Goal: Communication & Community: Answer question/provide support

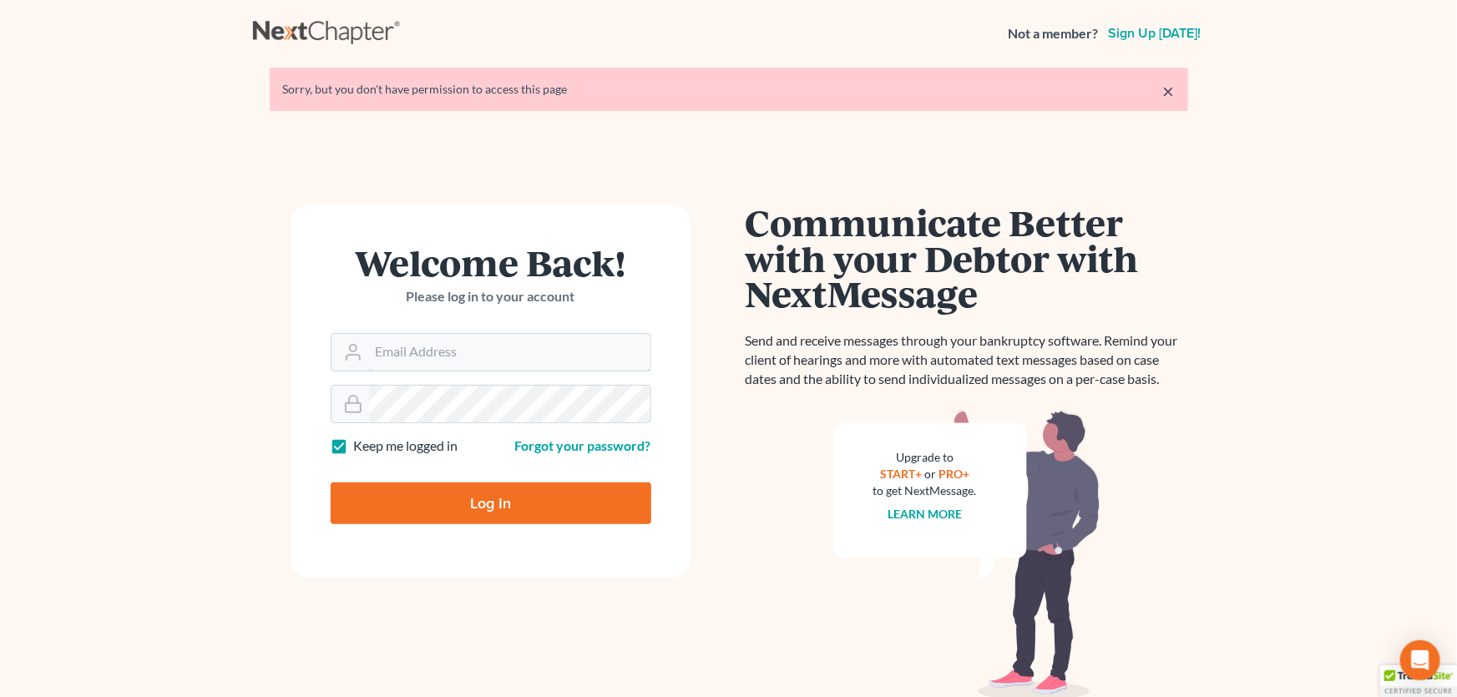
type input "[PERSON_NAME][EMAIL_ADDRESS][DOMAIN_NAME]"
click at [483, 504] on input "Log In" at bounding box center [491, 504] width 321 height 42
type input "Thinking..."
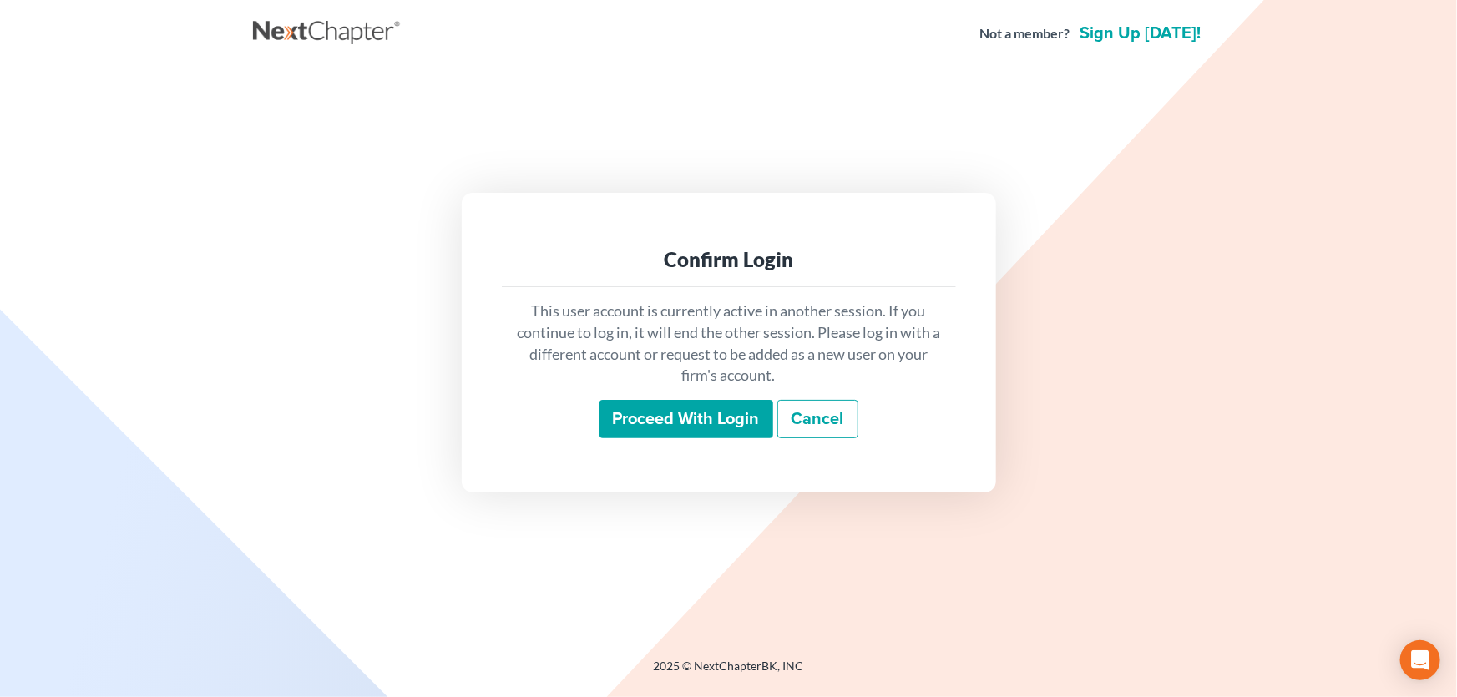
click at [675, 415] on input "Proceed with login" at bounding box center [686, 419] width 174 height 38
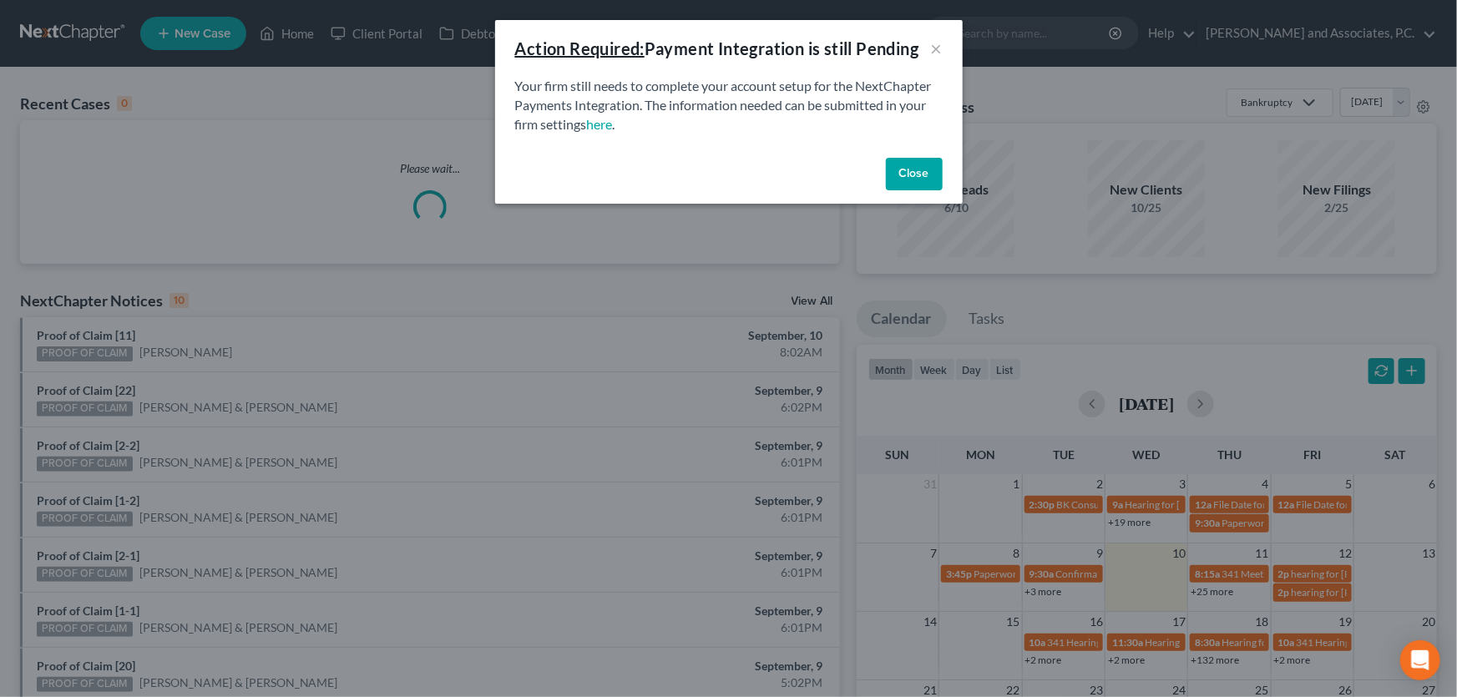
click at [913, 167] on button "Close" at bounding box center [914, 174] width 57 height 33
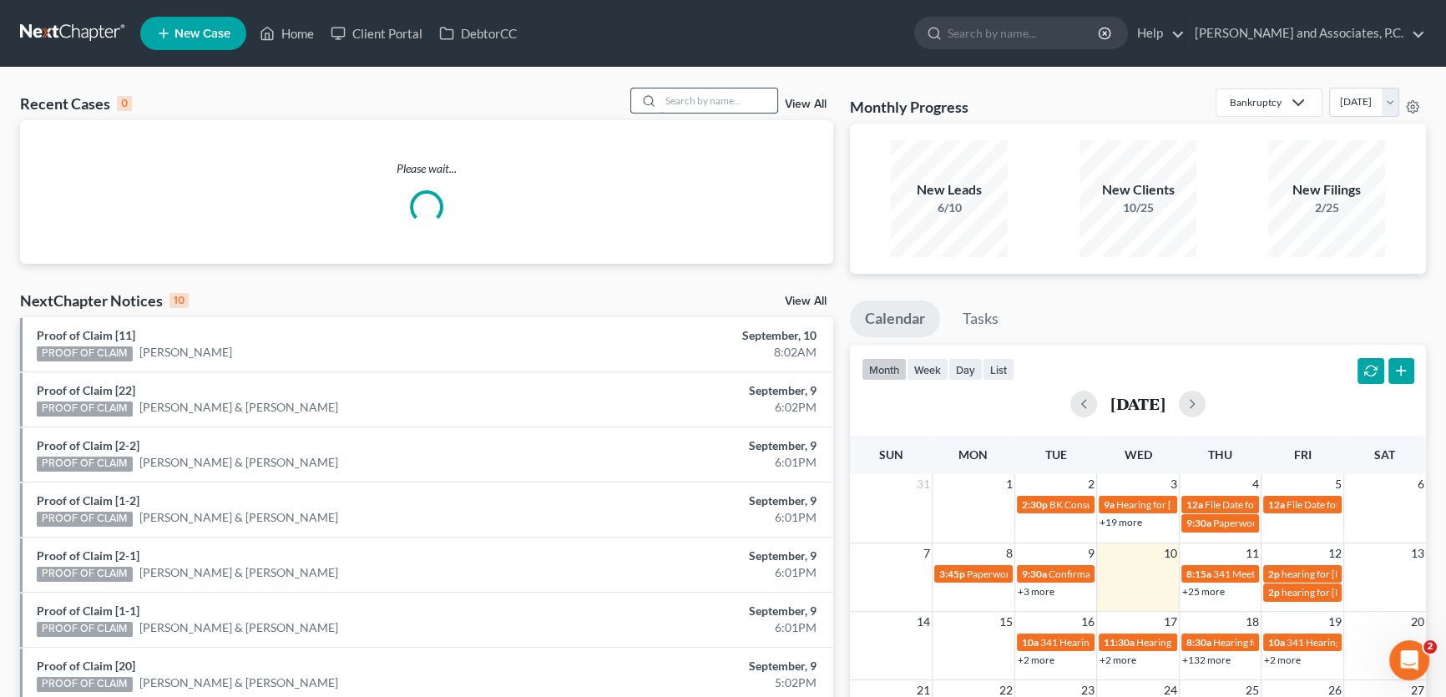
click at [714, 99] on input "search" at bounding box center [718, 100] width 117 height 24
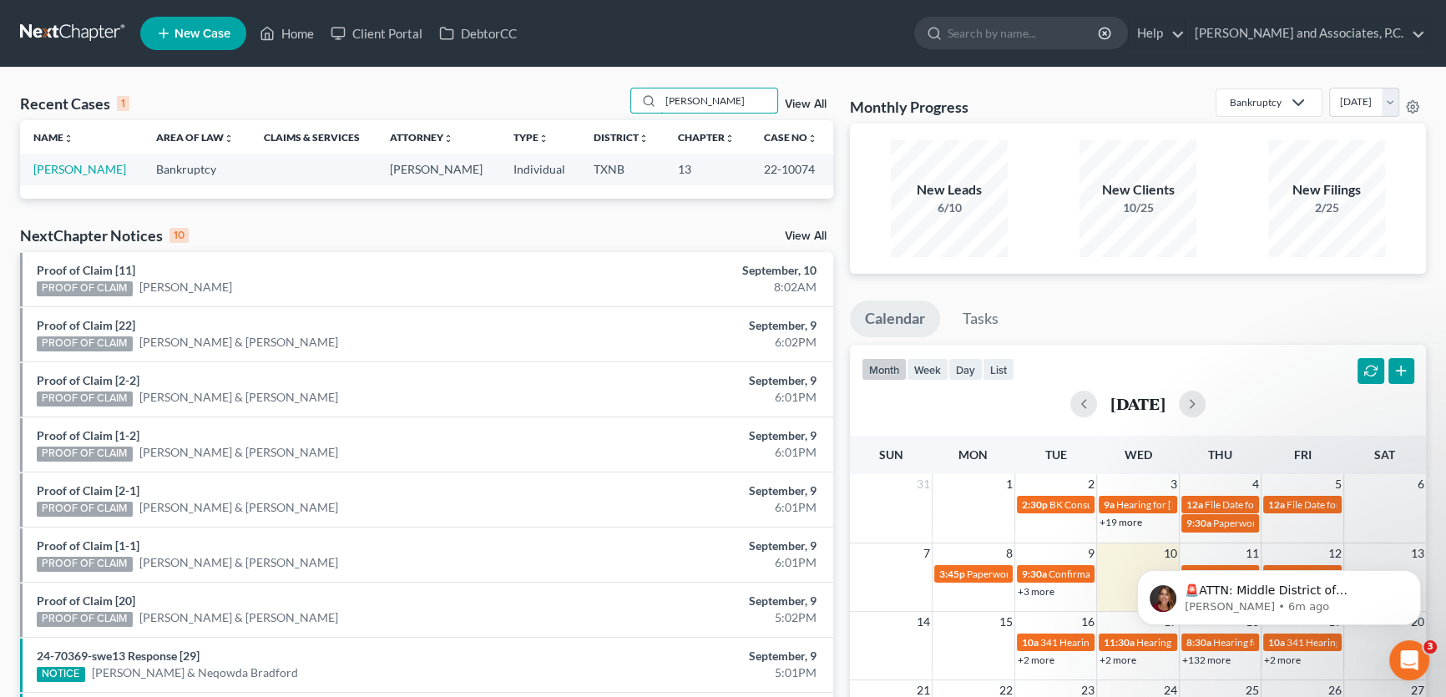
click at [624, 108] on div "Recent Cases 1 reese View All" at bounding box center [426, 104] width 813 height 33
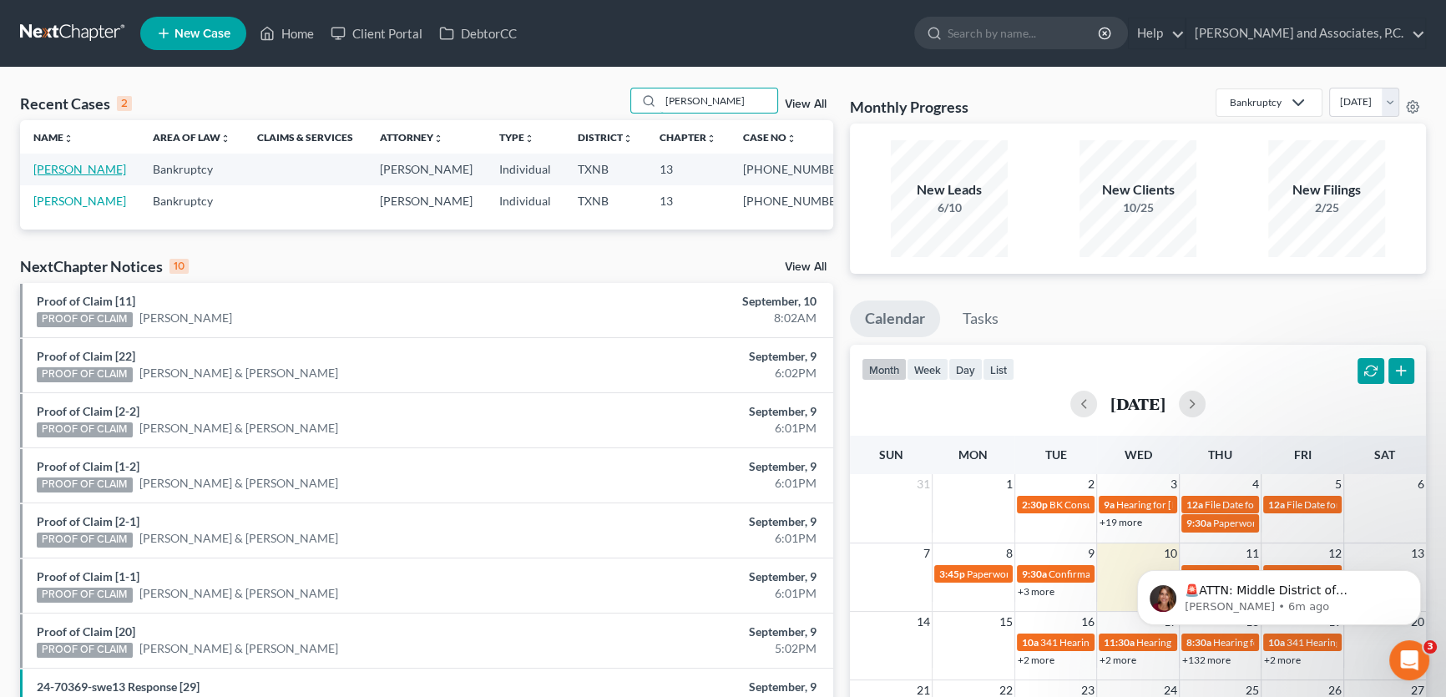
type input "barnett"
click at [80, 164] on link "[PERSON_NAME]" at bounding box center [79, 169] width 93 height 14
select select "5"
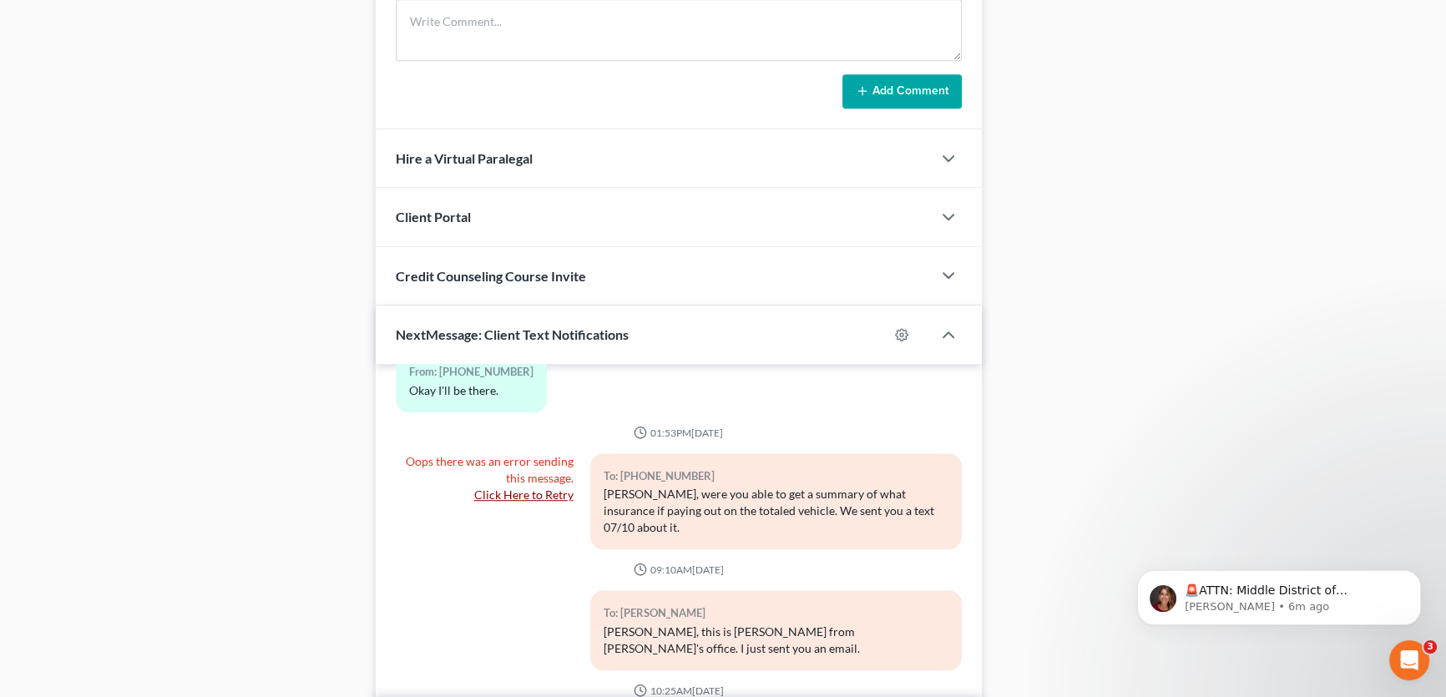
scroll to position [1371, 0]
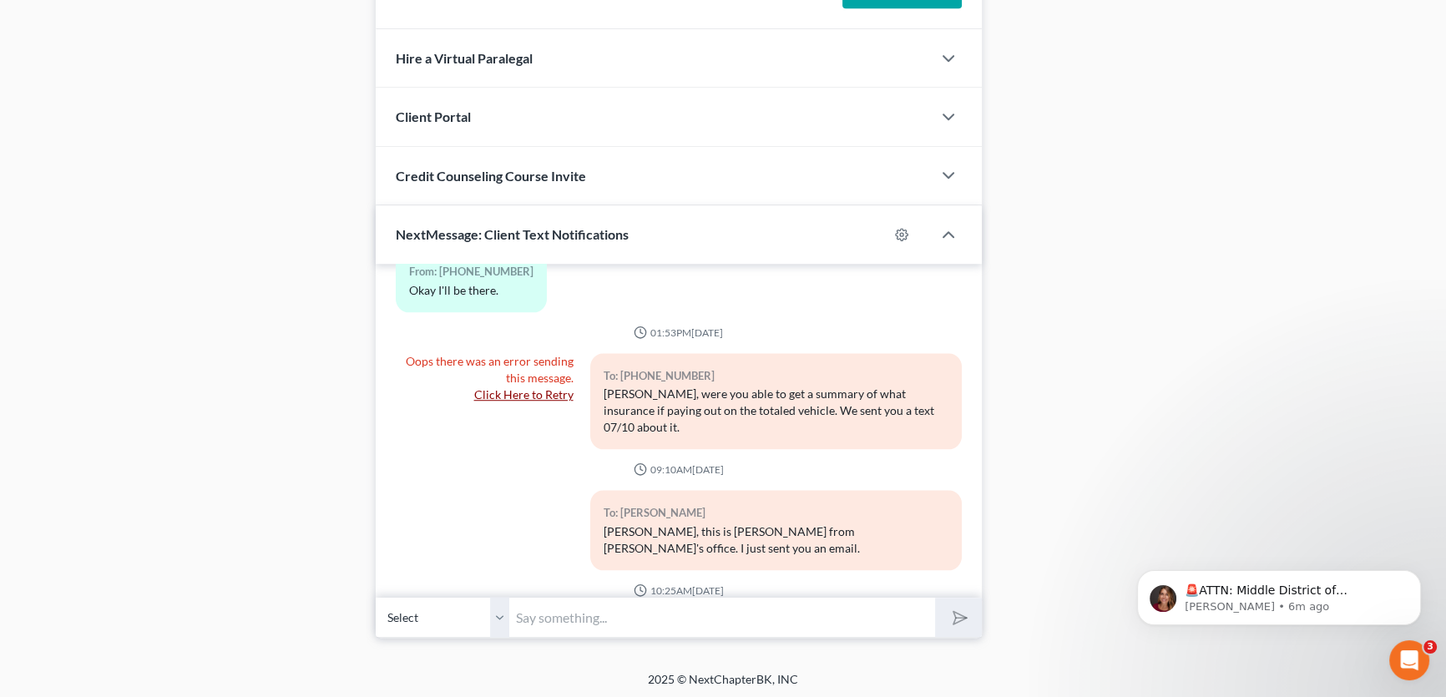
click at [500, 609] on select "Select +1 (940) 232-7886 - Roxie Barnett" at bounding box center [443, 617] width 134 height 41
click at [536, 609] on input "text" at bounding box center [722, 617] width 426 height 41
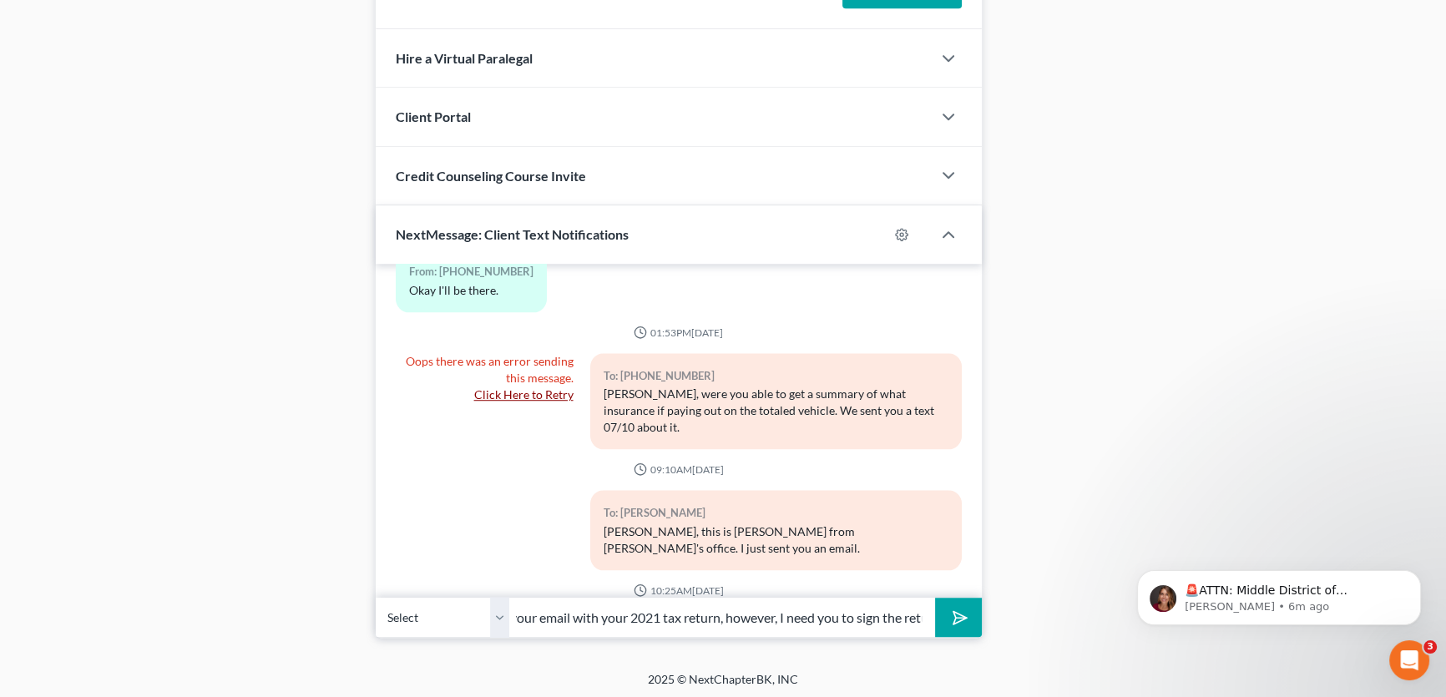
type input "Roxie, this is Amy at Monte's office. I received your email with your 2021 tax …"
click at [935, 598] on button "submit" at bounding box center [958, 617] width 46 height 39
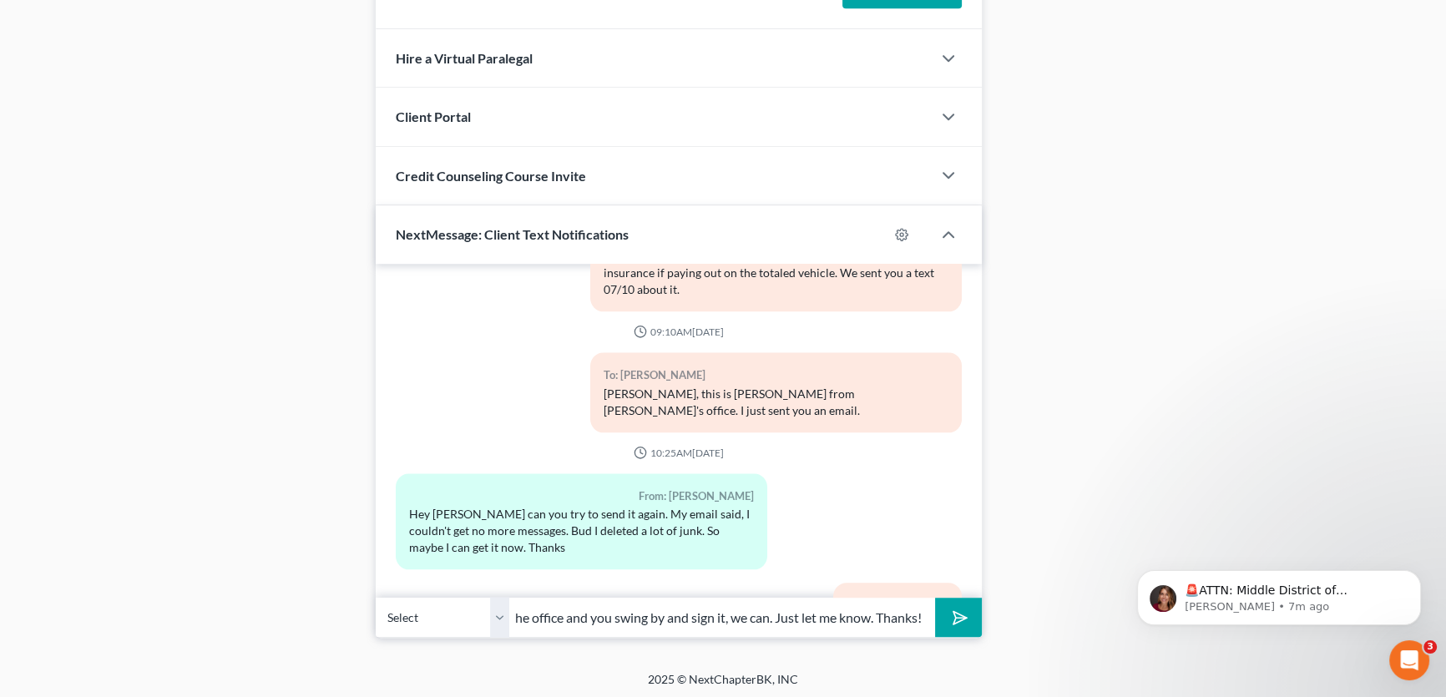
scroll to position [0, 164]
type input "if you need us to print it at the office and you swing by and sign it, we can. …"
click at [935, 598] on button "submit" at bounding box center [958, 617] width 46 height 39
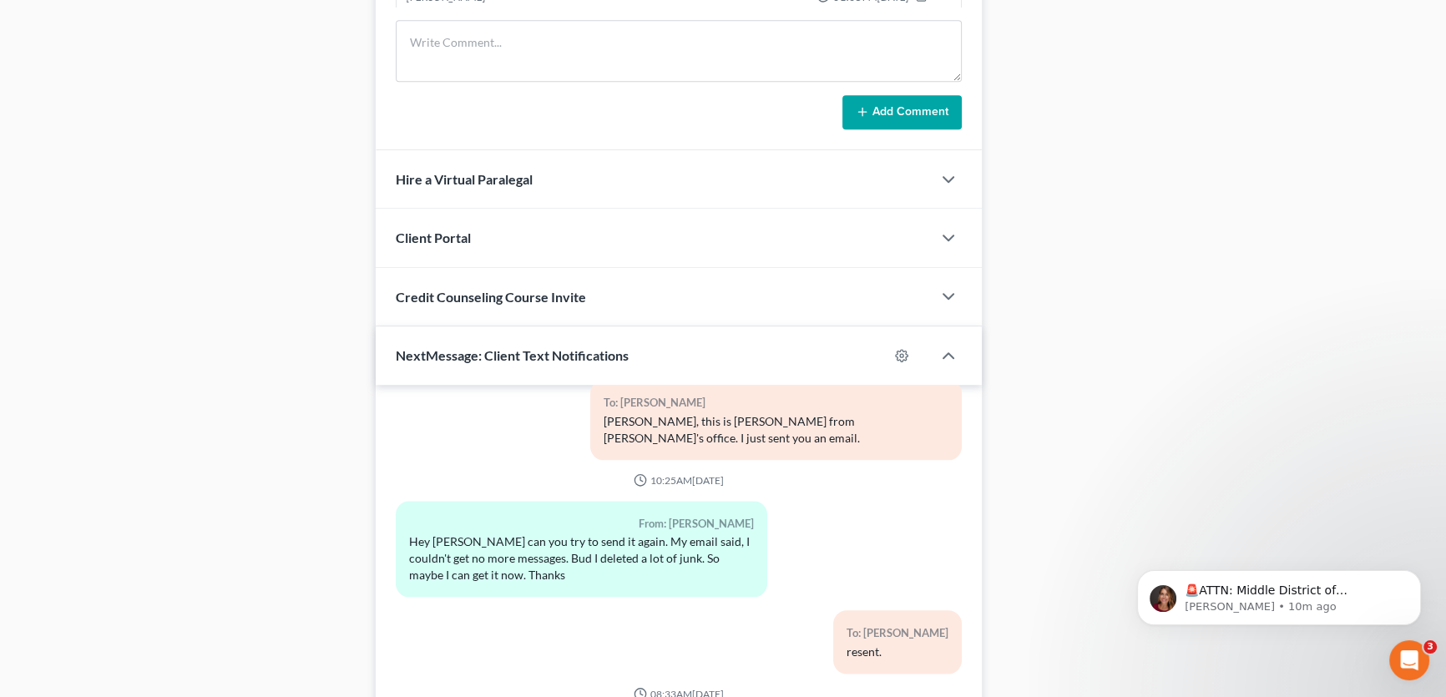
scroll to position [1371, 0]
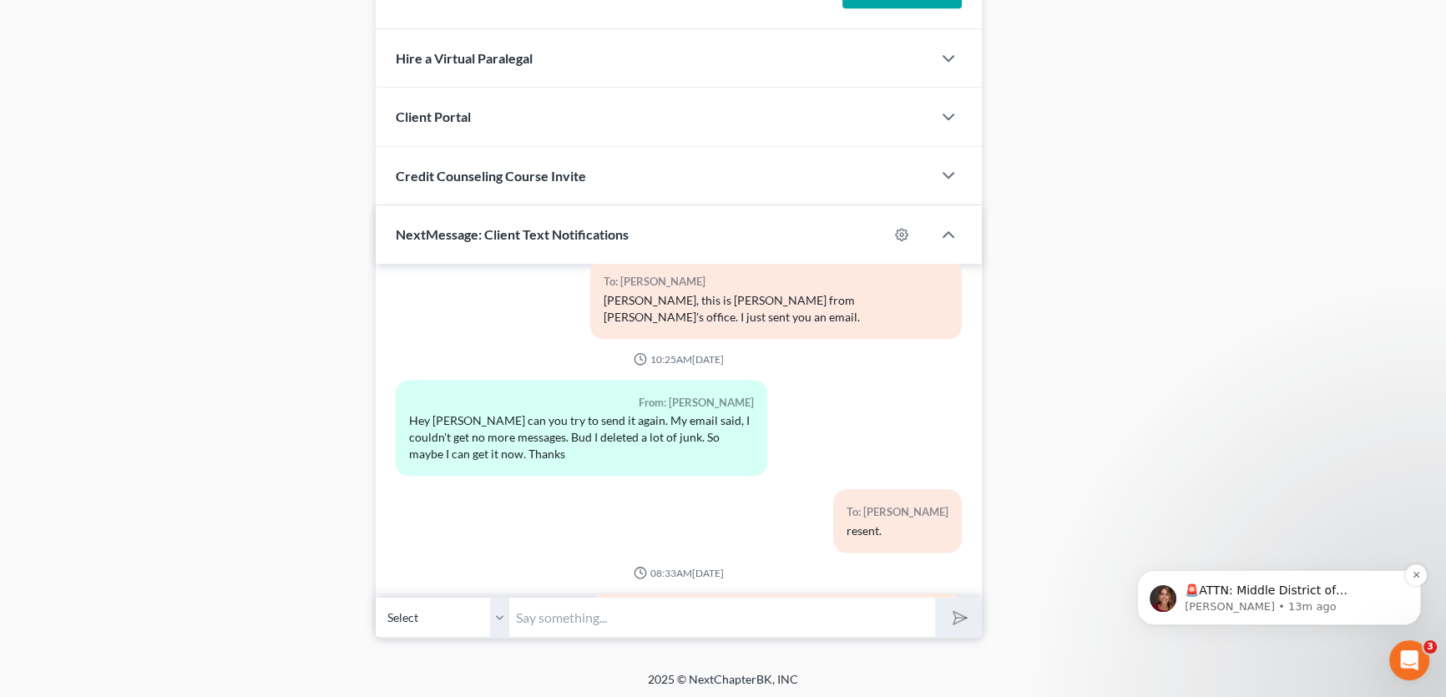
click at [1303, 594] on p "🚨ATTN: Middle District of Florida The court has added a new Credit Counseling F…" at bounding box center [1292, 591] width 215 height 17
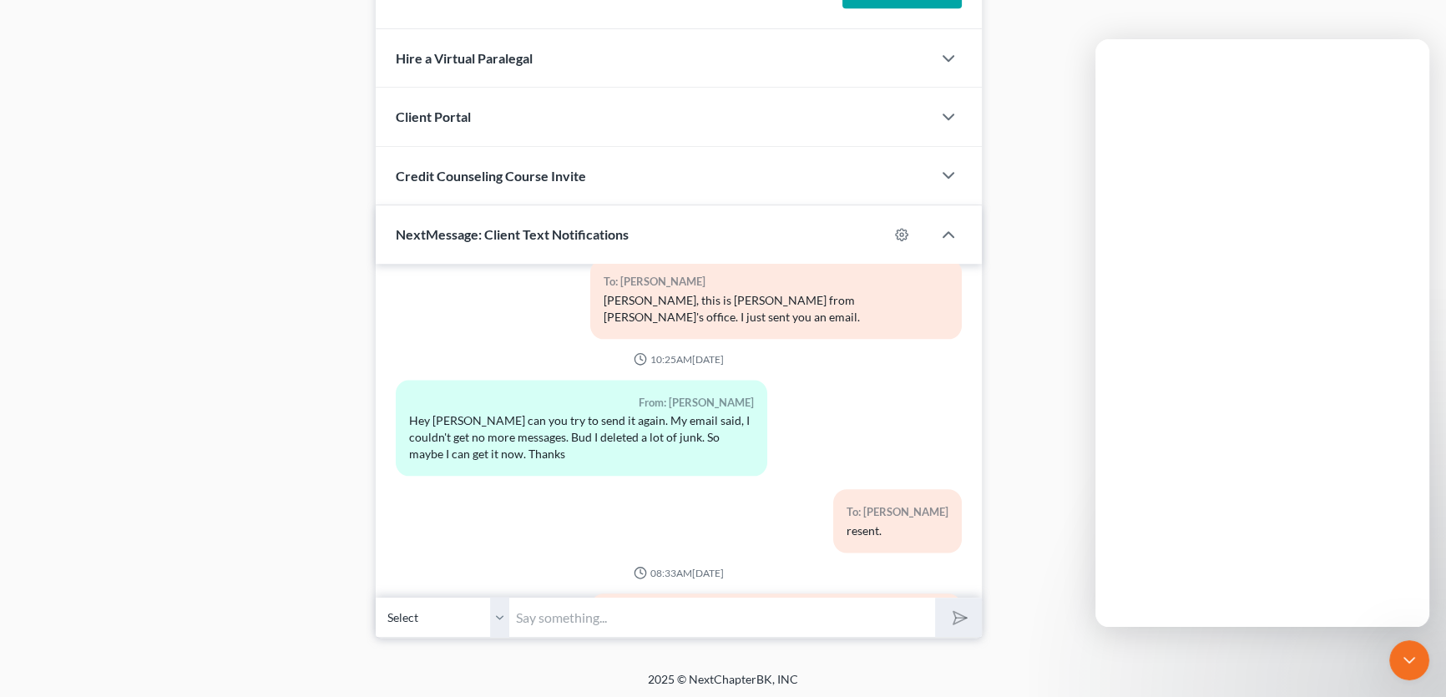
scroll to position [0, 0]
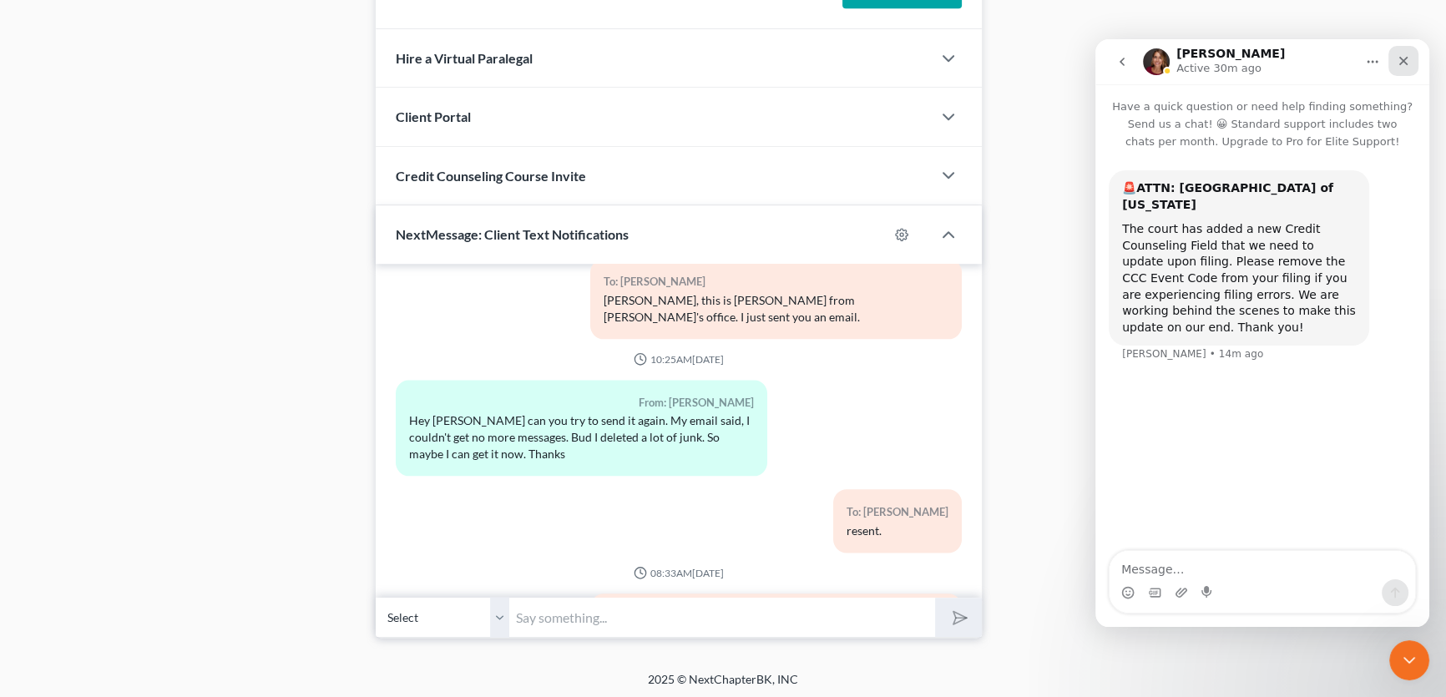
click at [1405, 58] on icon "Close" at bounding box center [1403, 61] width 9 height 9
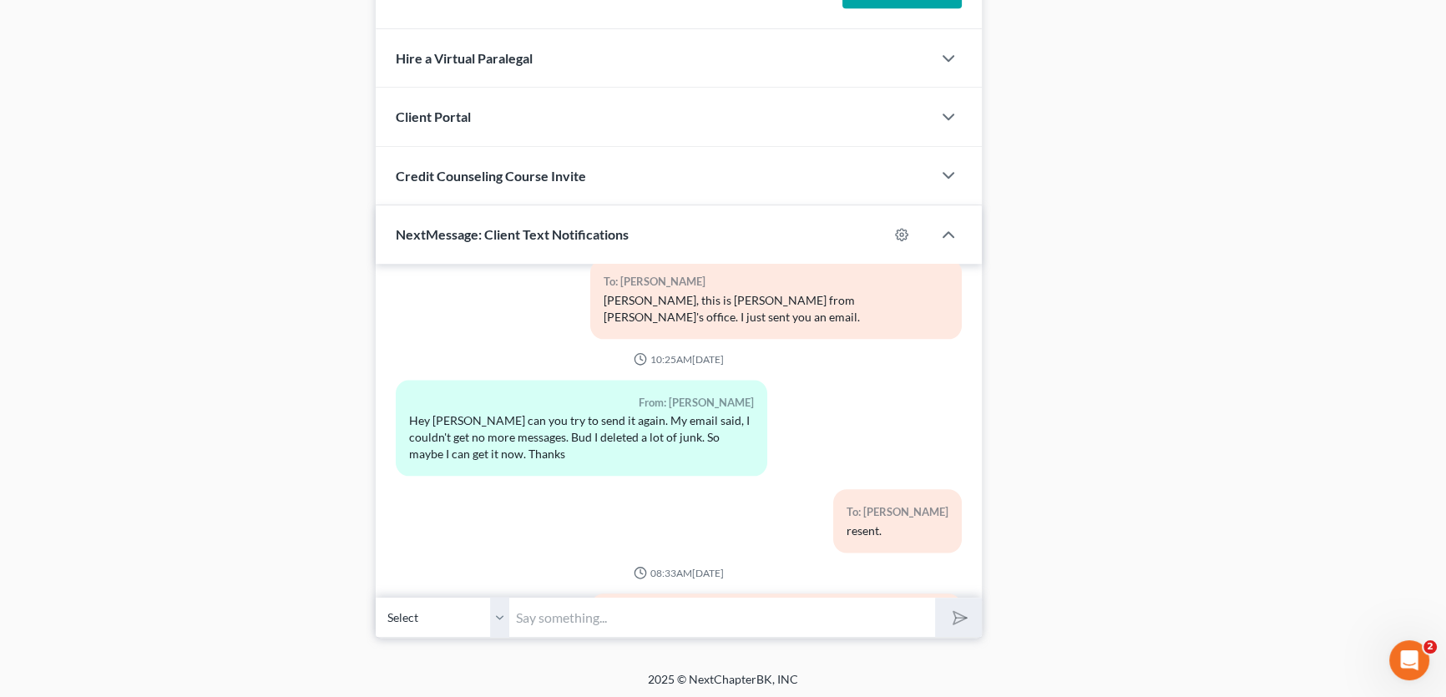
scroll to position [10719, 0]
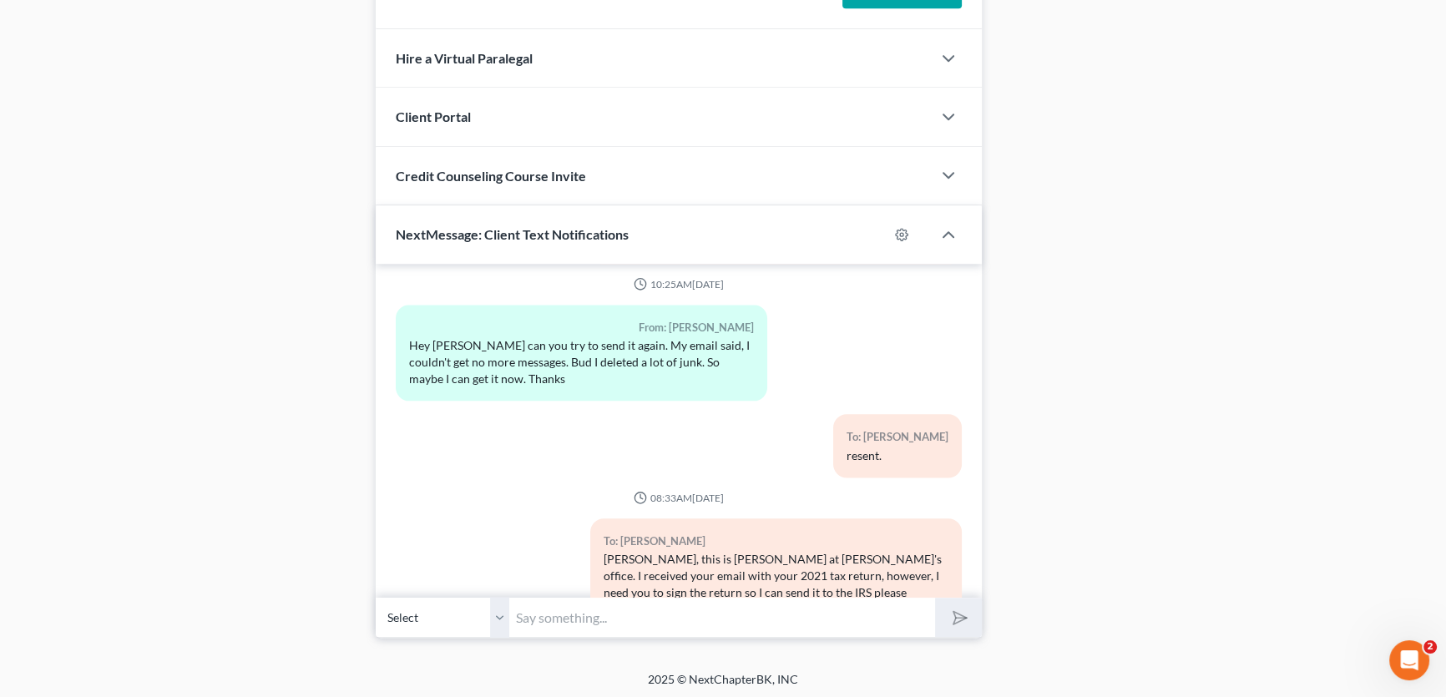
click at [550, 613] on input "text" at bounding box center [722, 617] width 426 height 41
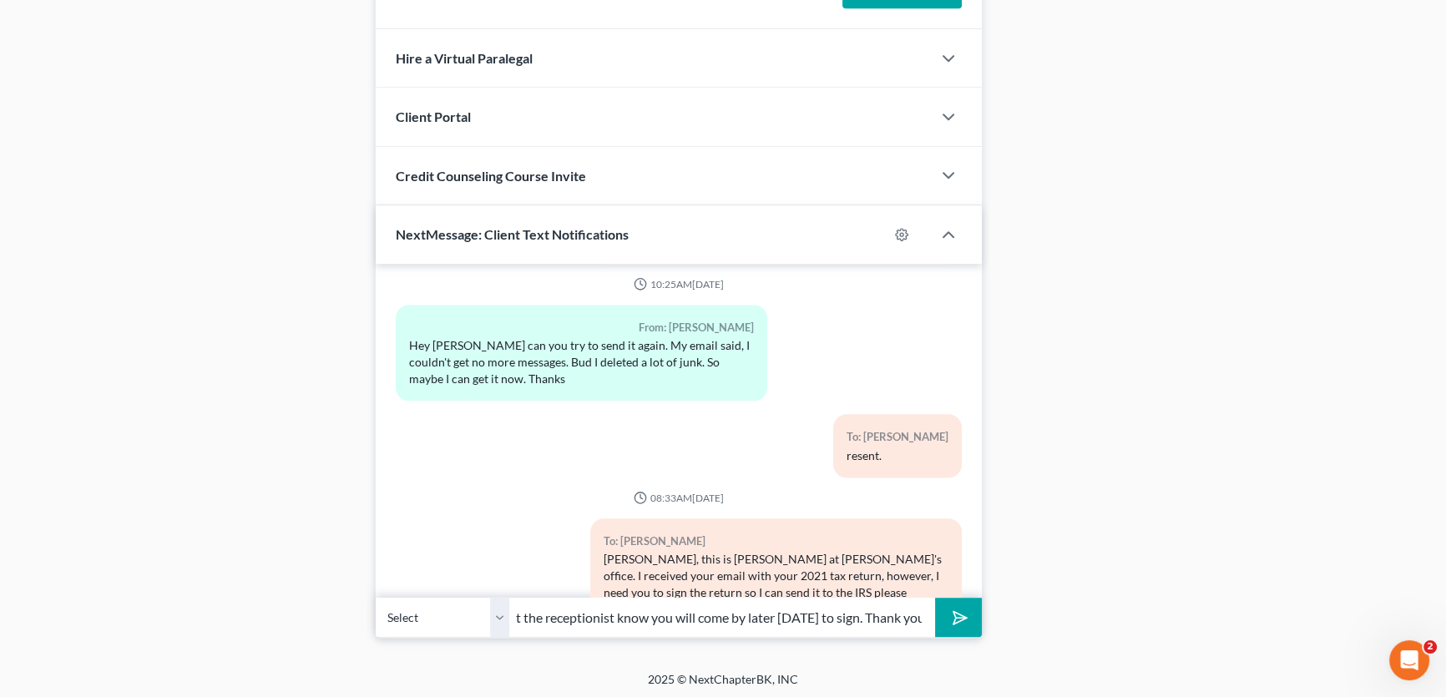
scroll to position [0, 21]
type input "I let the receptionist know you will come by later today to sign. Thank you!"
click at [935, 598] on button "submit" at bounding box center [958, 617] width 46 height 39
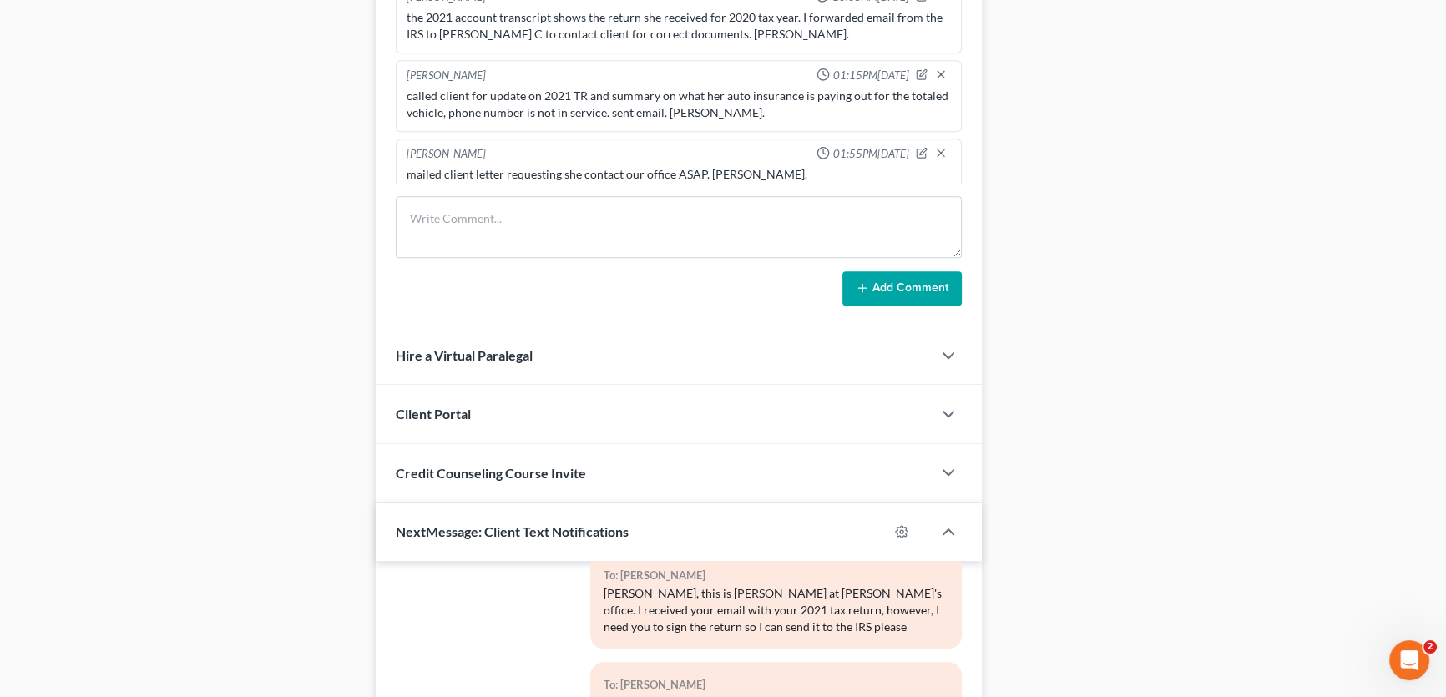
scroll to position [1062, 0]
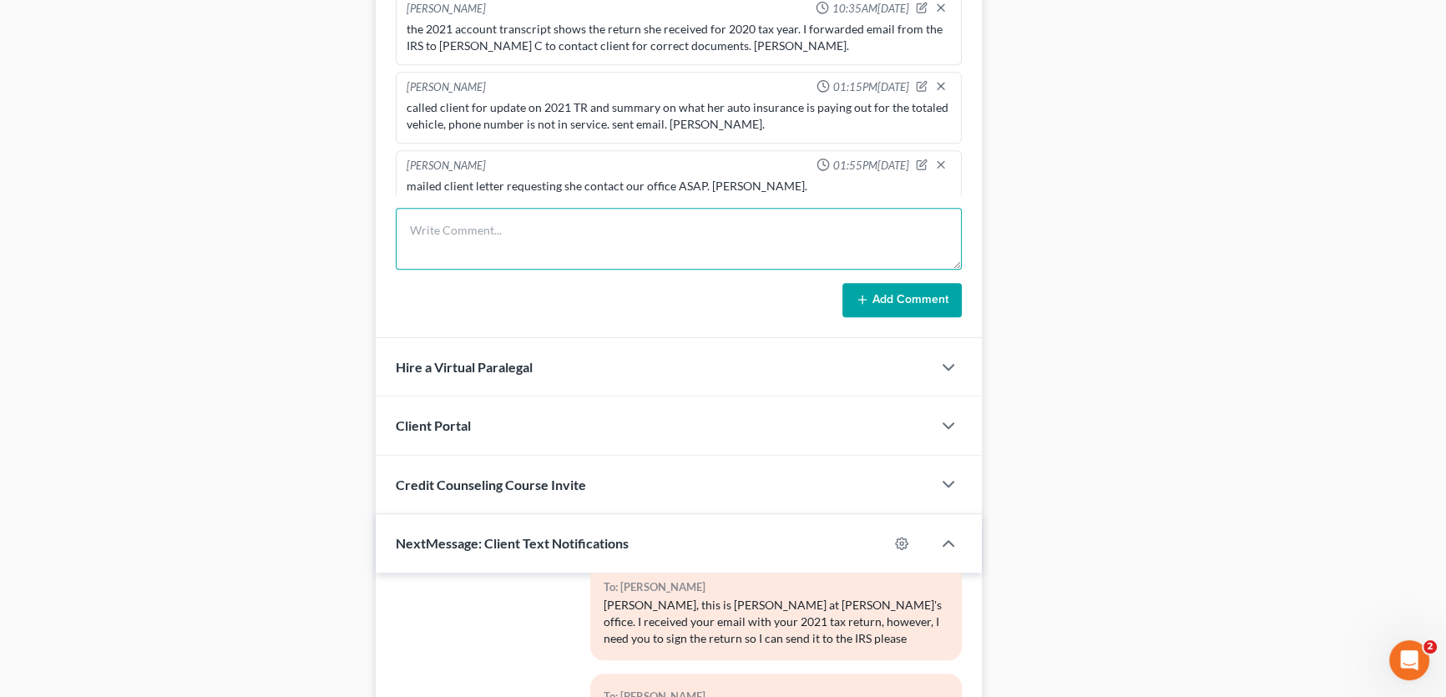
click at [476, 231] on textarea at bounding box center [679, 239] width 566 height 62
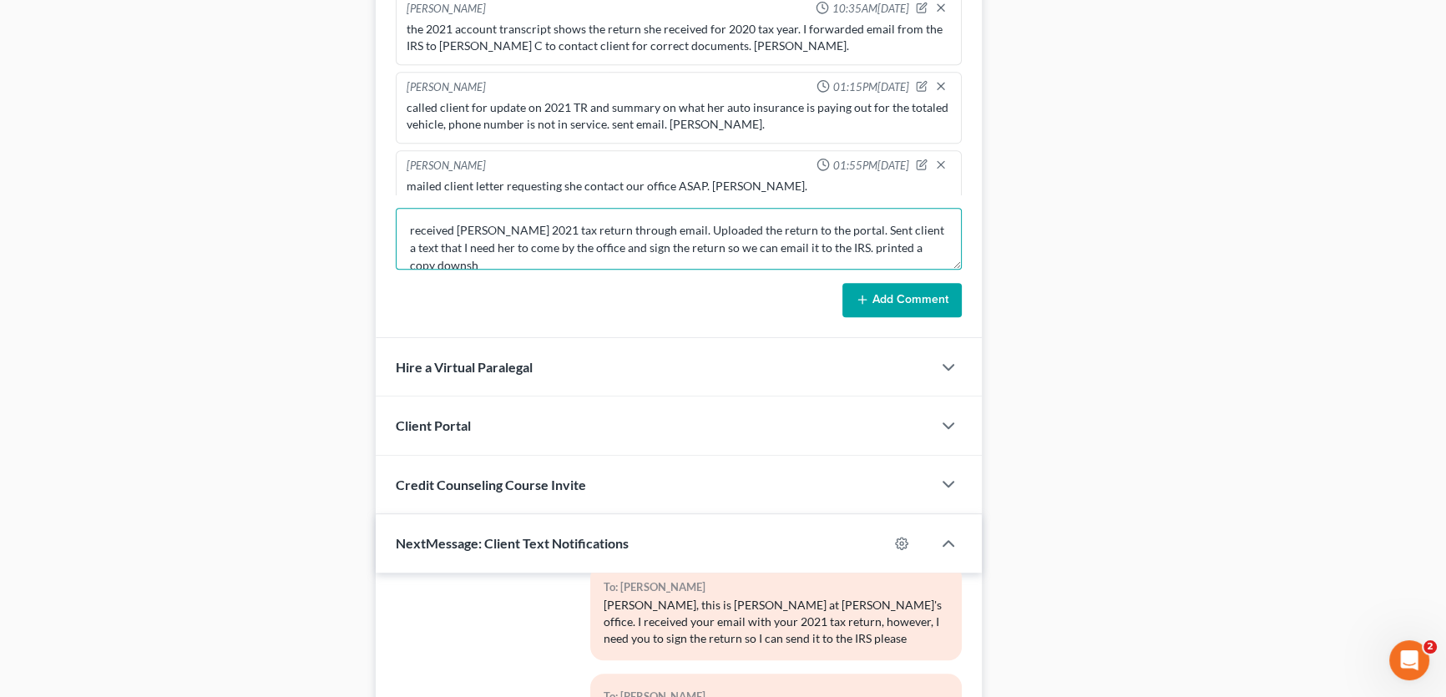
scroll to position [3, 0]
type textarea "received Ms. Barnett's 2021 tax return through email. Uploaded the return to th…"
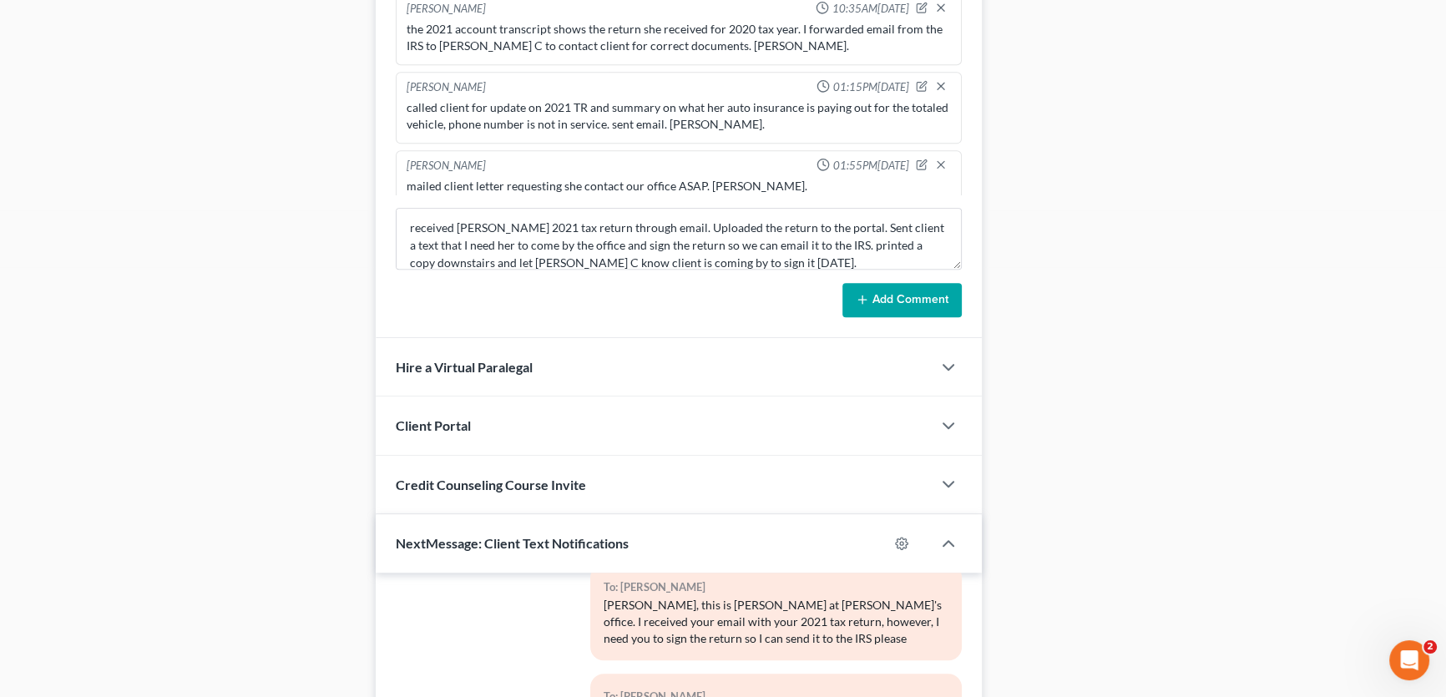
click at [854, 292] on button "Add Comment" at bounding box center [901, 300] width 119 height 35
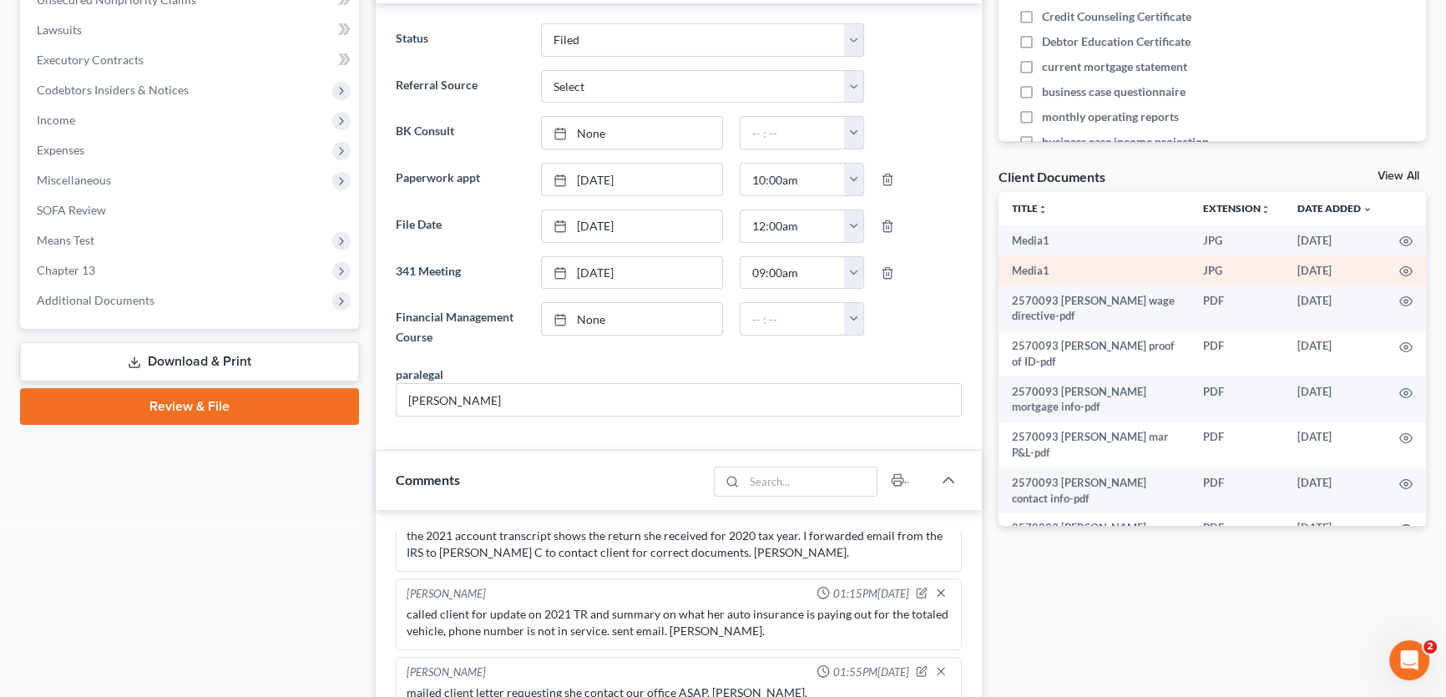
scroll to position [455, 0]
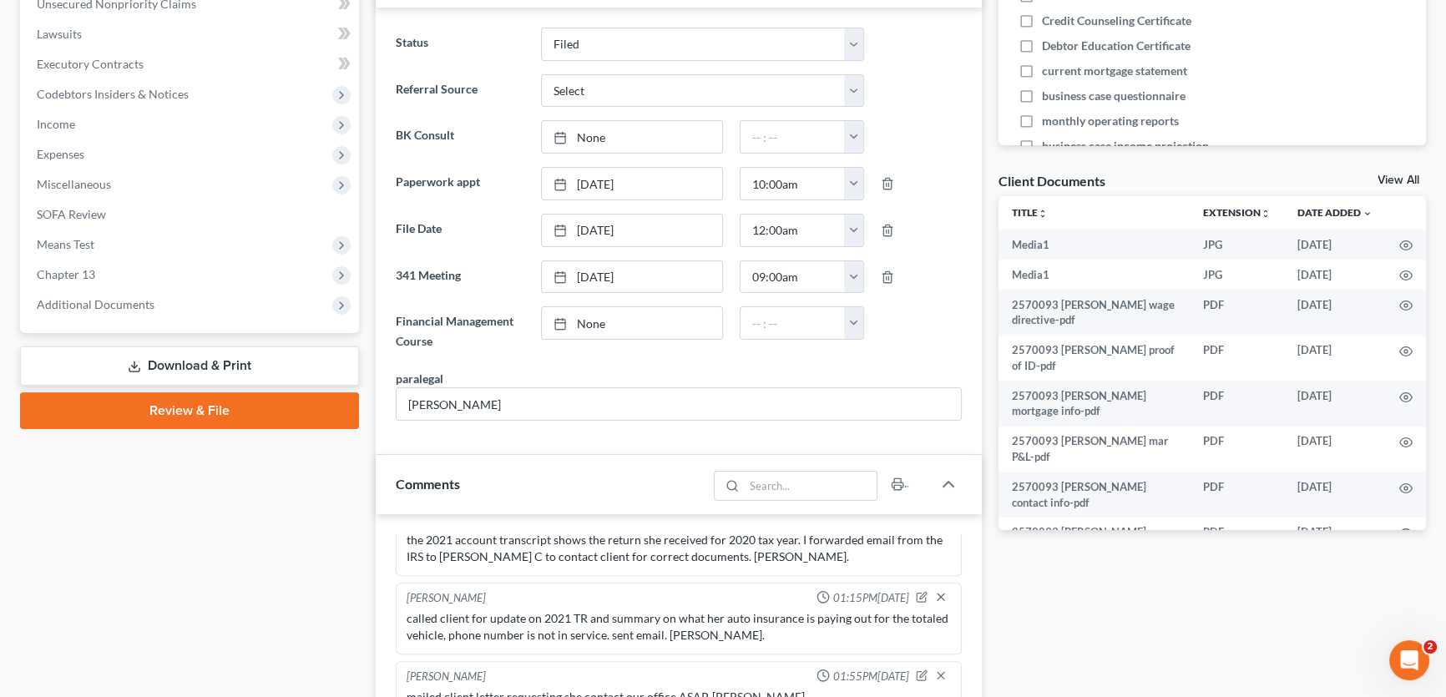
click at [1391, 177] on link "View All" at bounding box center [1398, 180] width 42 height 12
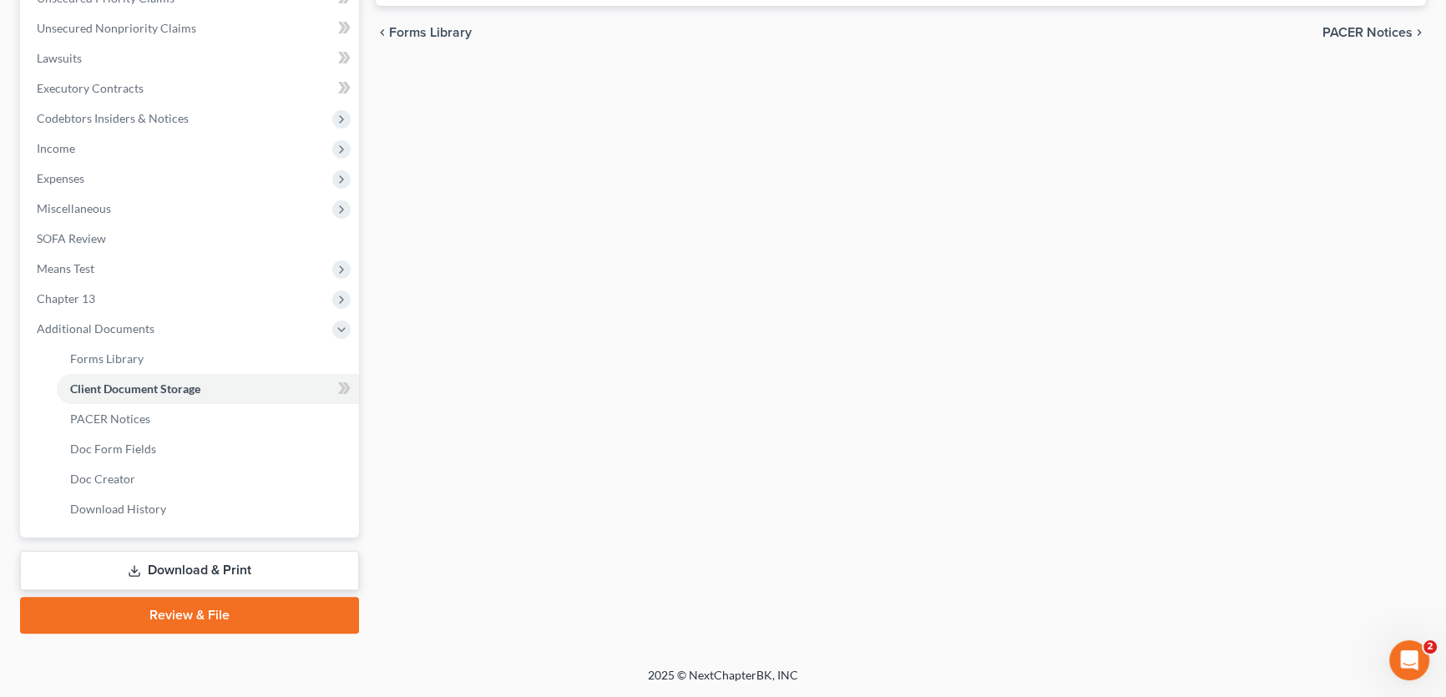
scroll to position [123, 0]
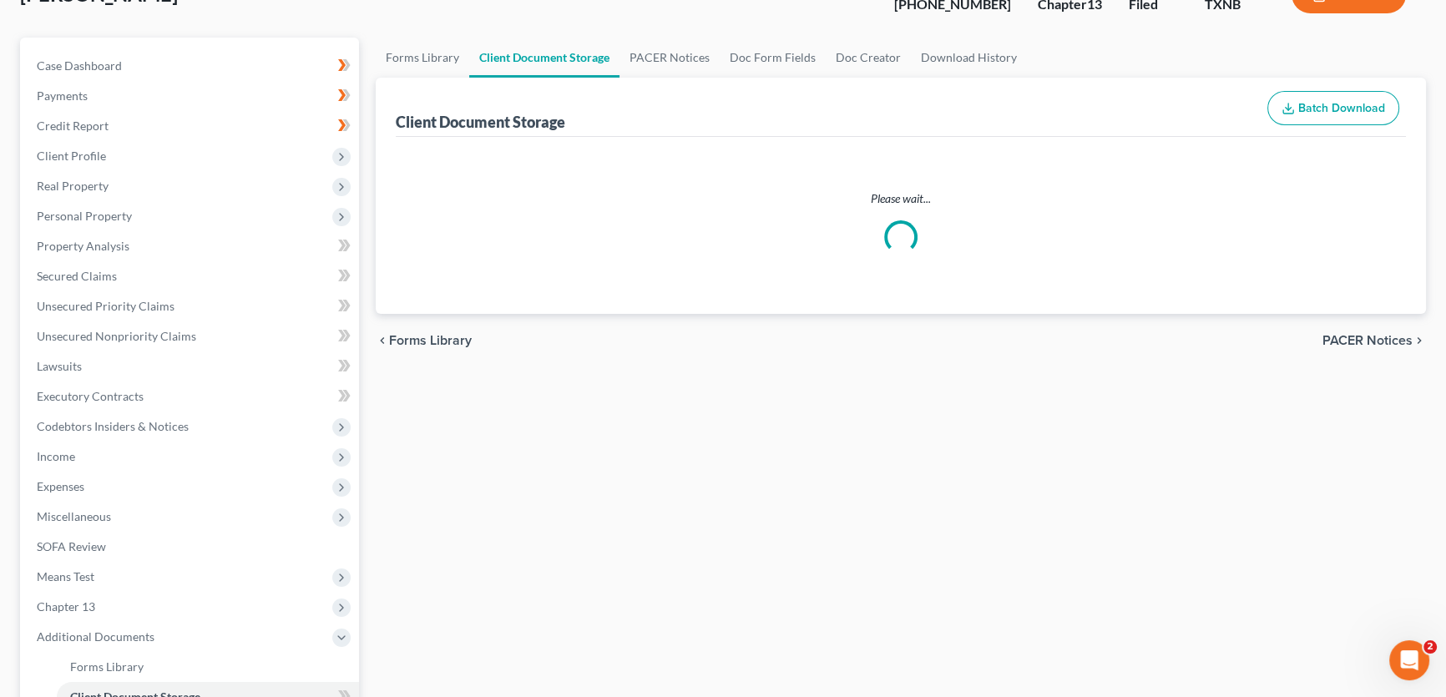
select select "10"
select select "21"
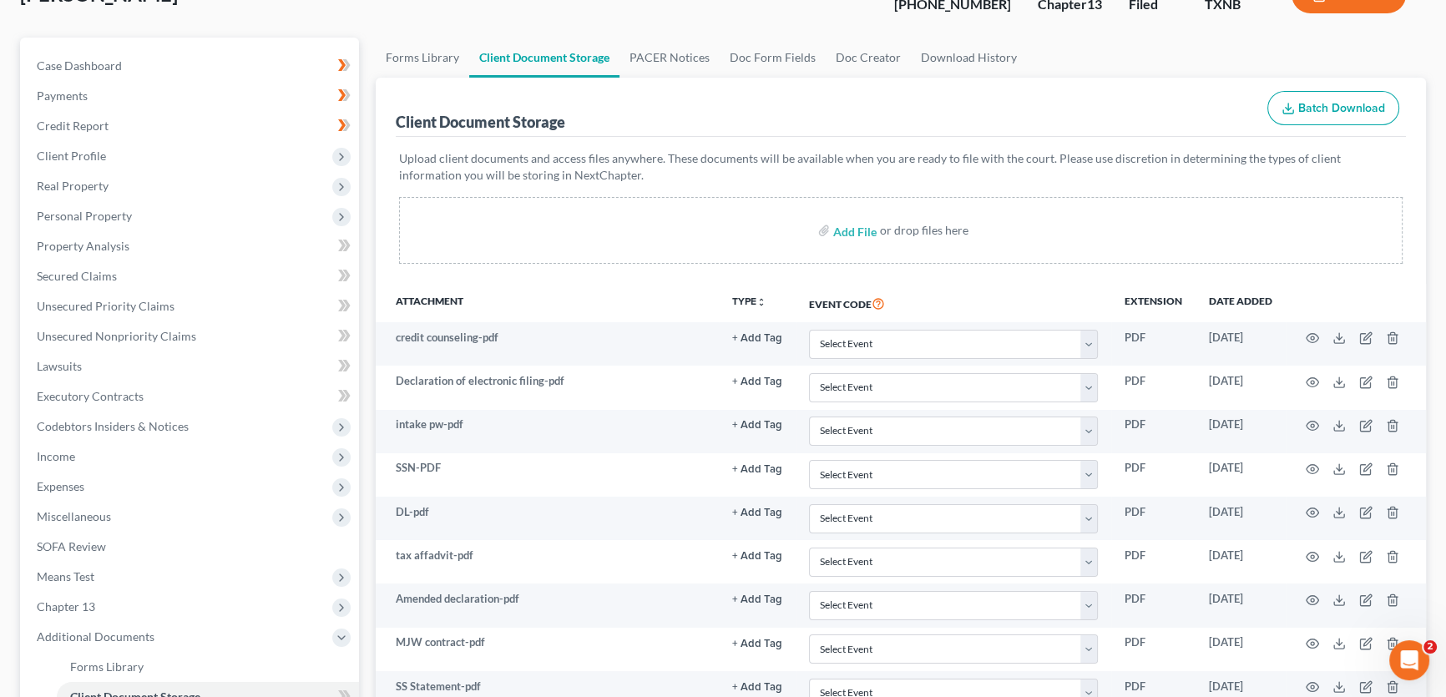
scroll to position [0, 0]
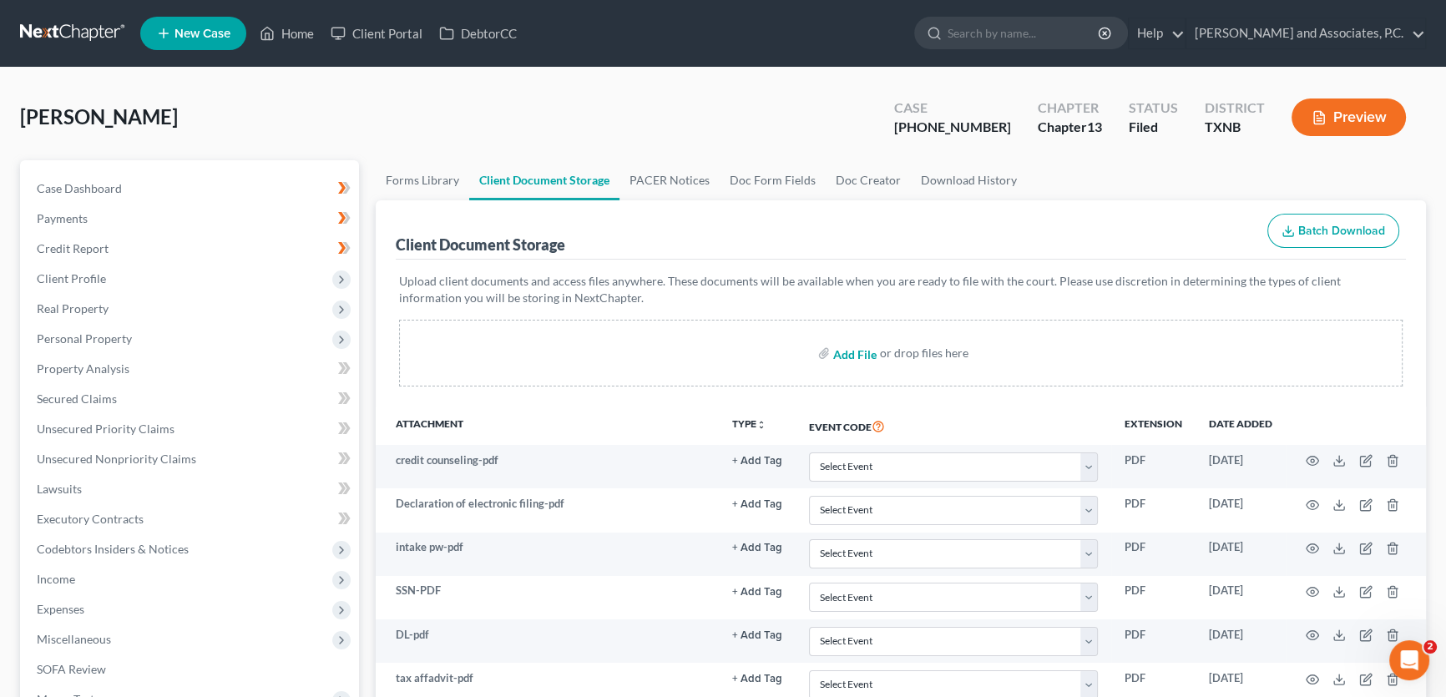
click at [840, 358] on input "file" at bounding box center [853, 353] width 40 height 30
type input "C:\fakepath\2570093 BARNETT 2021 Tax Return (complete).pdf"
click at [862, 352] on input "file" at bounding box center [853, 353] width 40 height 30
select select "10"
select select "21"
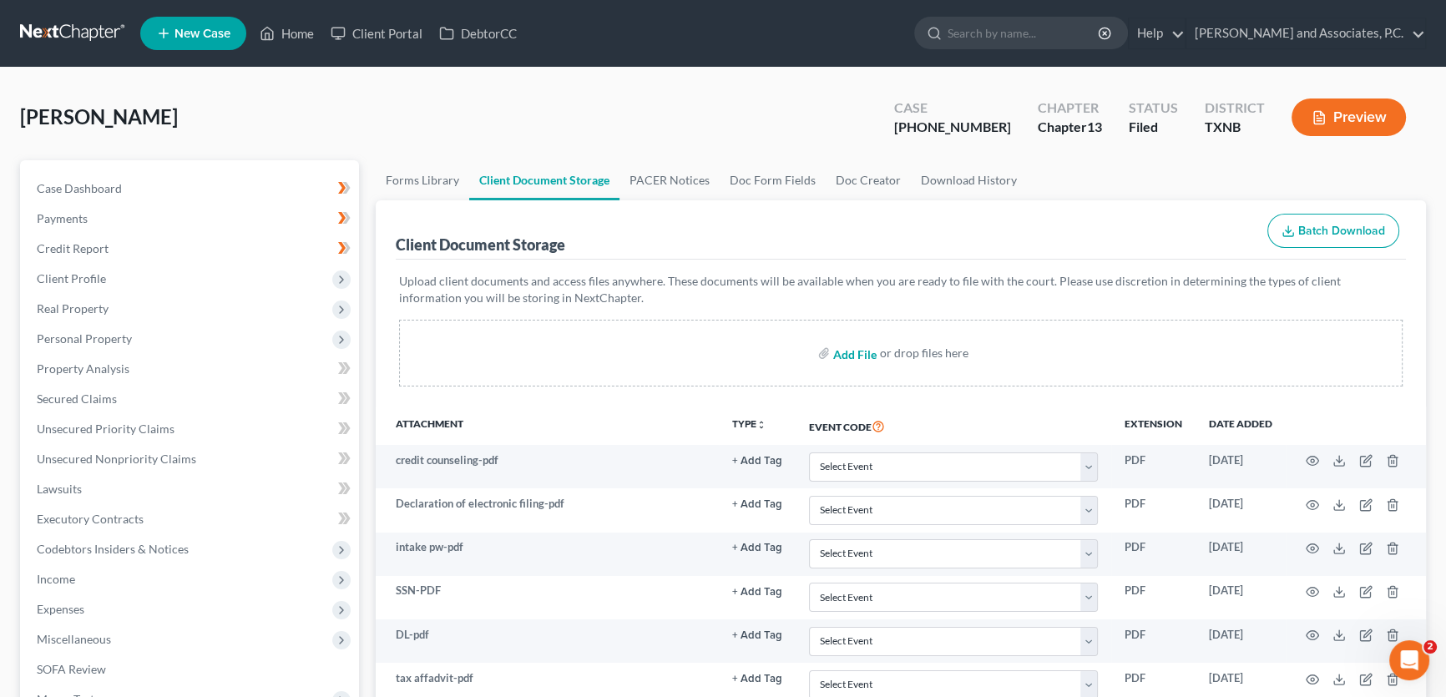
type input "C:\fakepath\2570093 BARNETT 2021 Tax Return.pdf"
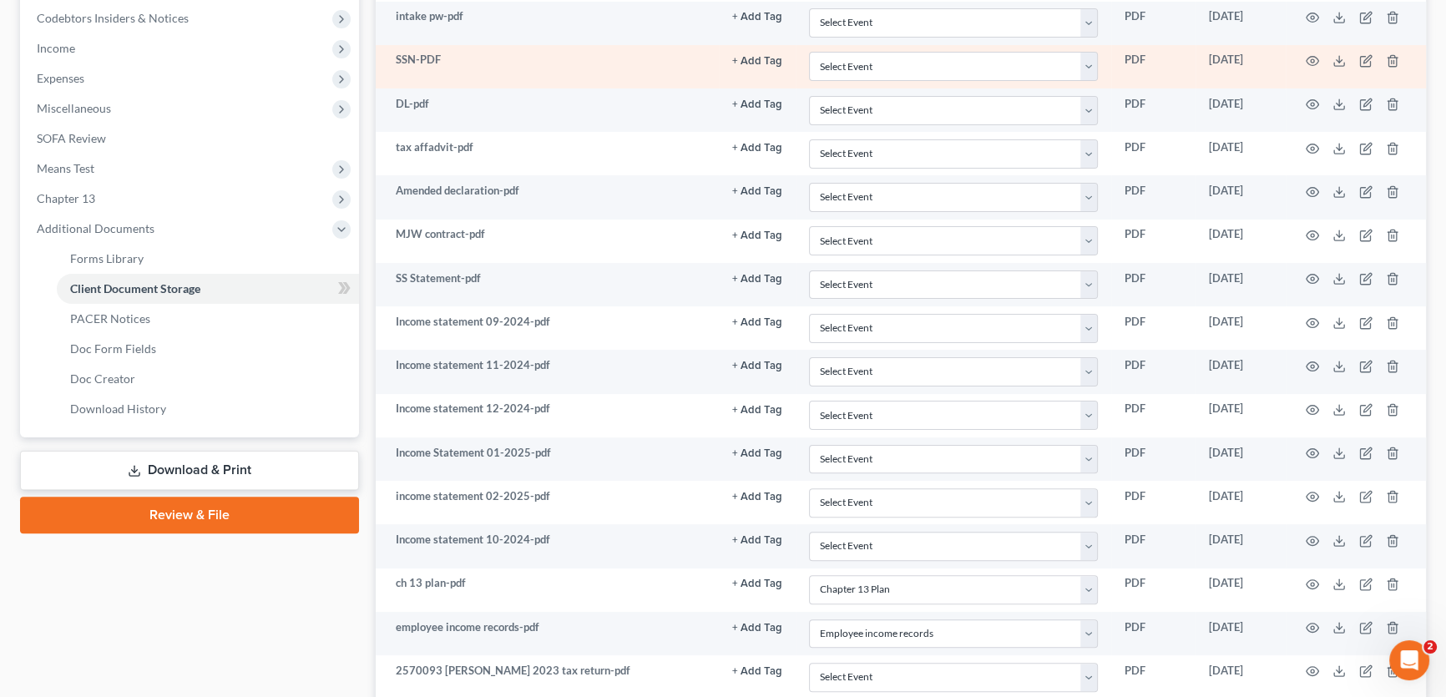
select select "10"
select select "21"
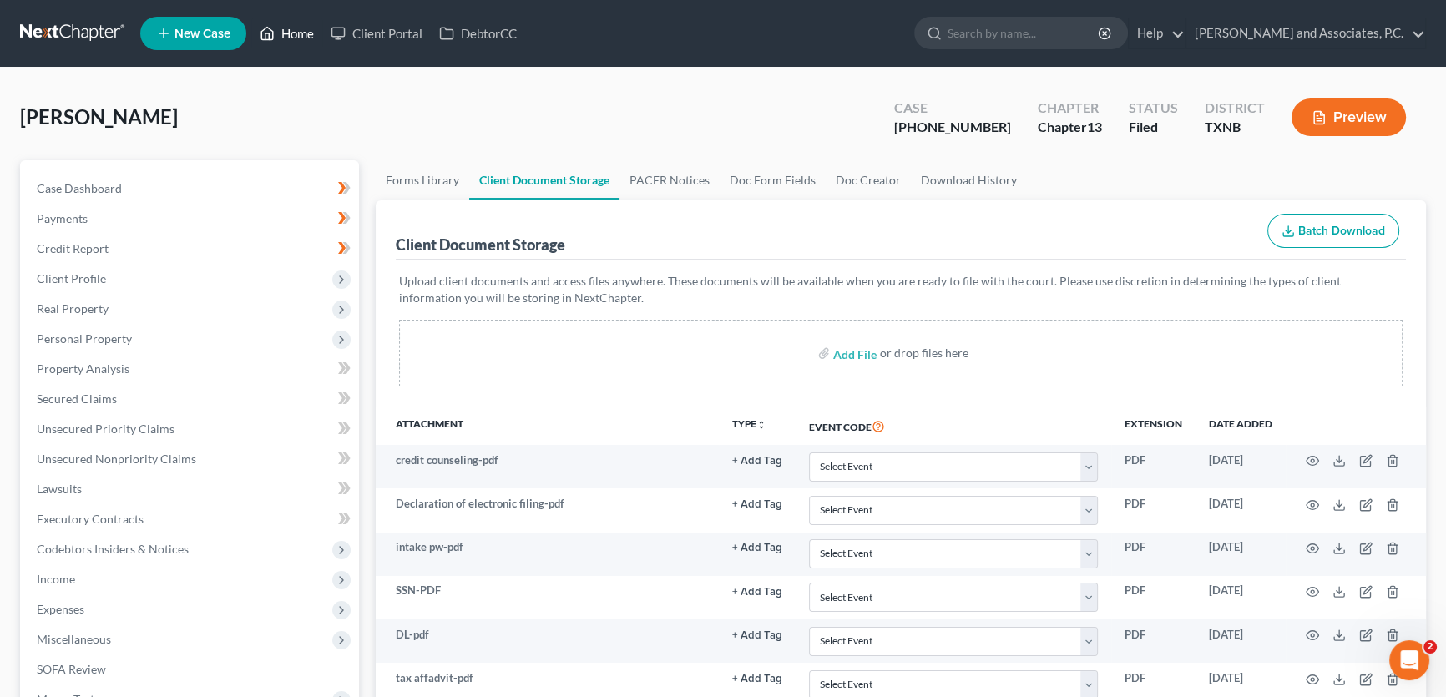
click at [296, 42] on link "Home" at bounding box center [286, 33] width 71 height 30
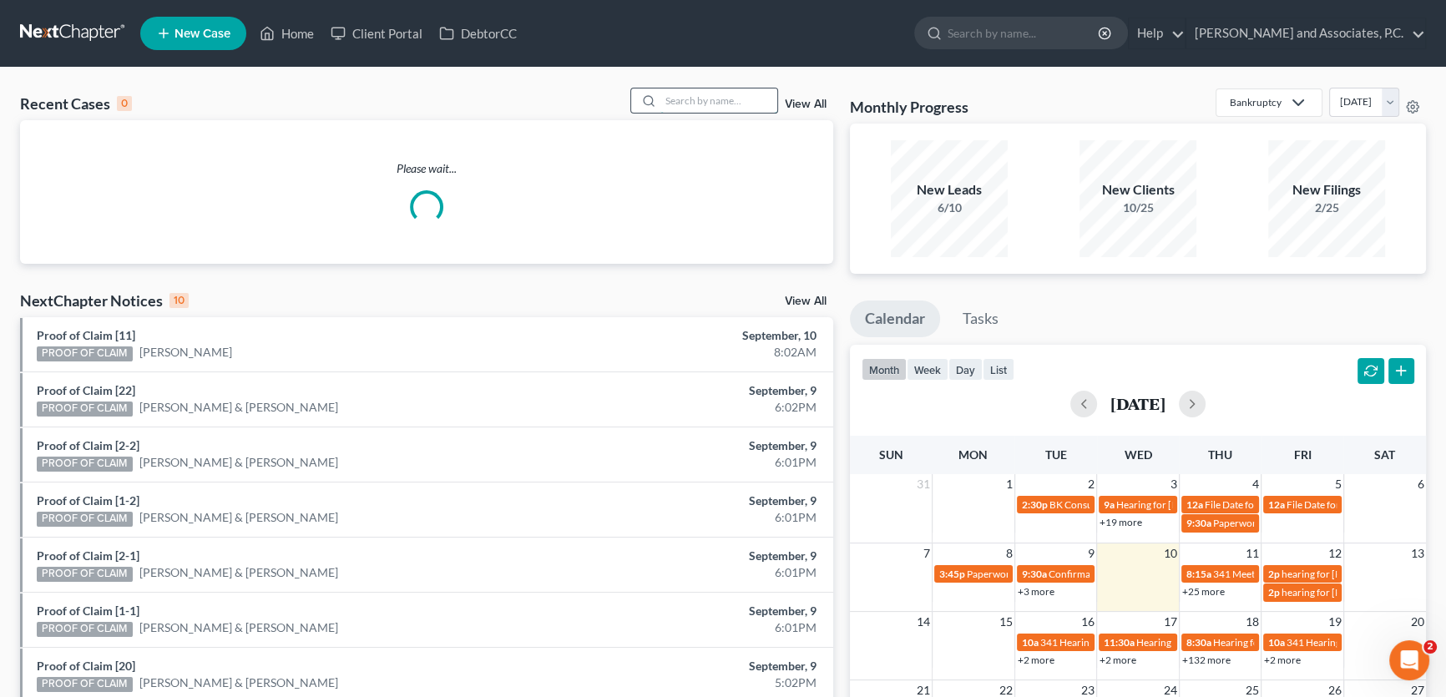
click at [729, 97] on input "search" at bounding box center [718, 100] width 117 height 24
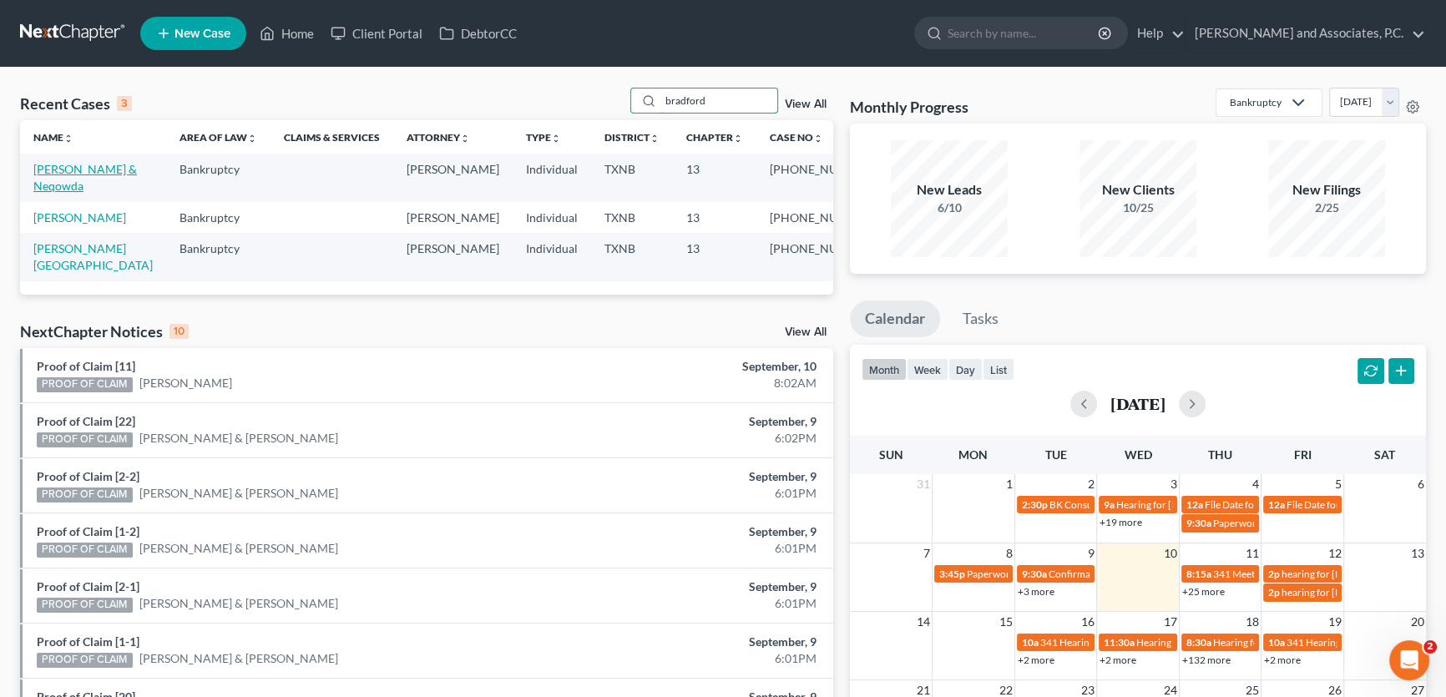
type input "bradford"
click at [109, 166] on link "Bradford, Tucker & Neqowda" at bounding box center [85, 177] width 104 height 31
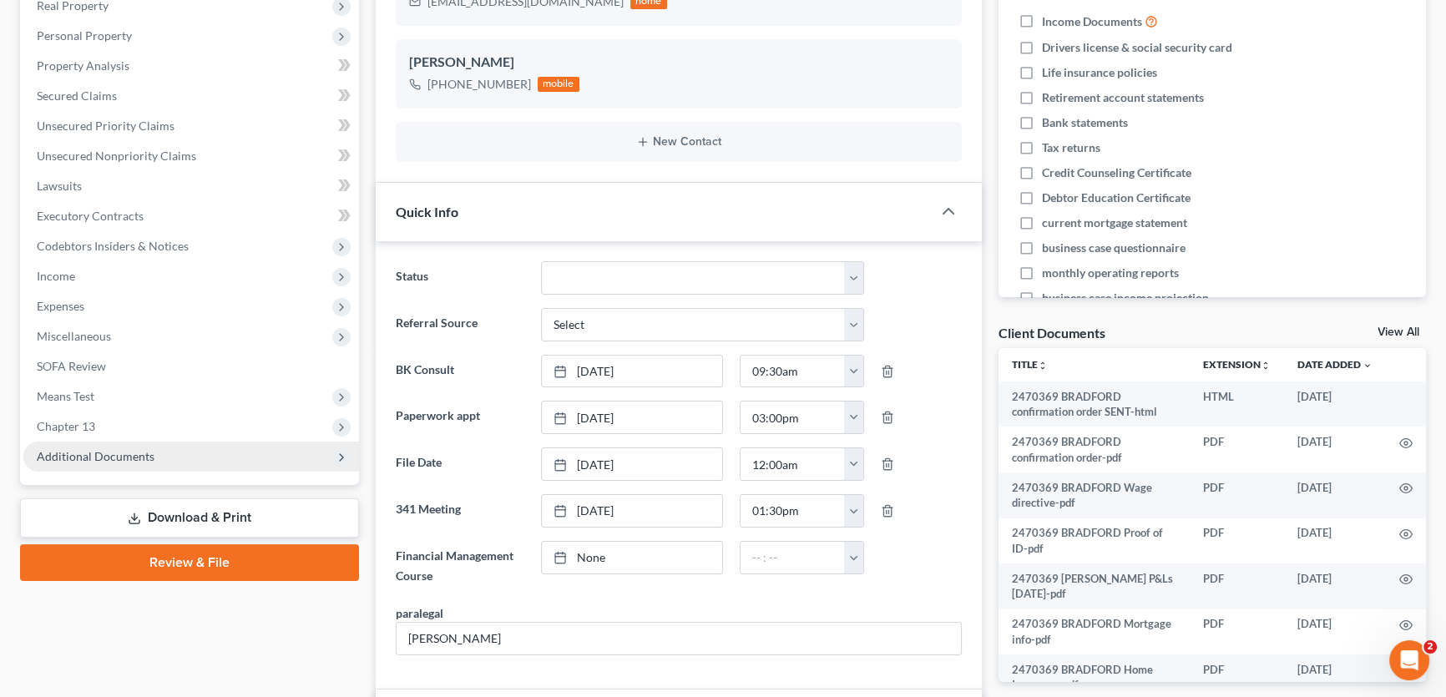
scroll to position [501, 0]
click at [154, 451] on span "Additional Documents" at bounding box center [191, 457] width 336 height 30
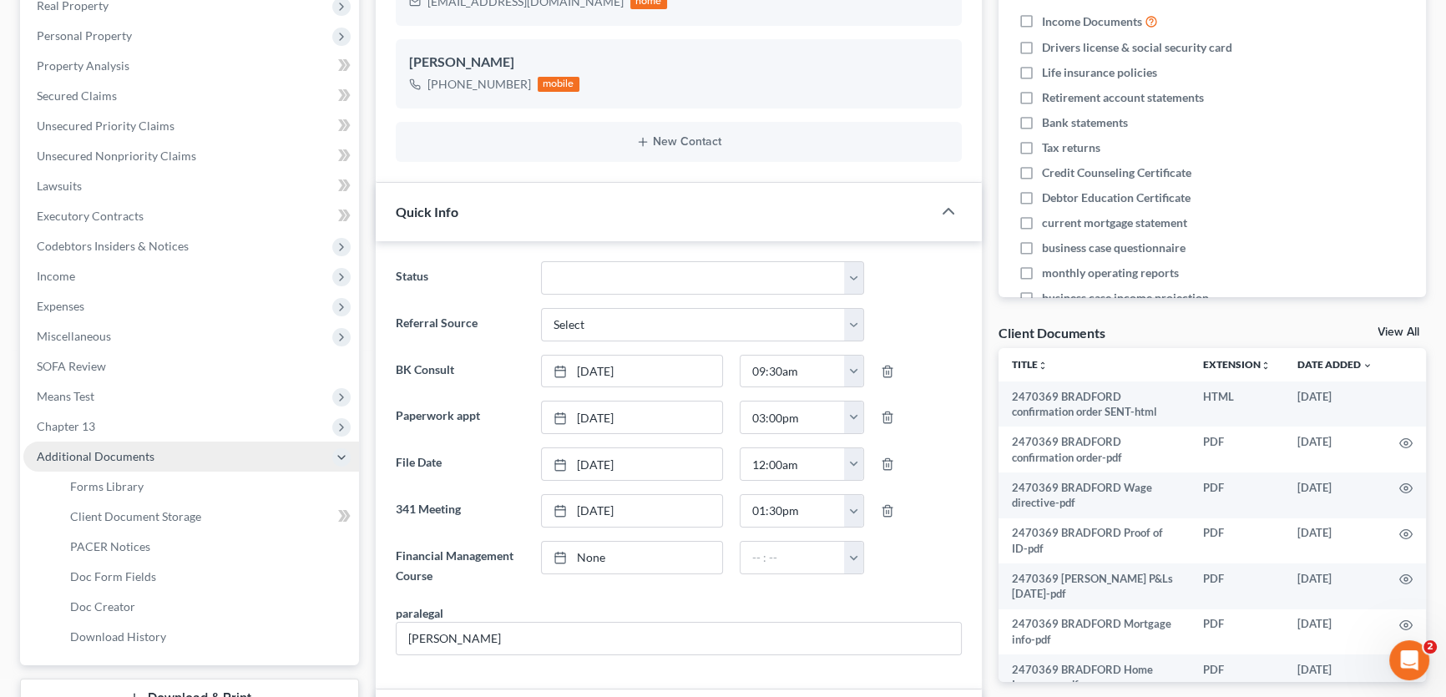
scroll to position [237, 0]
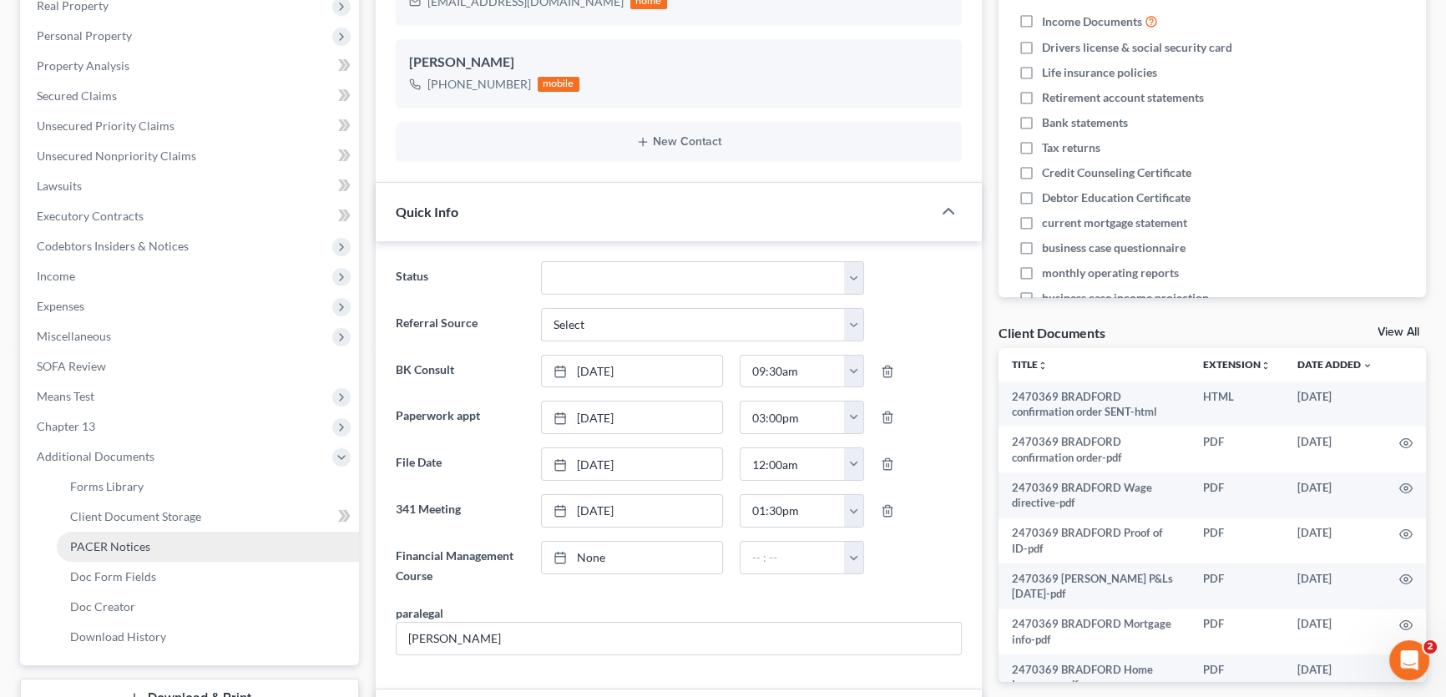
click at [130, 543] on span "PACER Notices" at bounding box center [110, 546] width 80 height 14
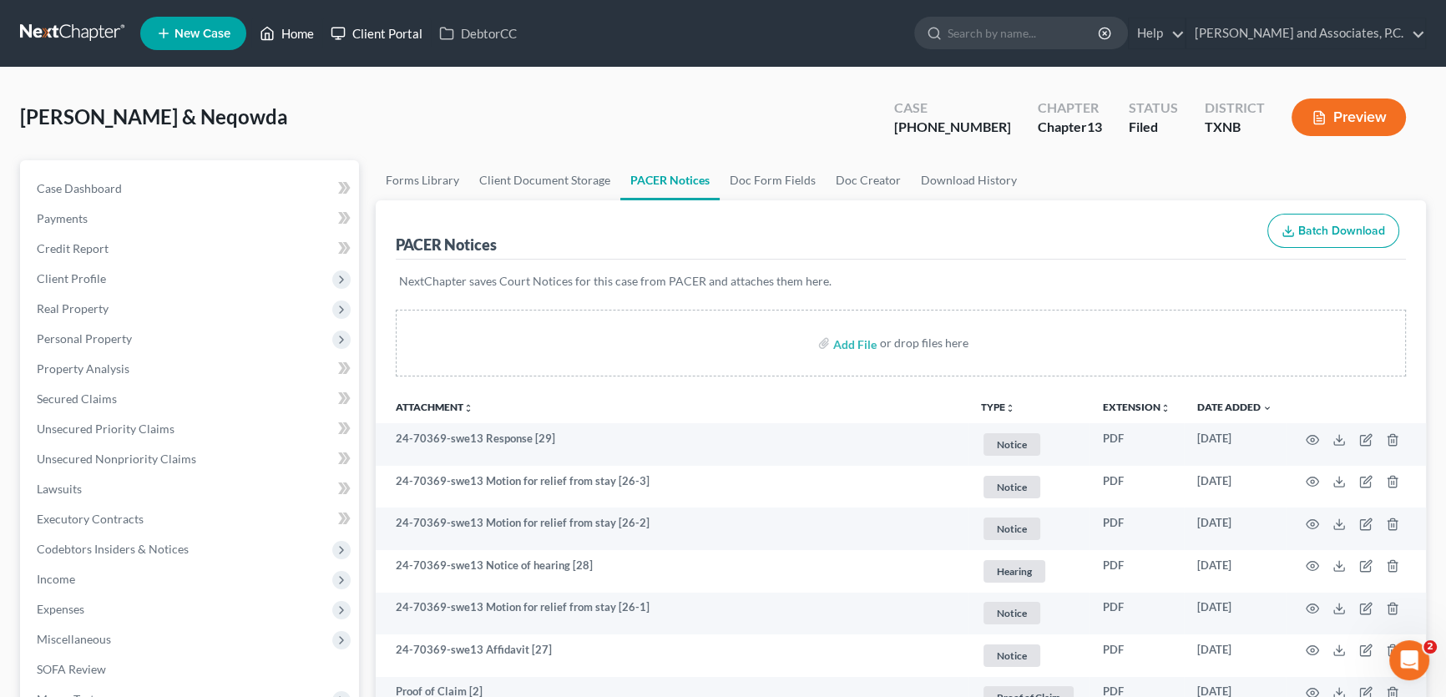
drag, startPoint x: 309, startPoint y: 33, endPoint x: 326, endPoint y: 36, distance: 17.8
click at [309, 33] on link "Home" at bounding box center [286, 33] width 71 height 30
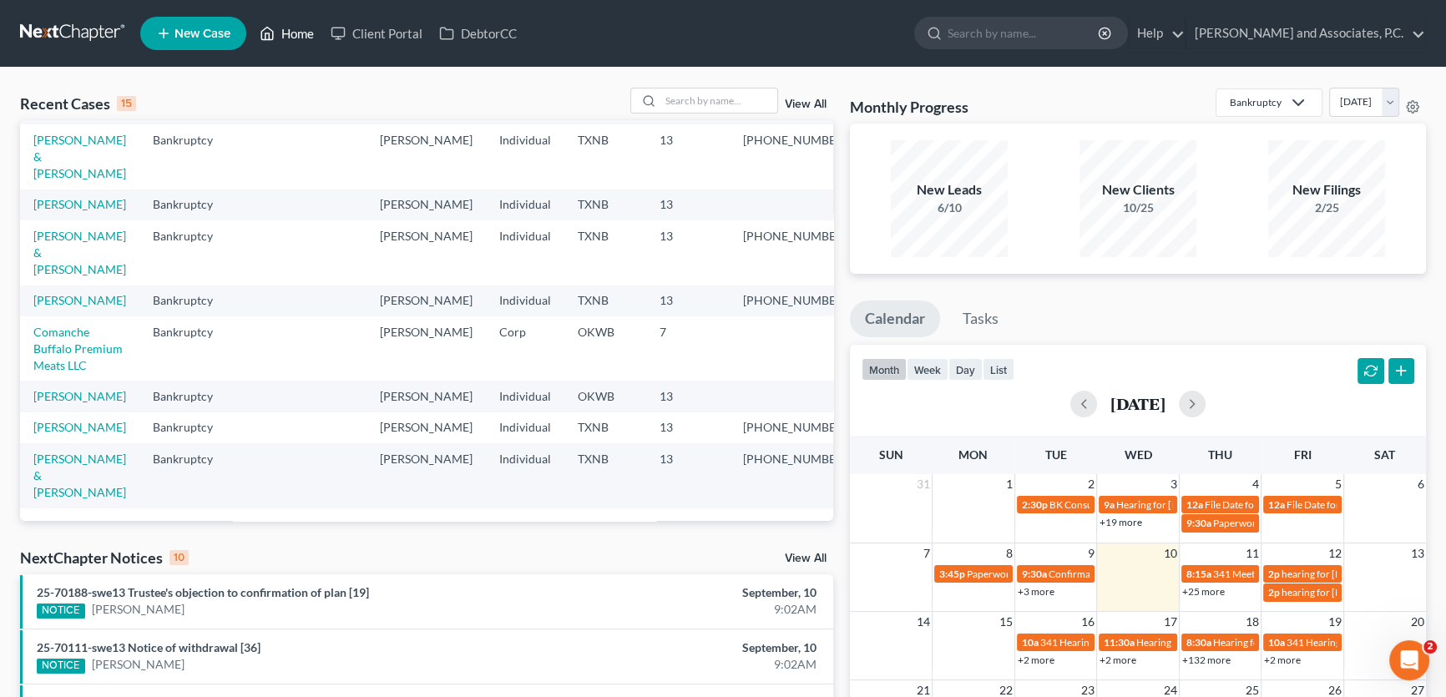
scroll to position [365, 0]
click at [87, 426] on link "[PERSON_NAME]" at bounding box center [79, 427] width 93 height 14
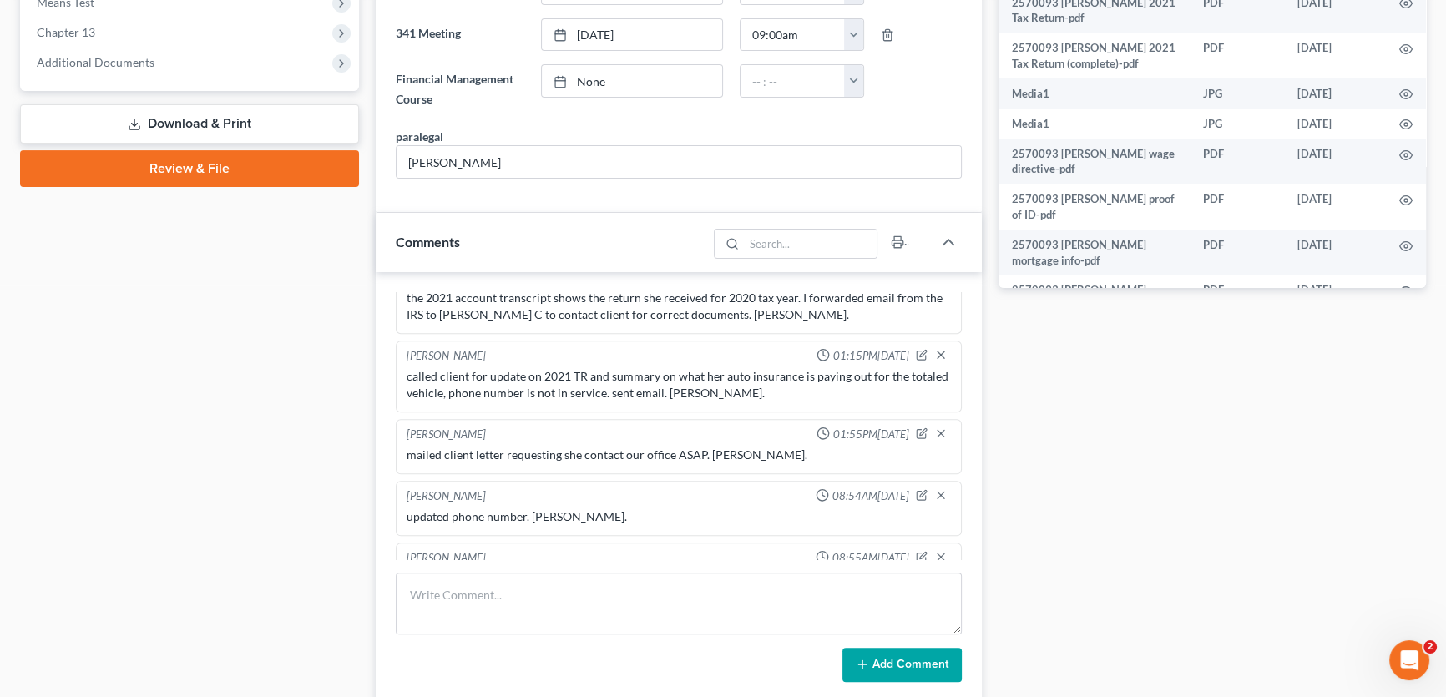
scroll to position [455, 0]
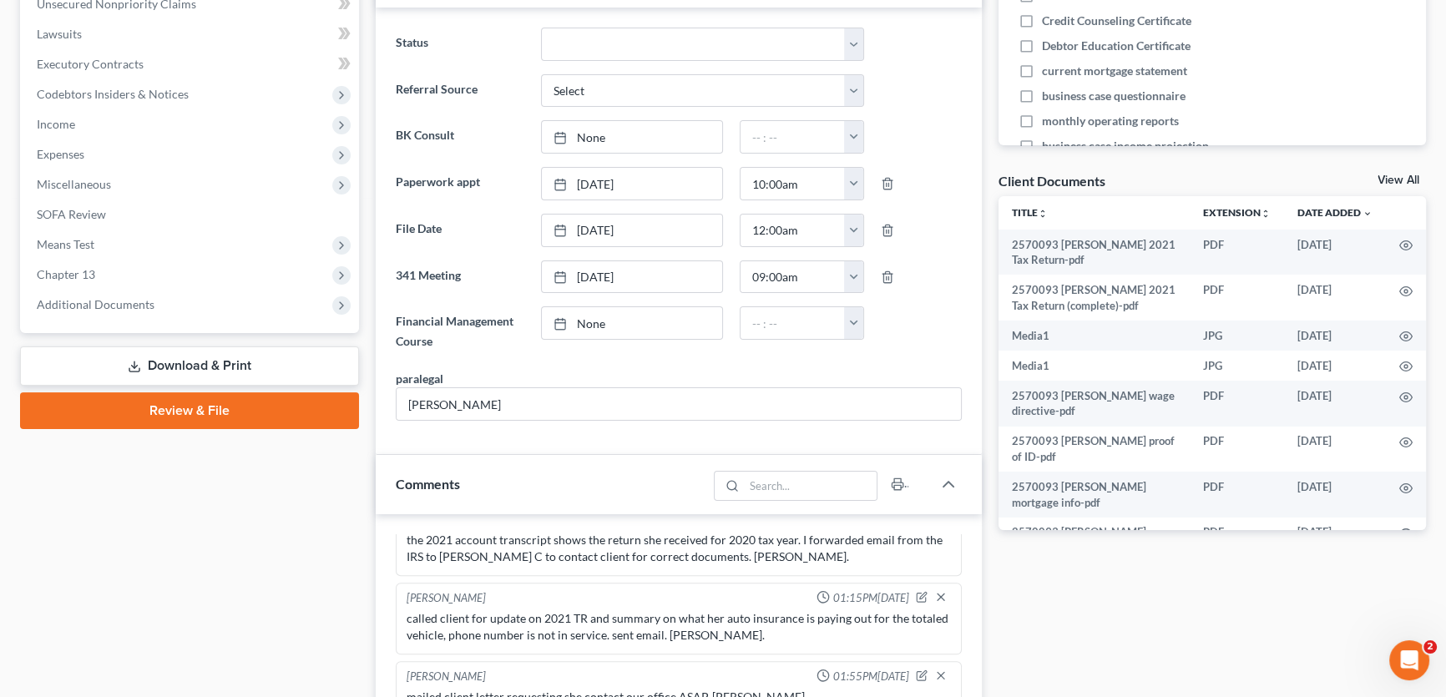
click at [1400, 179] on link "View All" at bounding box center [1398, 180] width 42 height 12
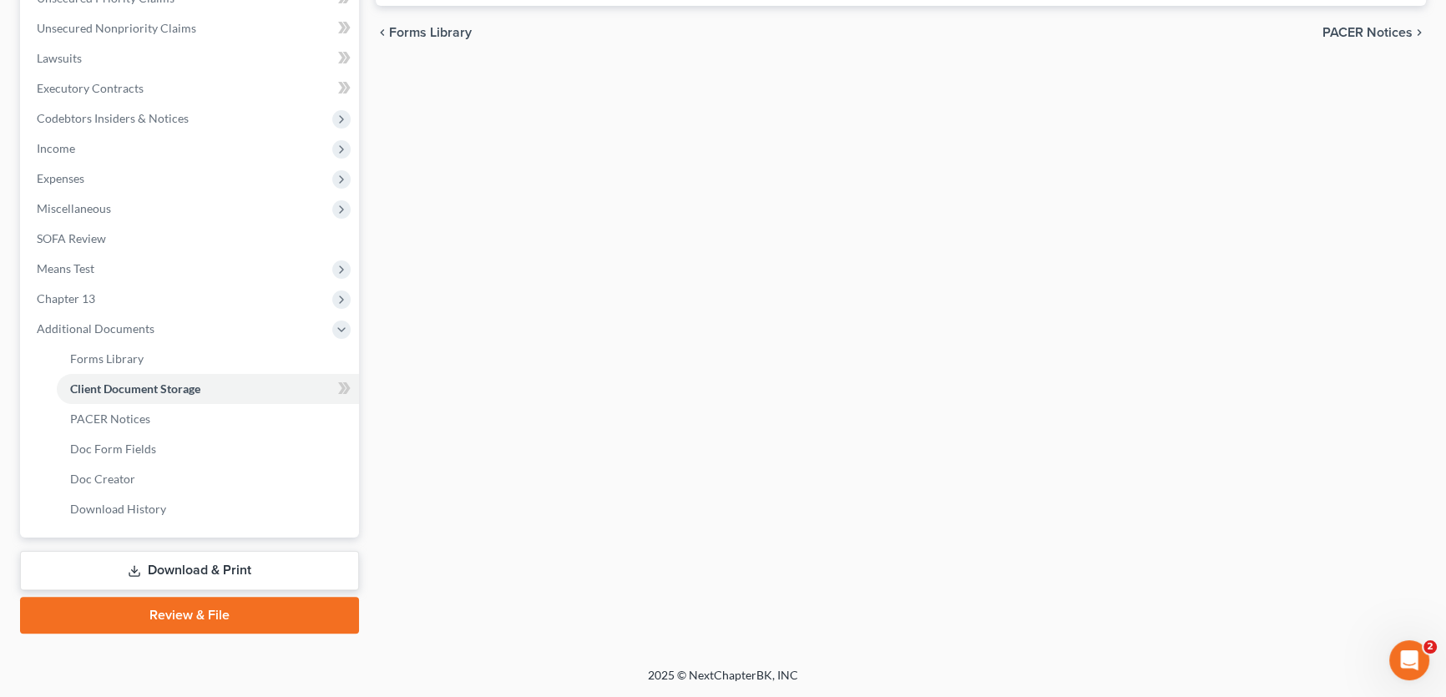
scroll to position [86, 0]
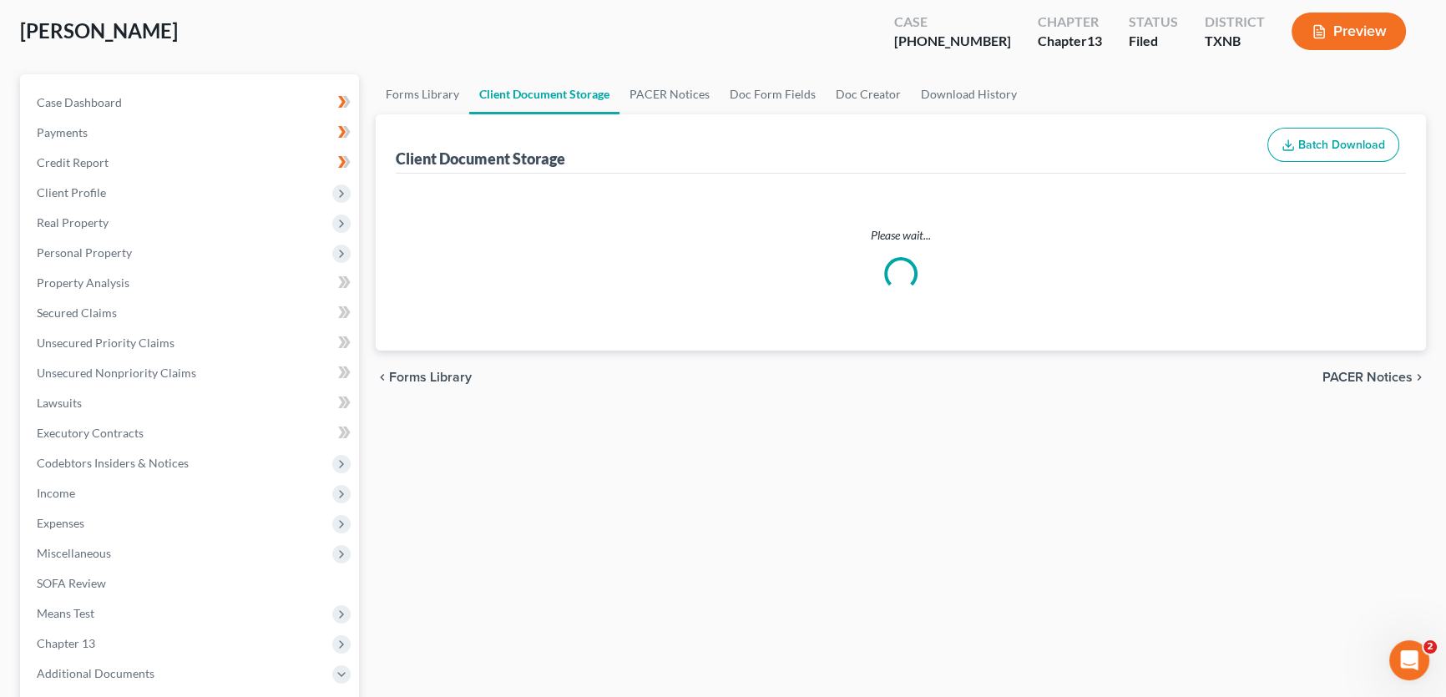
select select "10"
select select "21"
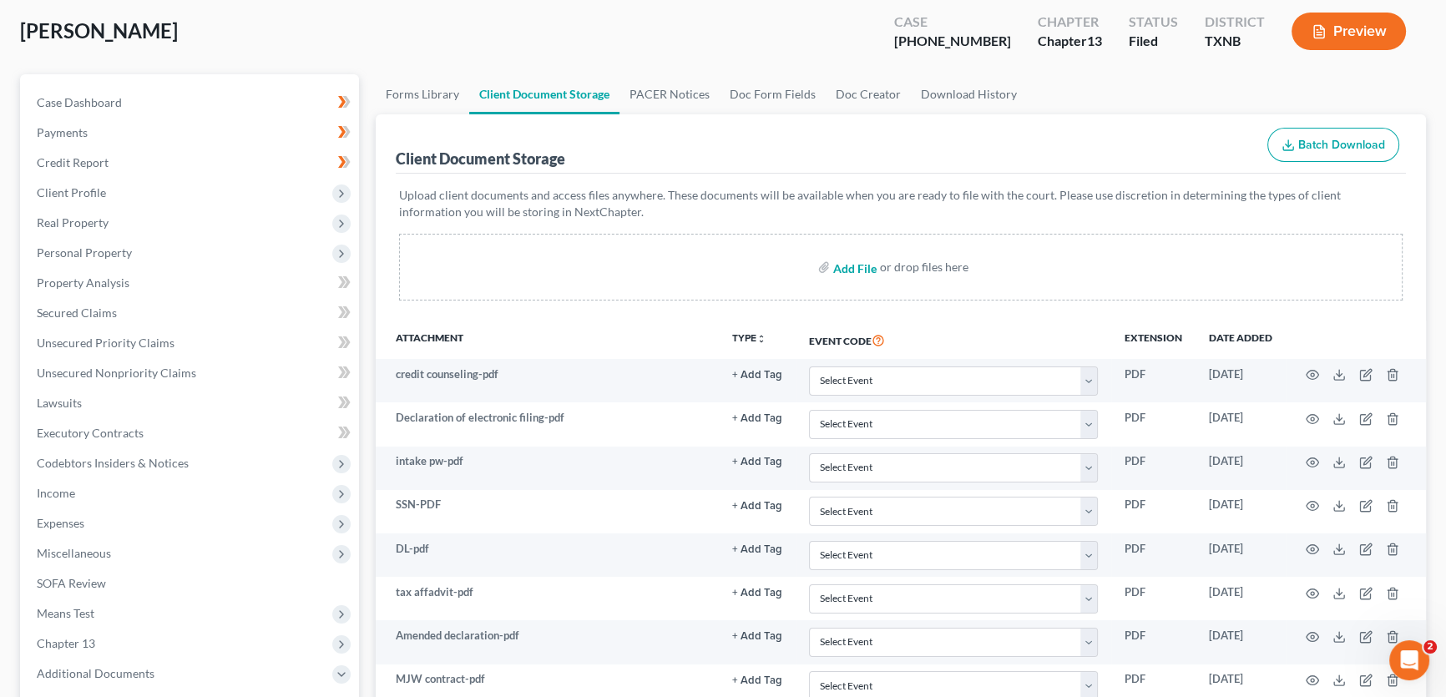
scroll to position [0, 0]
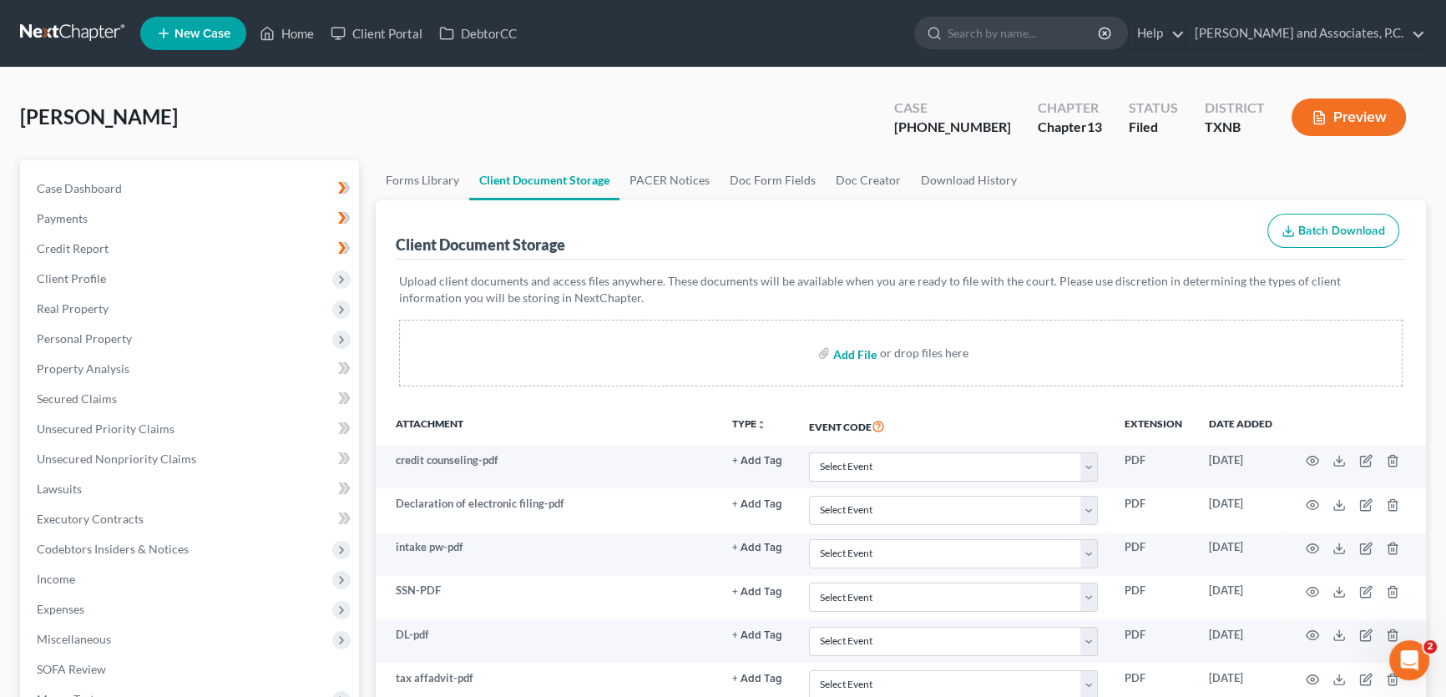
click at [855, 356] on input "file" at bounding box center [853, 353] width 40 height 30
type input "C:\fakepath\2570093 BARNETT 2021 Tax Return SENT-email confirmation.msg"
select select "10"
select select "21"
click at [301, 28] on link "Home" at bounding box center [286, 33] width 71 height 30
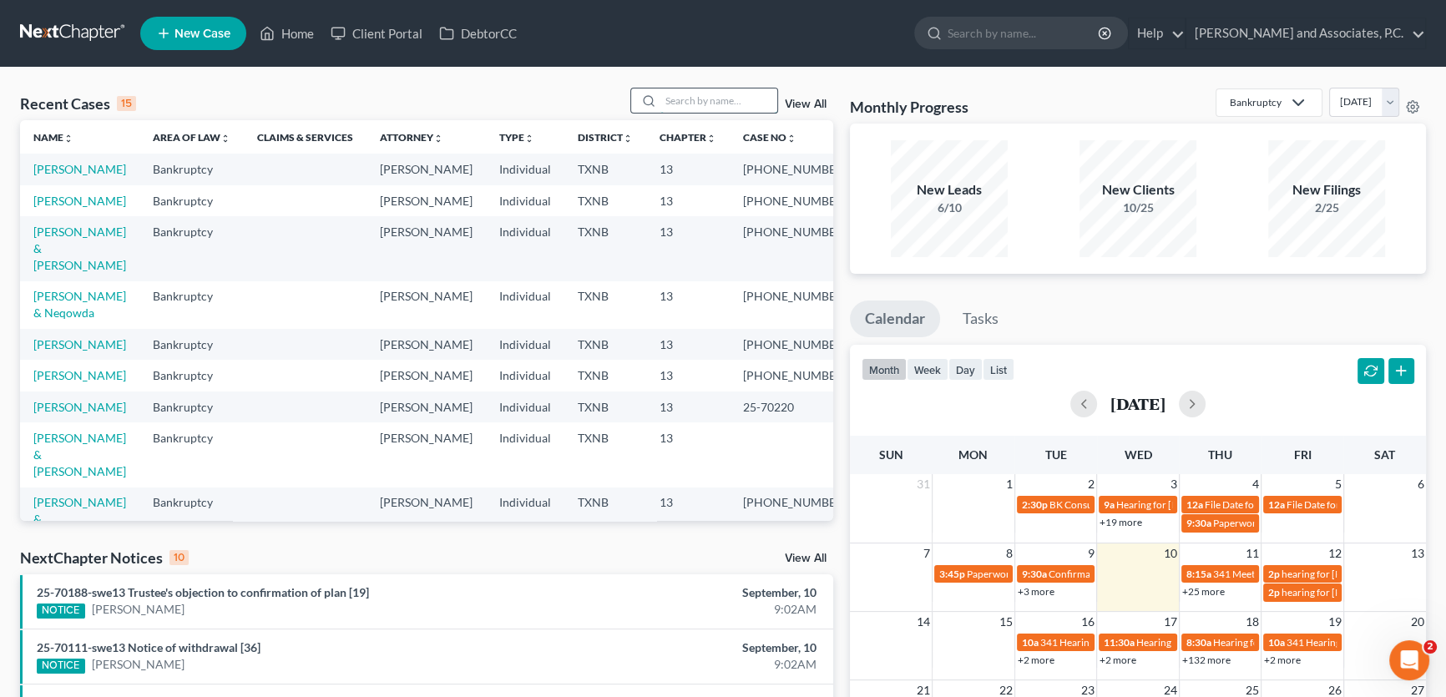
click at [703, 103] on input "search" at bounding box center [718, 100] width 117 height 24
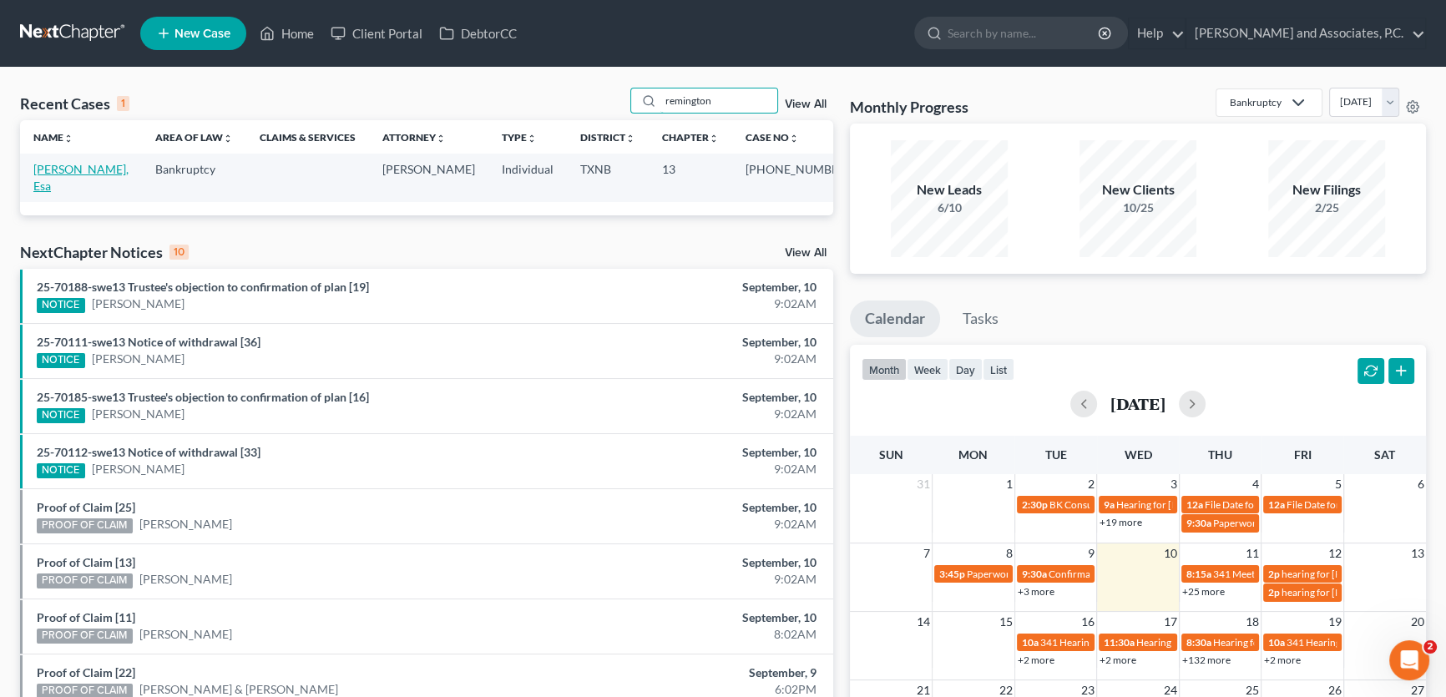
type input "remington"
click at [115, 172] on link "Remington-Whitley, Esa" at bounding box center [80, 177] width 95 height 31
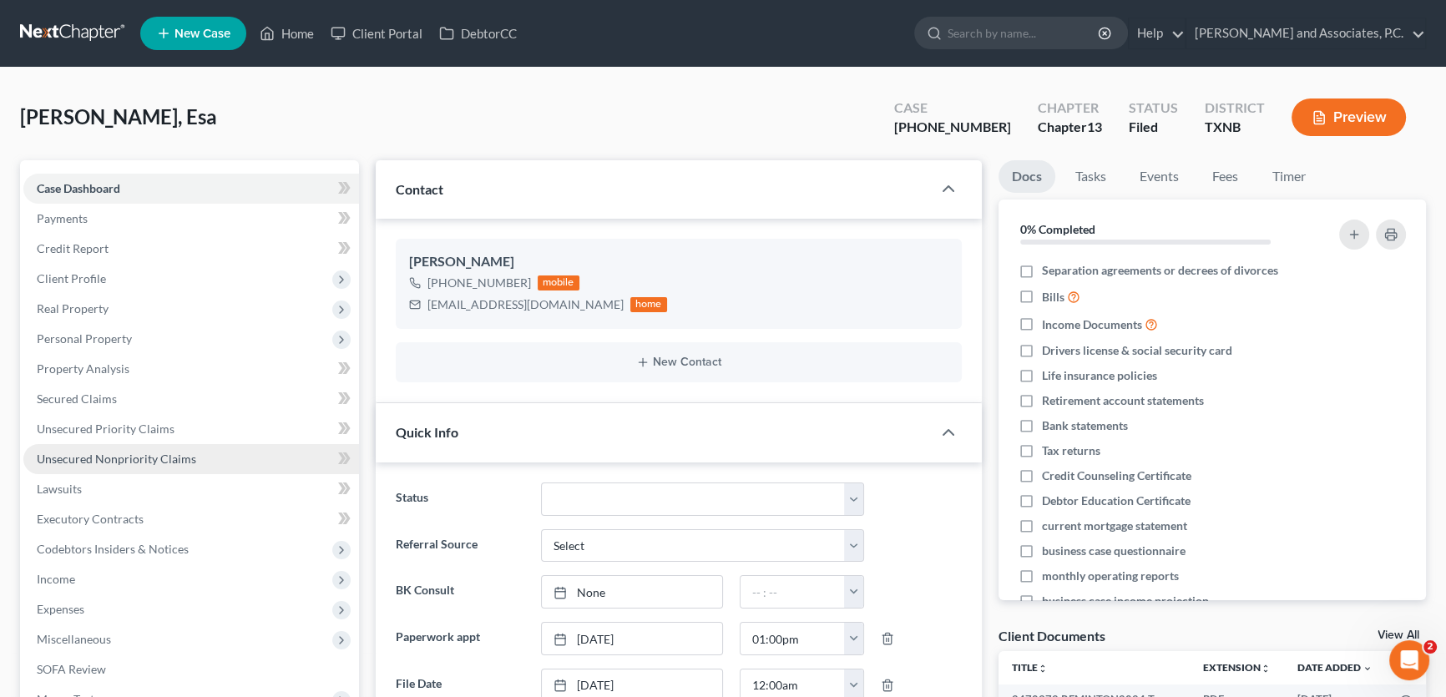
scroll to position [1967, 0]
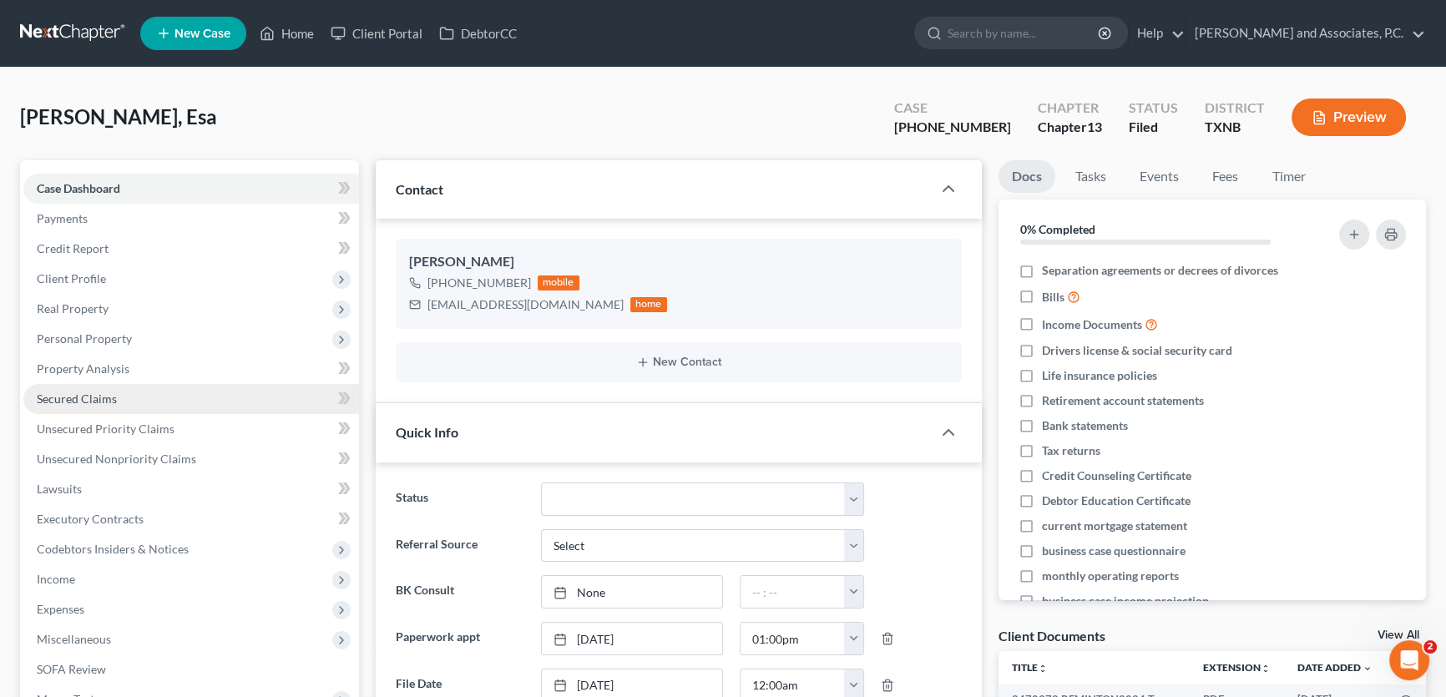
click at [110, 398] on span "Secured Claims" at bounding box center [77, 399] width 80 height 14
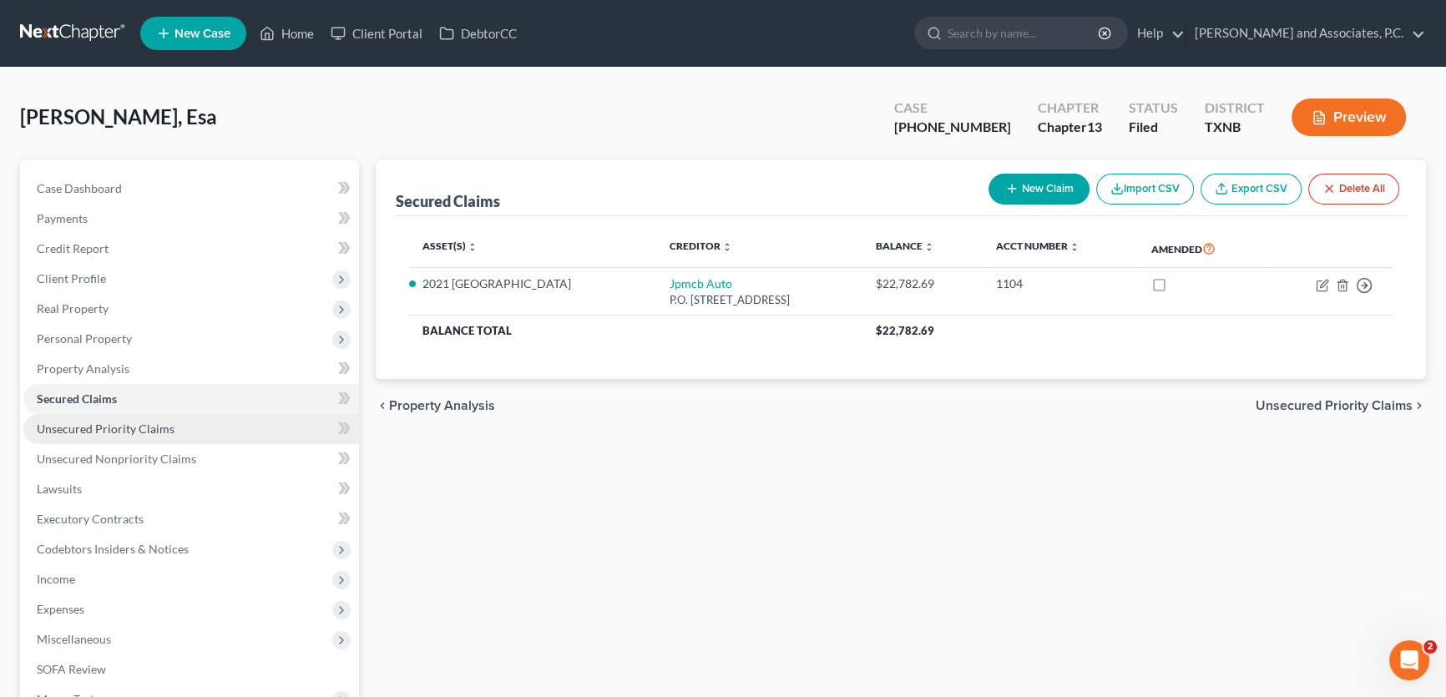
click at [120, 422] on span "Unsecured Priority Claims" at bounding box center [106, 429] width 138 height 14
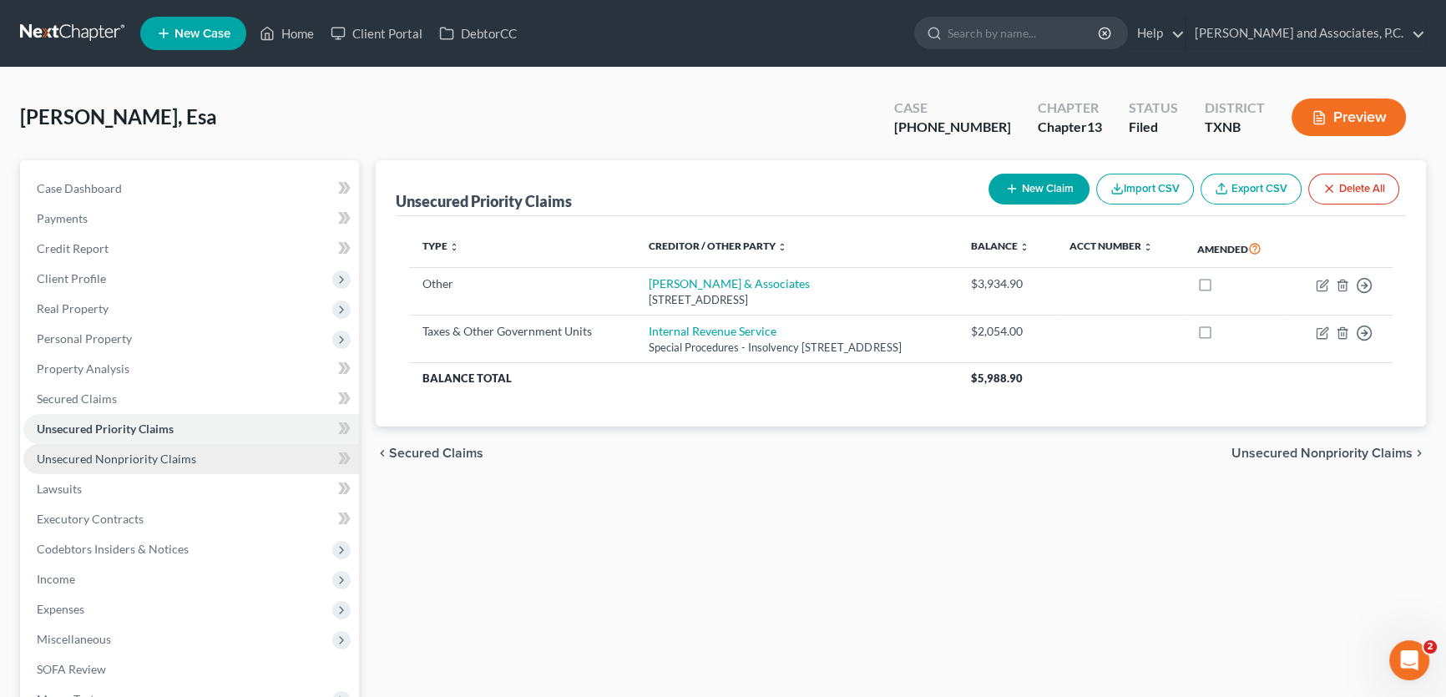
click at [134, 470] on link "Unsecured Nonpriority Claims" at bounding box center [191, 459] width 336 height 30
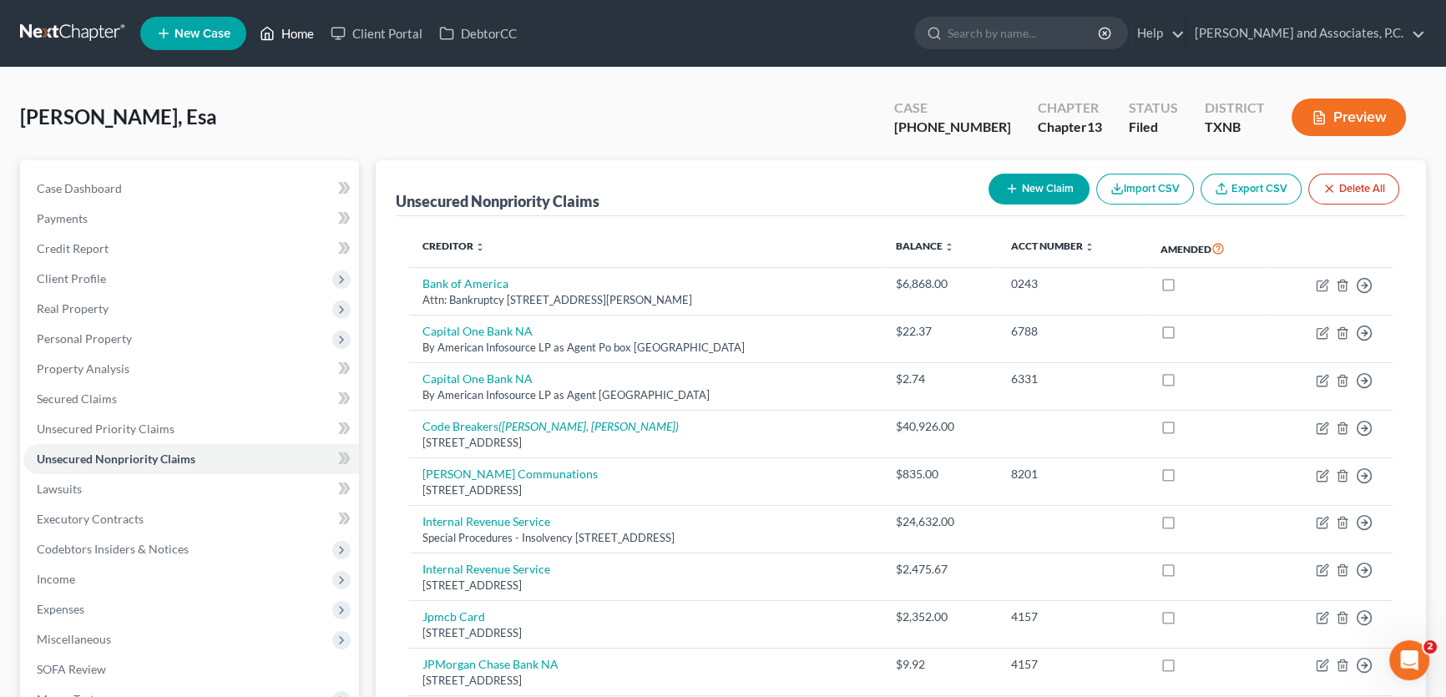
click at [308, 37] on link "Home" at bounding box center [286, 33] width 71 height 30
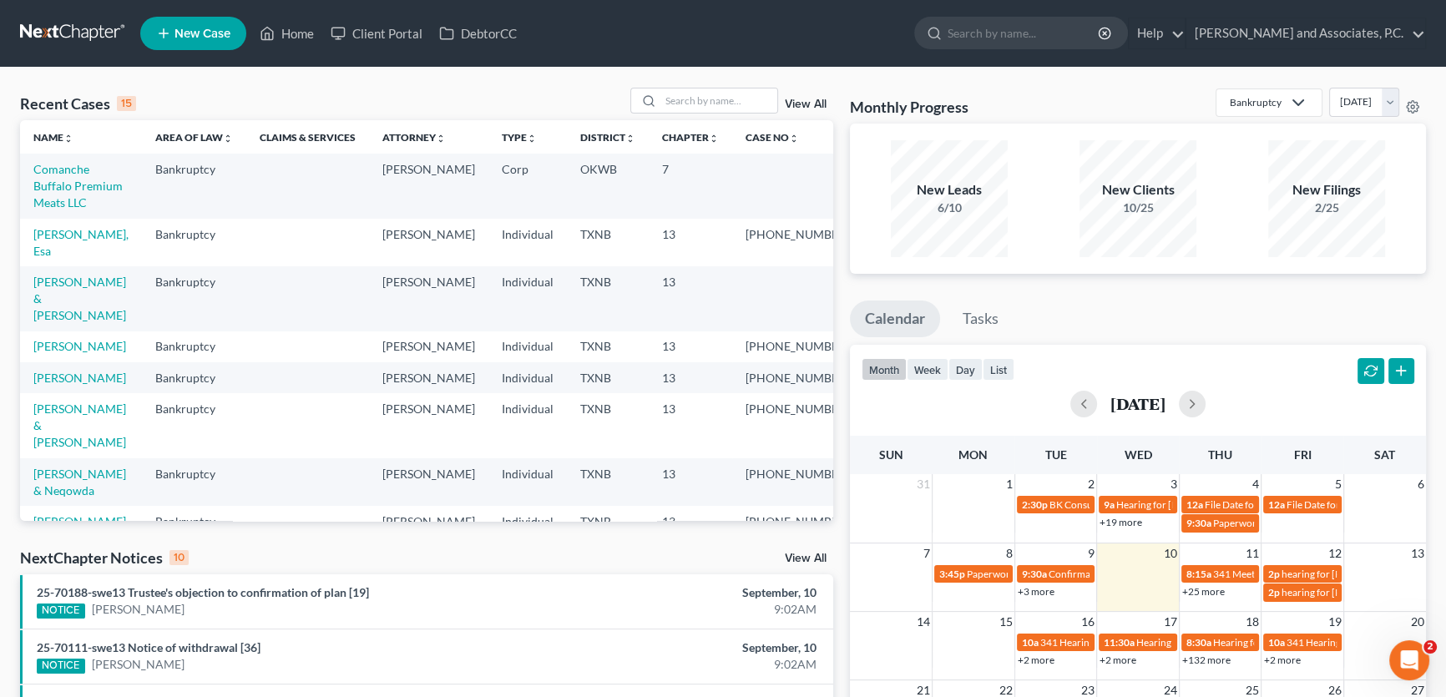
click at [811, 554] on link "View All" at bounding box center [806, 559] width 42 height 12
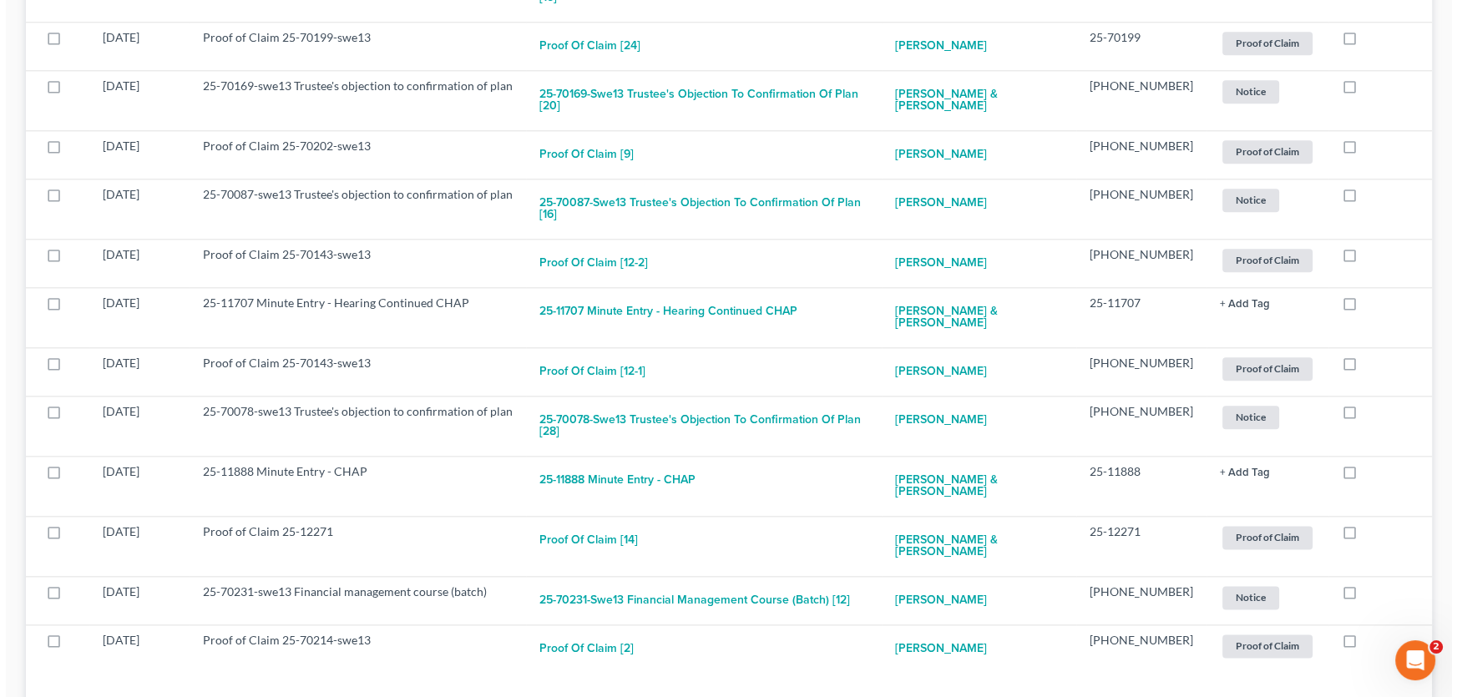
scroll to position [2317, 0]
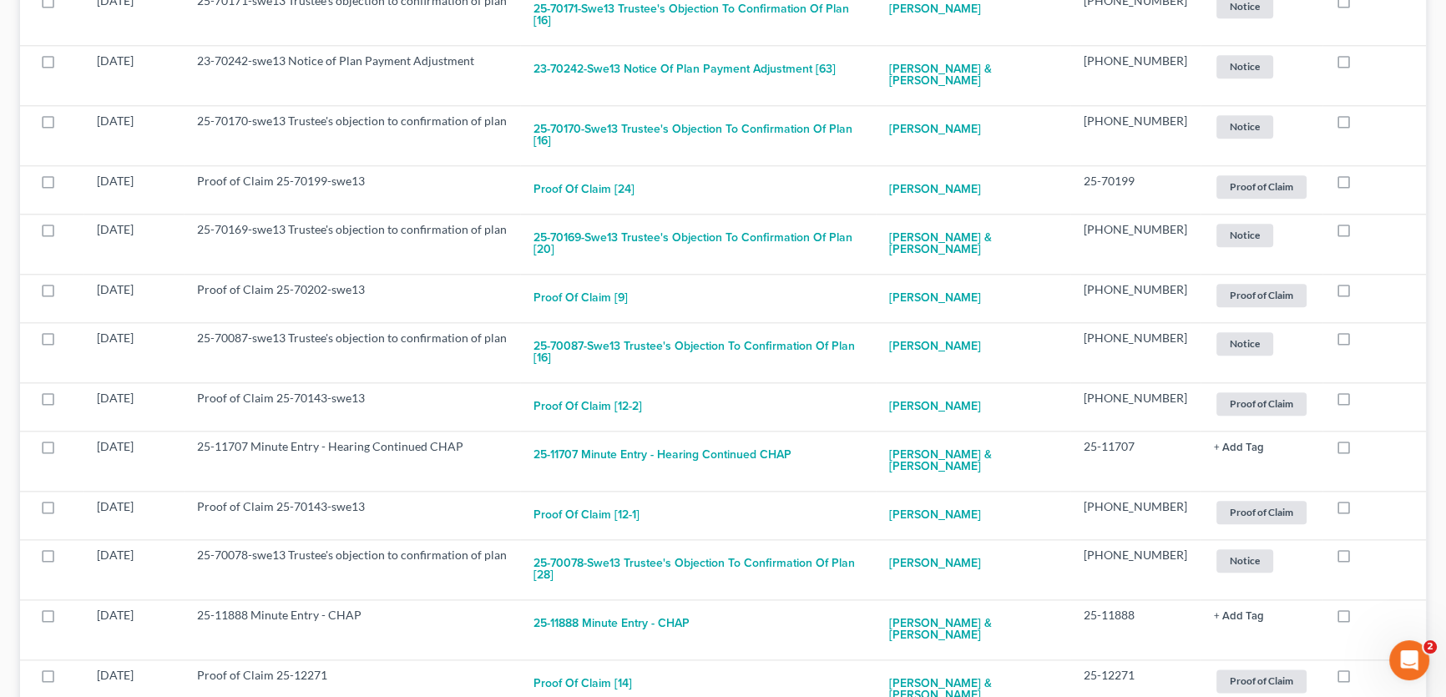
checkbox input "true"
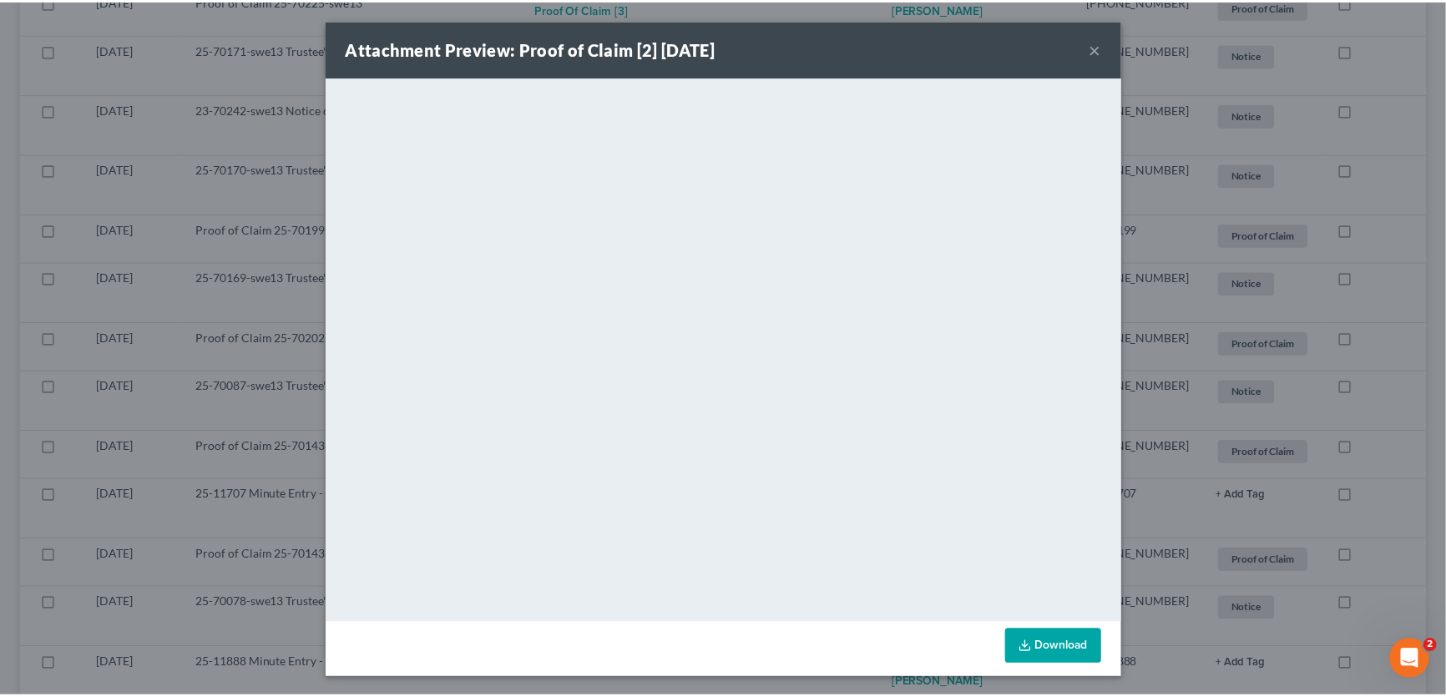
scroll to position [0, 0]
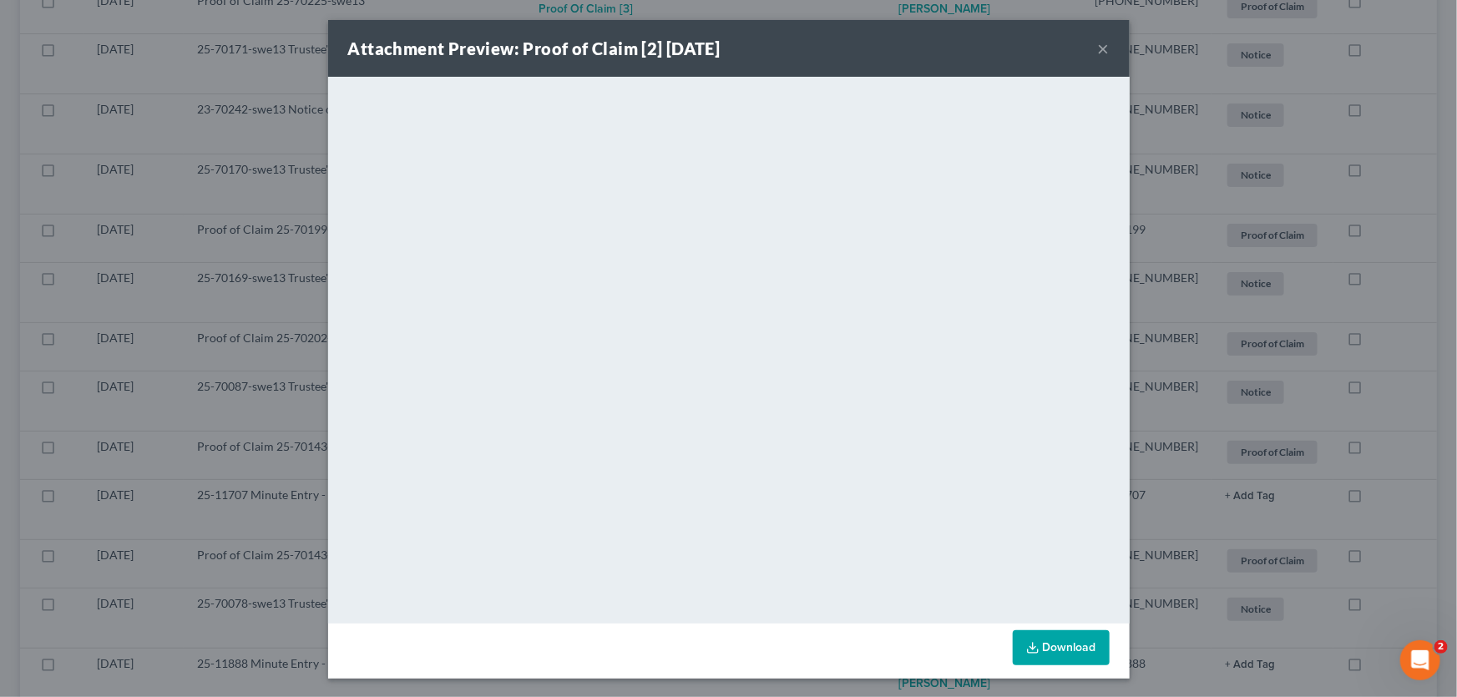
click at [1098, 45] on button "×" at bounding box center [1104, 48] width 12 height 20
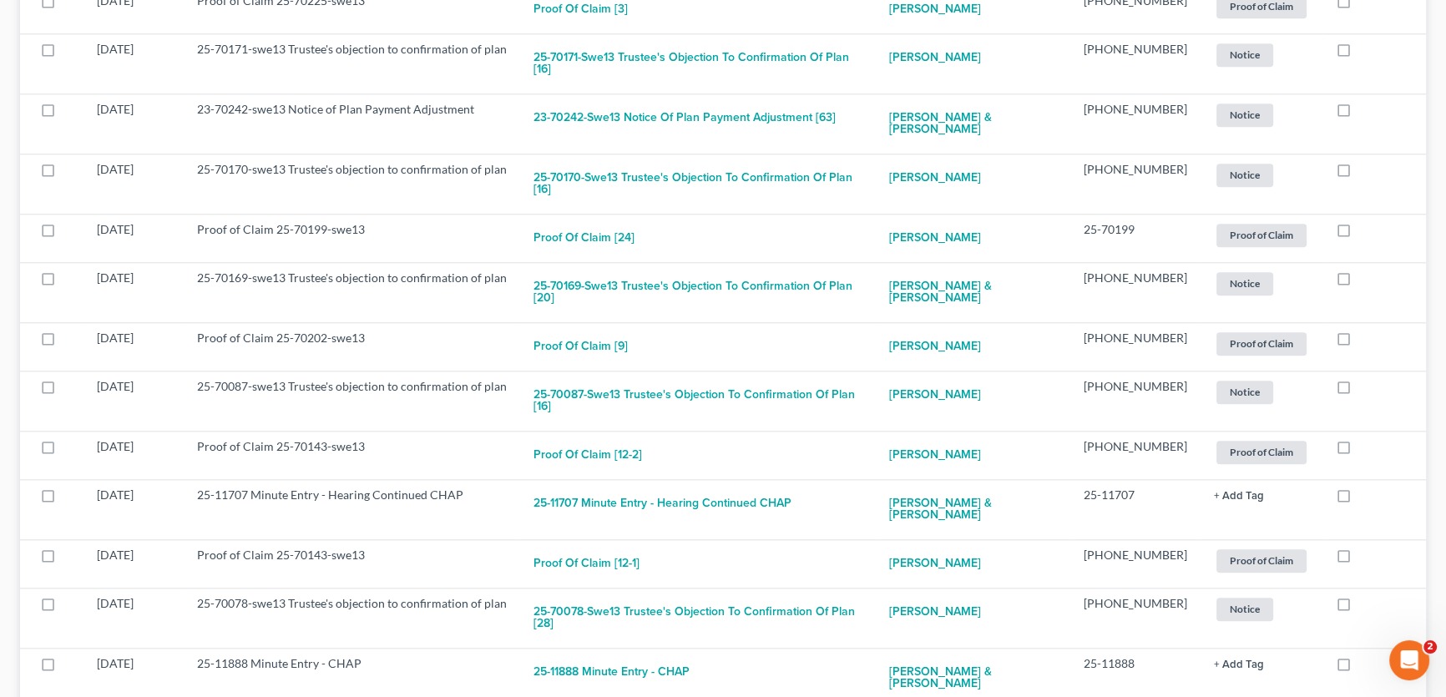
checkbox input "true"
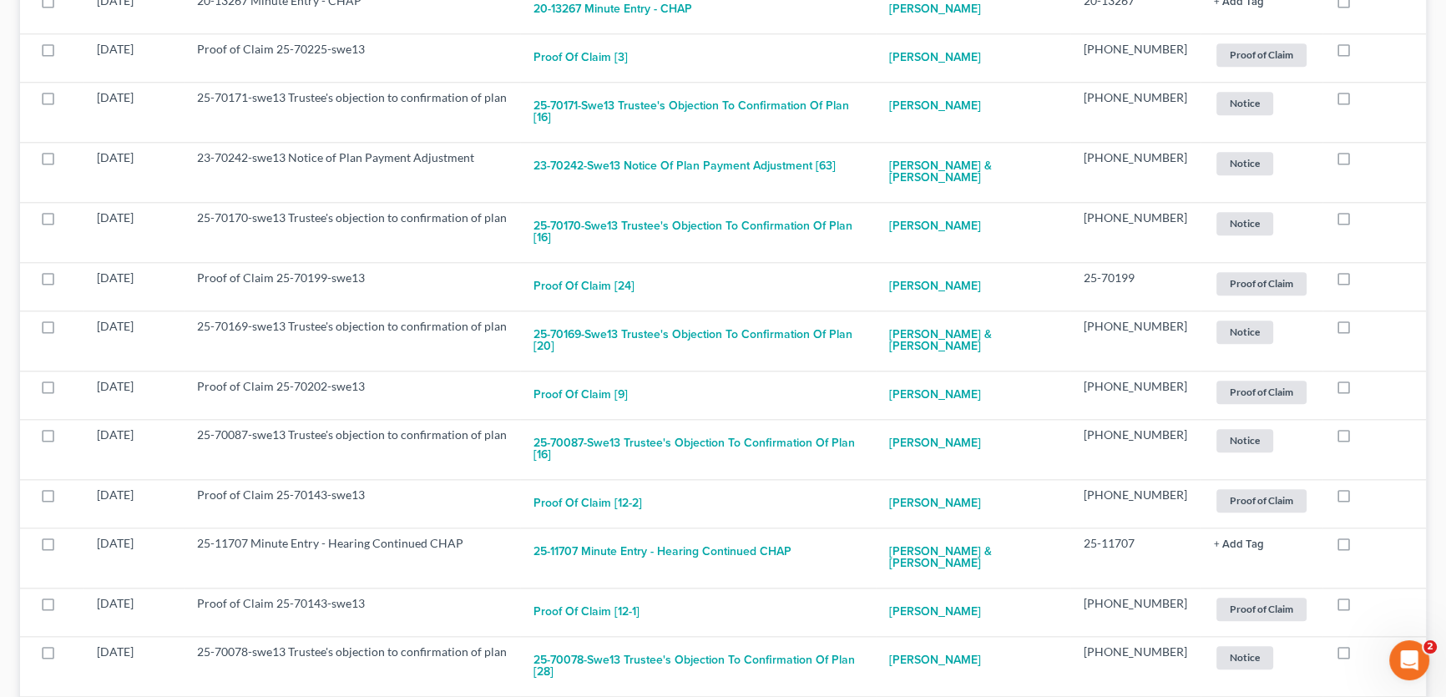
checkbox input "true"
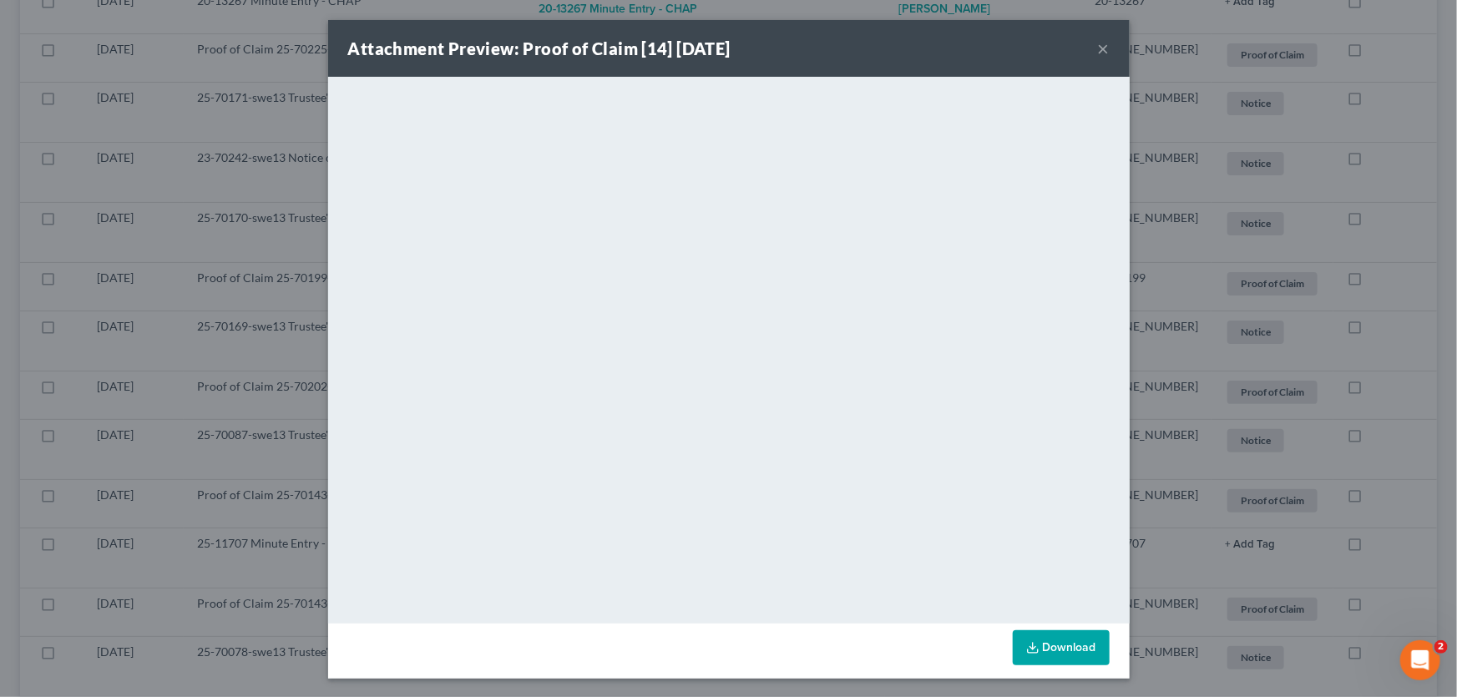
scroll to position [2172, 0]
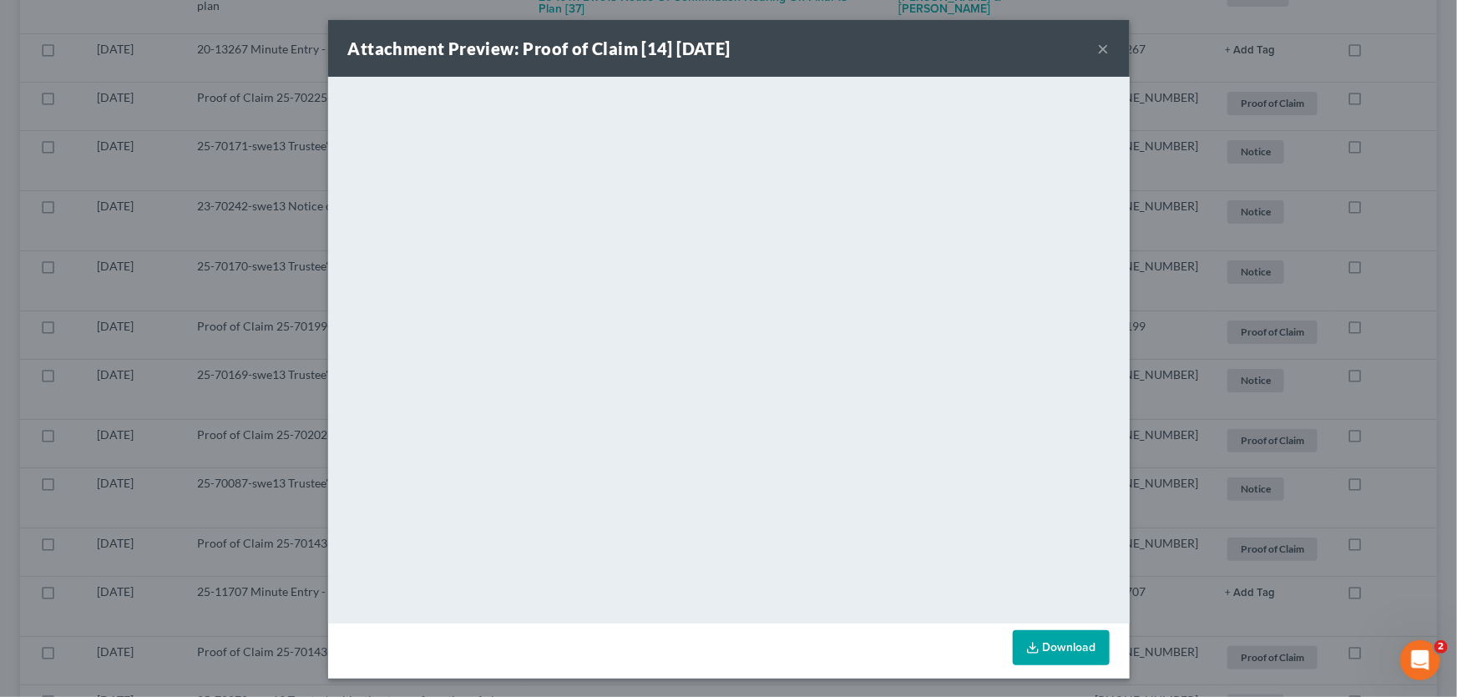
click at [1098, 48] on button "×" at bounding box center [1104, 48] width 12 height 20
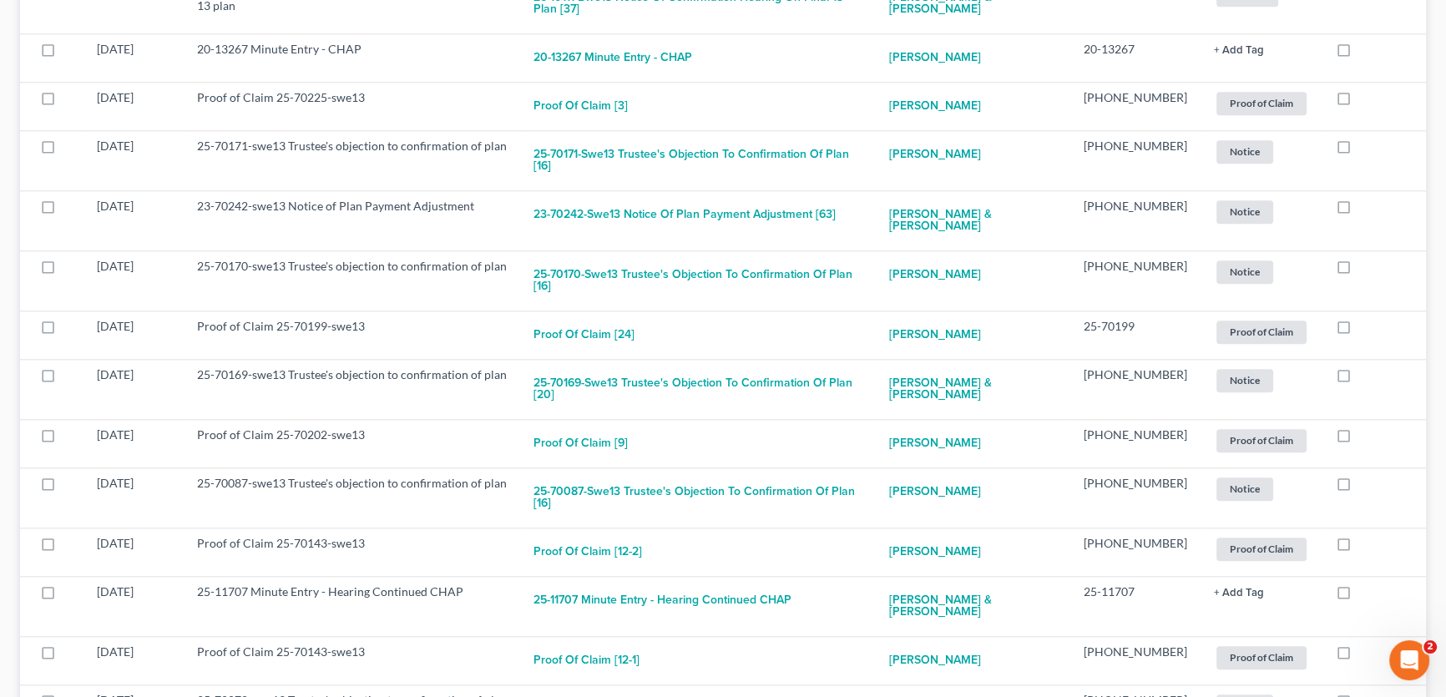
checkbox input "true"
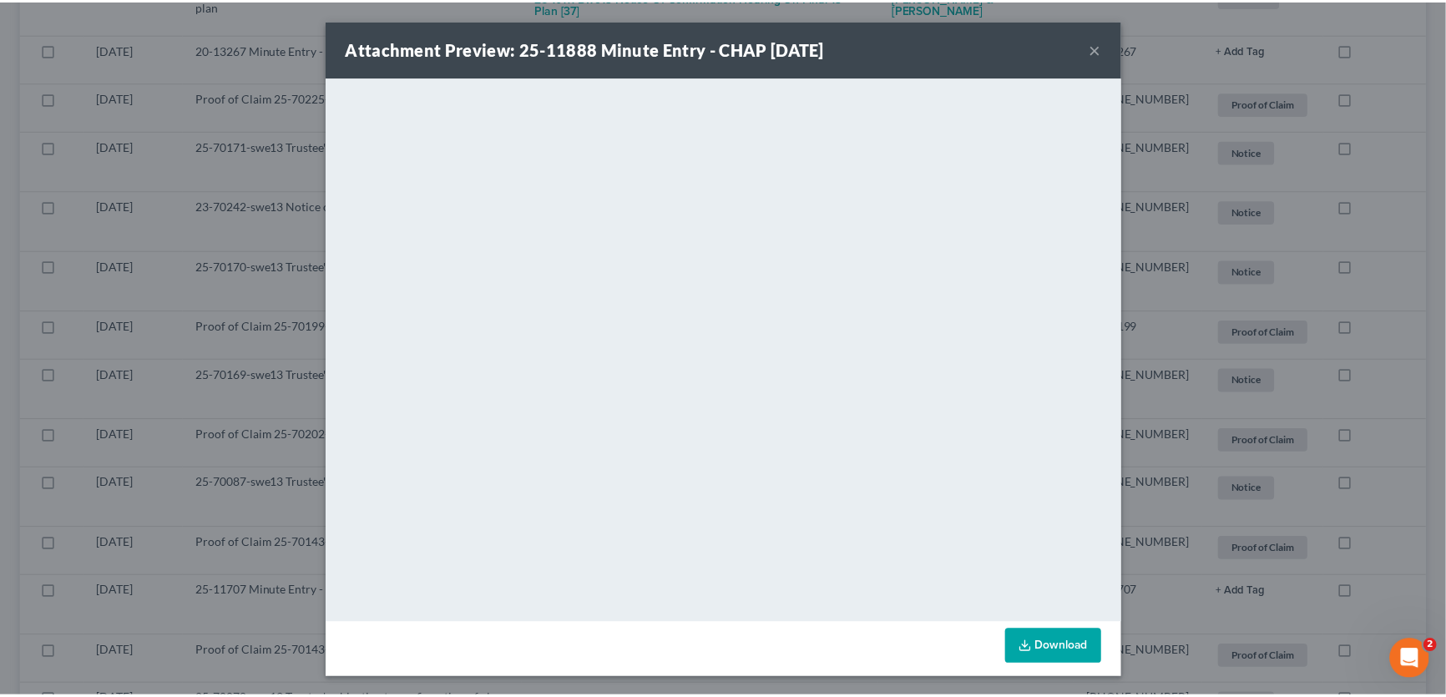
scroll to position [2112, 0]
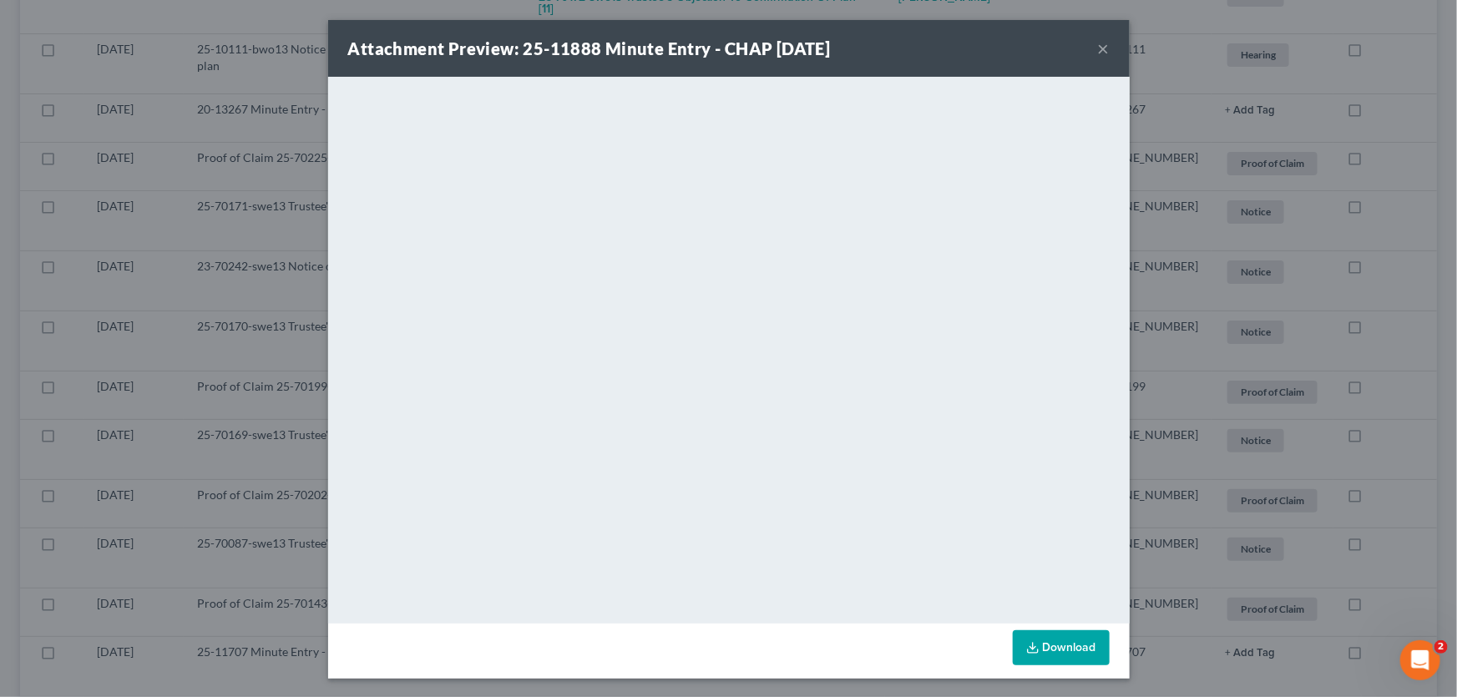
click at [1099, 49] on button "×" at bounding box center [1104, 48] width 12 height 20
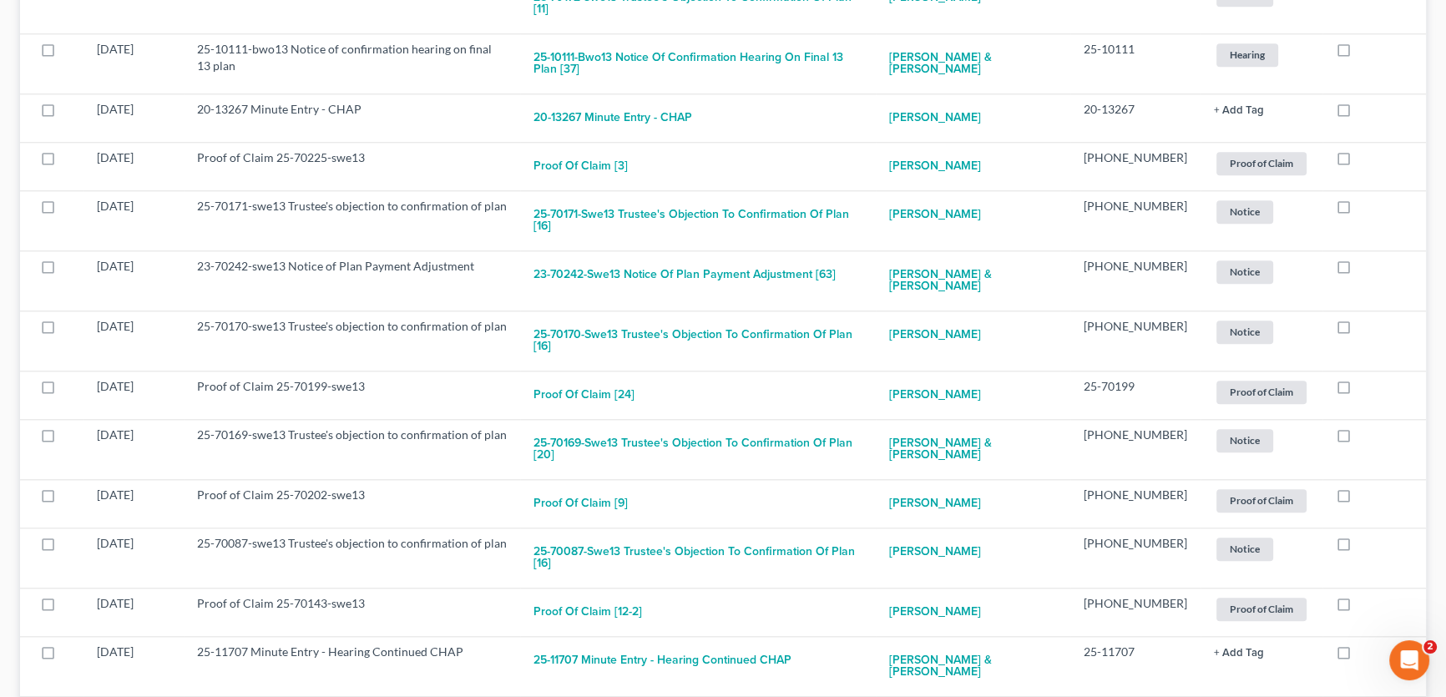
click at [1366, 696] on input "checkbox" at bounding box center [1371, 709] width 11 height 11
checkbox input "true"
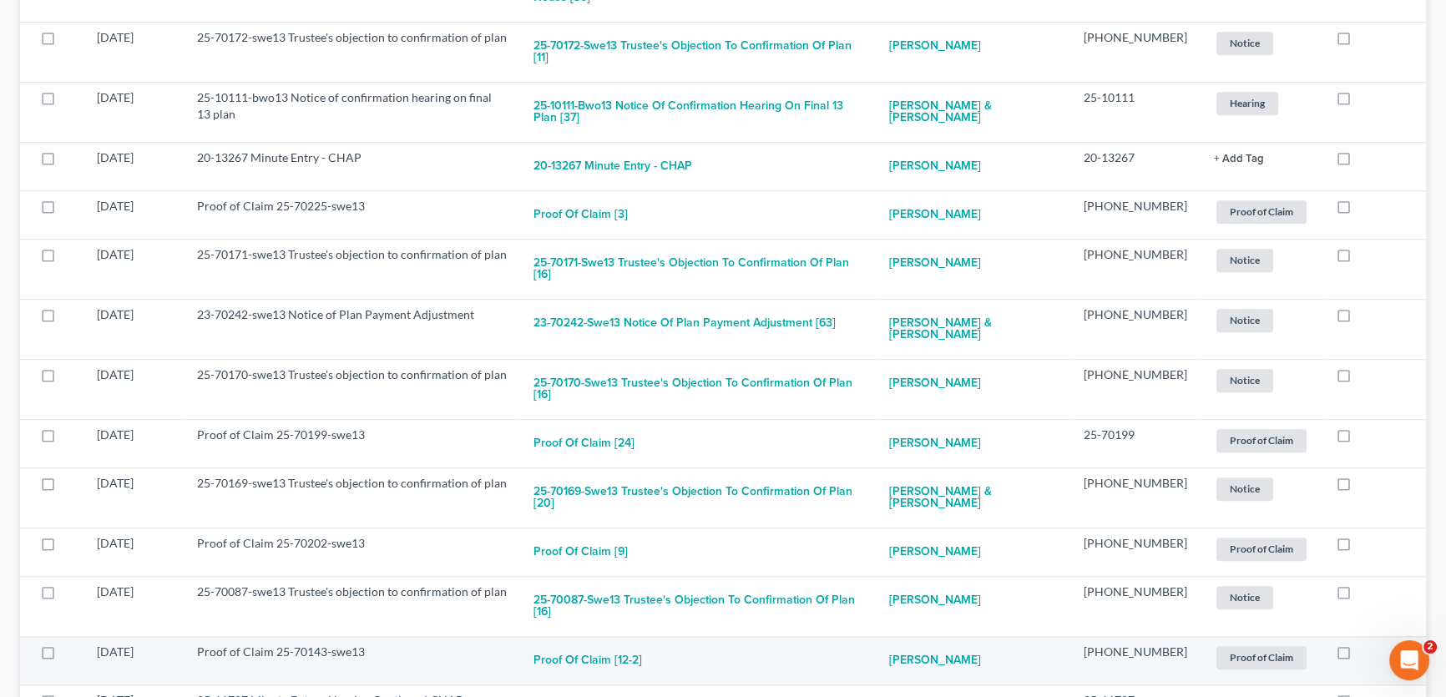
click at [1359, 656] on label at bounding box center [1359, 656] width 0 height 0
click at [1366, 644] on input "checkbox" at bounding box center [1371, 649] width 11 height 11
checkbox input "true"
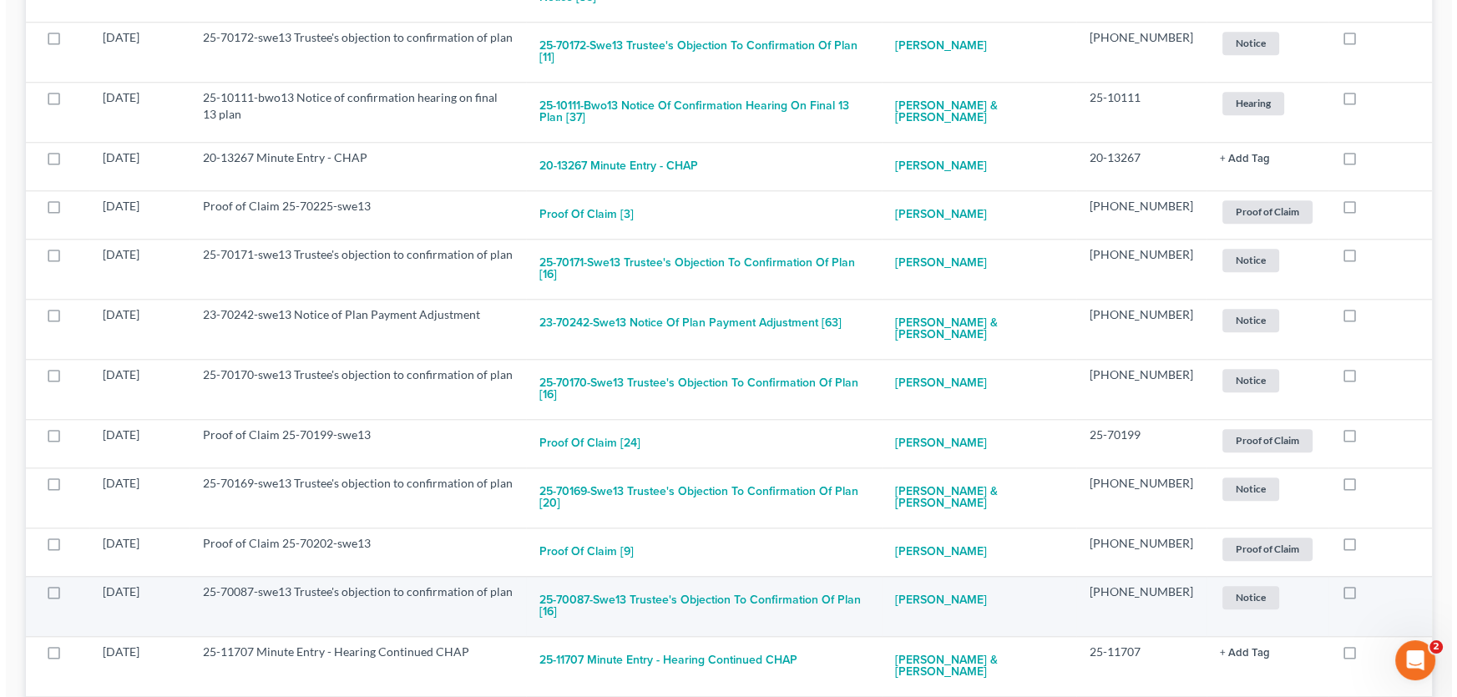
scroll to position [2015, 0]
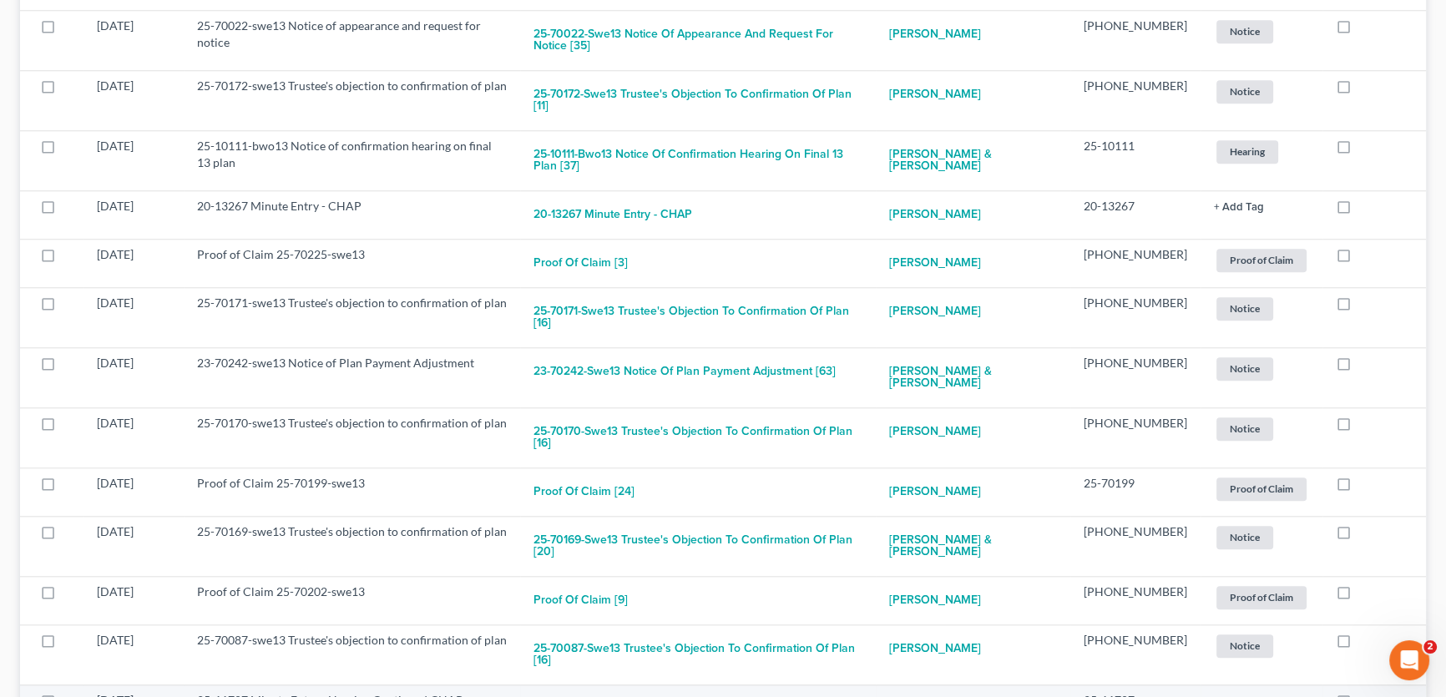
click at [718, 692] on button "25-11707 Minute Entry - Hearing Continued CHAP" at bounding box center [662, 708] width 258 height 33
checkbox input "true"
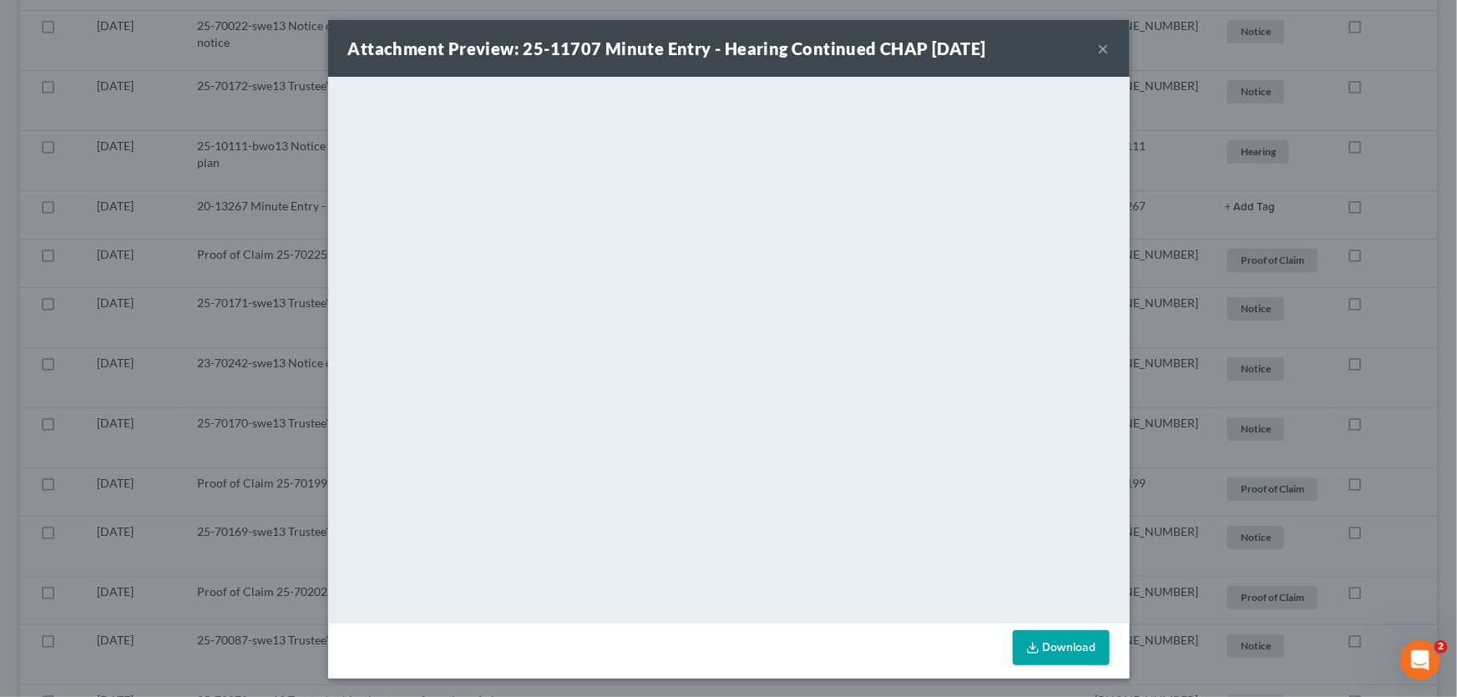
scroll to position [1955, 0]
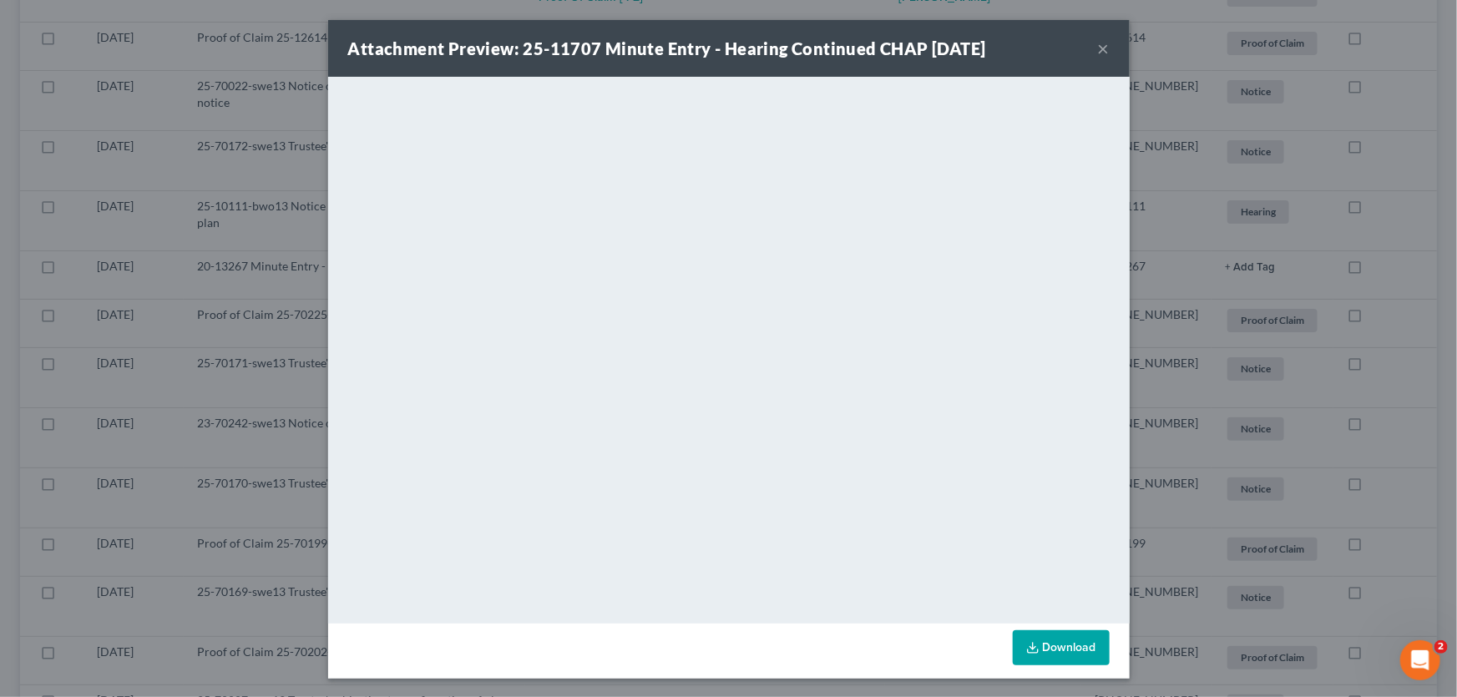
click at [1098, 43] on button "×" at bounding box center [1104, 48] width 12 height 20
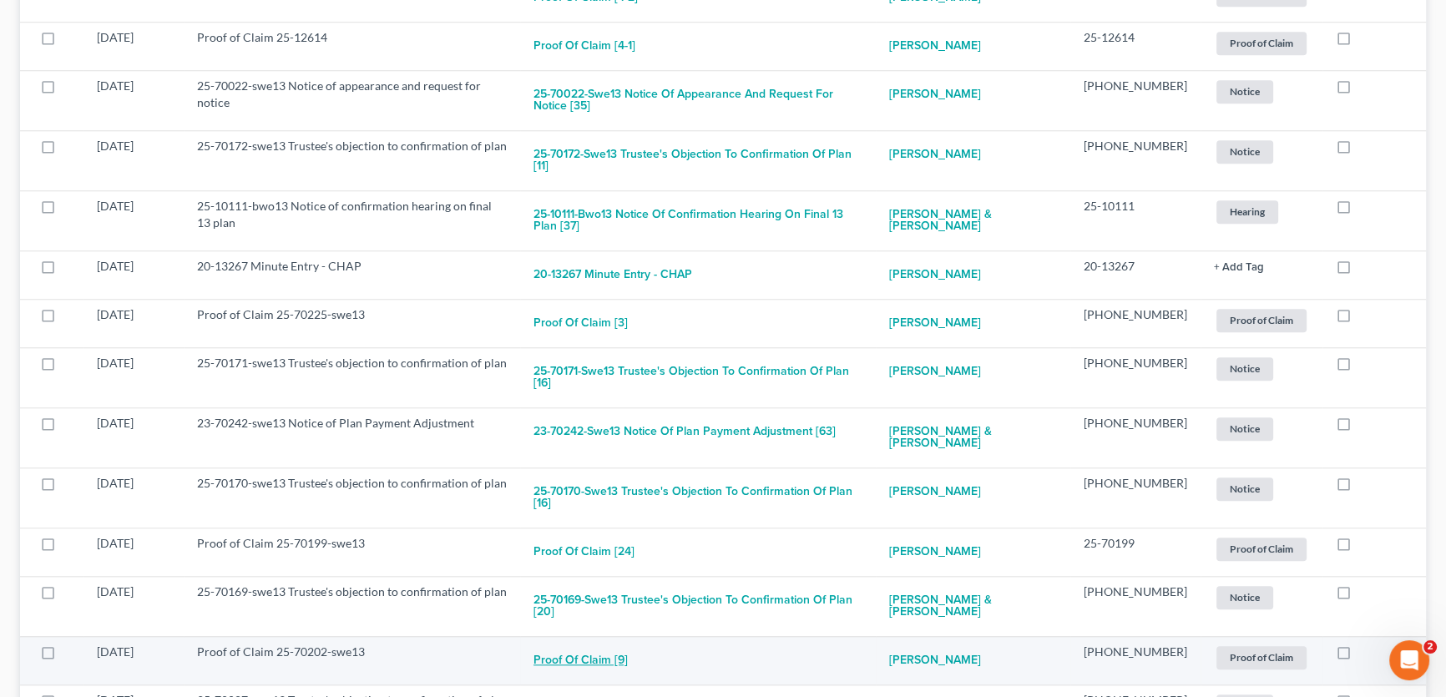
click at [604, 644] on button "Proof of Claim [9]" at bounding box center [580, 660] width 94 height 33
checkbox input "true"
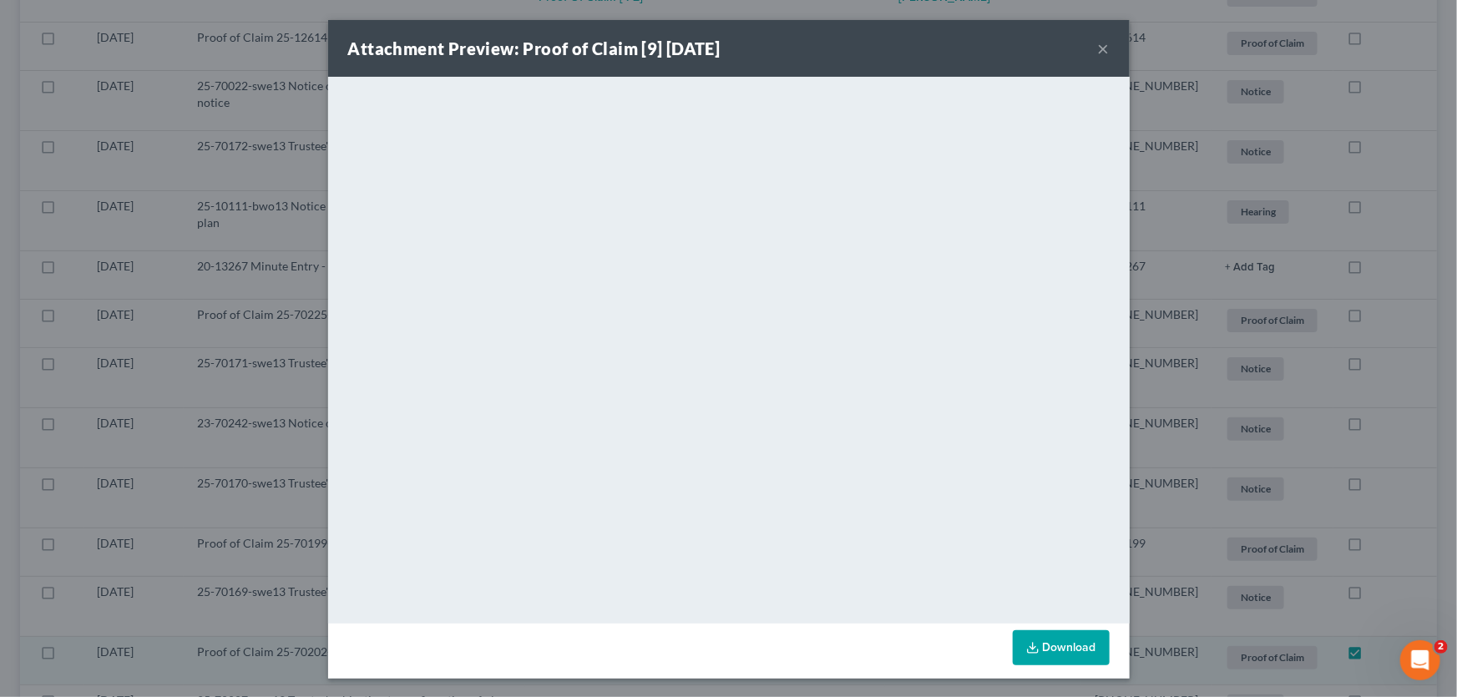
scroll to position [1907, 0]
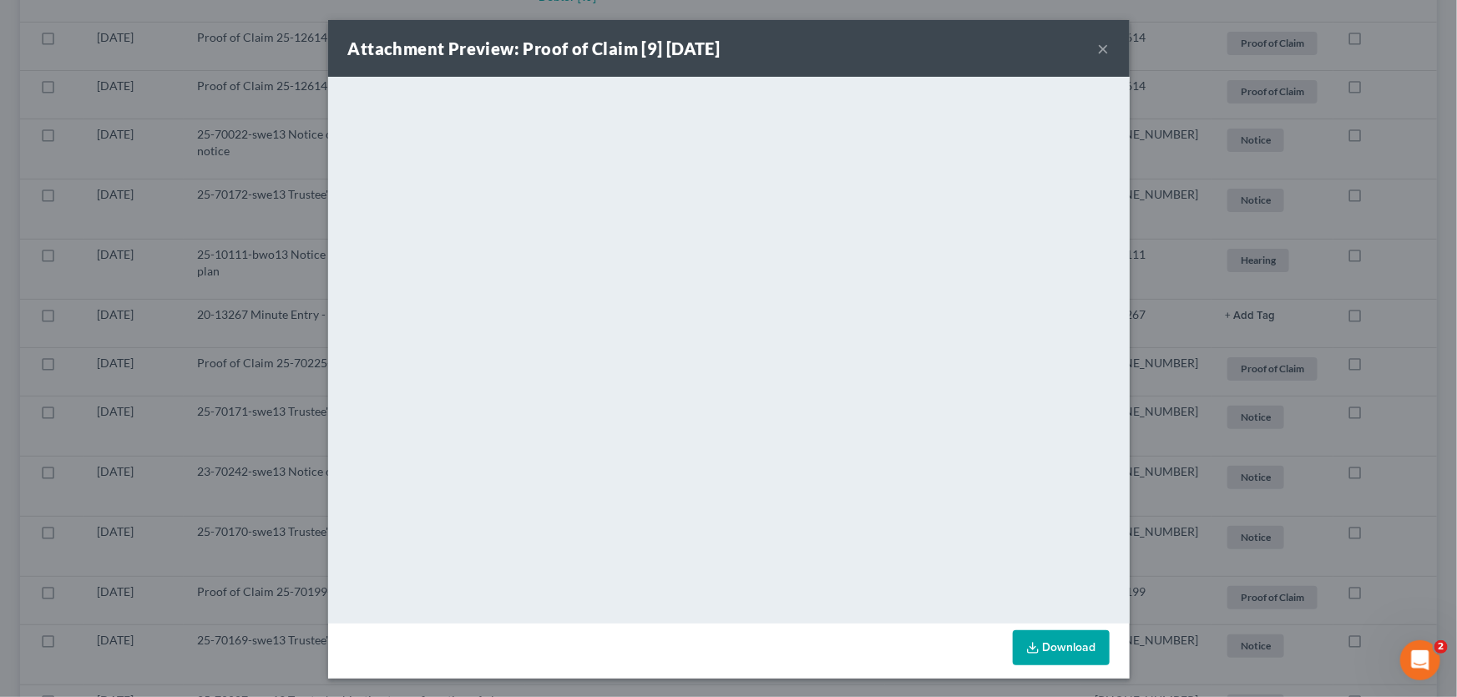
click at [1098, 49] on button "×" at bounding box center [1104, 48] width 12 height 20
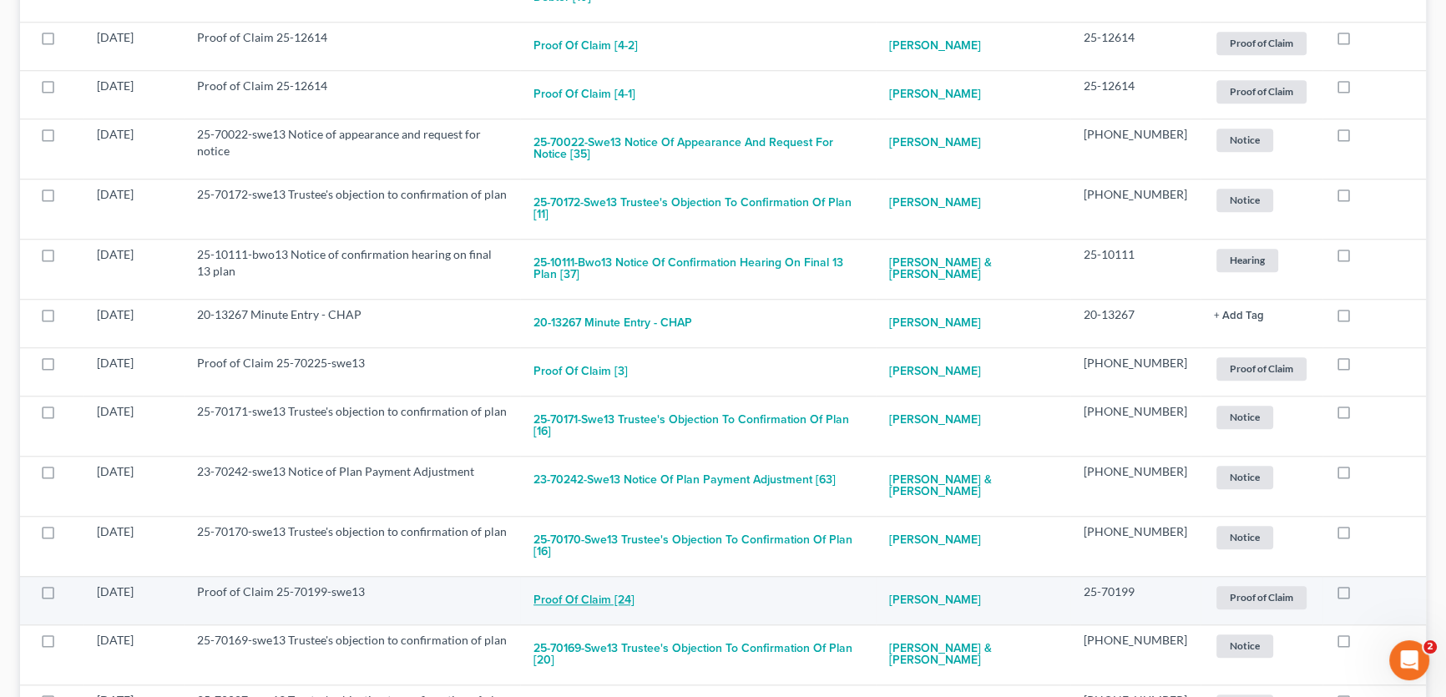
click at [627, 584] on button "Proof of Claim [24]" at bounding box center [583, 600] width 101 height 33
checkbox input "true"
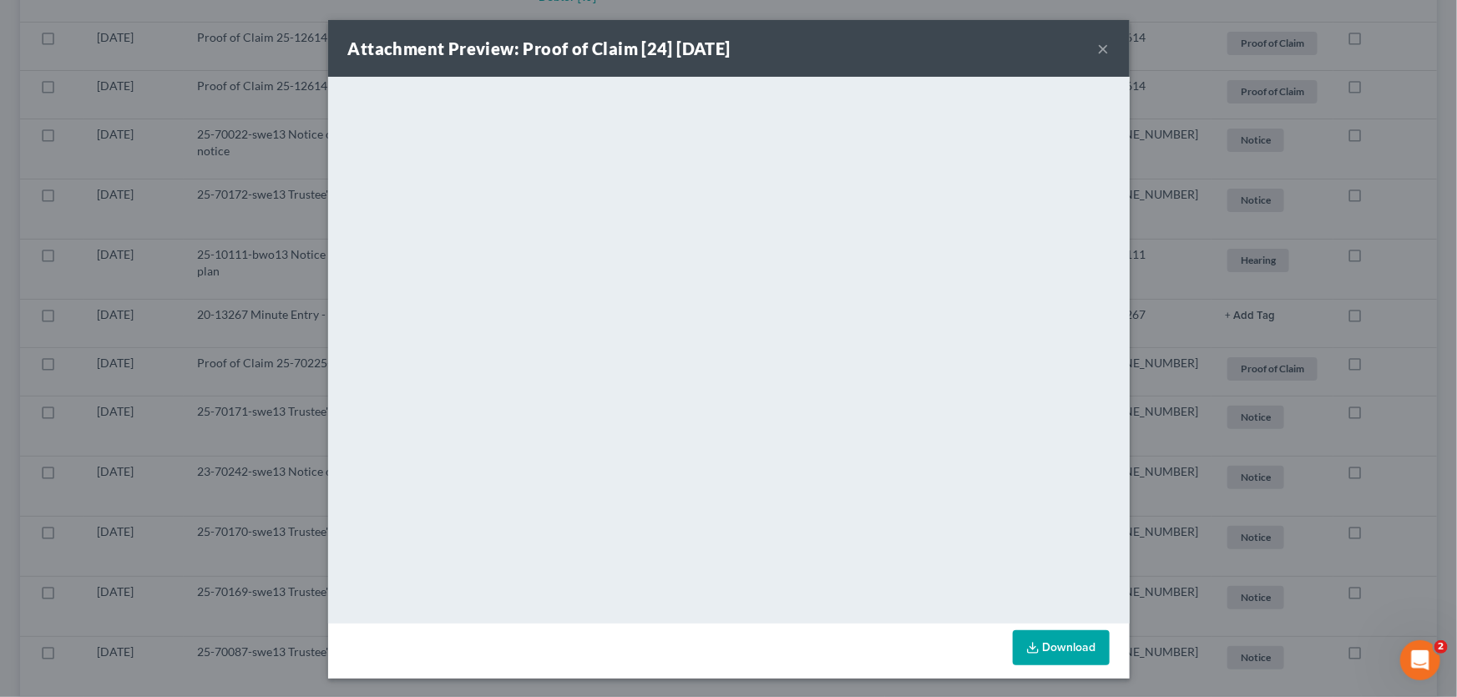
scroll to position [1859, 0]
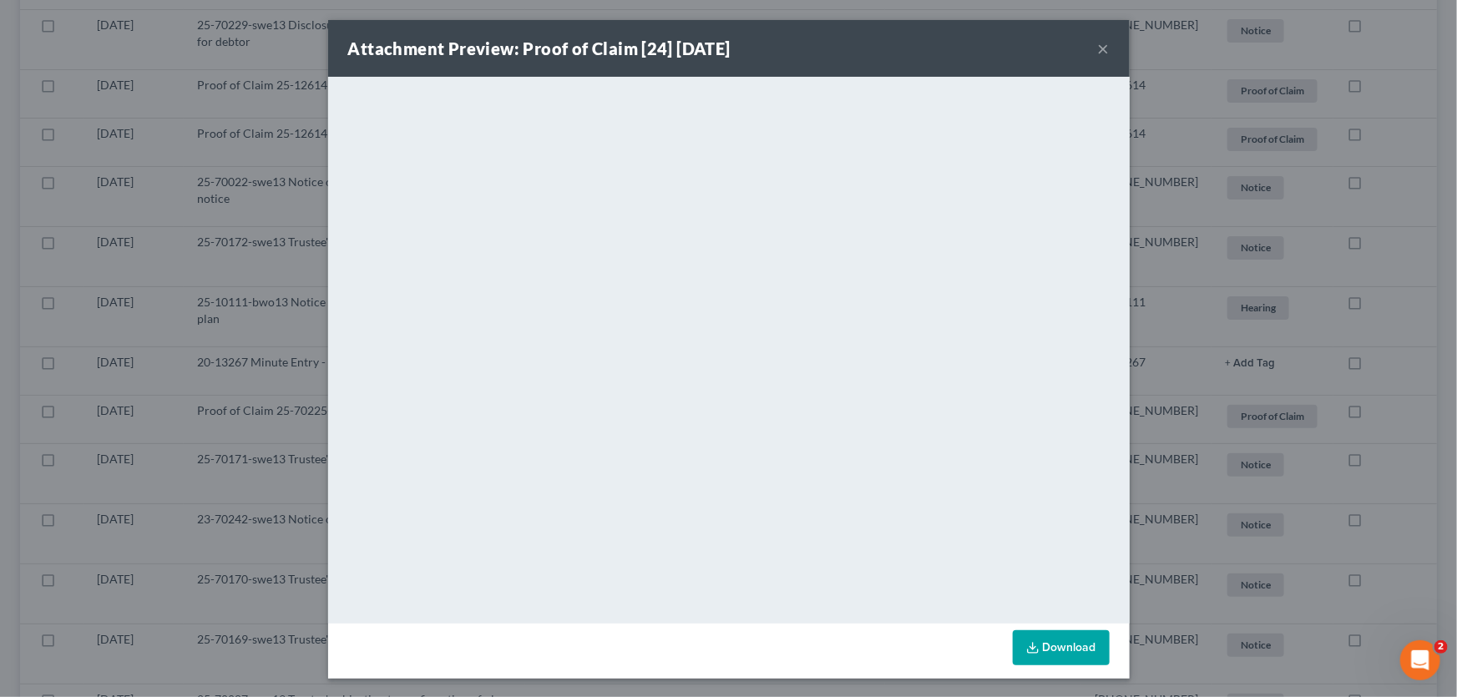
click at [1102, 49] on button "×" at bounding box center [1104, 48] width 12 height 20
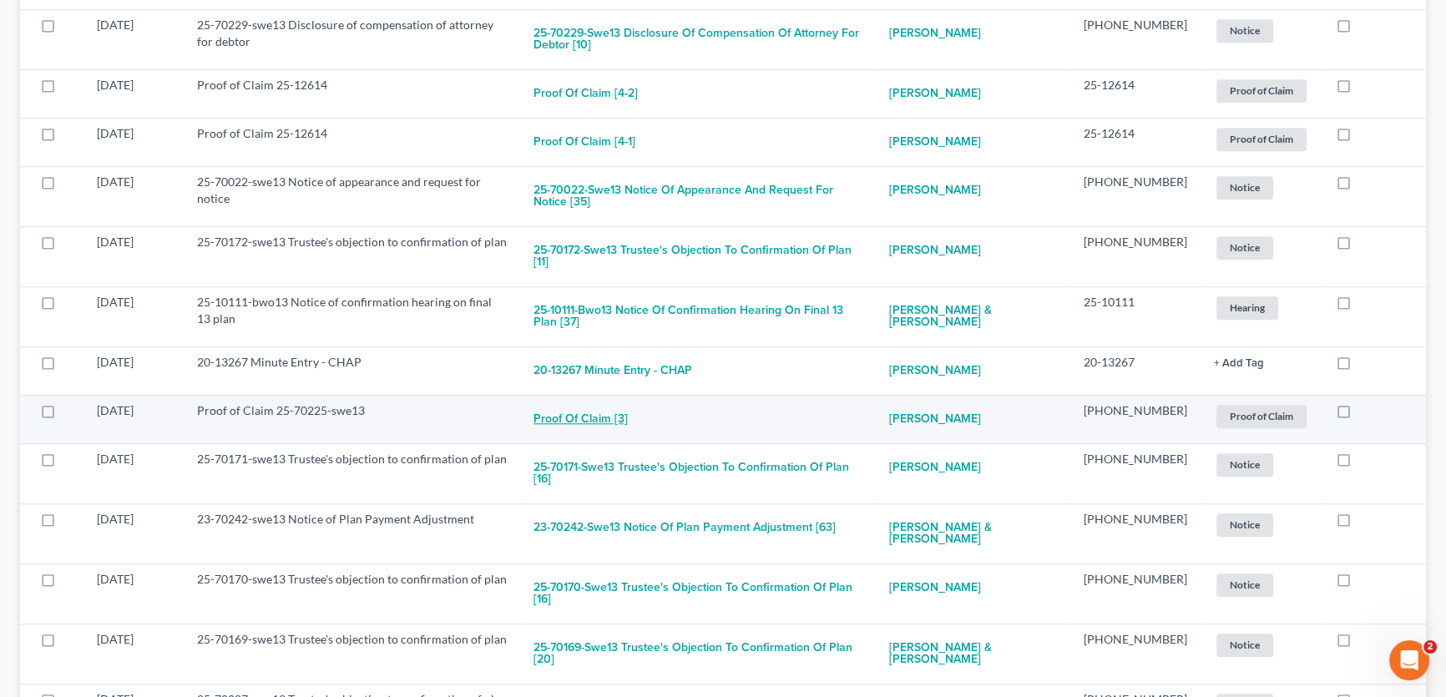
click at [626, 402] on button "Proof of Claim [3]" at bounding box center [580, 418] width 94 height 33
checkbox input "true"
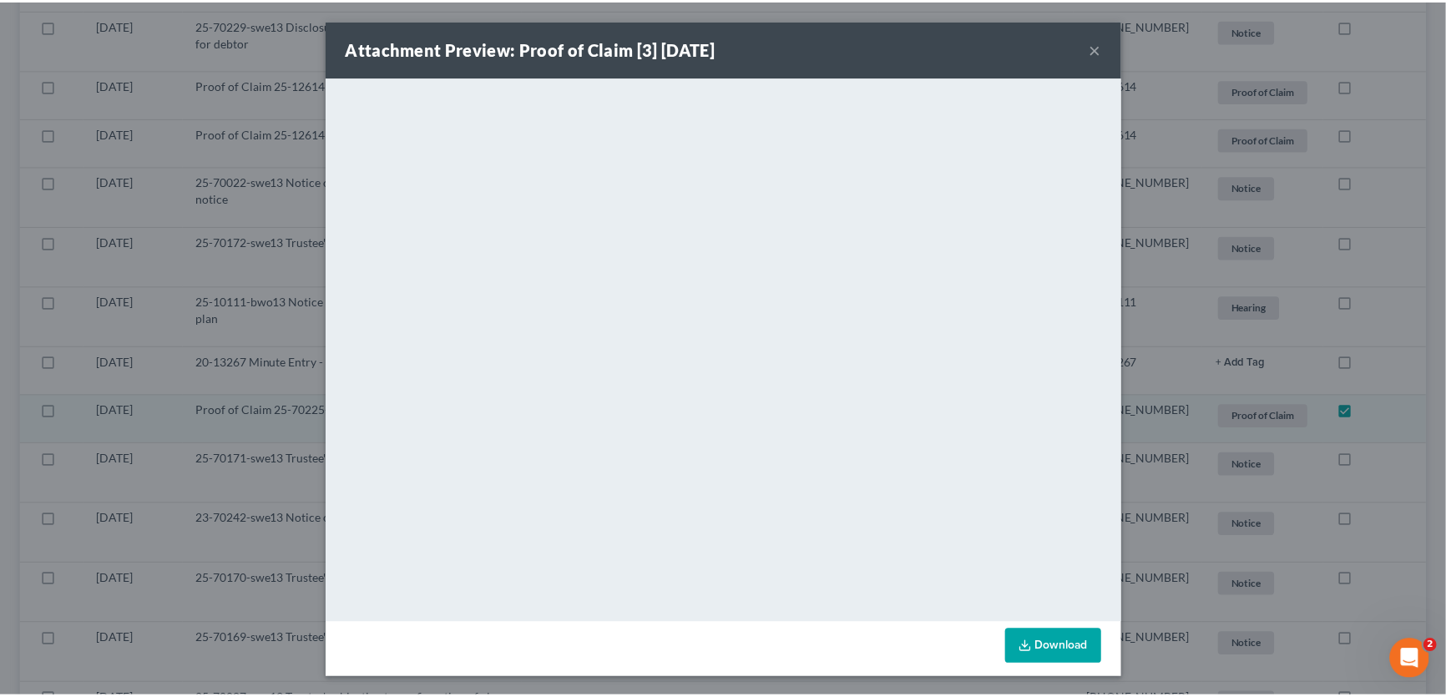
scroll to position [1811, 0]
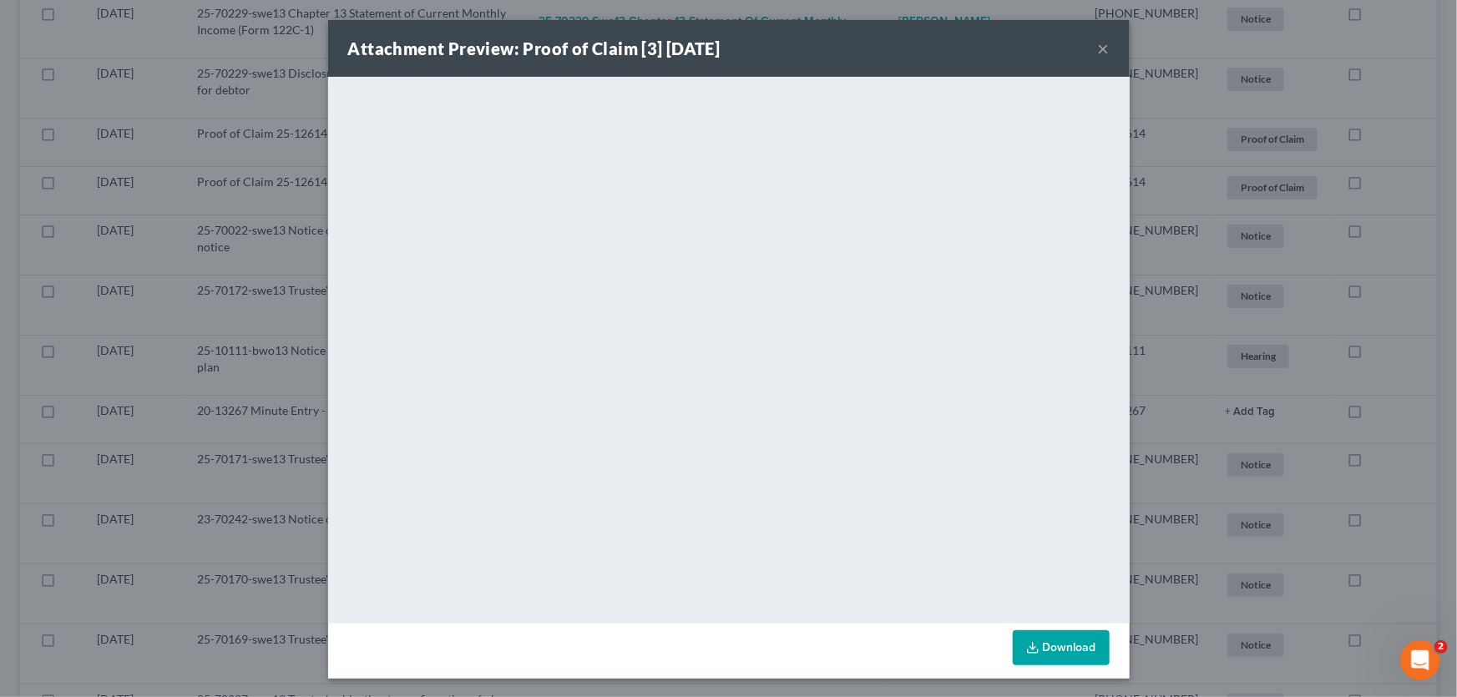
click at [1098, 47] on button "×" at bounding box center [1104, 48] width 12 height 20
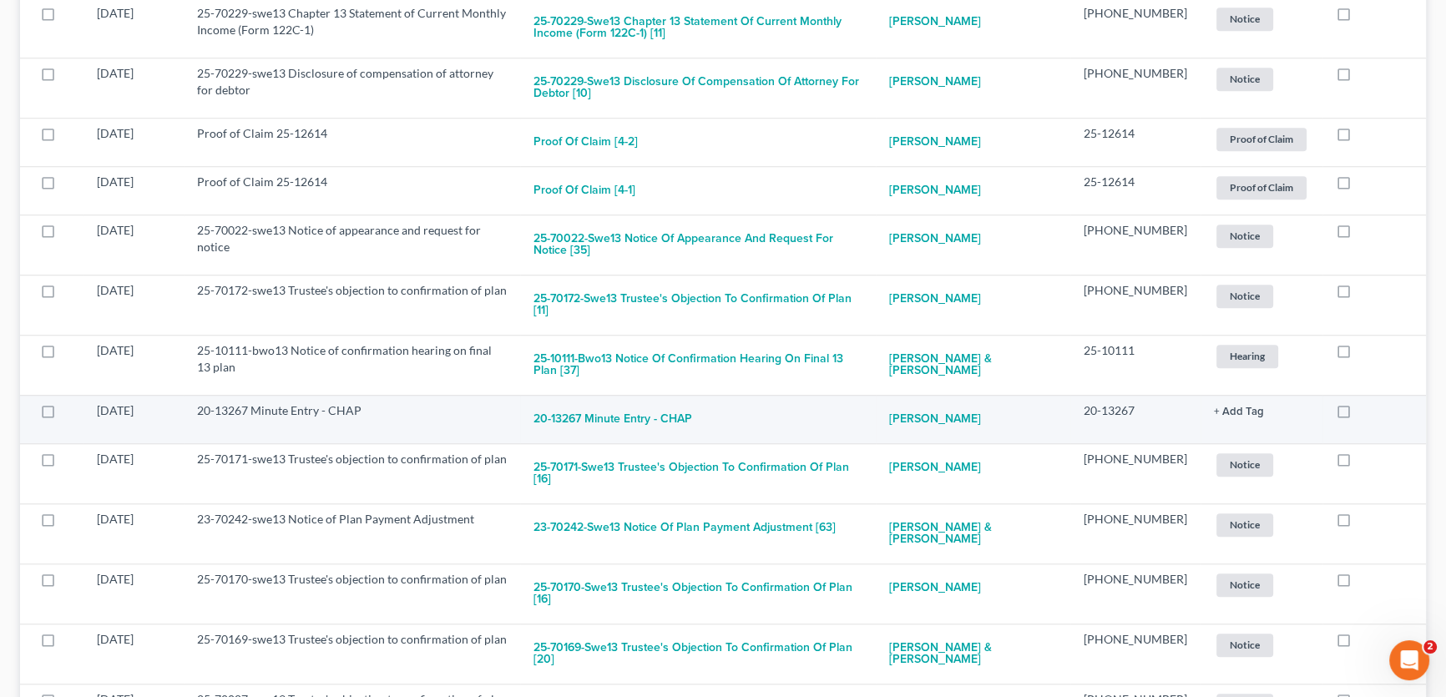
click at [1359, 415] on label at bounding box center [1359, 415] width 0 height 0
click at [1366, 402] on input "checkbox" at bounding box center [1371, 407] width 11 height 11
checkbox input "true"
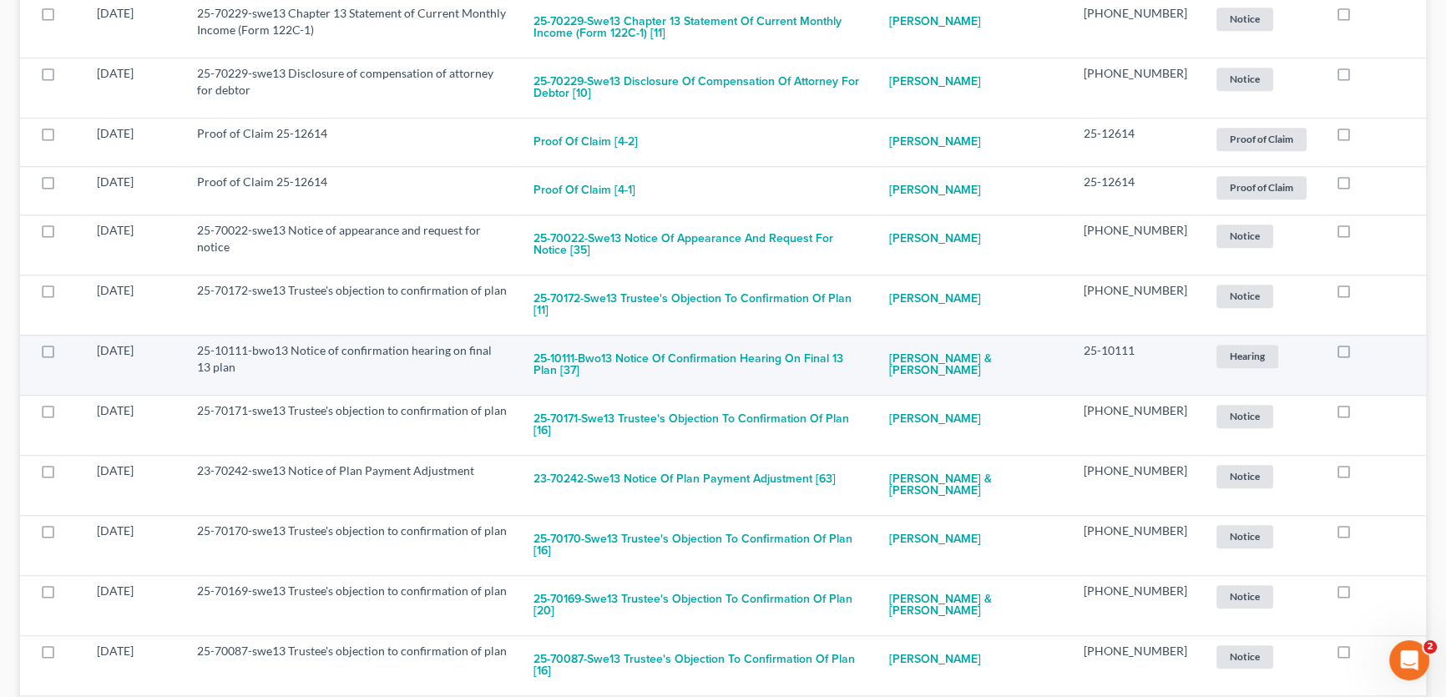
scroll to position [1761, 0]
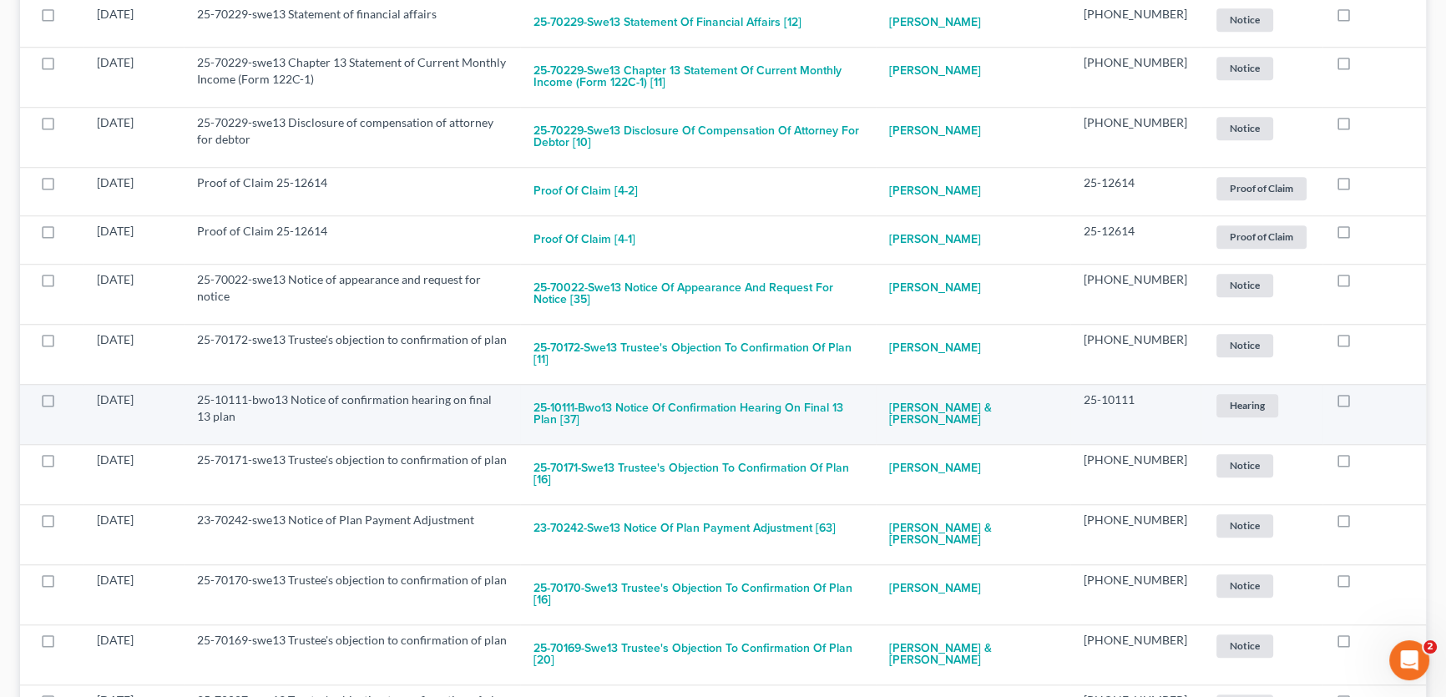
click at [1359, 404] on label at bounding box center [1359, 404] width 0 height 0
click at [1366, 392] on input "checkbox" at bounding box center [1371, 397] width 11 height 11
checkbox input "true"
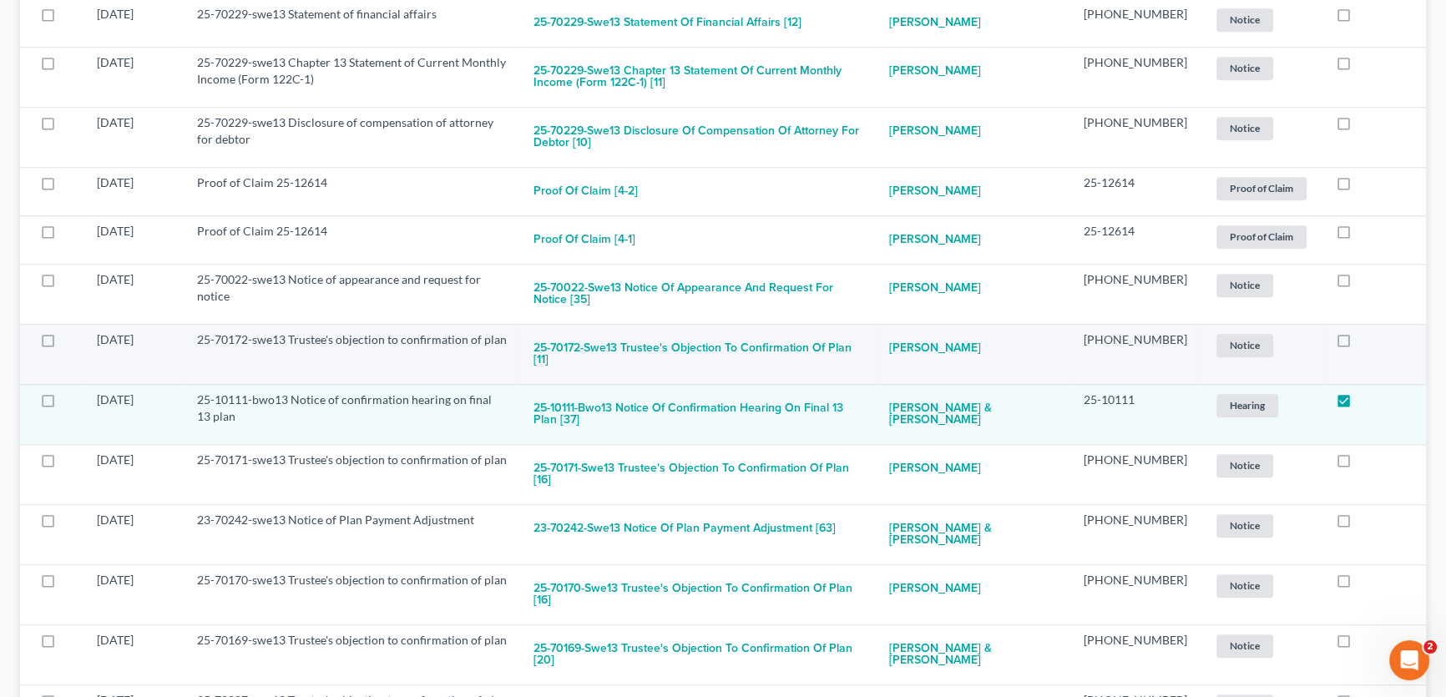
scroll to position [1702, 0]
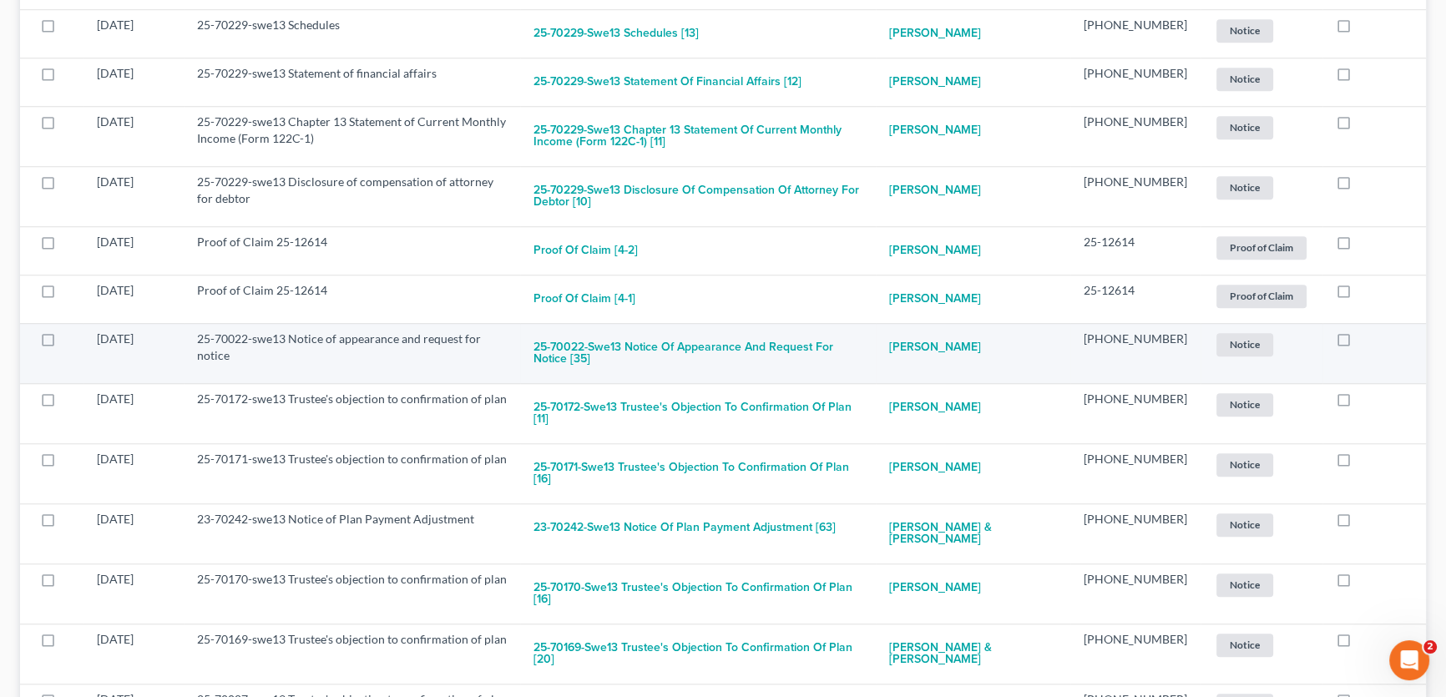
click at [1359, 343] on label at bounding box center [1359, 343] width 0 height 0
click at [1366, 331] on input "checkbox" at bounding box center [1371, 336] width 11 height 11
checkbox input "true"
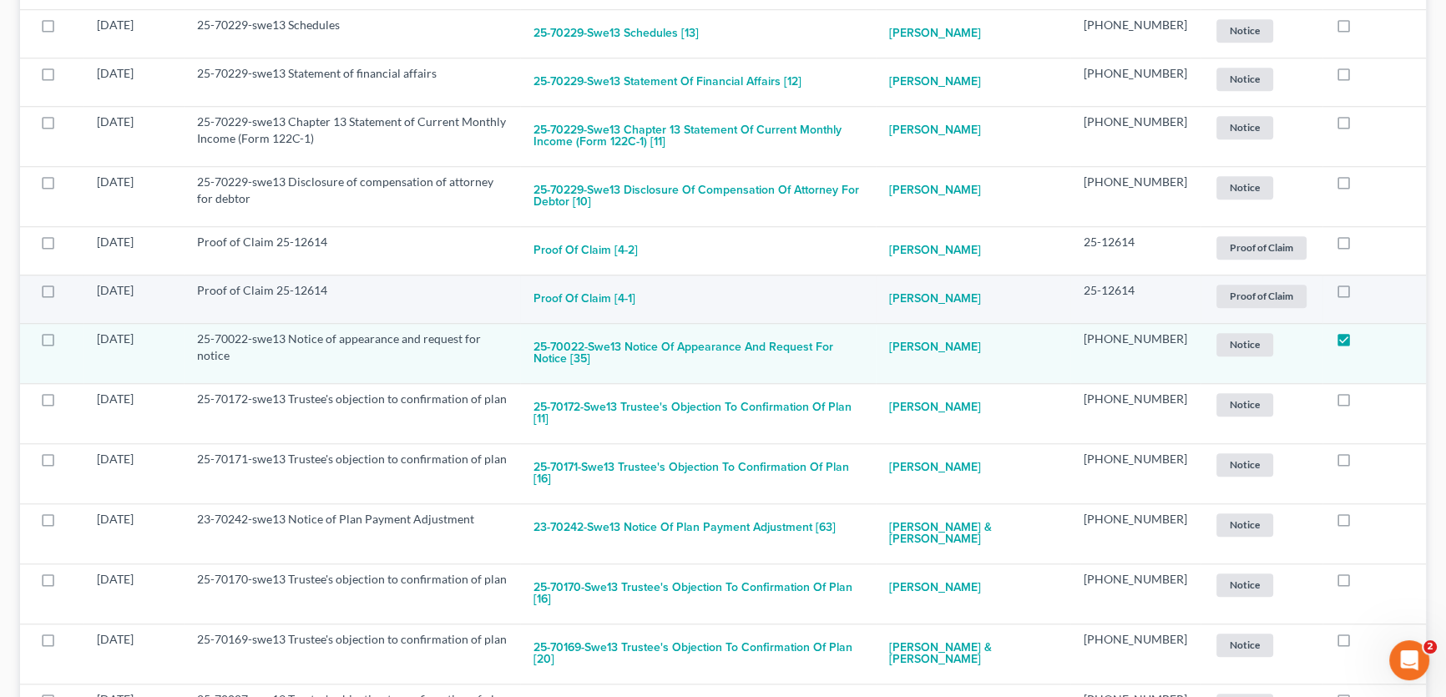
scroll to position [1642, 0]
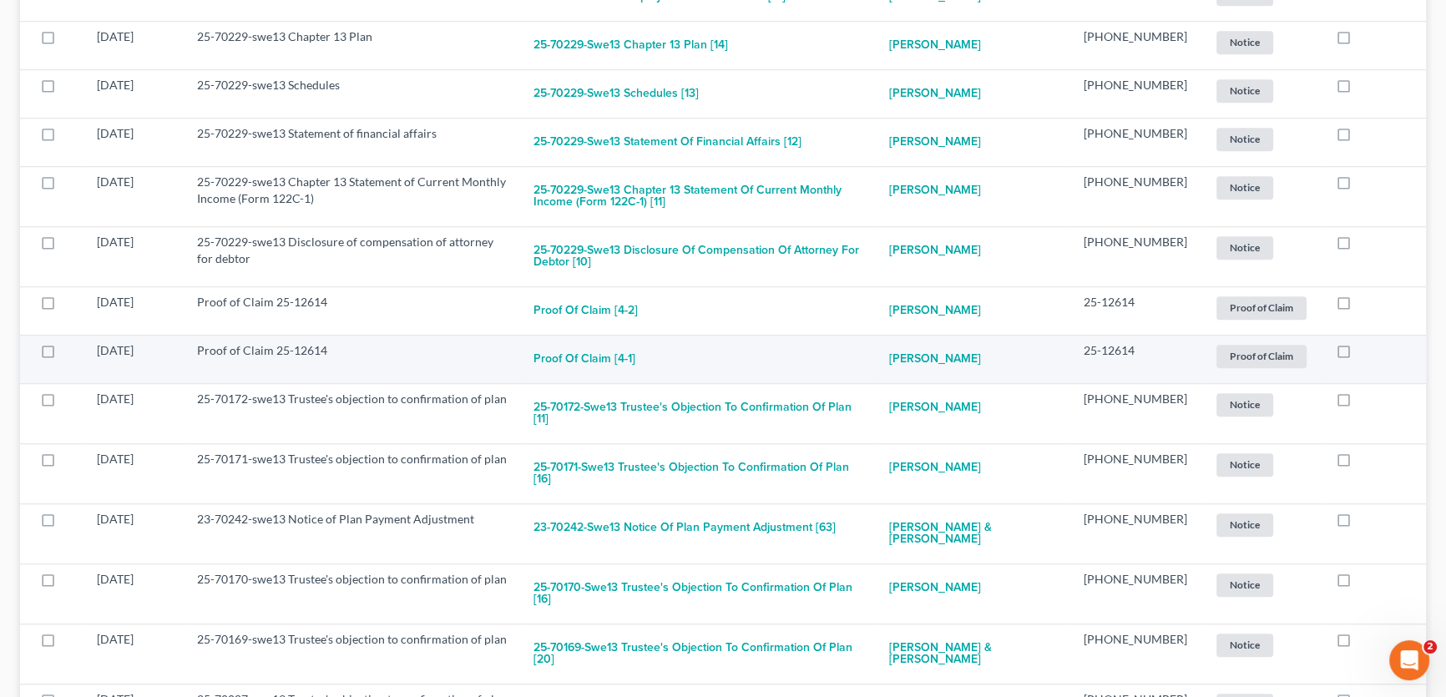
click at [1359, 355] on label at bounding box center [1359, 355] width 0 height 0
click at [1366, 342] on input "checkbox" at bounding box center [1371, 347] width 11 height 11
checkbox input "true"
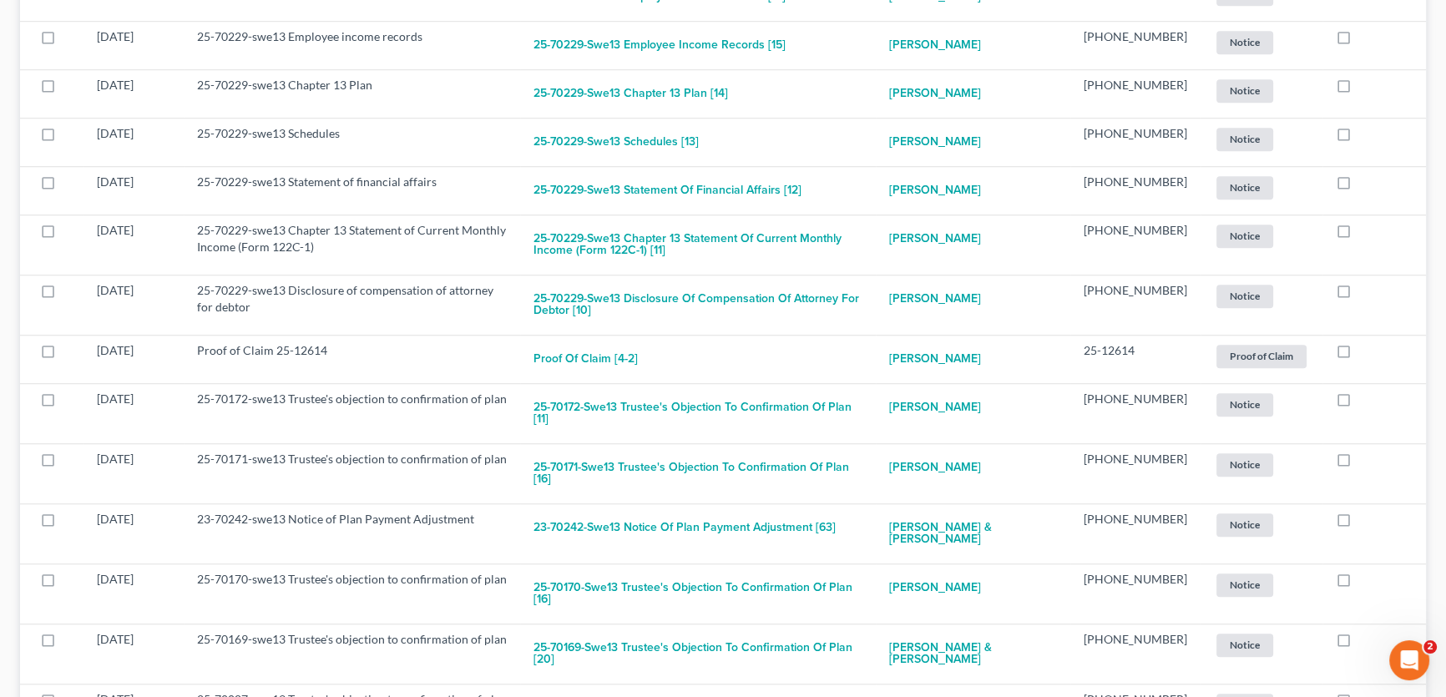
click at [1359, 355] on label at bounding box center [1359, 355] width 0 height 0
click at [1366, 342] on input "checkbox" at bounding box center [1371, 347] width 11 height 11
checkbox input "true"
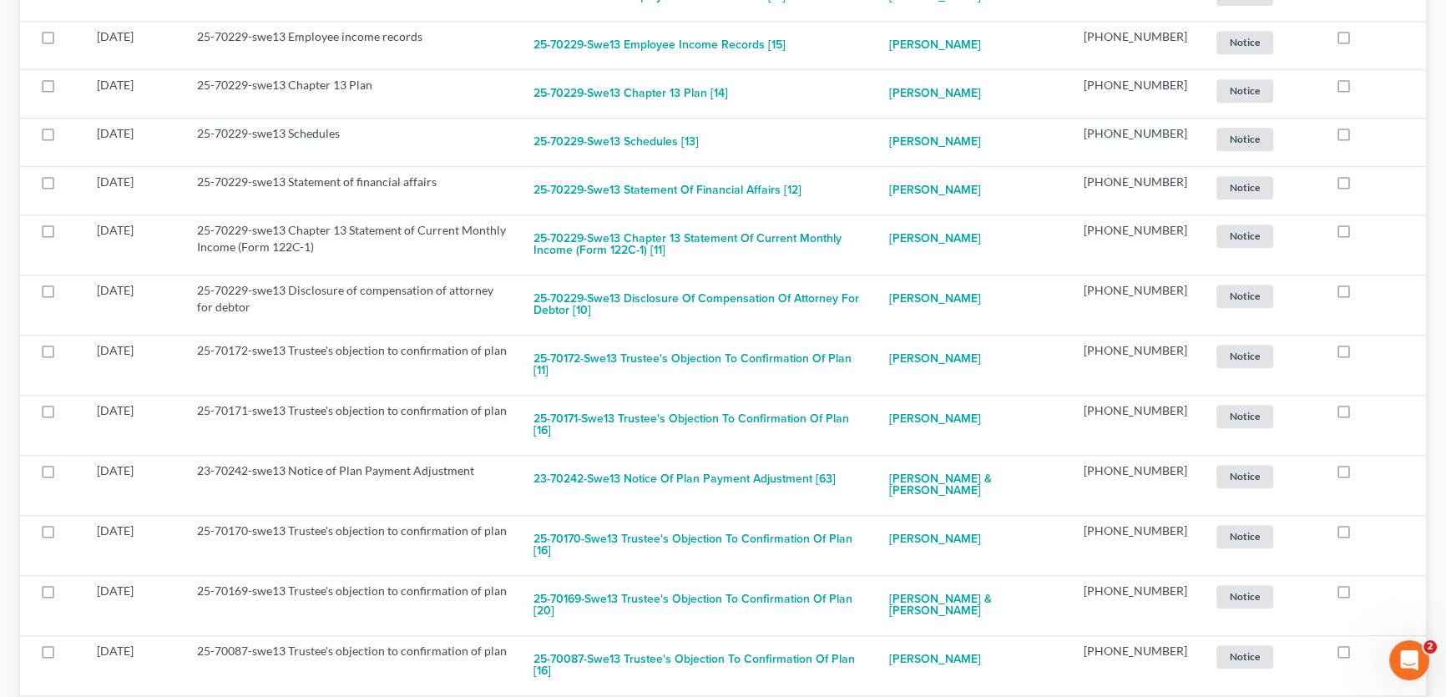
scroll to position [1544, 0]
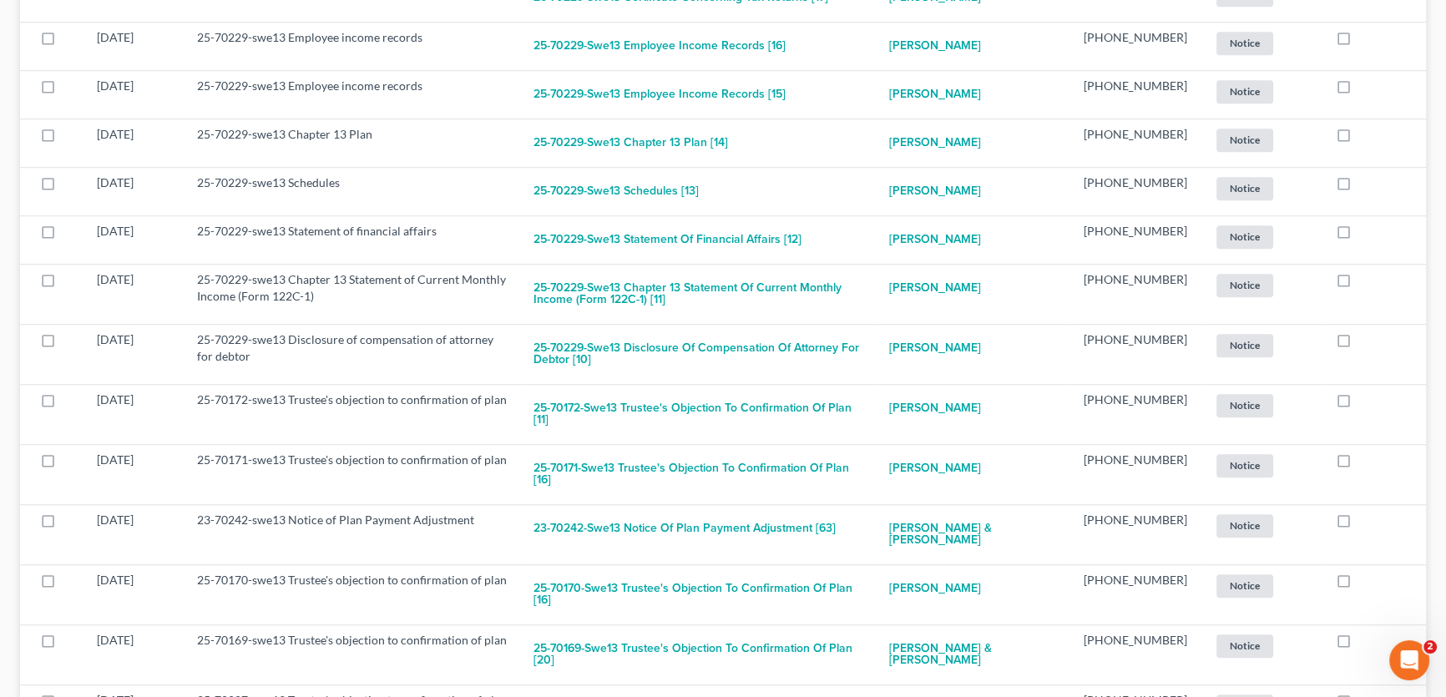
click at [1359, 344] on label at bounding box center [1359, 344] width 0 height 0
click at [1366, 331] on input "checkbox" at bounding box center [1371, 336] width 11 height 11
checkbox input "true"
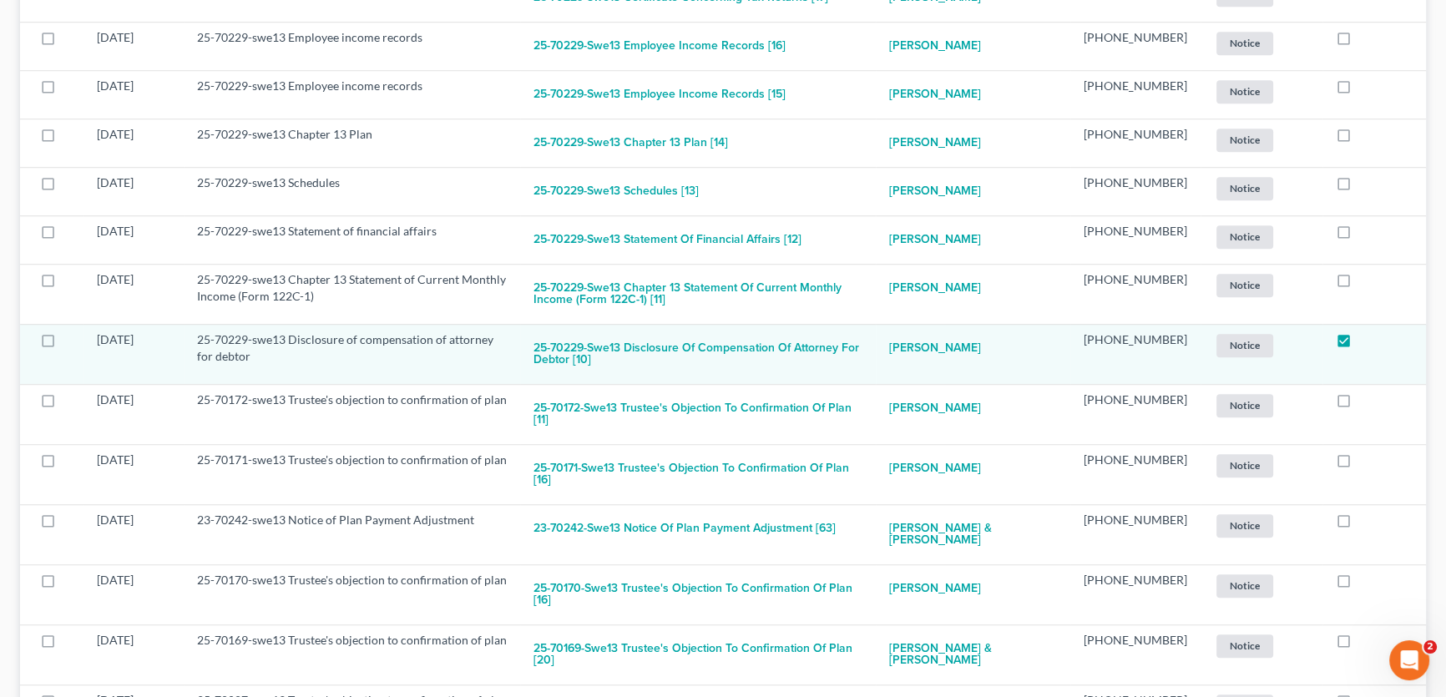
scroll to position [1485, 0]
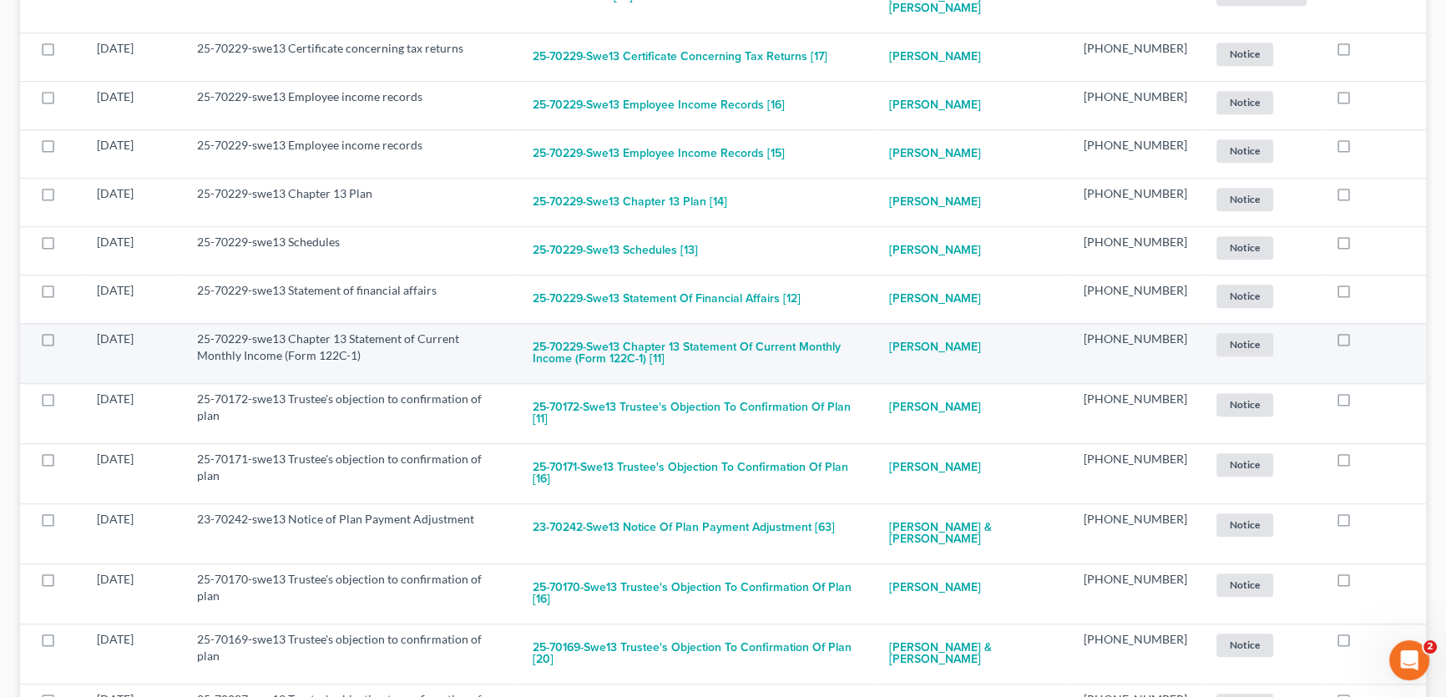
click at [1359, 343] on label at bounding box center [1359, 343] width 0 height 0
click at [1366, 331] on input "checkbox" at bounding box center [1371, 336] width 11 height 11
checkbox input "true"
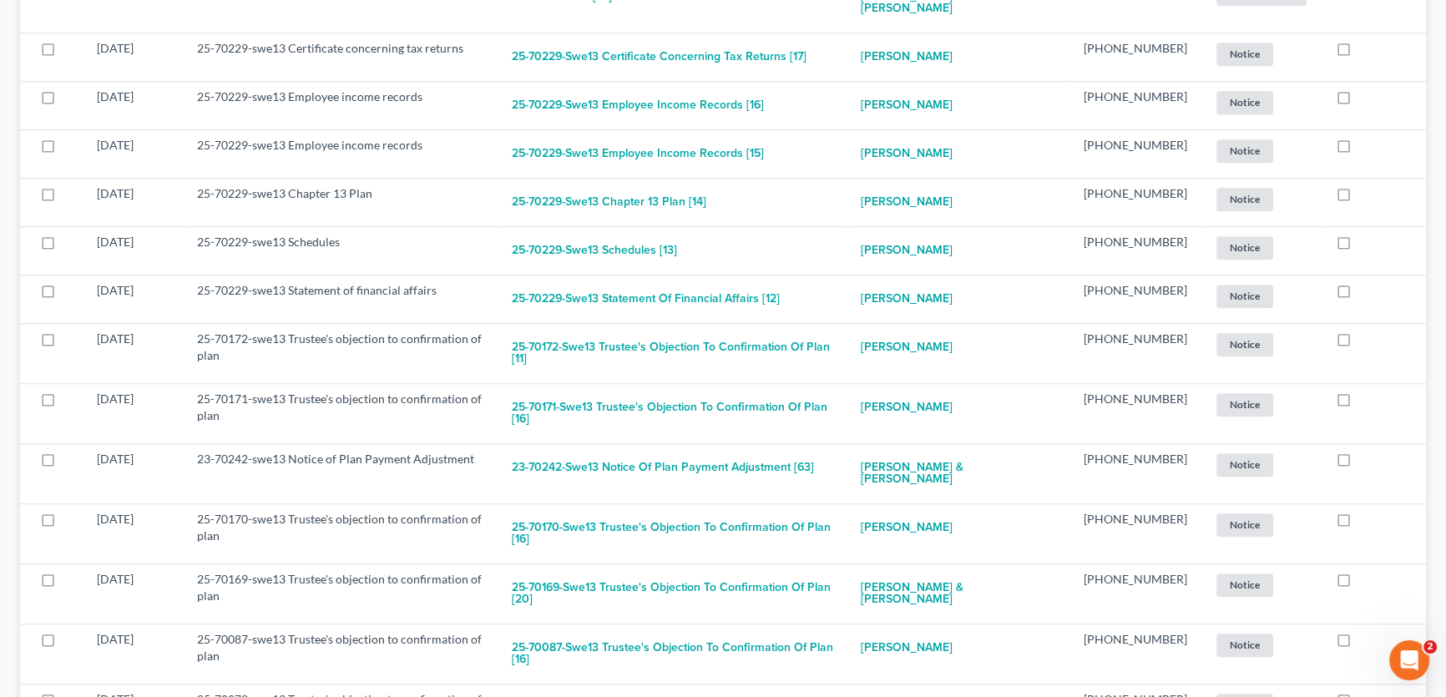
scroll to position [1496, 0]
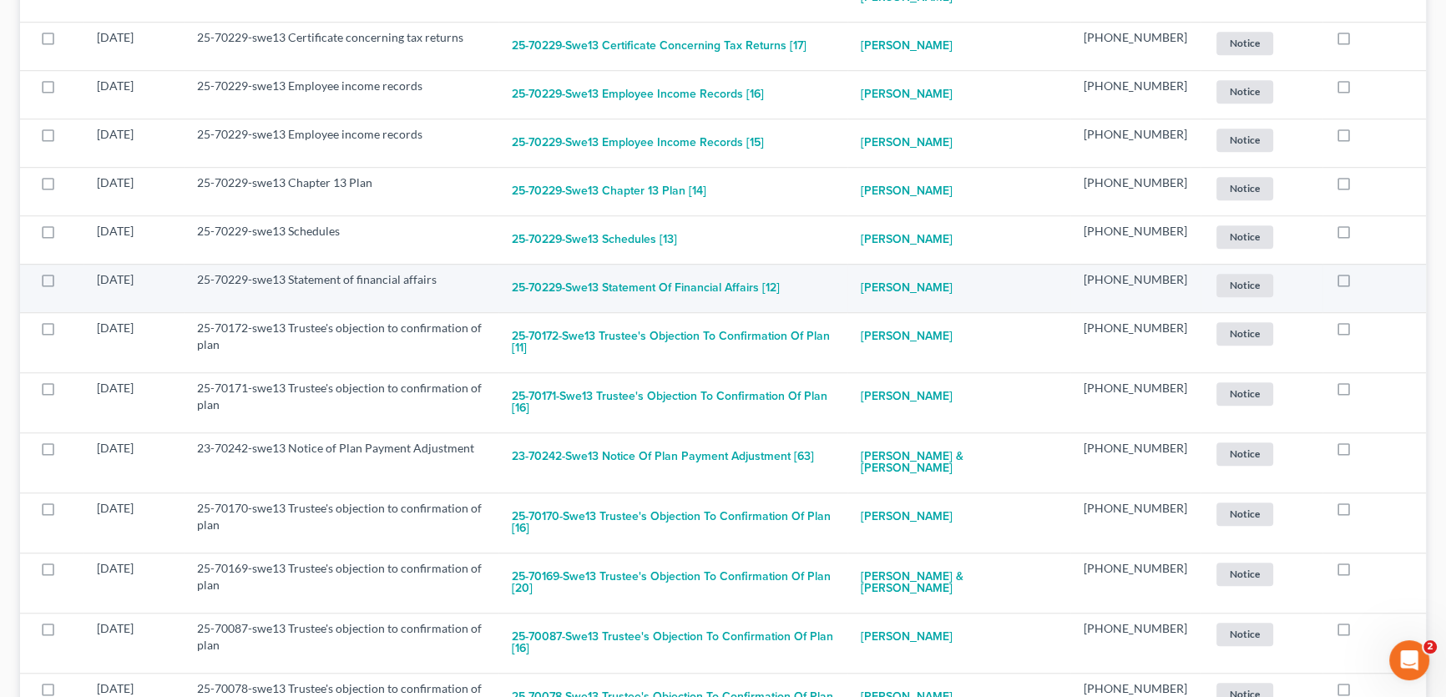
click at [1359, 284] on label at bounding box center [1359, 284] width 0 height 0
click at [1366, 271] on input "checkbox" at bounding box center [1371, 276] width 11 height 11
checkbox input "true"
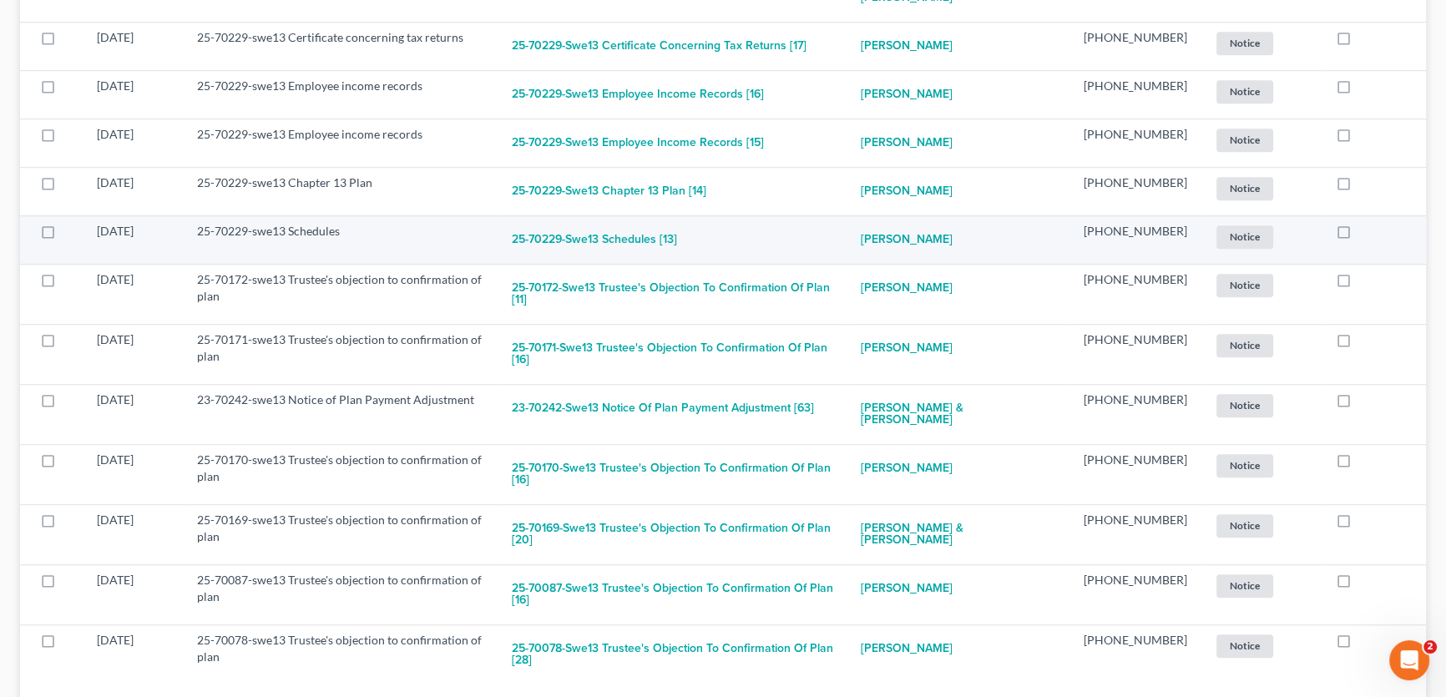
scroll to position [1448, 0]
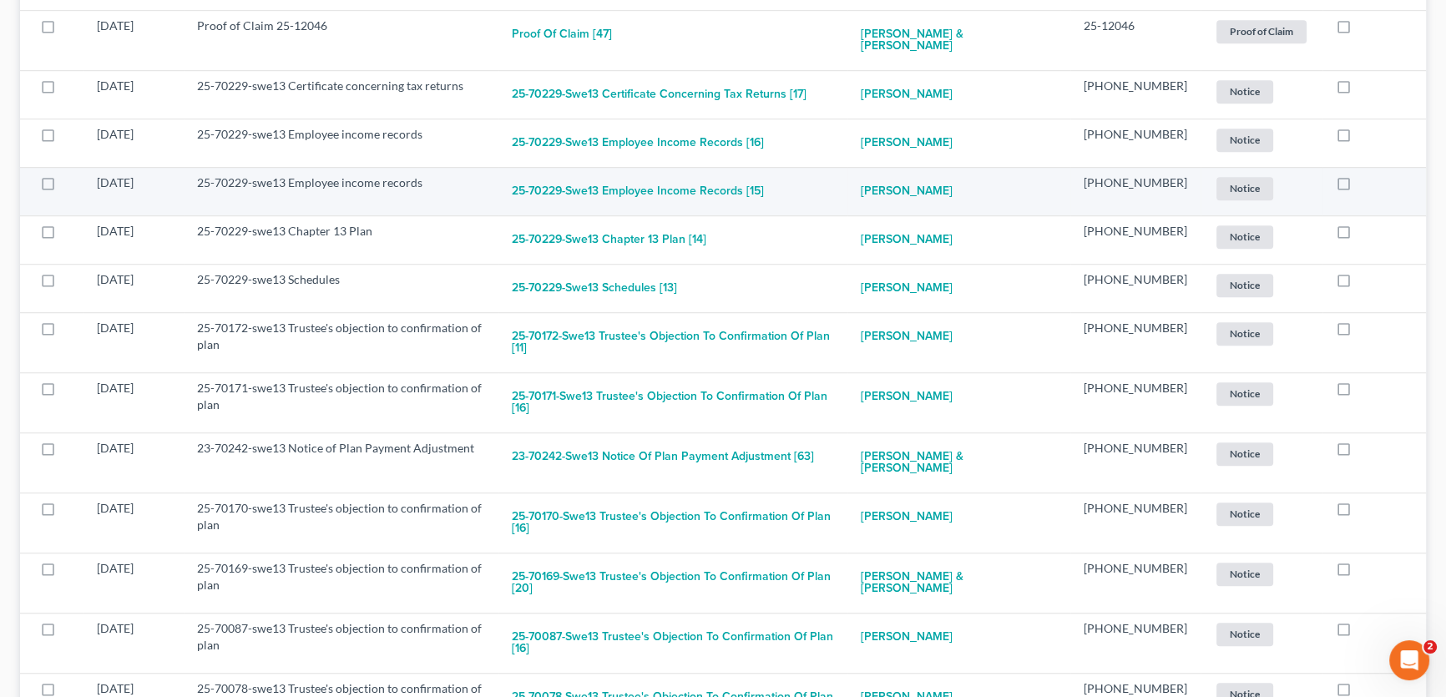
click at [1359, 187] on label at bounding box center [1359, 187] width 0 height 0
click at [1366, 174] on input "checkbox" at bounding box center [1371, 179] width 11 height 11
checkbox input "true"
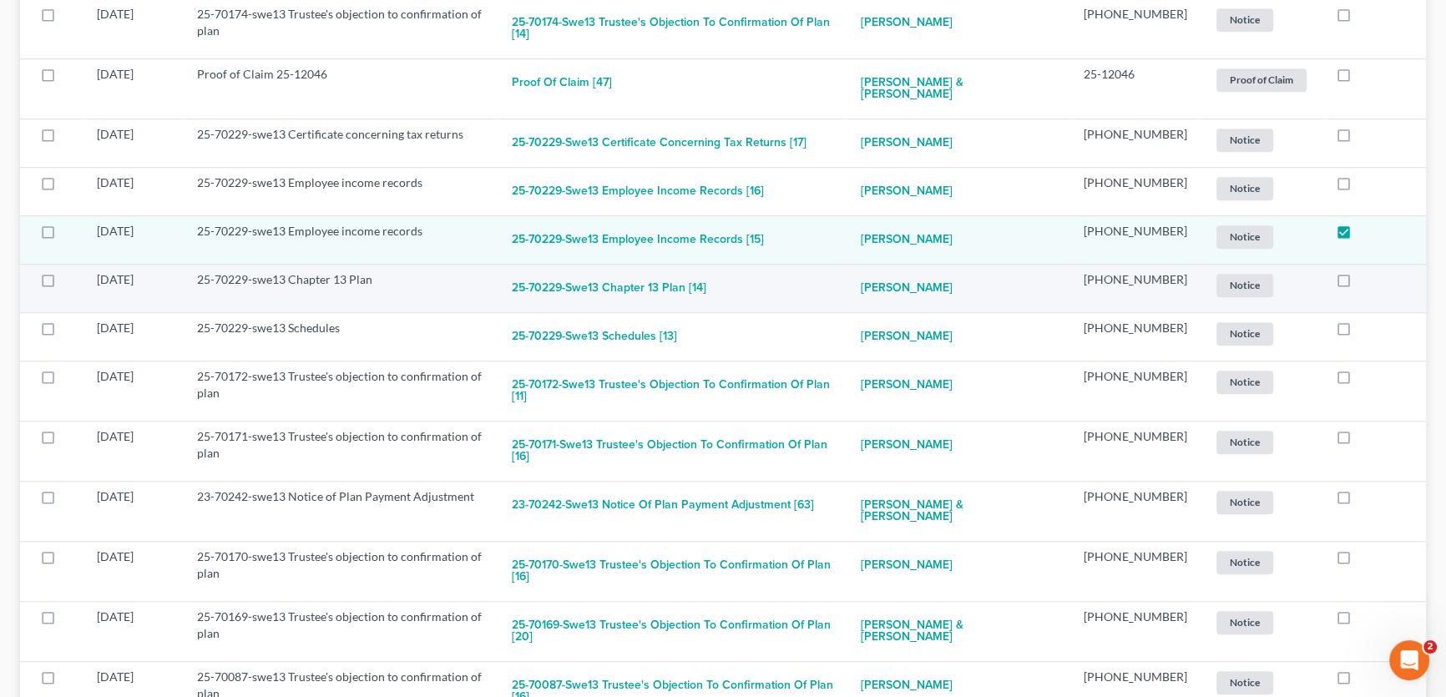
click at [1359, 284] on label at bounding box center [1359, 284] width 0 height 0
click at [1366, 271] on input "checkbox" at bounding box center [1371, 276] width 11 height 11
checkbox input "true"
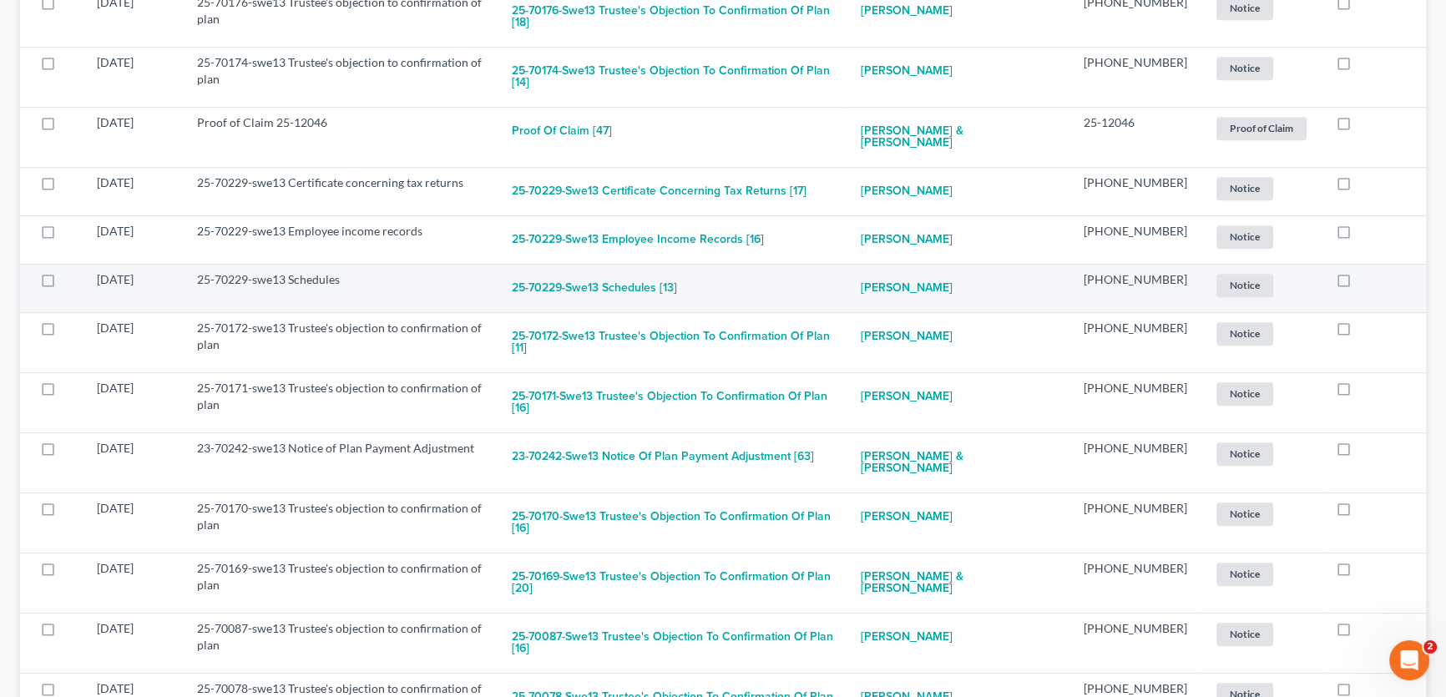
click at [1359, 284] on label at bounding box center [1359, 284] width 0 height 0
click at [1366, 271] on input "checkbox" at bounding box center [1371, 276] width 11 height 11
checkbox input "true"
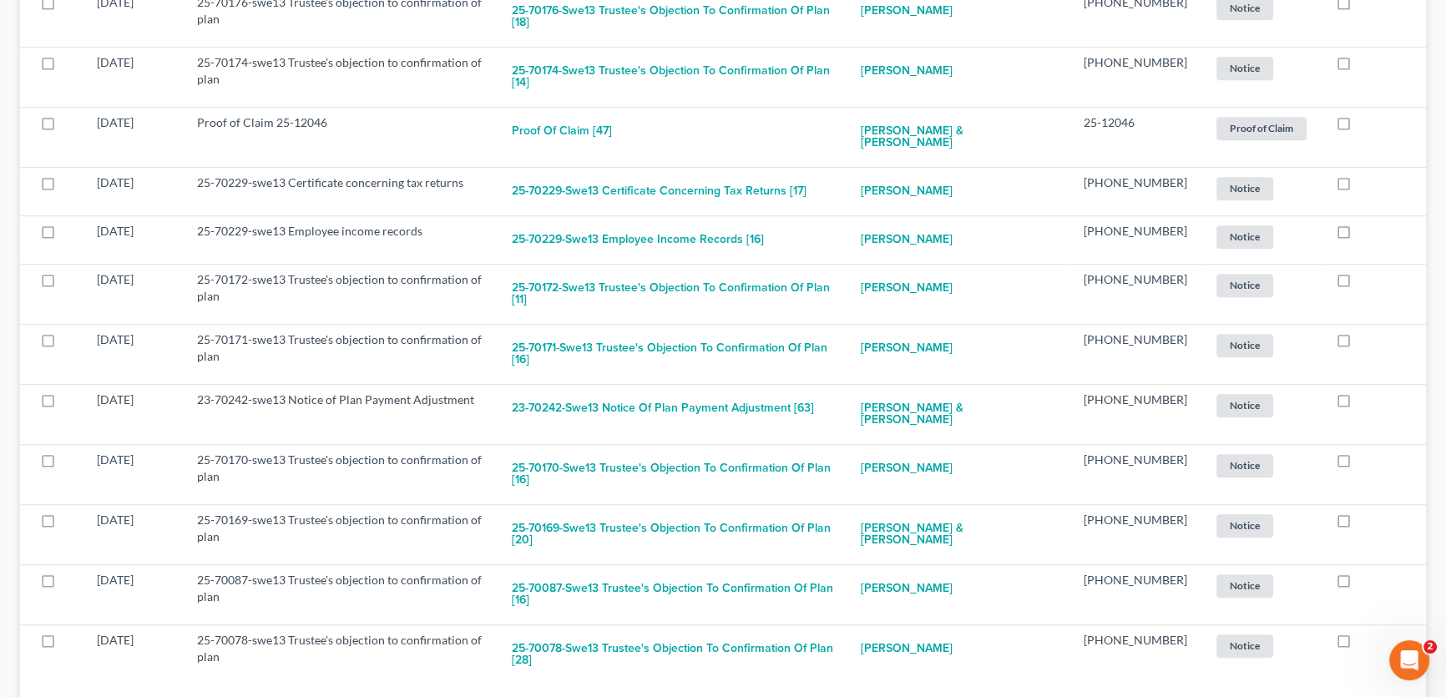
scroll to position [1302, 0]
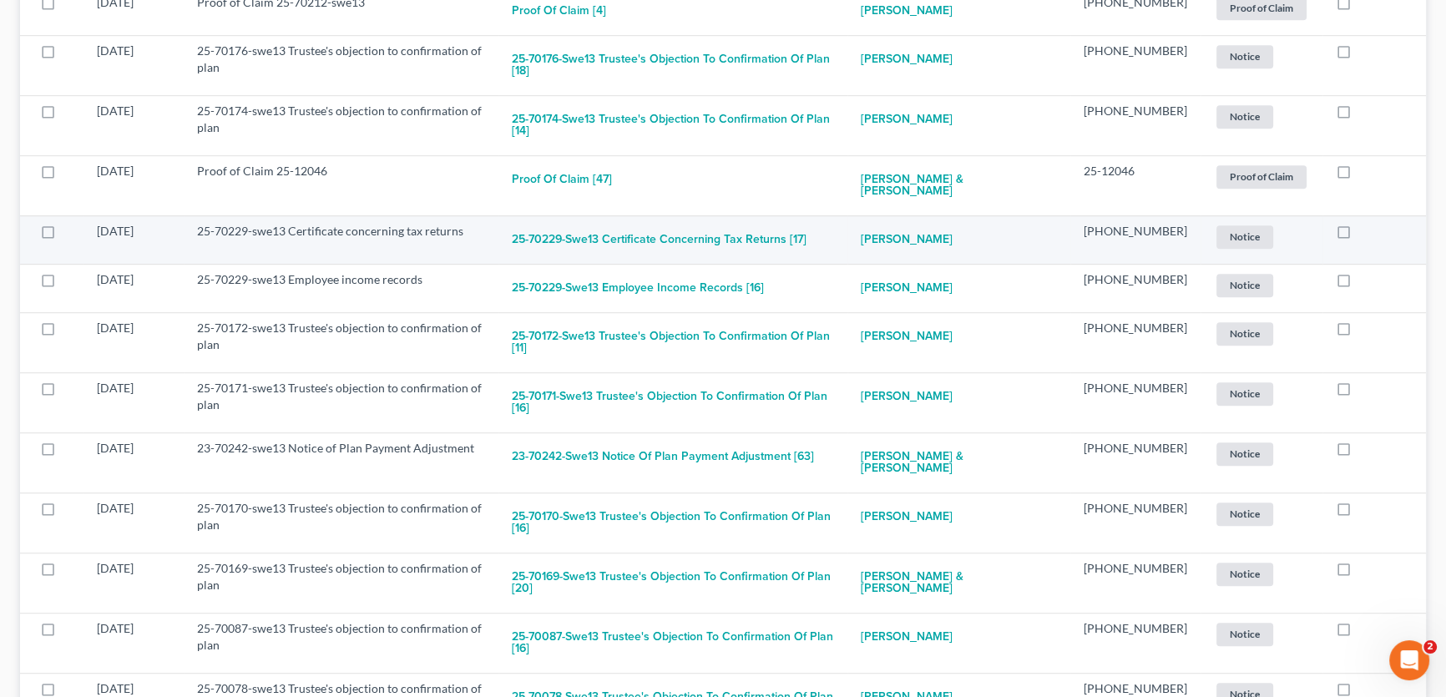
click at [1359, 235] on label at bounding box center [1359, 235] width 0 height 0
click at [1366, 223] on input "checkbox" at bounding box center [1371, 228] width 11 height 11
checkbox input "true"
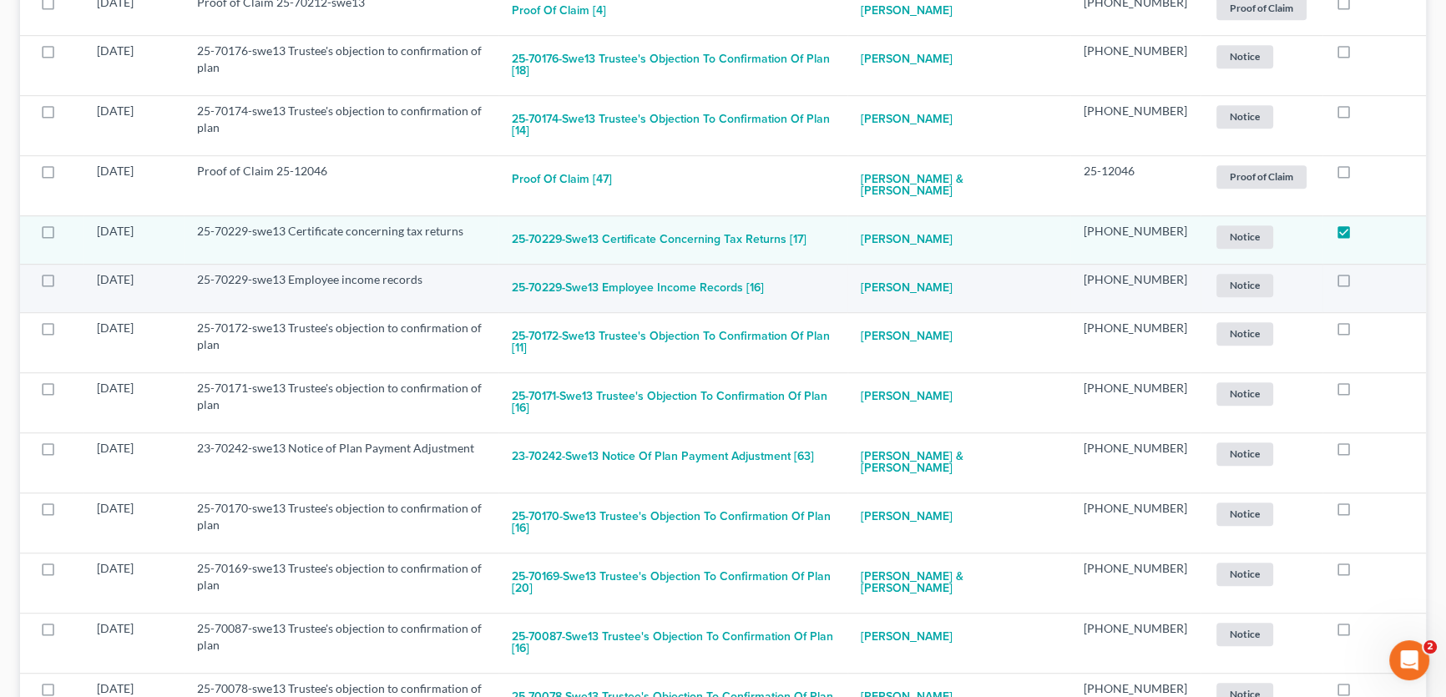
scroll to position [1254, 0]
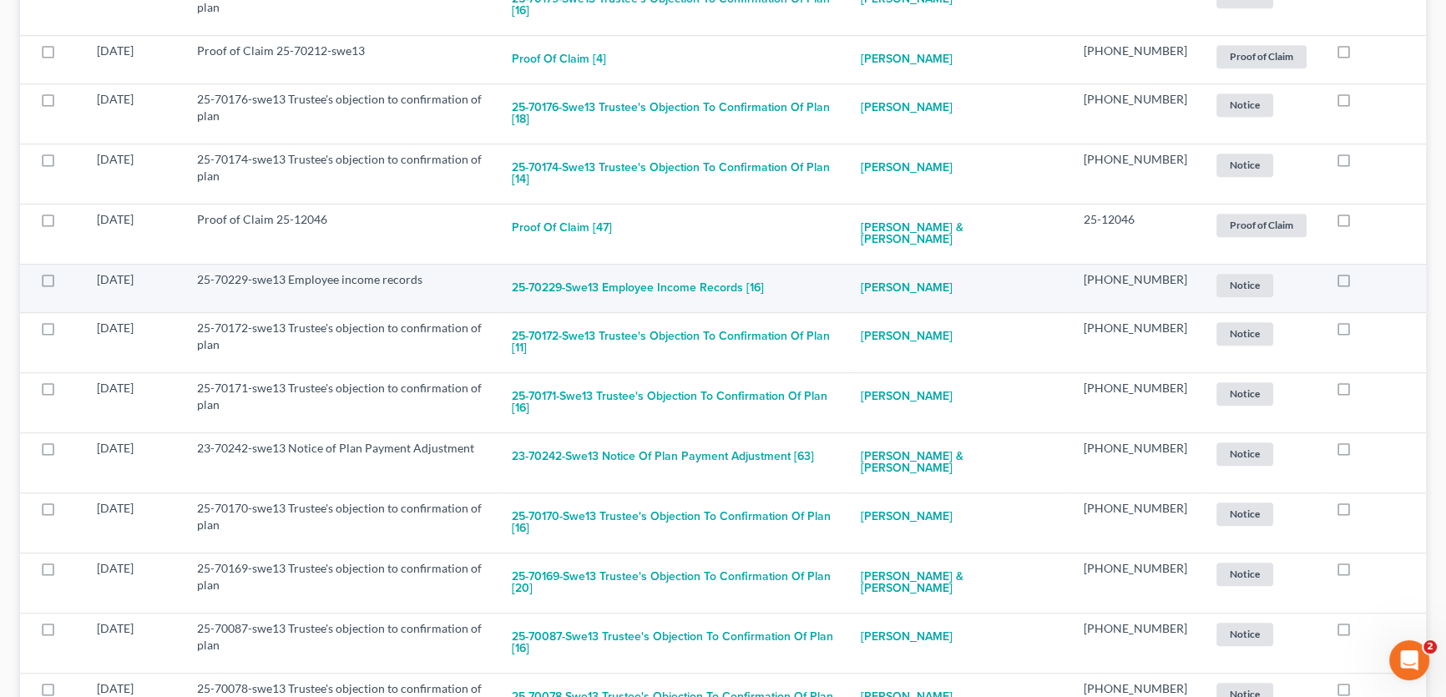
click at [1359, 284] on label at bounding box center [1359, 284] width 0 height 0
click at [1366, 271] on input "checkbox" at bounding box center [1371, 276] width 11 height 11
checkbox input "true"
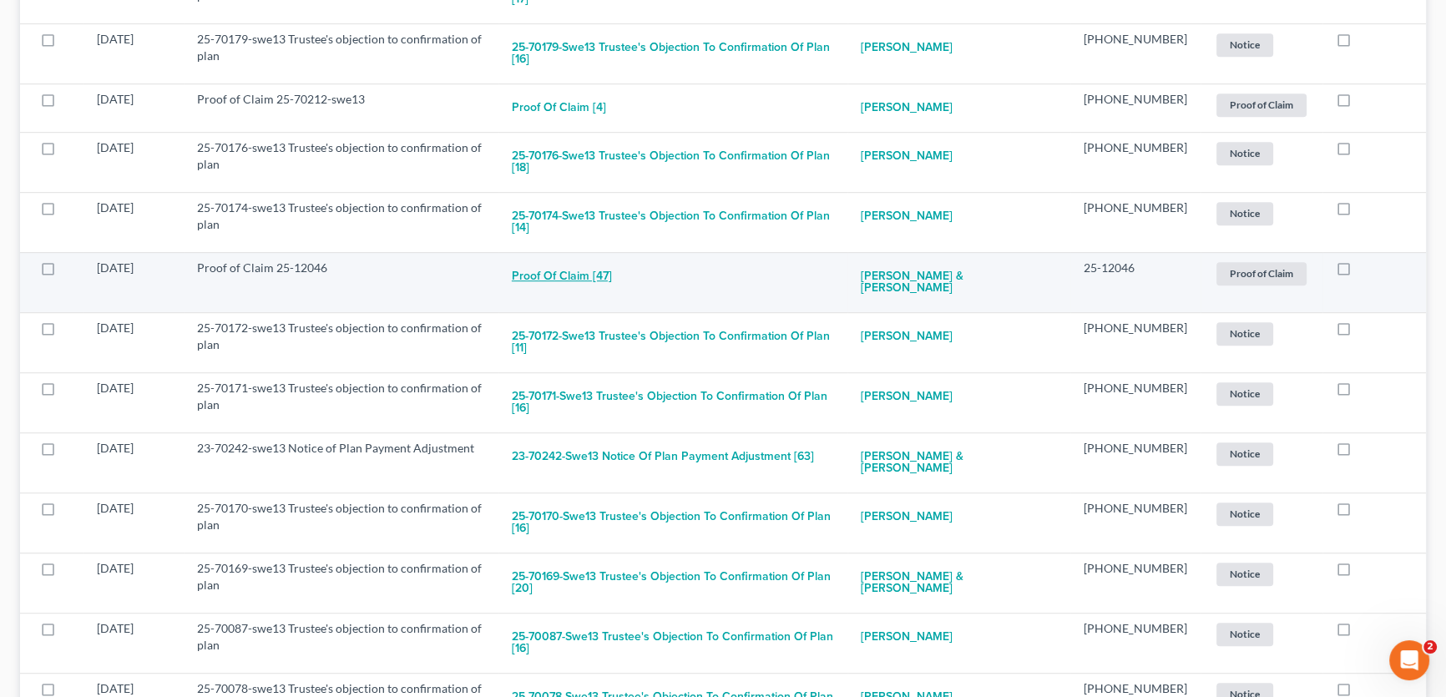
click at [598, 260] on button "Proof of Claim [47]" at bounding box center [562, 276] width 100 height 33
checkbox input "true"
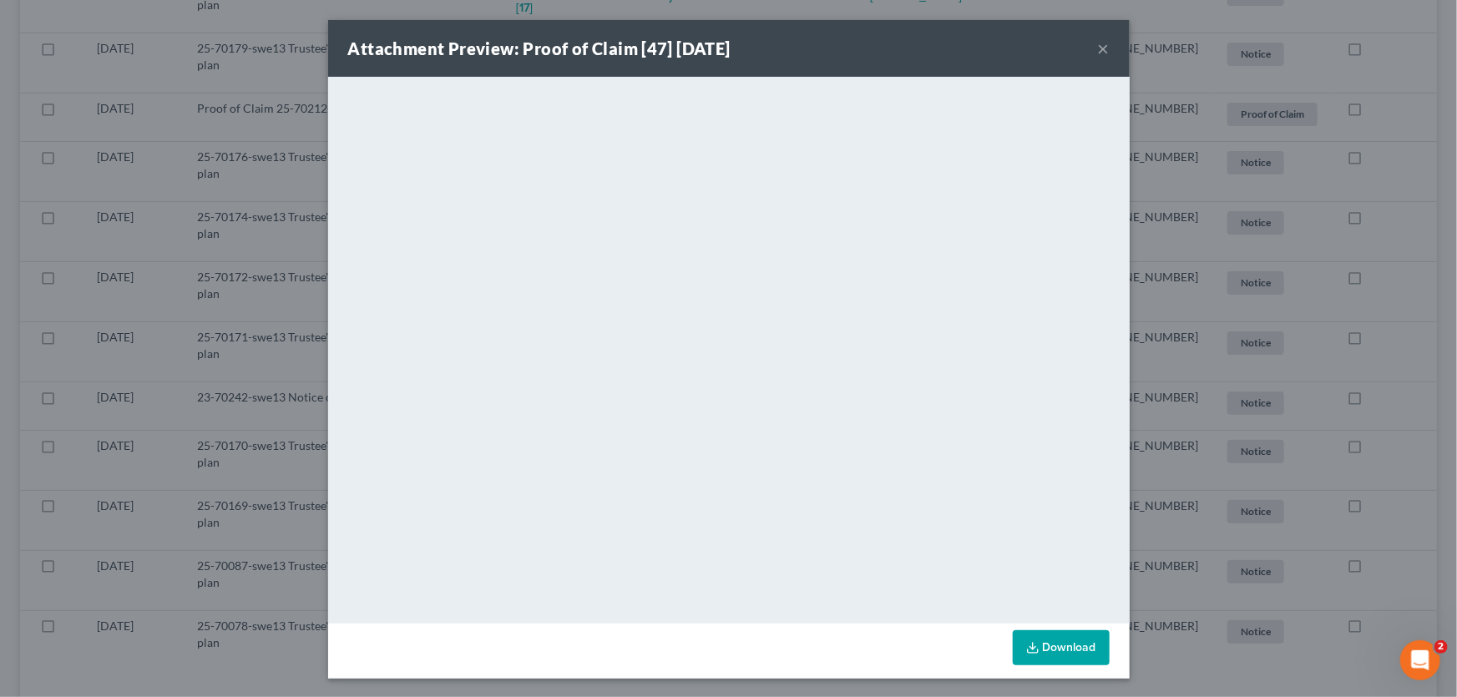
scroll to position [1078, 0]
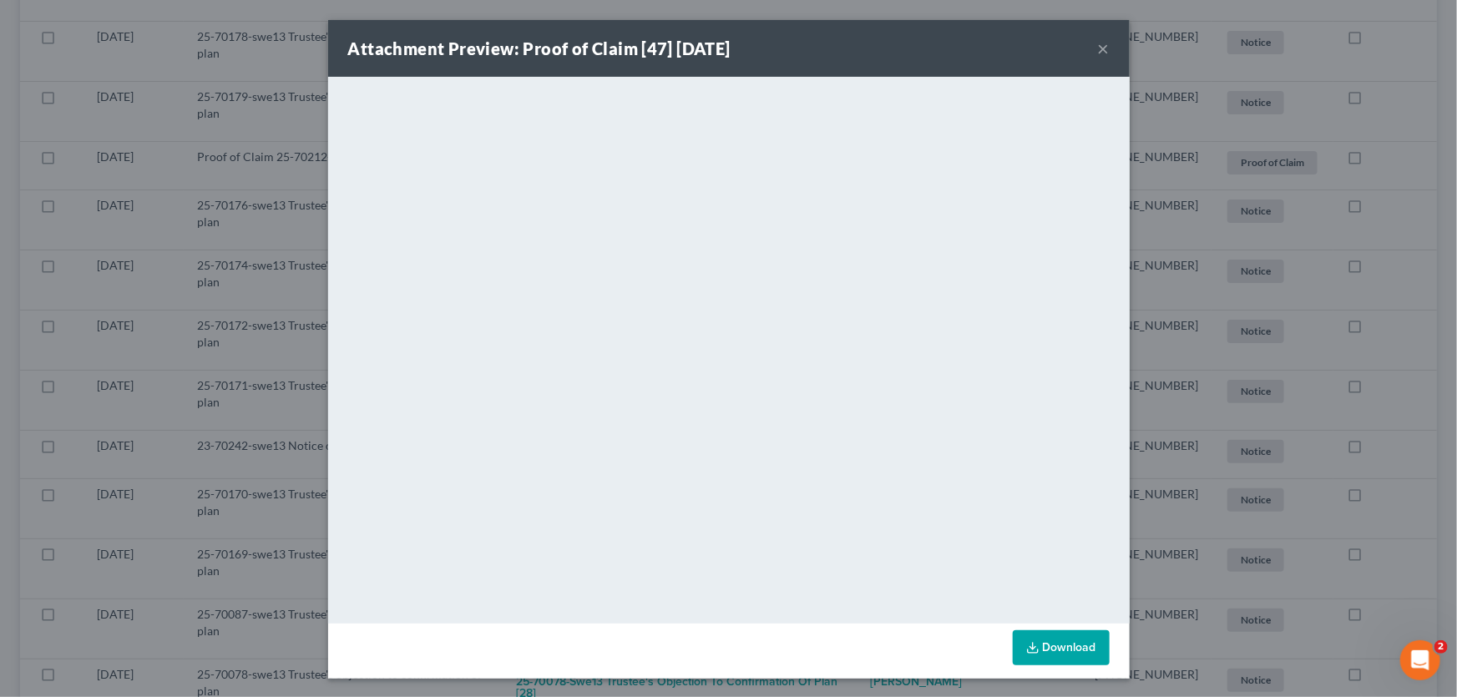
click at [1098, 53] on button "×" at bounding box center [1104, 48] width 12 height 20
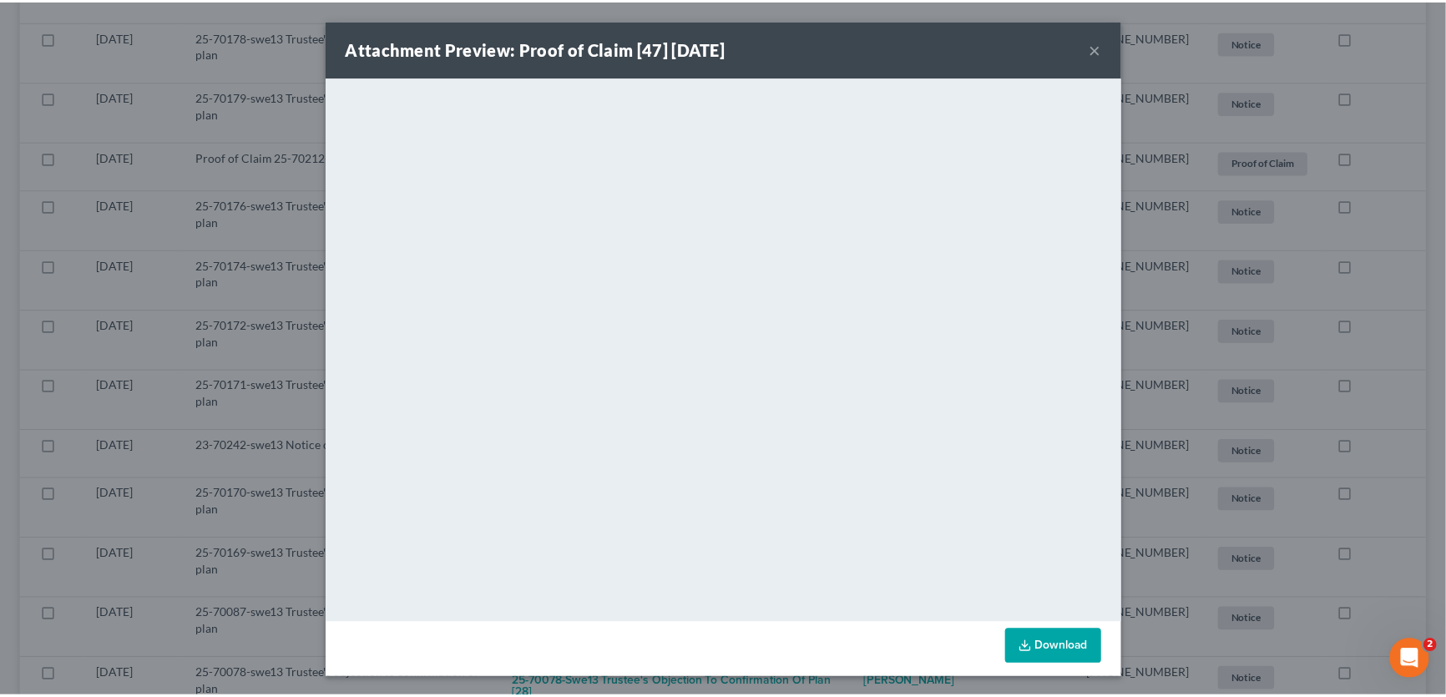
scroll to position [1101, 0]
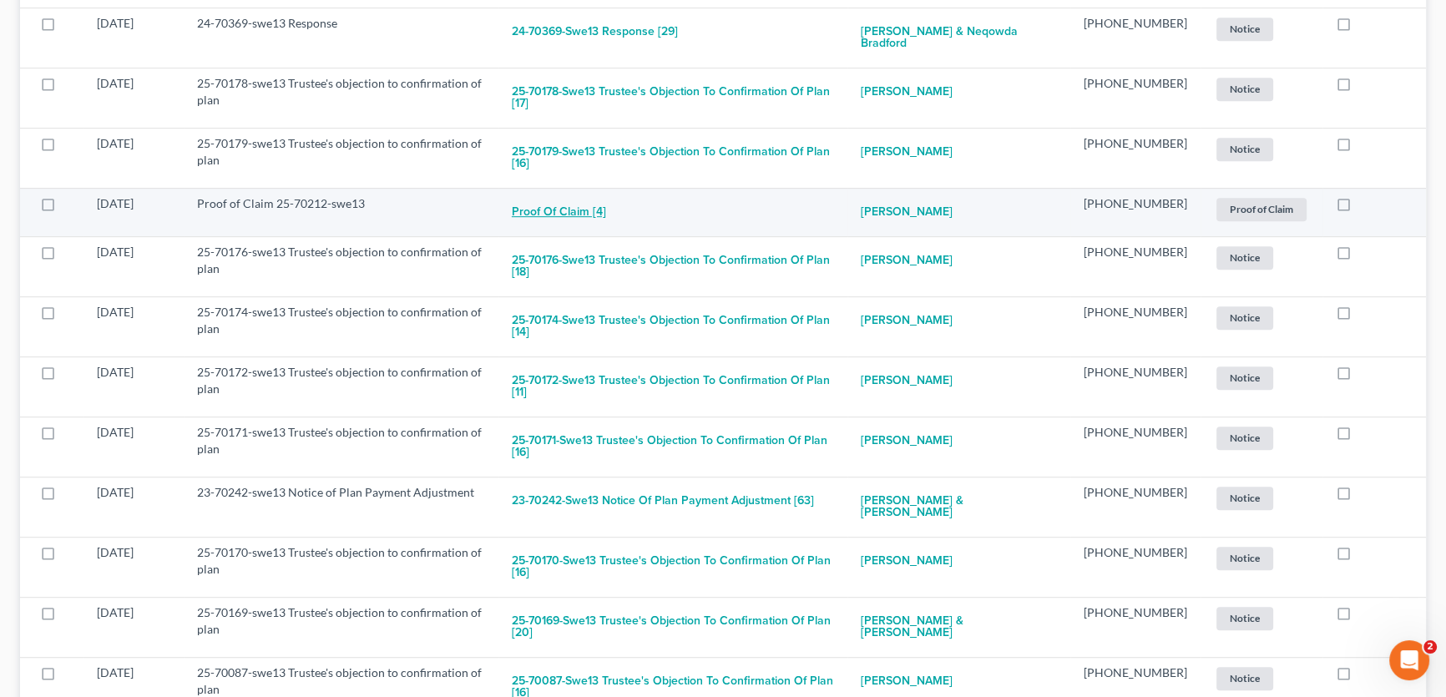
click at [606, 195] on button "Proof of Claim [4]" at bounding box center [559, 211] width 94 height 33
checkbox input "true"
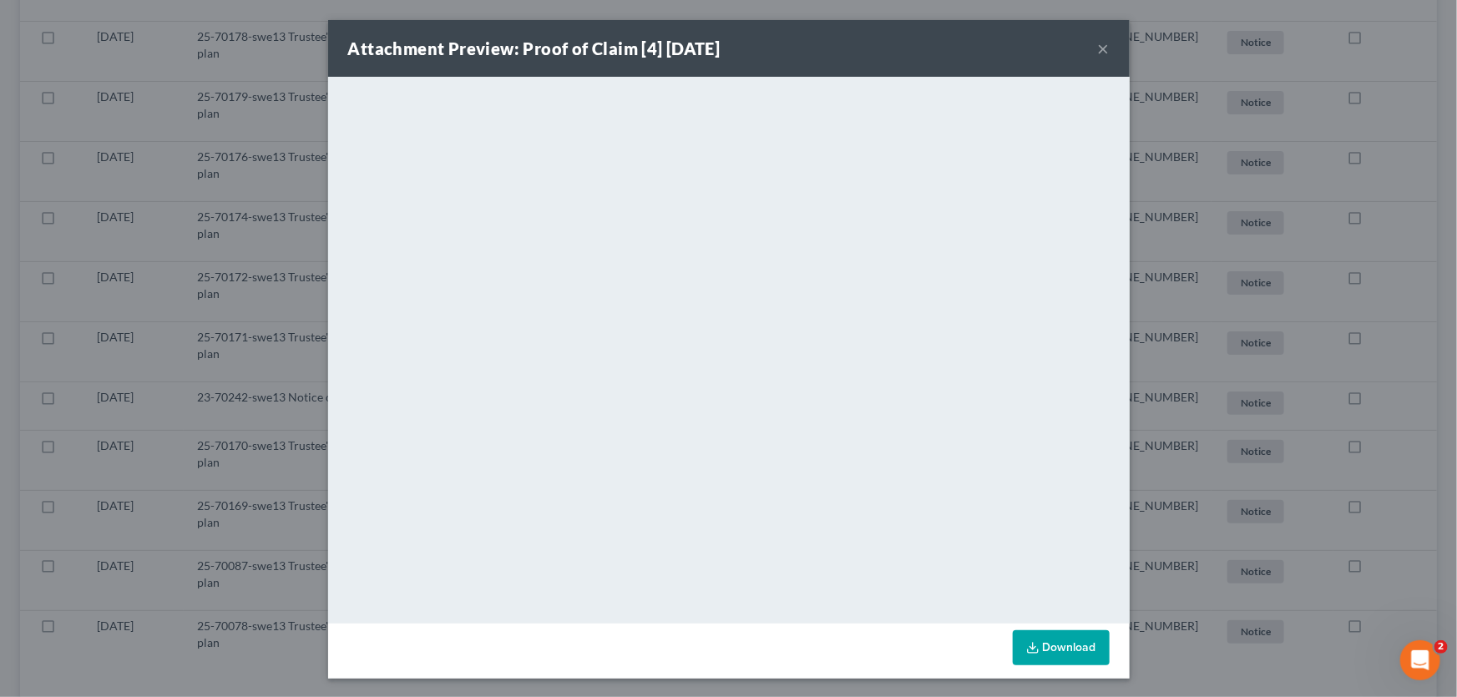
scroll to position [1029, 0]
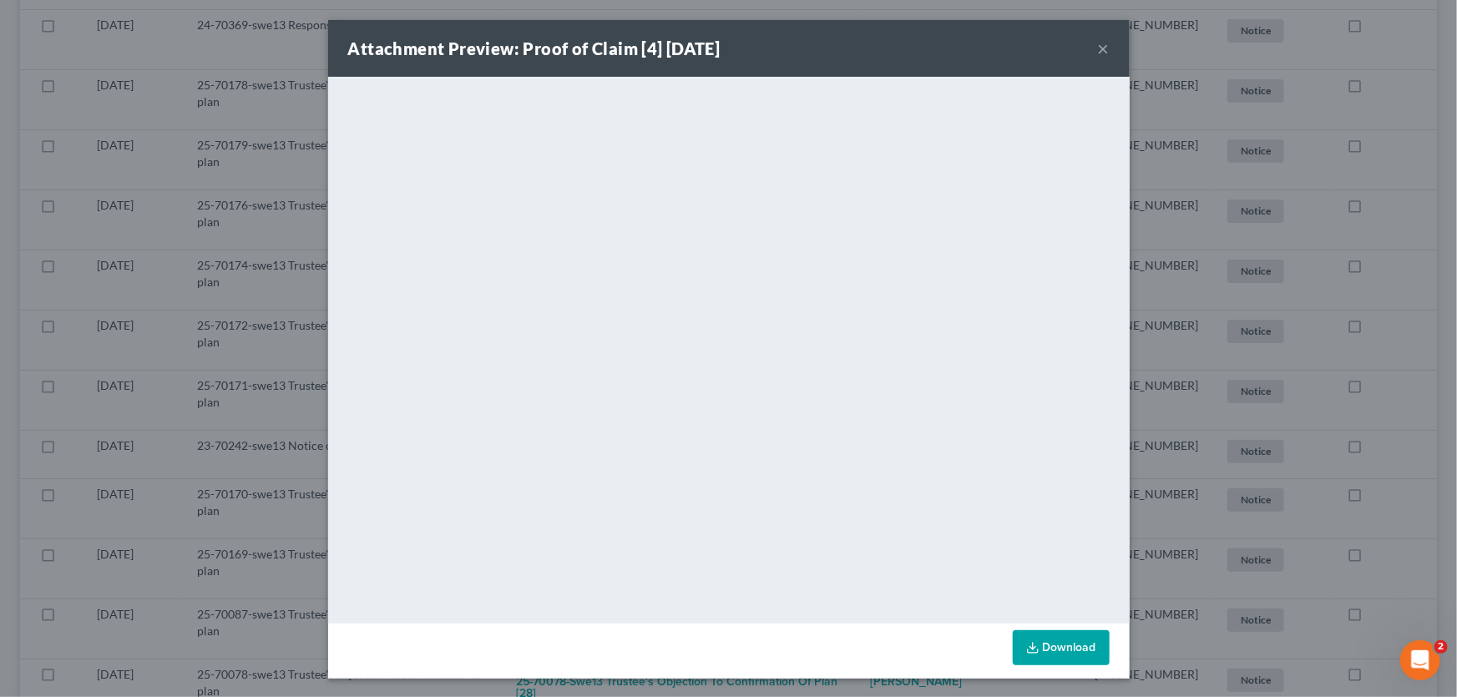
click at [1098, 48] on button "×" at bounding box center [1104, 48] width 12 height 20
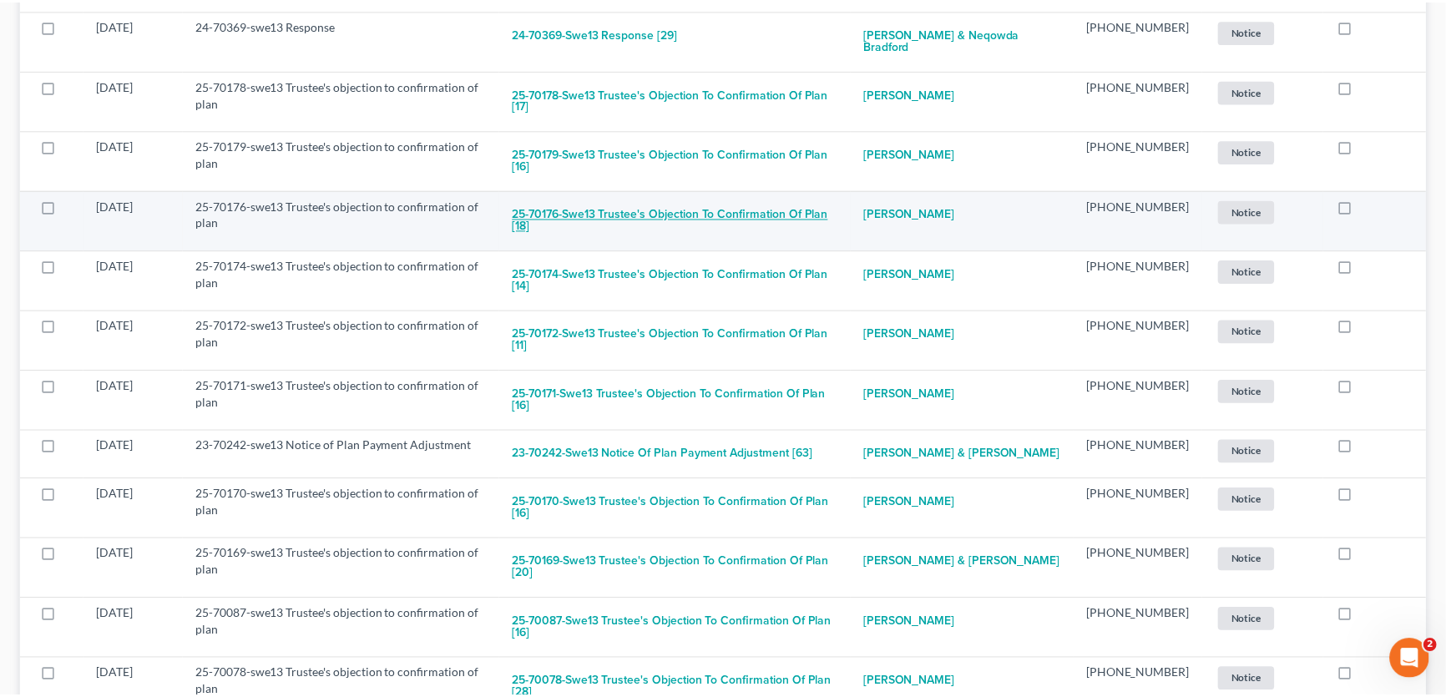
scroll to position [1052, 0]
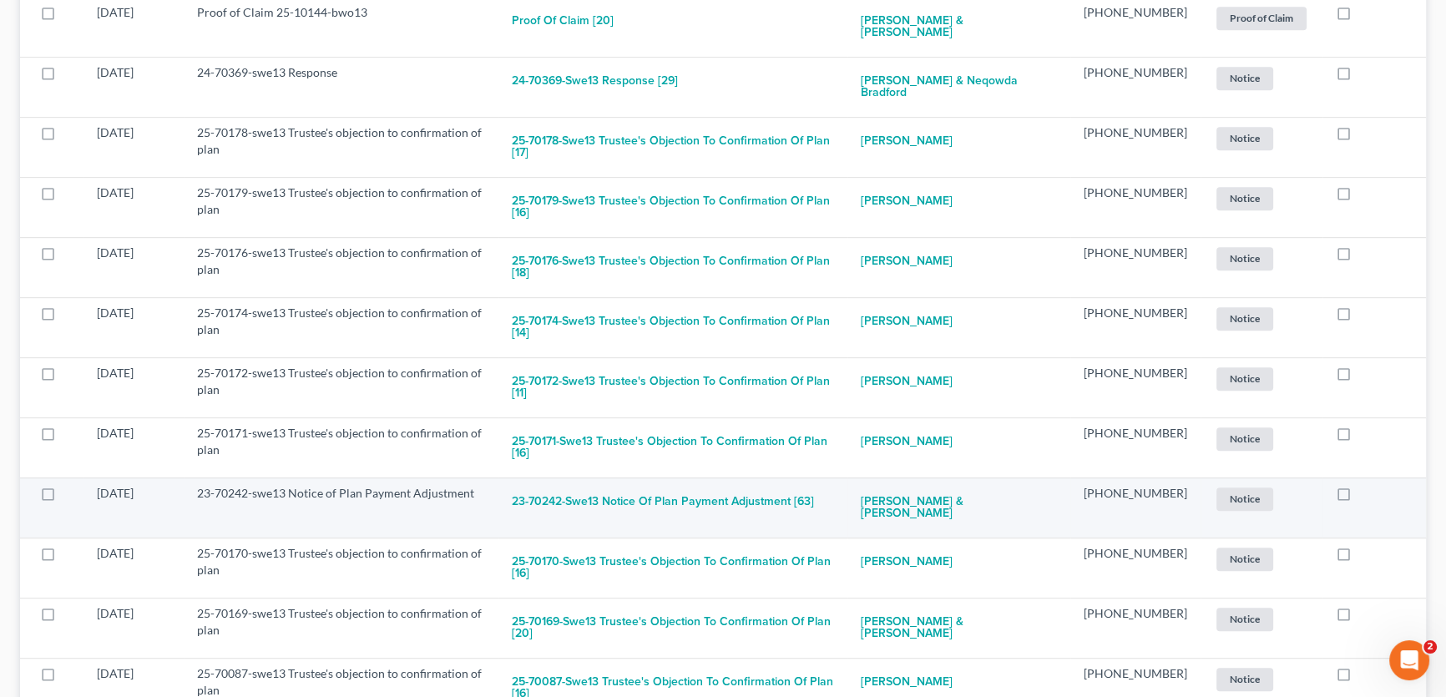
click at [1359, 498] on label at bounding box center [1359, 498] width 0 height 0
click at [1366, 485] on input "checkbox" at bounding box center [1371, 490] width 11 height 11
checkbox input "true"
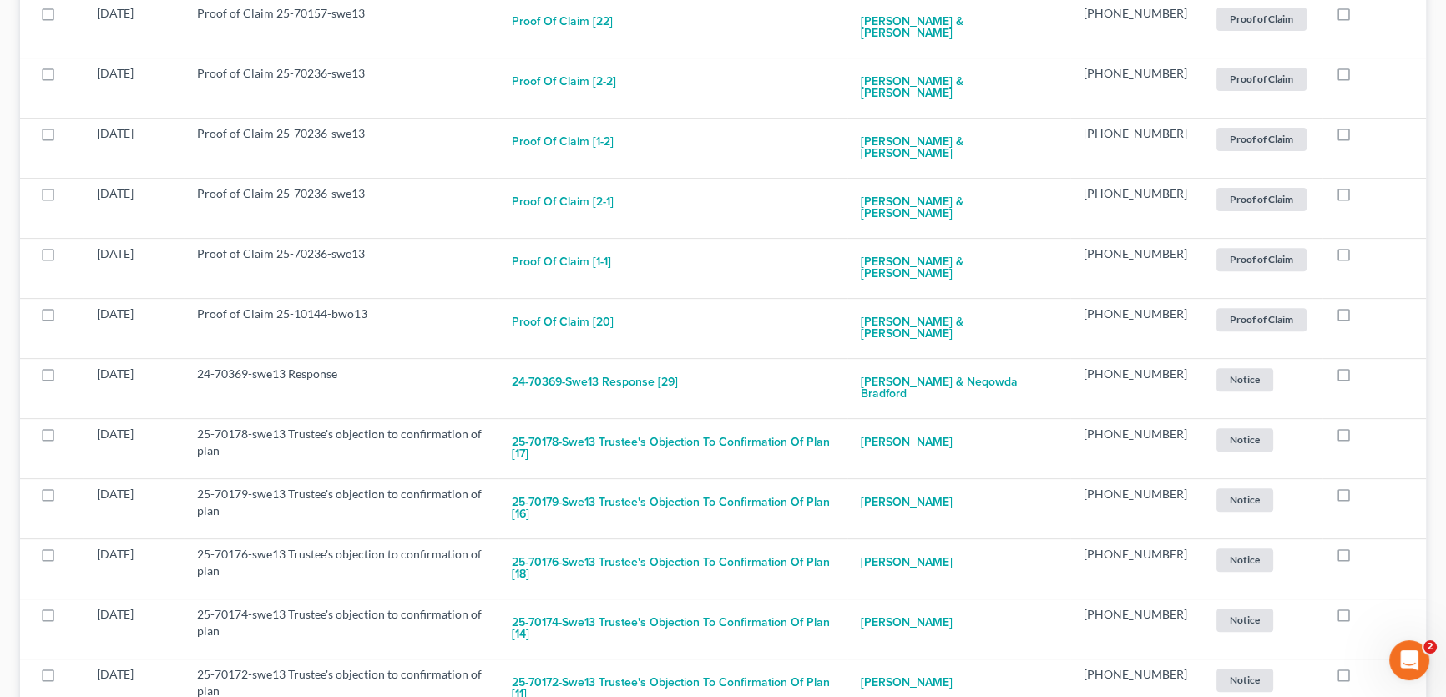
scroll to position [749, 0]
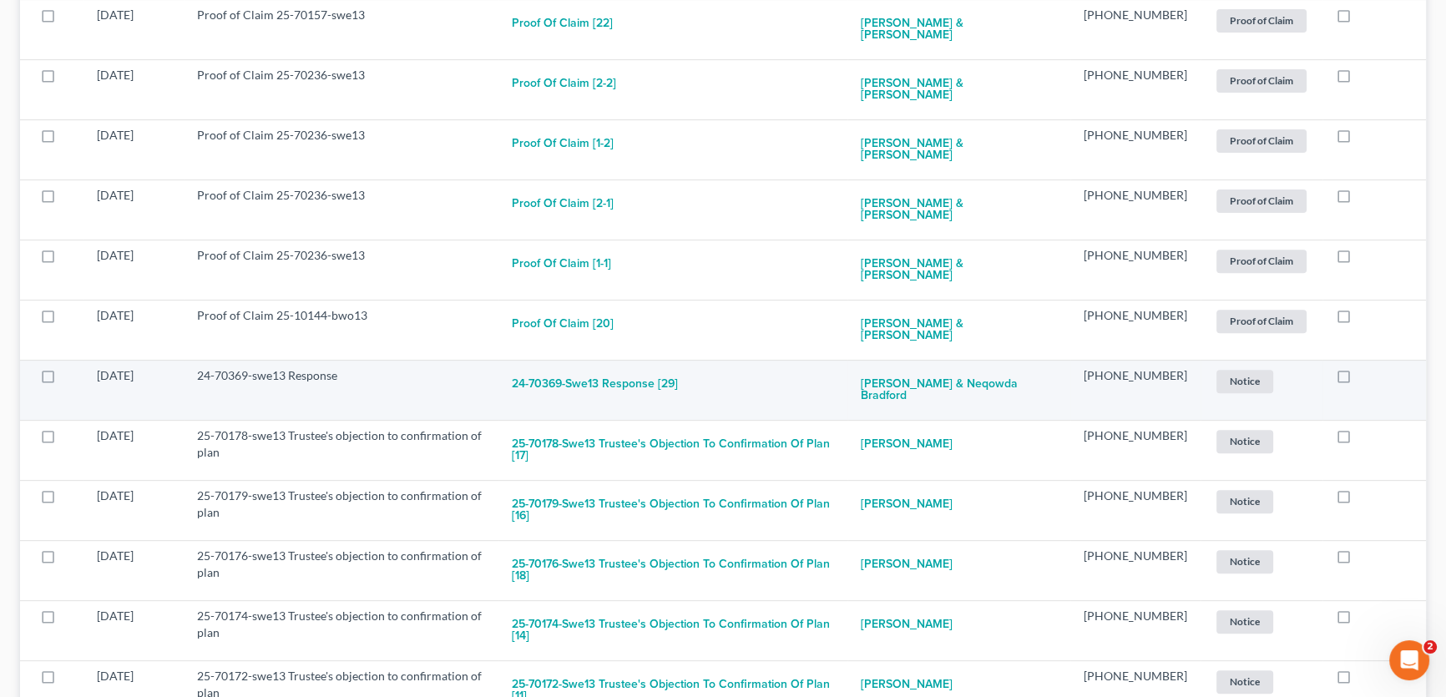
click at [1359, 380] on label at bounding box center [1359, 380] width 0 height 0
click at [1366, 367] on input "checkbox" at bounding box center [1371, 372] width 11 height 11
checkbox input "true"
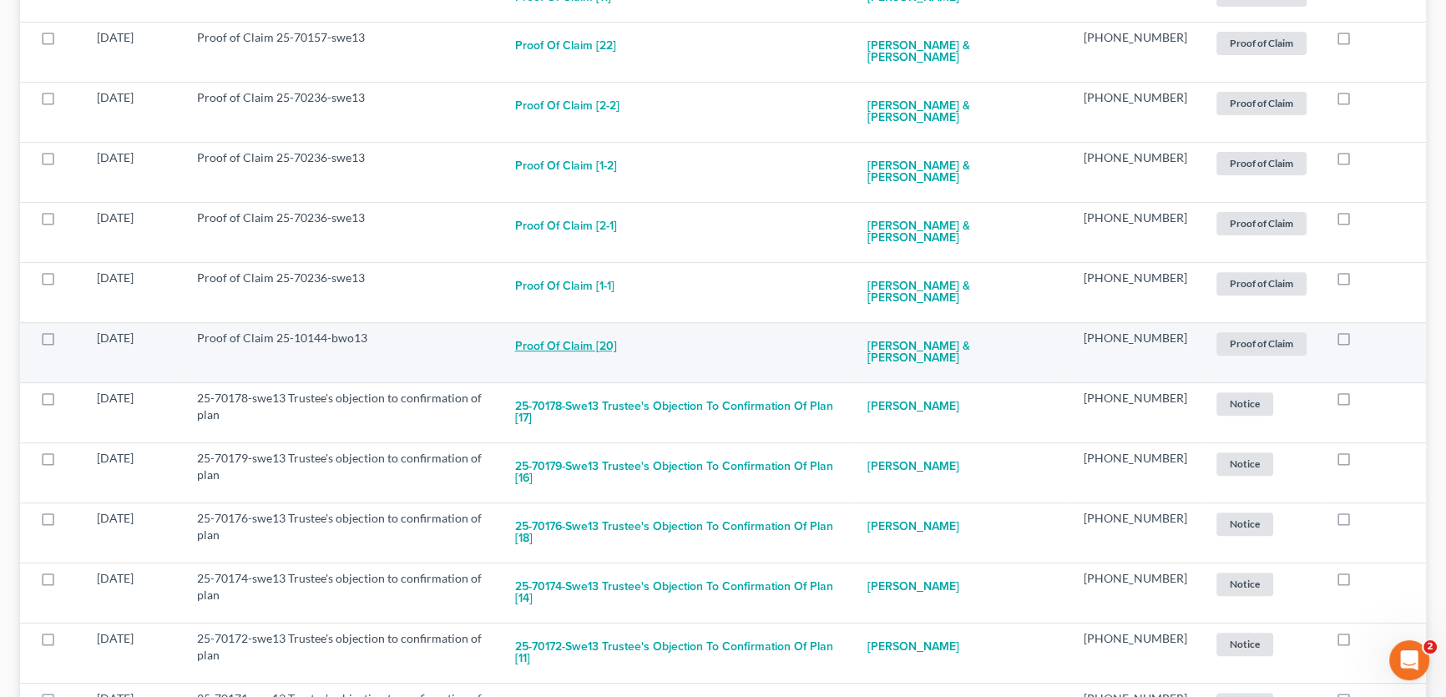
click at [617, 330] on button "Proof of Claim [20]" at bounding box center [566, 346] width 102 height 33
checkbox input "true"
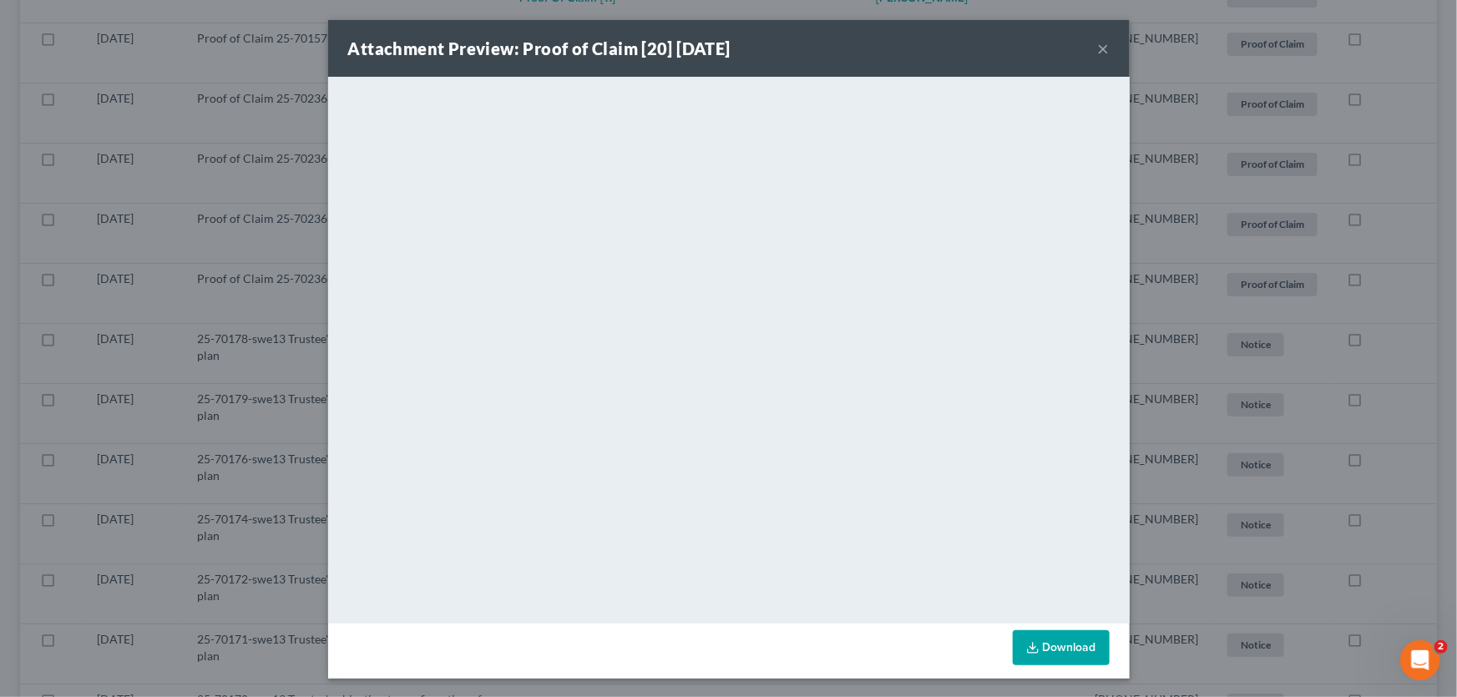
click at [1098, 48] on button "×" at bounding box center [1104, 48] width 12 height 20
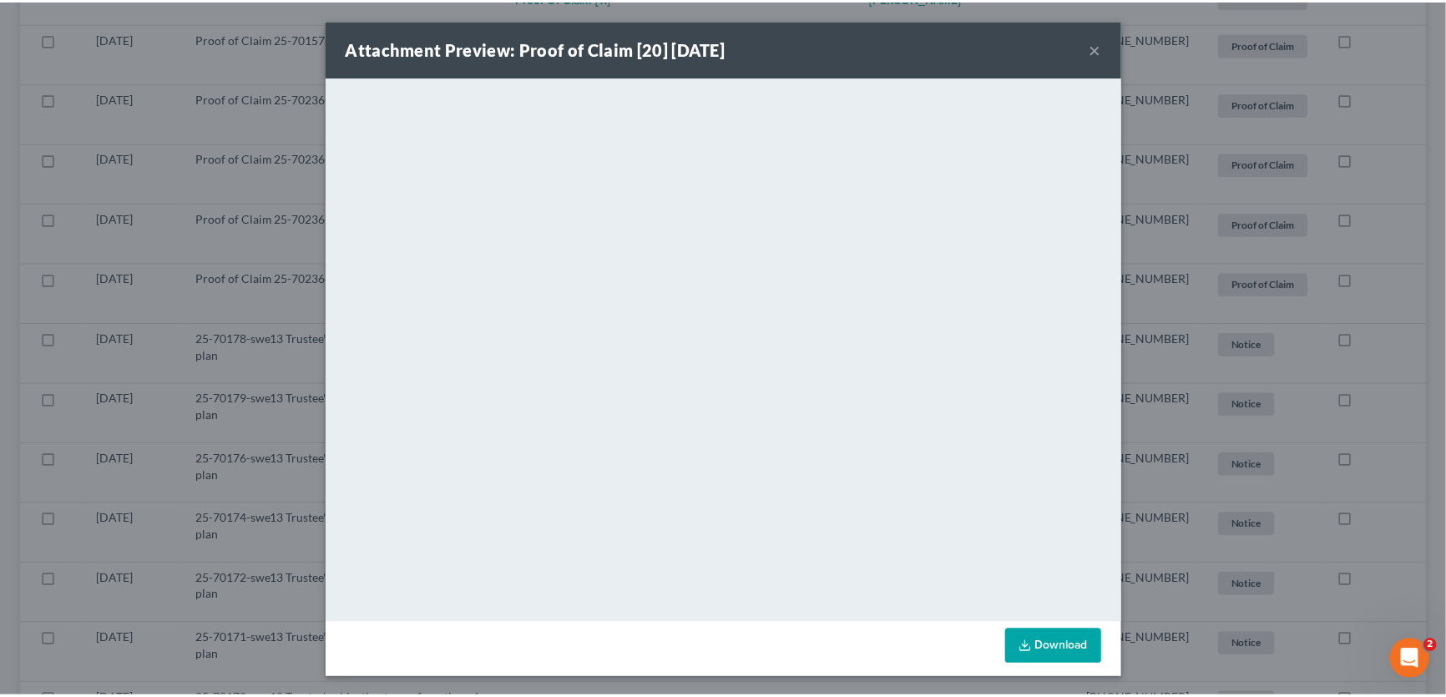
scroll to position [726, 0]
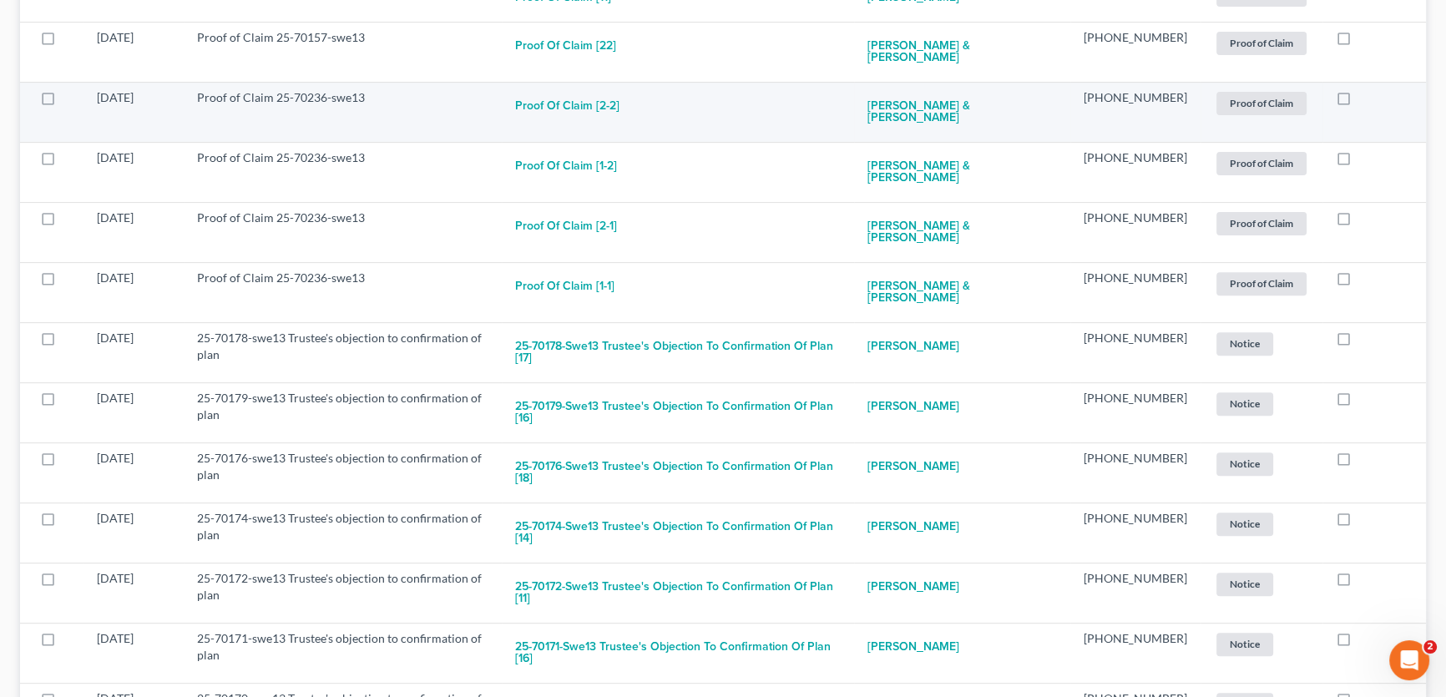
click at [1359, 102] on label at bounding box center [1359, 102] width 0 height 0
click at [1366, 89] on input "checkbox" at bounding box center [1371, 94] width 11 height 11
checkbox input "true"
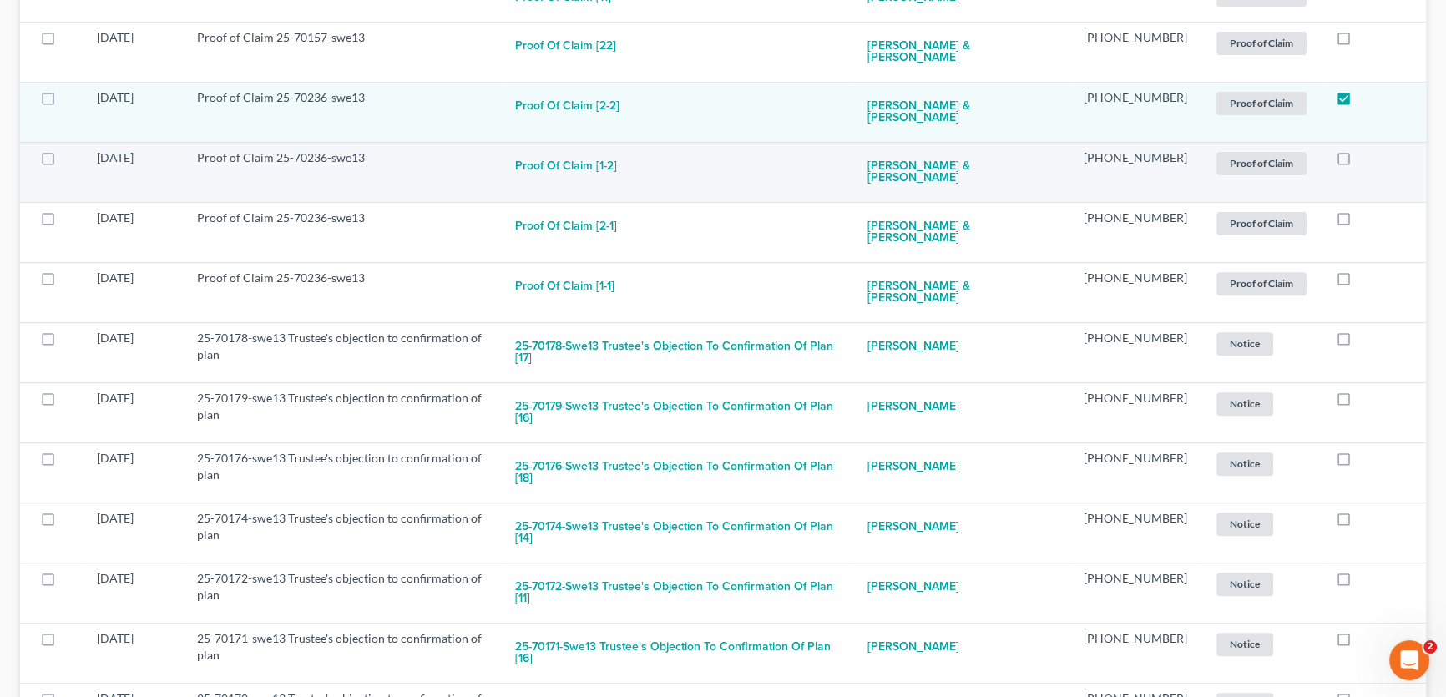
click at [1359, 222] on label at bounding box center [1359, 222] width 0 height 0
click at [1366, 210] on input "checkbox" at bounding box center [1371, 215] width 11 height 11
checkbox input "true"
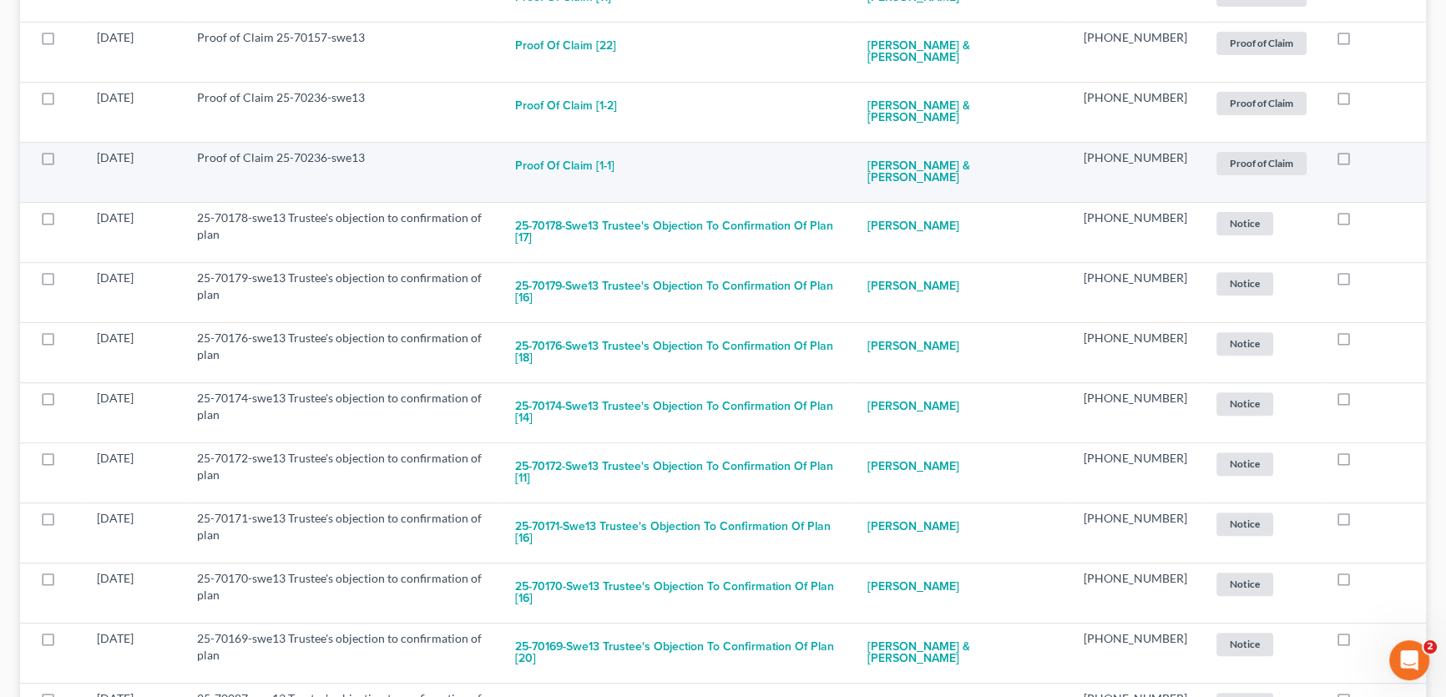
click at [1359, 162] on label at bounding box center [1359, 162] width 0 height 0
click at [1366, 149] on input "checkbox" at bounding box center [1371, 154] width 11 height 11
checkbox input "true"
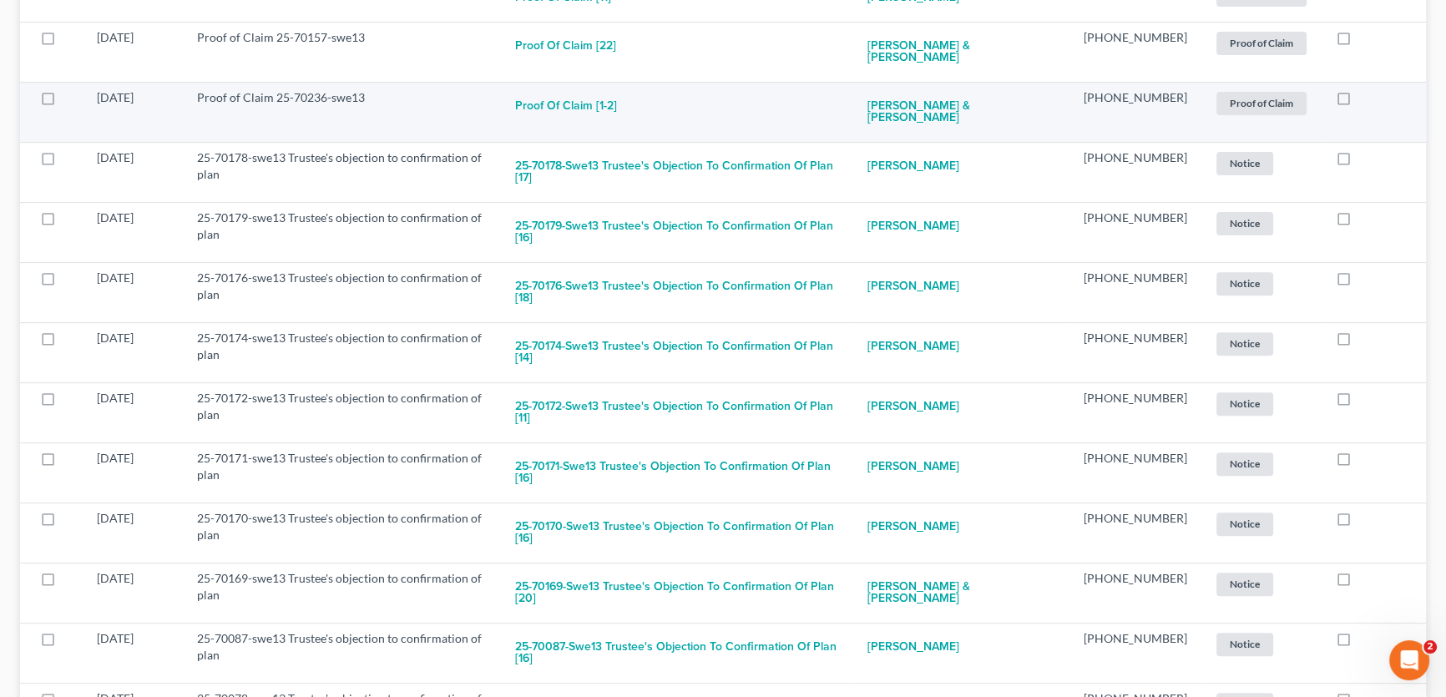
click at [1359, 102] on label at bounding box center [1359, 102] width 0 height 0
click at [1366, 89] on input "checkbox" at bounding box center [1371, 94] width 11 height 11
checkbox input "true"
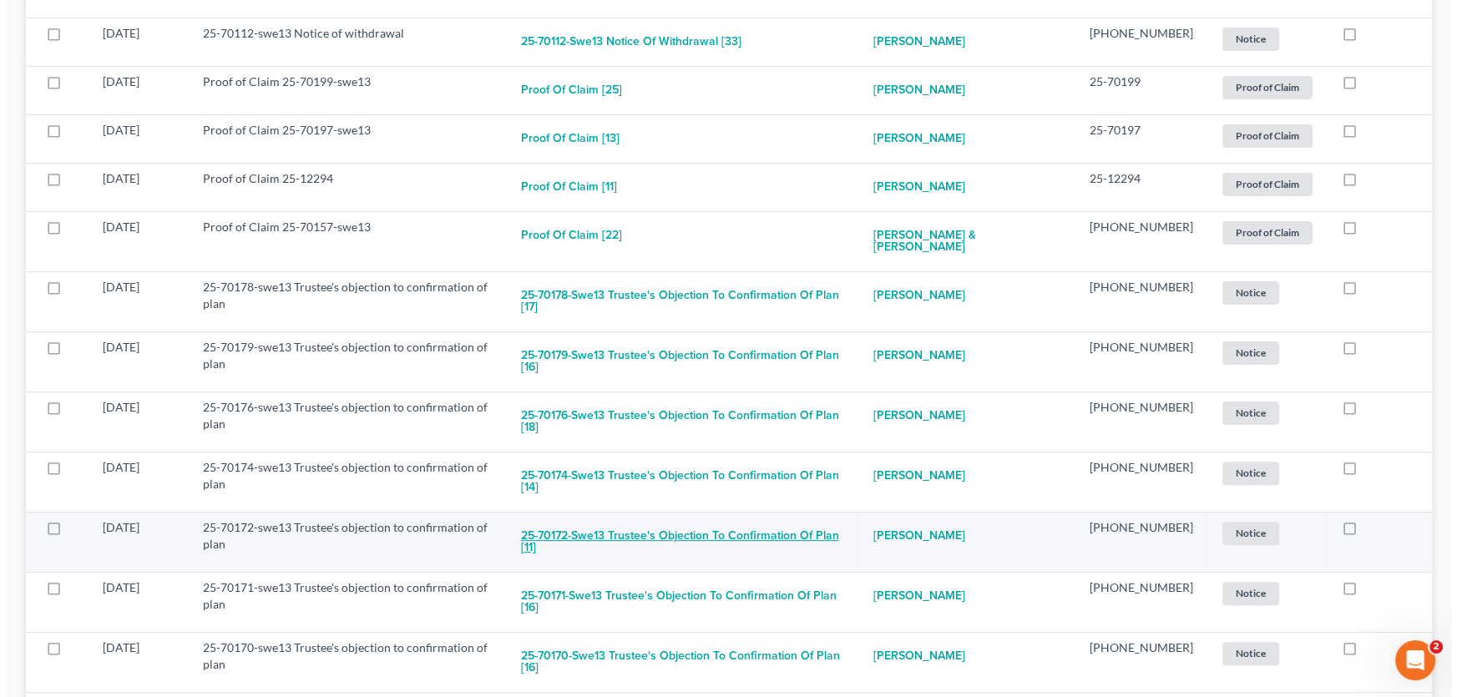
scroll to position [463, 0]
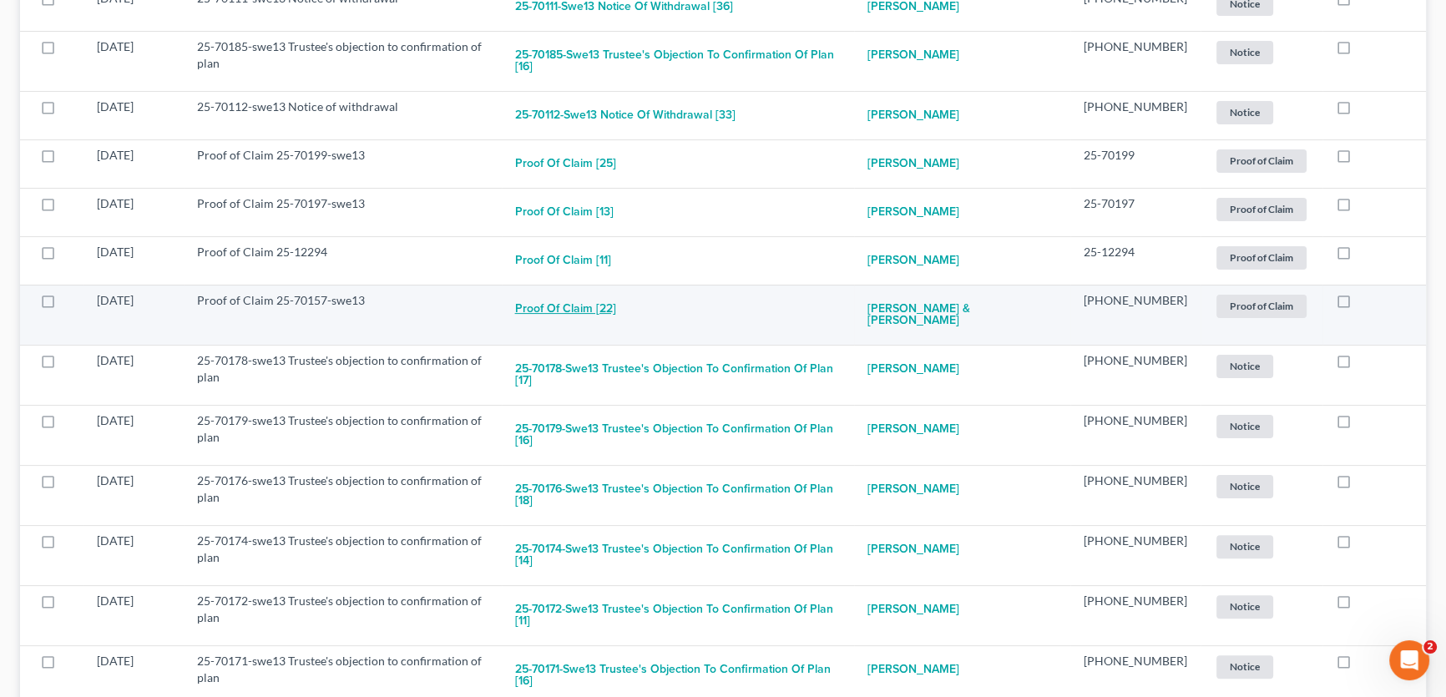
click at [615, 292] on button "Proof of Claim [22]" at bounding box center [565, 308] width 101 height 33
checkbox input "true"
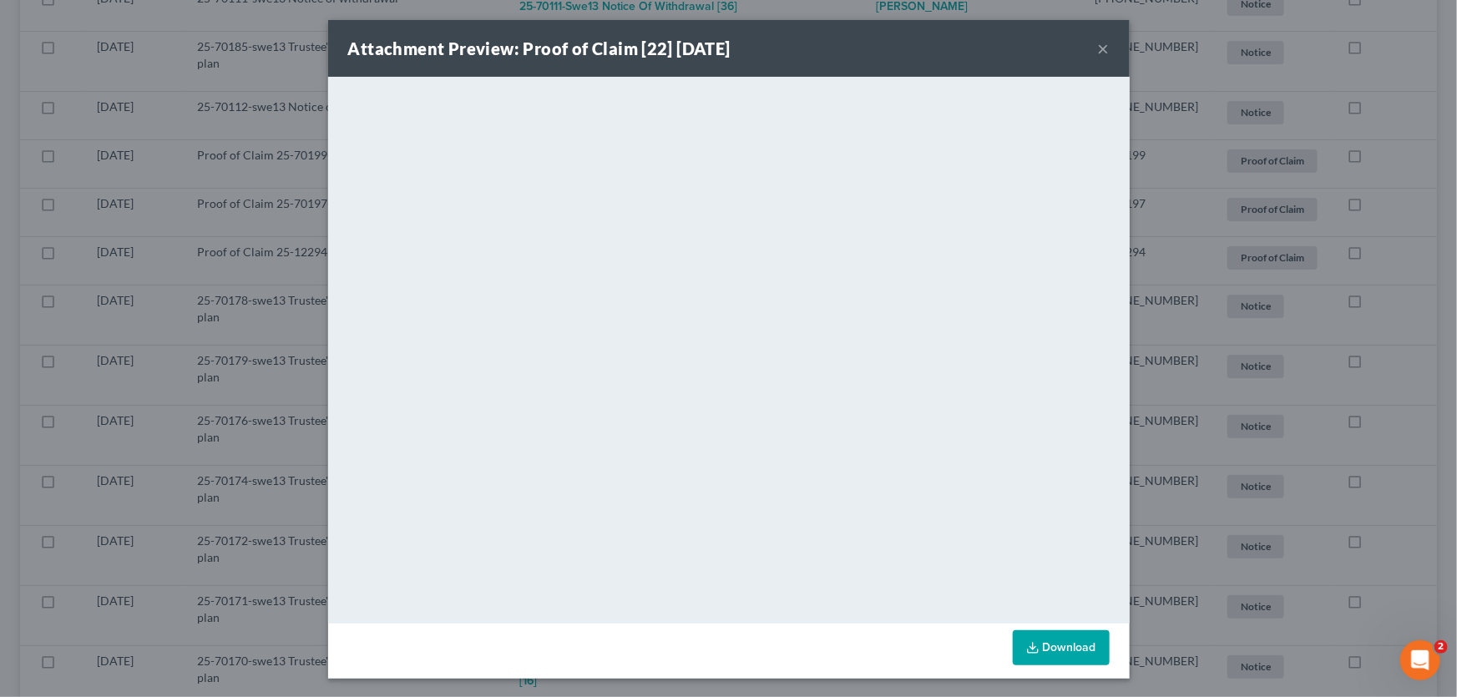
click at [1100, 49] on button "×" at bounding box center [1104, 48] width 12 height 20
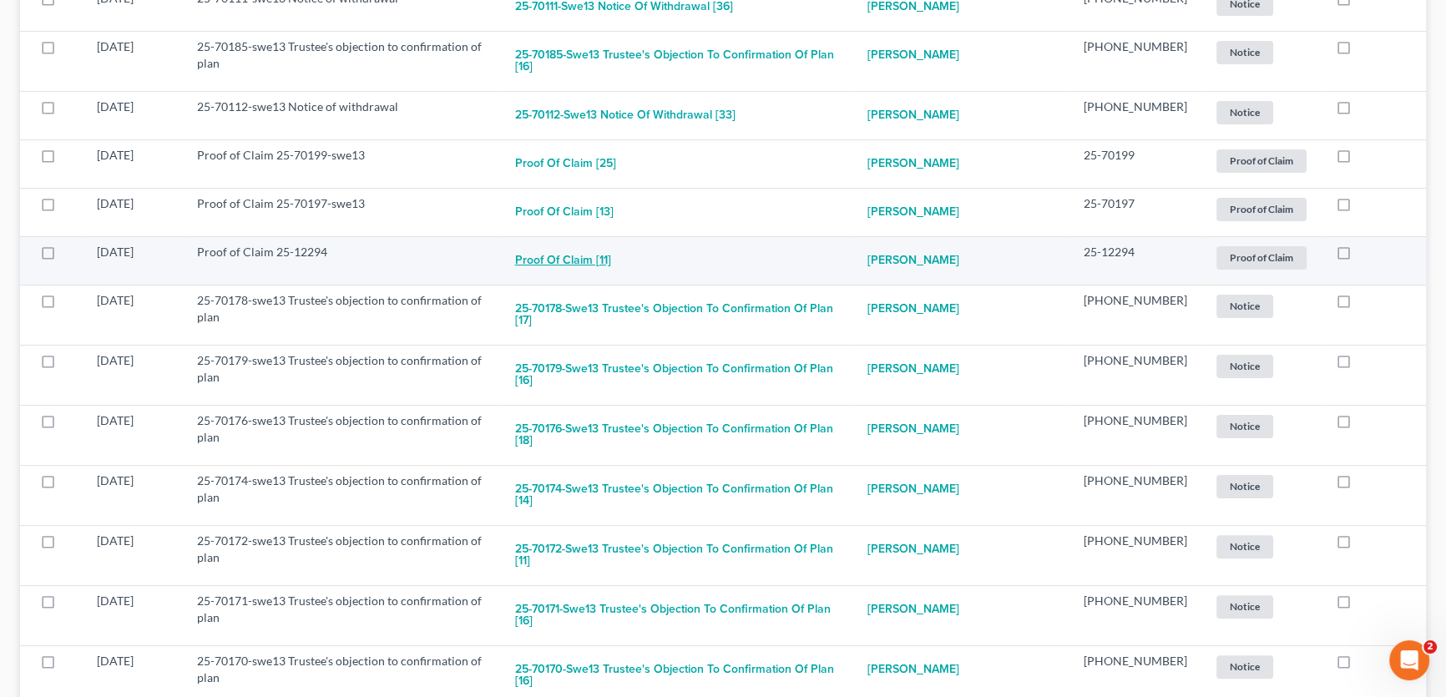
click at [590, 244] on button "Proof of Claim [11]" at bounding box center [563, 260] width 96 height 33
checkbox input "true"
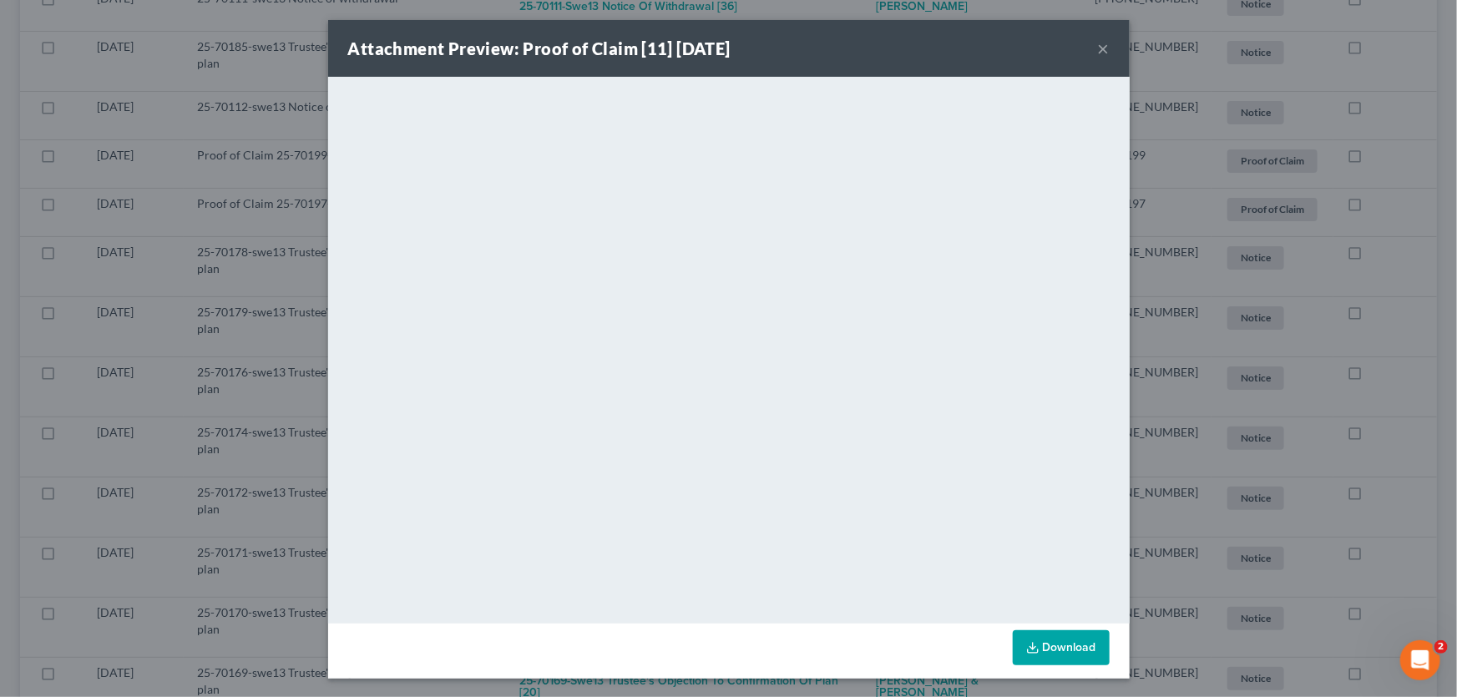
click at [1099, 47] on button "×" at bounding box center [1104, 48] width 12 height 20
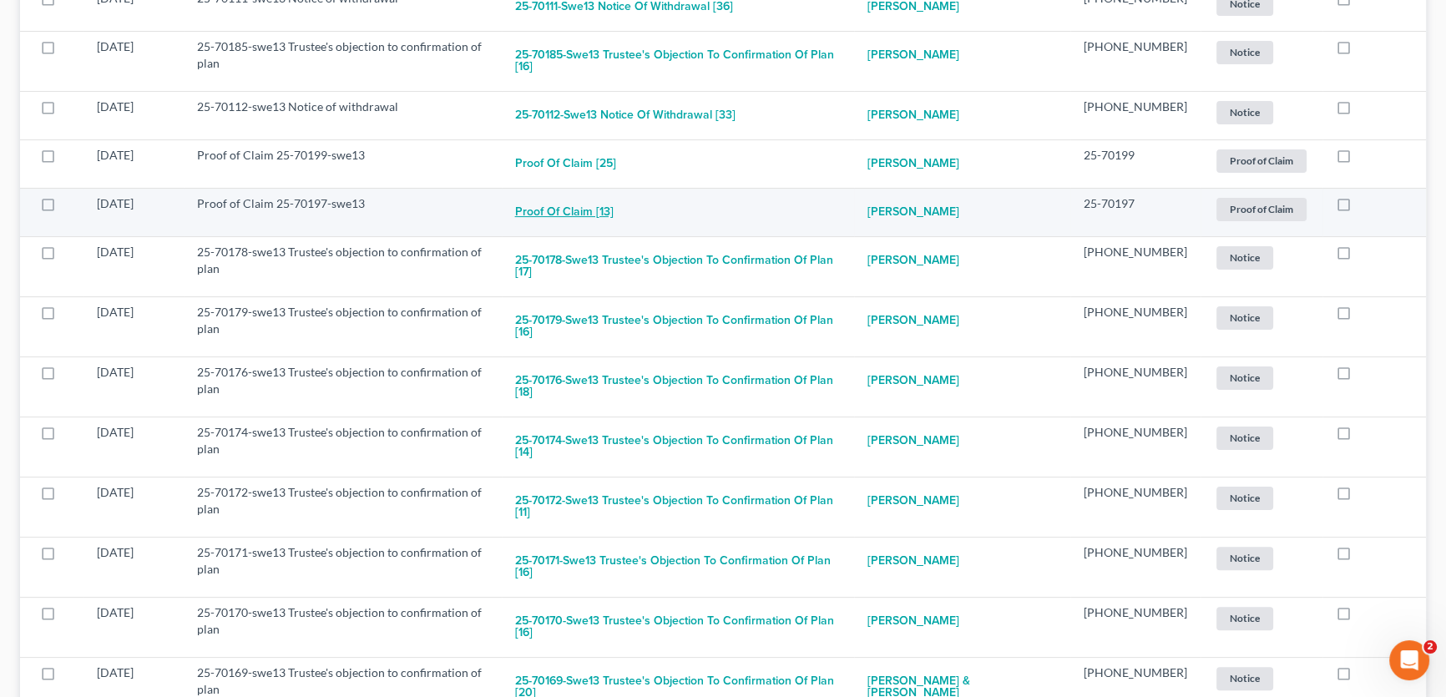
click at [614, 195] on button "Proof of Claim [13]" at bounding box center [564, 211] width 99 height 33
checkbox input "true"
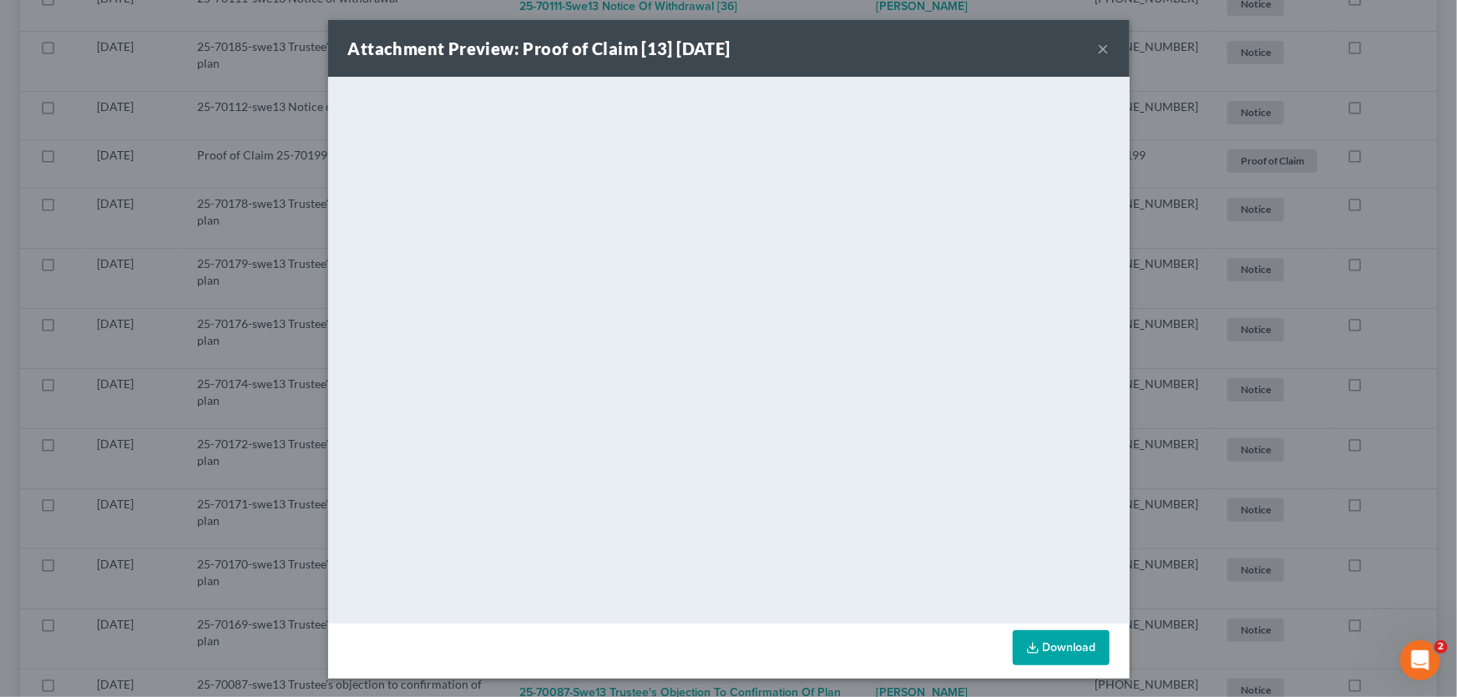
click at [1098, 49] on button "×" at bounding box center [1104, 48] width 12 height 20
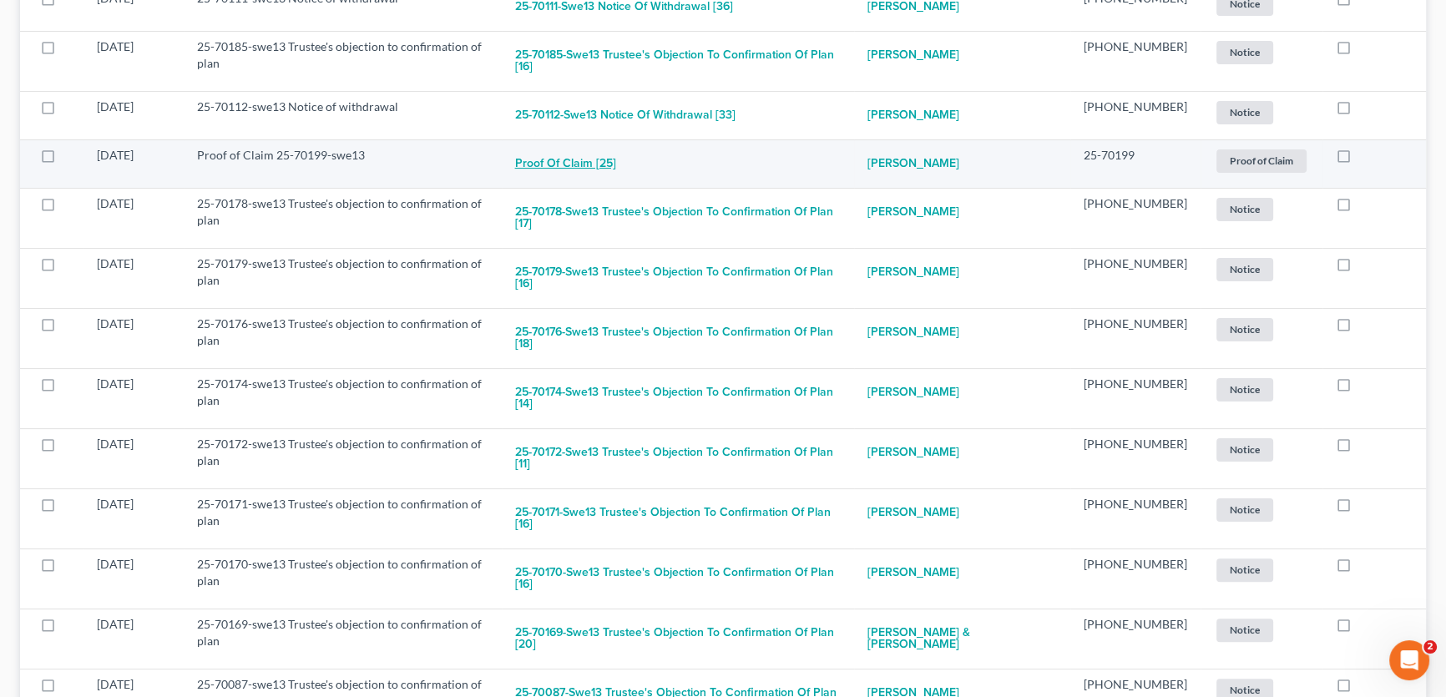
click at [609, 147] on button "Proof of Claim [25]" at bounding box center [565, 163] width 101 height 33
checkbox input "true"
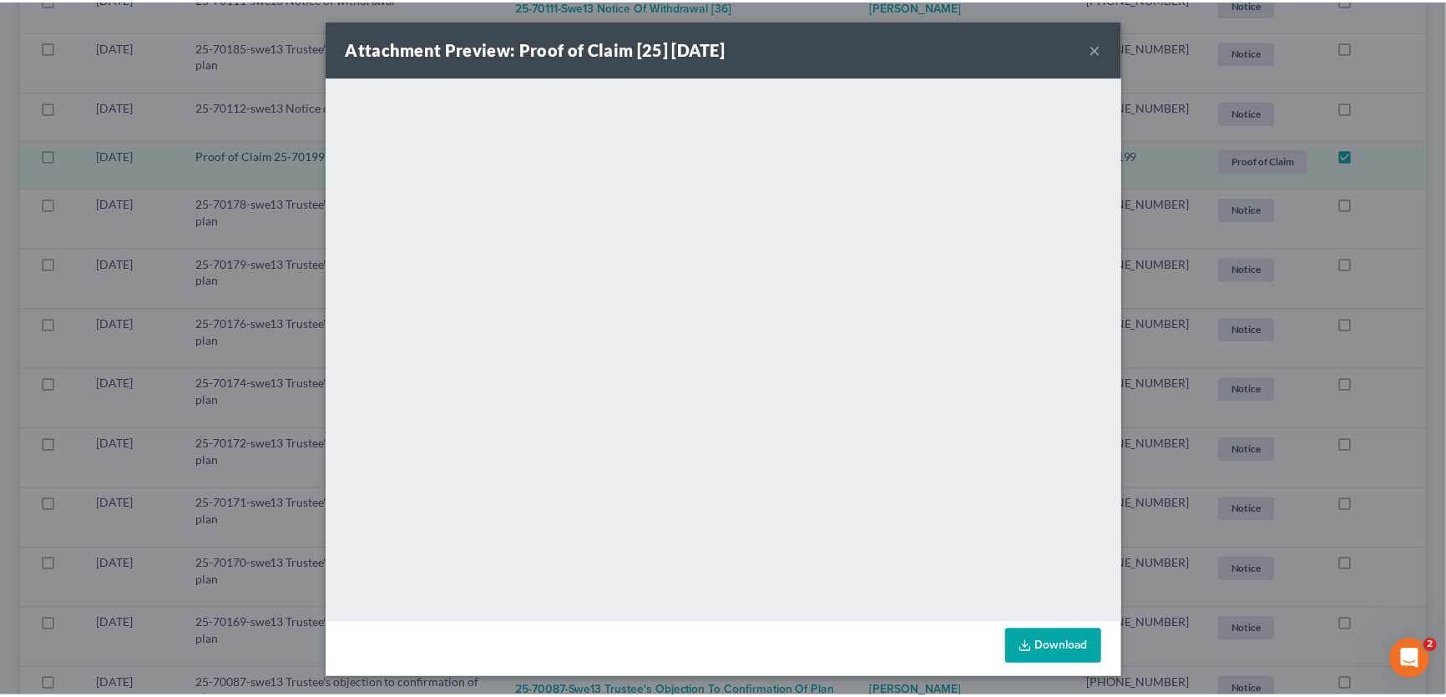
scroll to position [448, 0]
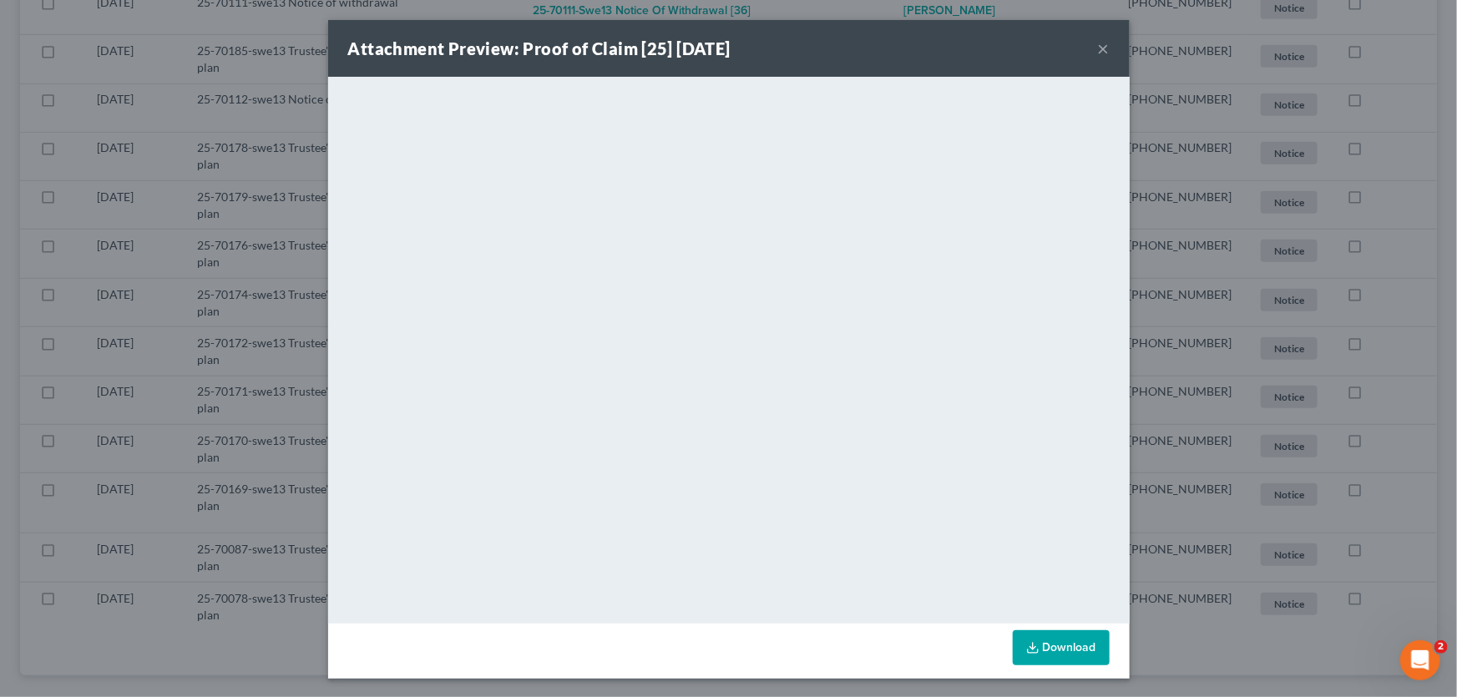
click at [1099, 44] on button "×" at bounding box center [1104, 48] width 12 height 20
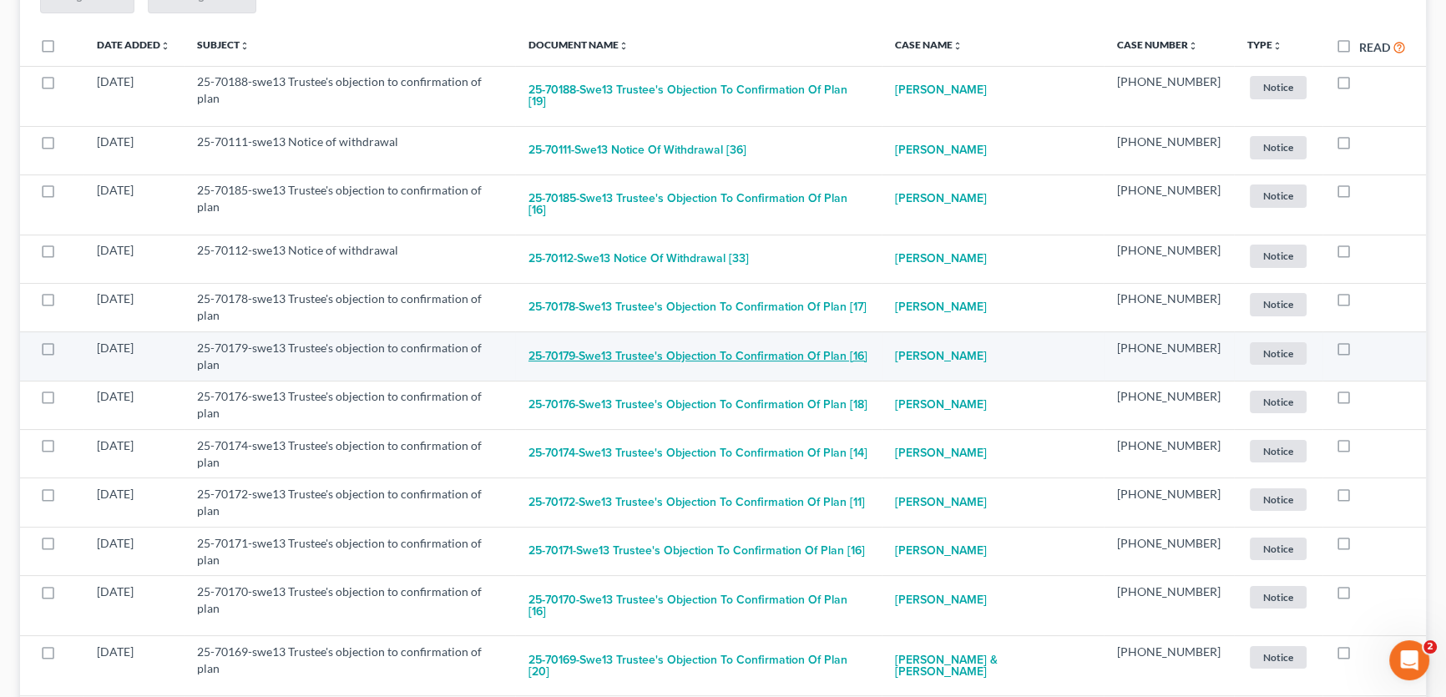
scroll to position [296, 0]
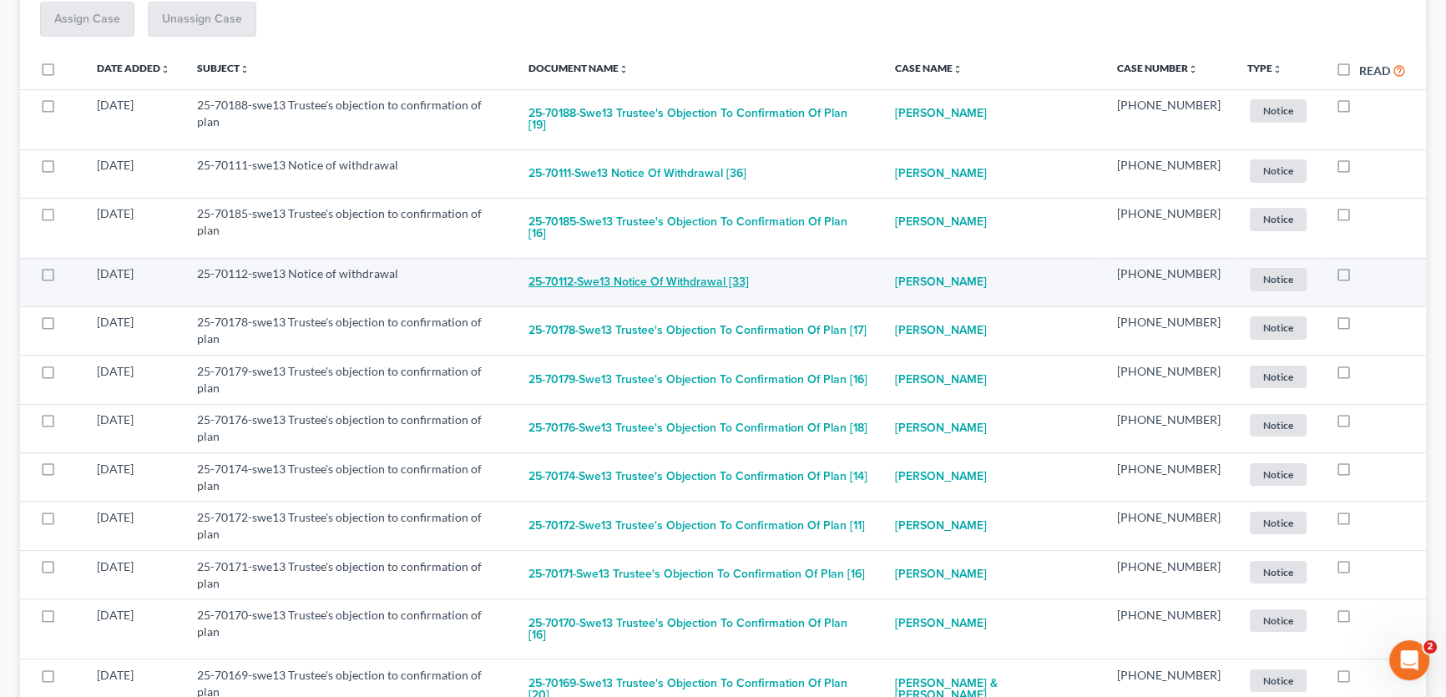
click at [717, 265] on button "25-70112-swe13 Notice of withdrawal [33]" at bounding box center [638, 281] width 220 height 33
checkbox input "true"
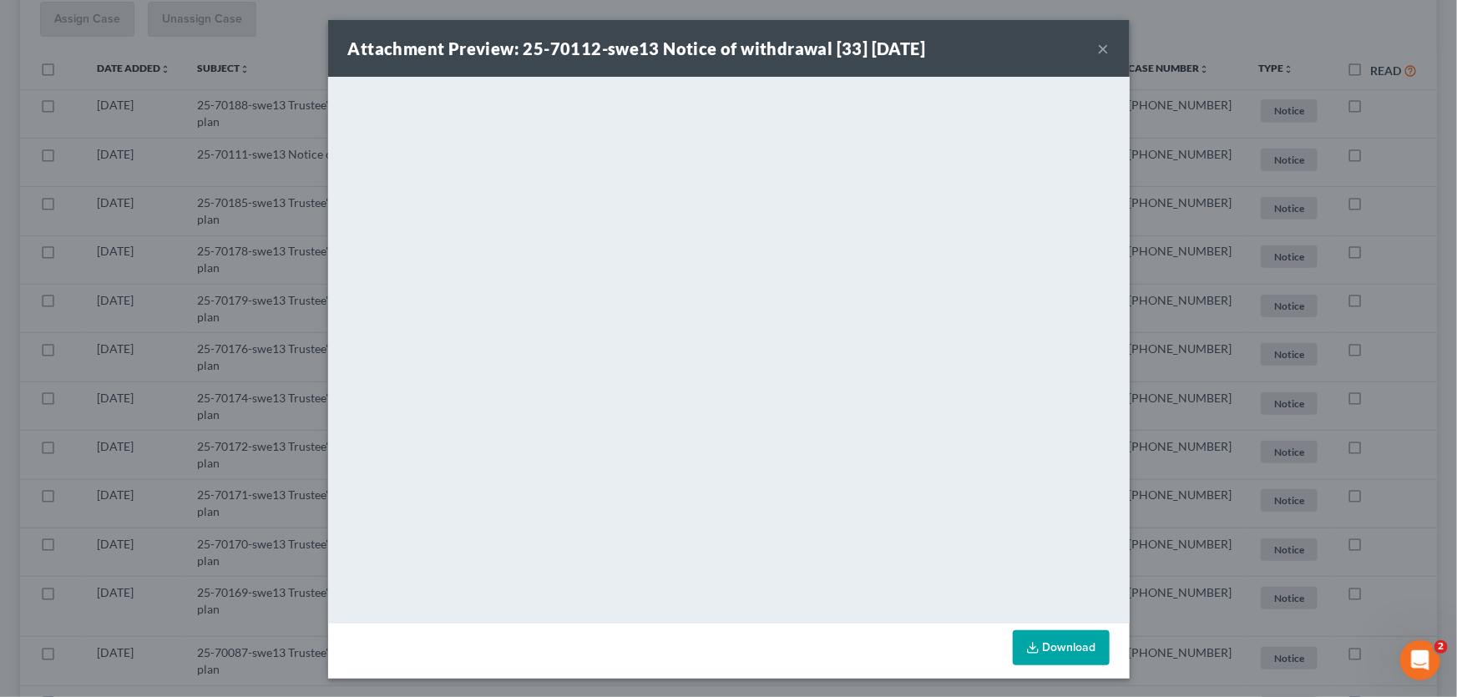
click at [1098, 50] on button "×" at bounding box center [1104, 48] width 12 height 20
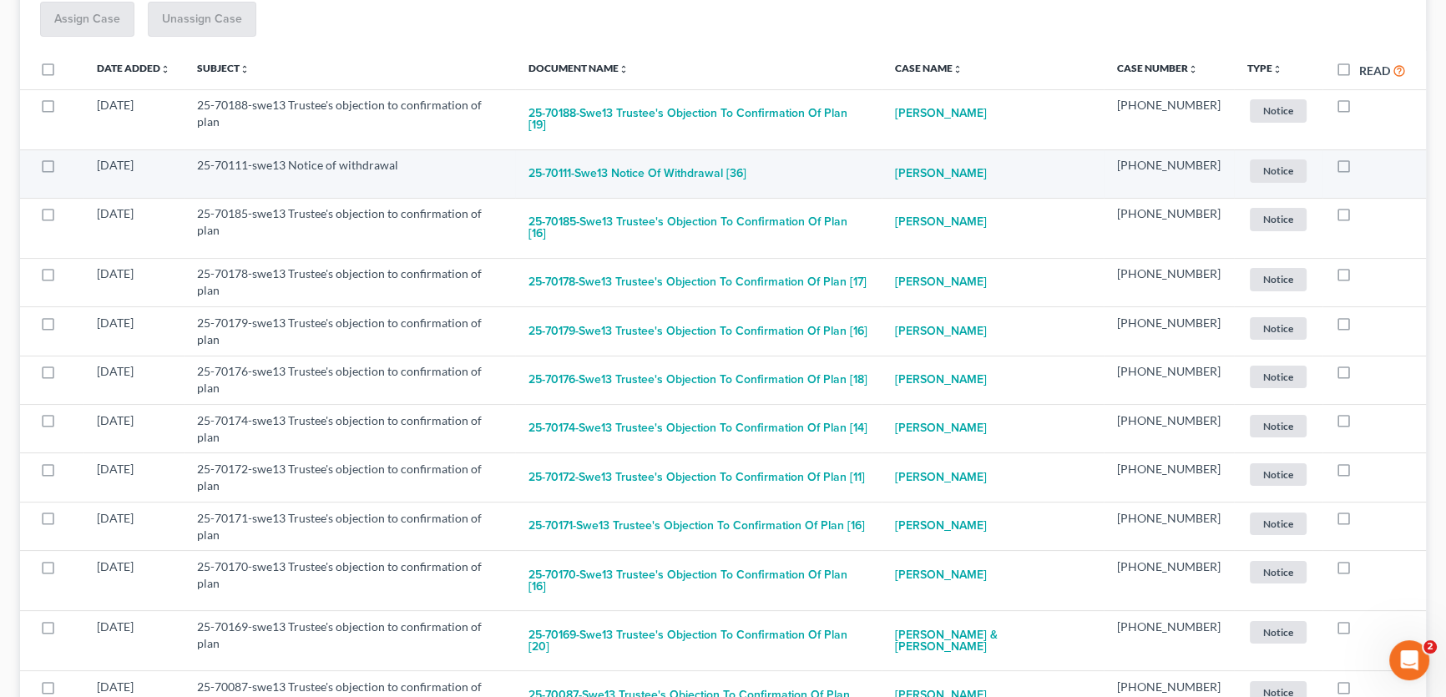
click at [1359, 169] on label at bounding box center [1359, 169] width 0 height 0
click at [1366, 157] on input "checkbox" at bounding box center [1371, 162] width 11 height 11
checkbox input "true"
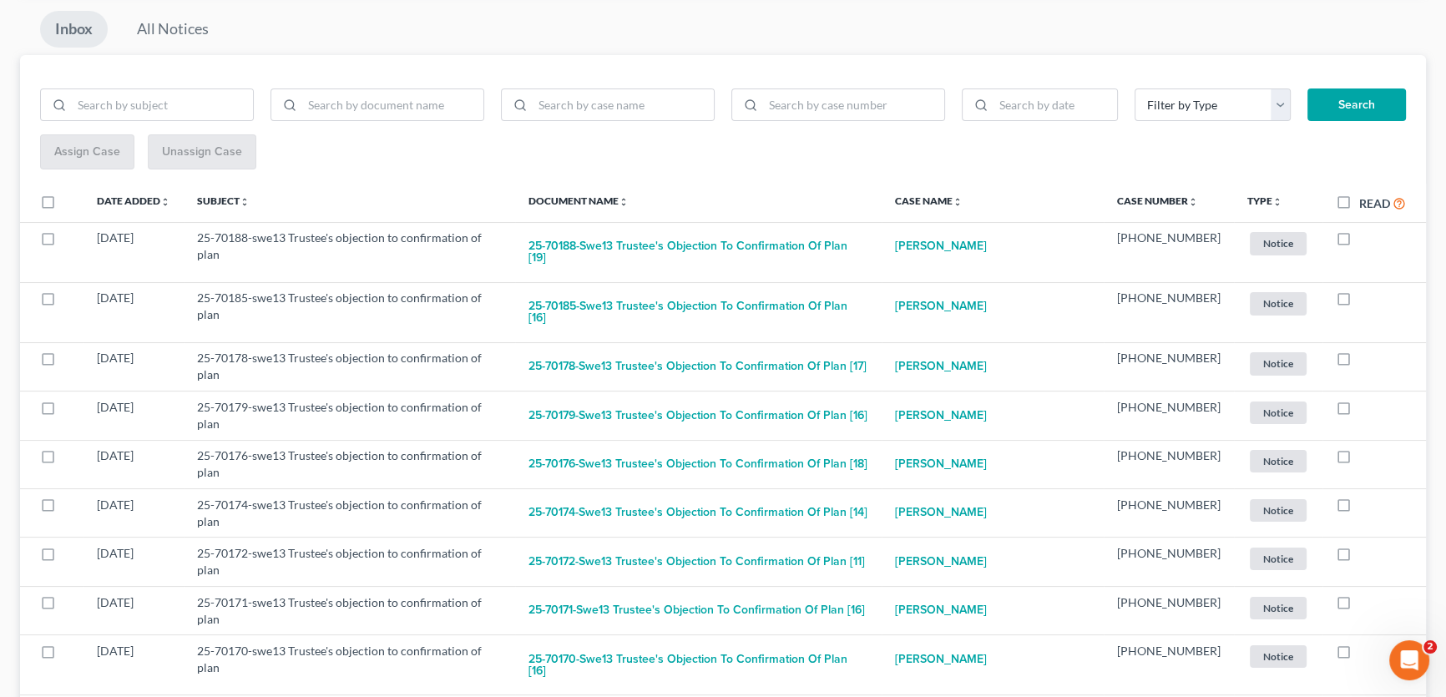
scroll to position [0, 0]
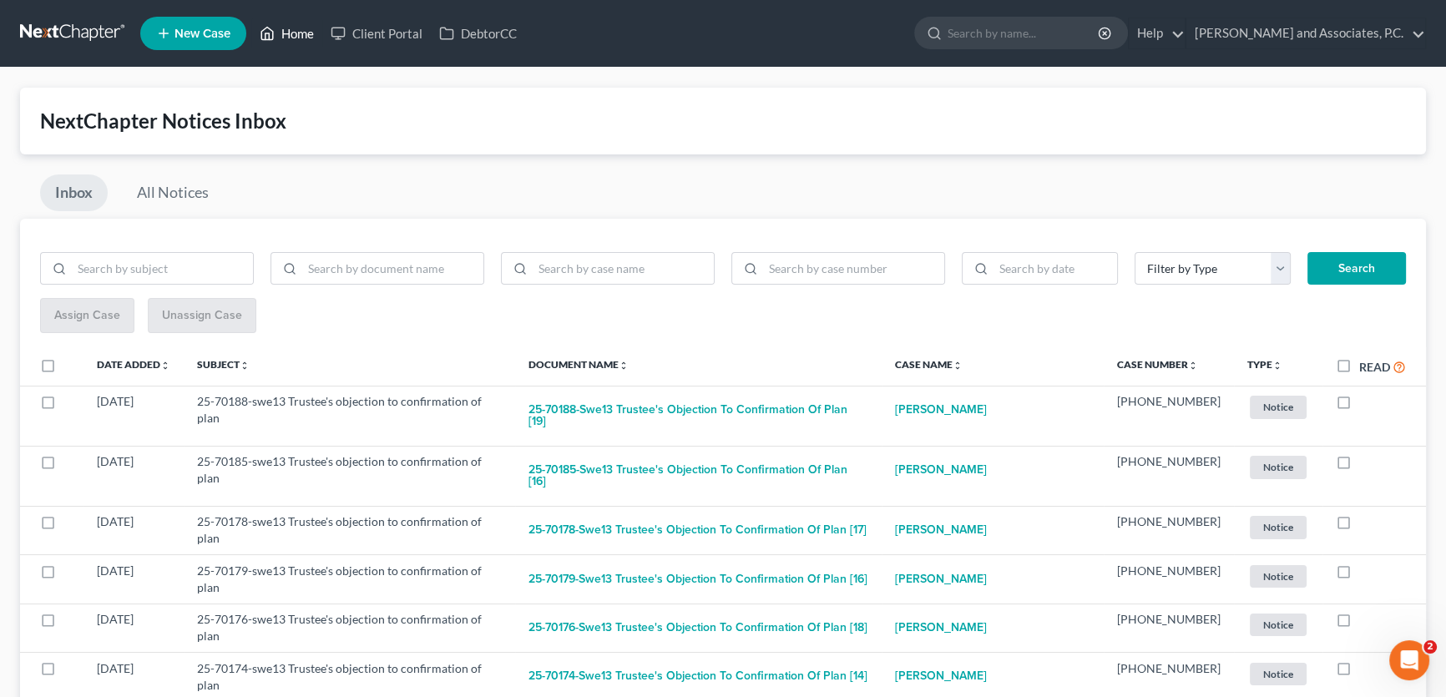
click at [304, 33] on link "Home" at bounding box center [286, 33] width 71 height 30
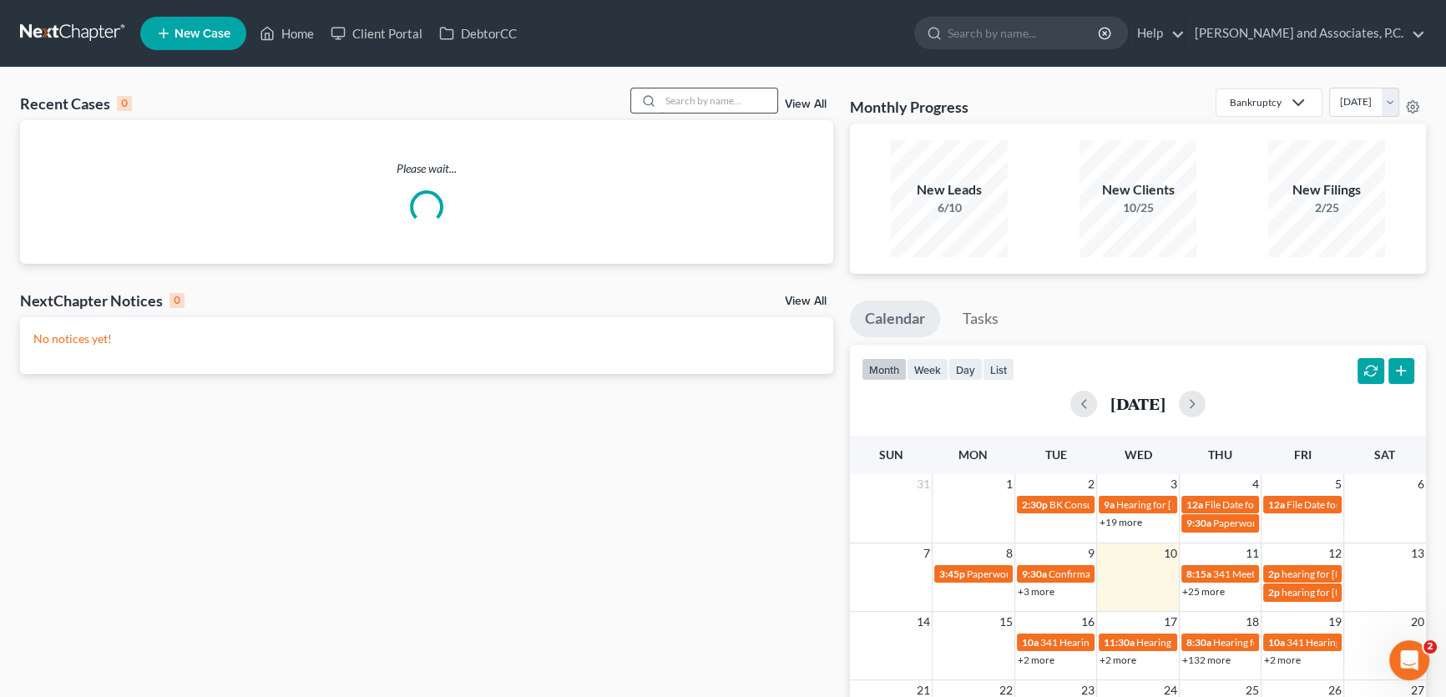
click at [715, 105] on input "search" at bounding box center [718, 100] width 117 height 24
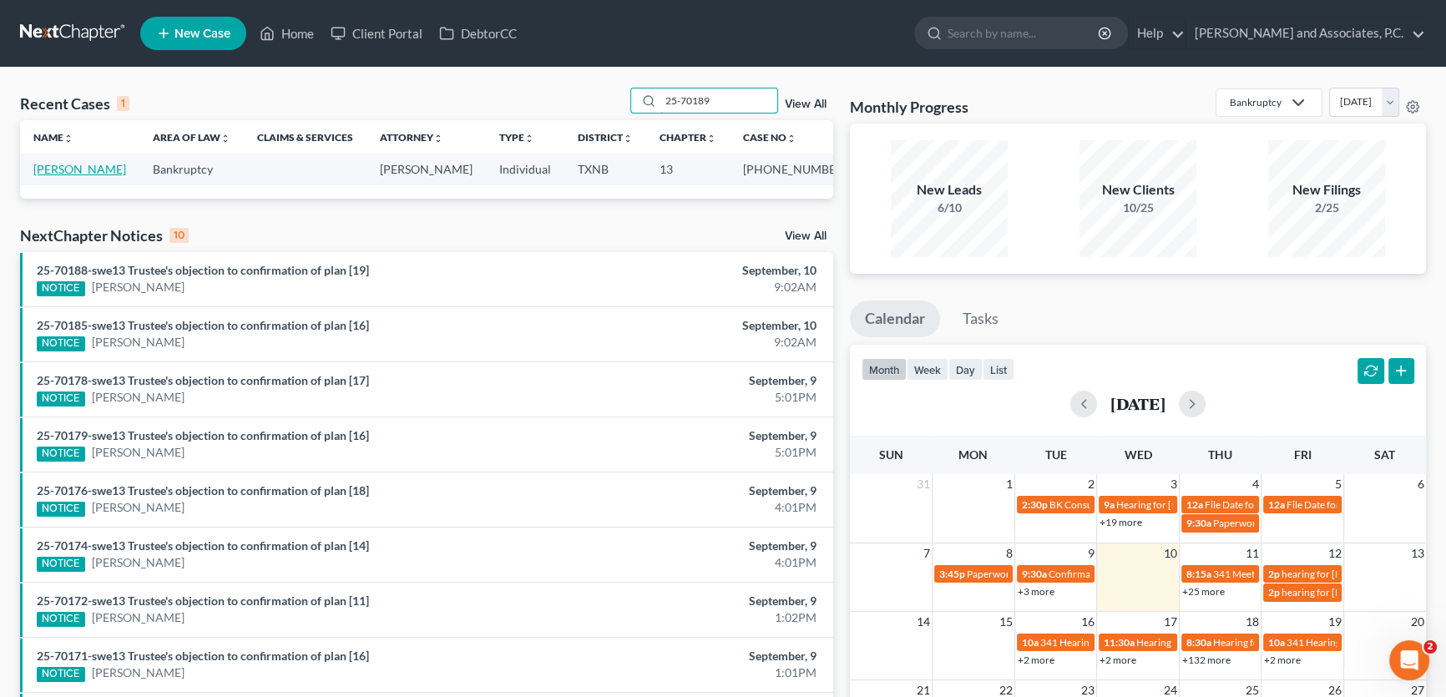
type input "25-70189"
click at [106, 174] on link "[PERSON_NAME]" at bounding box center [79, 169] width 93 height 14
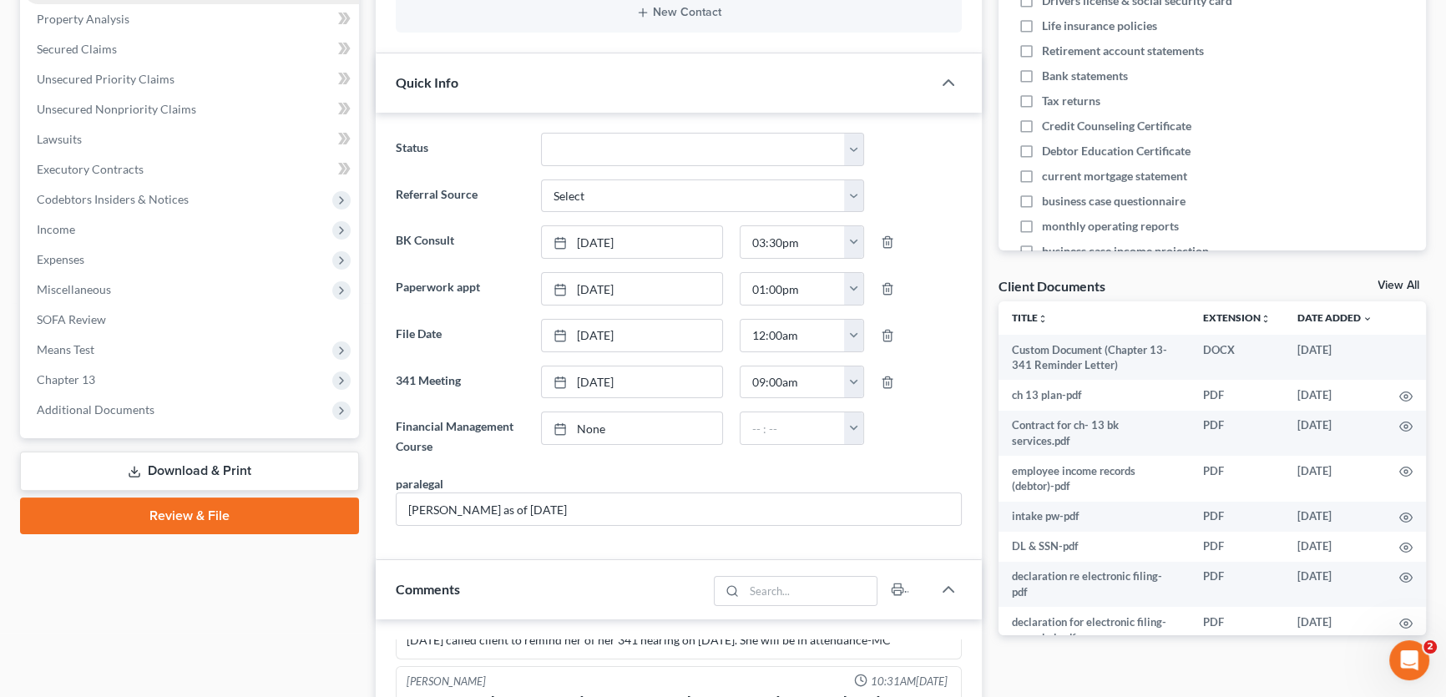
scroll to position [379, 0]
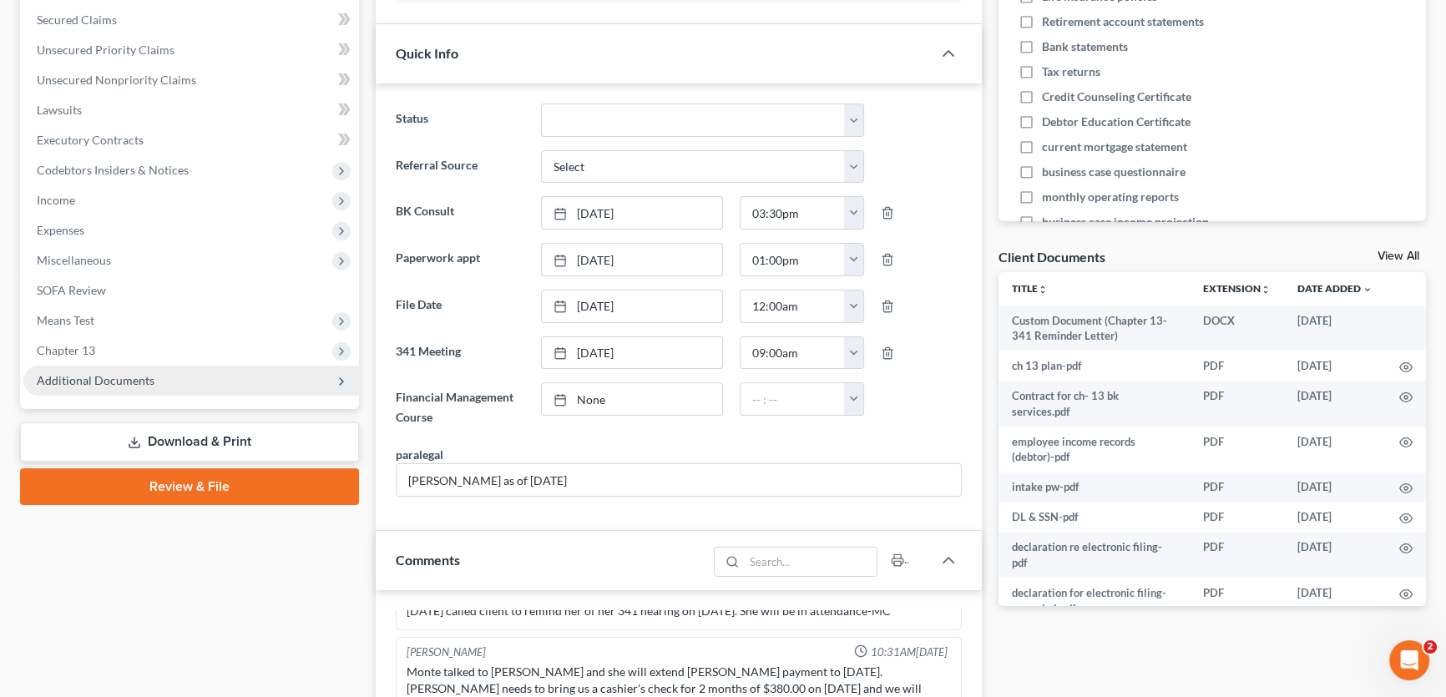
click at [162, 384] on span "Additional Documents" at bounding box center [191, 381] width 336 height 30
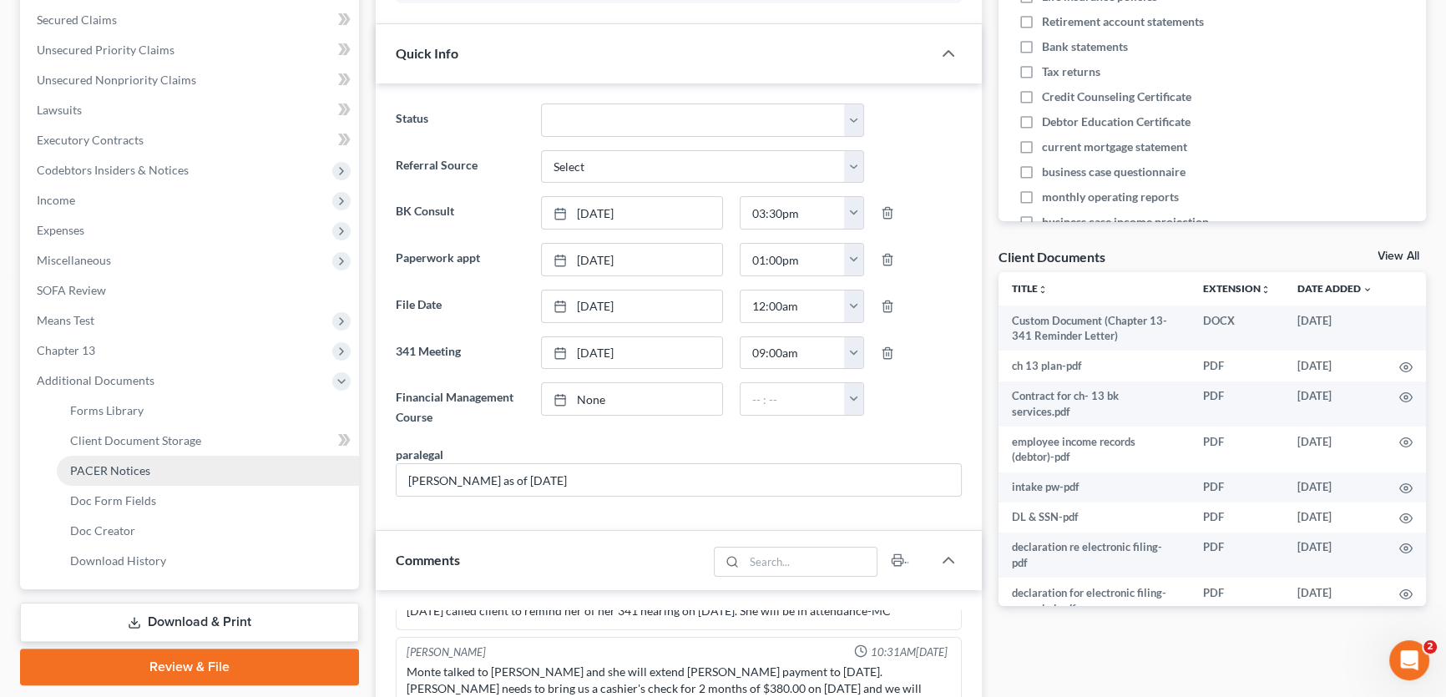
click at [151, 476] on link "PACER Notices" at bounding box center [208, 471] width 302 height 30
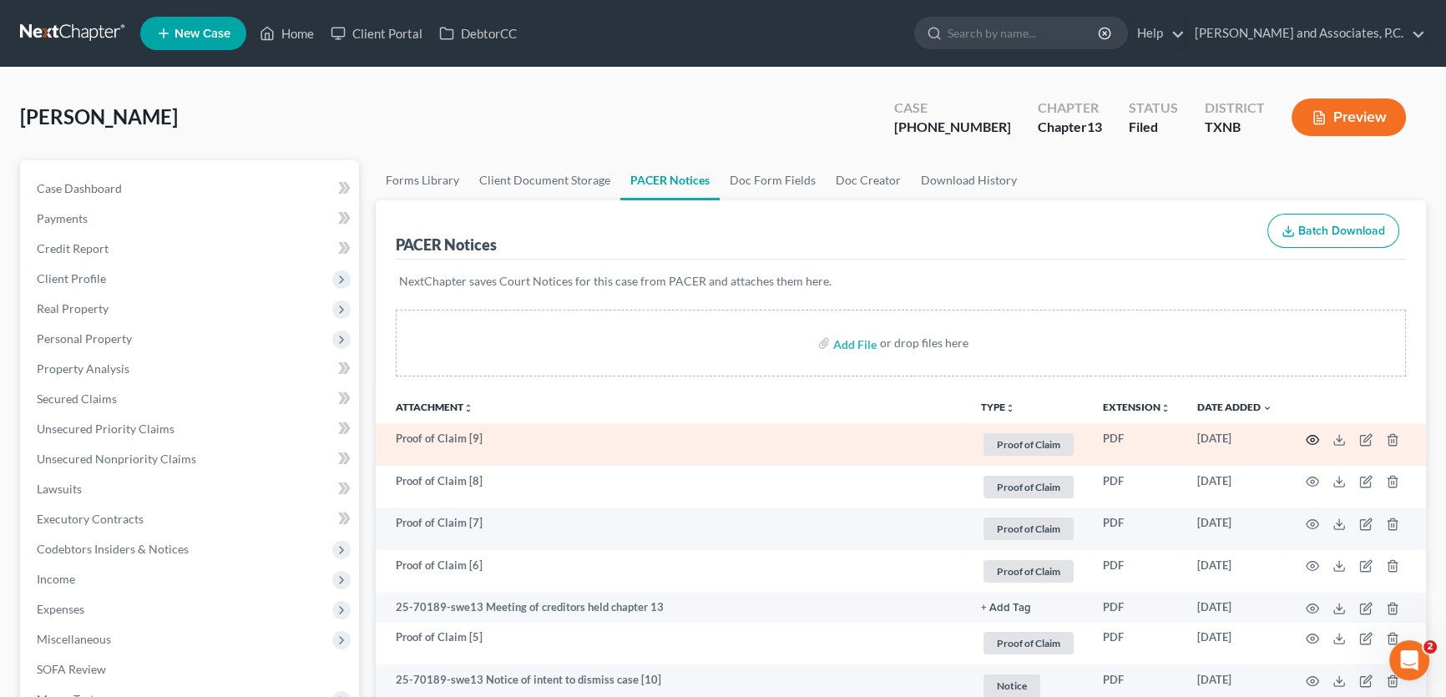
click at [1312, 438] on icon "button" at bounding box center [1312, 439] width 13 height 13
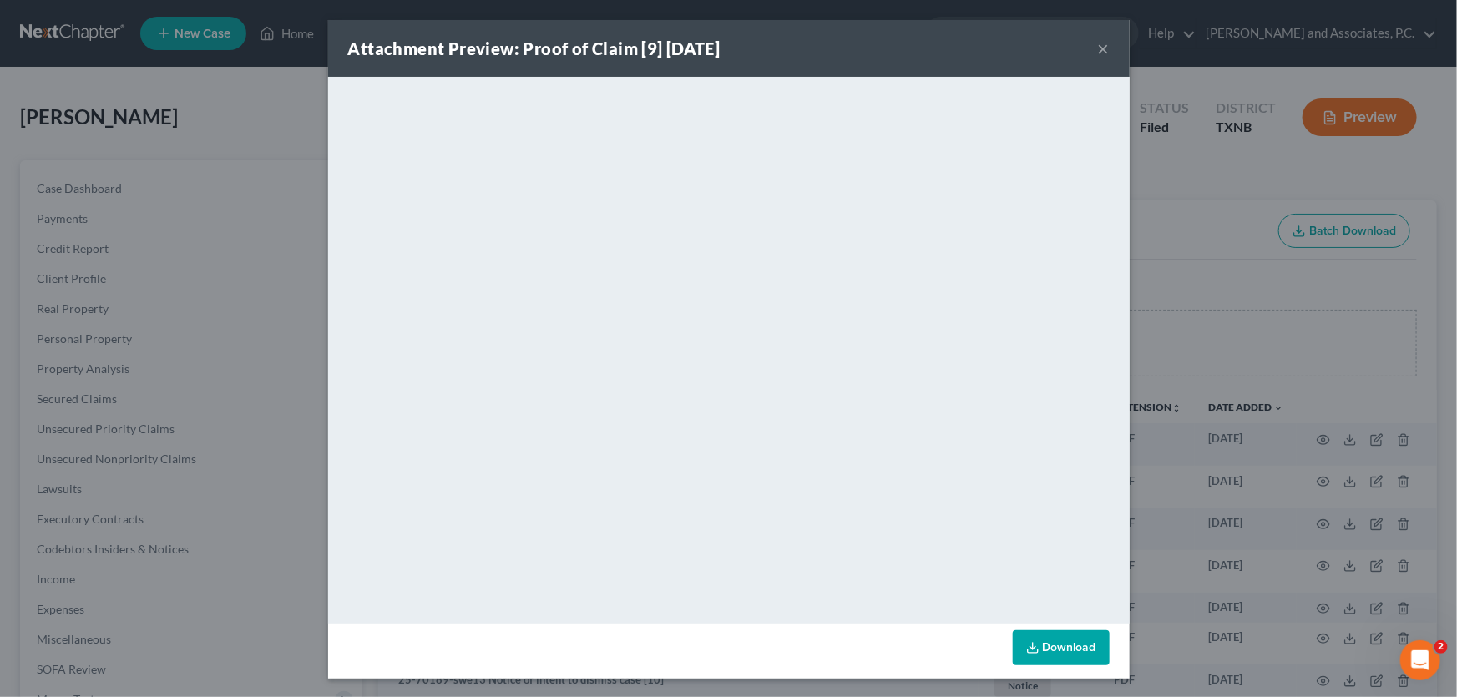
click at [1098, 46] on button "×" at bounding box center [1104, 48] width 12 height 20
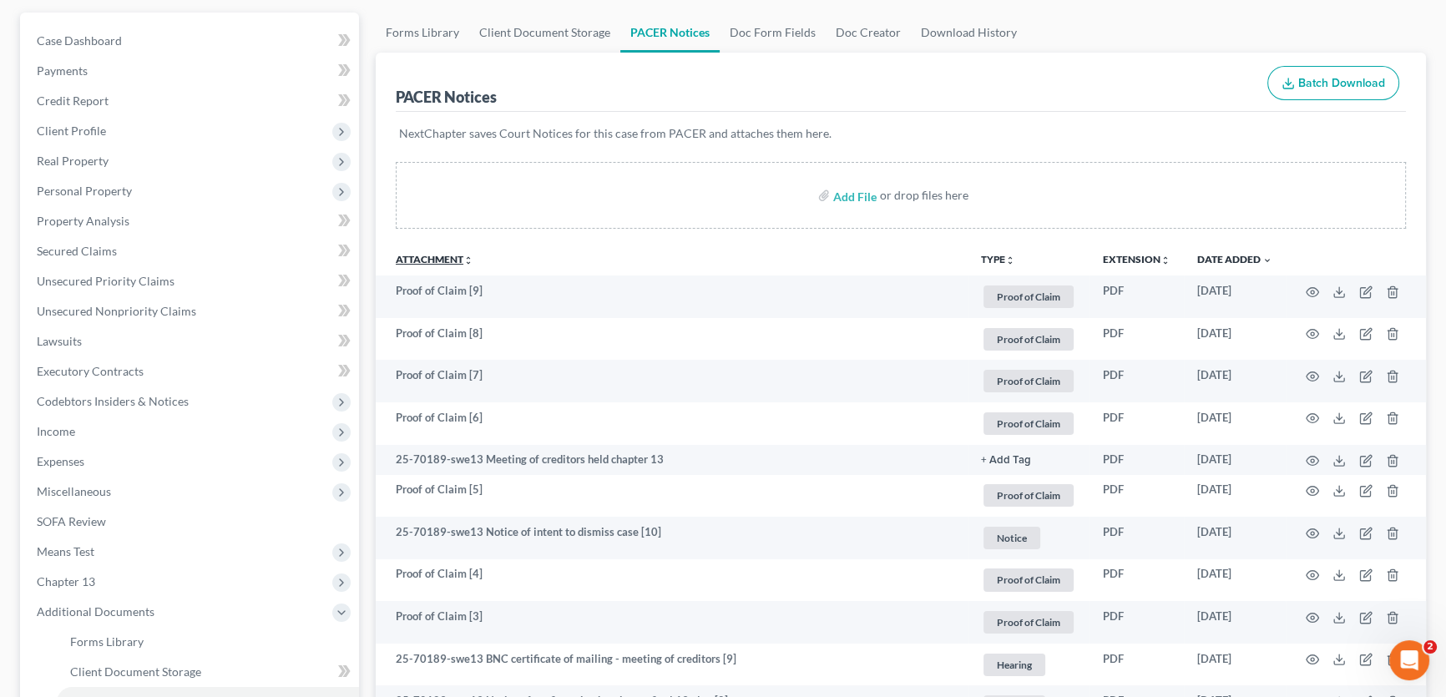
scroll to position [227, 0]
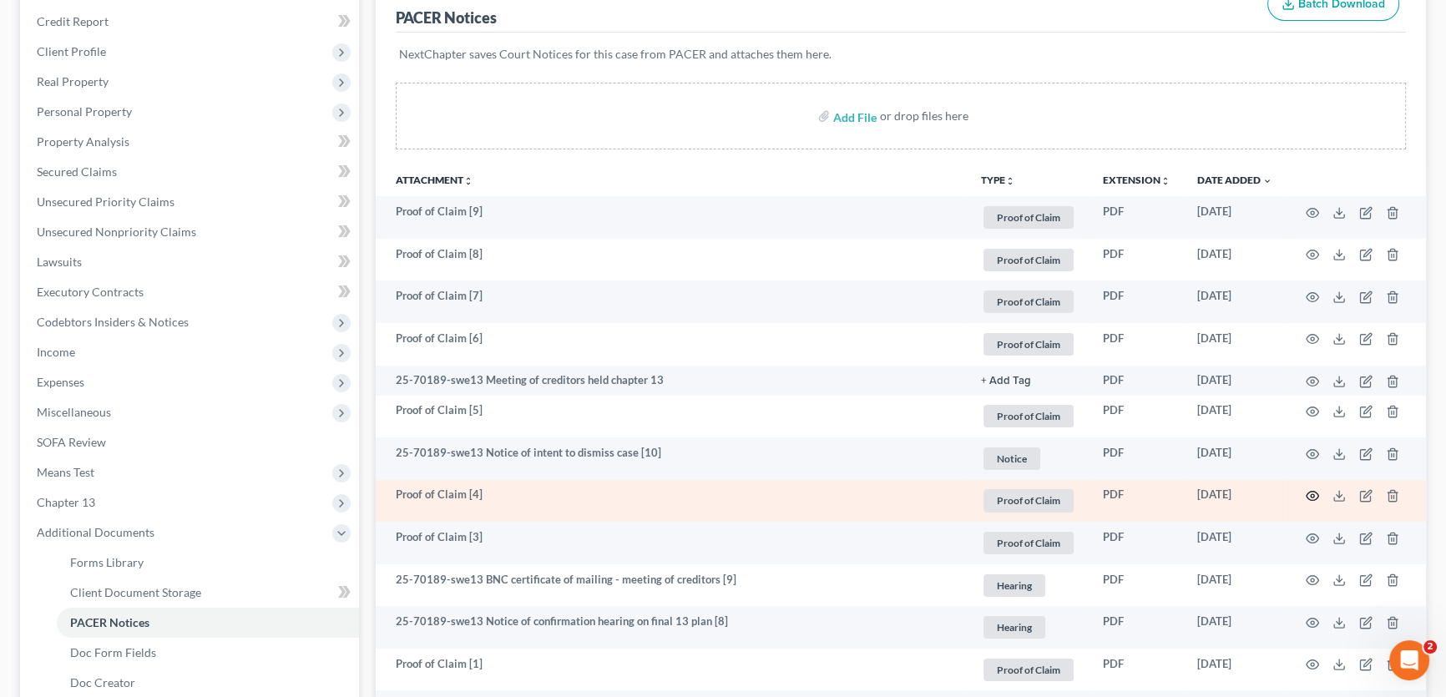
click at [1313, 494] on circle "button" at bounding box center [1312, 495] width 3 height 3
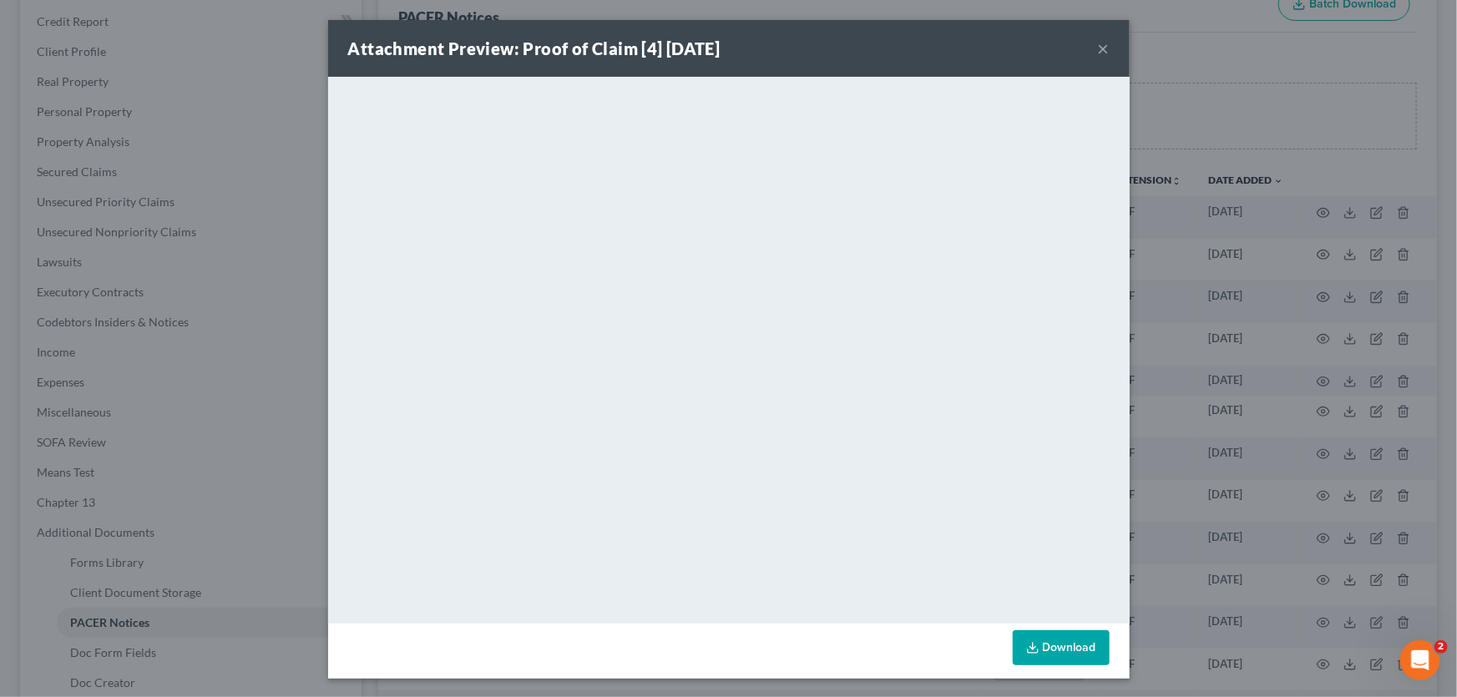
click at [1099, 47] on button "×" at bounding box center [1104, 48] width 12 height 20
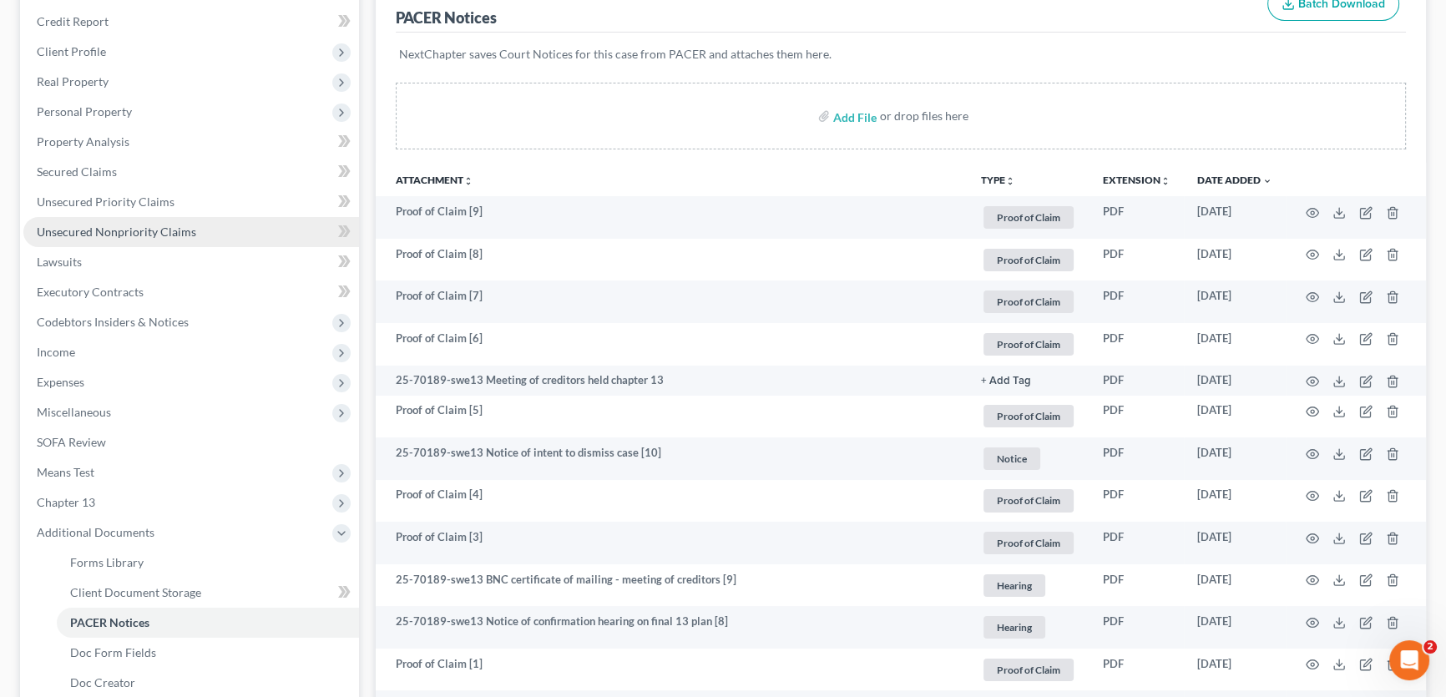
click at [167, 231] on span "Unsecured Nonpriority Claims" at bounding box center [116, 232] width 159 height 14
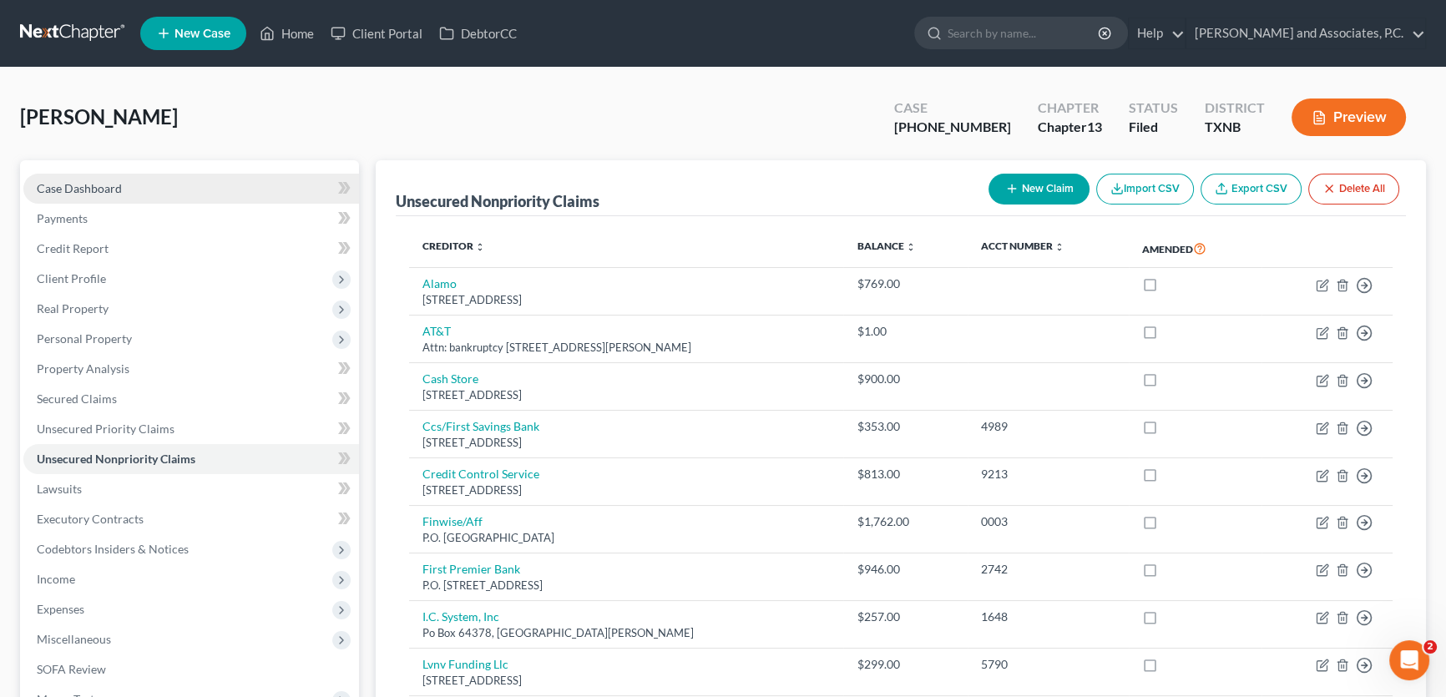
click at [133, 193] on link "Case Dashboard" at bounding box center [191, 189] width 336 height 30
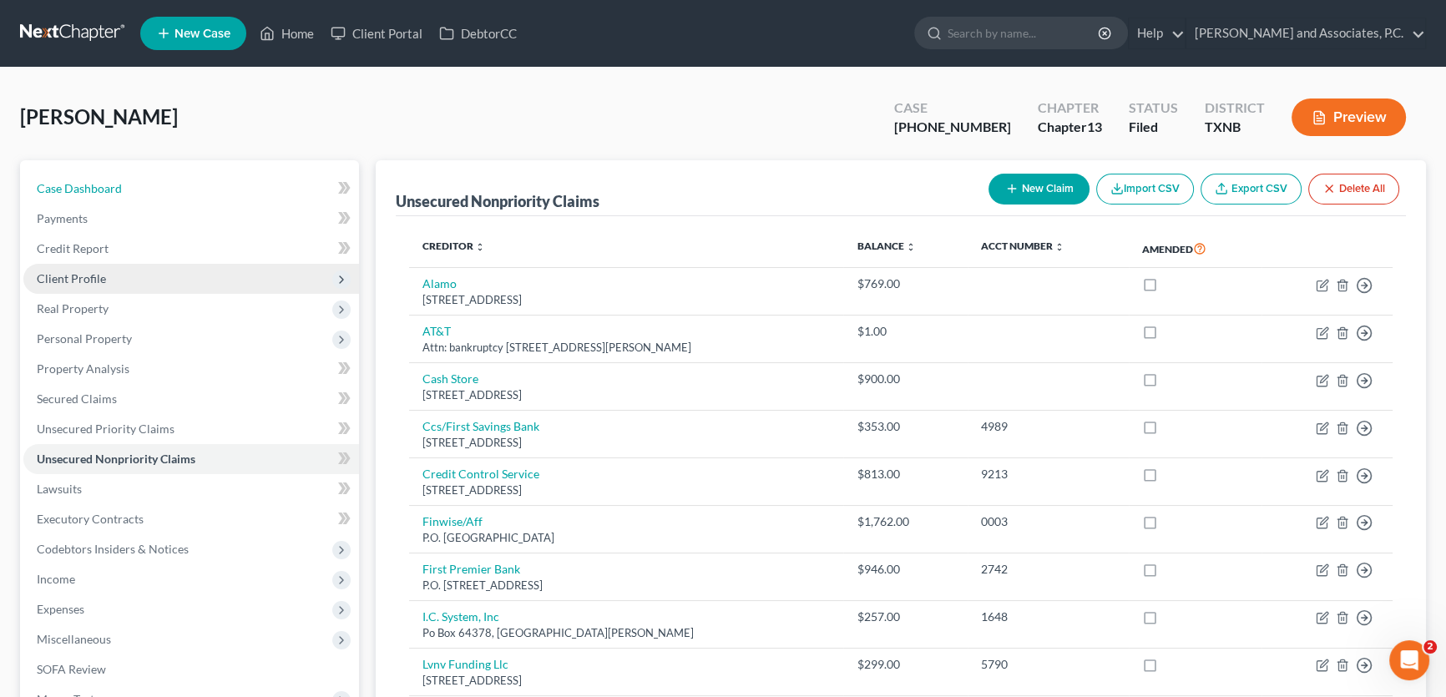
select select "5"
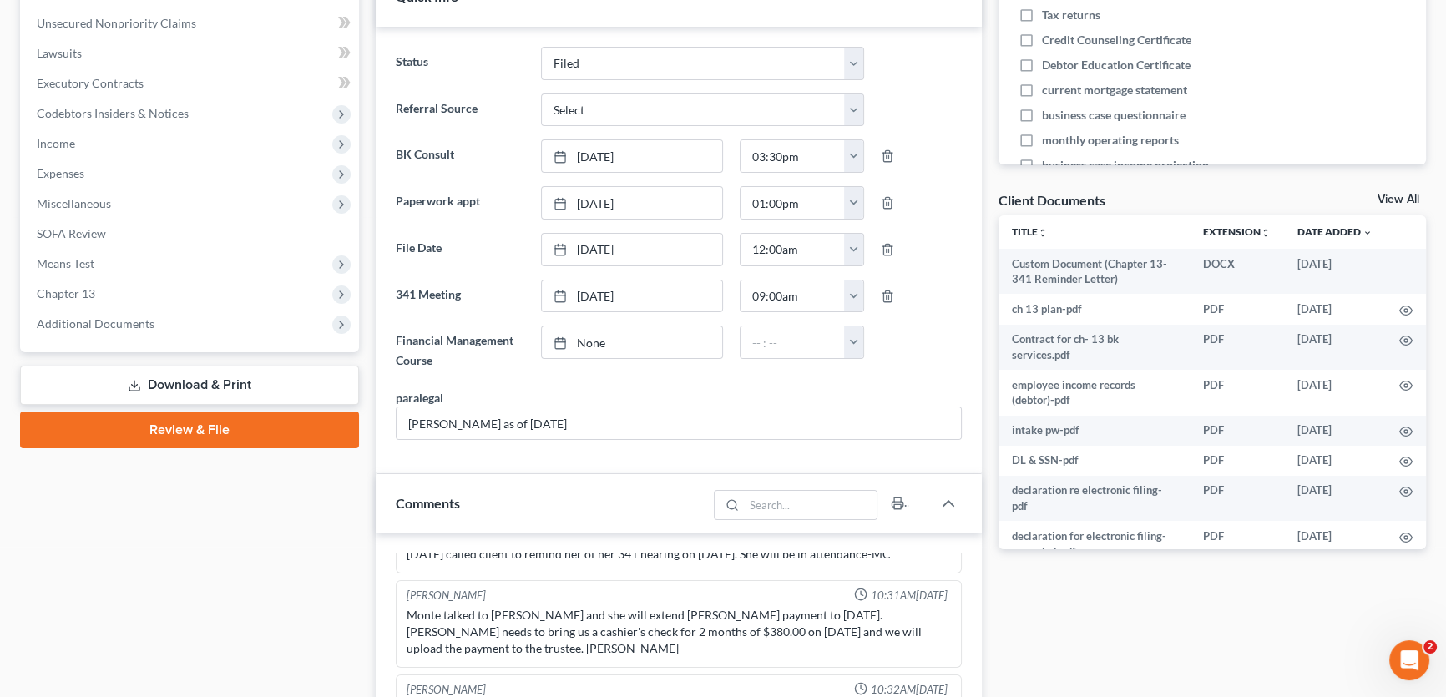
scroll to position [455, 0]
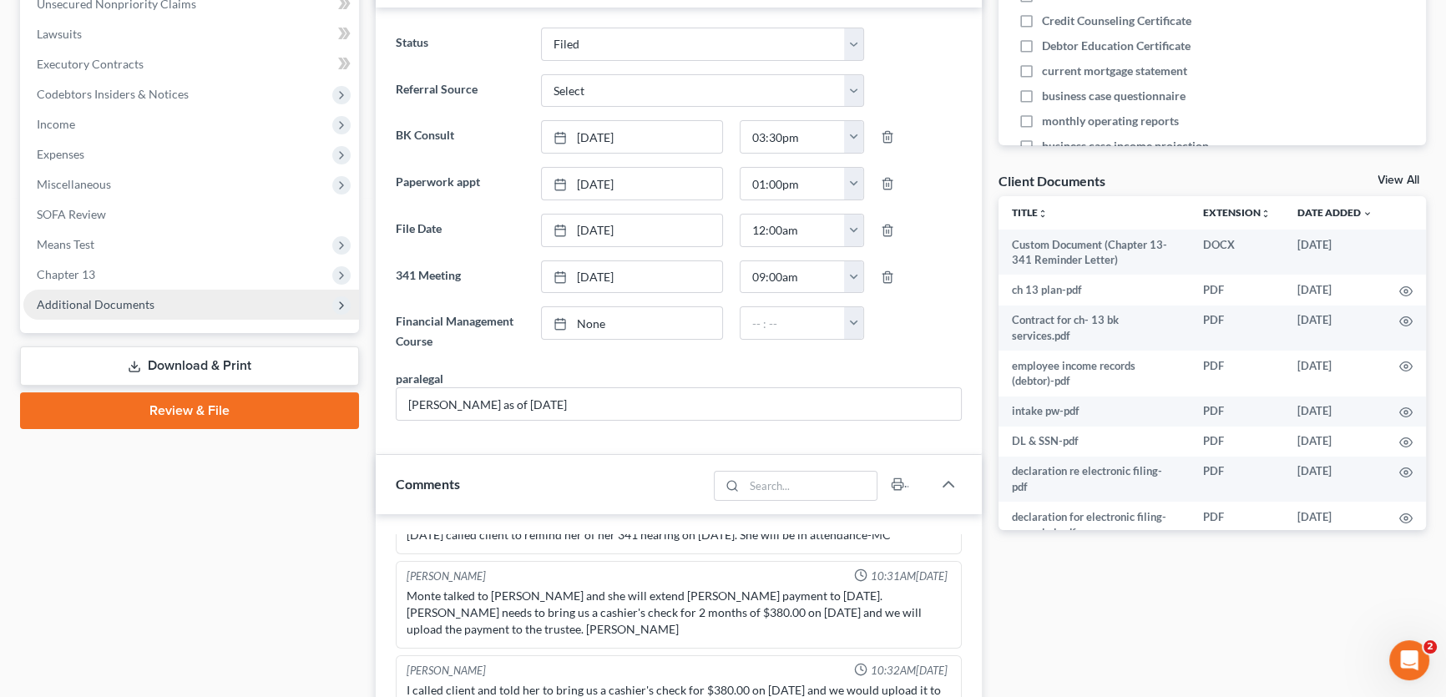
click at [104, 297] on span "Additional Documents" at bounding box center [96, 304] width 118 height 14
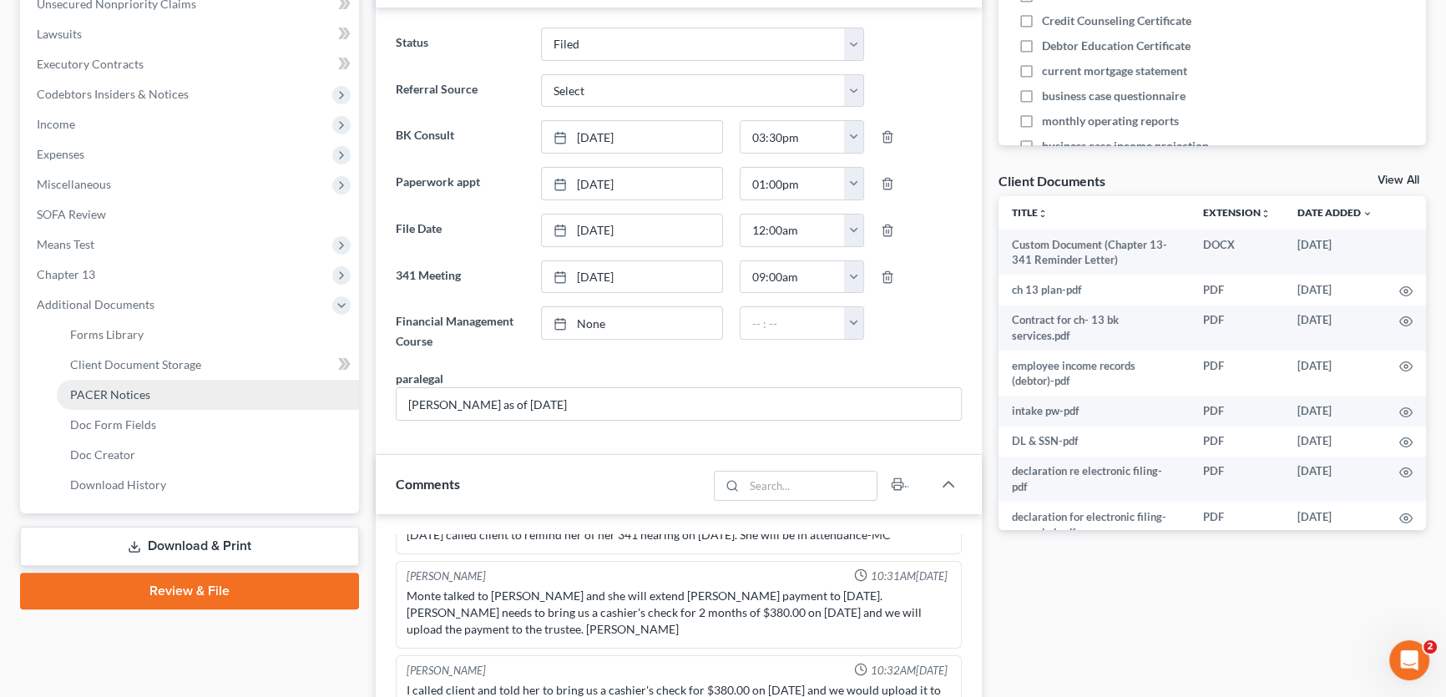
click at [99, 397] on span "PACER Notices" at bounding box center [110, 394] width 80 height 14
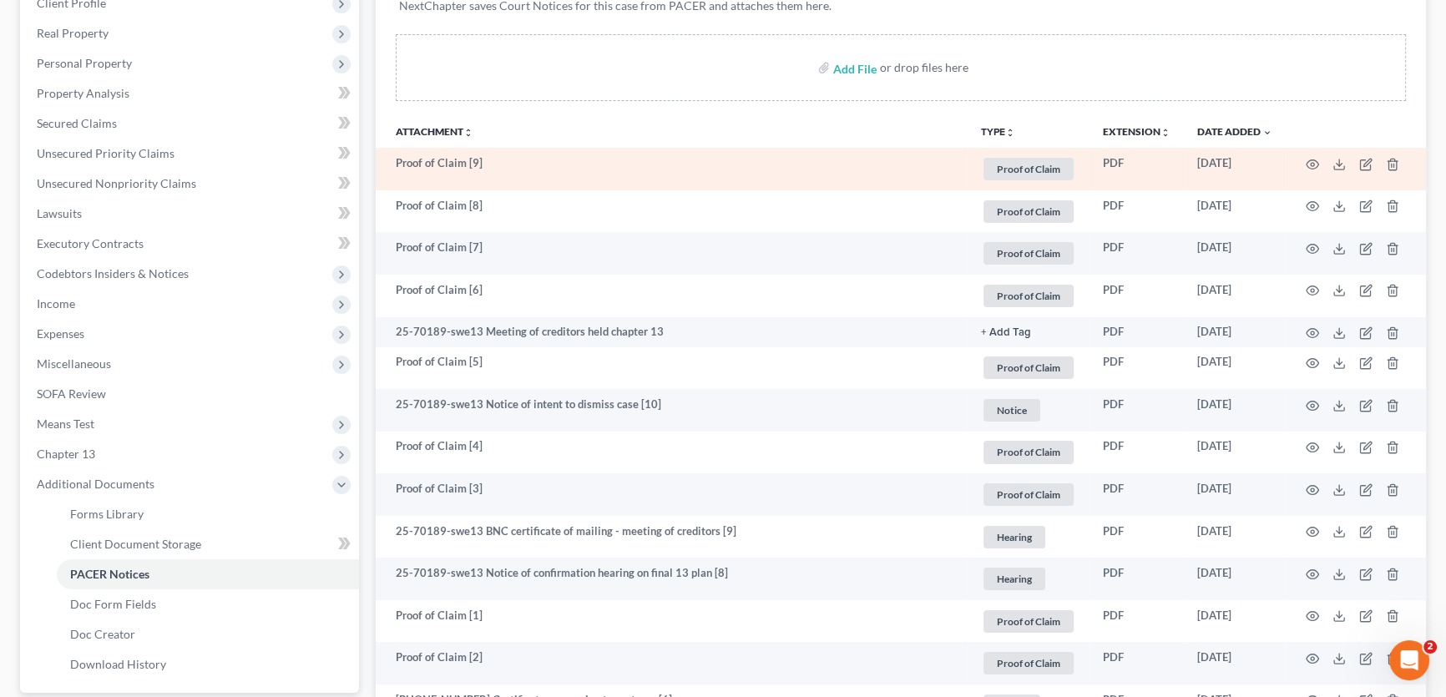
scroll to position [379, 0]
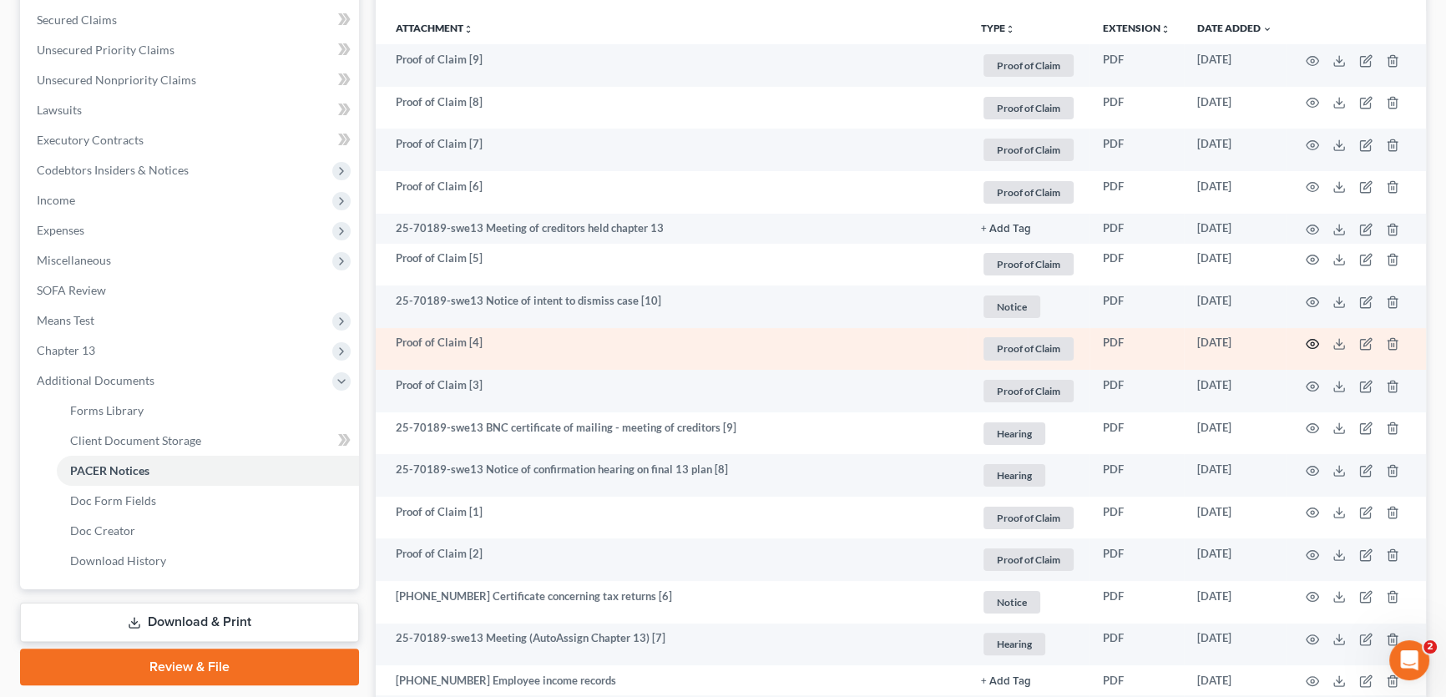
click at [1315, 345] on icon "button" at bounding box center [1312, 344] width 13 height 9
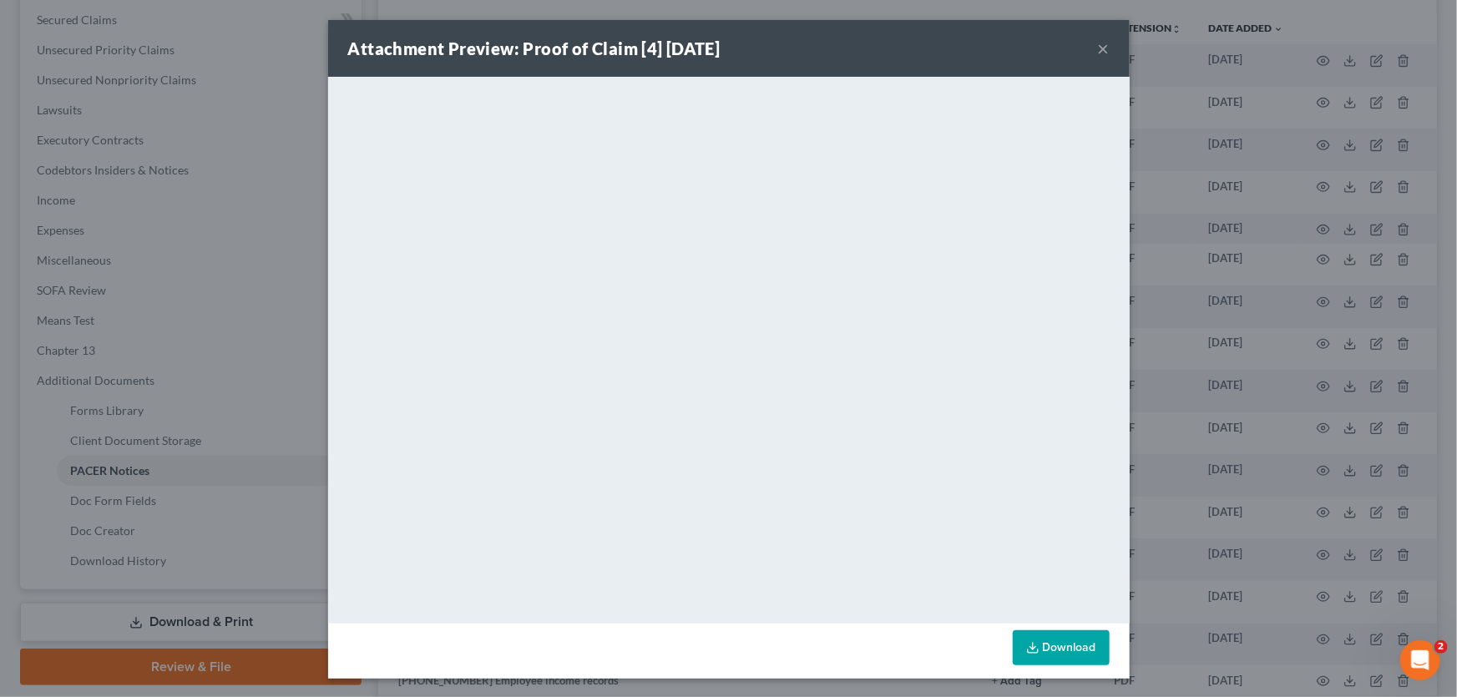
click at [1098, 50] on button "×" at bounding box center [1104, 48] width 12 height 20
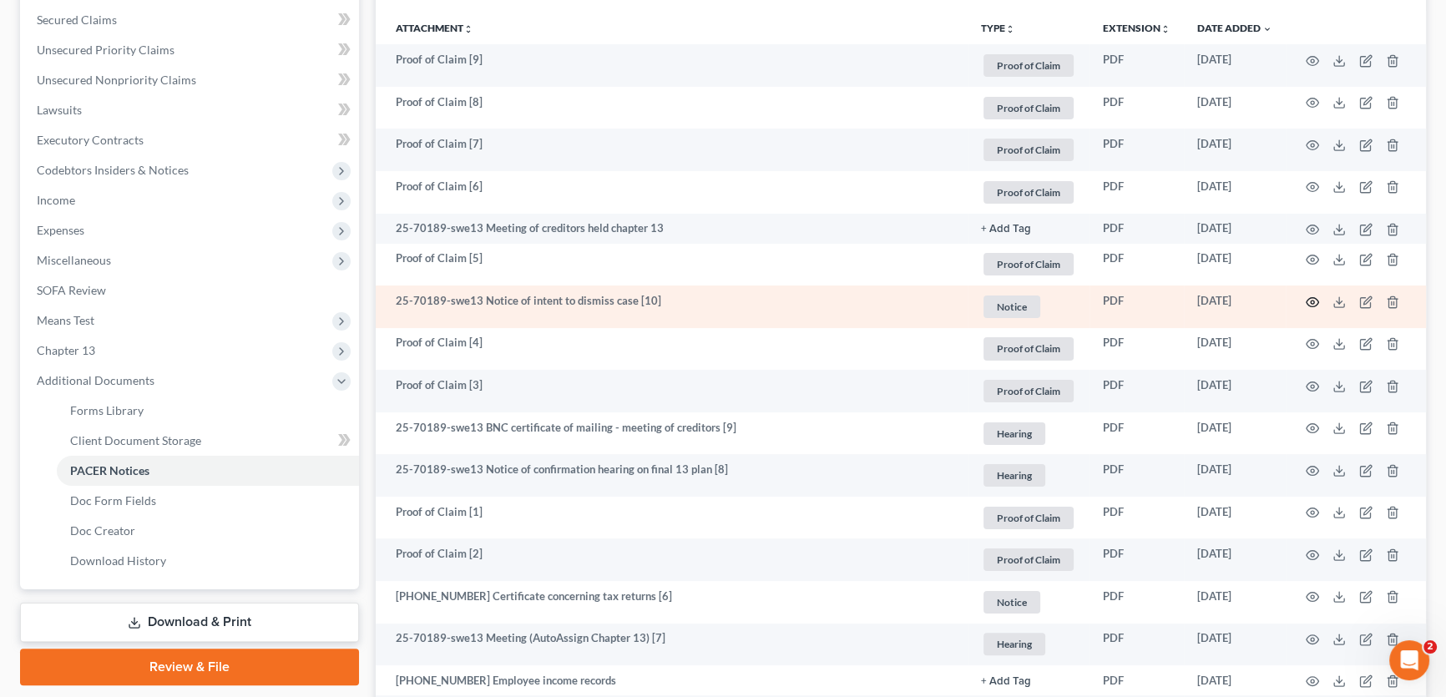
click at [1309, 300] on icon "button" at bounding box center [1312, 302] width 13 height 13
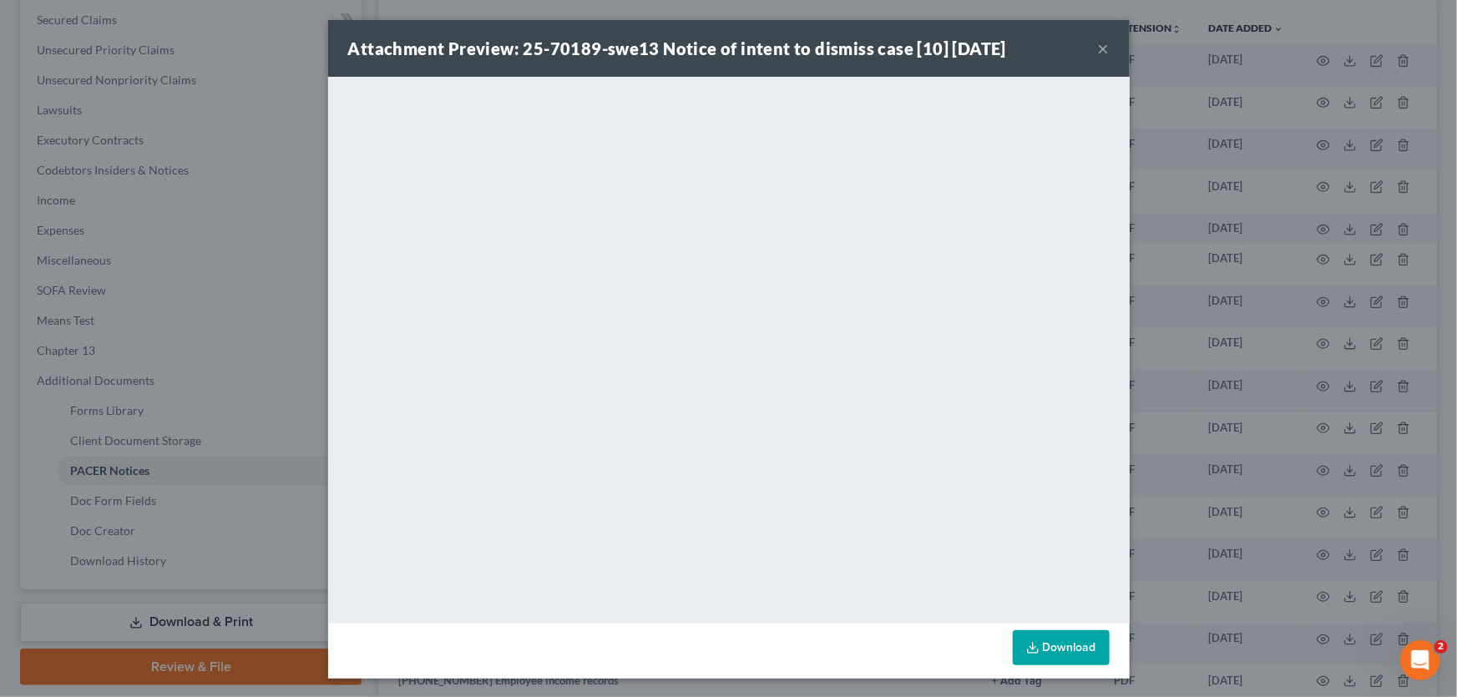
click at [1098, 53] on button "×" at bounding box center [1104, 48] width 12 height 20
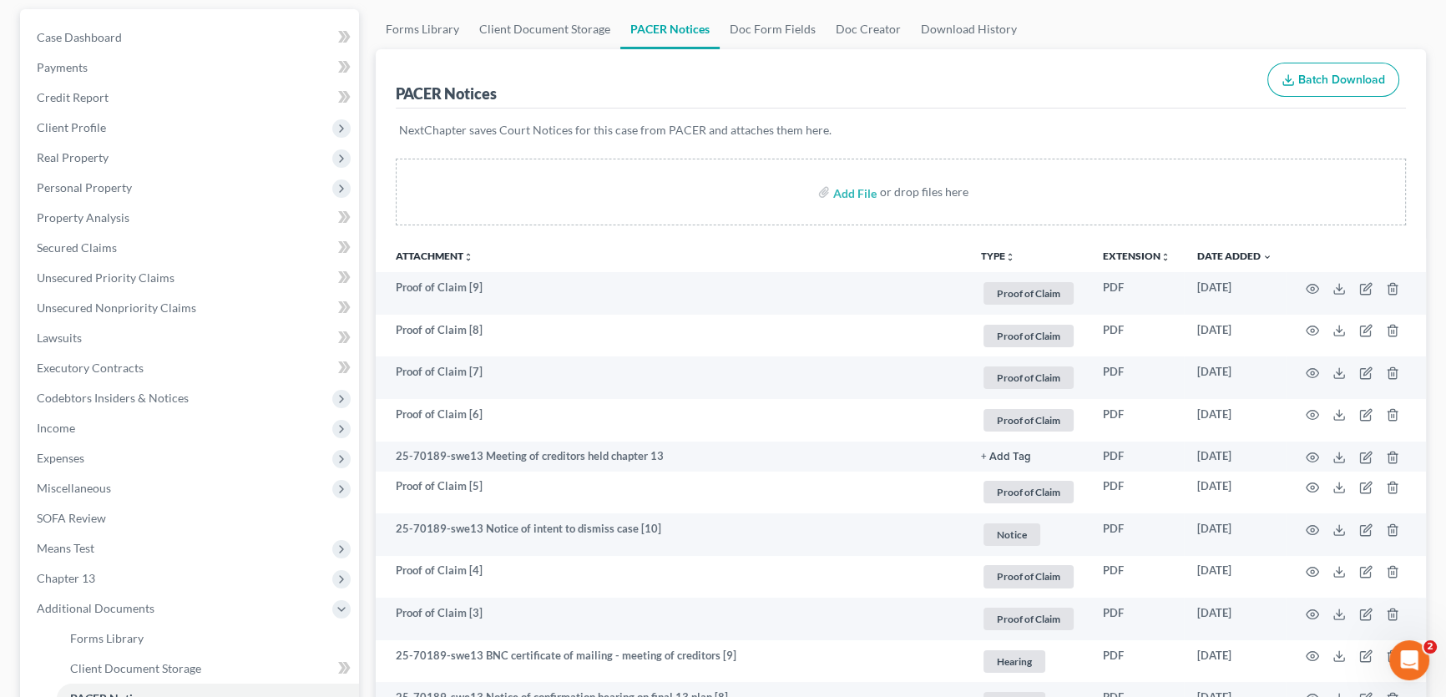
scroll to position [303, 0]
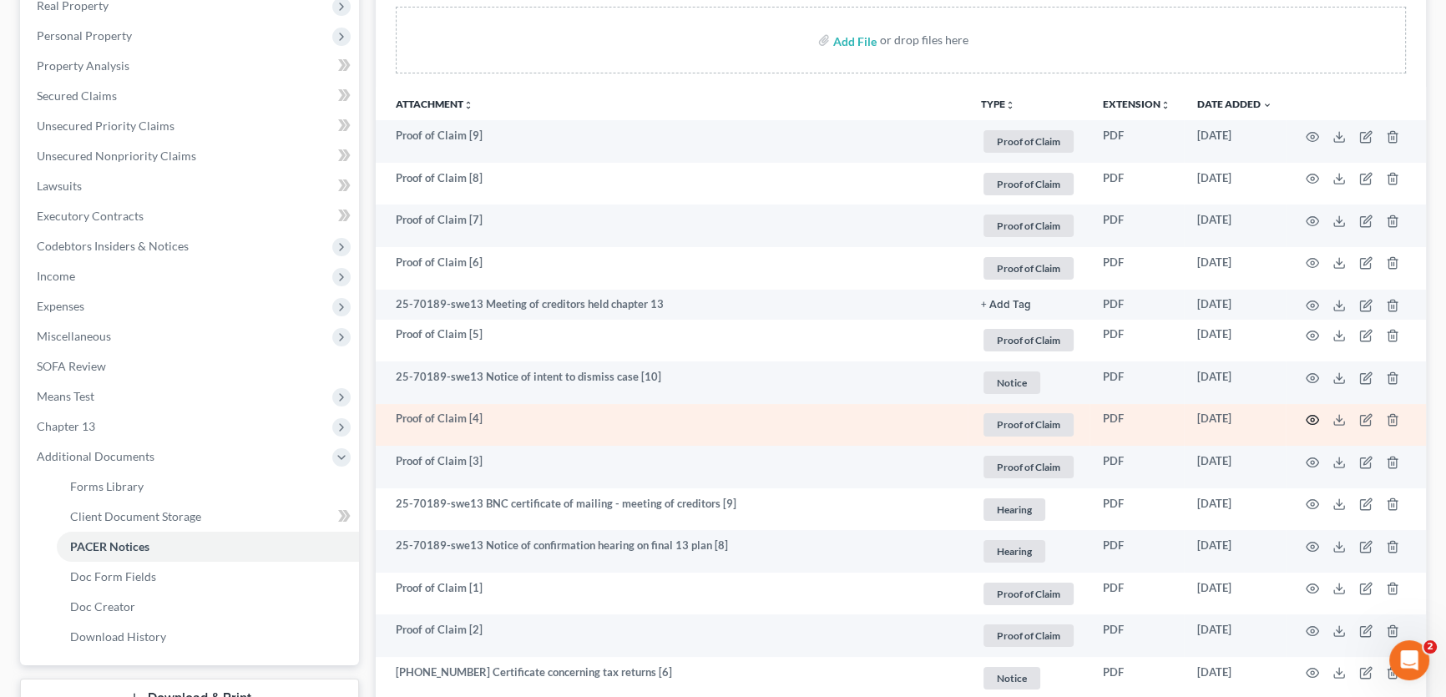
click at [1315, 419] on icon "button" at bounding box center [1312, 419] width 13 height 13
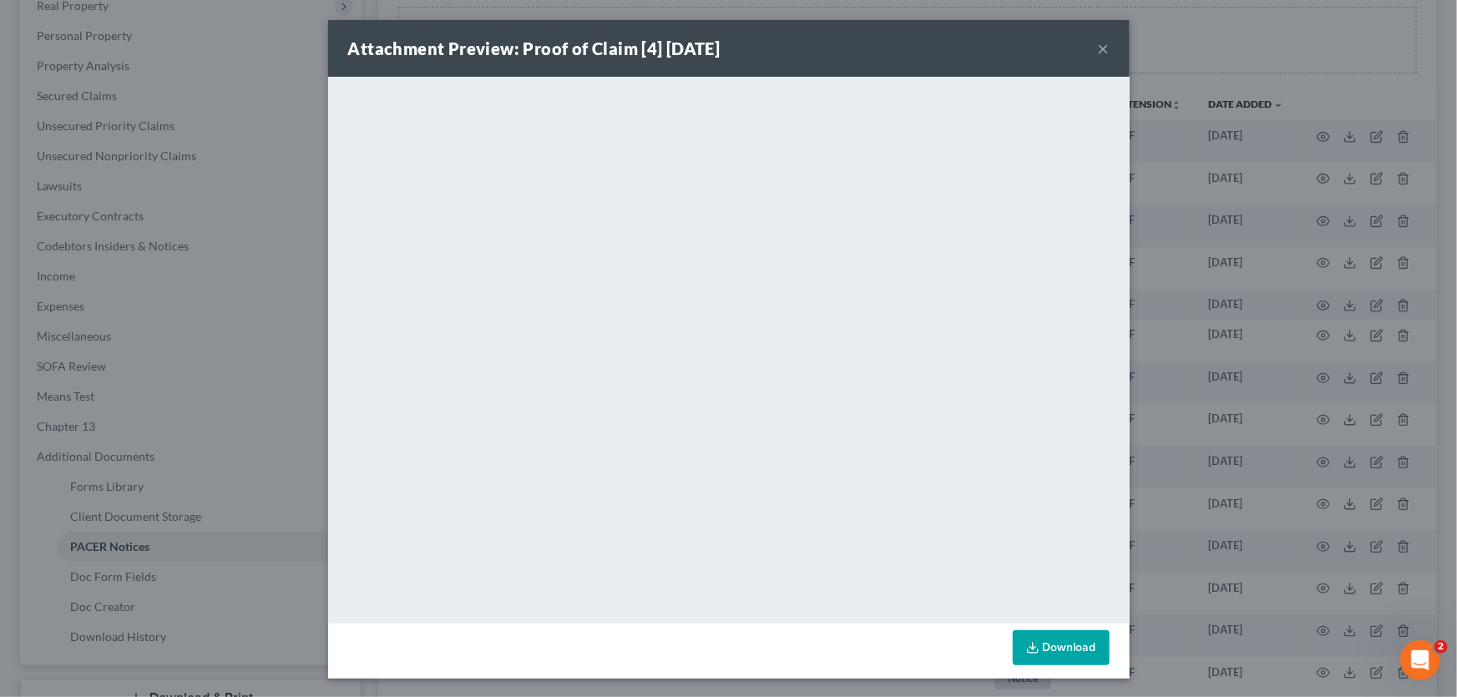
click at [1098, 42] on button "×" at bounding box center [1104, 48] width 12 height 20
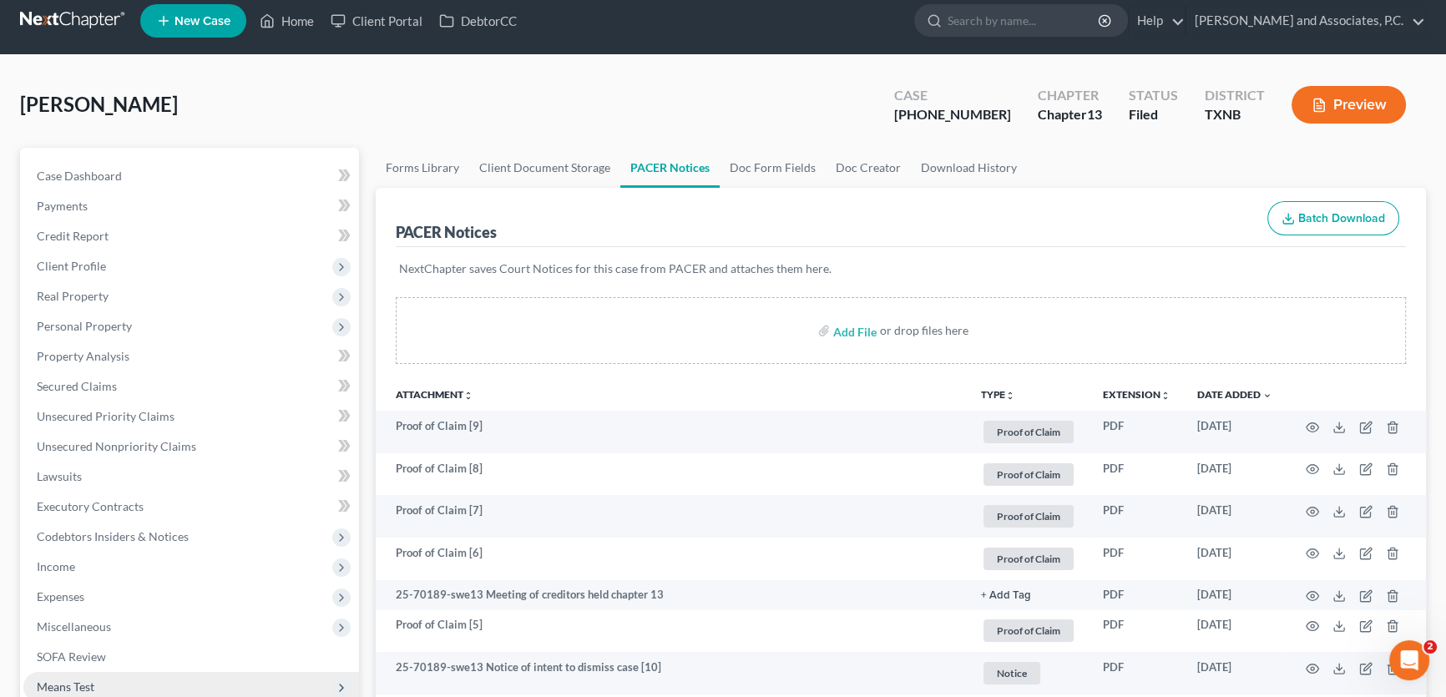
scroll to position [0, 0]
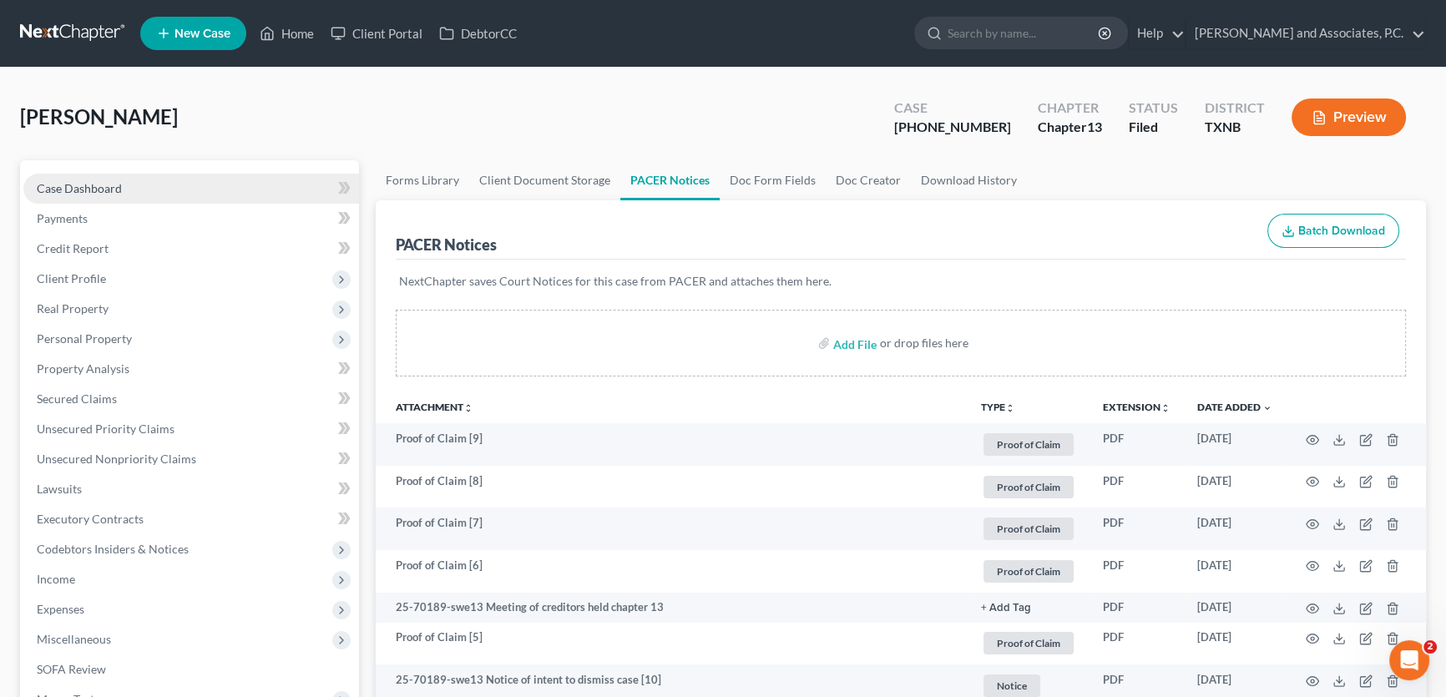
click at [226, 189] on link "Case Dashboard" at bounding box center [191, 189] width 336 height 30
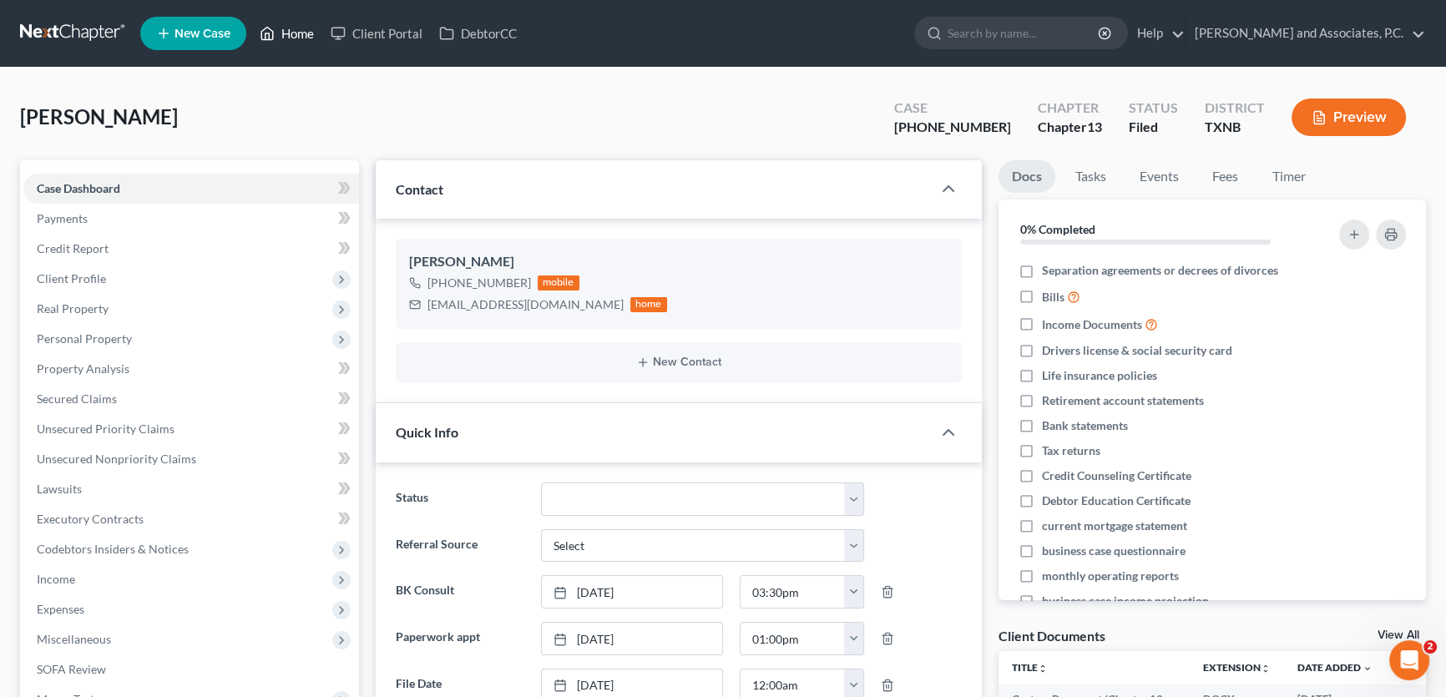
click at [296, 33] on link "Home" at bounding box center [286, 33] width 71 height 30
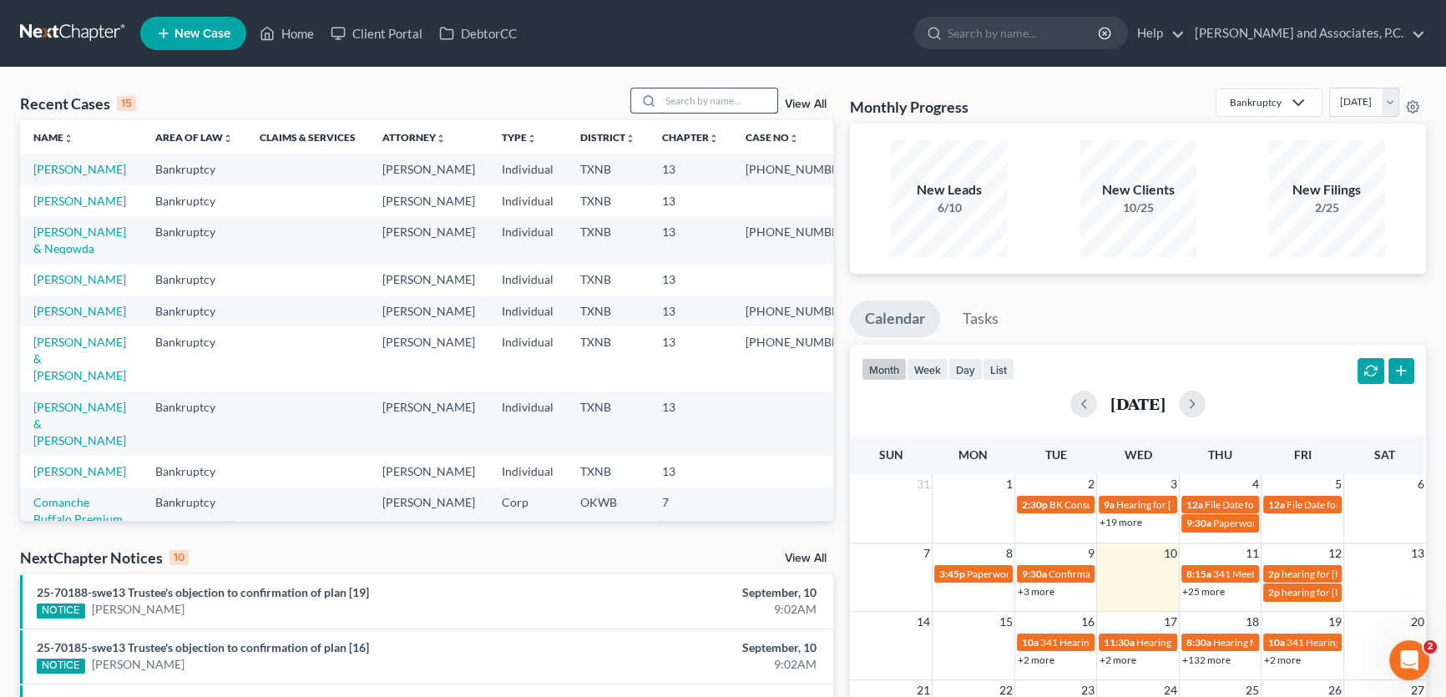
click at [701, 99] on input "search" at bounding box center [718, 100] width 117 height 24
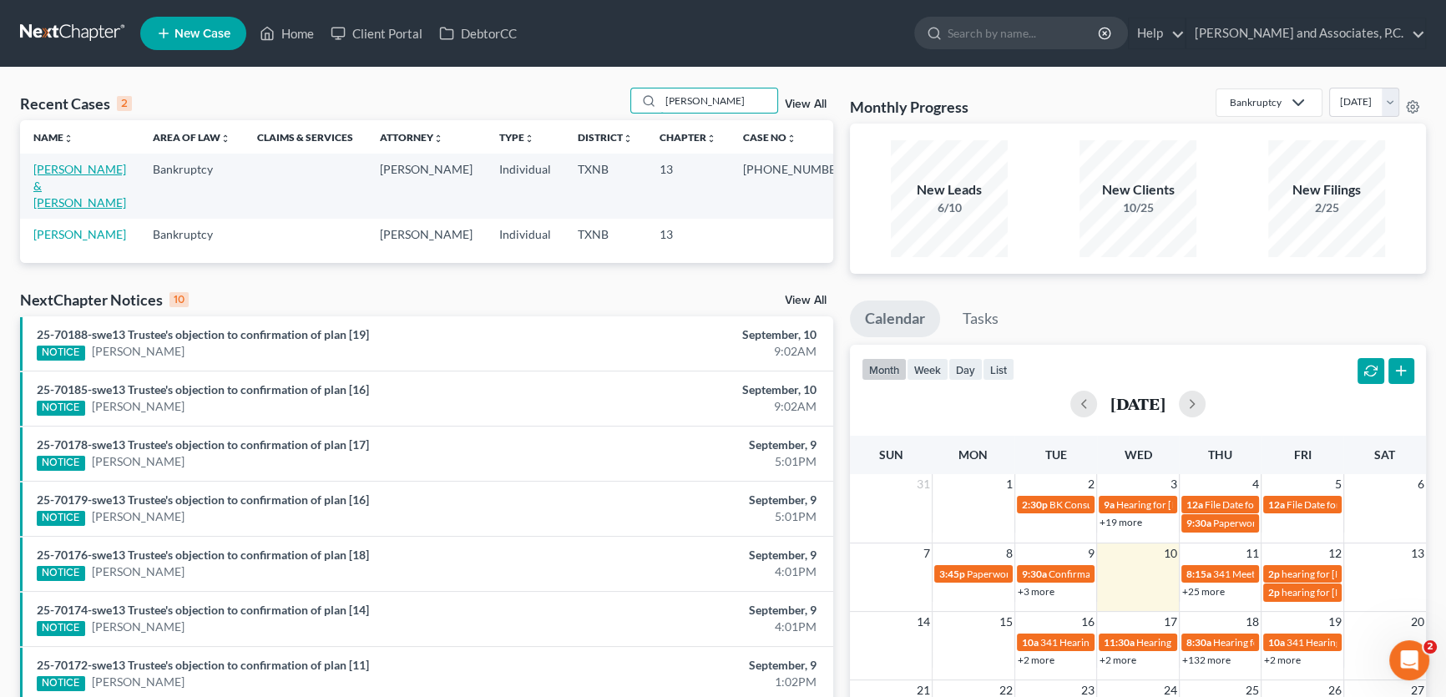
type input "shaffer"
click at [126, 169] on link "Shaffer, Joe & Diana" at bounding box center [79, 186] width 93 height 48
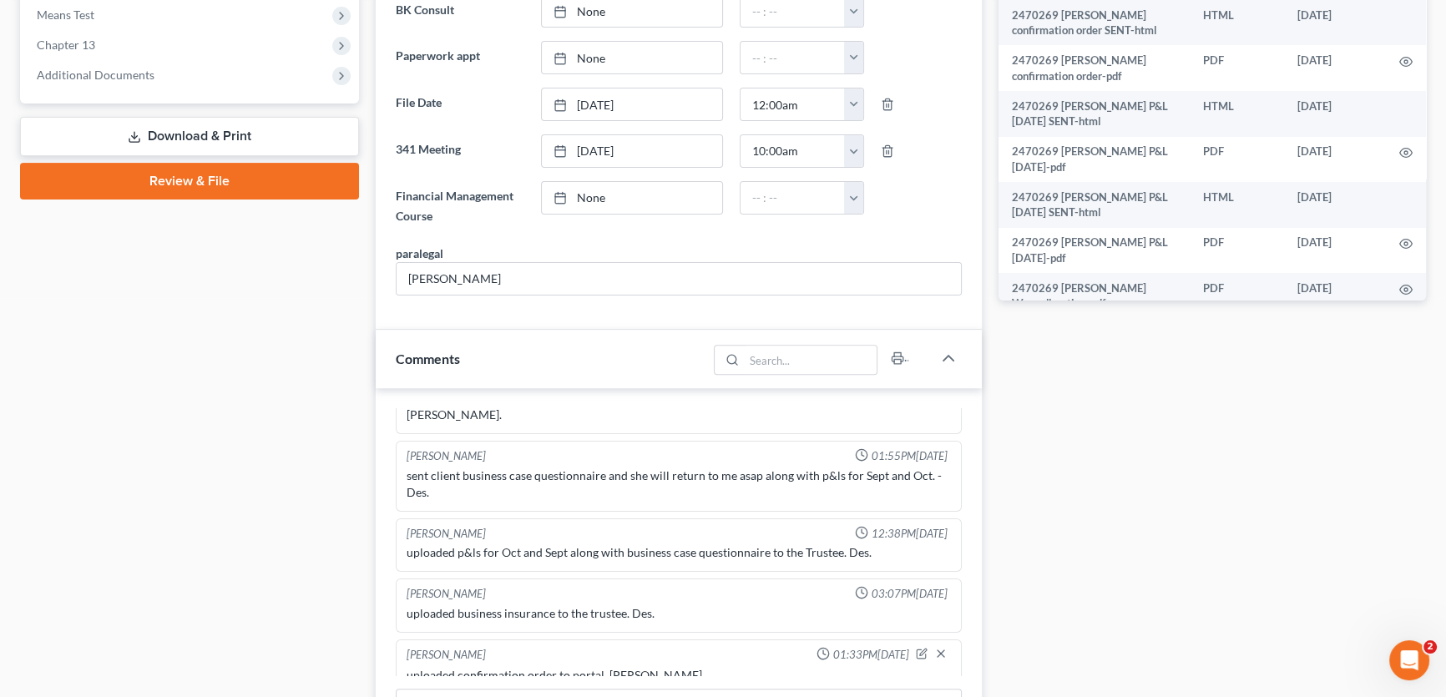
scroll to position [564, 0]
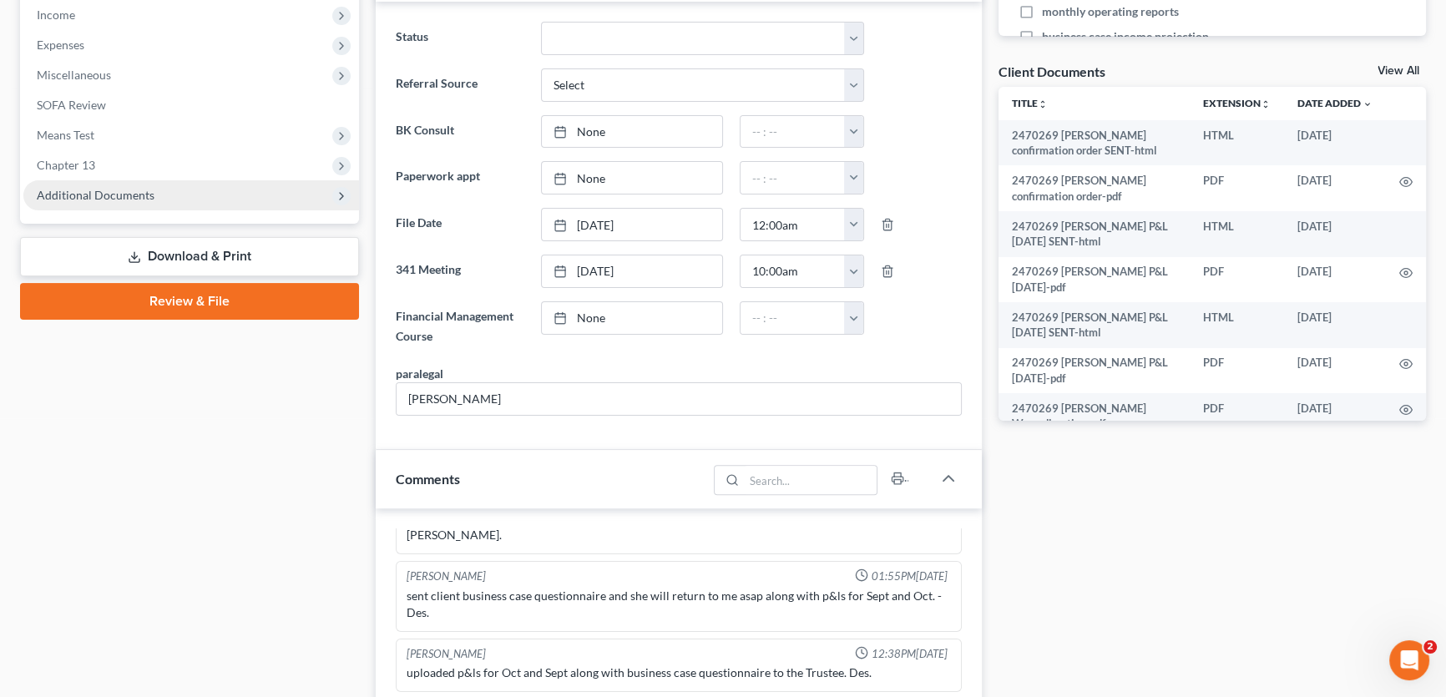
click at [126, 190] on span "Additional Documents" at bounding box center [96, 195] width 118 height 14
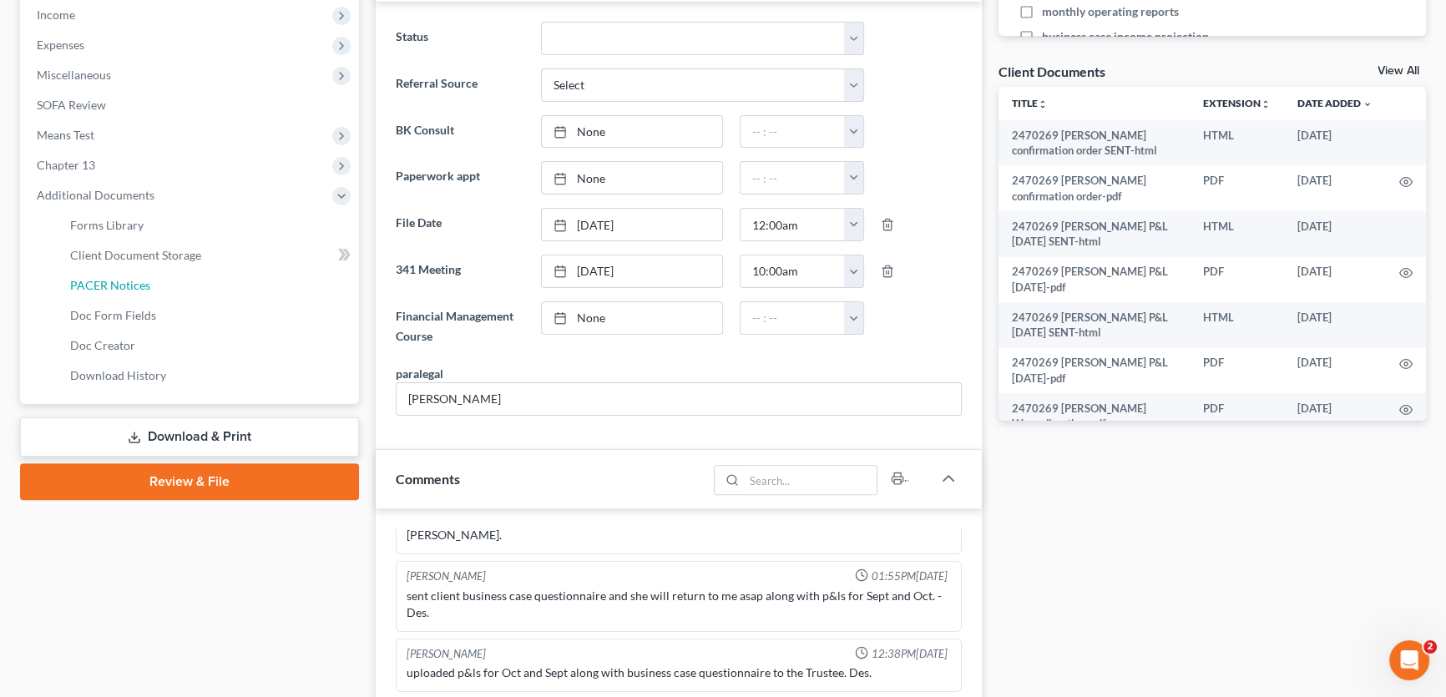
click at [134, 292] on link "PACER Notices" at bounding box center [208, 285] width 302 height 30
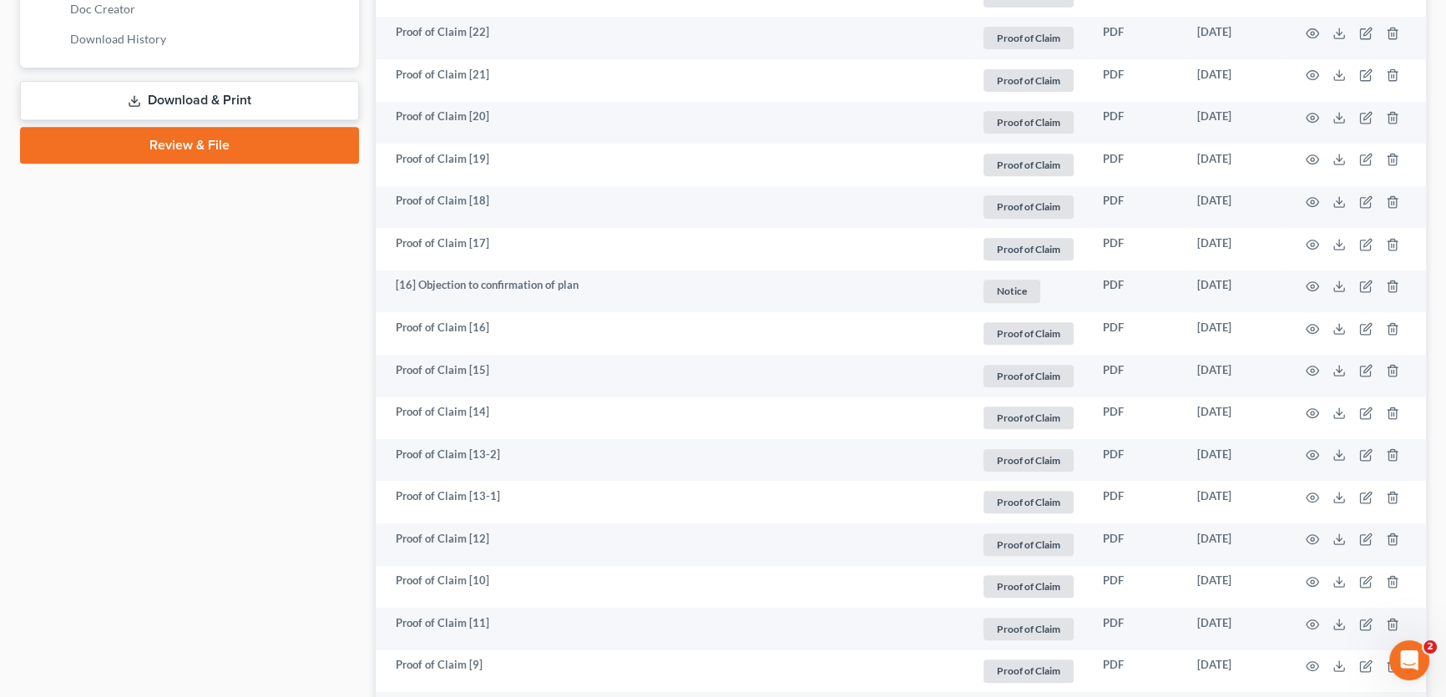
scroll to position [835, 0]
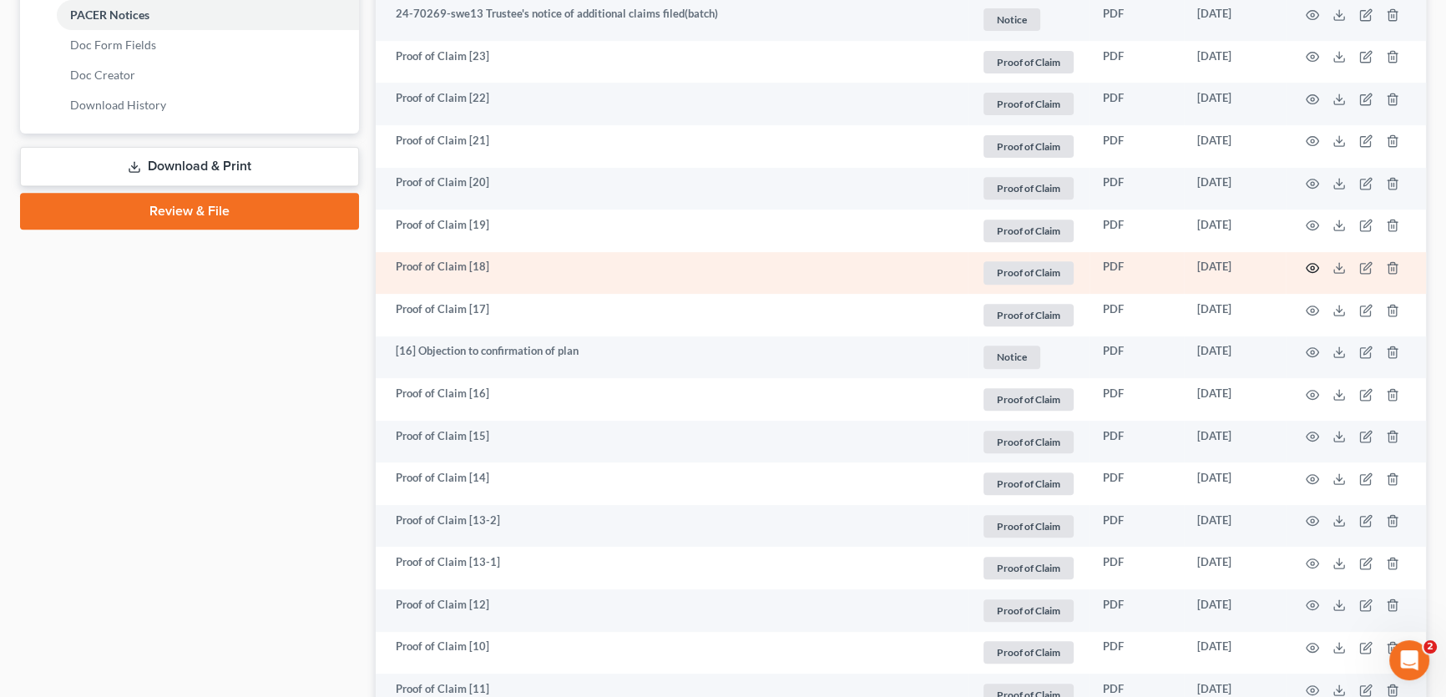
click at [1308, 265] on icon "button" at bounding box center [1312, 267] width 13 height 13
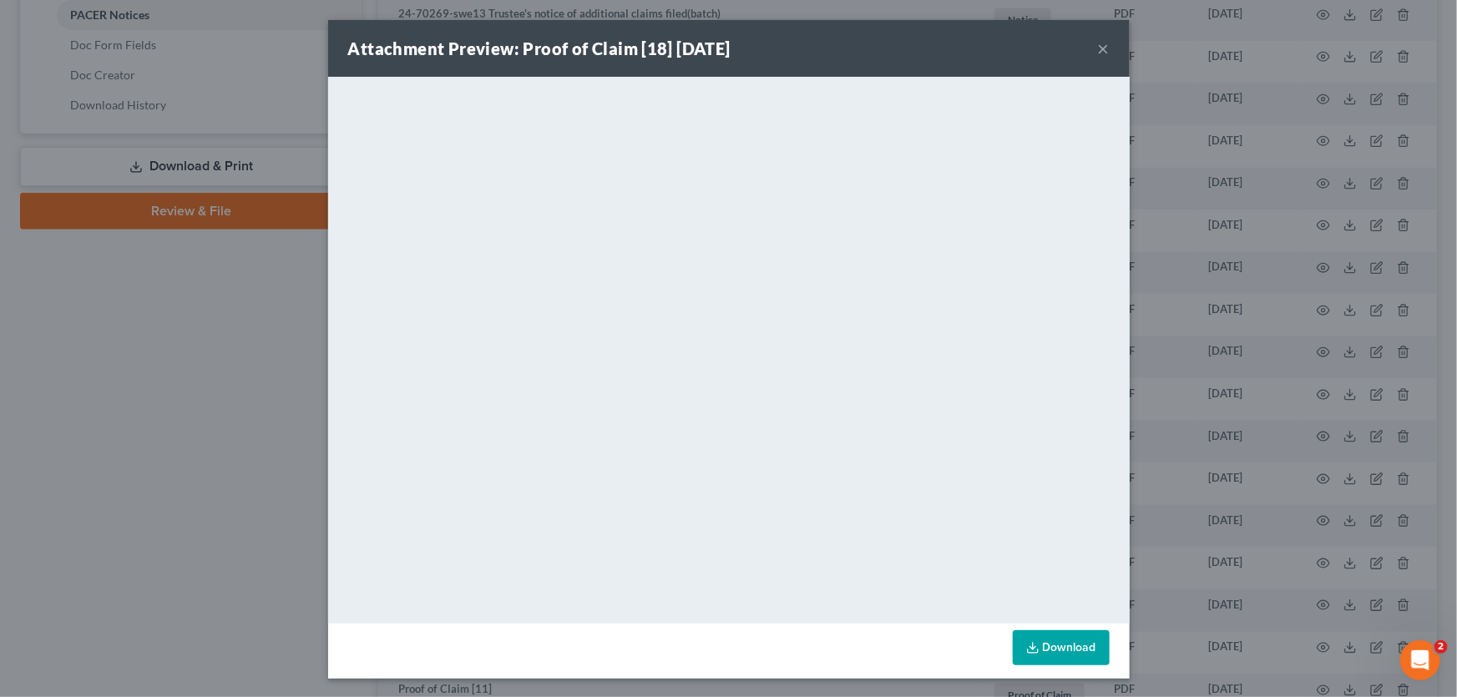
drag, startPoint x: 1099, startPoint y: 50, endPoint x: 811, endPoint y: 0, distance: 292.3
click at [1099, 50] on button "×" at bounding box center [1104, 48] width 12 height 20
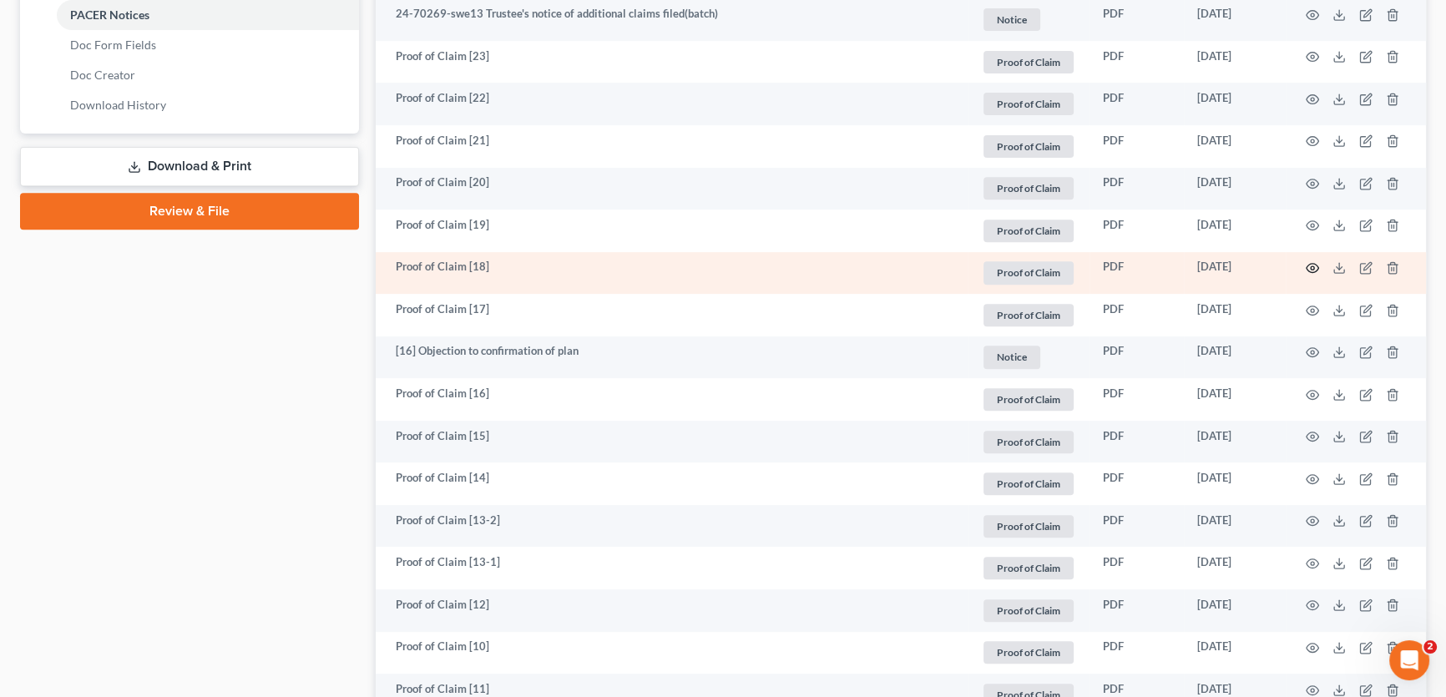
click at [1312, 266] on circle "button" at bounding box center [1312, 267] width 3 height 3
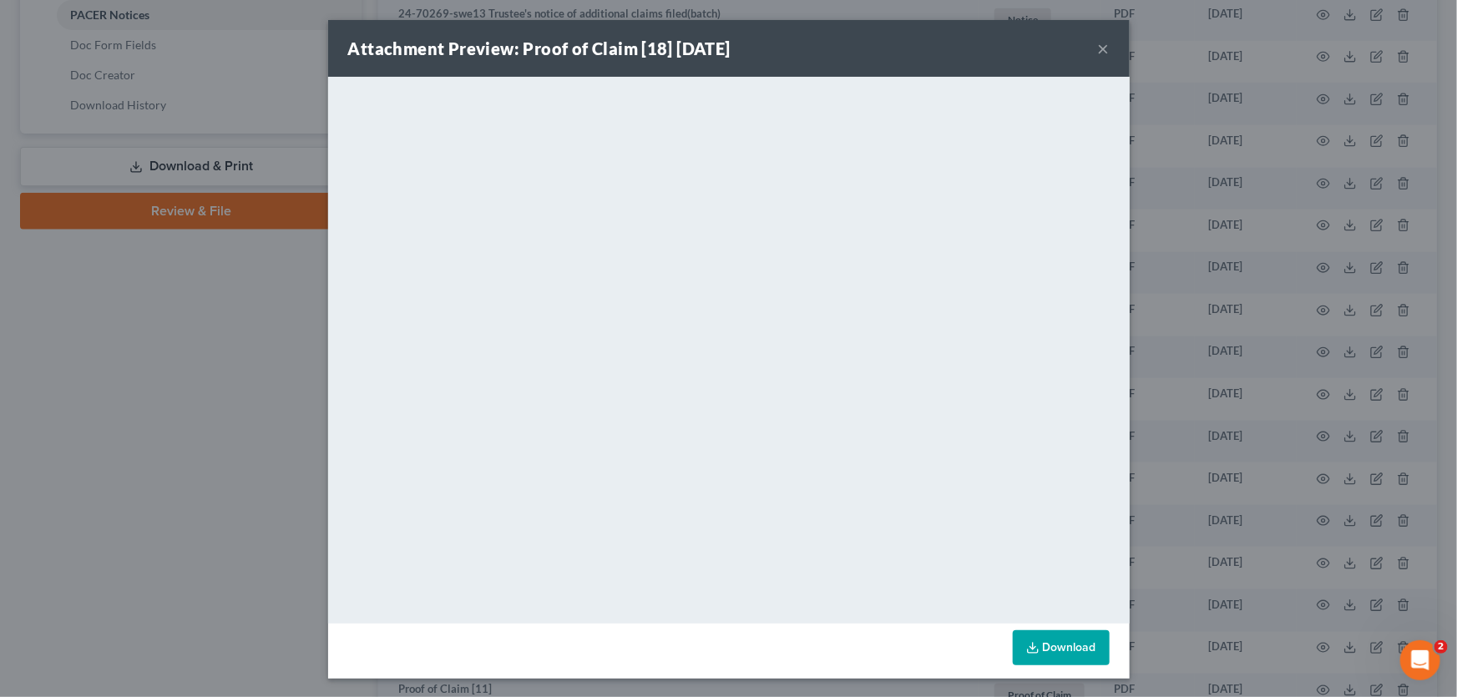
click at [1098, 45] on button "×" at bounding box center [1104, 48] width 12 height 20
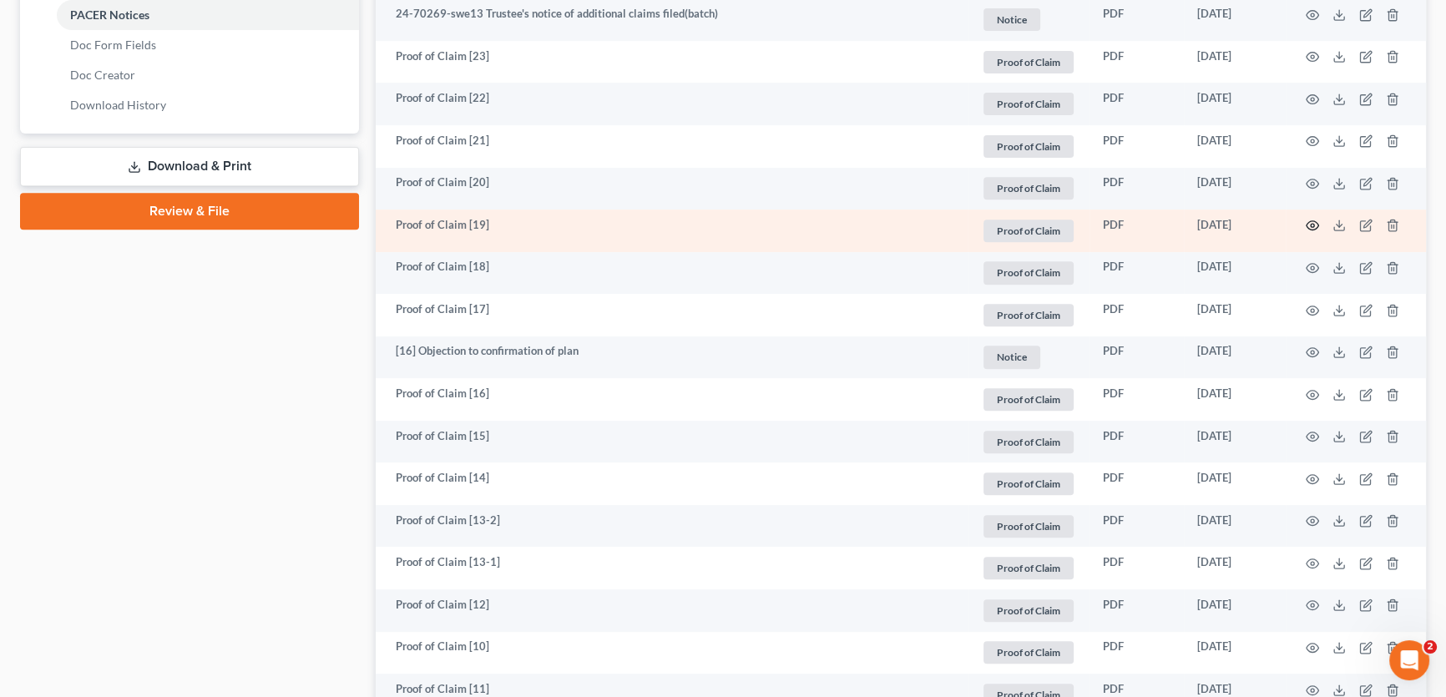
click at [1310, 220] on icon "button" at bounding box center [1312, 225] width 13 height 13
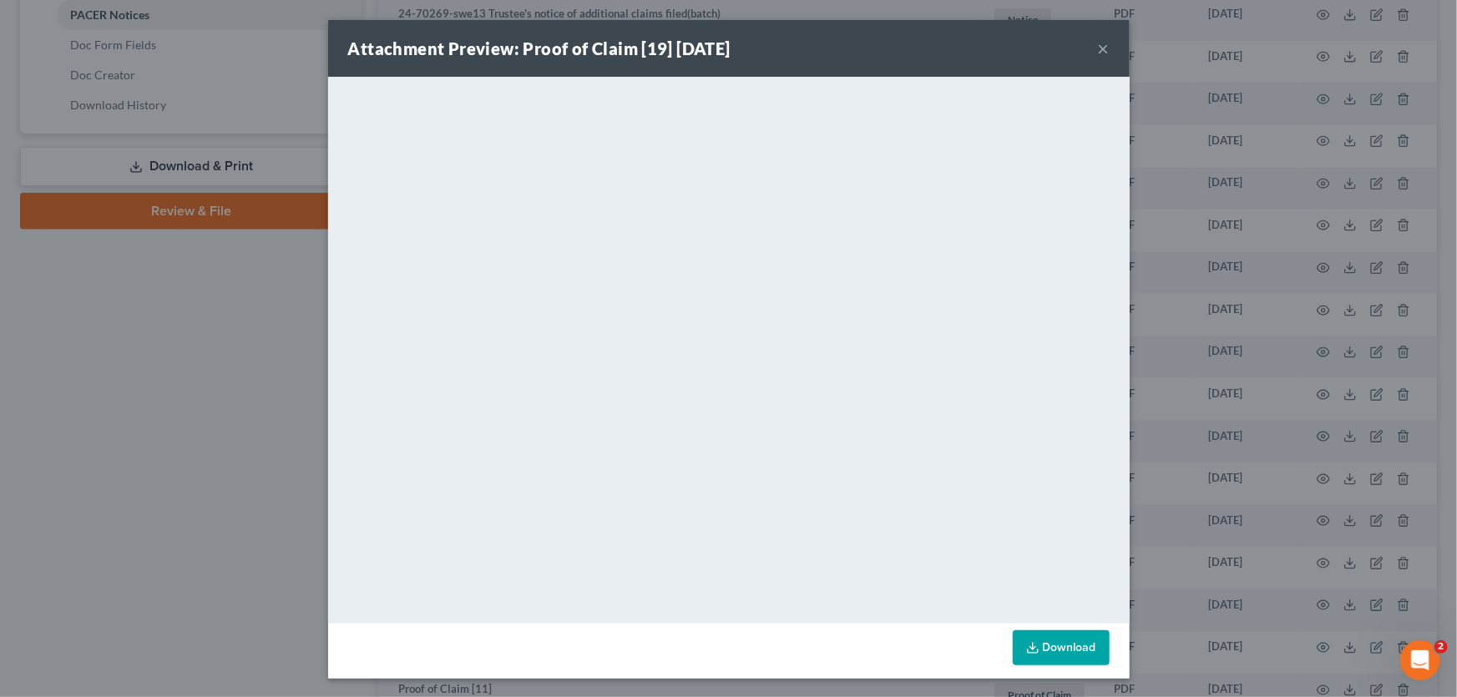
click at [1103, 53] on button "×" at bounding box center [1104, 48] width 12 height 20
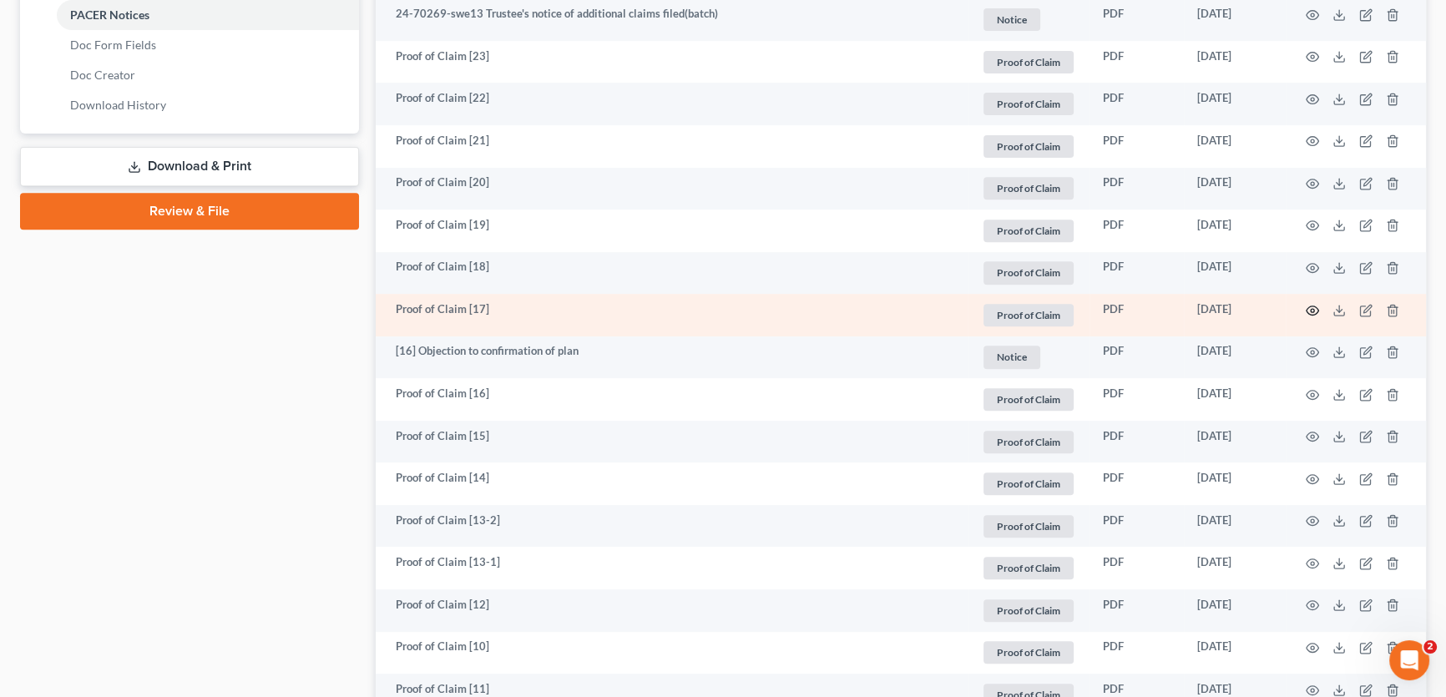
click at [1311, 309] on icon "button" at bounding box center [1312, 310] width 13 height 13
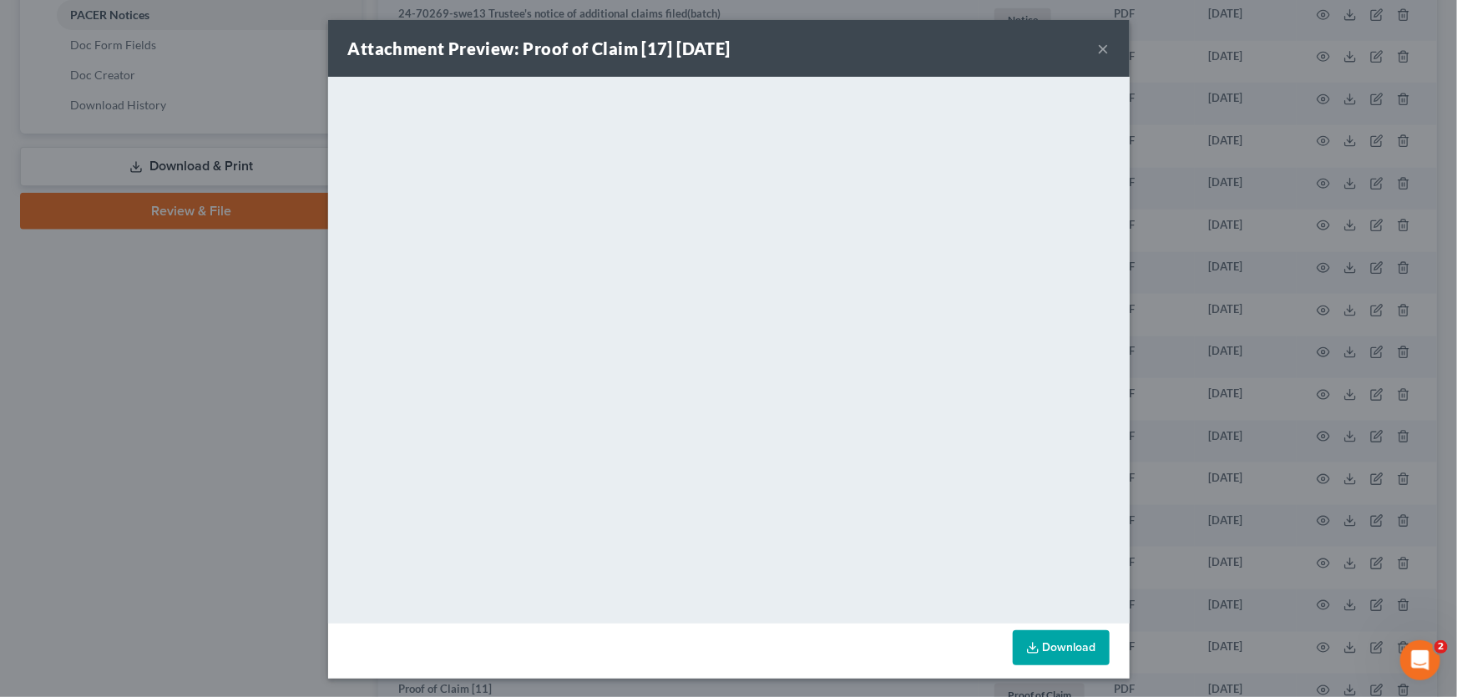
click at [1099, 51] on button "×" at bounding box center [1104, 48] width 12 height 20
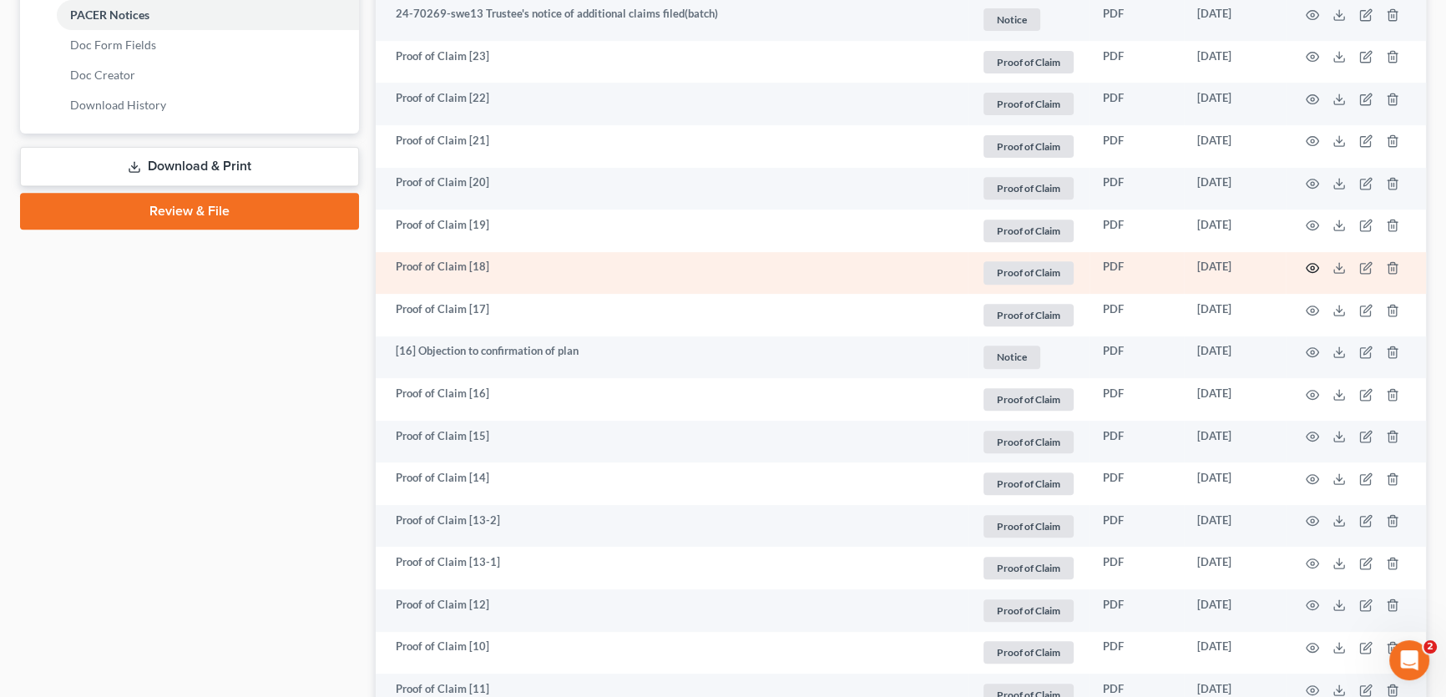
click at [1316, 261] on icon "button" at bounding box center [1312, 267] width 13 height 13
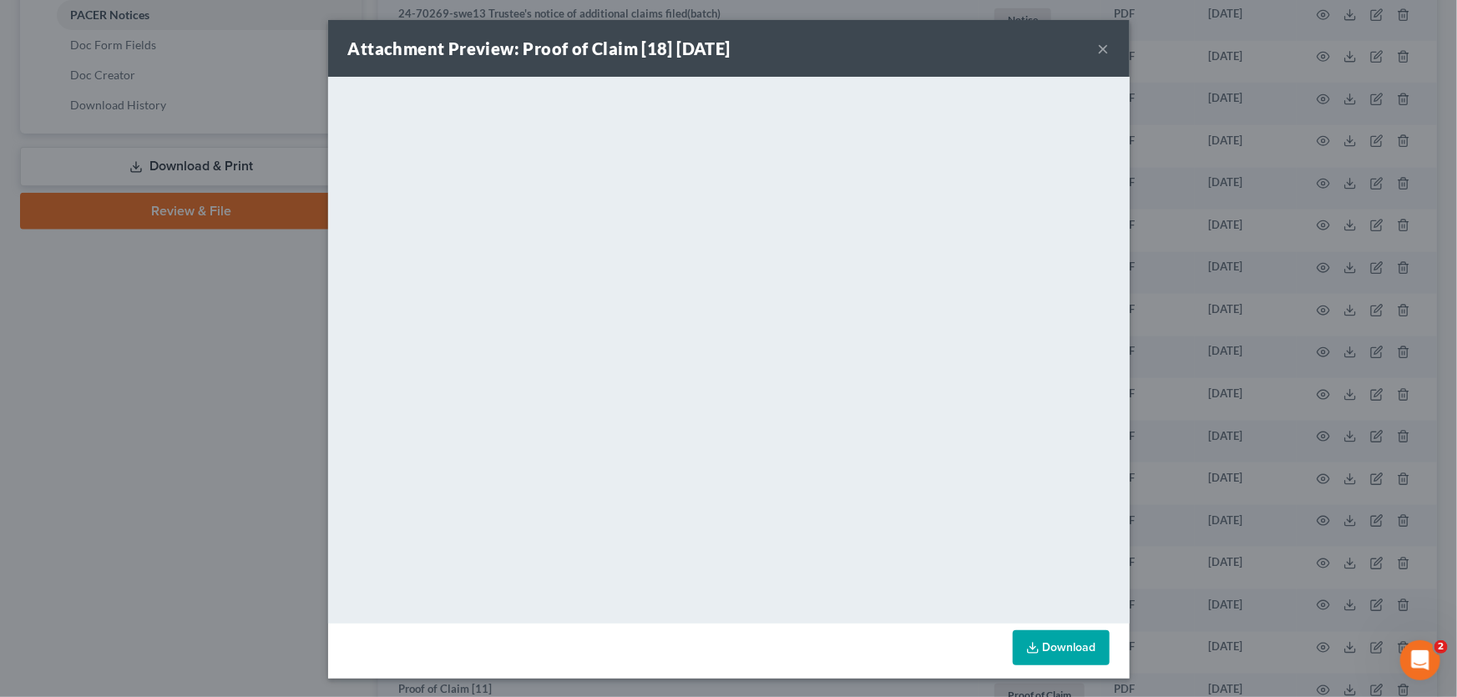
click at [1098, 49] on button "×" at bounding box center [1104, 48] width 12 height 20
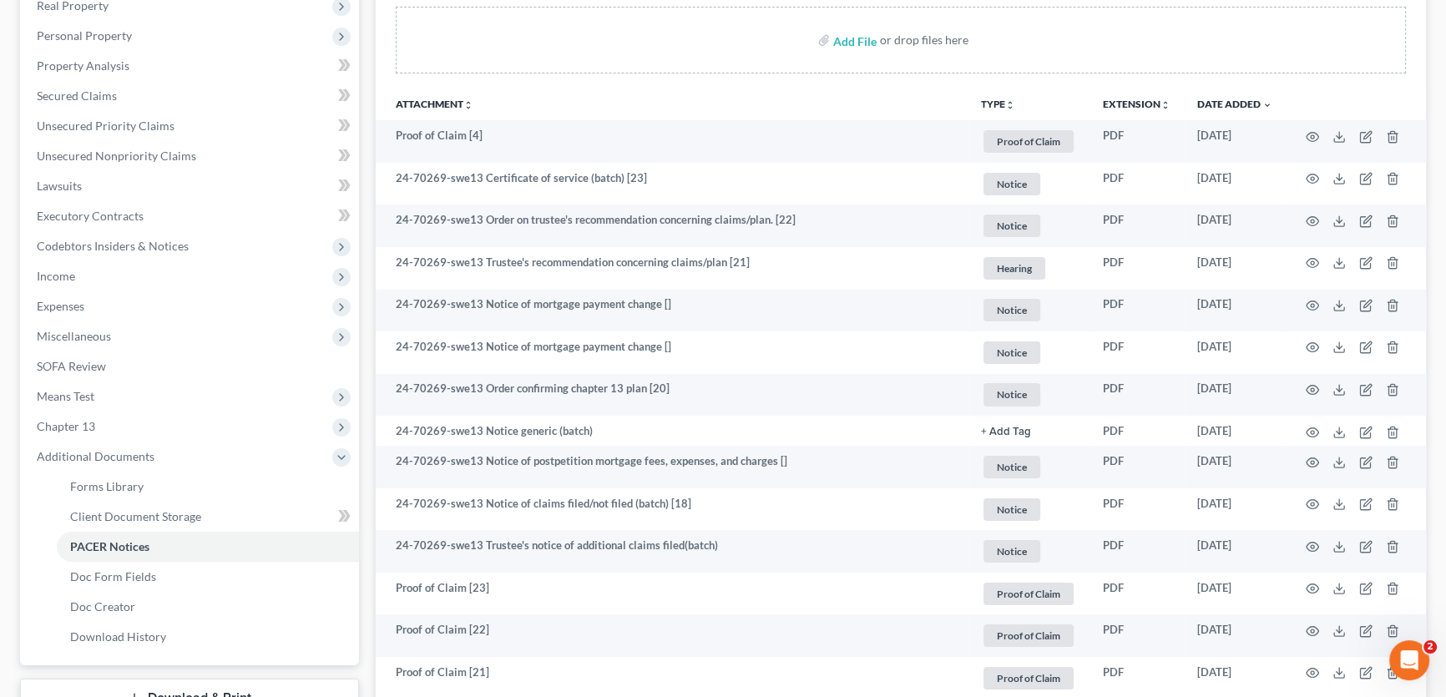
scroll to position [0, 0]
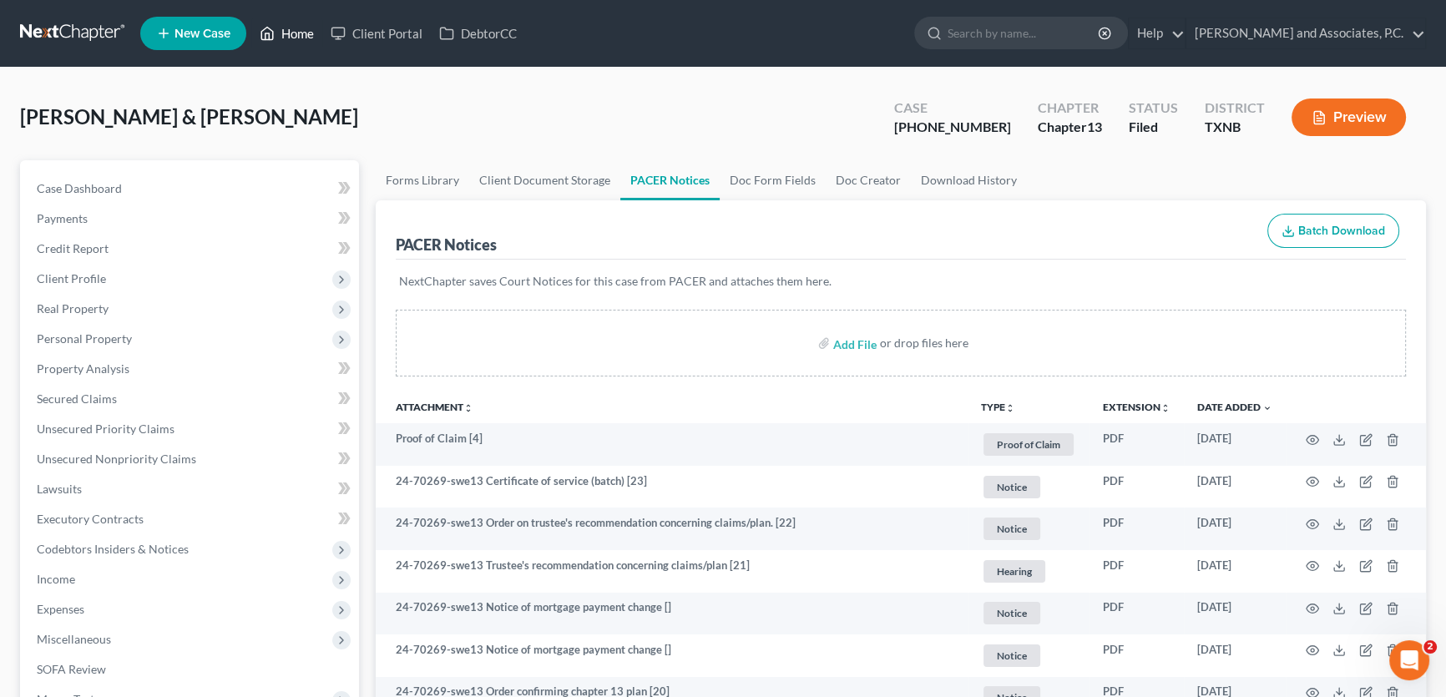
click at [288, 35] on link "Home" at bounding box center [286, 33] width 71 height 30
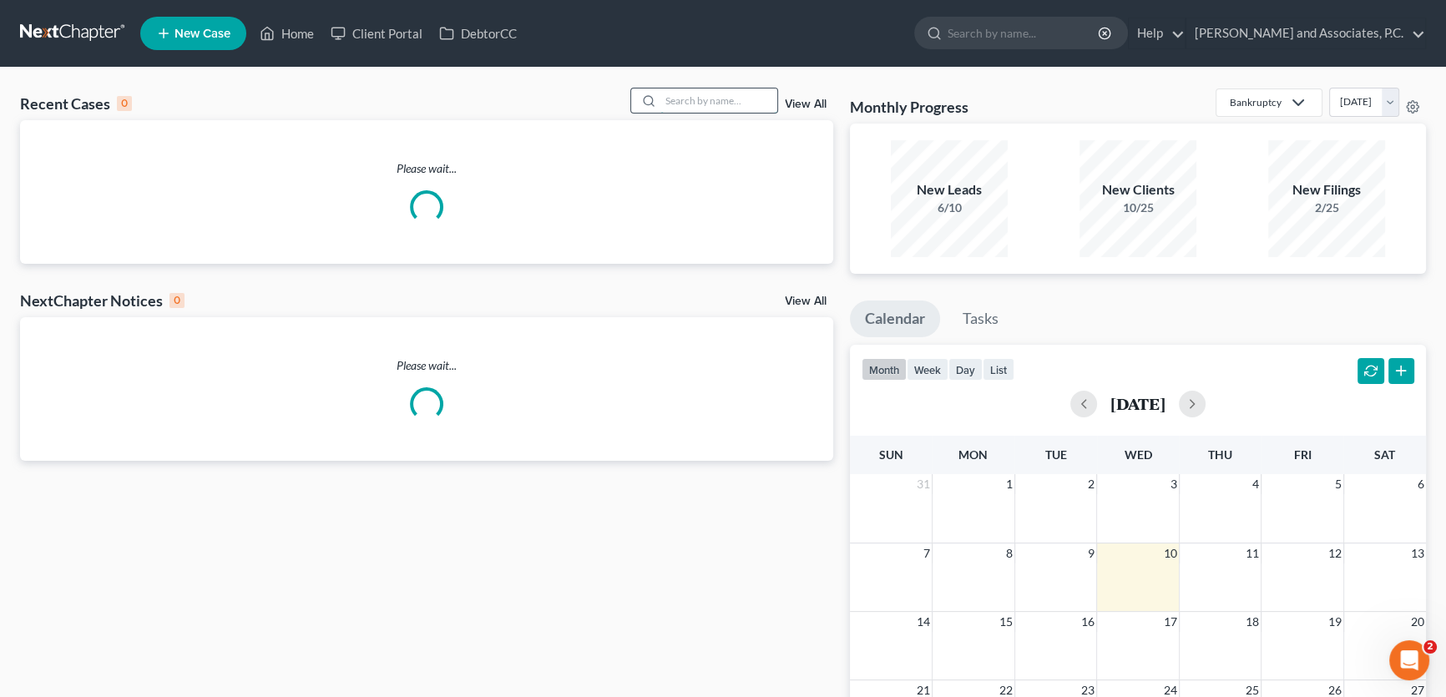
click at [663, 93] on input "search" at bounding box center [718, 100] width 117 height 24
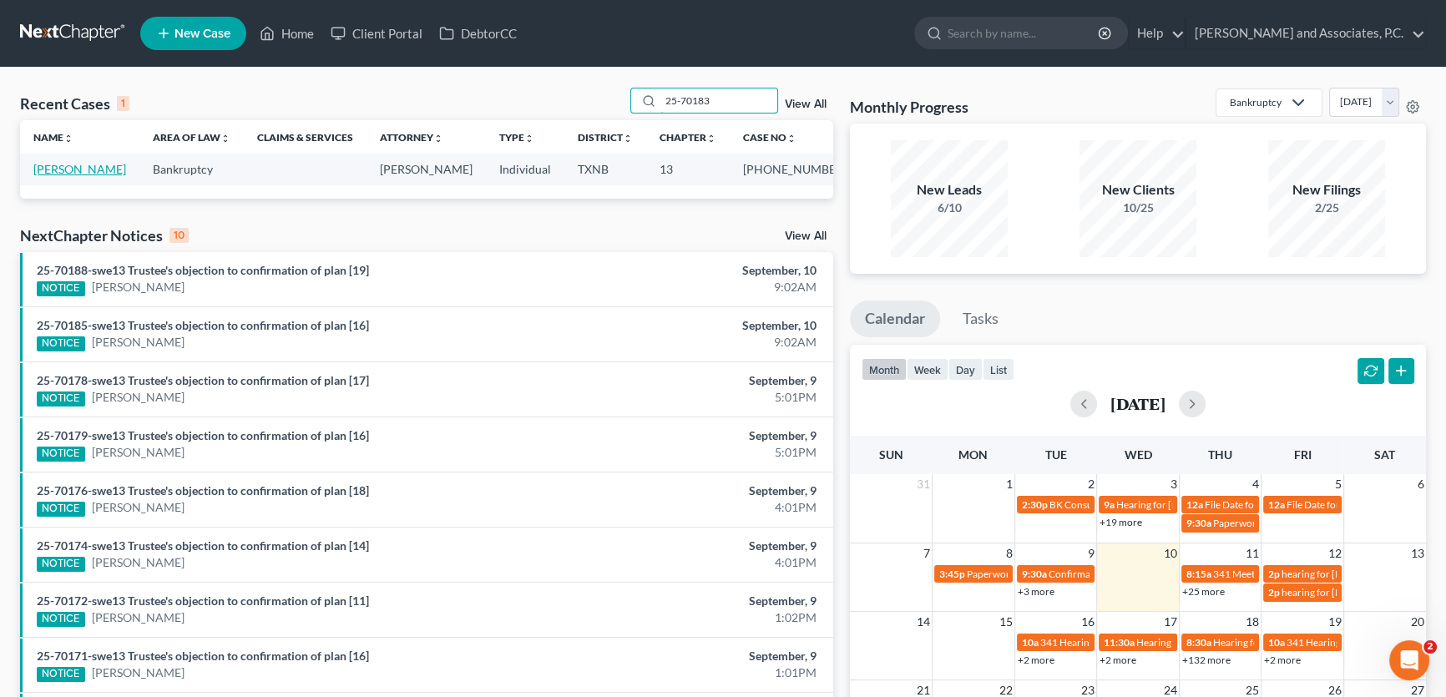
type input "25-70183"
click at [97, 173] on link "[PERSON_NAME]" at bounding box center [79, 169] width 93 height 14
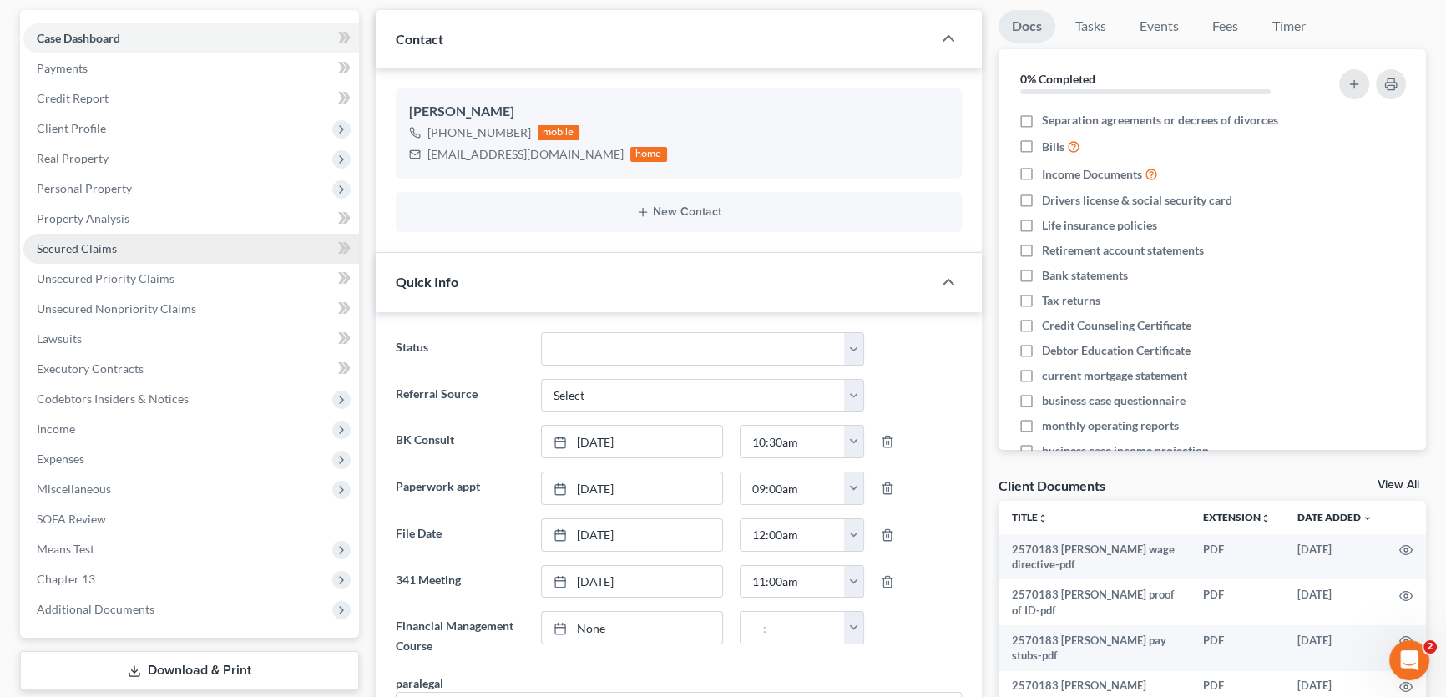
scroll to position [151, 0]
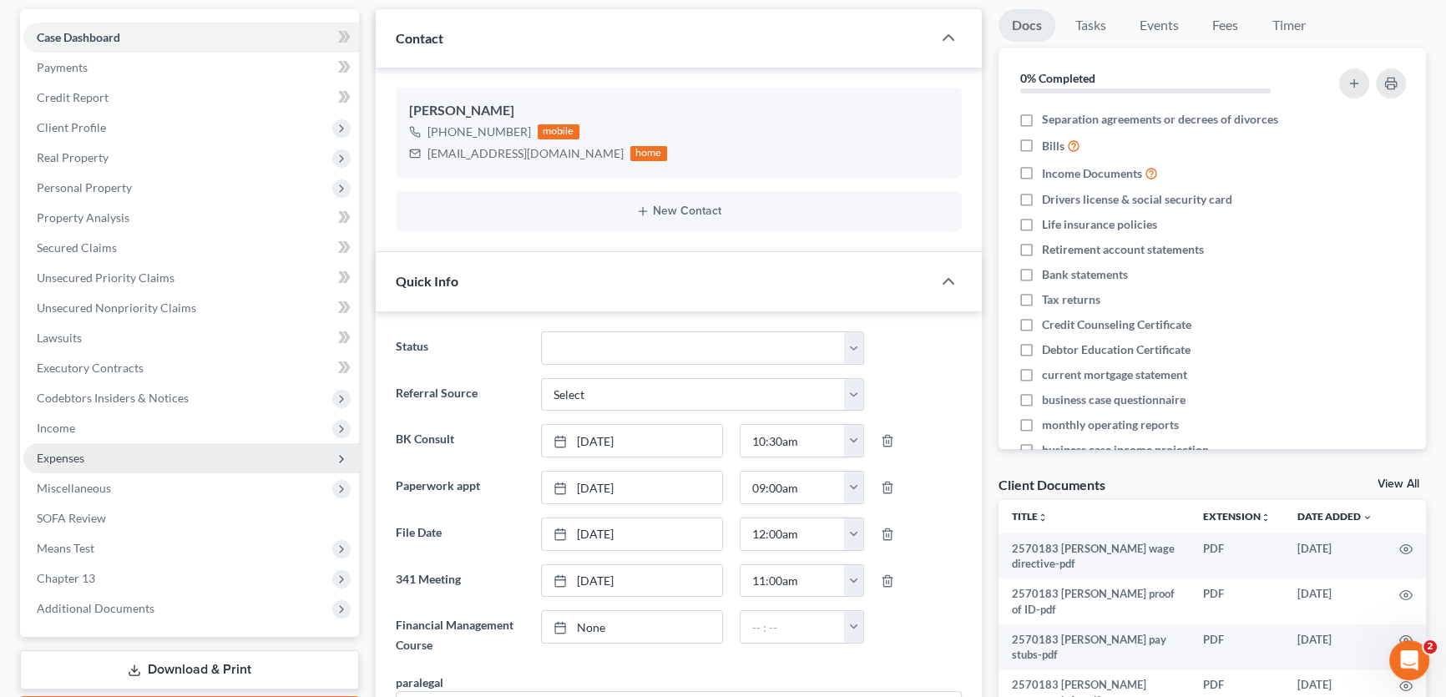
click at [113, 451] on span "Expenses" at bounding box center [191, 458] width 336 height 30
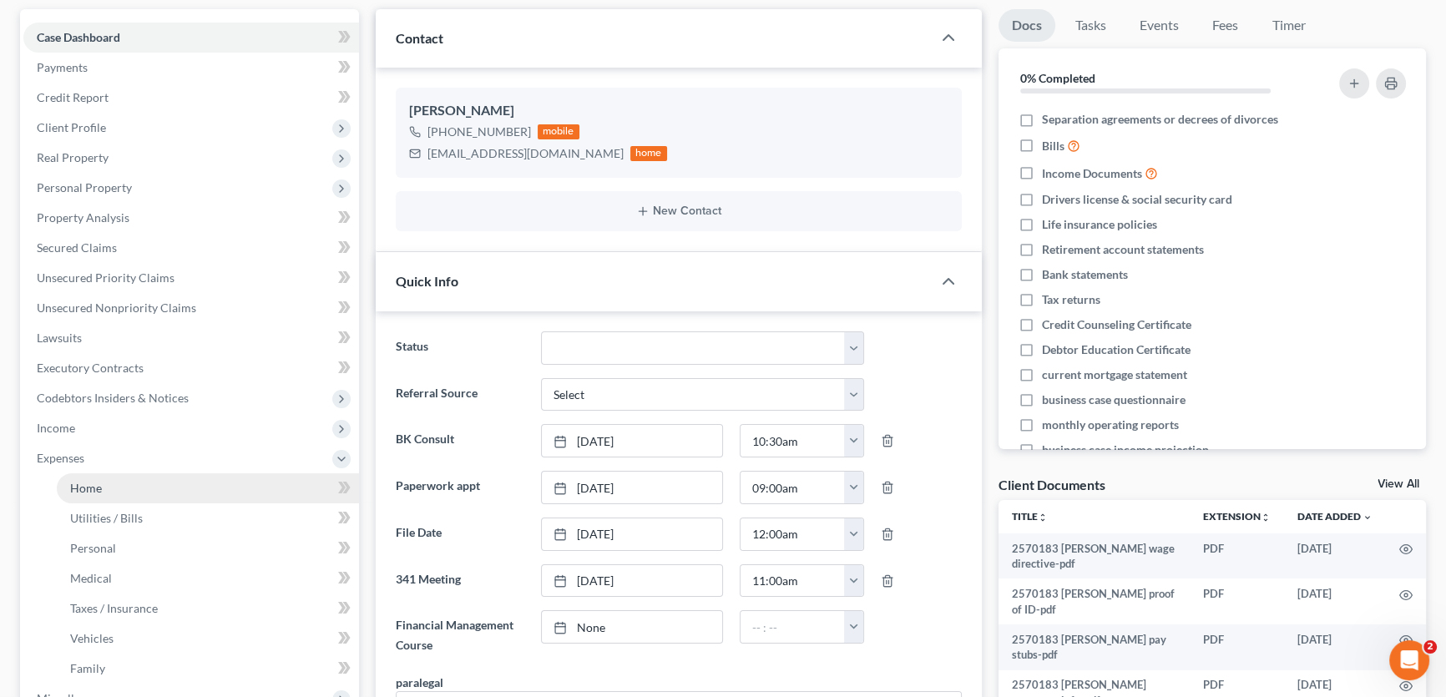
click at [113, 493] on link "Home" at bounding box center [208, 488] width 302 height 30
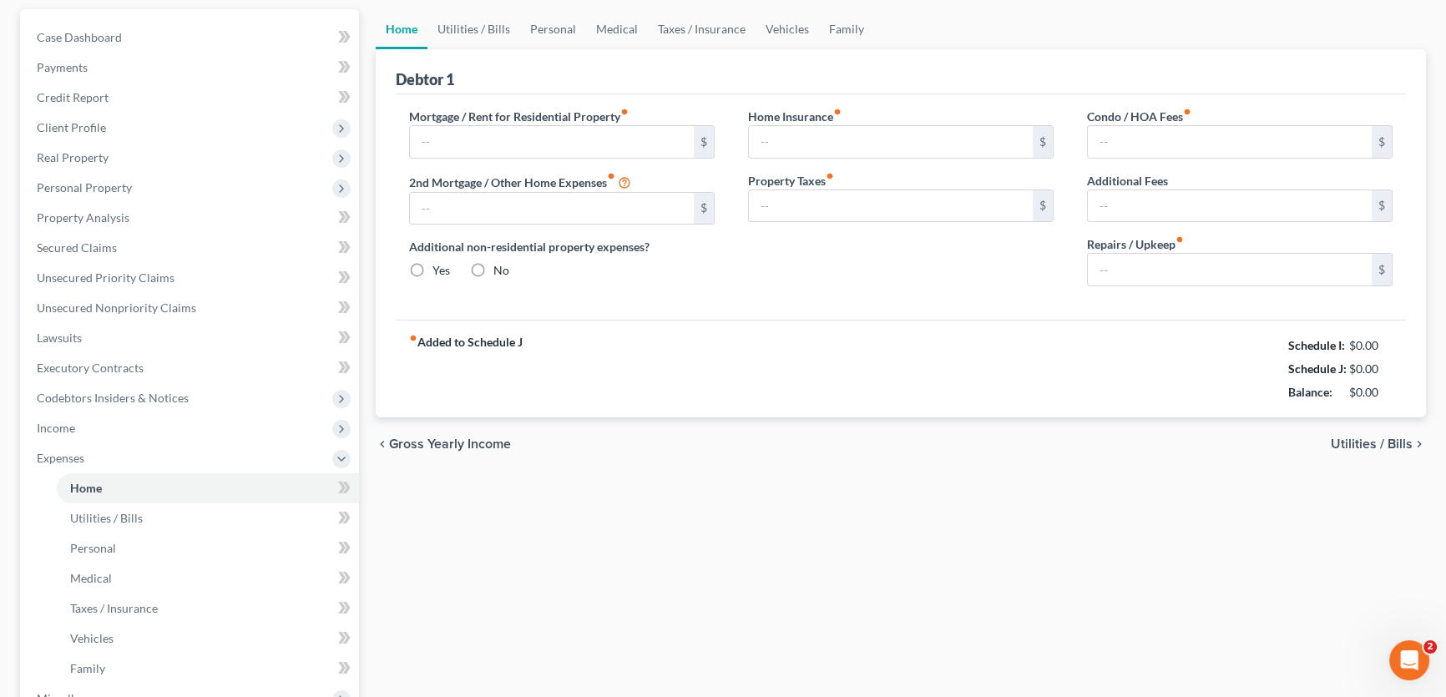
scroll to position [14, 0]
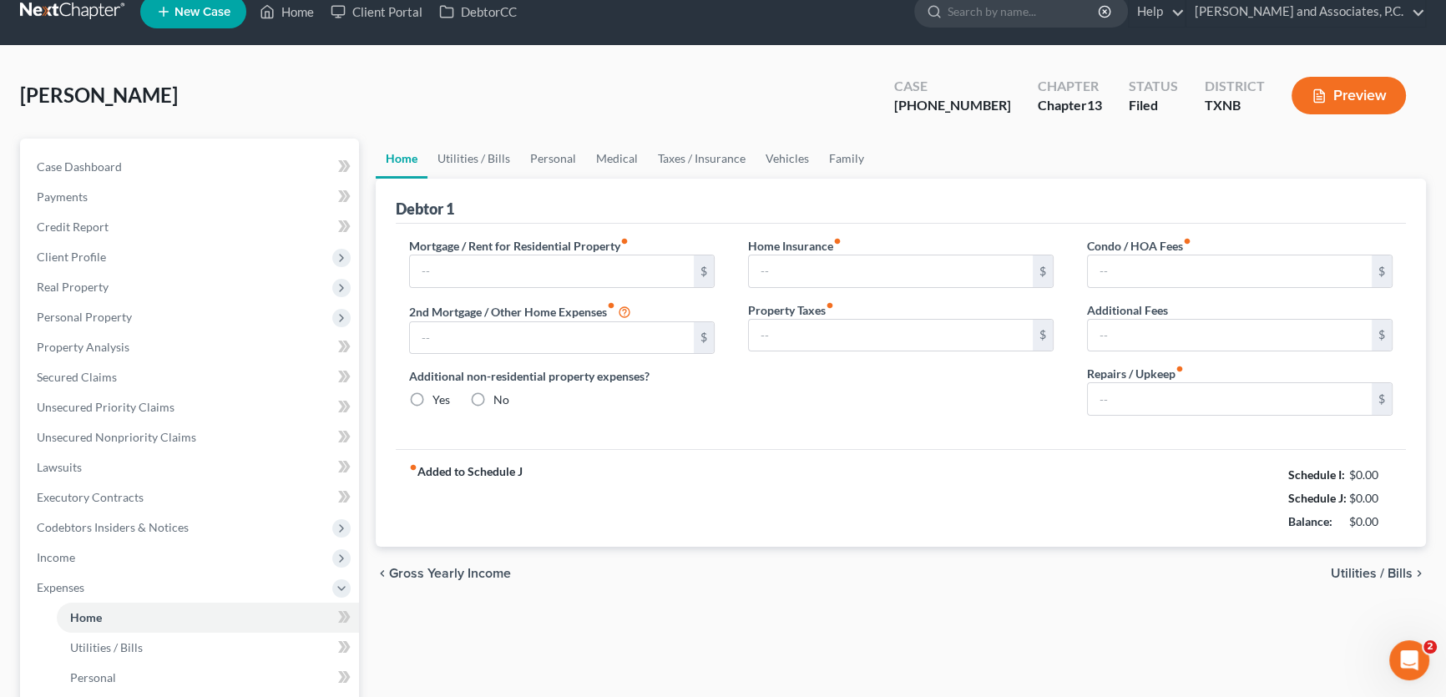
type input "0.00"
radio input "true"
type input "171.00"
type input "66.15"
type input "0.00"
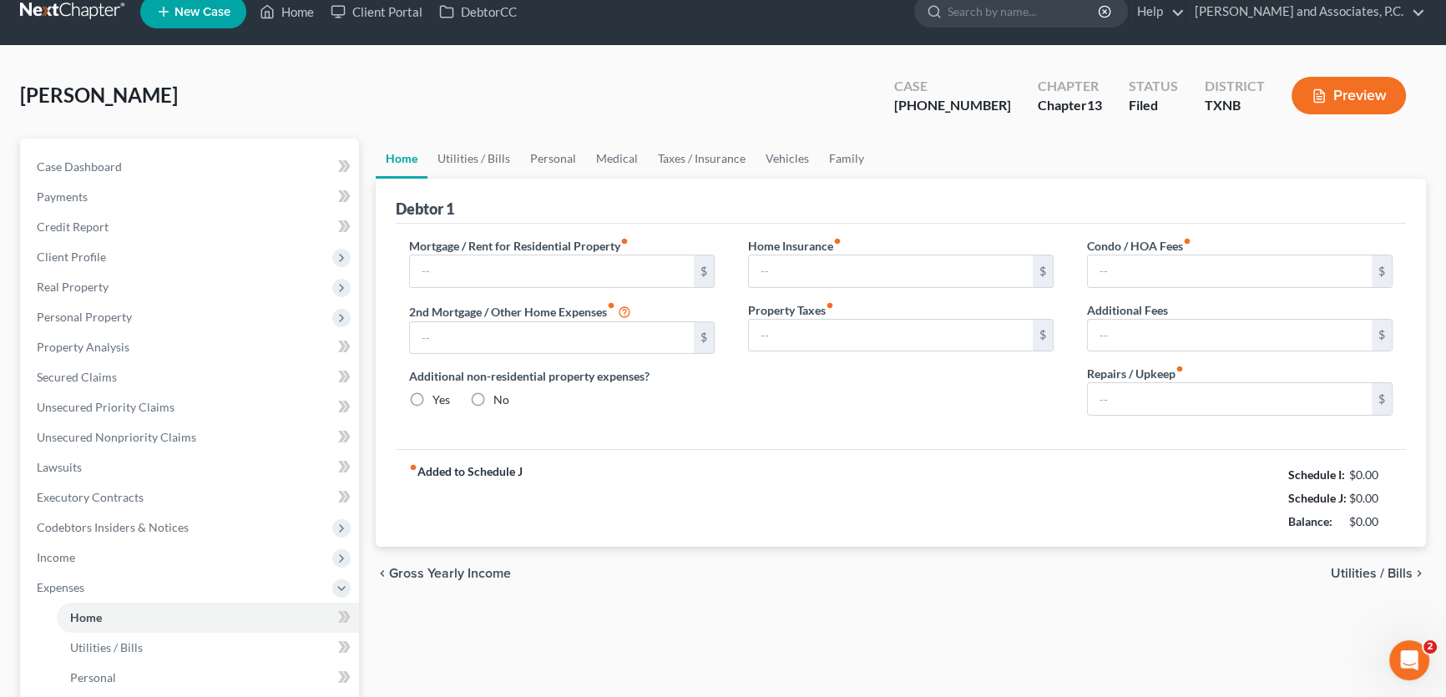
type input "0.00"
type input "100.00"
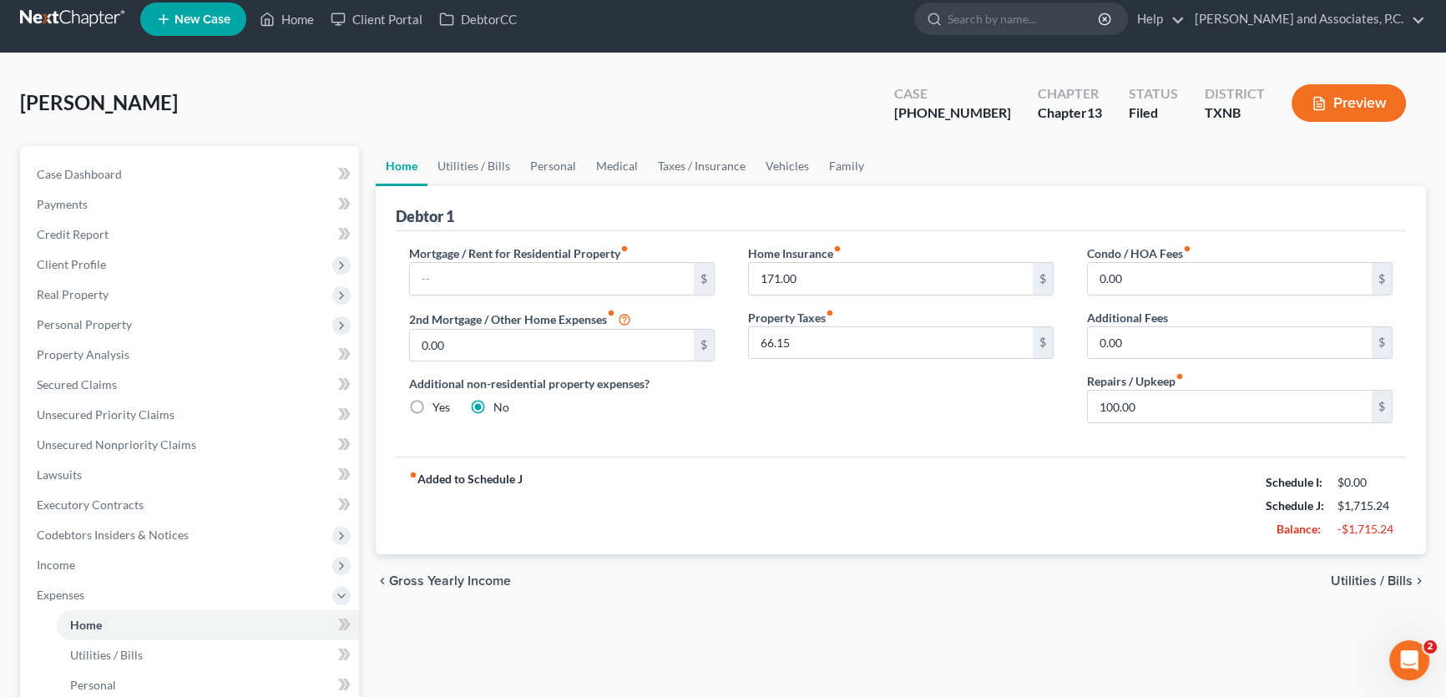
scroll to position [0, 0]
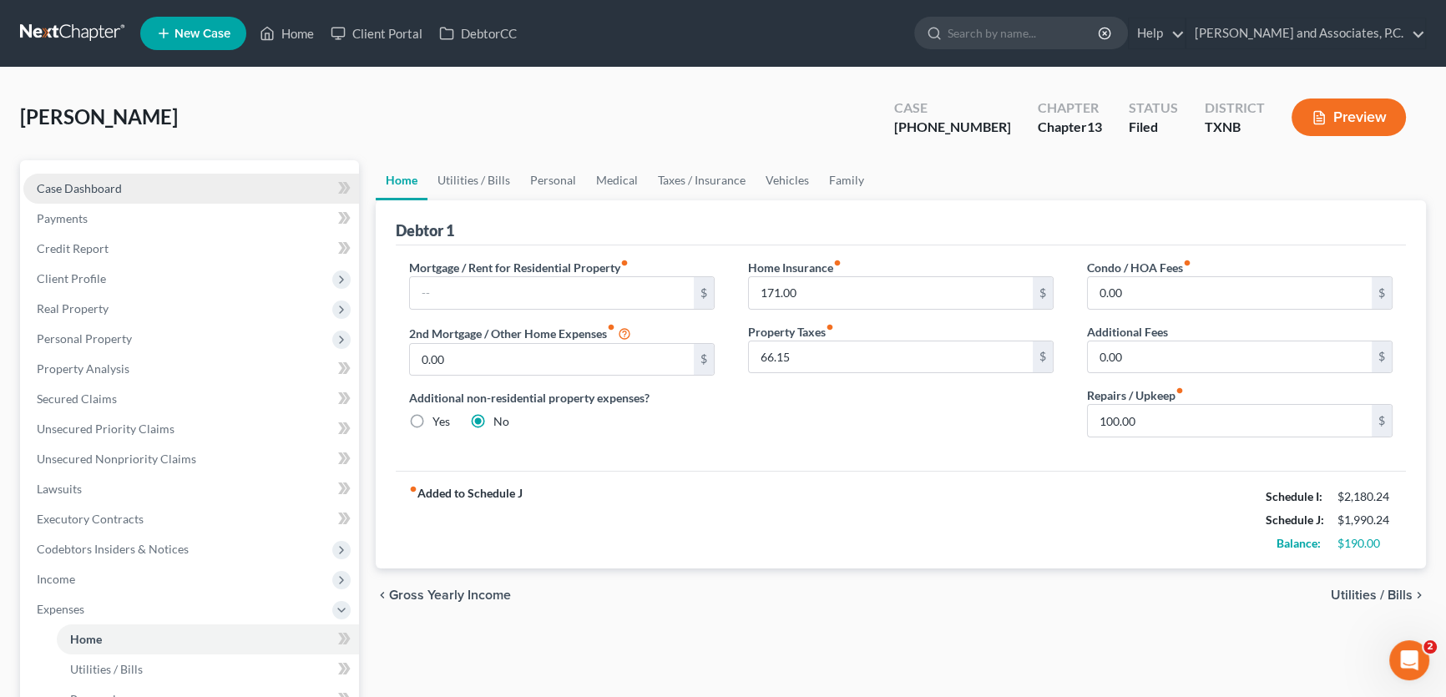
click at [114, 188] on span "Case Dashboard" at bounding box center [79, 188] width 85 height 14
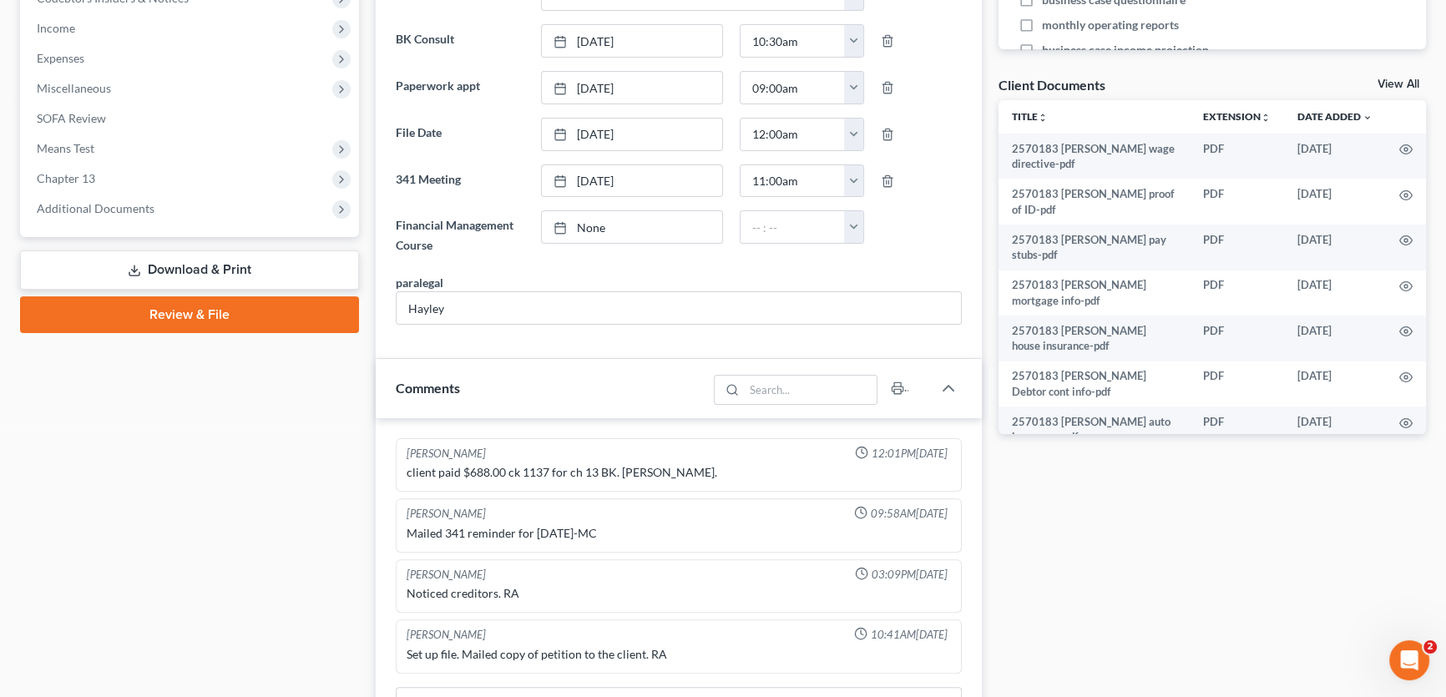
scroll to position [455, 0]
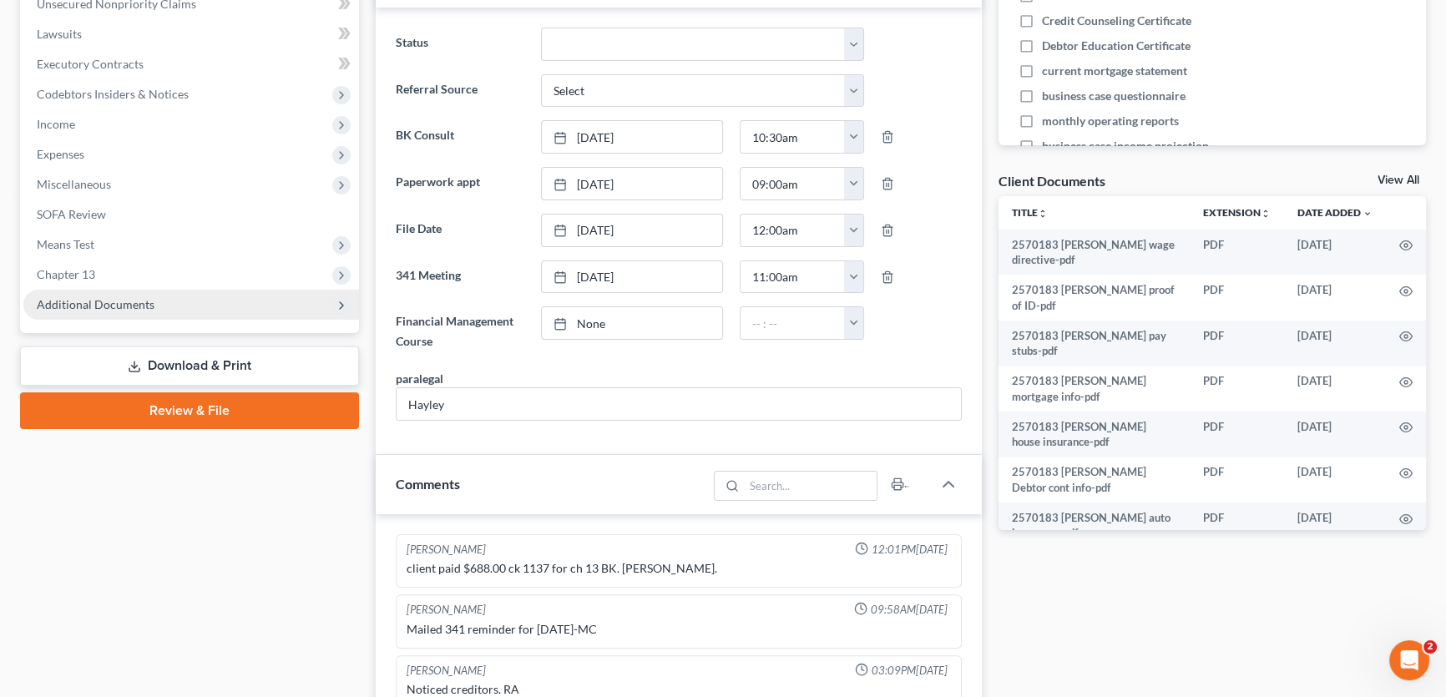
click at [123, 302] on span "Additional Documents" at bounding box center [96, 304] width 118 height 14
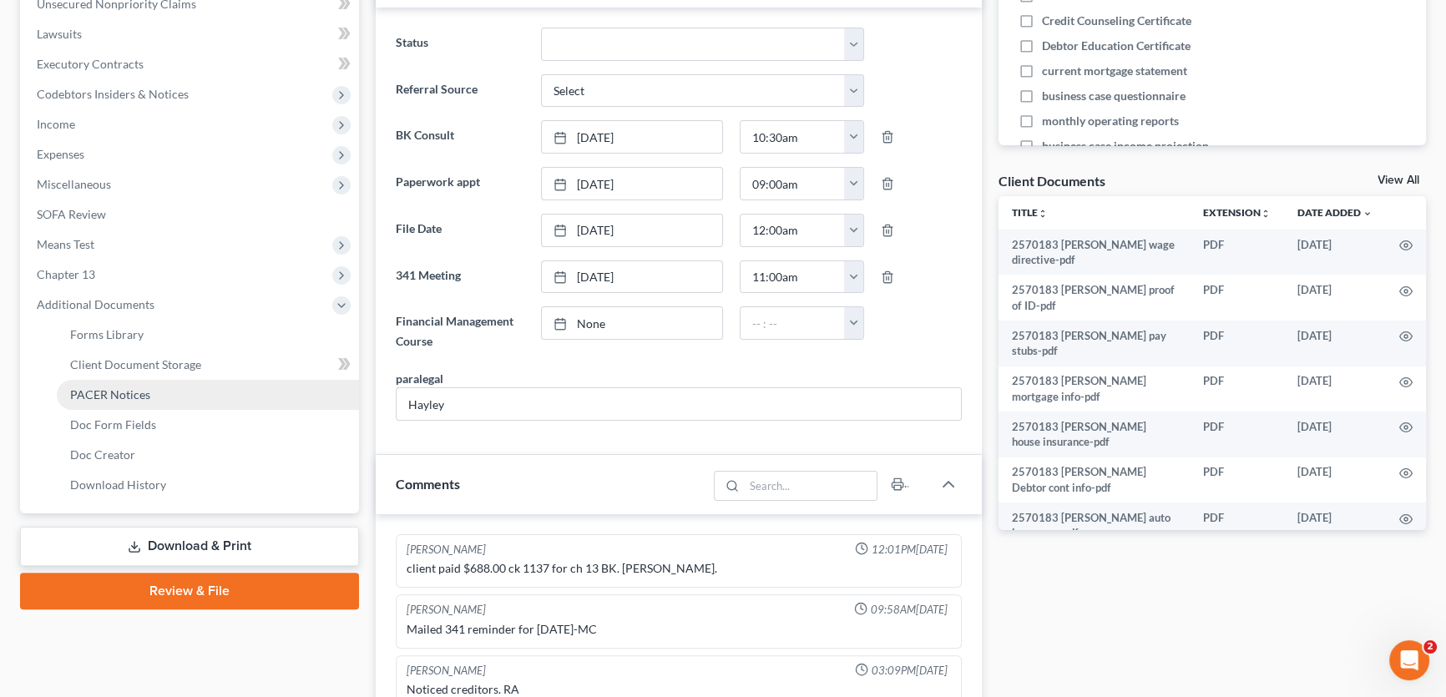
click at [129, 397] on span "PACER Notices" at bounding box center [110, 394] width 80 height 14
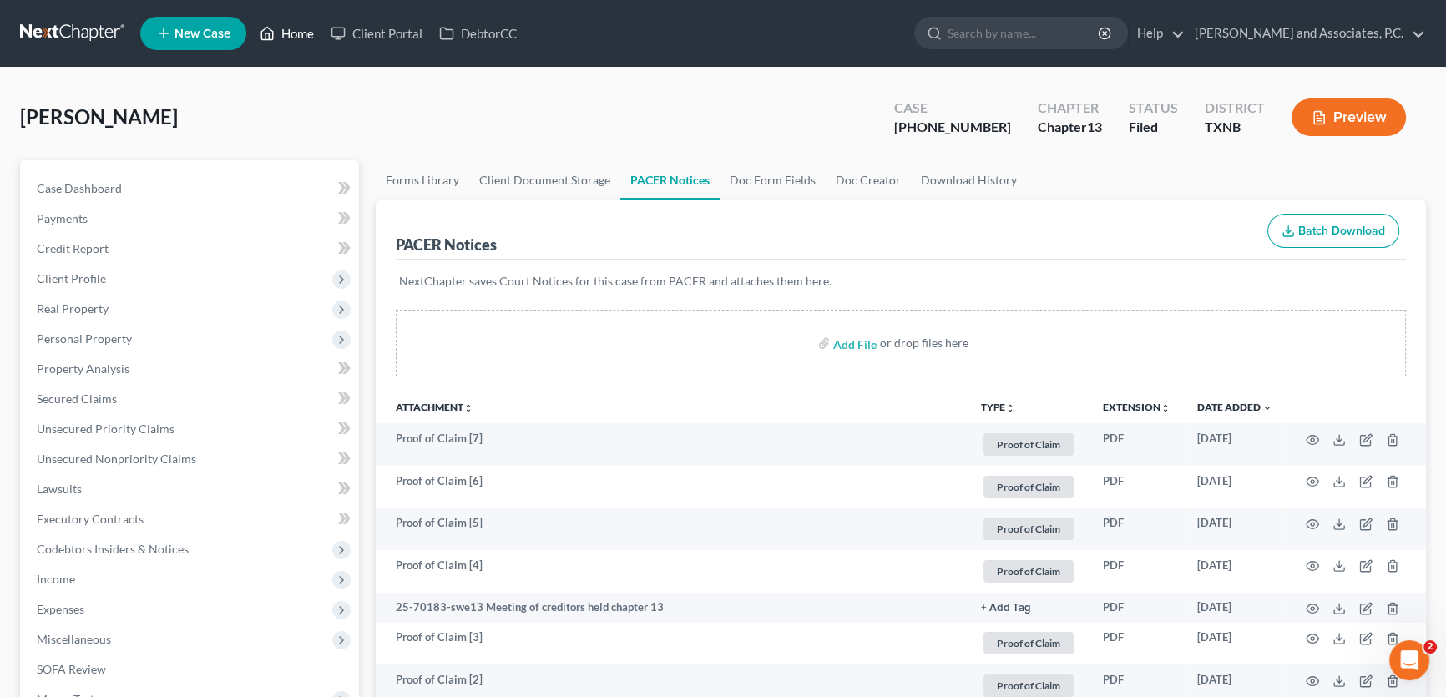
click at [299, 33] on link "Home" at bounding box center [286, 33] width 71 height 30
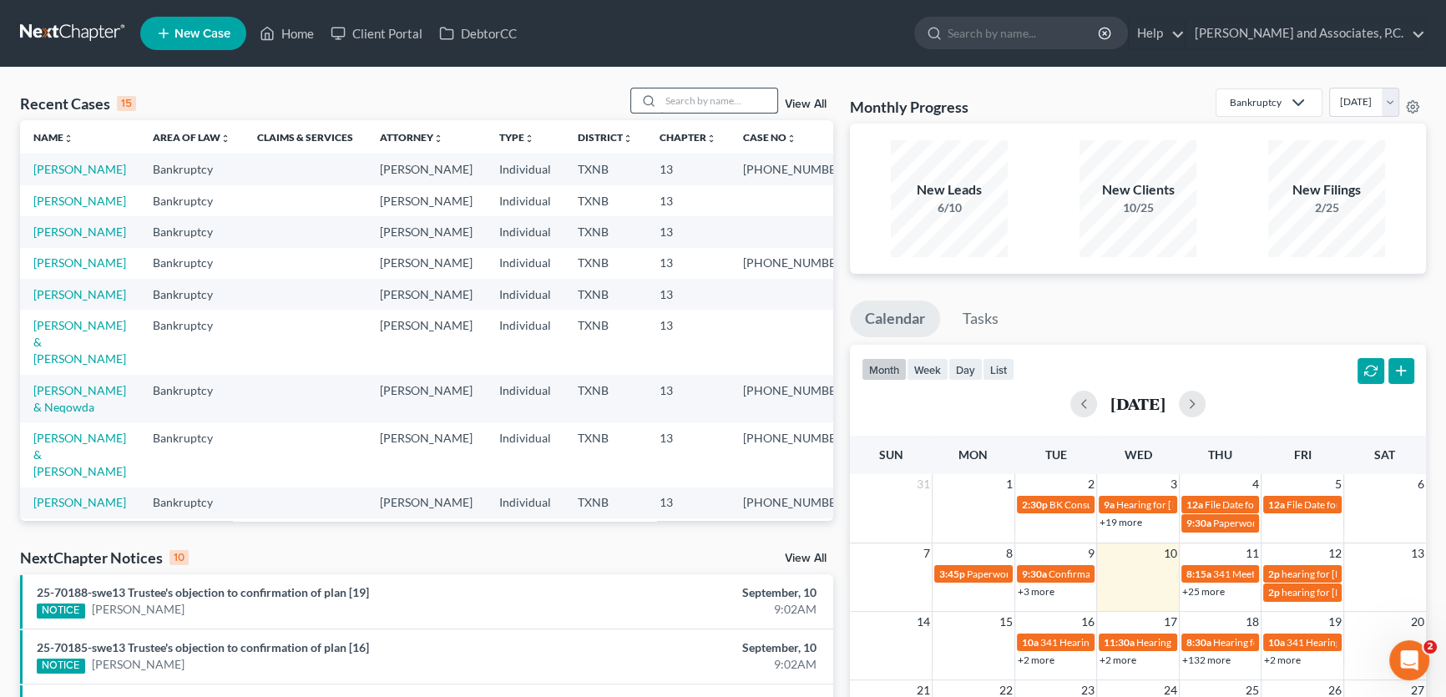
click at [698, 90] on input "search" at bounding box center [718, 100] width 117 height 24
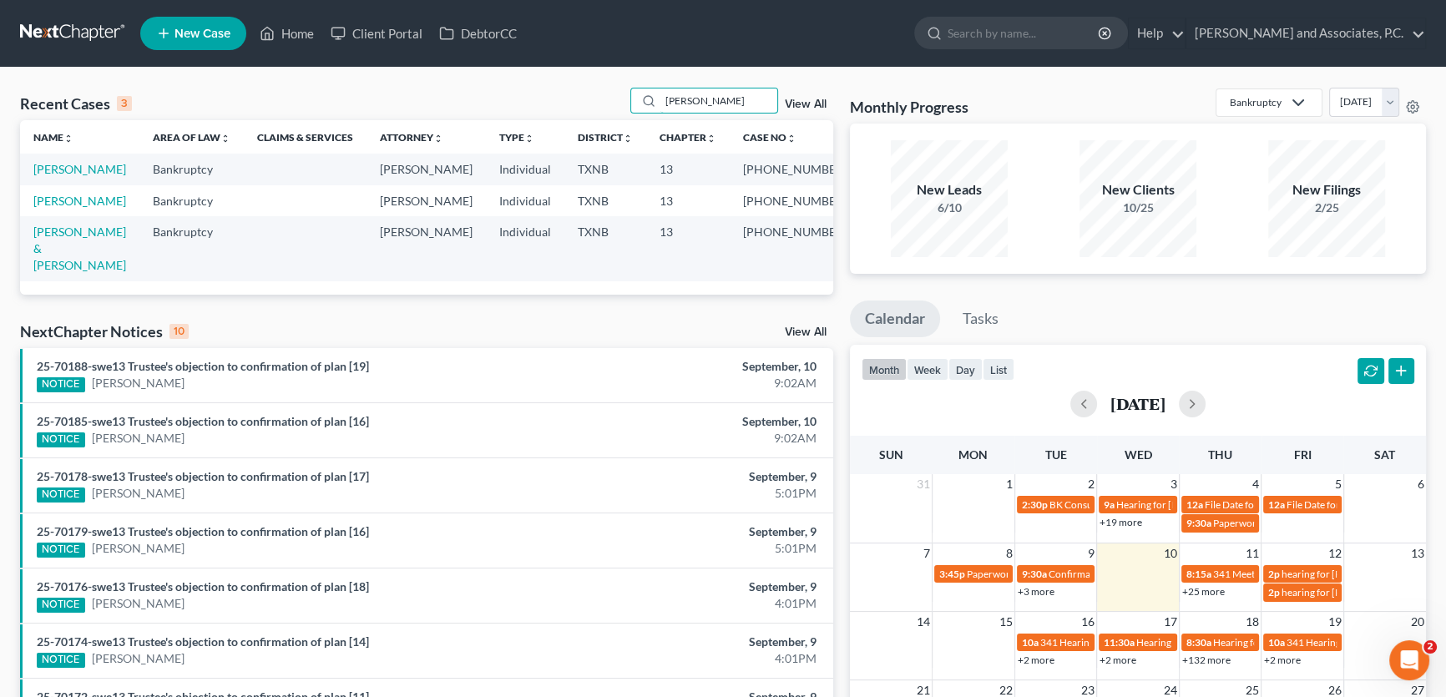
drag, startPoint x: 720, startPoint y: 106, endPoint x: 569, endPoint y: 90, distance: 152.8
click at [569, 90] on div "Recent Cases 3 barnes View All" at bounding box center [426, 104] width 813 height 33
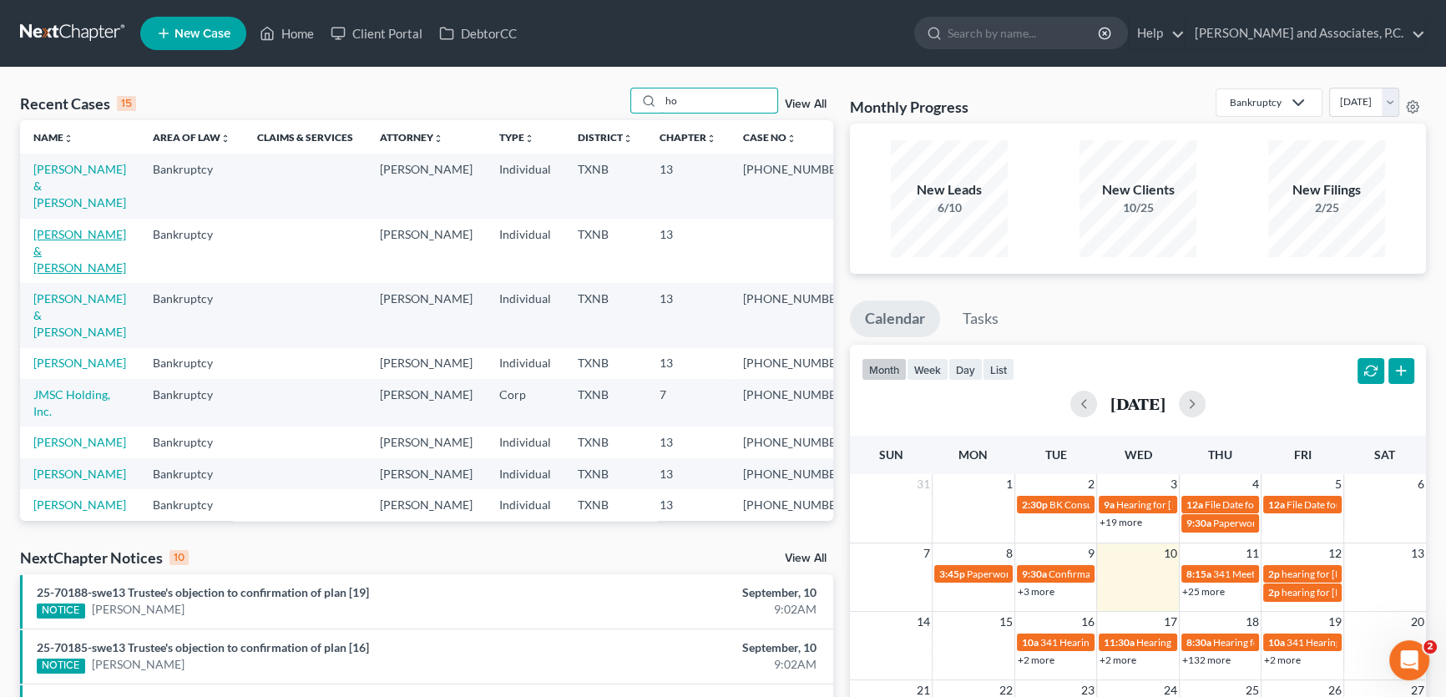
type input "ho"
click at [83, 227] on link "Hodgkins, Joseph & Valerie" at bounding box center [79, 251] width 93 height 48
select select "6"
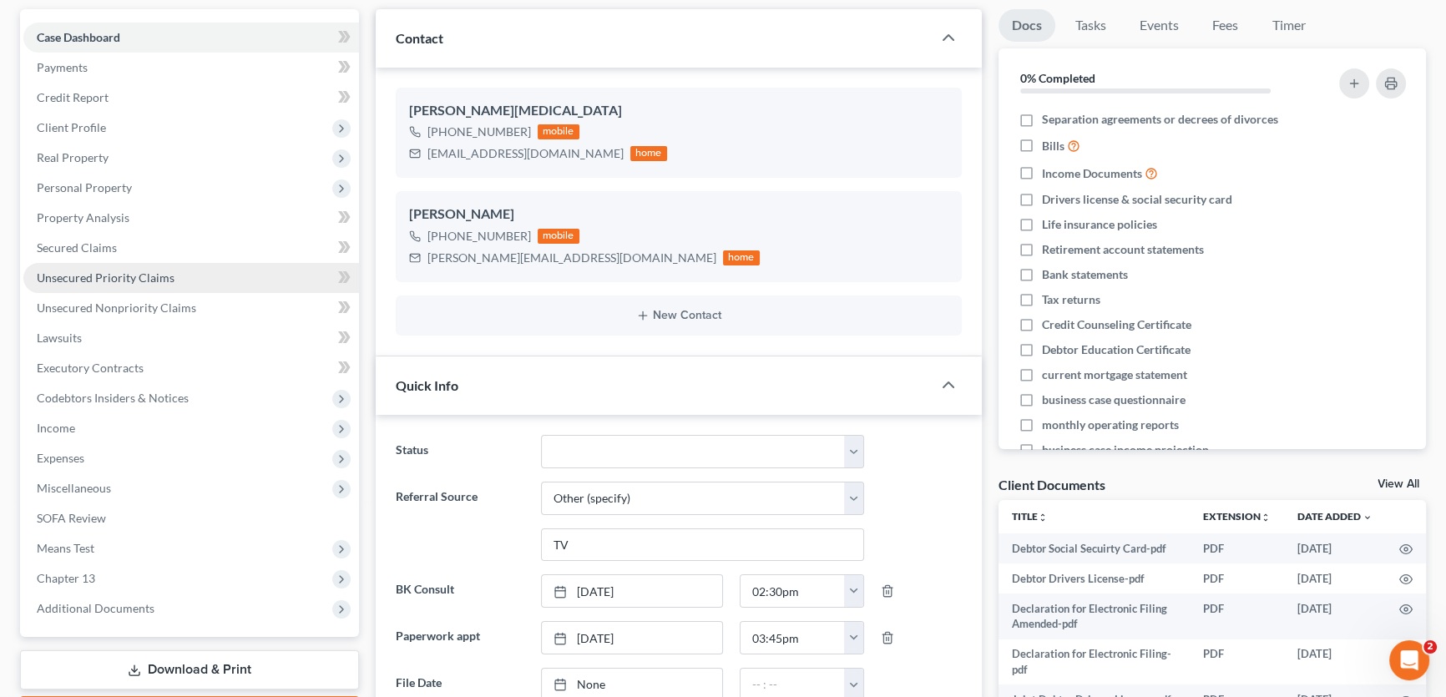
scroll to position [2917, 0]
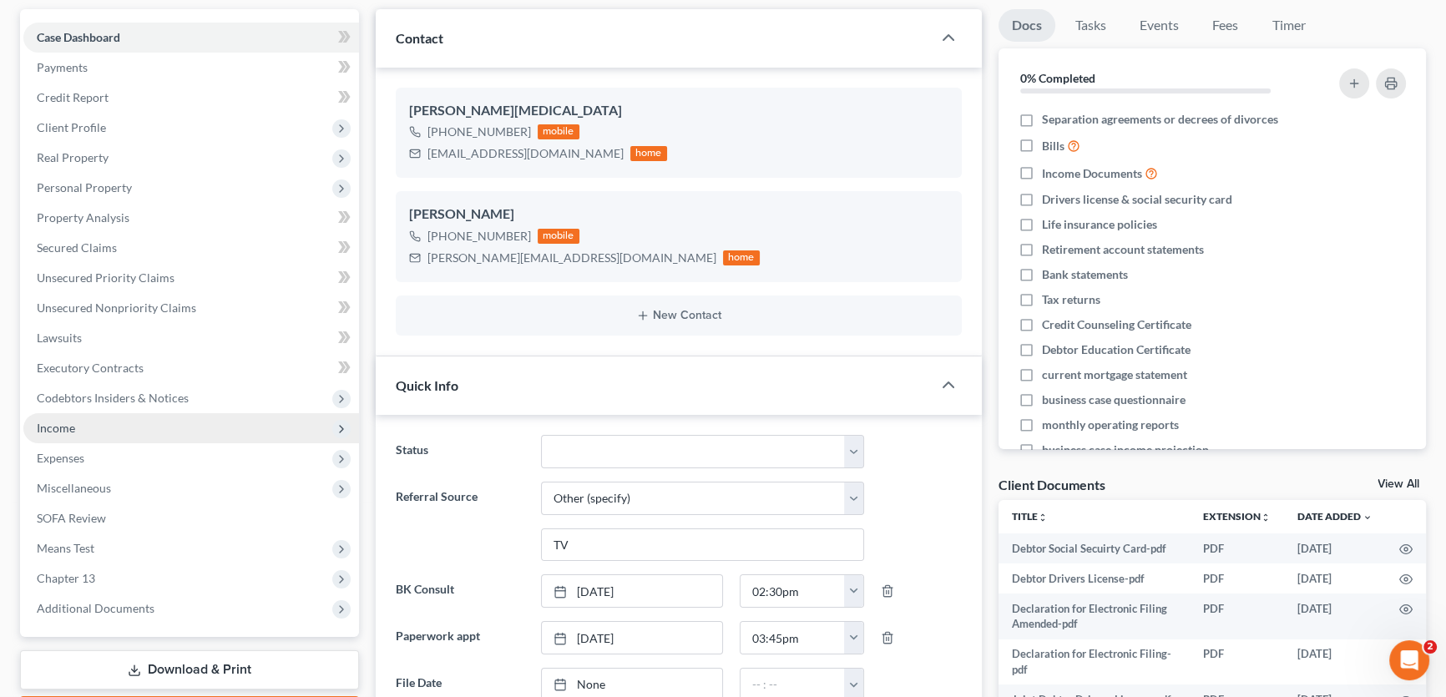
click at [85, 422] on span "Income" at bounding box center [191, 428] width 336 height 30
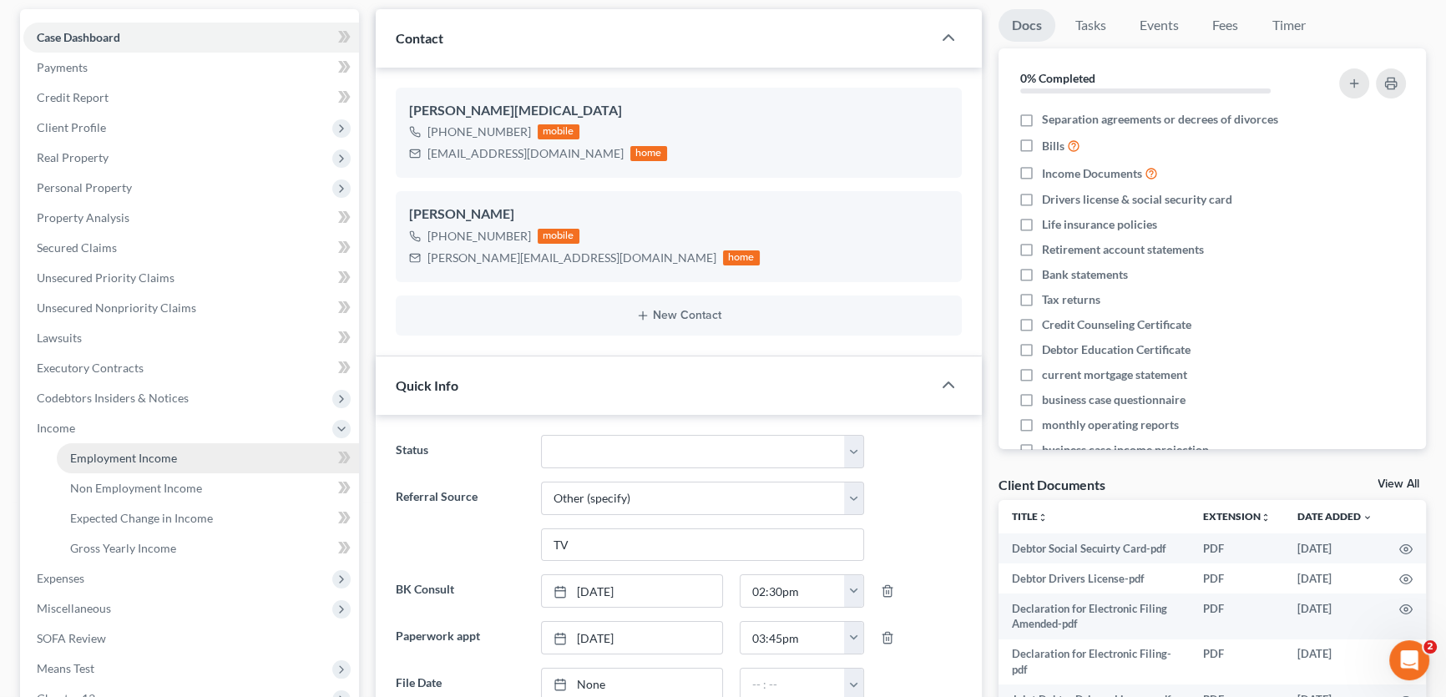
click at [93, 456] on span "Employment Income" at bounding box center [123, 458] width 107 height 14
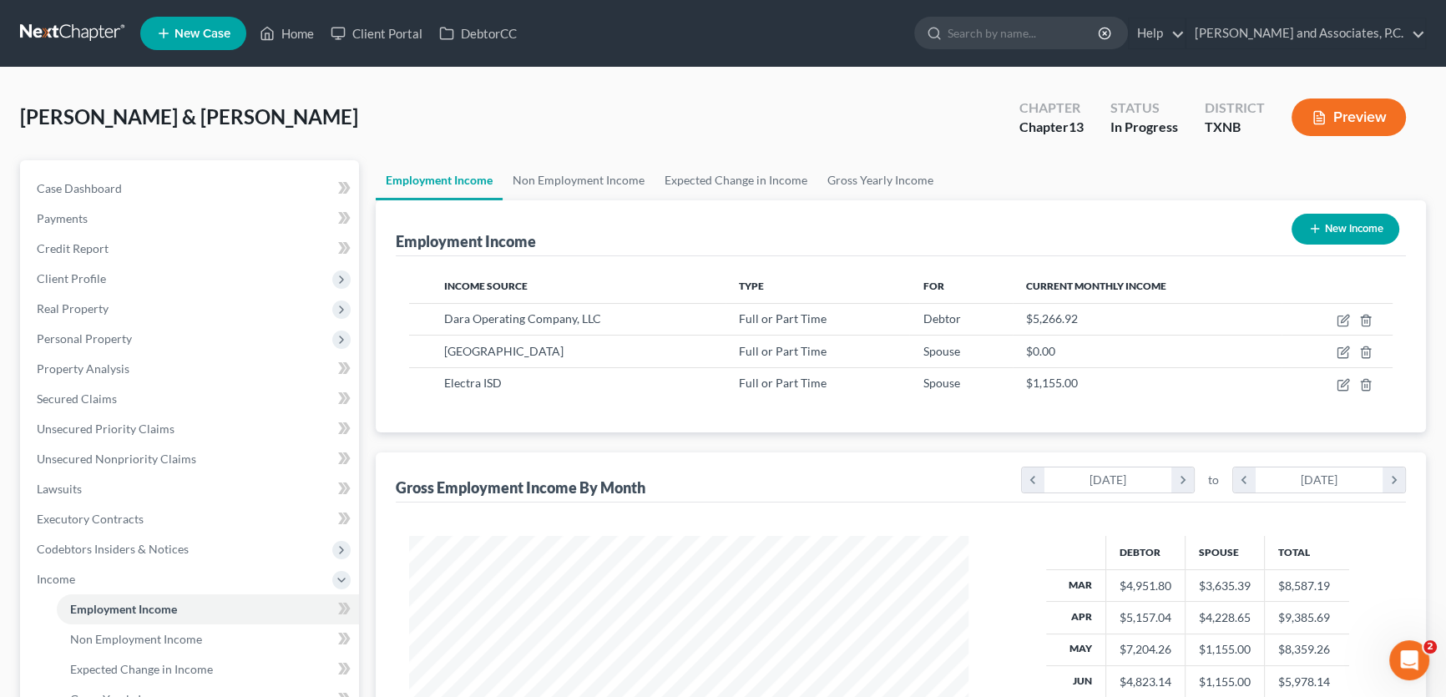
scroll to position [299, 593]
click at [614, 184] on link "Non Employment Income" at bounding box center [579, 180] width 152 height 40
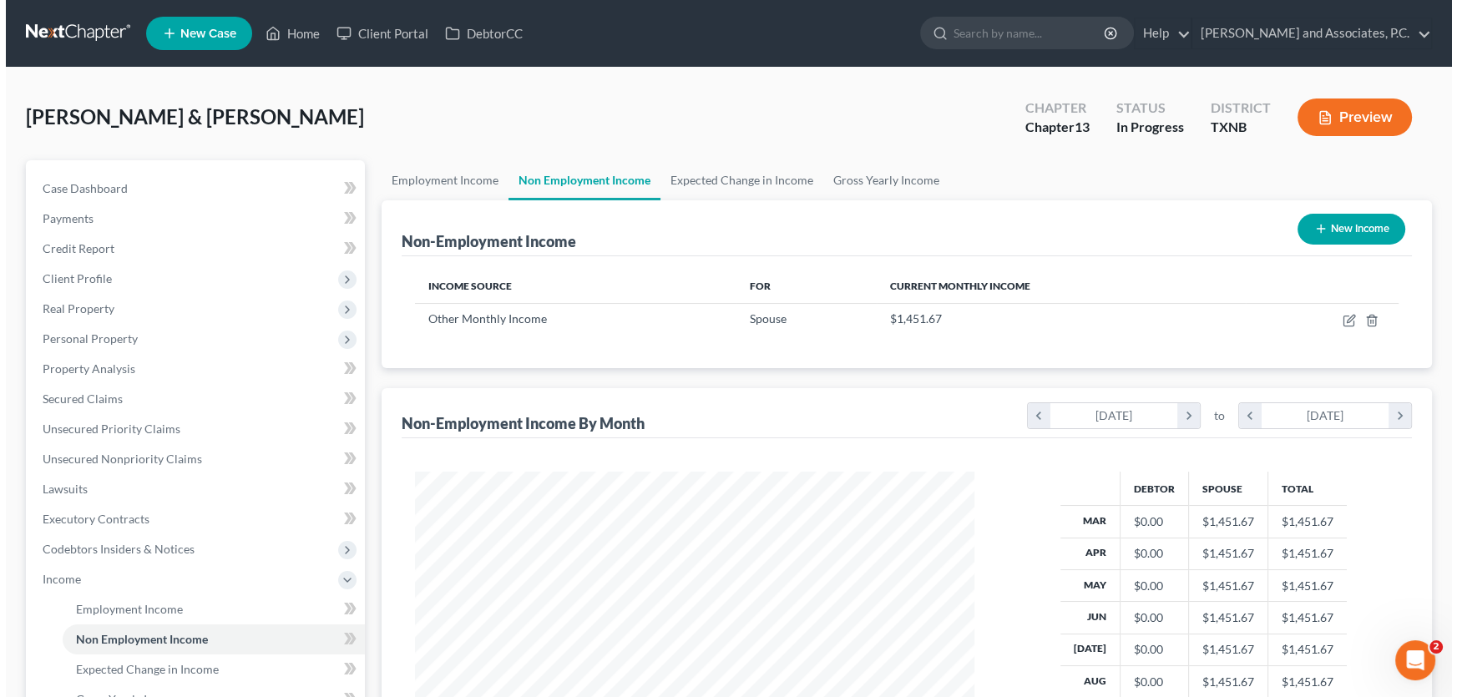
scroll to position [299, 593]
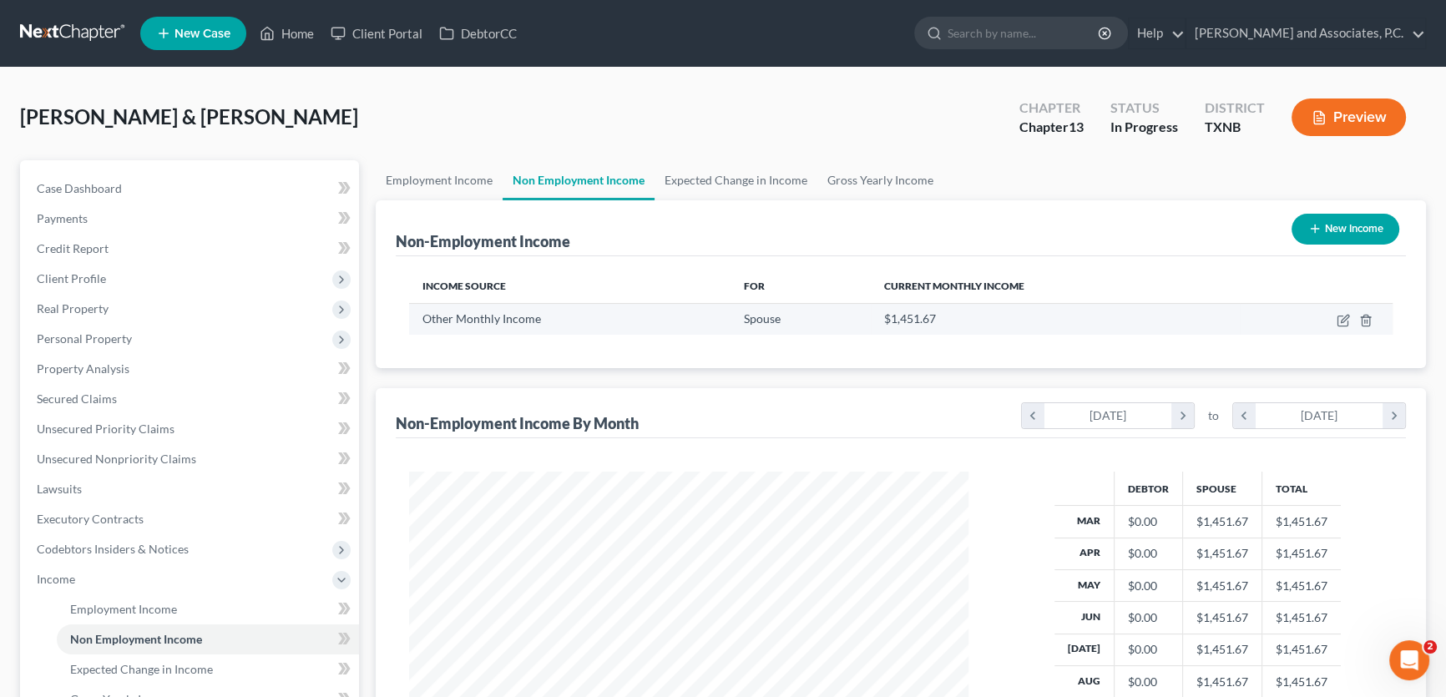
click at [1338, 311] on td at bounding box center [1316, 319] width 153 height 32
click at [1341, 318] on icon "button" at bounding box center [1343, 320] width 13 height 13
select select "13"
select select "3"
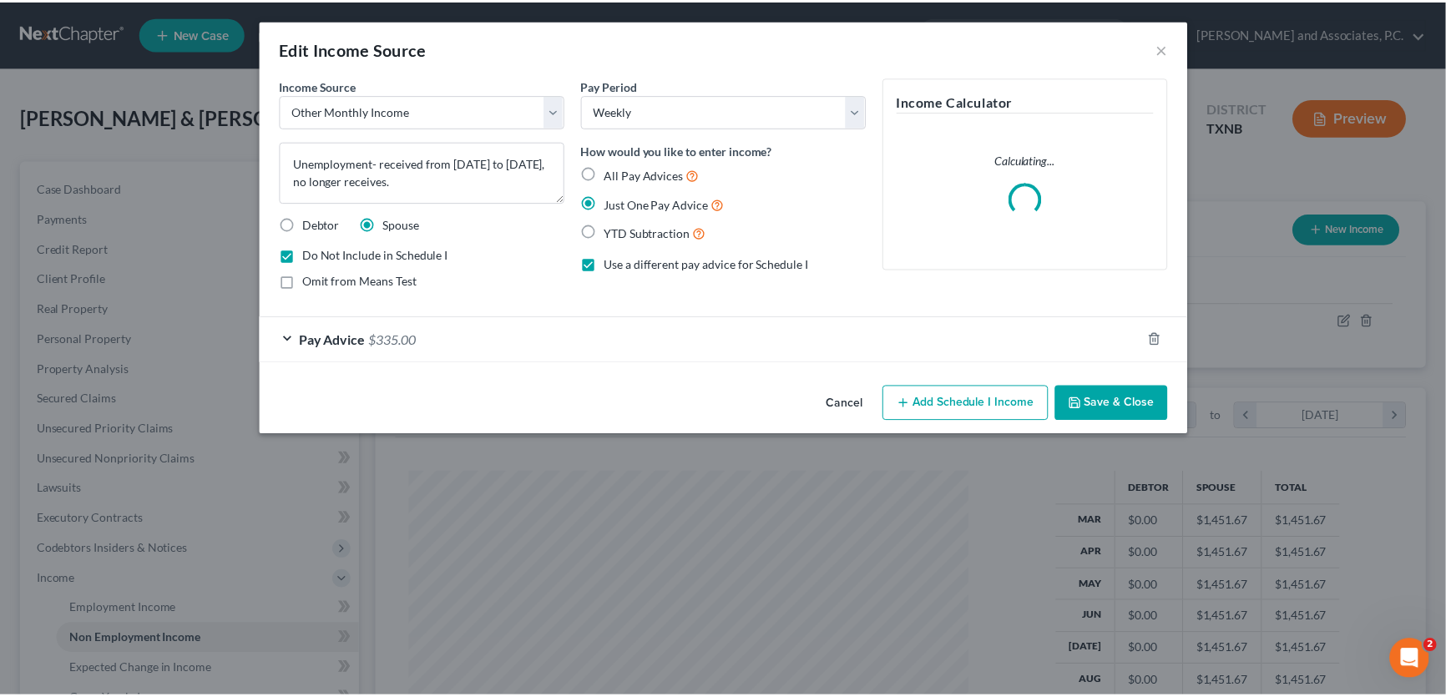
scroll to position [299, 598]
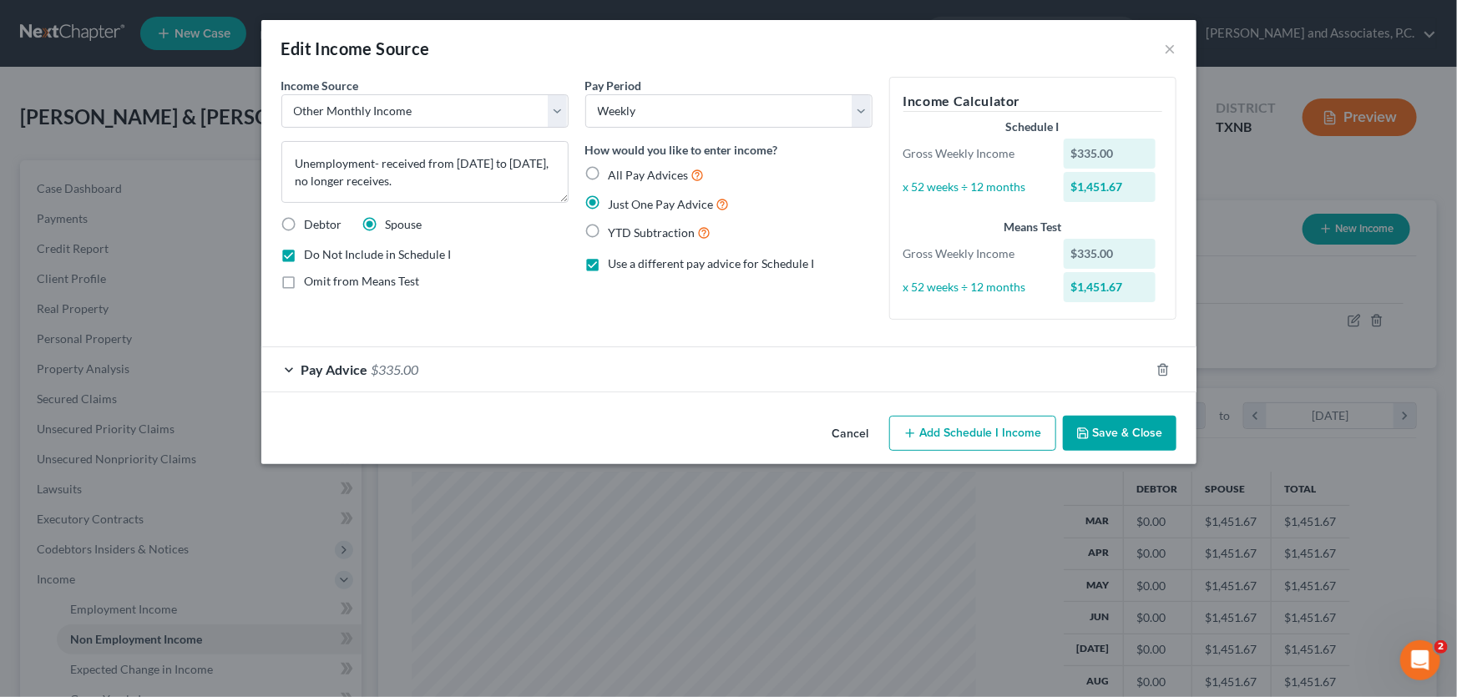
click at [609, 267] on label "Use a different pay advice for Schedule I" at bounding box center [712, 263] width 206 height 17
click at [615, 266] on input "Use a different pay advice for Schedule I" at bounding box center [620, 260] width 11 height 11
checkbox input "false"
click at [1034, 436] on button "Cancel" at bounding box center [1024, 433] width 63 height 33
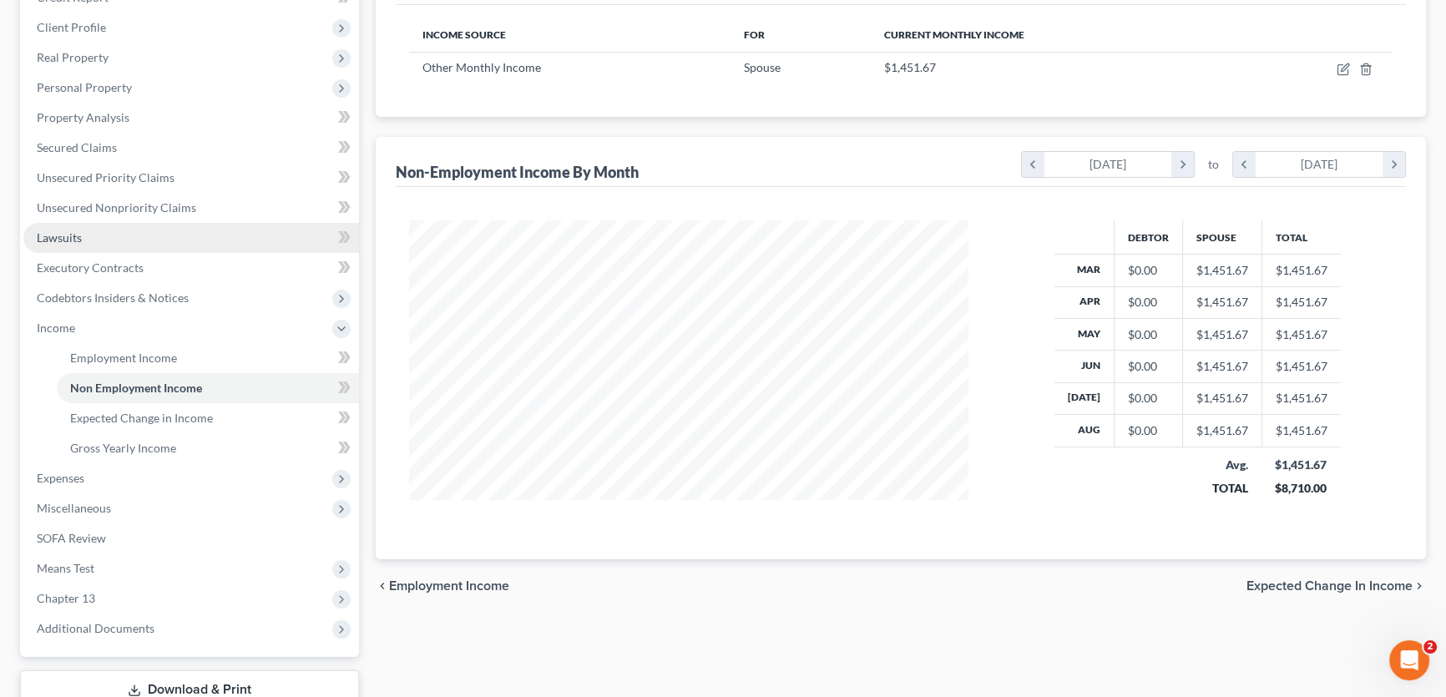
scroll to position [367, 0]
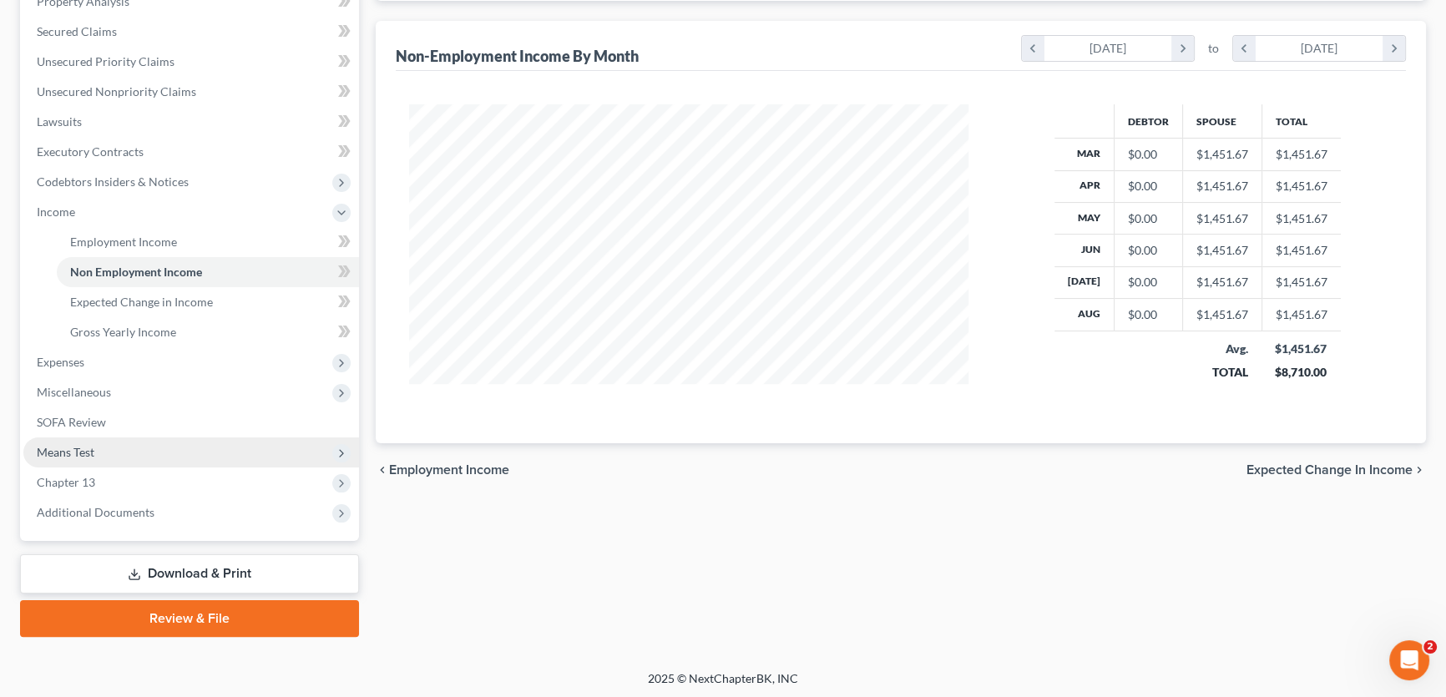
click at [92, 447] on span "Means Test" at bounding box center [66, 452] width 58 height 14
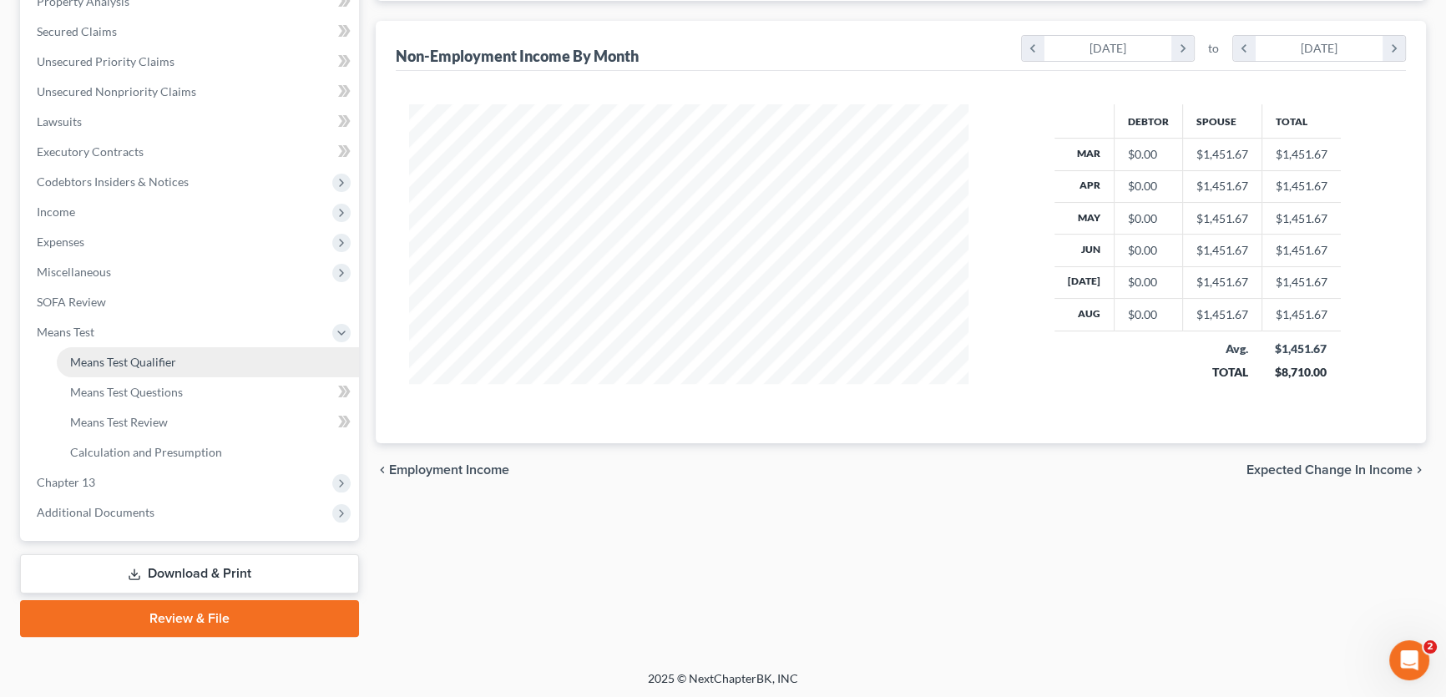
click at [115, 361] on span "Means Test Qualifier" at bounding box center [123, 362] width 106 height 14
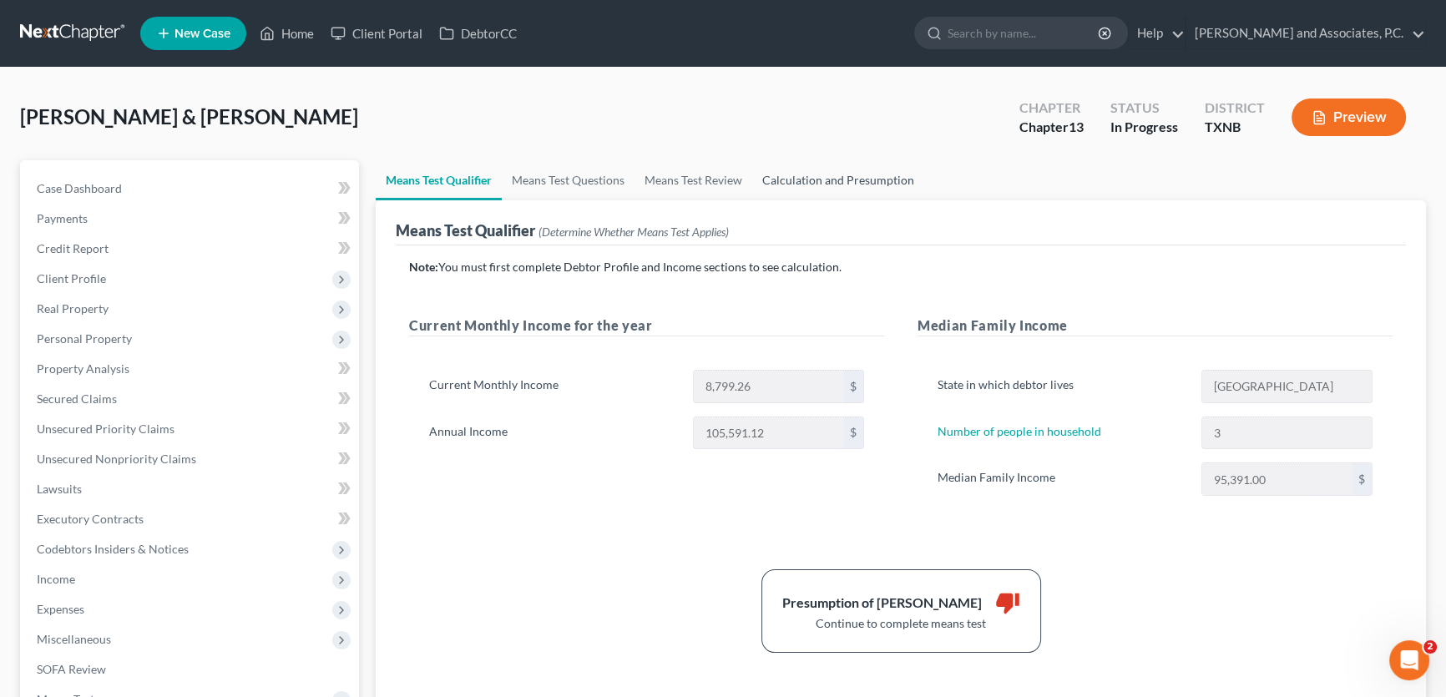
click at [796, 183] on link "Calculation and Presumption" at bounding box center [838, 180] width 172 height 40
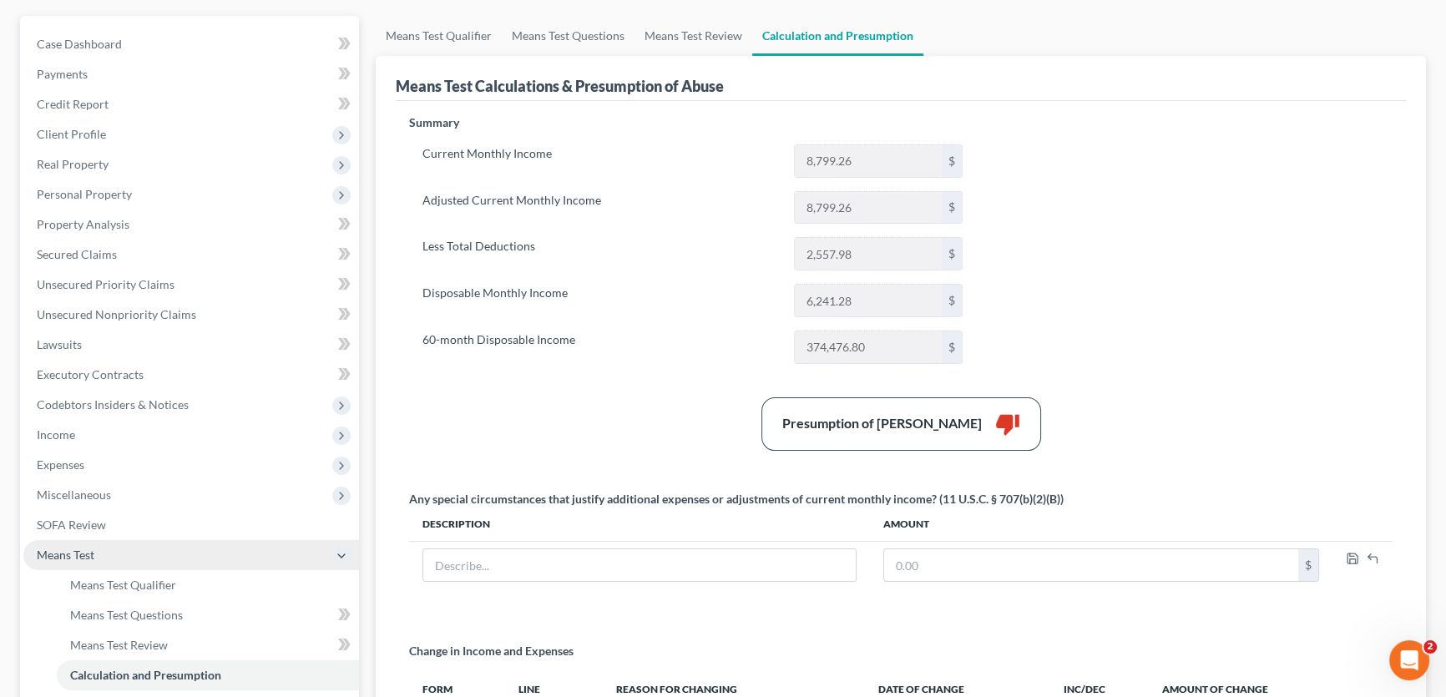
scroll to position [151, 0]
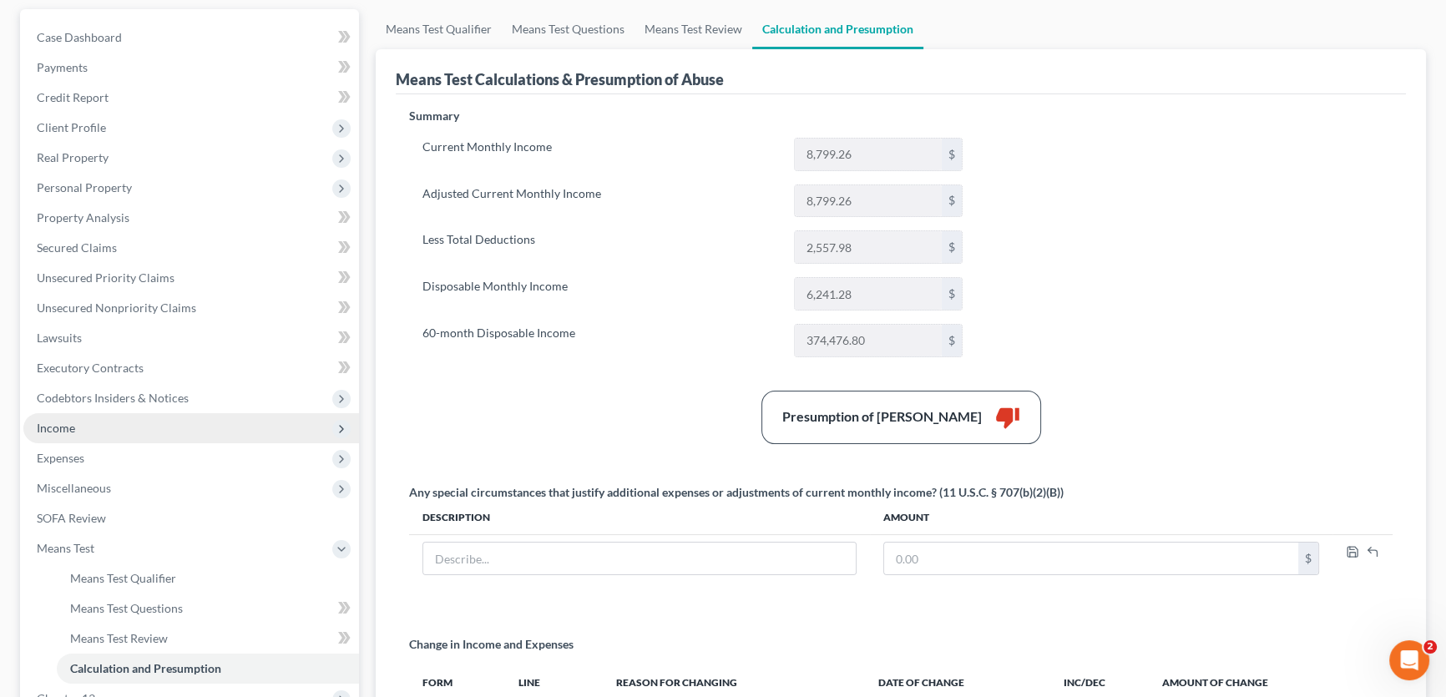
click at [71, 432] on span "Income" at bounding box center [56, 428] width 38 height 14
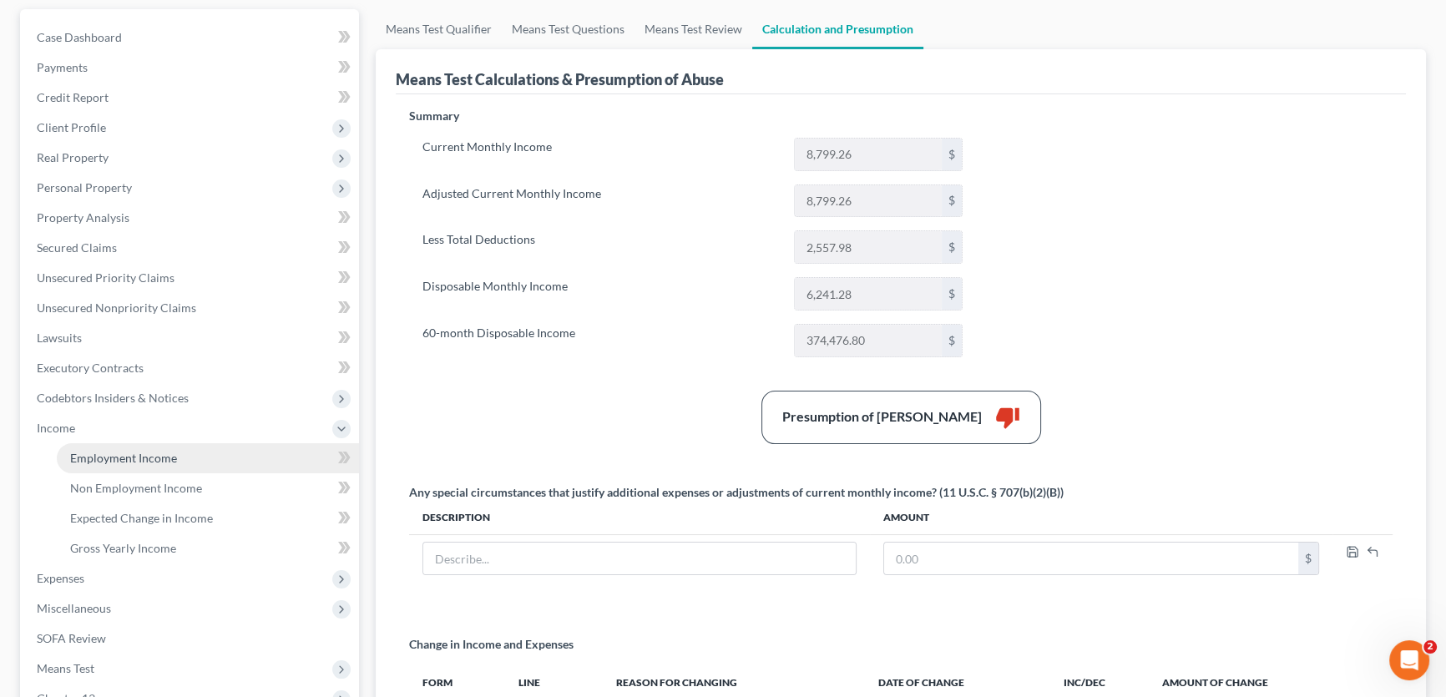
click at [84, 451] on span "Employment Income" at bounding box center [123, 458] width 107 height 14
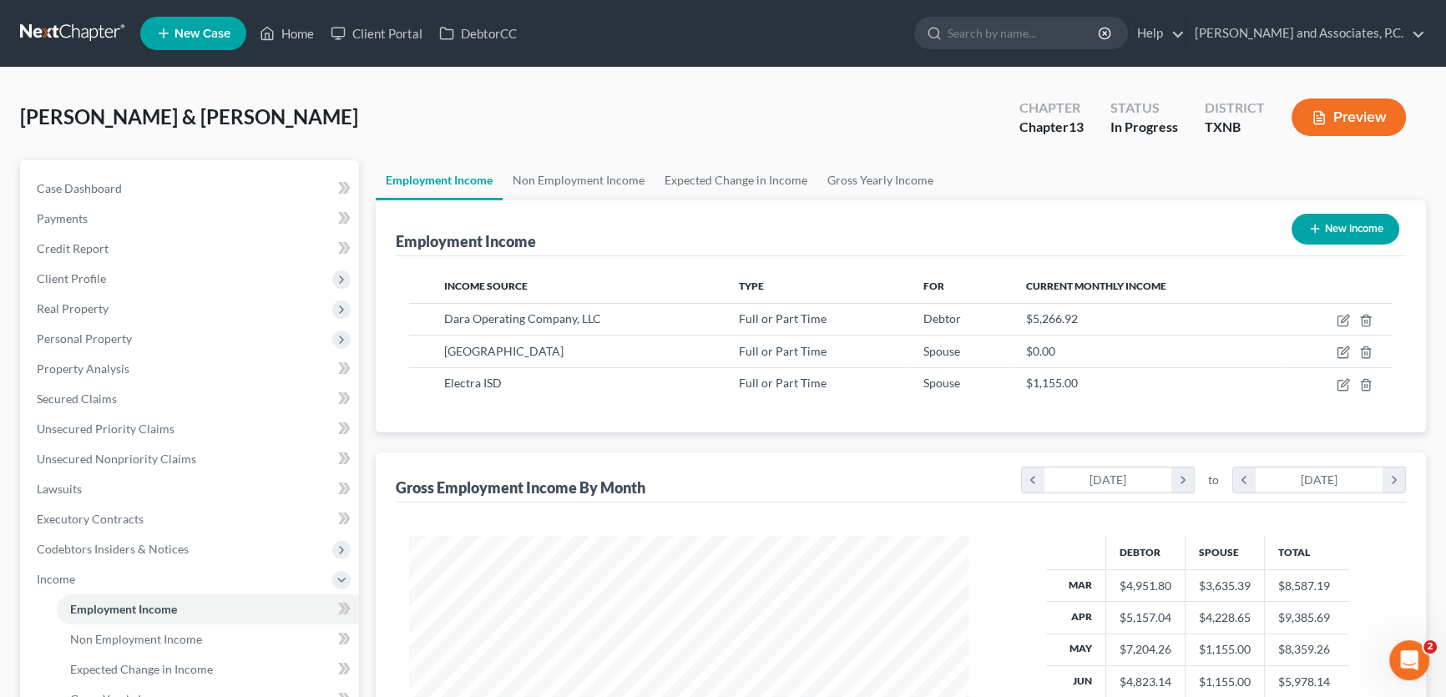
scroll to position [299, 593]
click at [135, 462] on span "Unsecured Nonpriority Claims" at bounding box center [116, 459] width 159 height 14
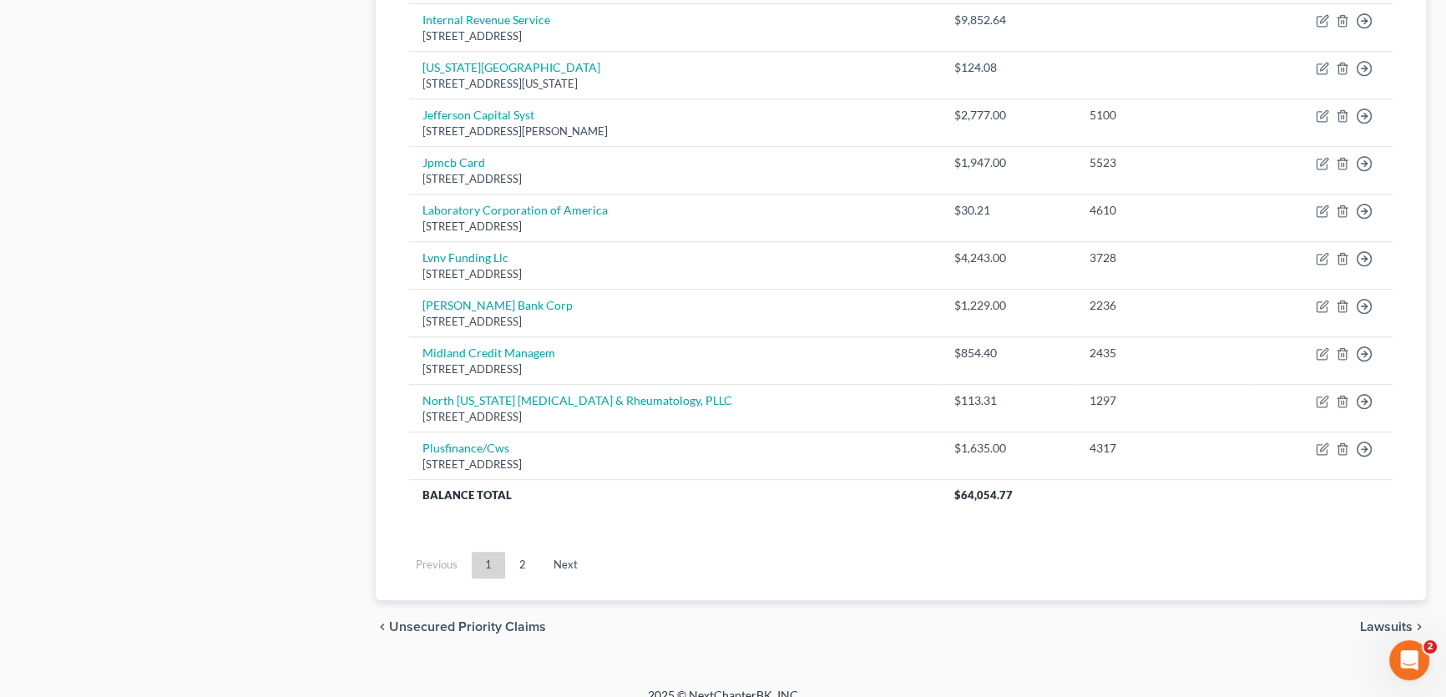
scroll to position [1214, 0]
click at [526, 564] on link "2" at bounding box center [522, 561] width 33 height 27
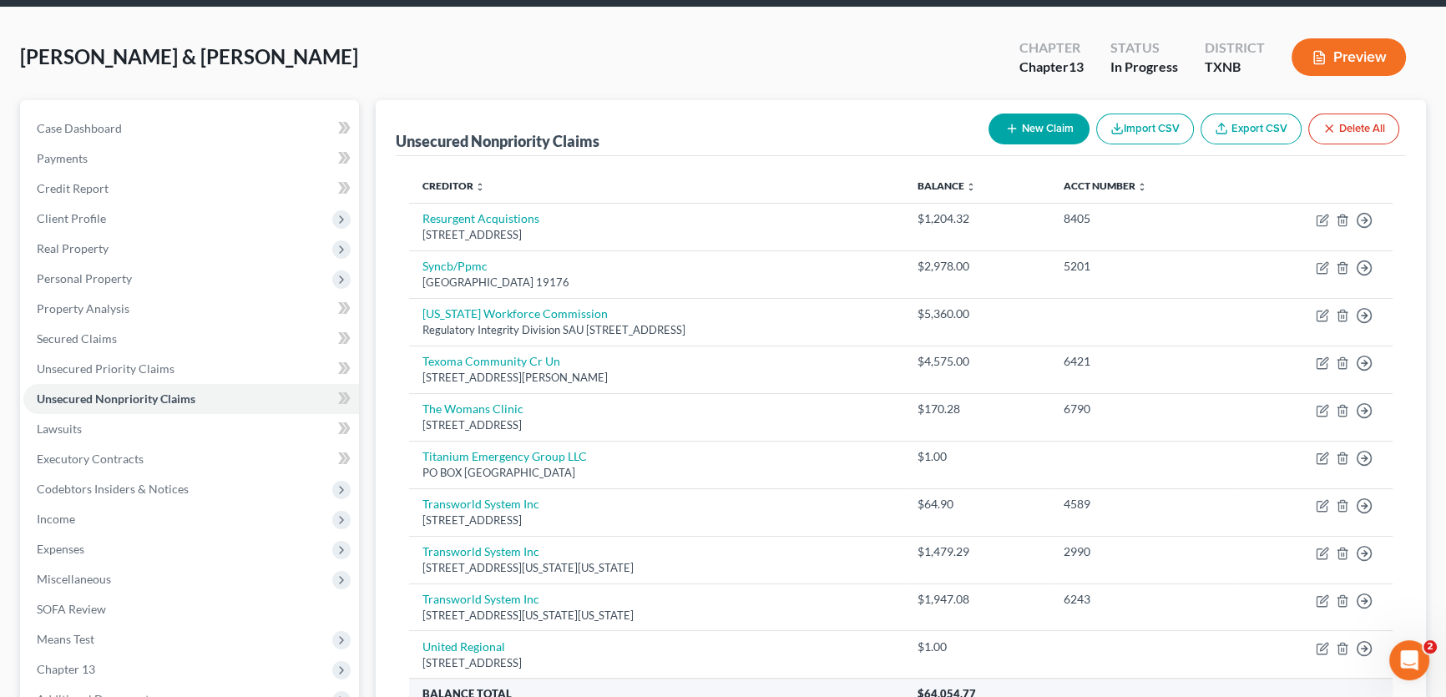
scroll to position [49, 0]
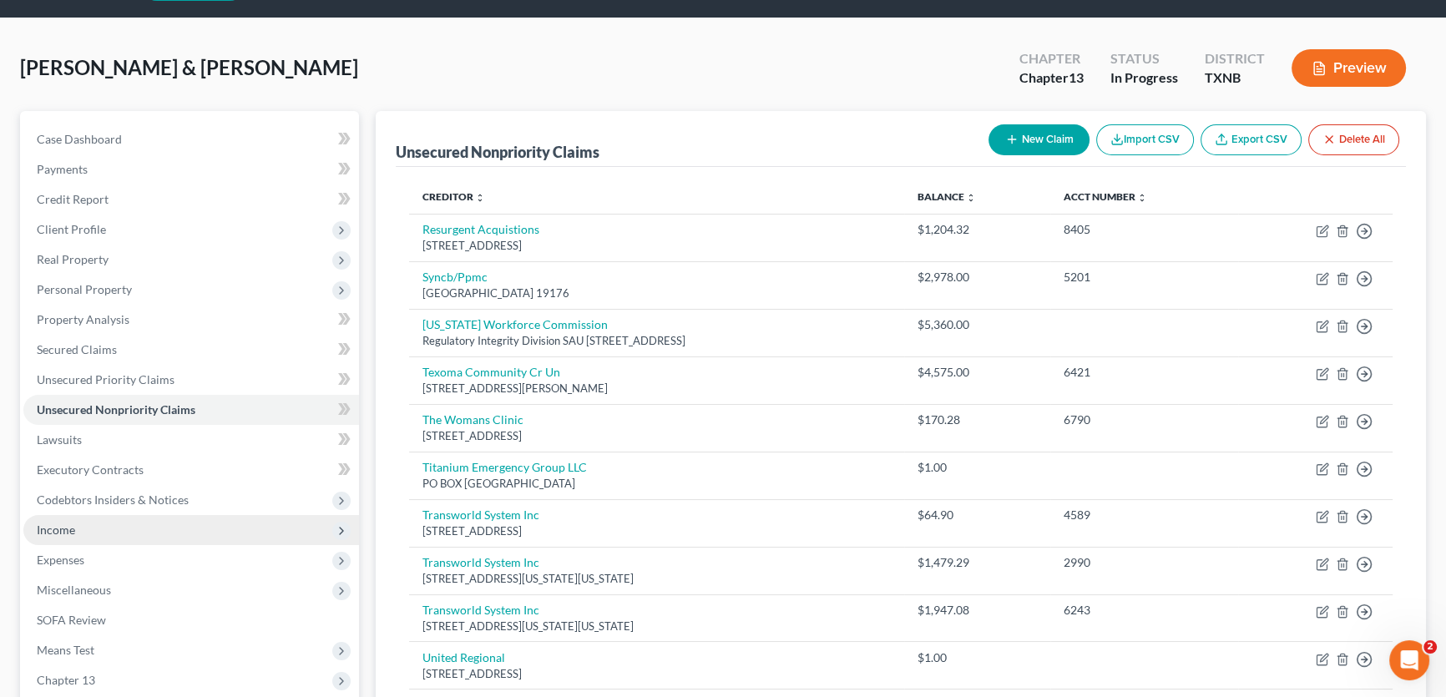
click at [154, 531] on span "Income" at bounding box center [191, 530] width 336 height 30
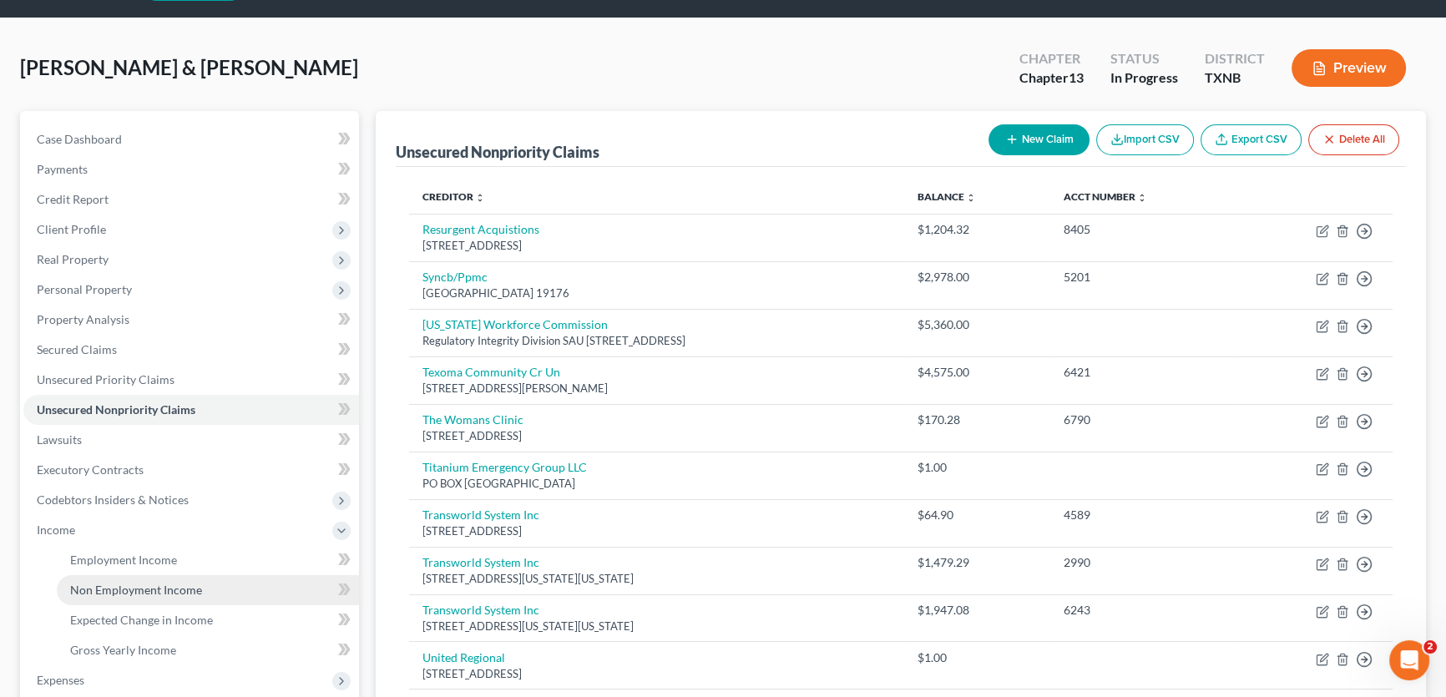
click at [149, 583] on span "Non Employment Income" at bounding box center [136, 590] width 132 height 14
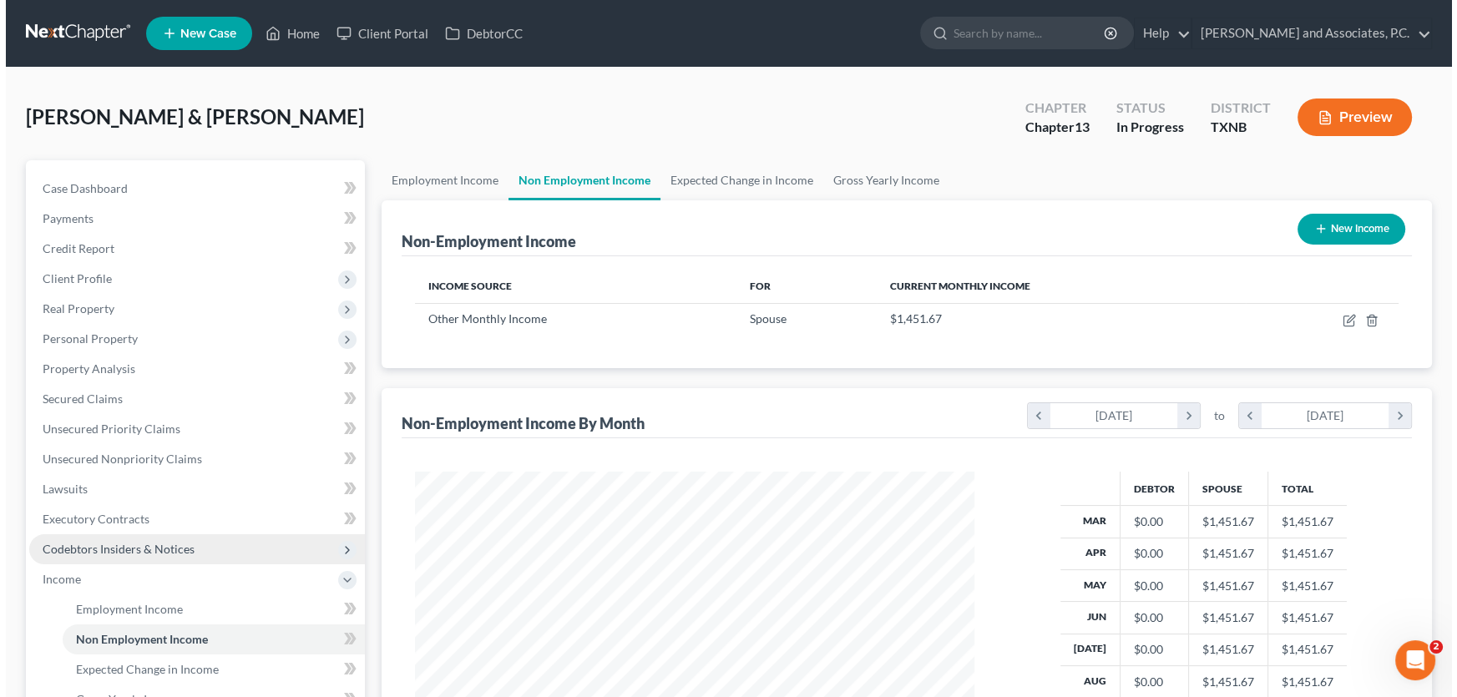
scroll to position [299, 593]
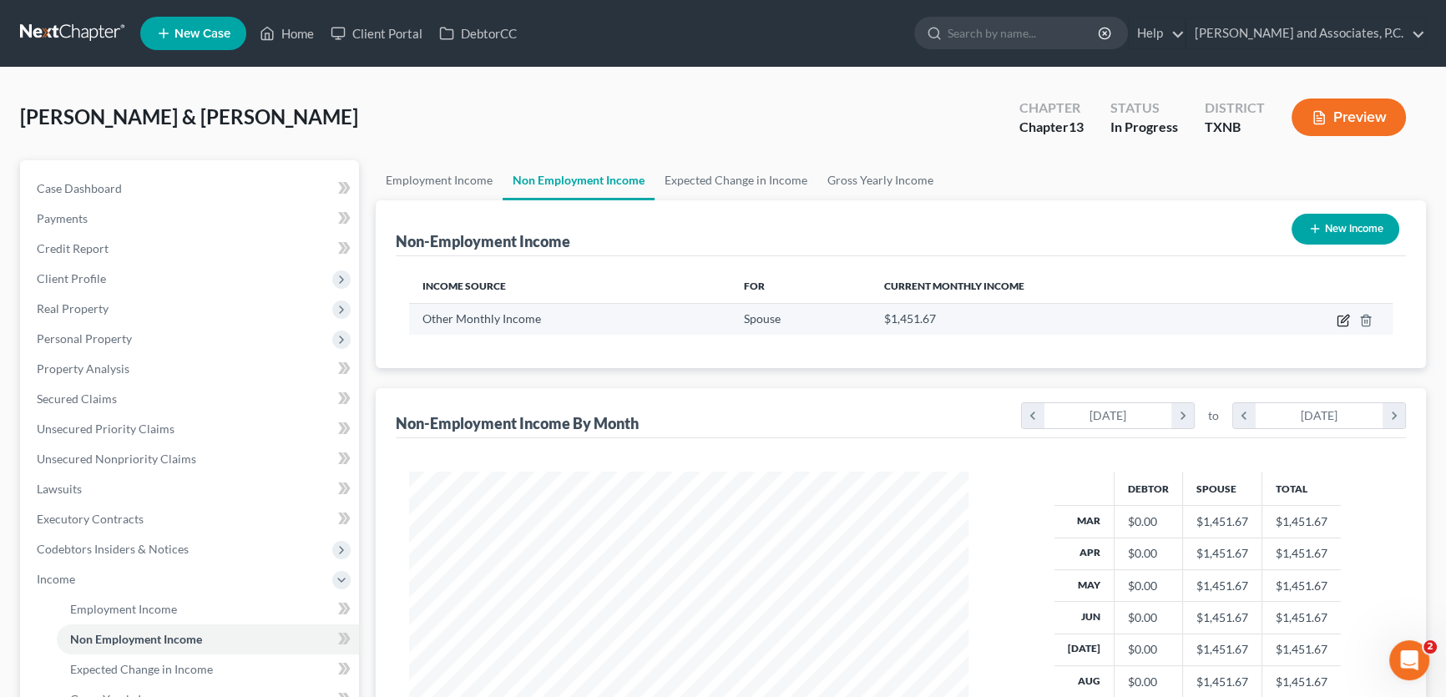
click at [1343, 320] on icon "button" at bounding box center [1343, 320] width 13 height 13
select select "13"
select select "3"
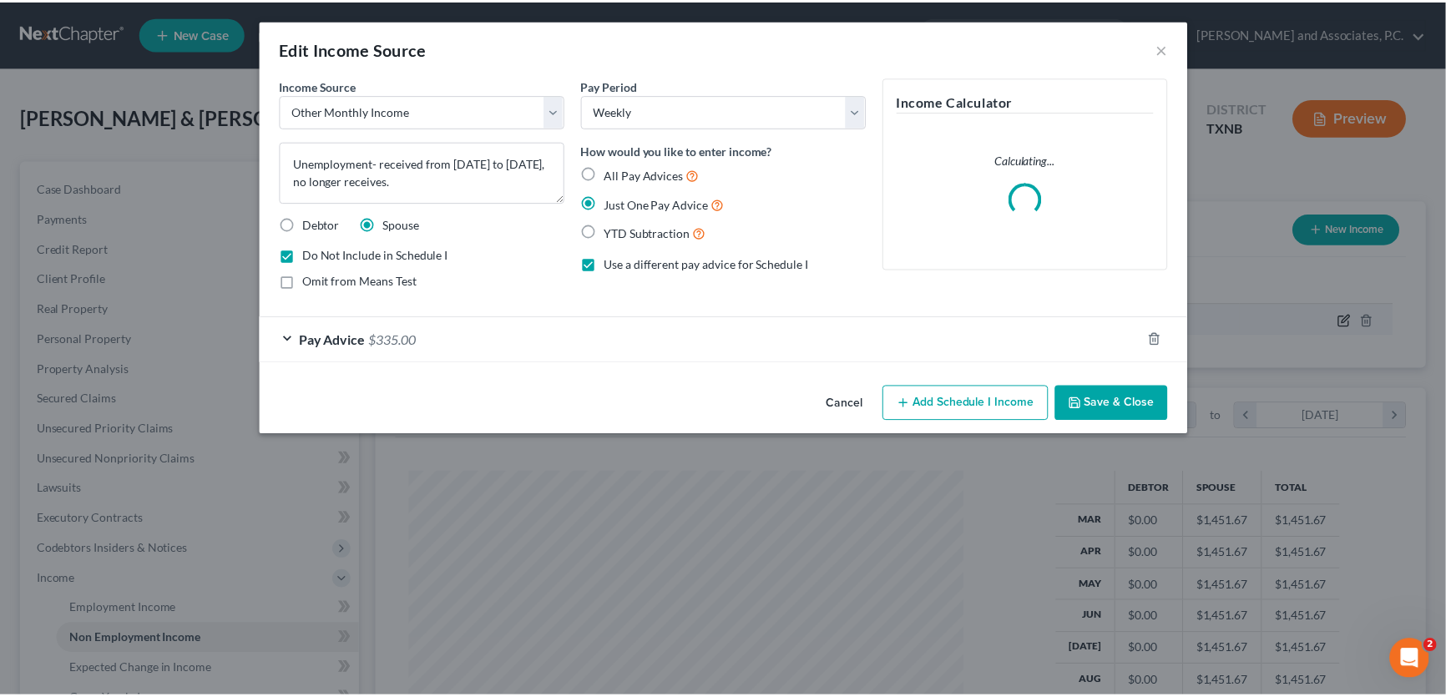
scroll to position [299, 598]
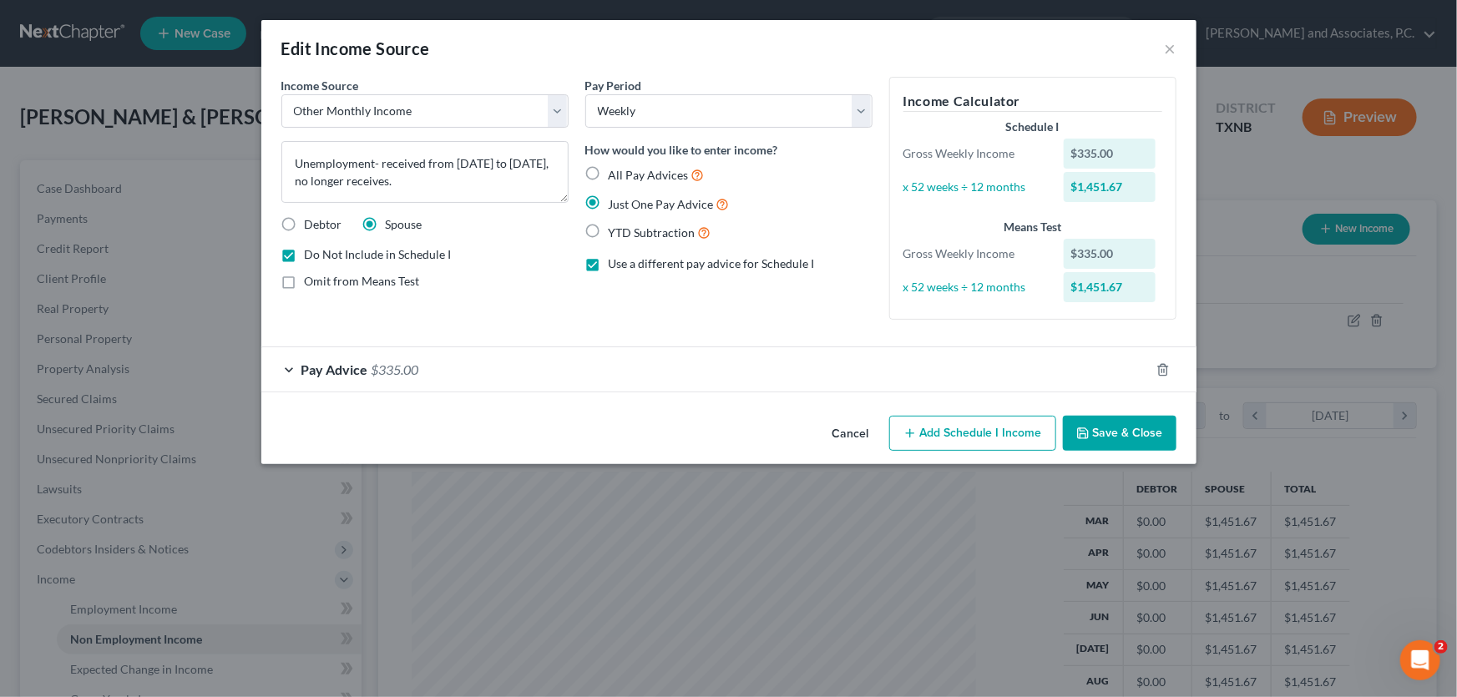
click at [842, 431] on button "Cancel" at bounding box center [850, 433] width 63 height 33
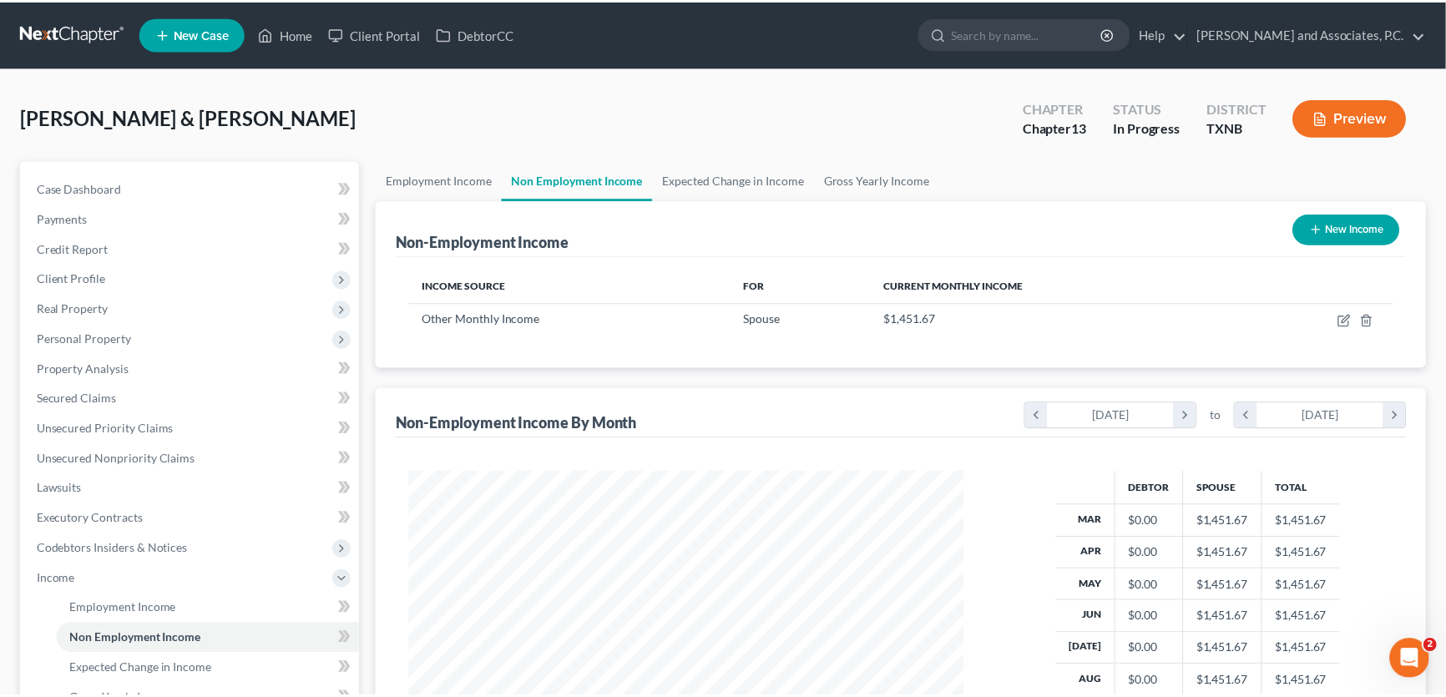
scroll to position [834507, 834213]
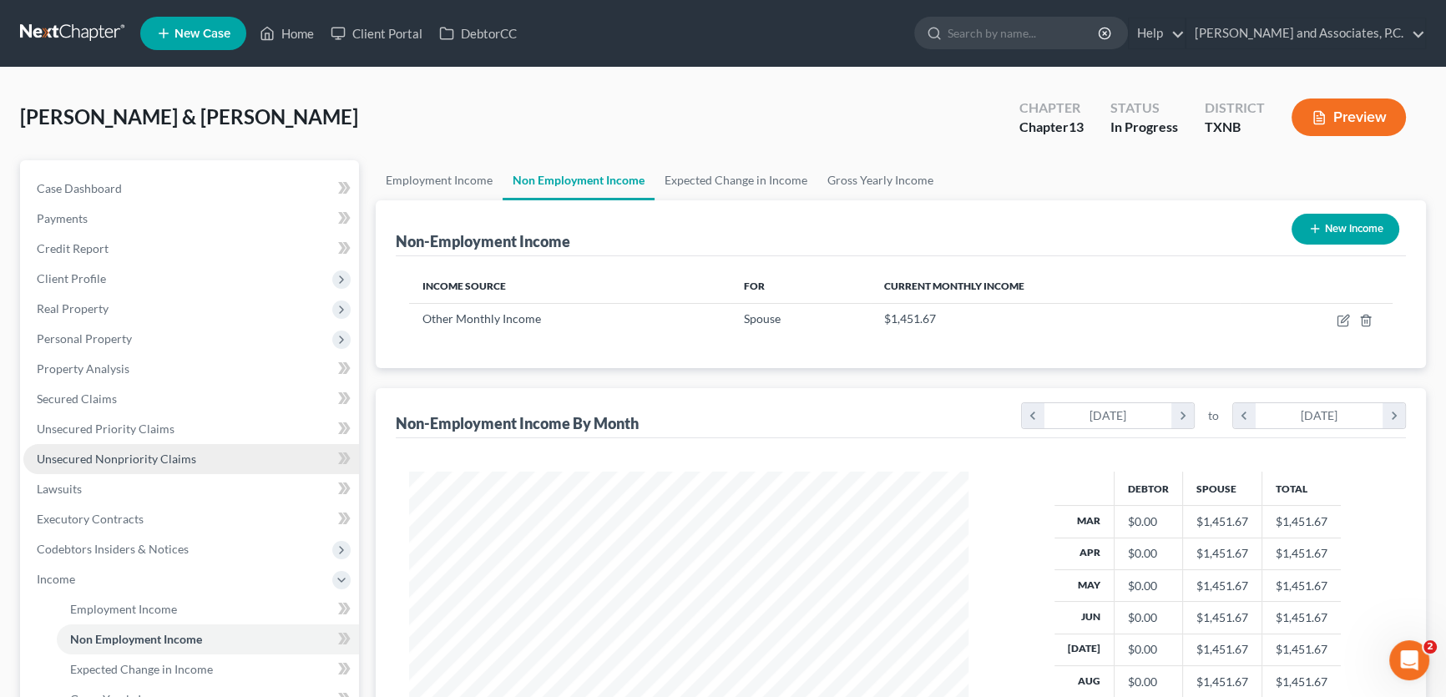
click at [162, 453] on span "Unsecured Nonpriority Claims" at bounding box center [116, 459] width 159 height 14
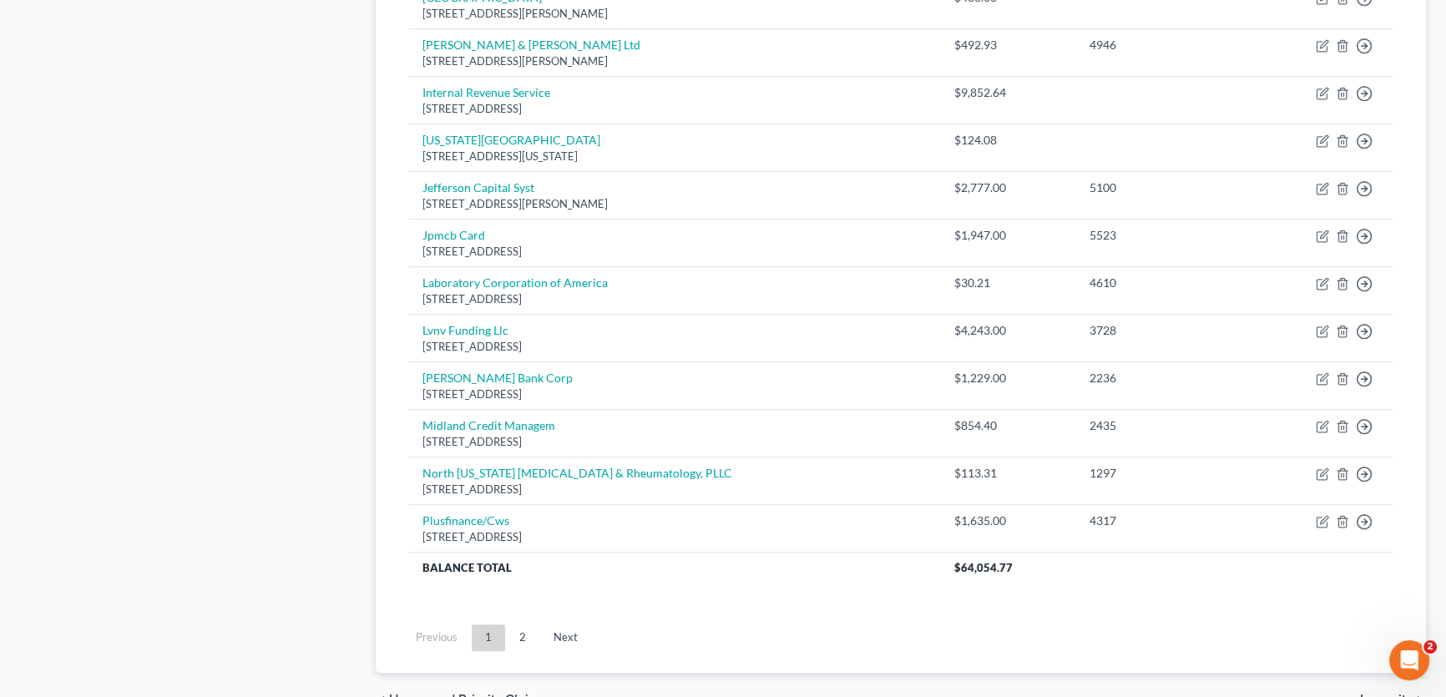
scroll to position [1226, 0]
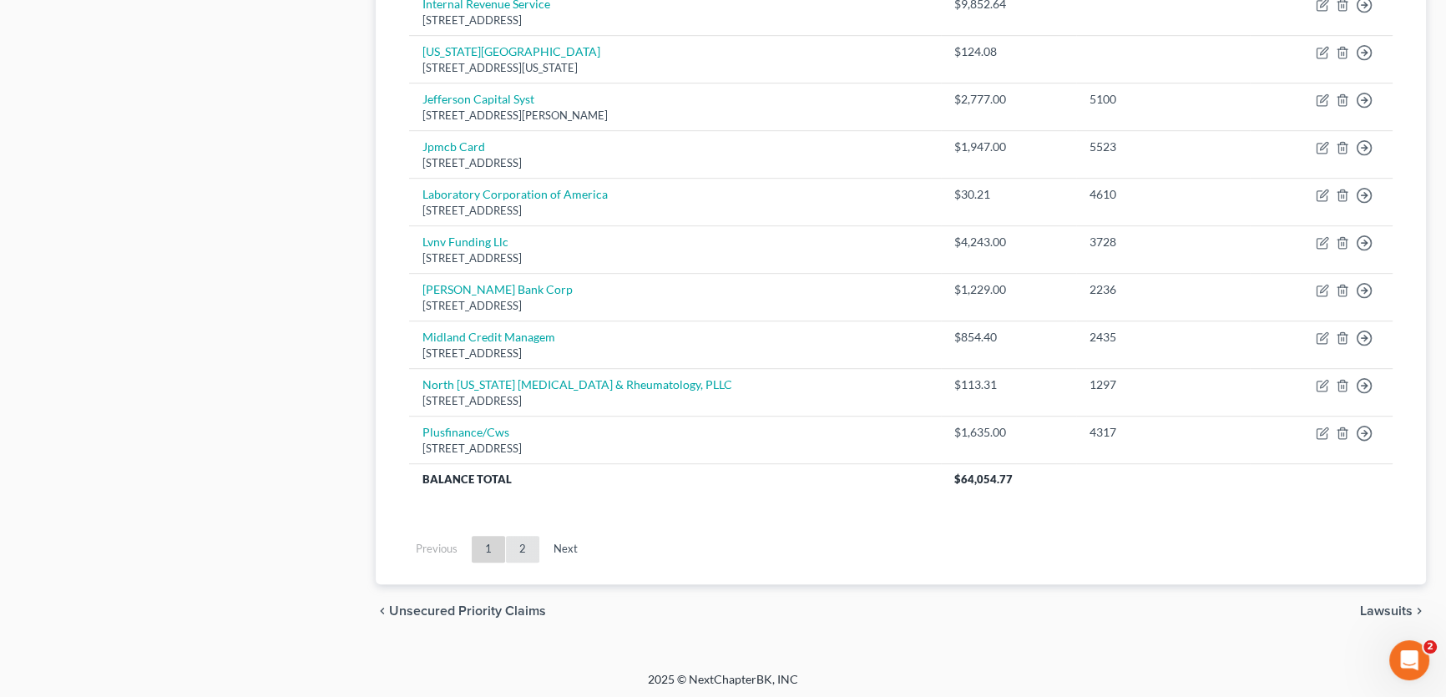
click at [523, 549] on link "2" at bounding box center [522, 549] width 33 height 27
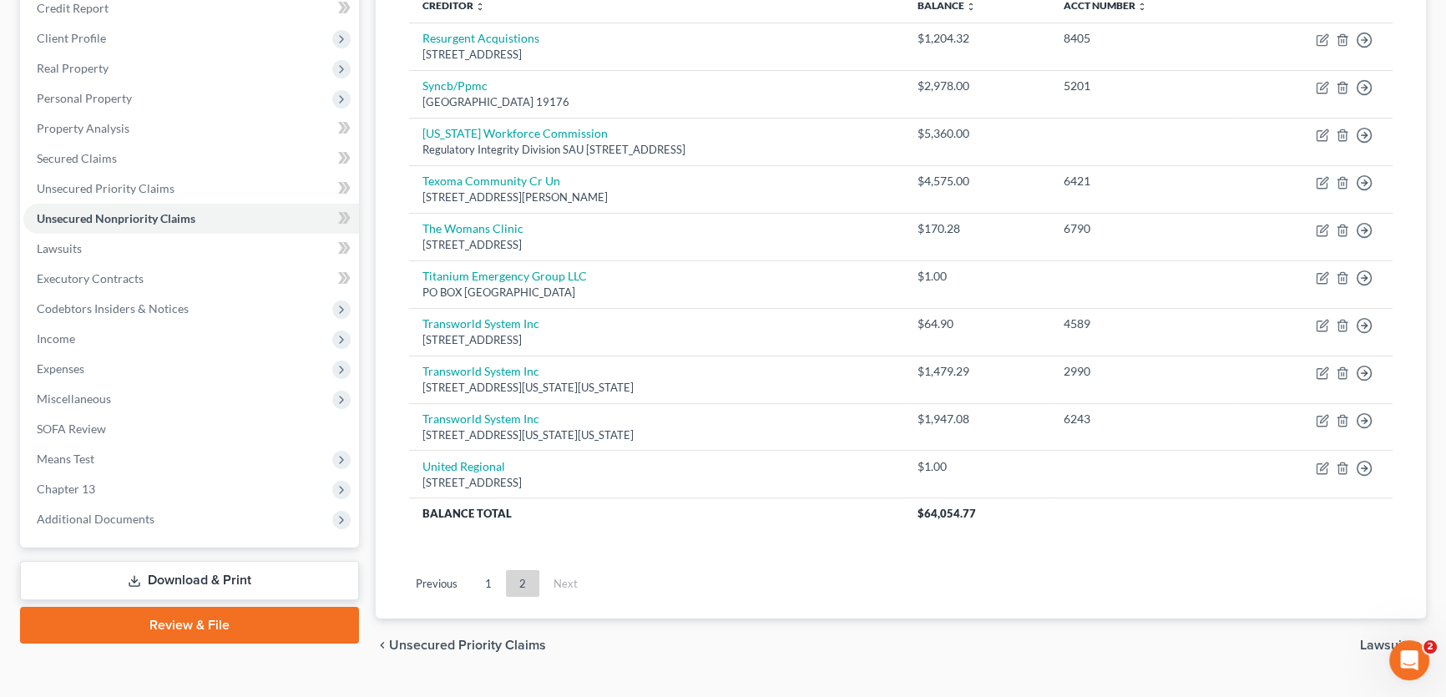
scroll to position [276, 0]
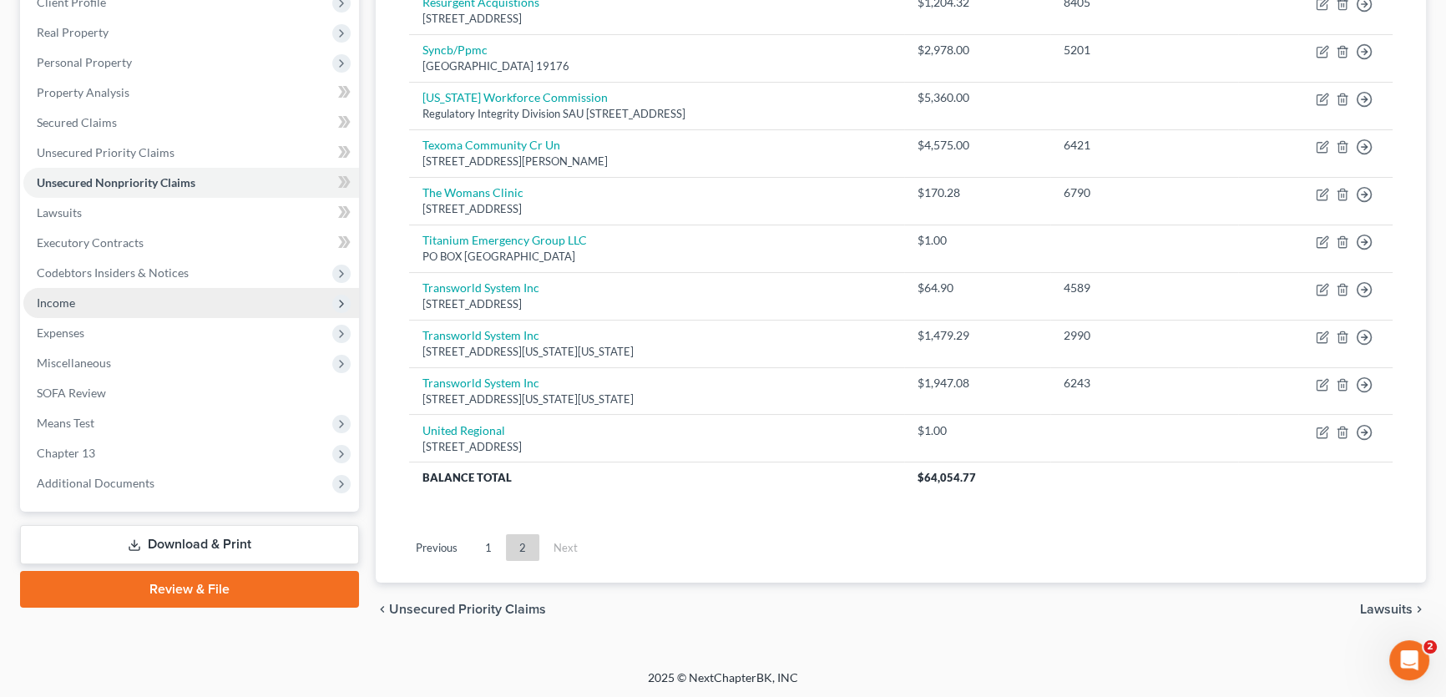
click at [101, 295] on span "Income" at bounding box center [191, 303] width 336 height 30
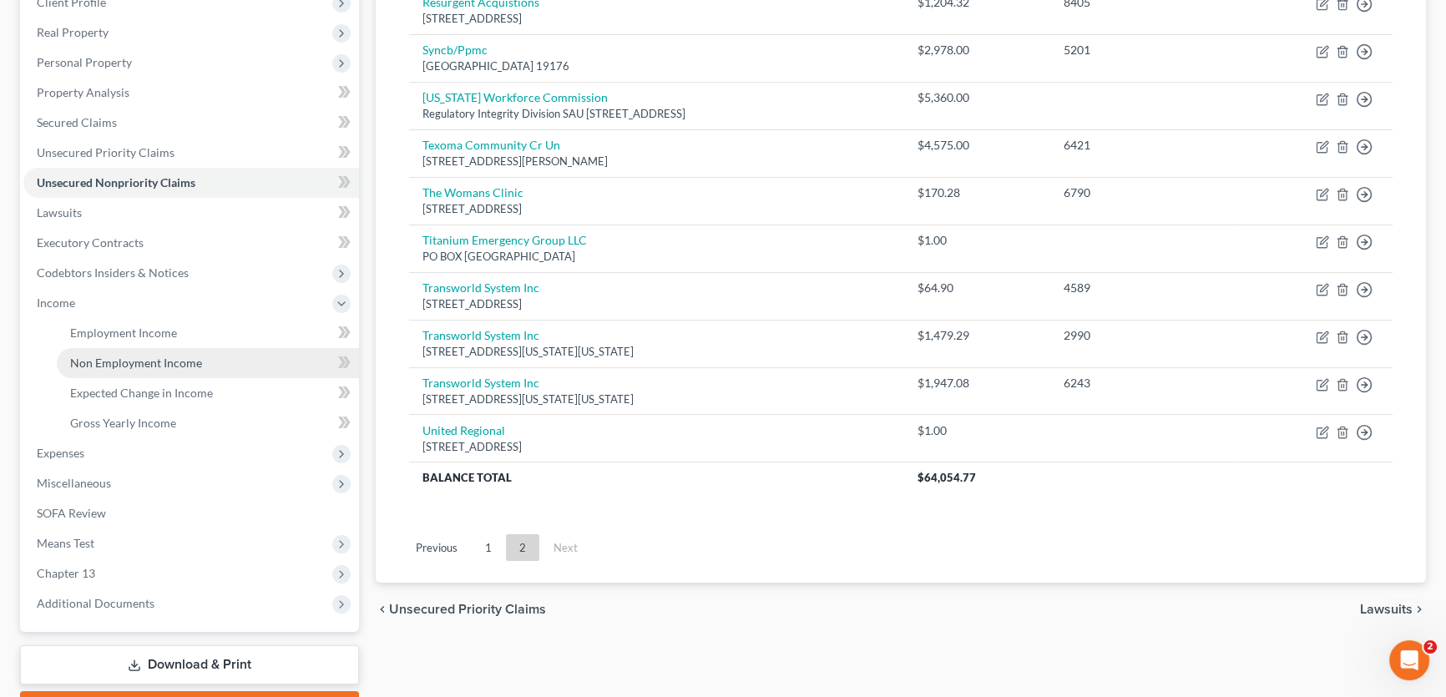
click at [104, 360] on span "Non Employment Income" at bounding box center [136, 363] width 132 height 14
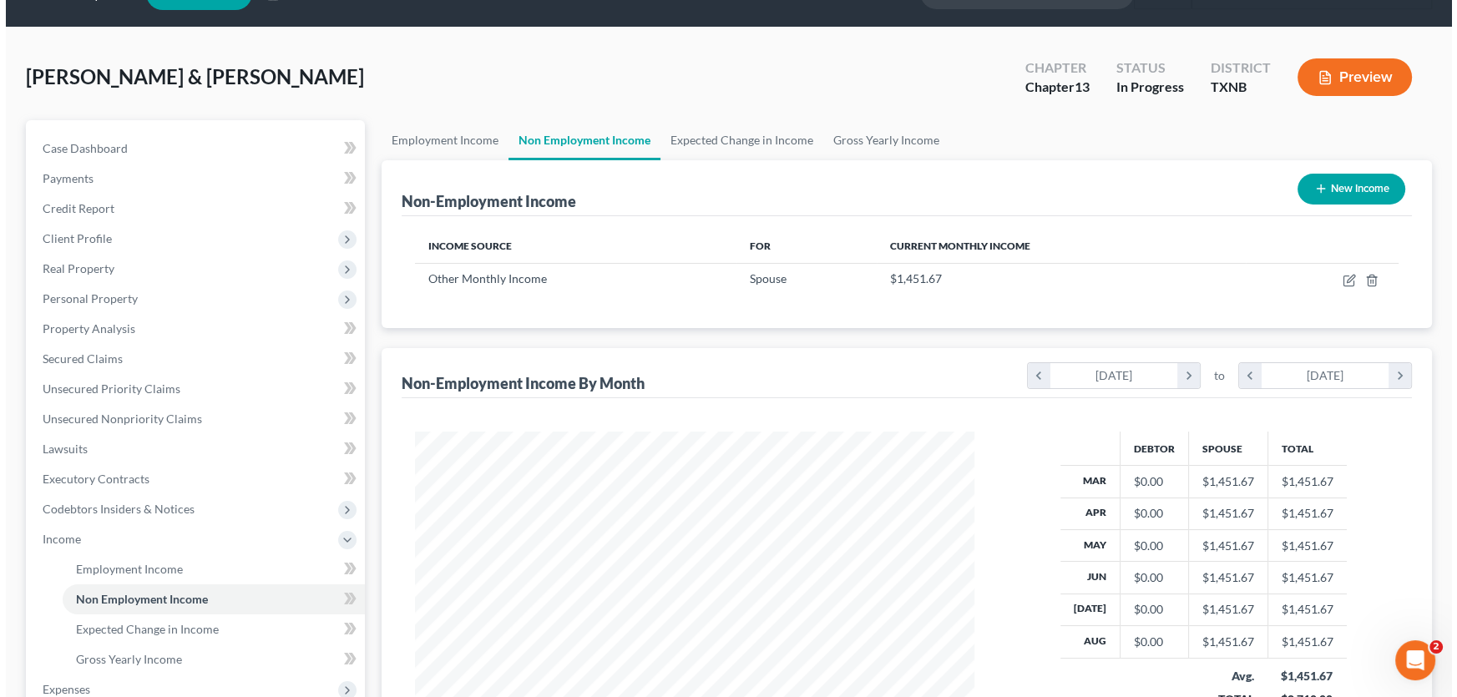
scroll to position [75, 0]
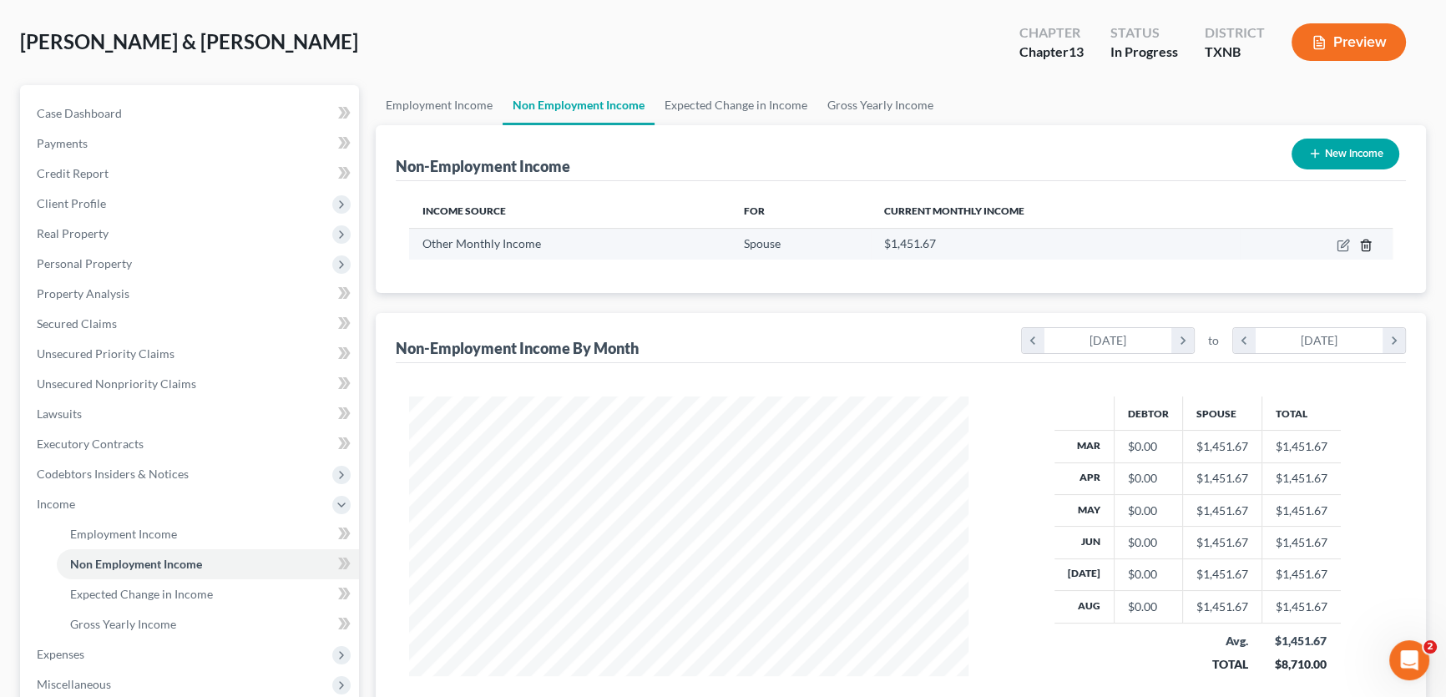
click at [1370, 244] on icon "button" at bounding box center [1365, 245] width 13 height 13
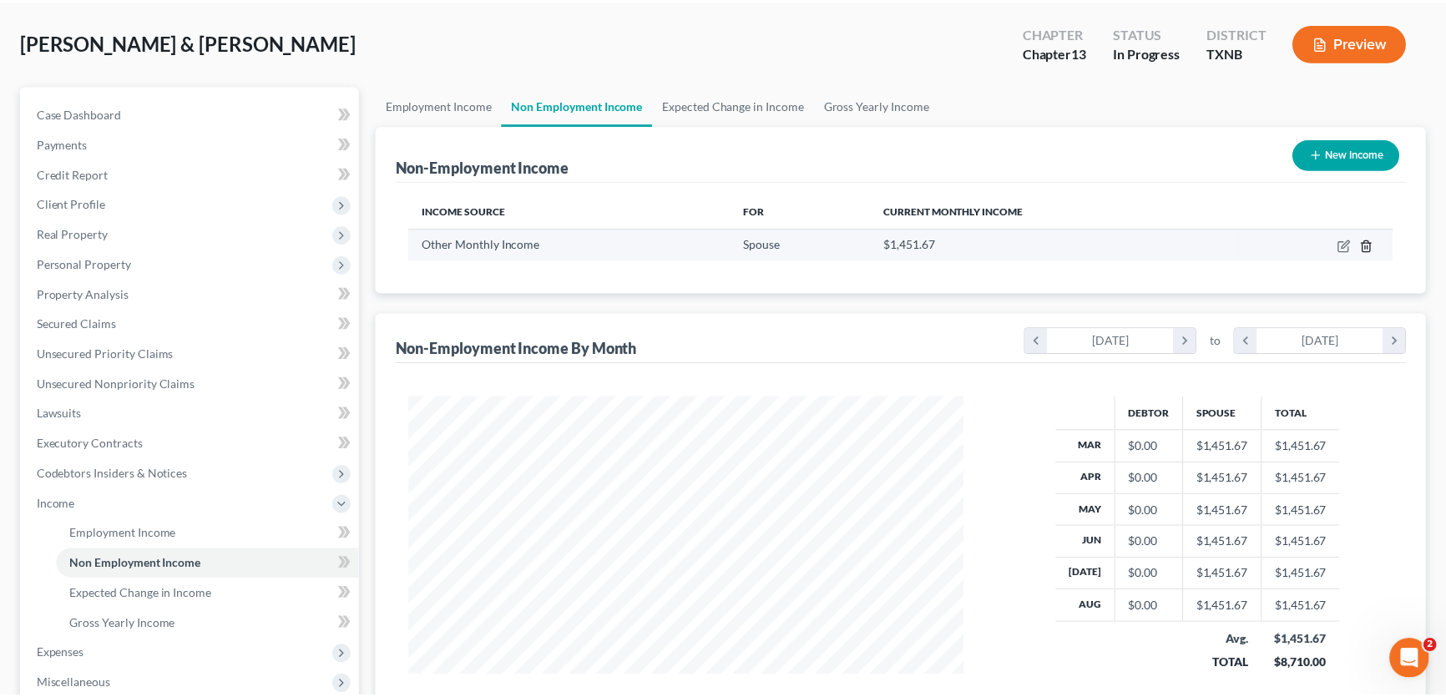
scroll to position [299, 598]
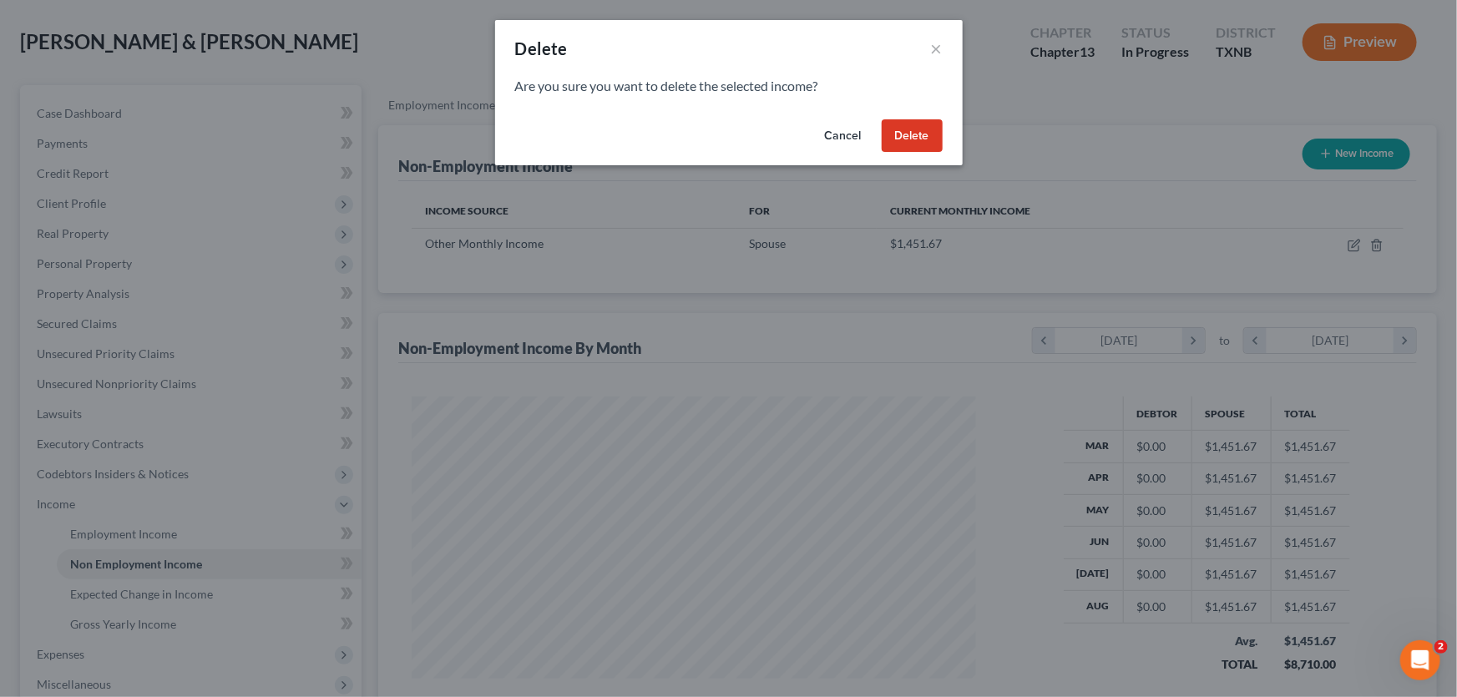
click at [917, 143] on button "Delete" at bounding box center [912, 135] width 61 height 33
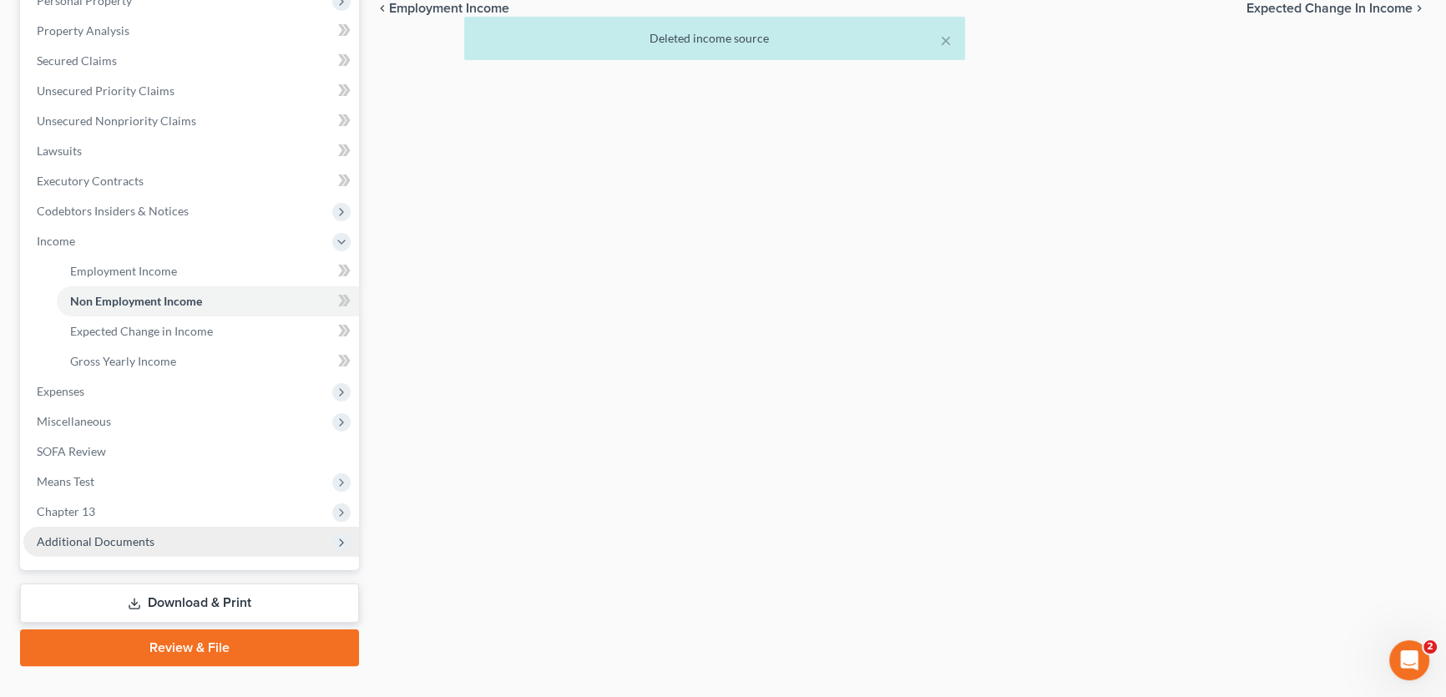
scroll to position [367, 0]
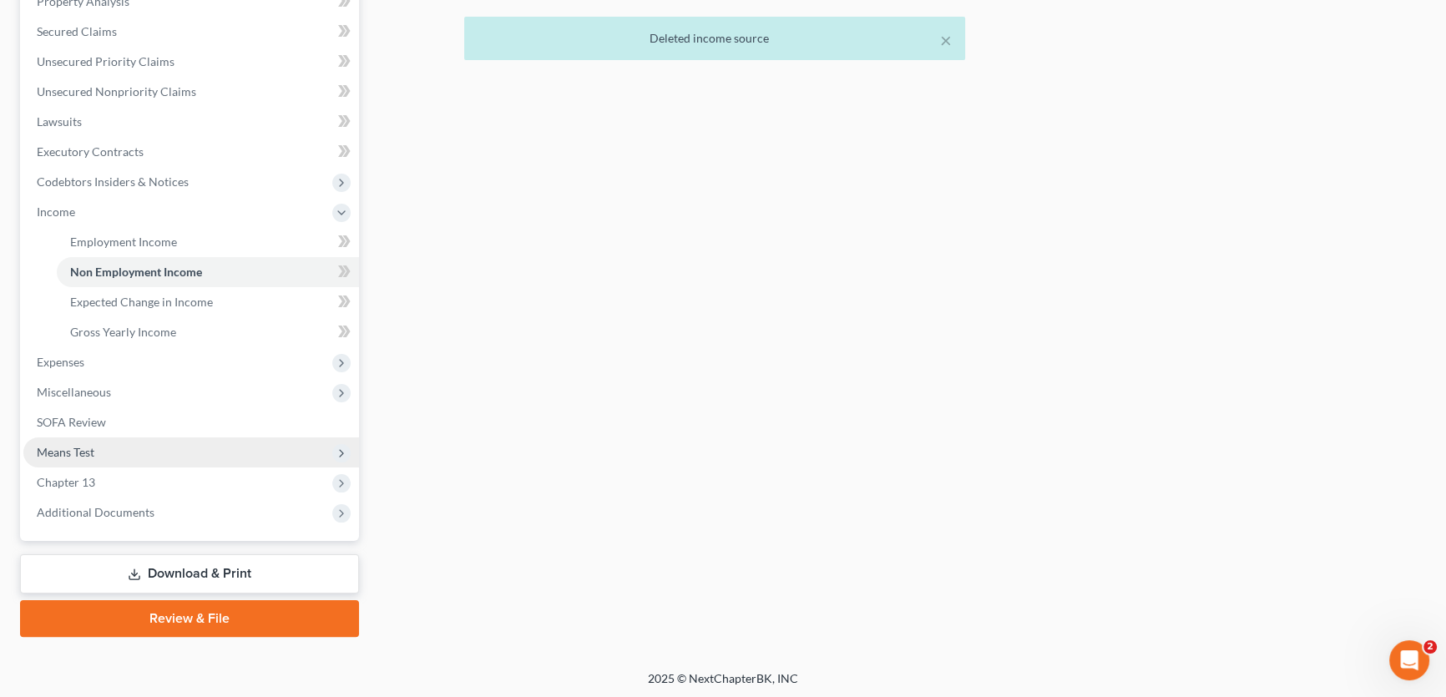
click at [99, 448] on span "Means Test" at bounding box center [191, 452] width 336 height 30
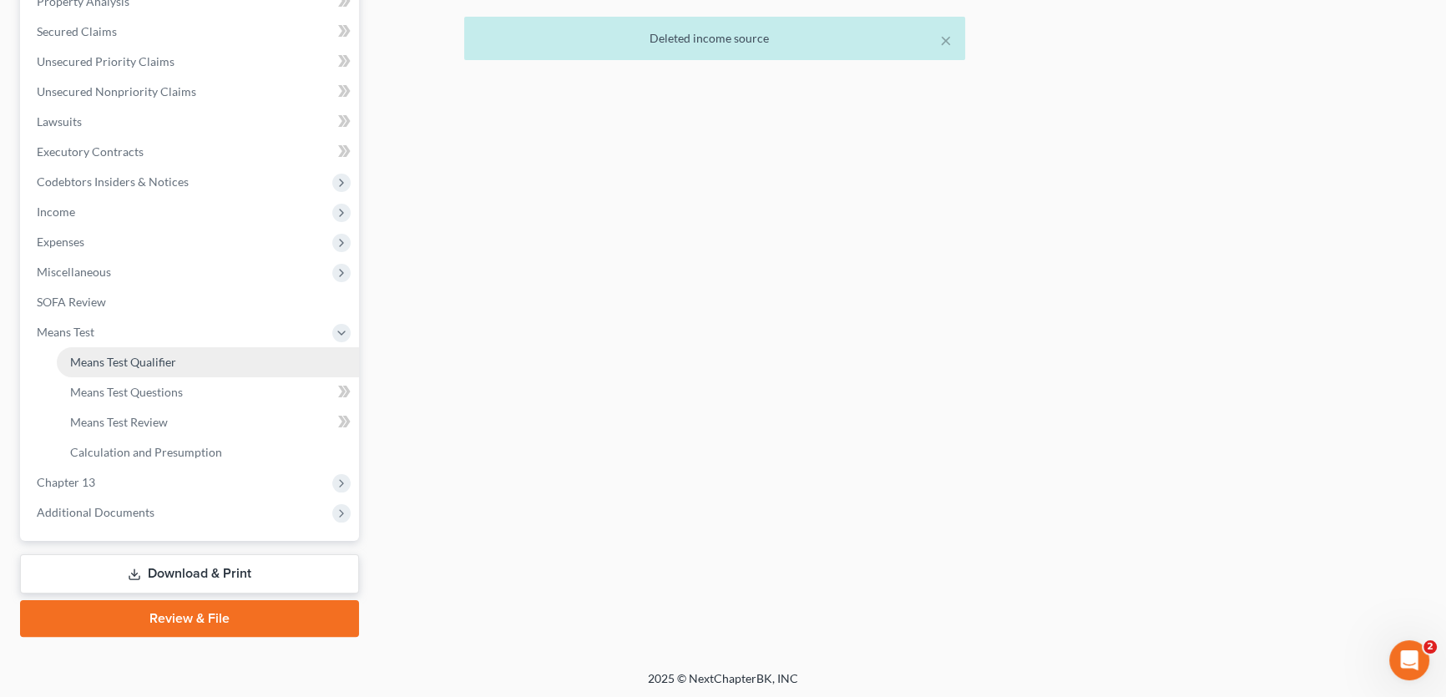
click at [113, 363] on span "Means Test Qualifier" at bounding box center [123, 362] width 106 height 14
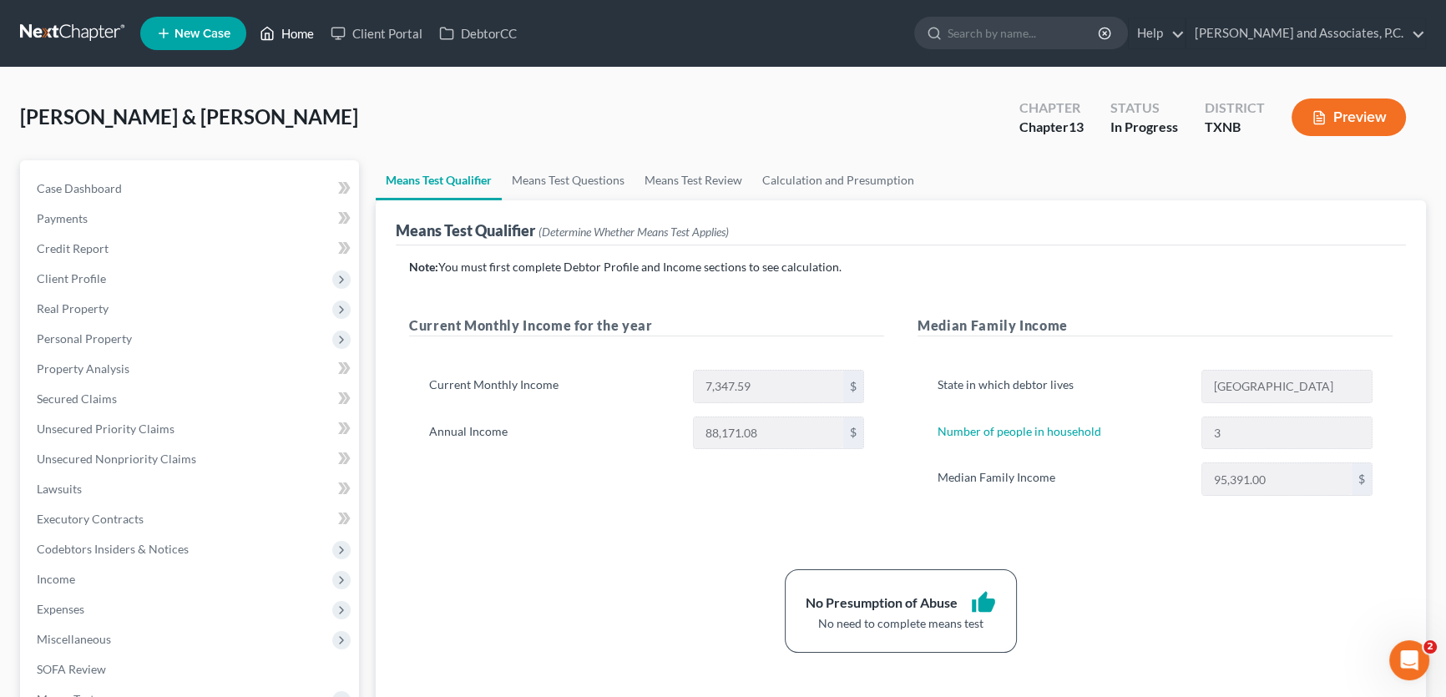
click at [303, 33] on link "Home" at bounding box center [286, 33] width 71 height 30
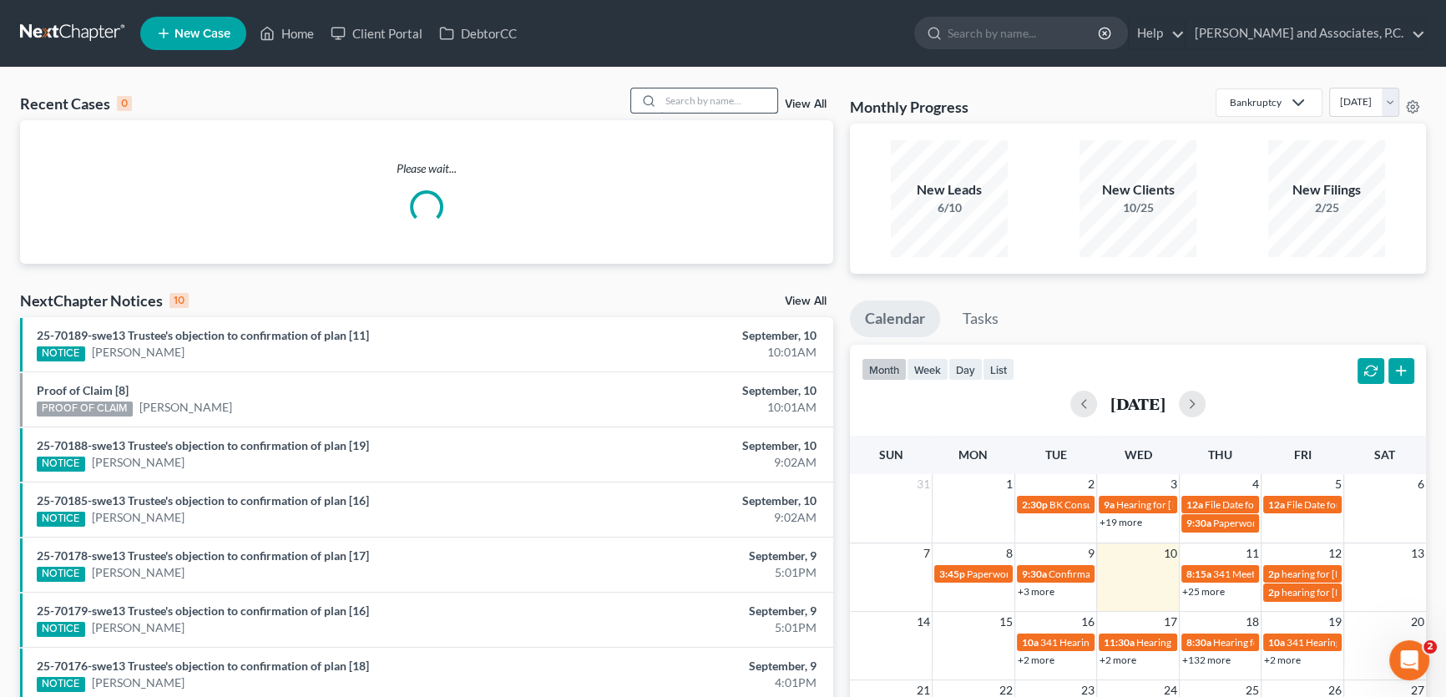
click at [744, 100] on input "search" at bounding box center [718, 100] width 117 height 24
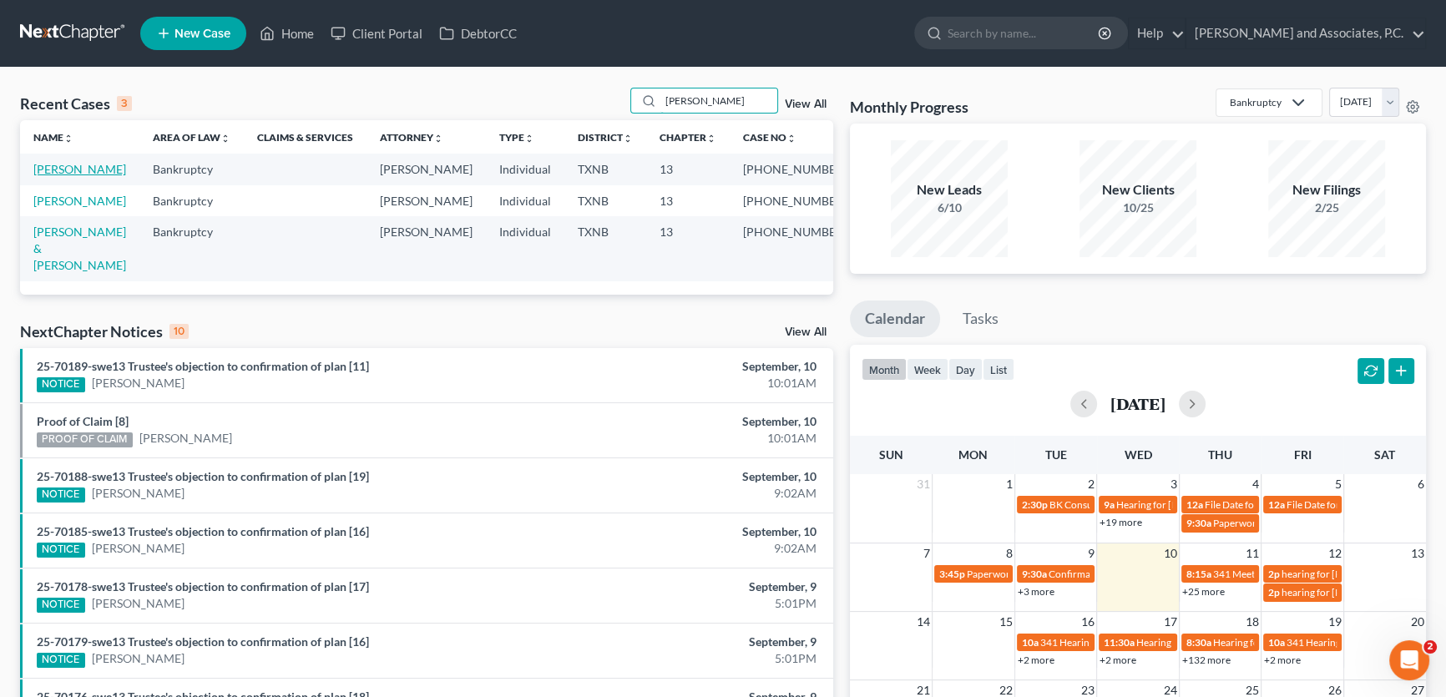
type input "barnes"
click at [93, 166] on link "[PERSON_NAME]" at bounding box center [79, 169] width 93 height 14
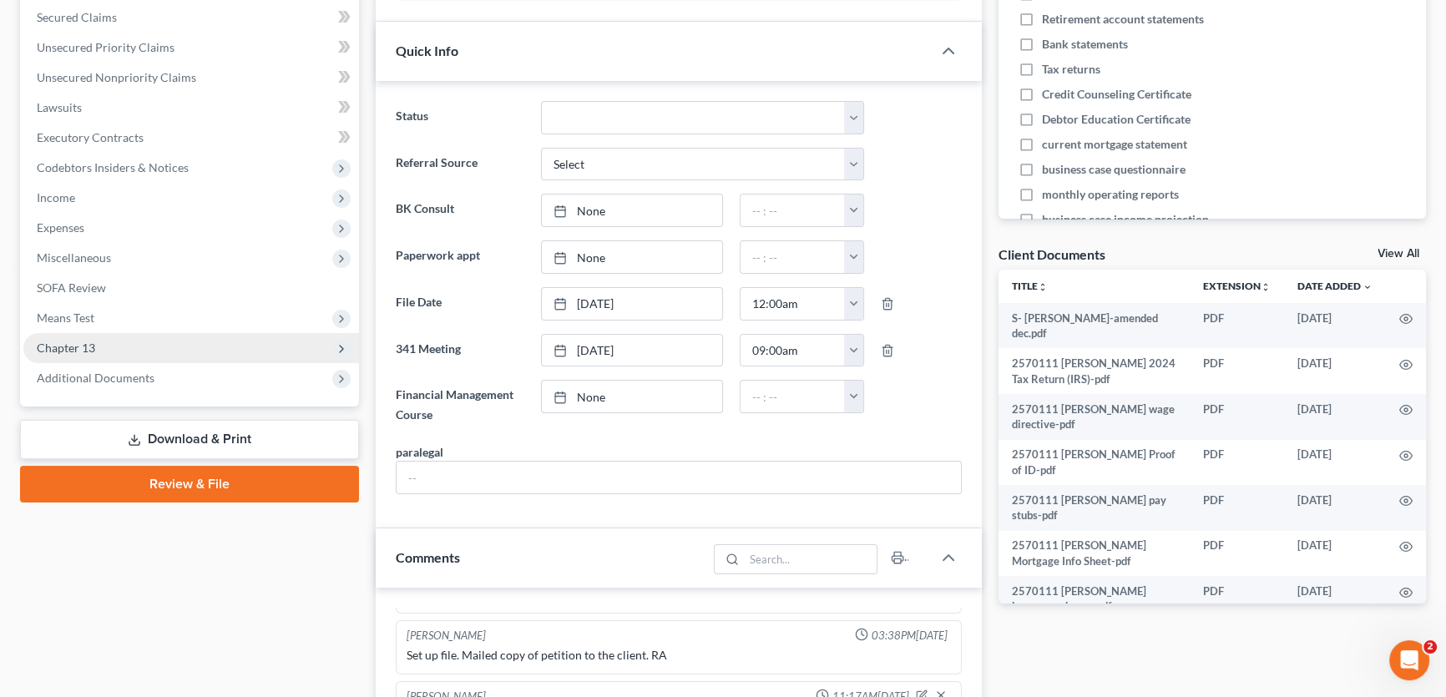
scroll to position [379, 0]
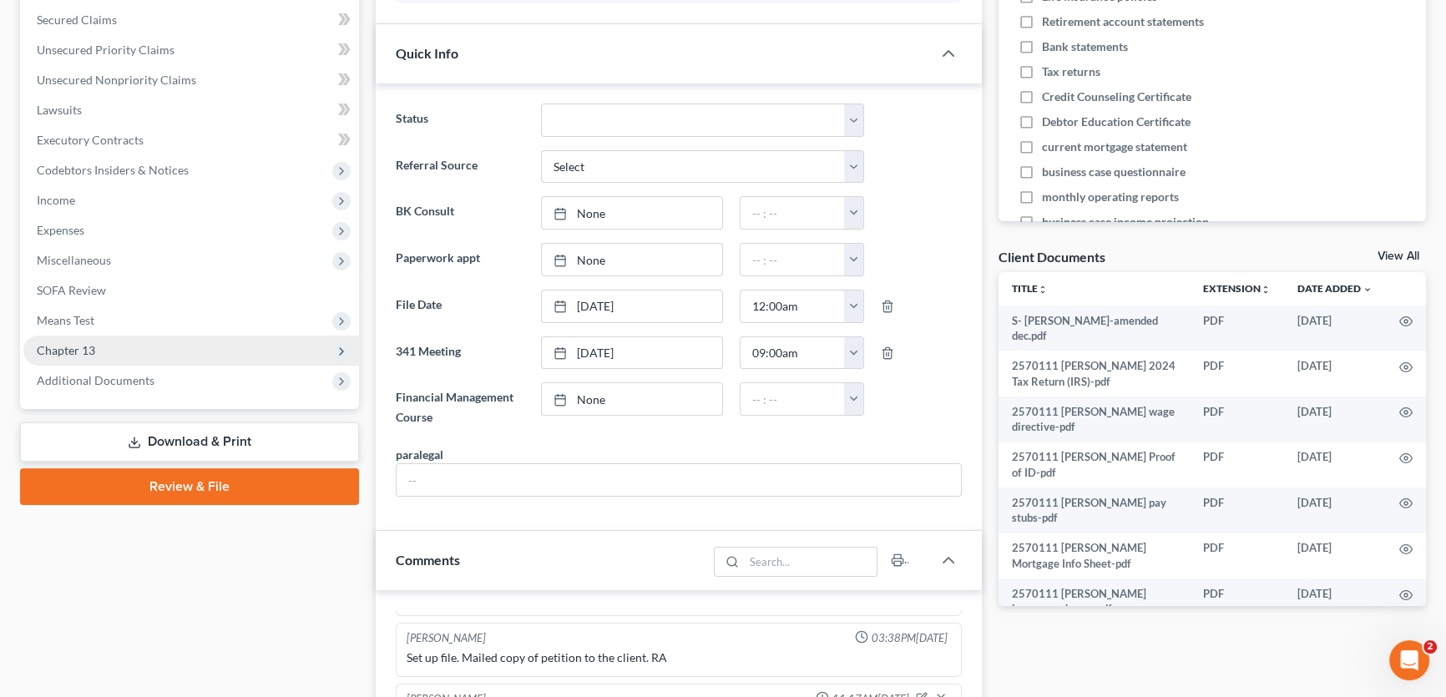
click at [114, 348] on span "Chapter 13" at bounding box center [191, 351] width 336 height 30
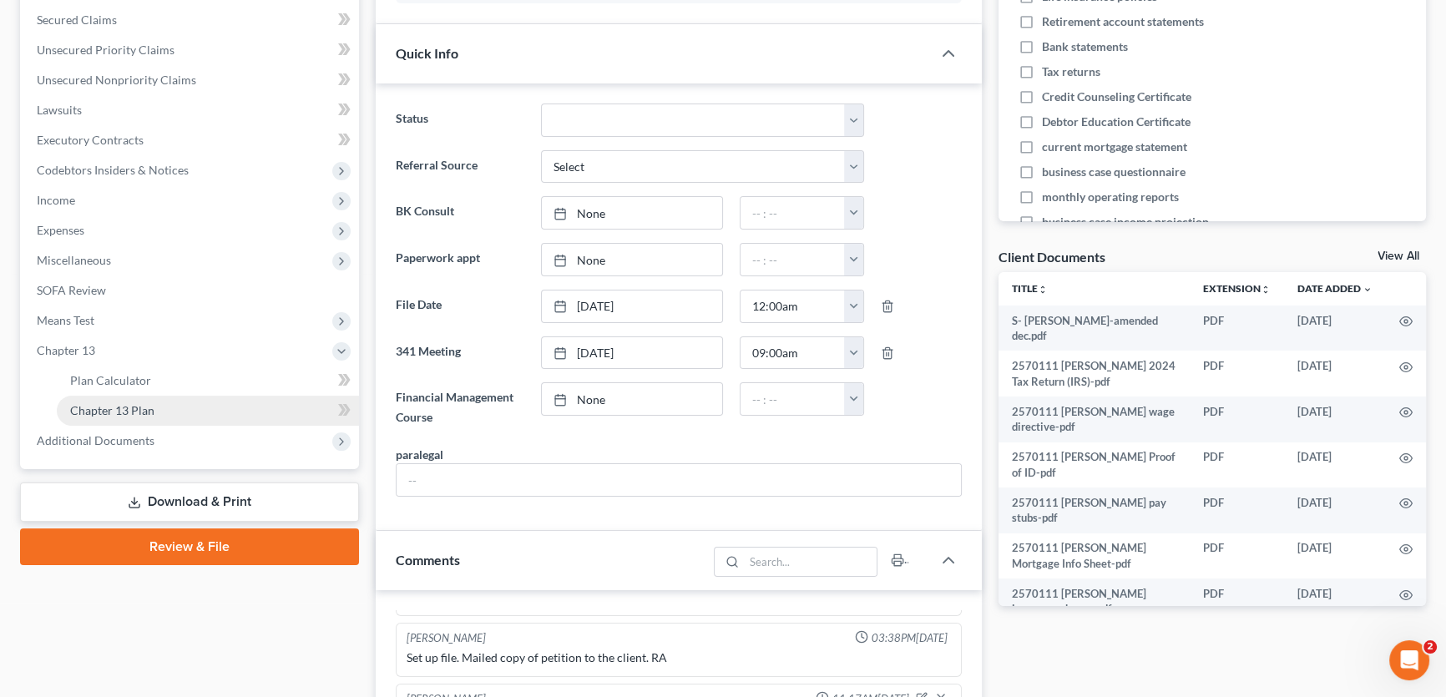
click at [114, 408] on span "Chapter 13 Plan" at bounding box center [112, 410] width 84 height 14
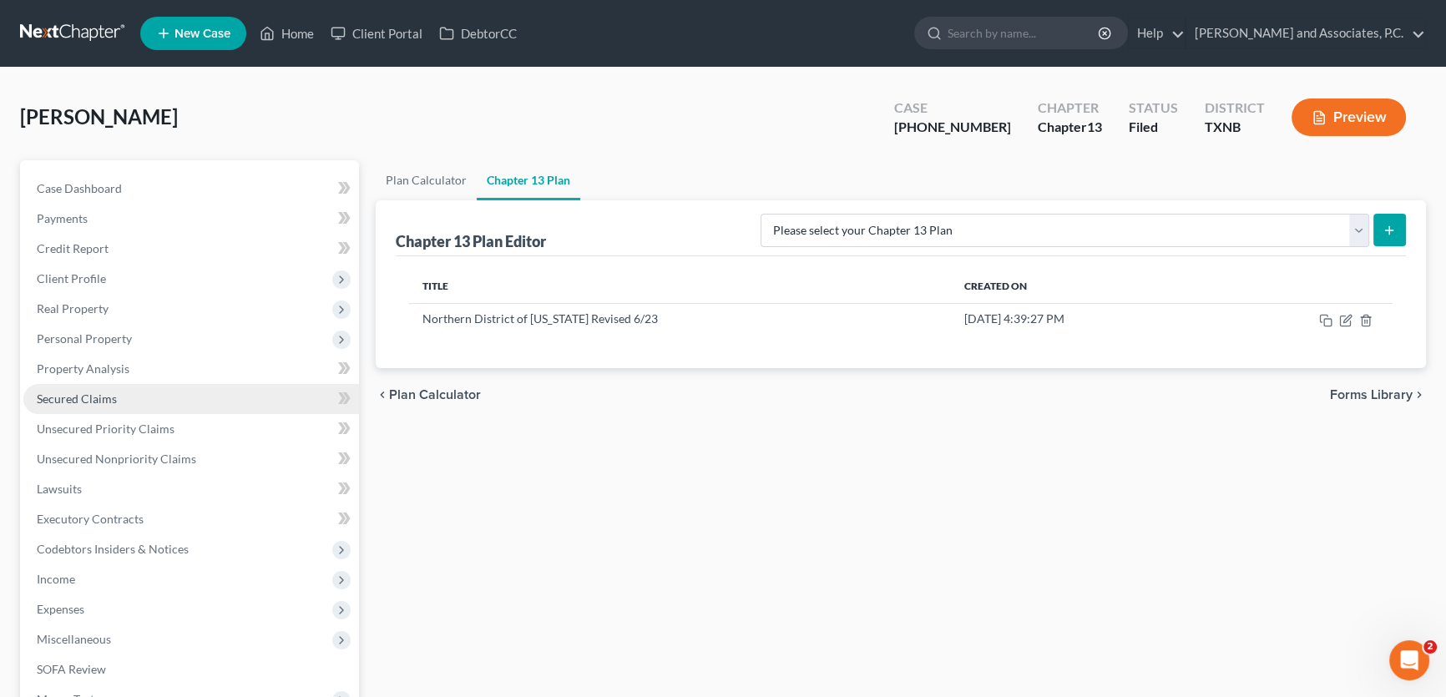
click at [142, 396] on link "Secured Claims" at bounding box center [191, 399] width 336 height 30
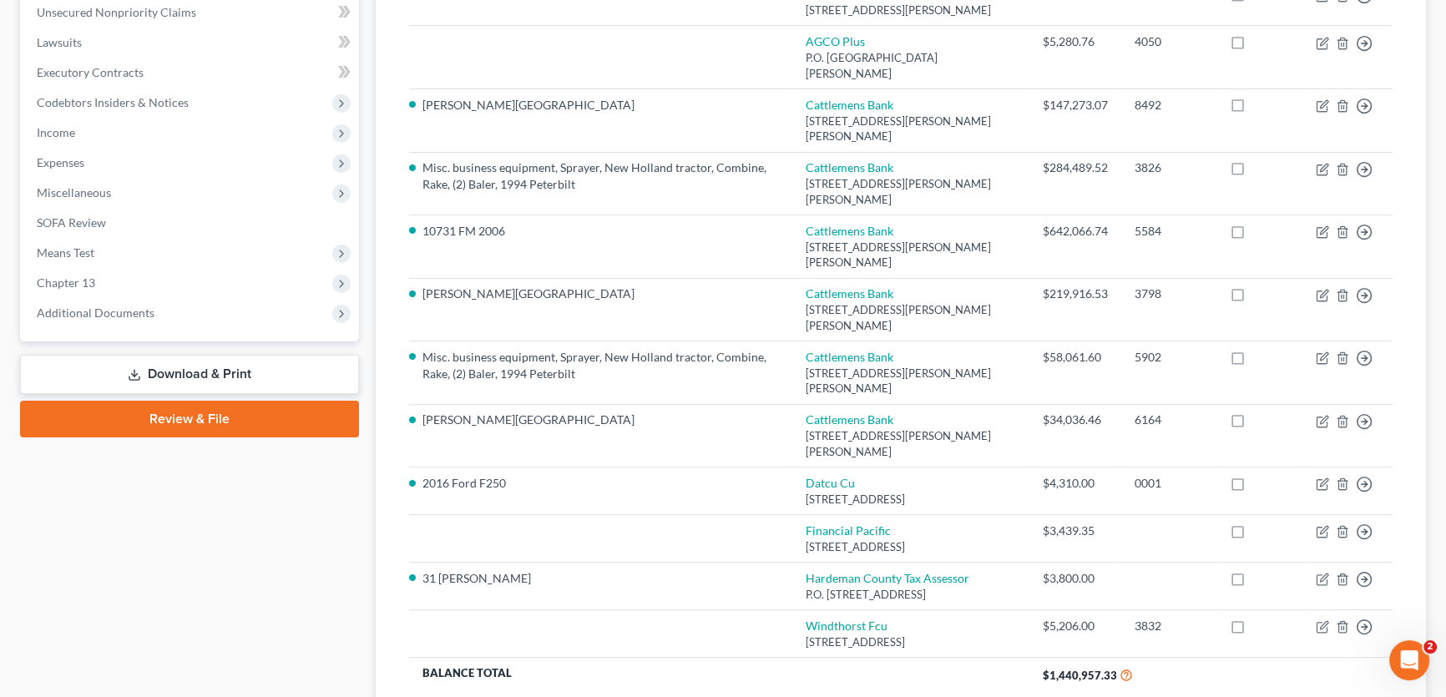
scroll to position [455, 0]
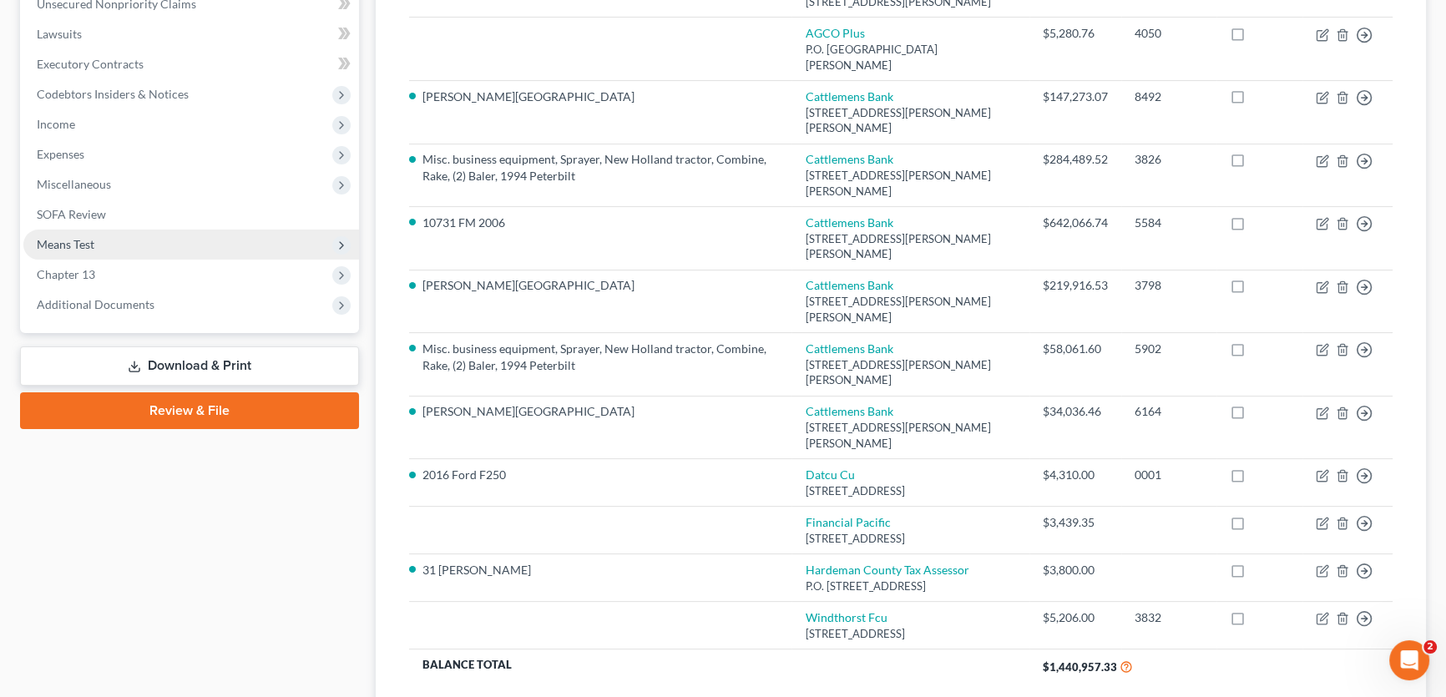
click at [92, 243] on span "Means Test" at bounding box center [66, 244] width 58 height 14
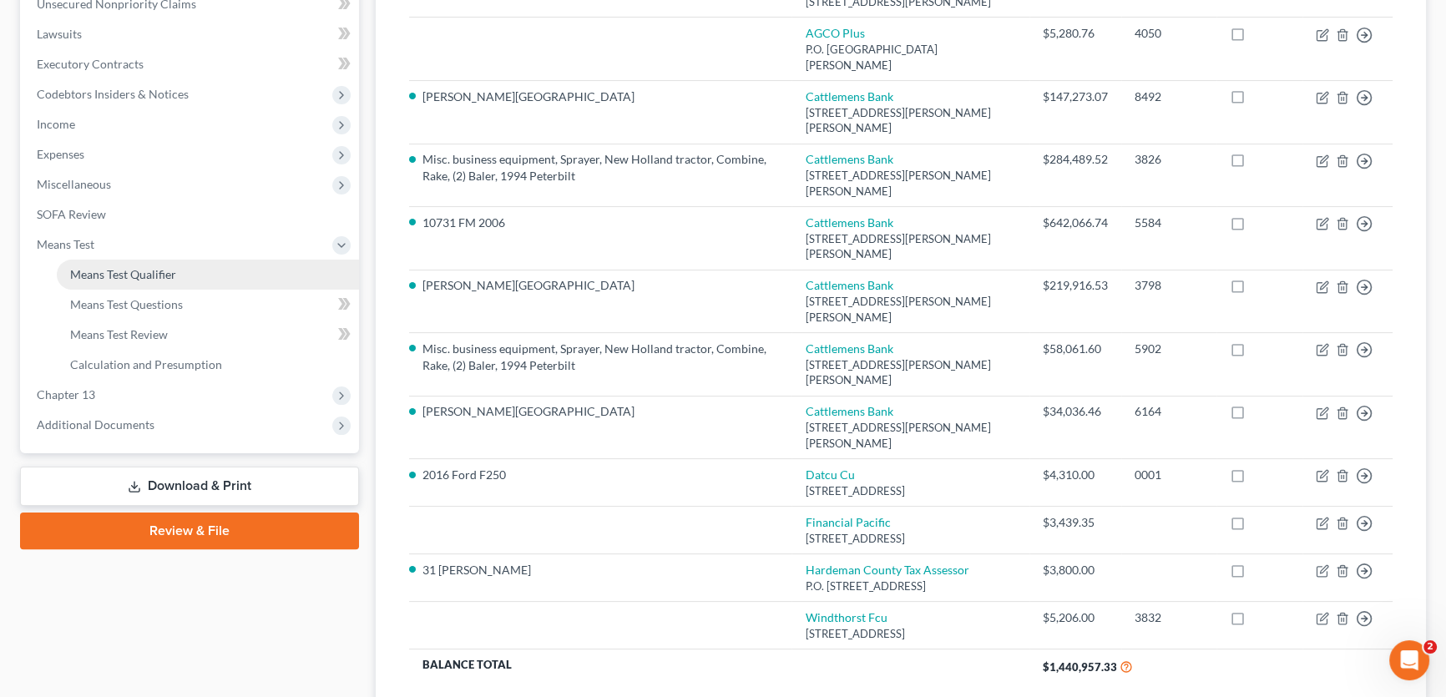
click at [99, 271] on span "Means Test Qualifier" at bounding box center [123, 274] width 106 height 14
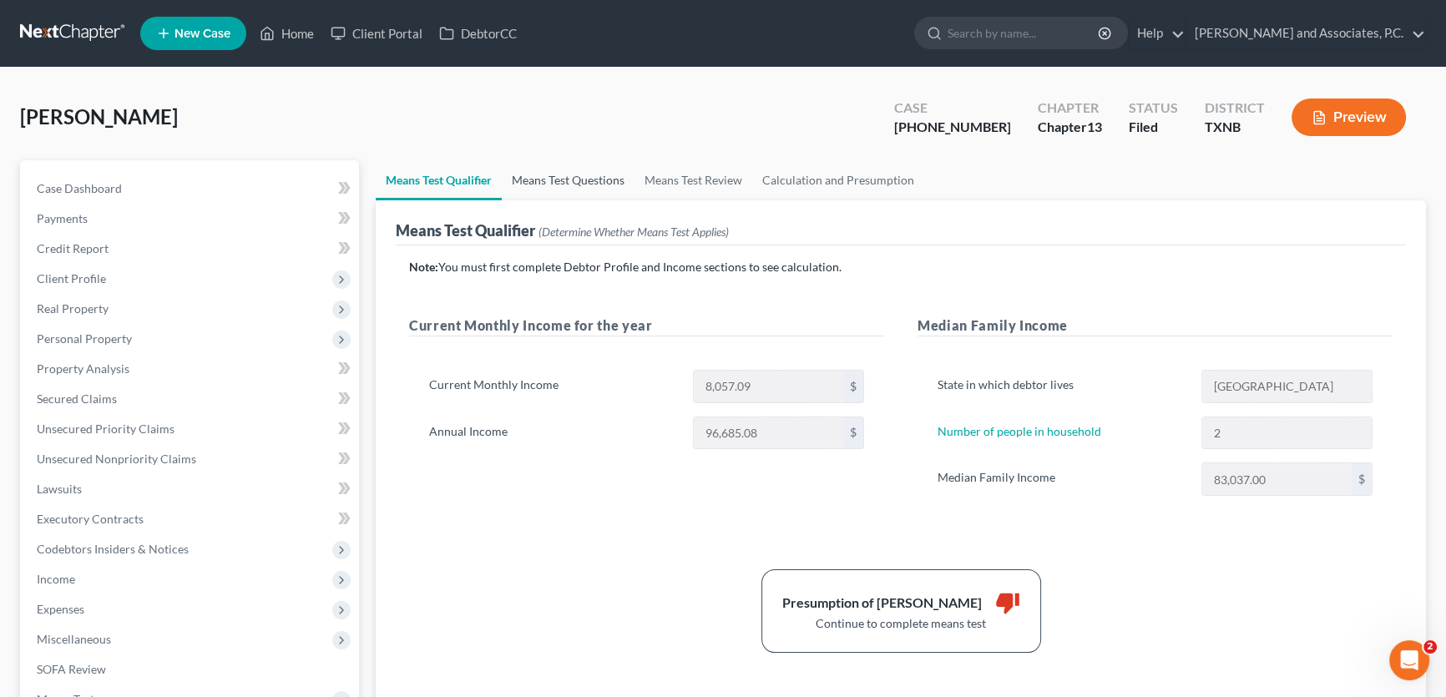
click at [619, 182] on link "Means Test Questions" at bounding box center [568, 180] width 133 height 40
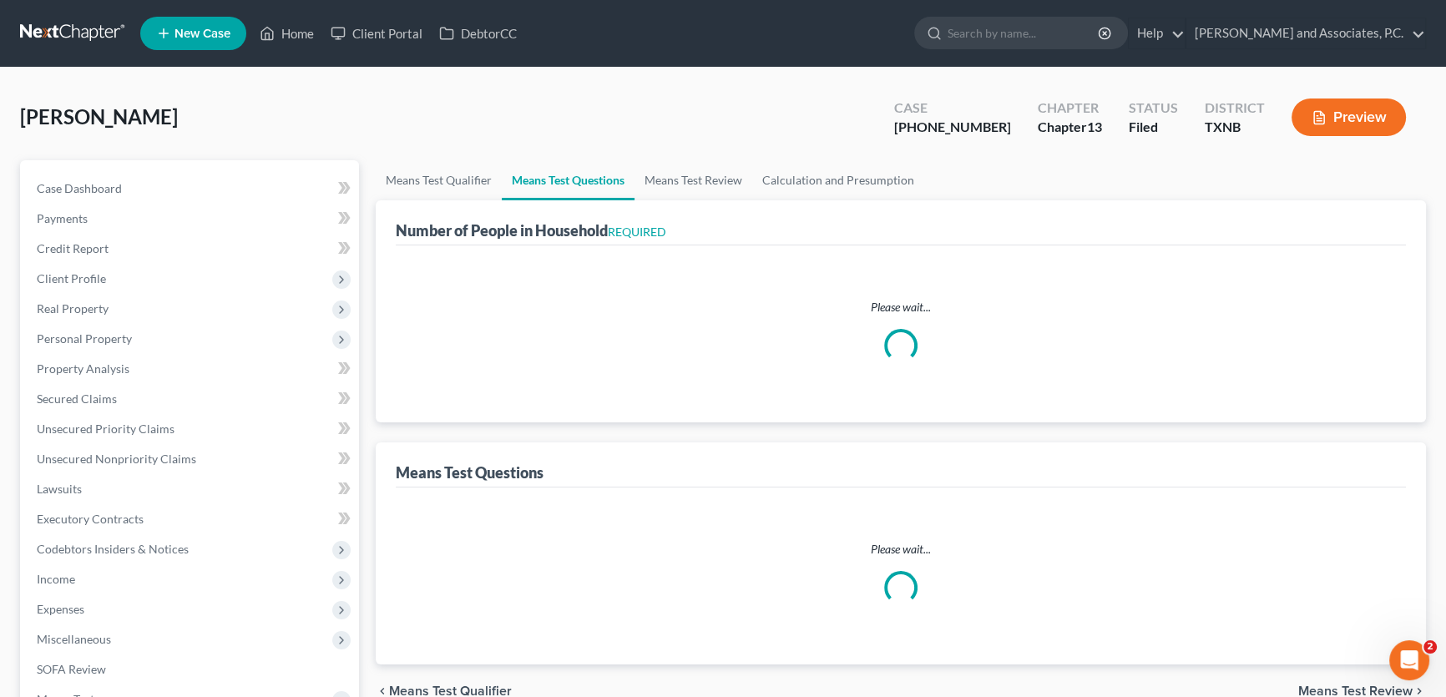
select select "1"
select select "60"
select select "0"
select select "60"
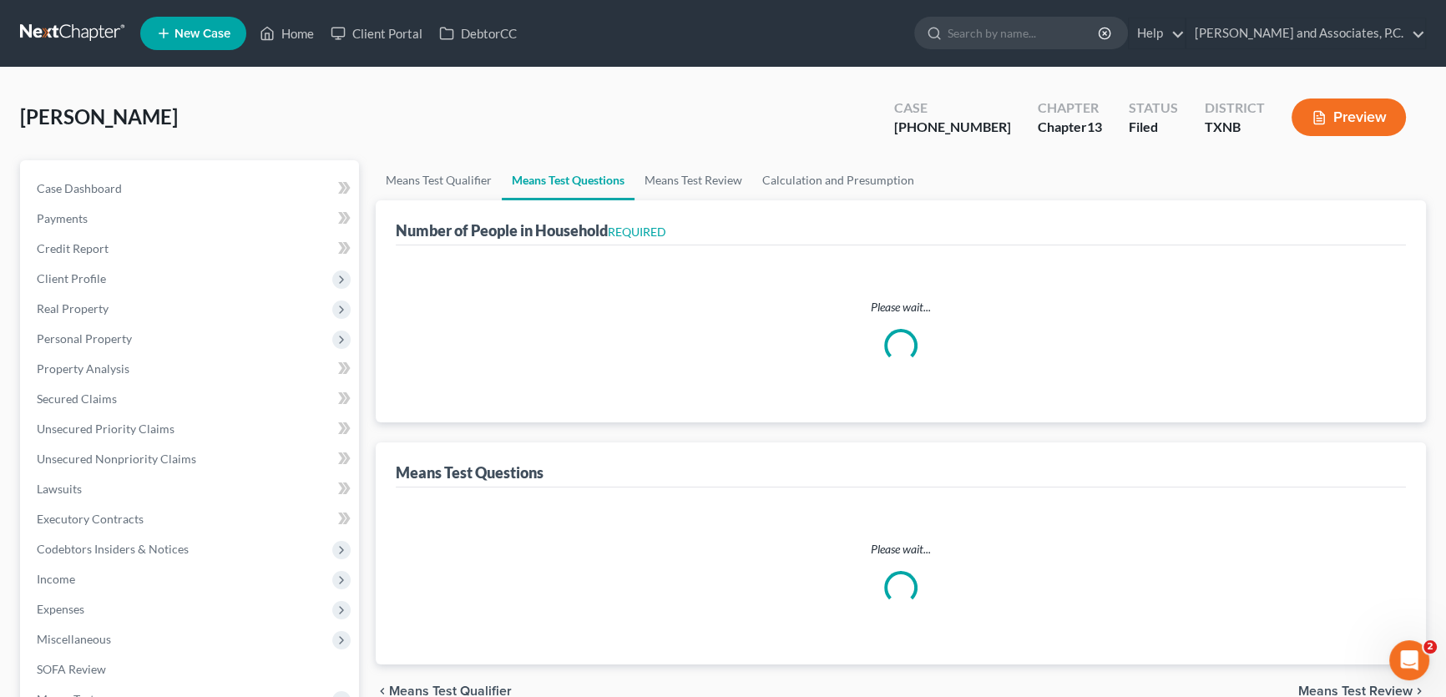
select select "0"
select select "60"
select select "0"
select select "60"
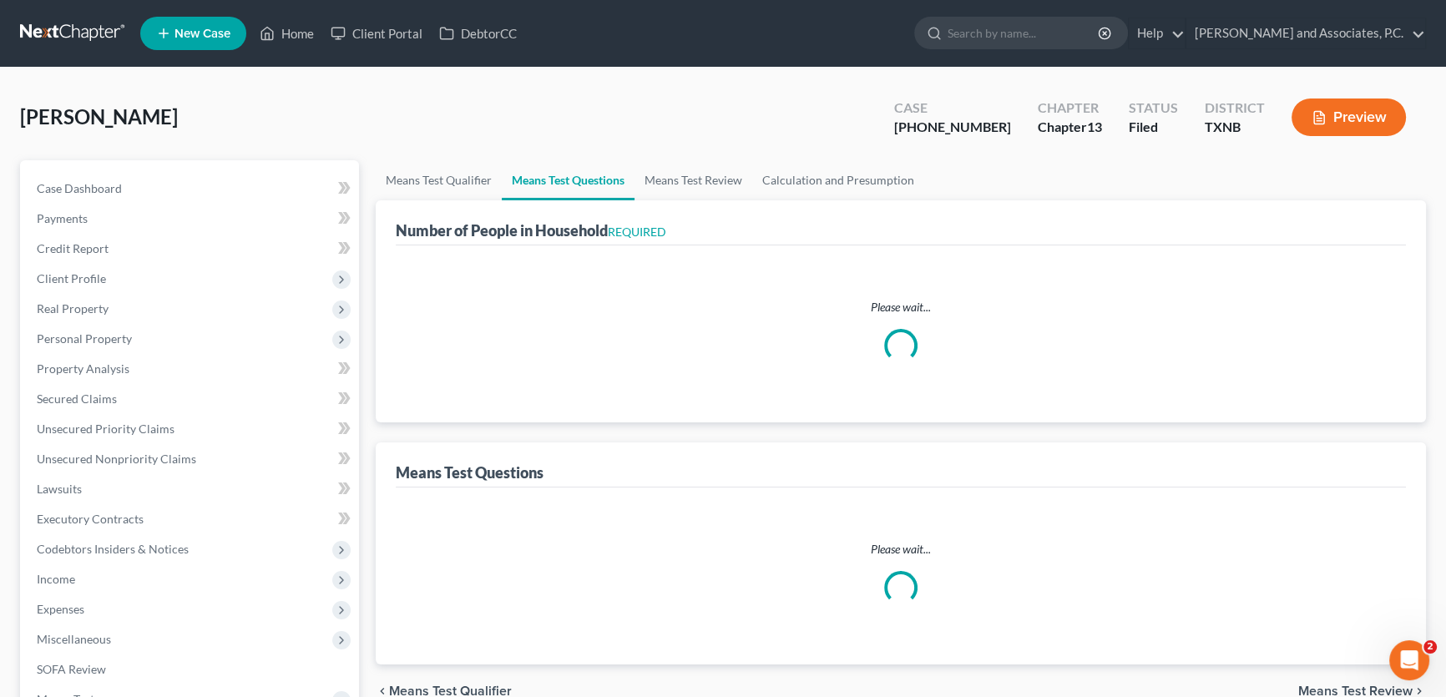
select select "0"
select select "60"
select select "0"
select select "60"
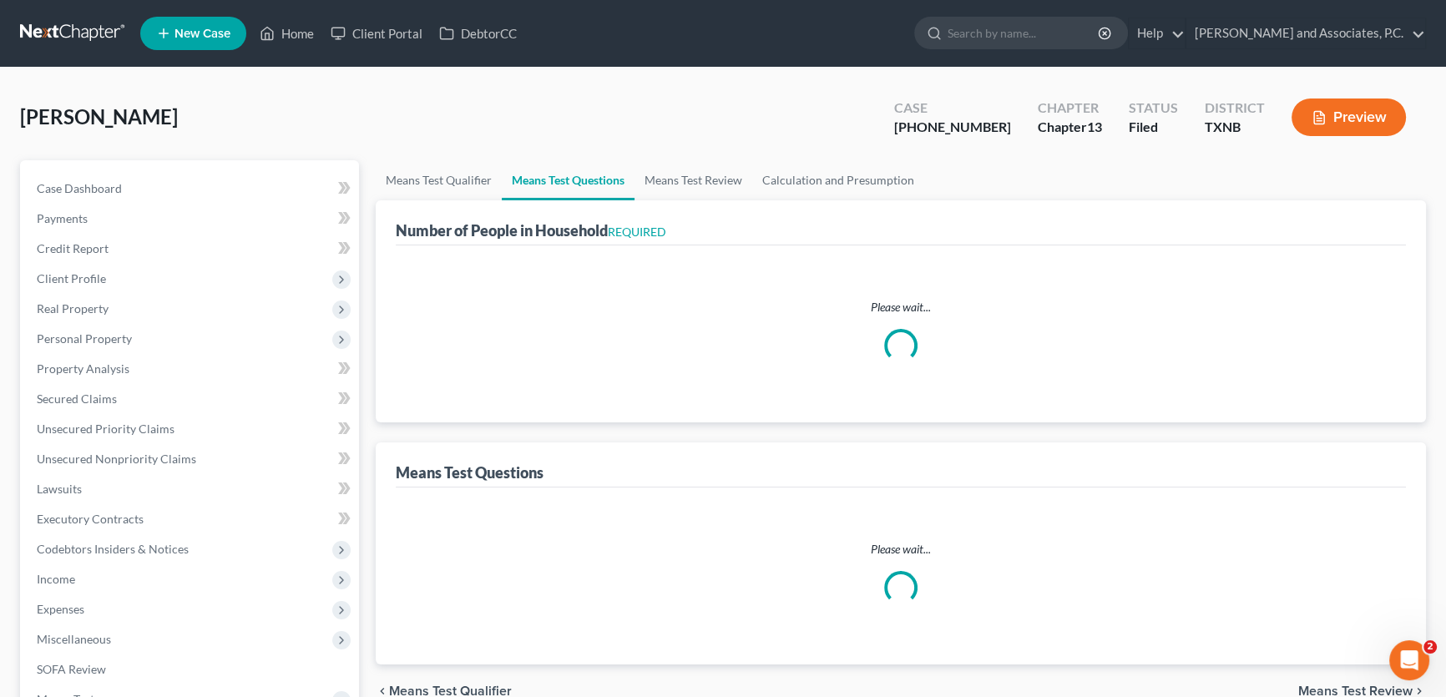
select select "60"
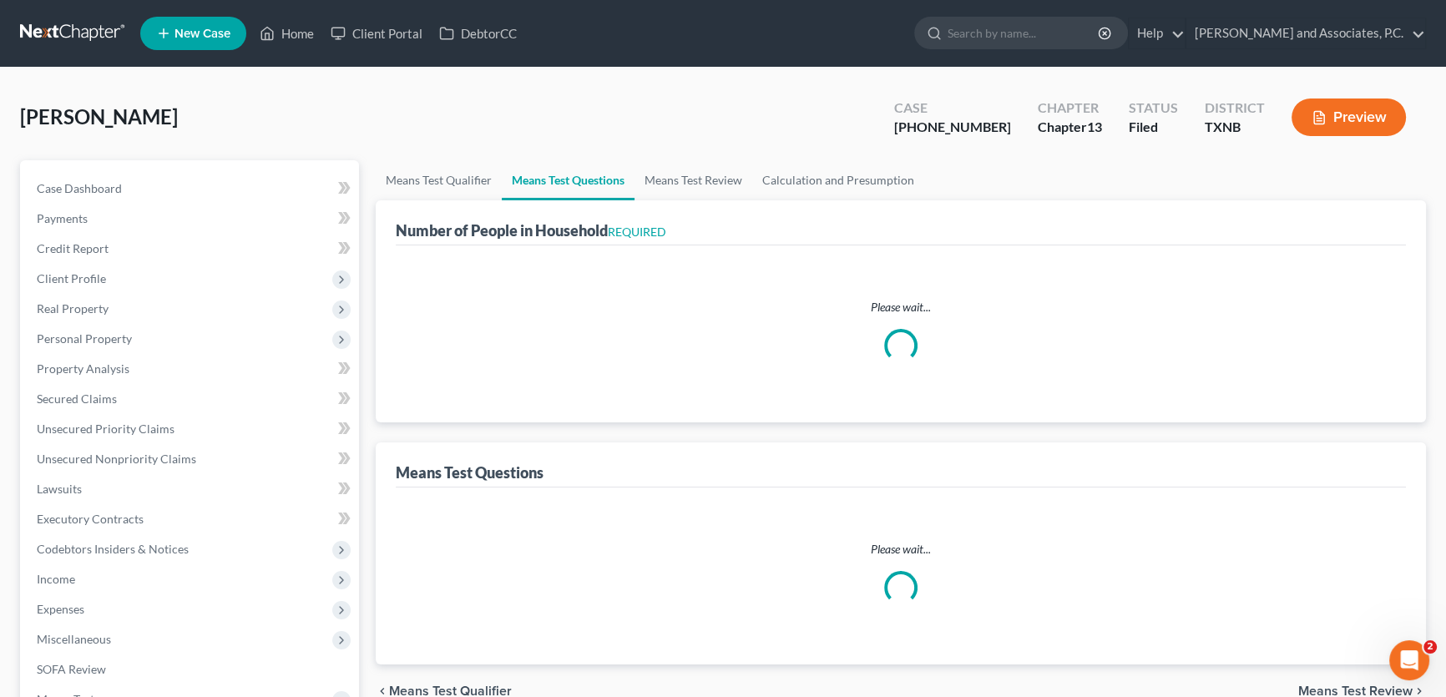
select select "60"
select select "2"
select select "3"
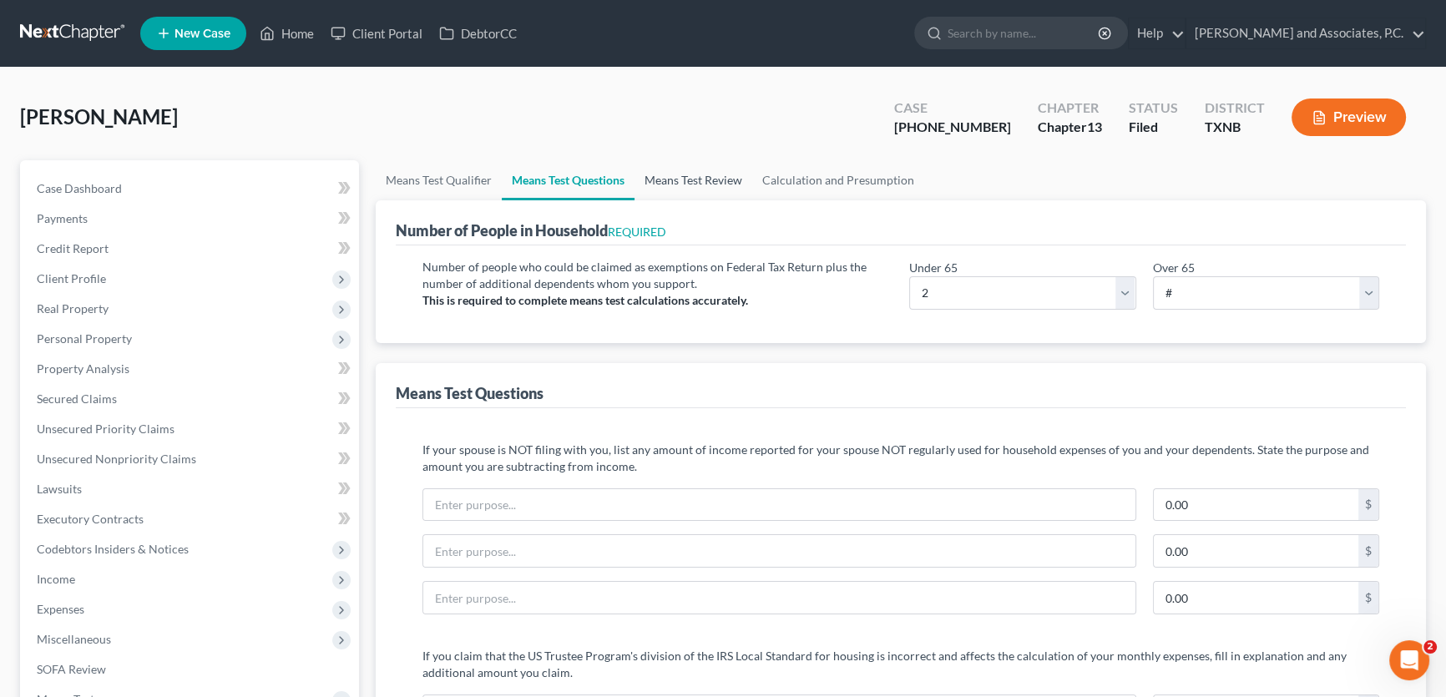
click at [715, 179] on link "Means Test Review" at bounding box center [693, 180] width 118 height 40
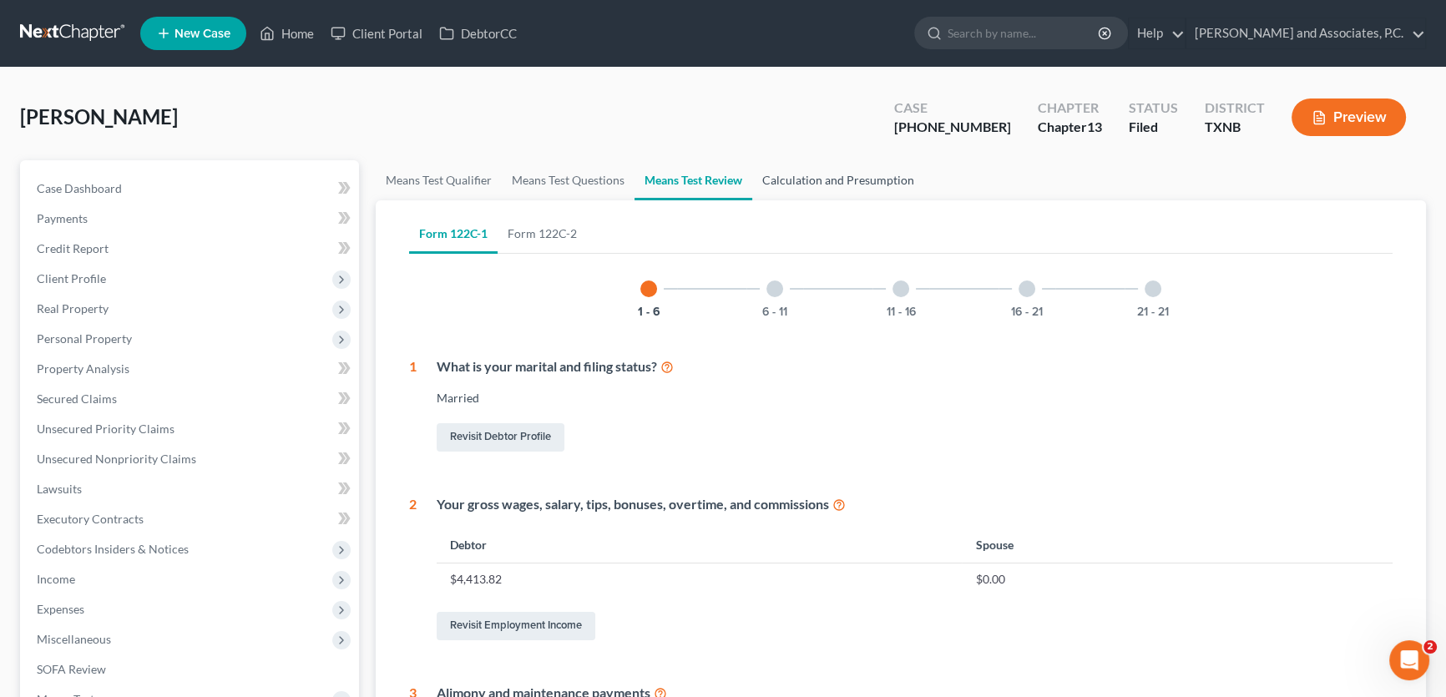
click at [810, 182] on link "Calculation and Presumption" at bounding box center [838, 180] width 172 height 40
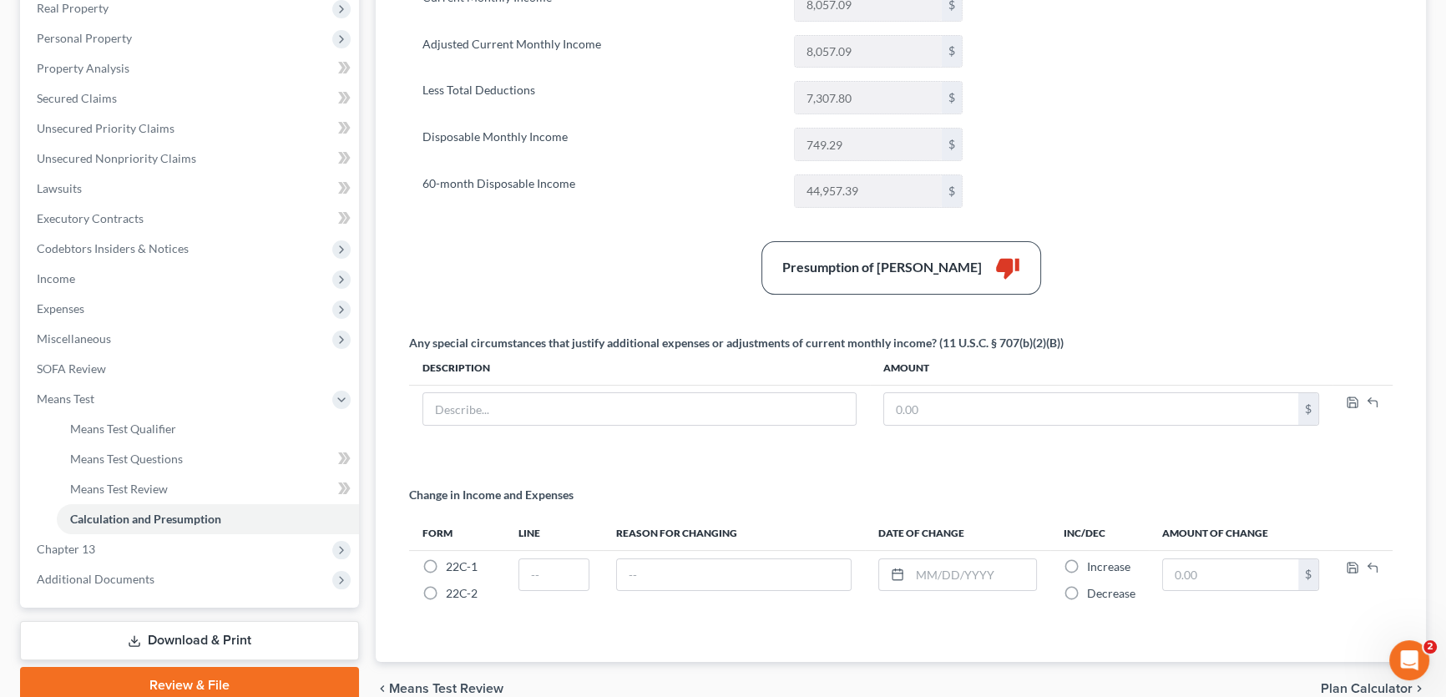
scroll to position [303, 0]
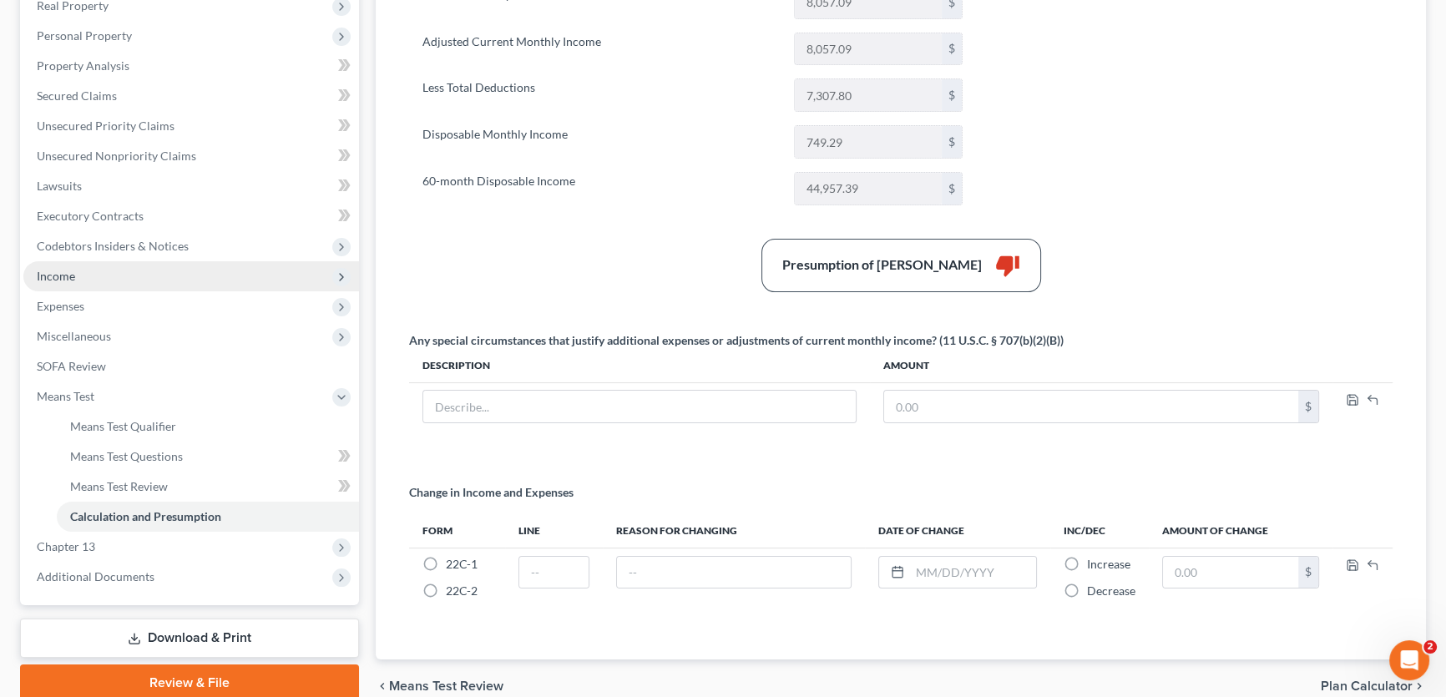
click at [93, 273] on span "Income" at bounding box center [191, 276] width 336 height 30
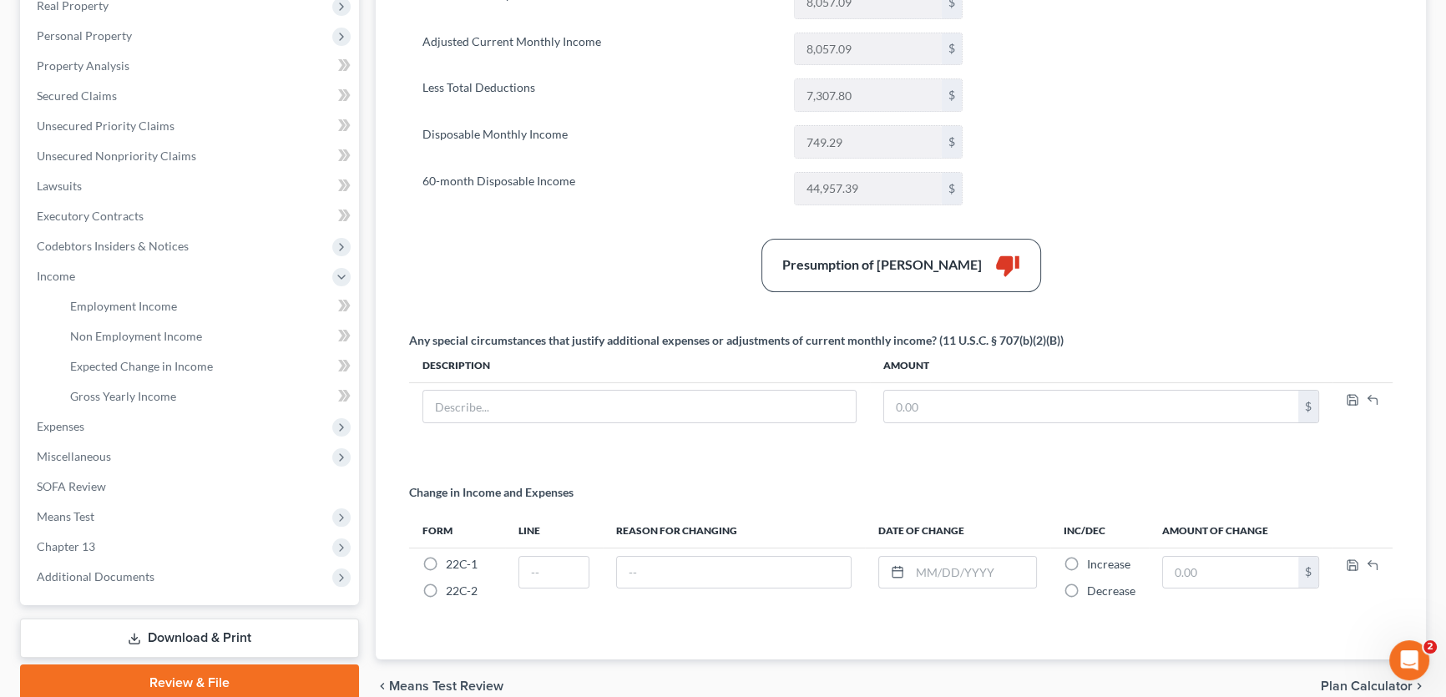
click at [551, 371] on th "Description" at bounding box center [639, 365] width 461 height 33
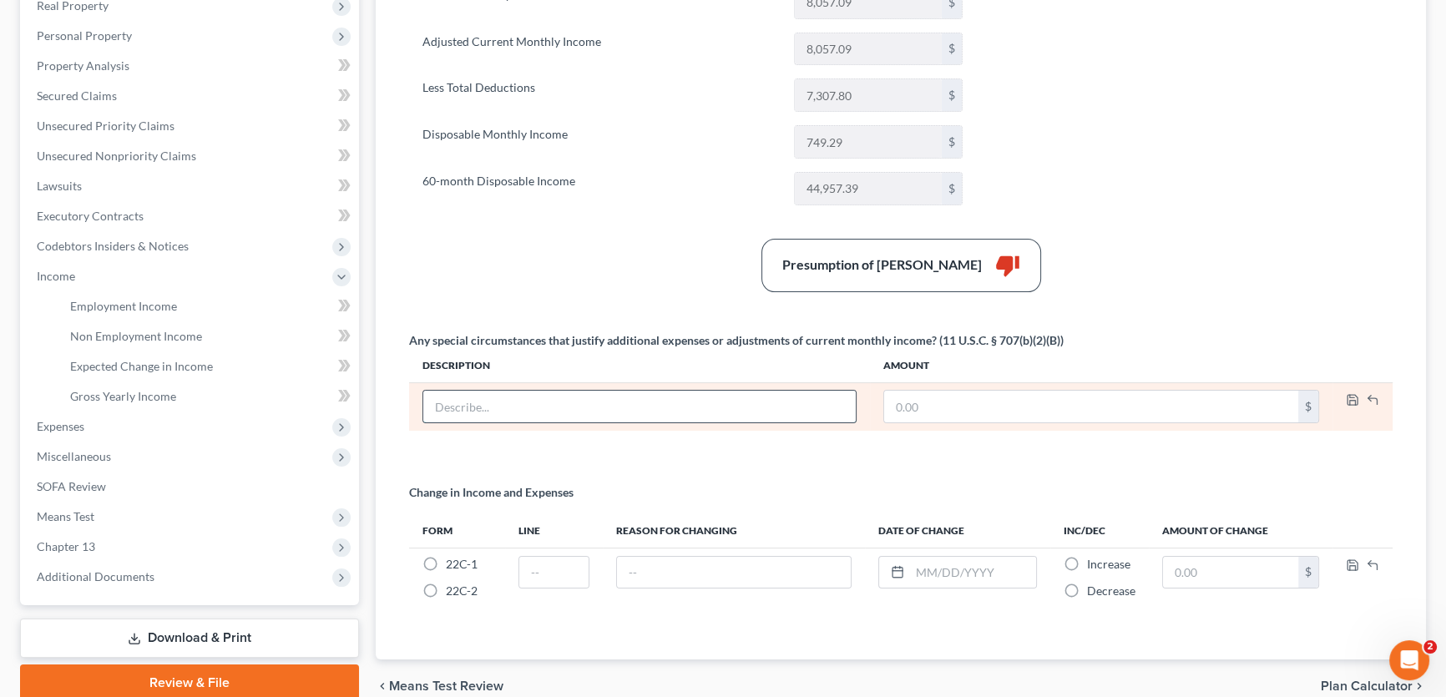
click at [530, 402] on input "text" at bounding box center [639, 407] width 432 height 32
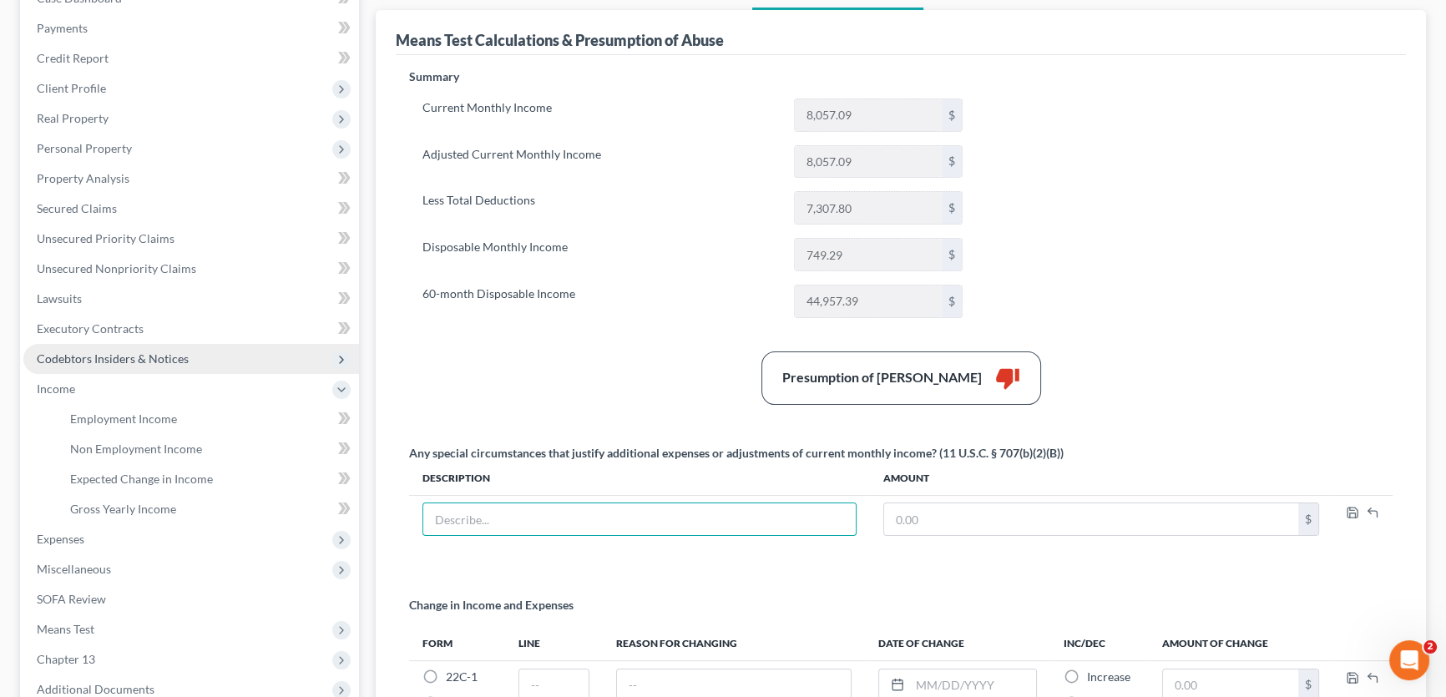
scroll to position [0, 0]
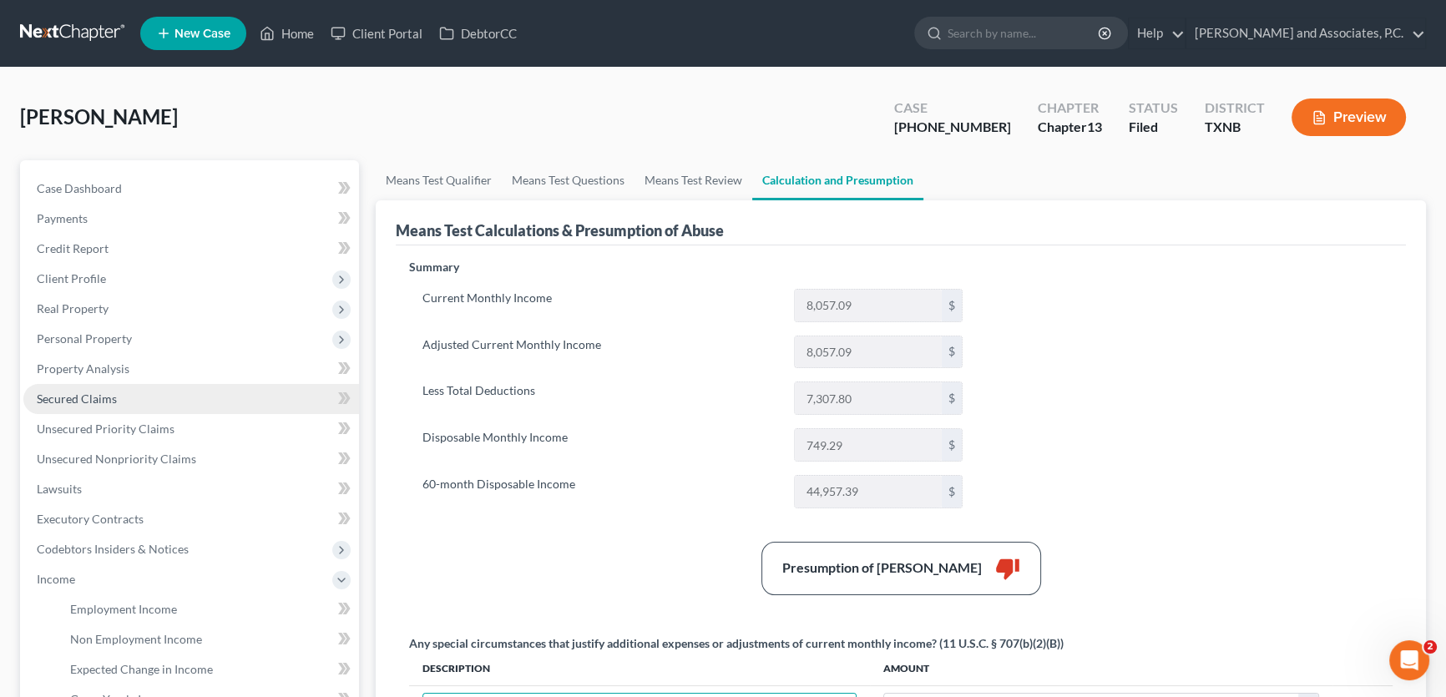
click at [120, 402] on link "Secured Claims" at bounding box center [191, 399] width 336 height 30
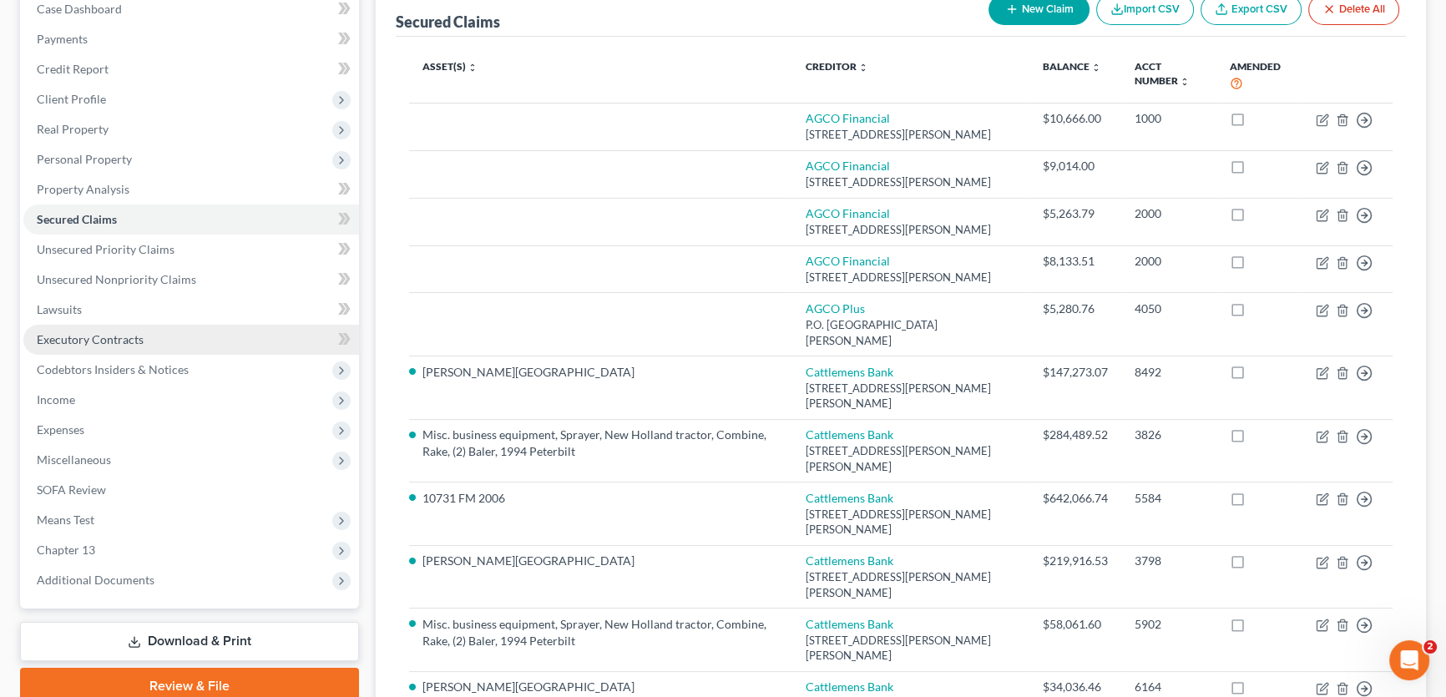
scroll to position [513, 0]
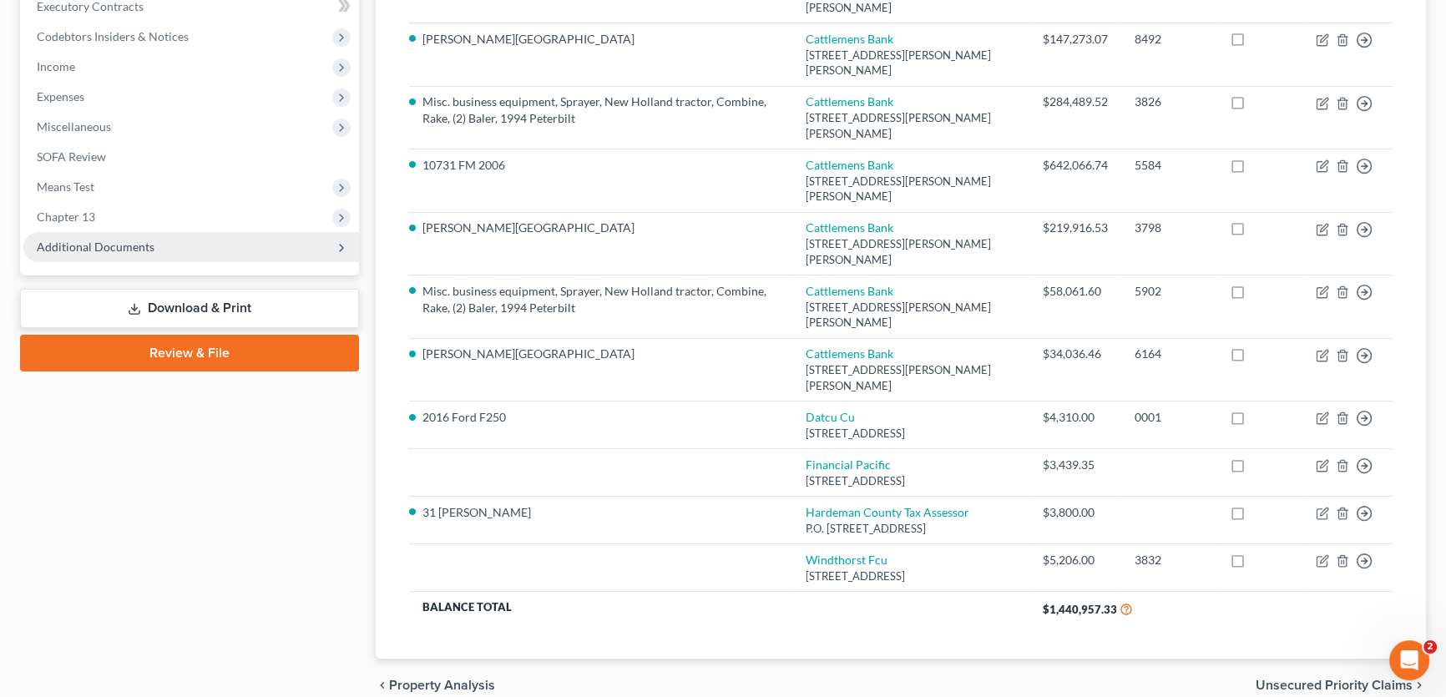
click at [98, 245] on span "Additional Documents" at bounding box center [96, 247] width 118 height 14
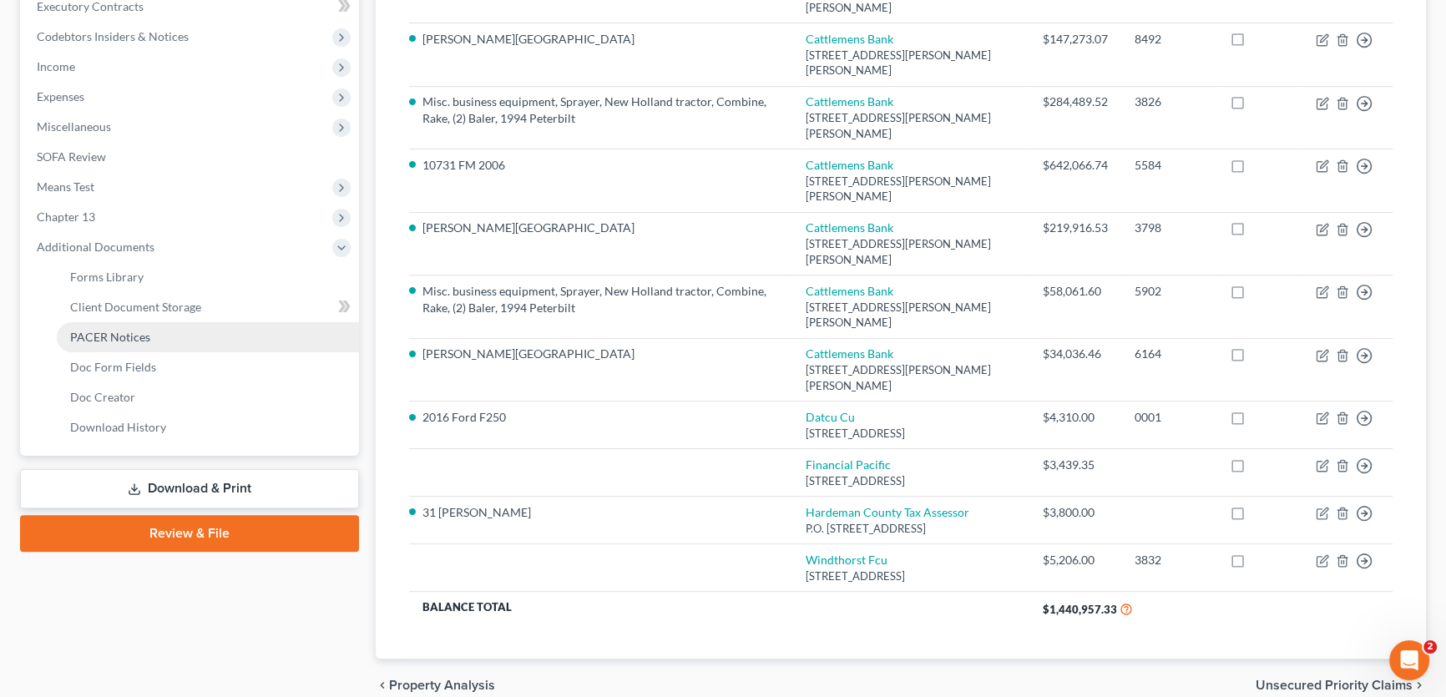
click at [103, 338] on span "PACER Notices" at bounding box center [110, 337] width 80 height 14
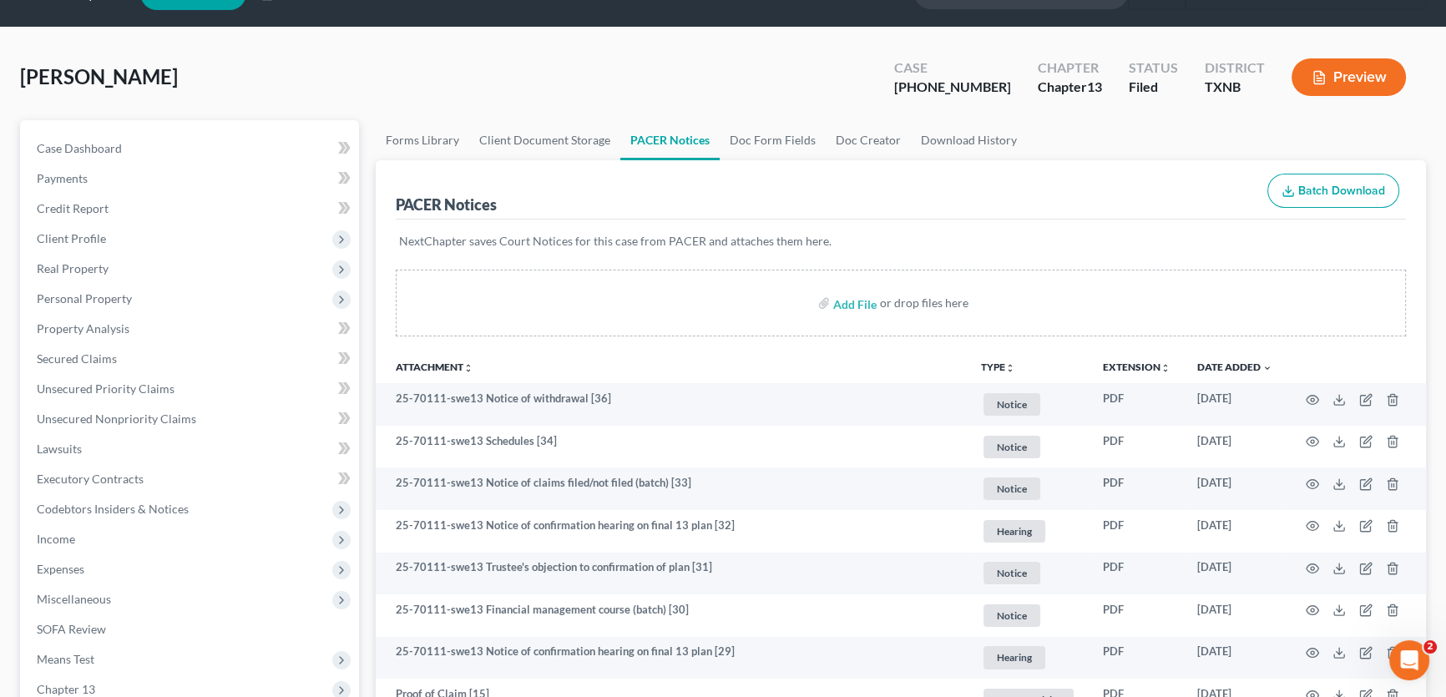
scroll to position [75, 0]
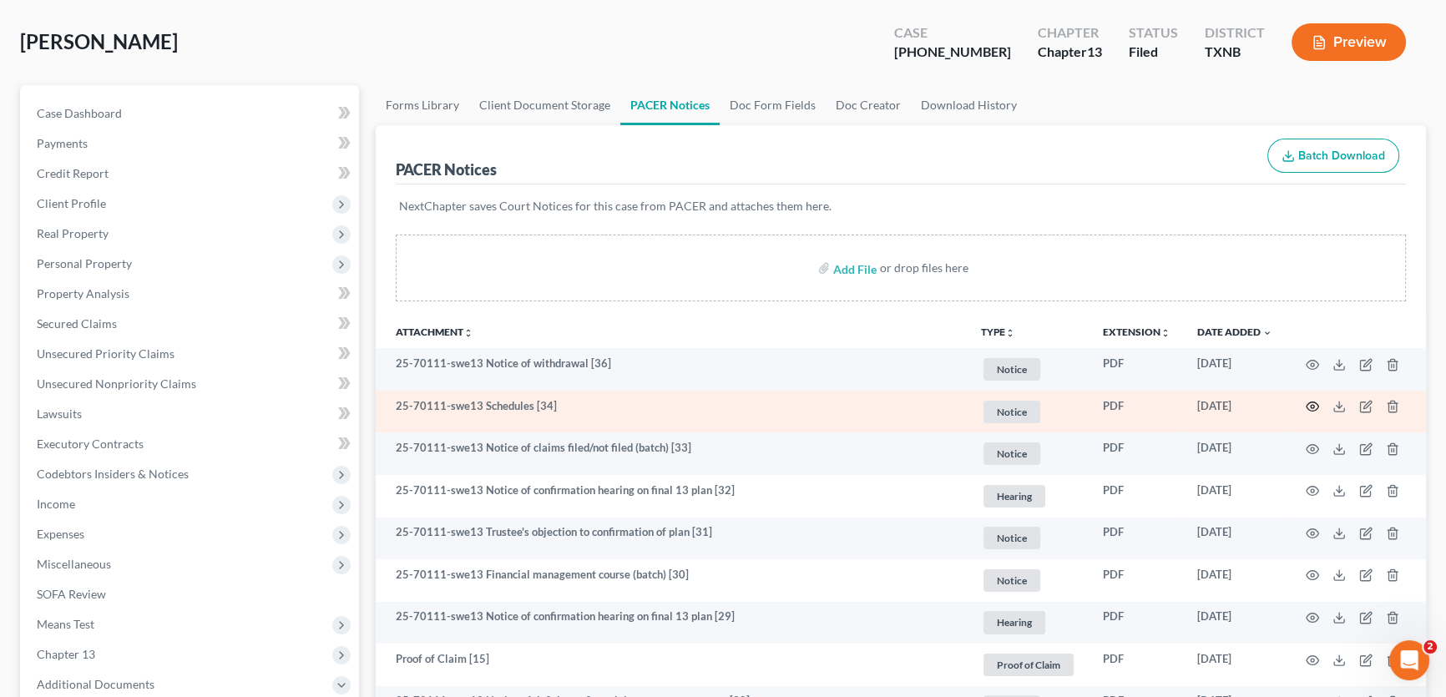
click at [1311, 401] on icon "button" at bounding box center [1312, 406] width 13 height 13
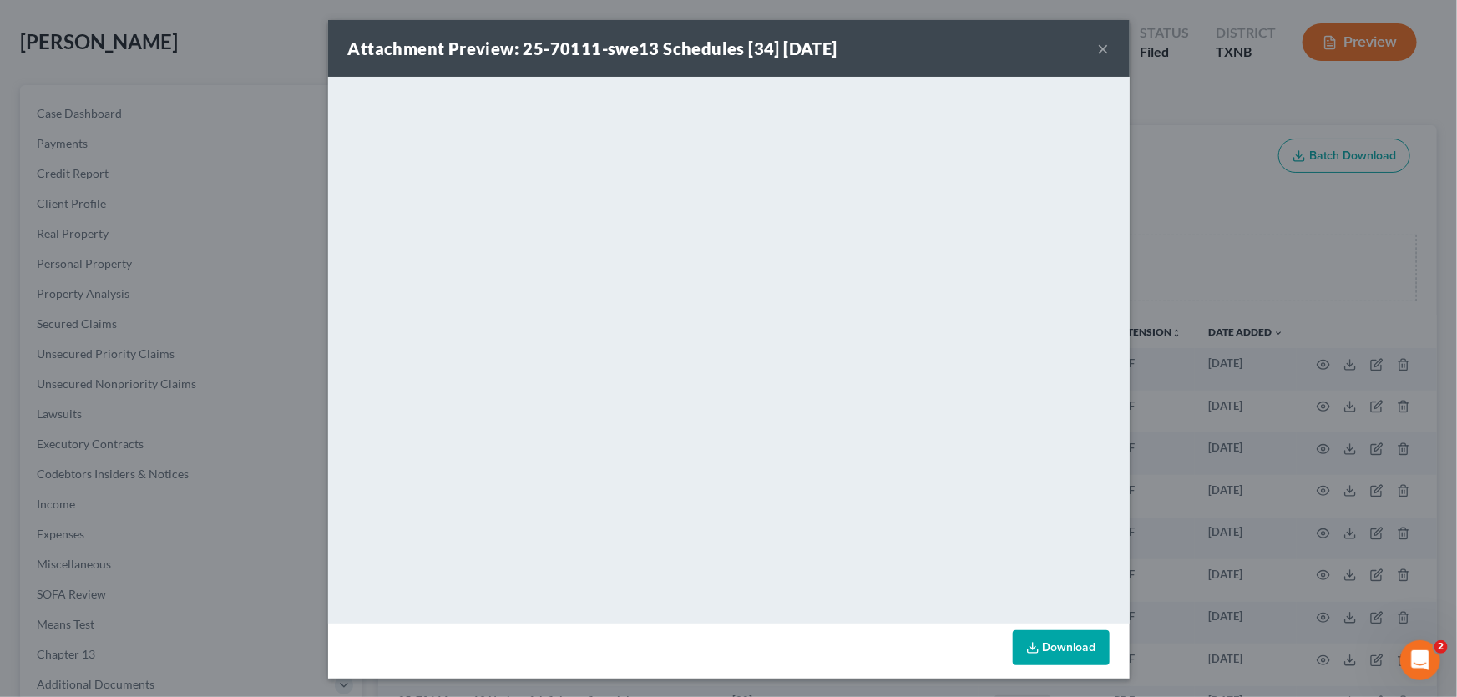
click at [1099, 48] on button "×" at bounding box center [1104, 48] width 12 height 20
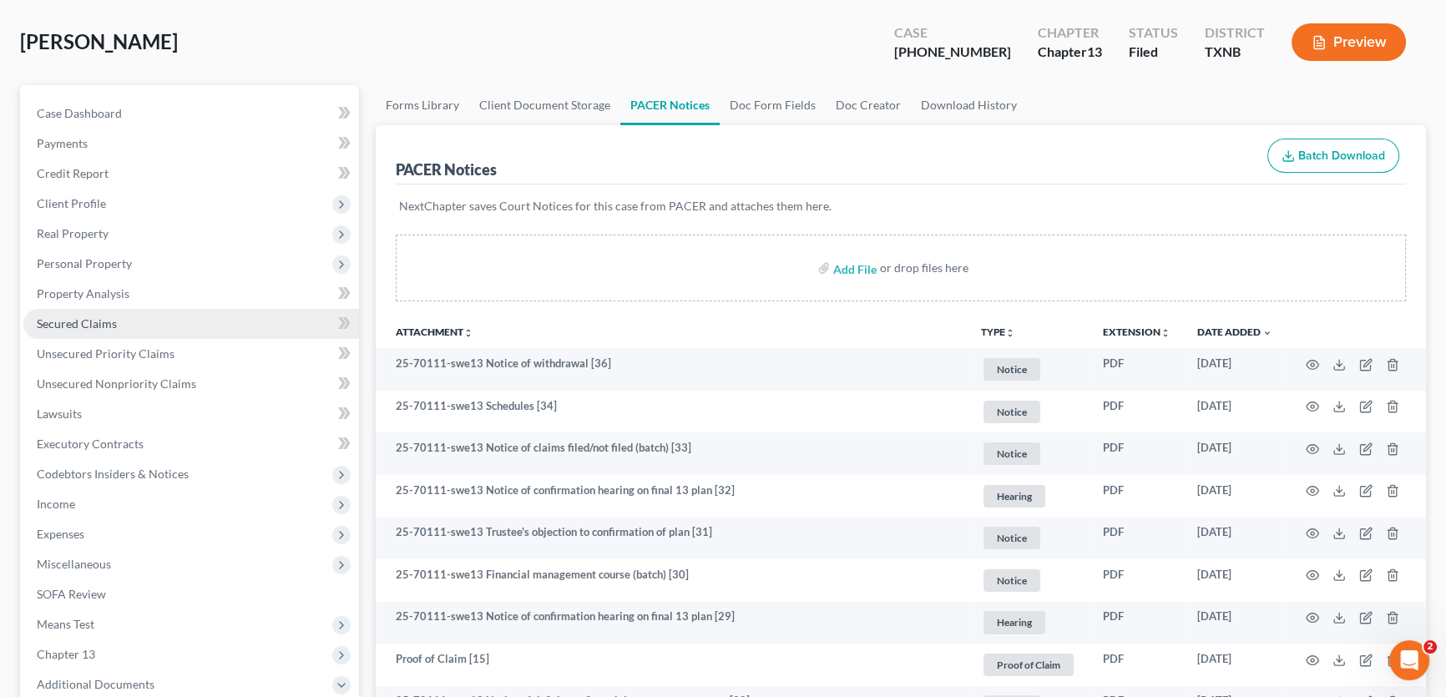
click at [139, 330] on link "Secured Claims" at bounding box center [191, 324] width 336 height 30
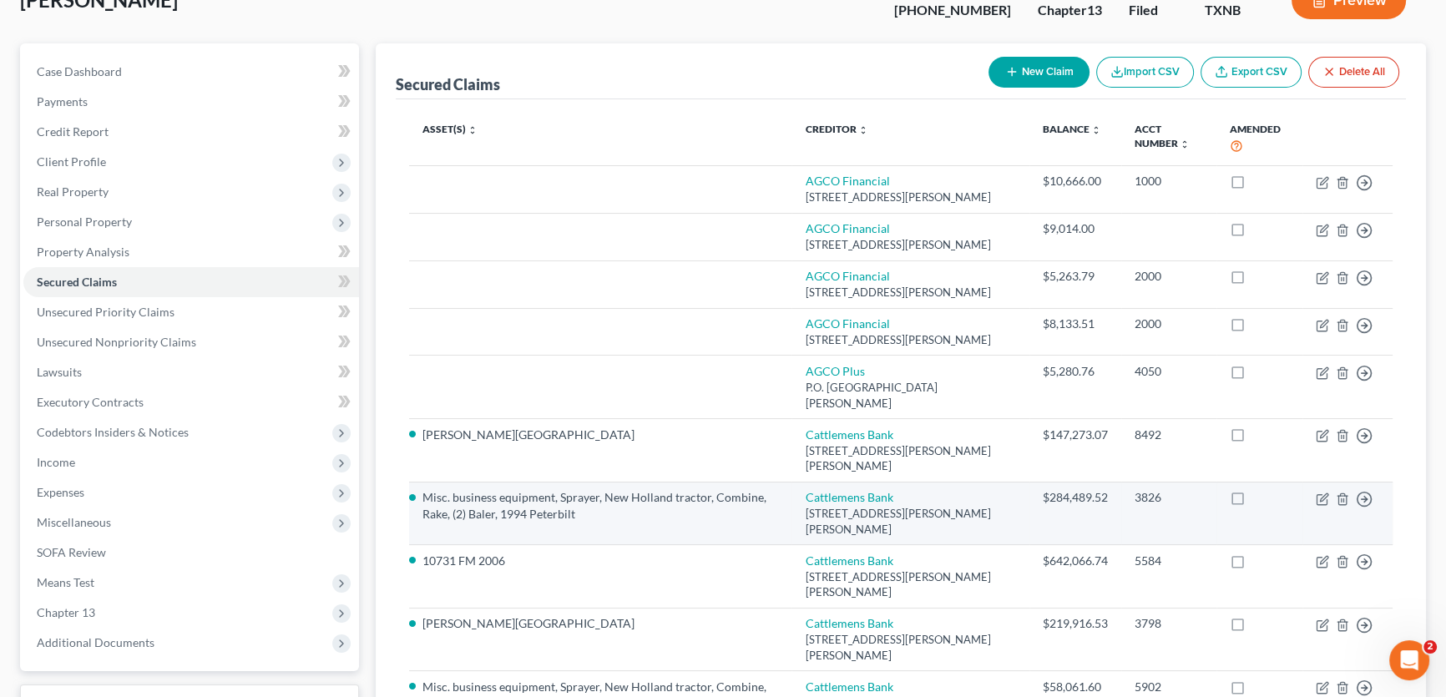
scroll to position [151, 0]
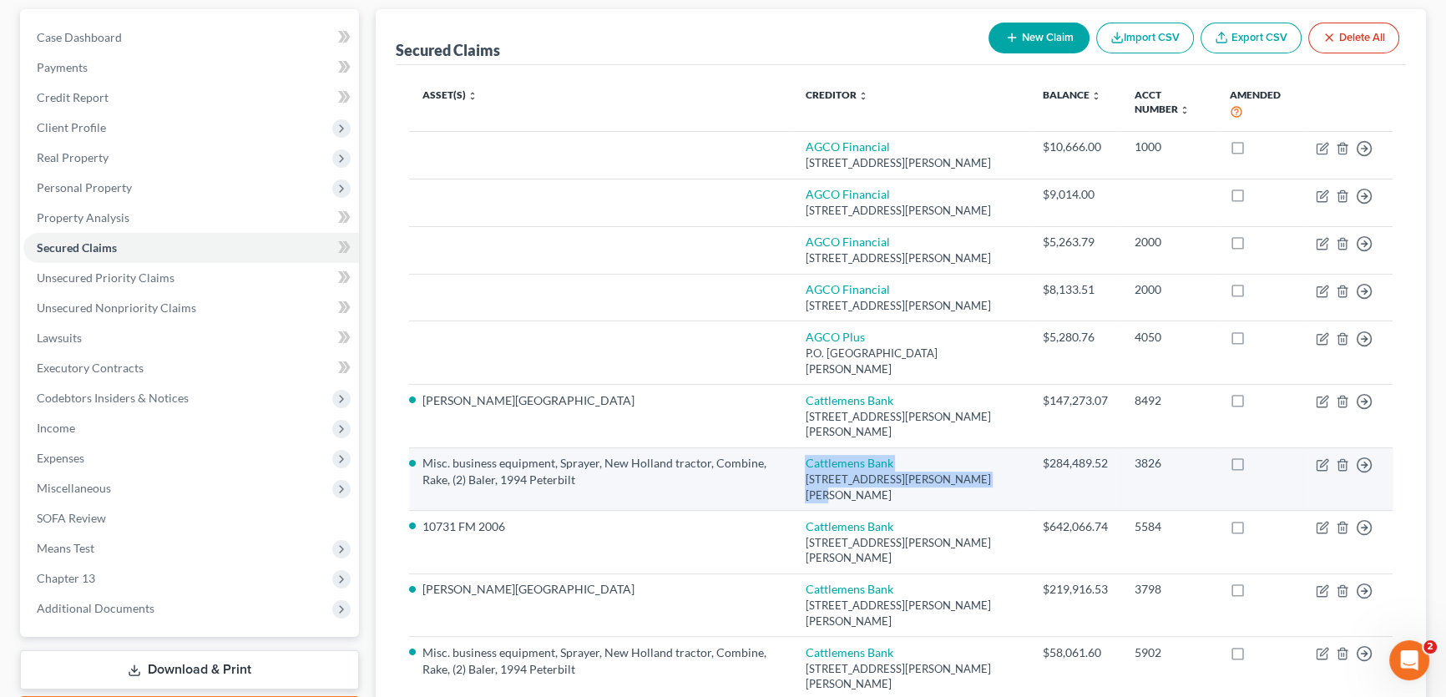
drag, startPoint x: 985, startPoint y: 442, endPoint x: 806, endPoint y: 431, distance: 179.0
click at [806, 447] on td "Cattlemens Bank 100 Kennedy Ave., Gould, OK 73544" at bounding box center [910, 478] width 238 height 63
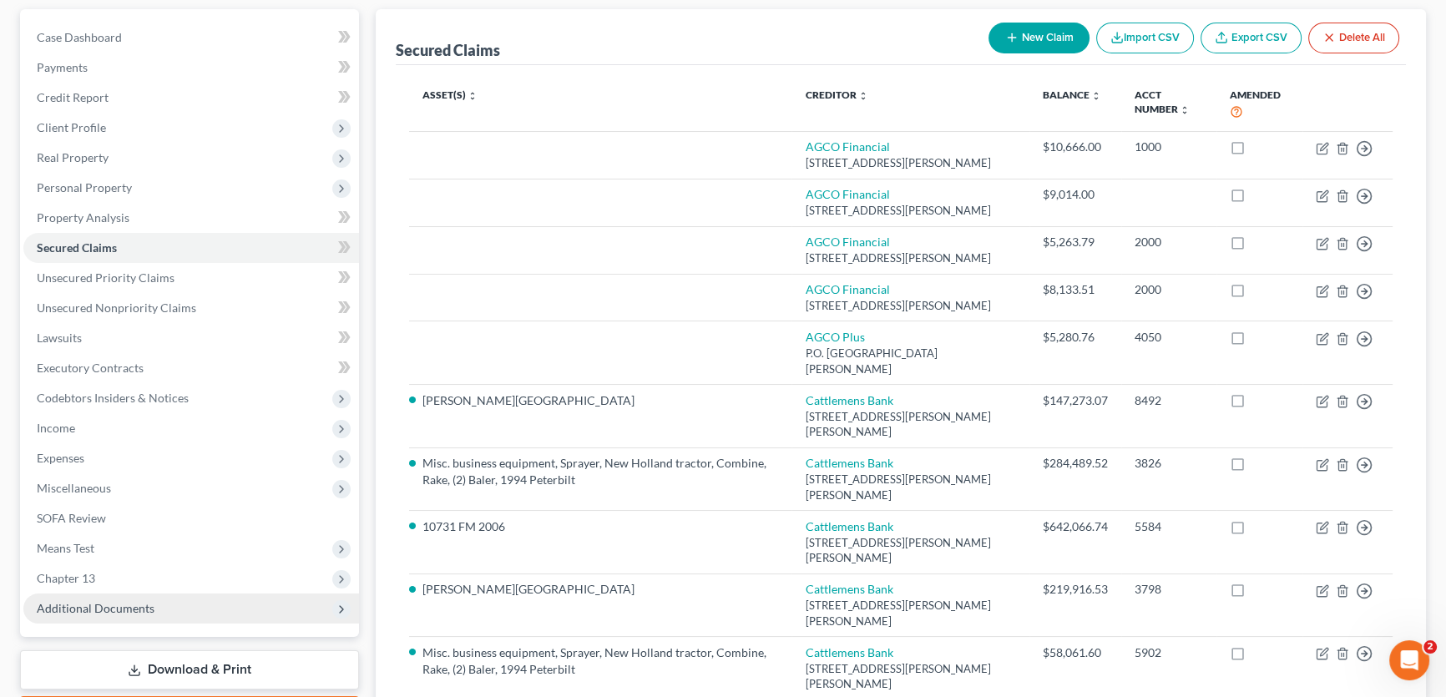
click at [103, 604] on span "Additional Documents" at bounding box center [96, 608] width 118 height 14
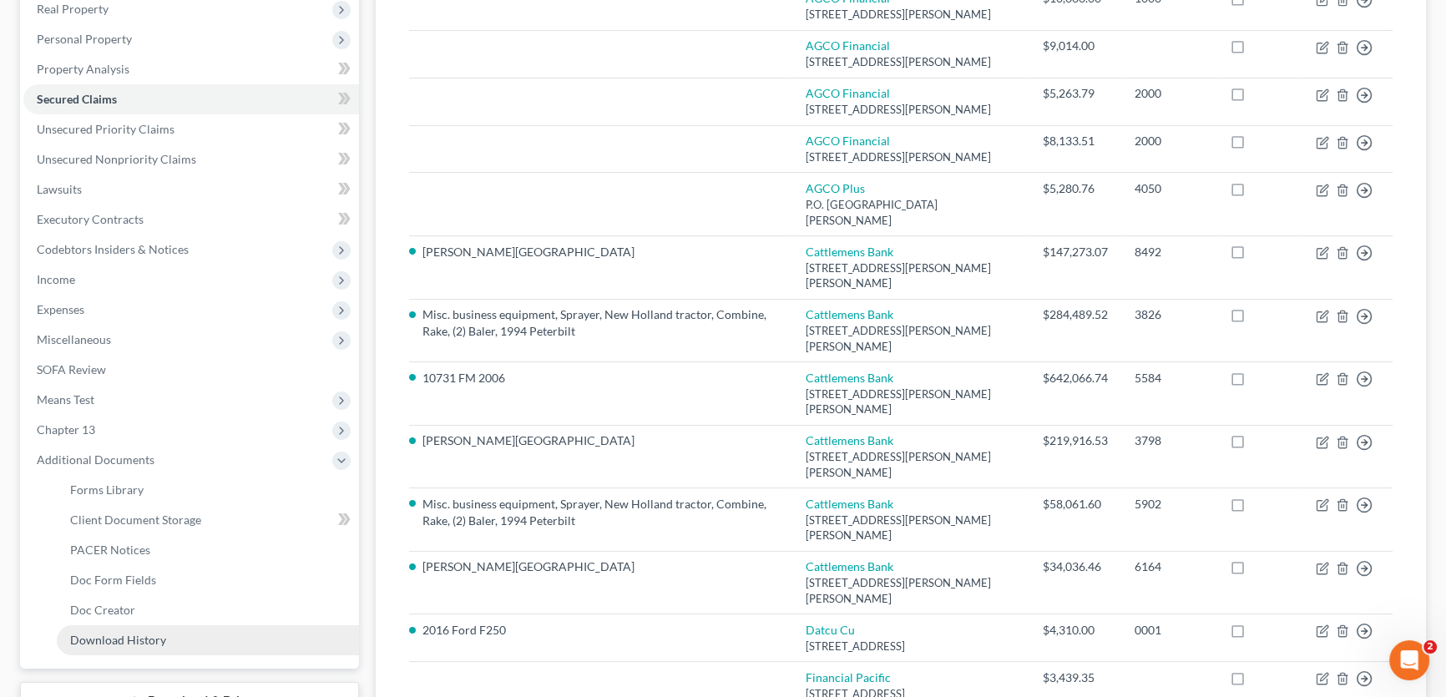
scroll to position [303, 0]
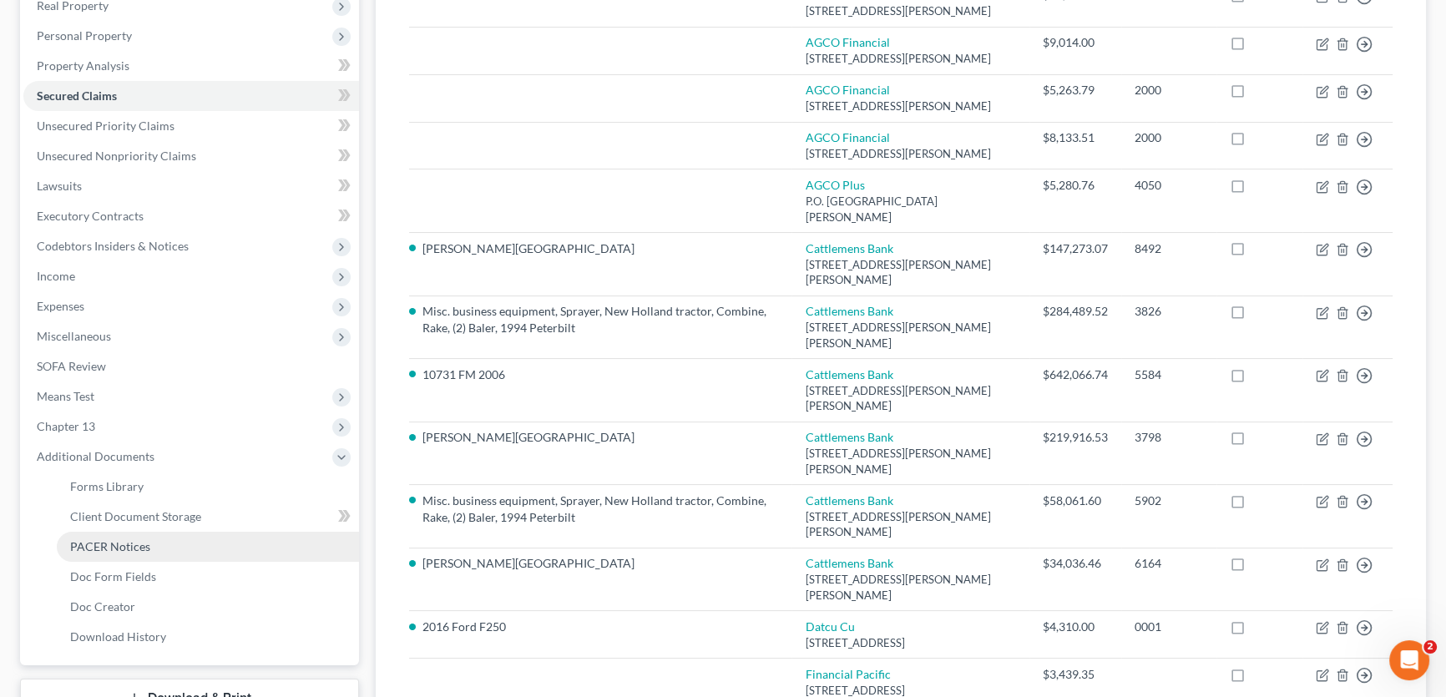
click at [141, 542] on span "PACER Notices" at bounding box center [110, 546] width 80 height 14
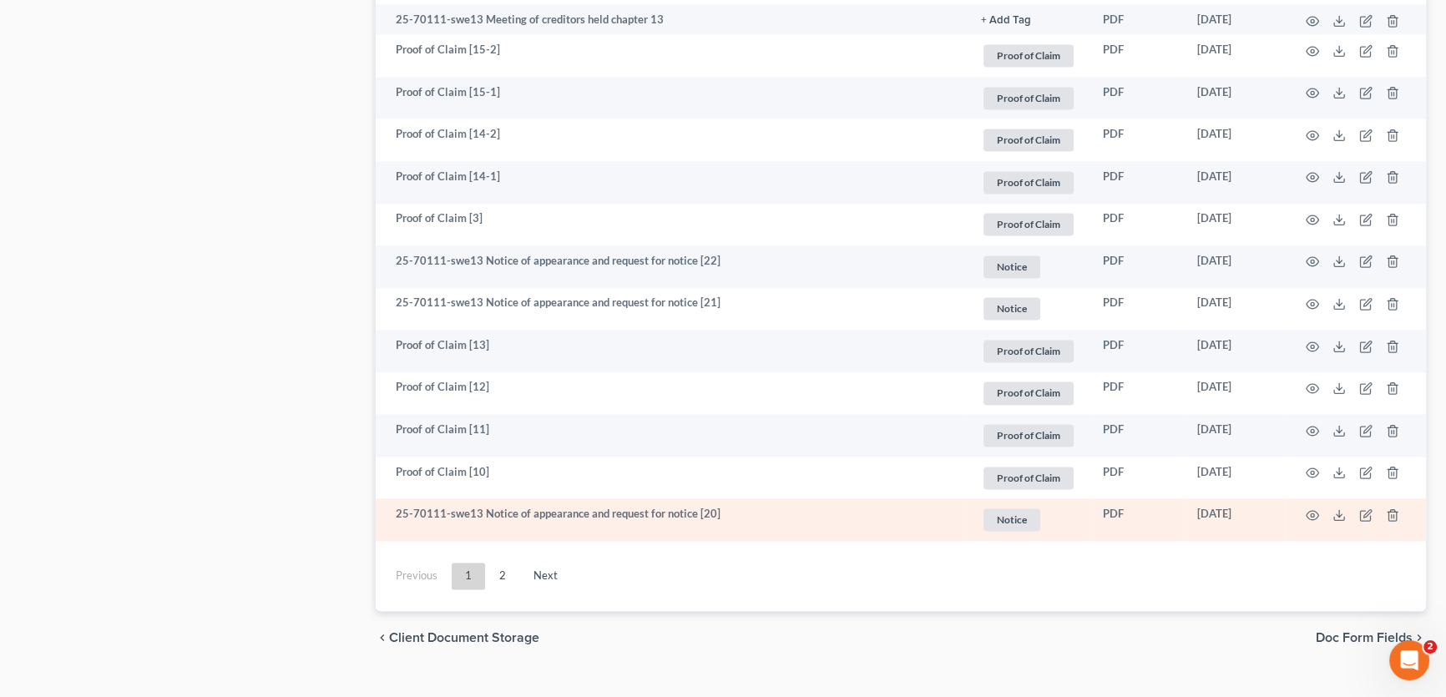
scroll to position [3064, 0]
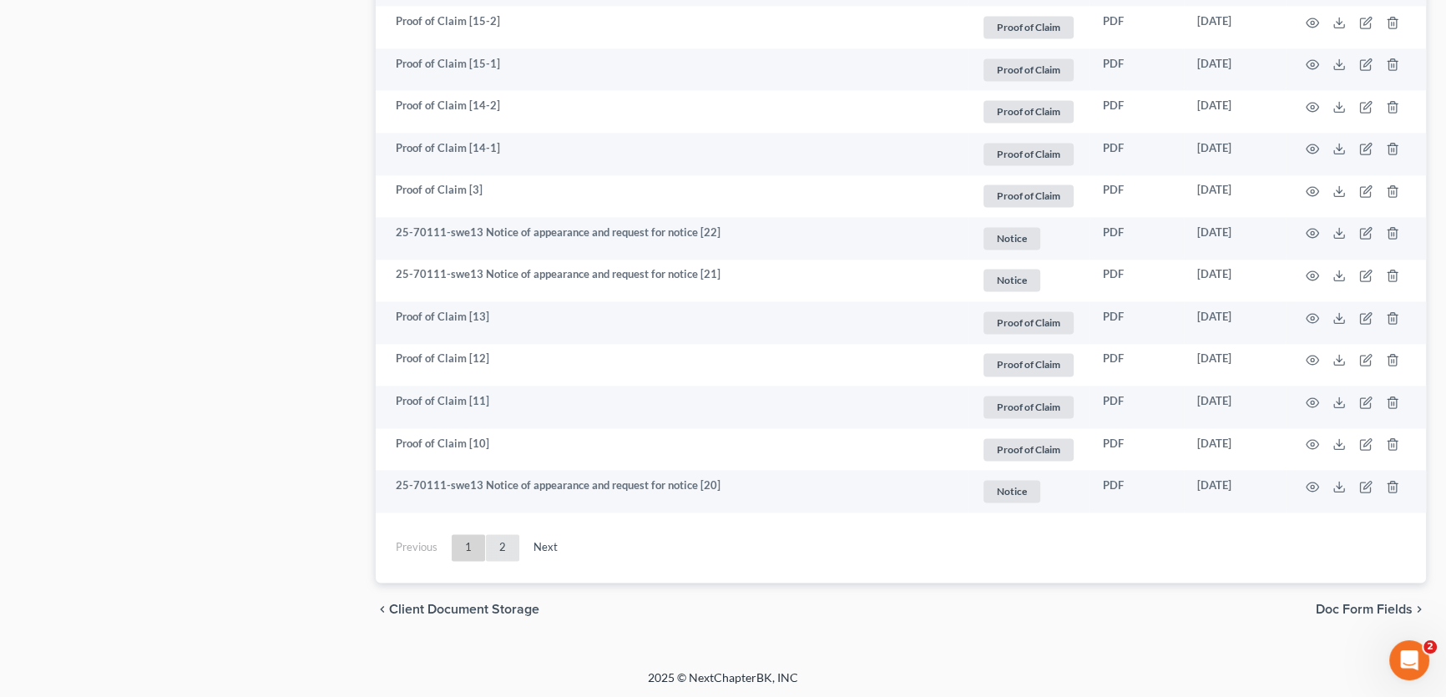
click at [499, 546] on link "2" at bounding box center [502, 547] width 33 height 27
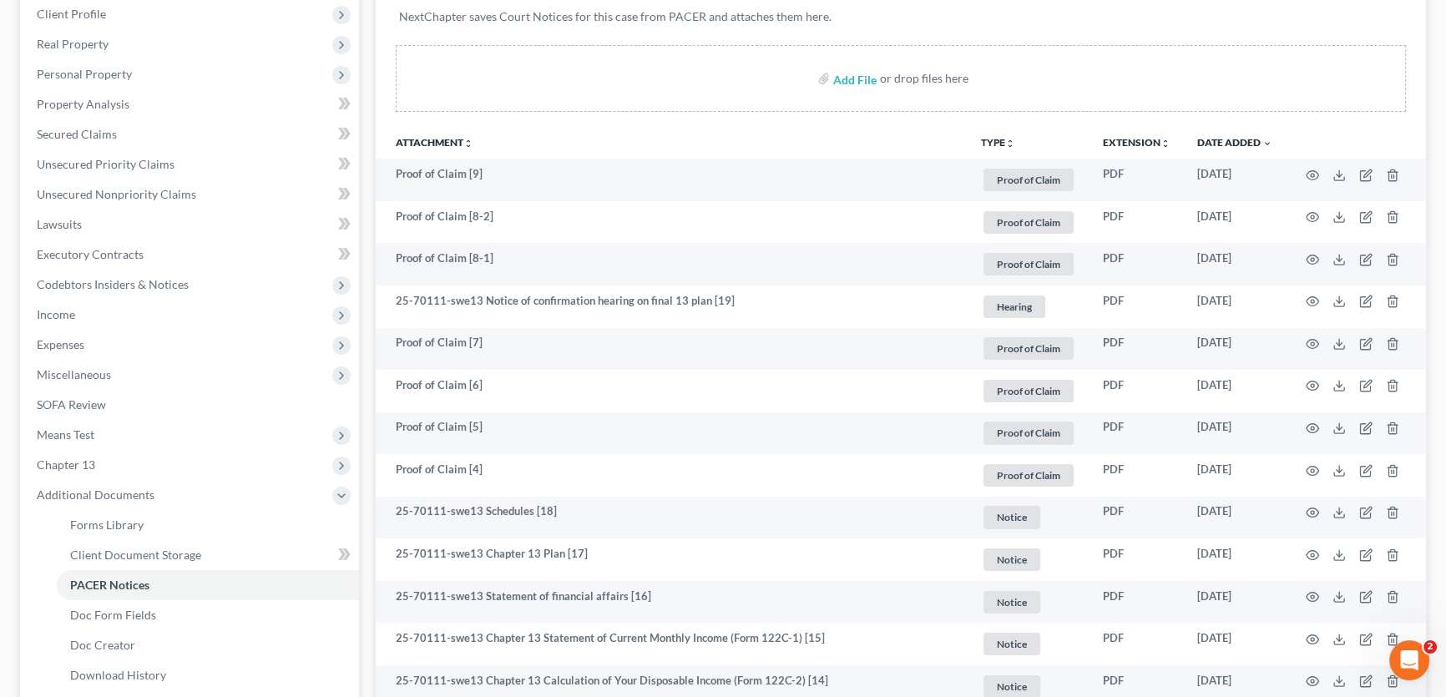
scroll to position [225, 0]
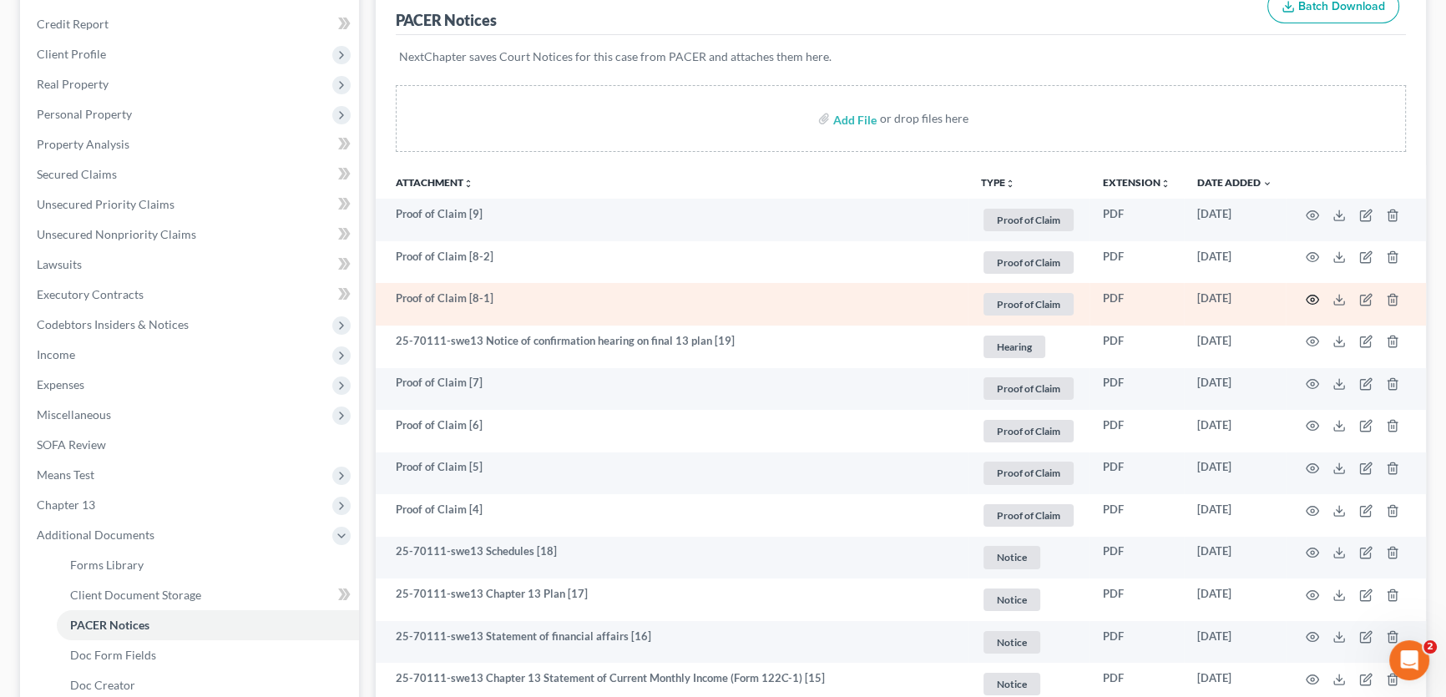
click at [1314, 294] on icon "button" at bounding box center [1312, 299] width 13 height 13
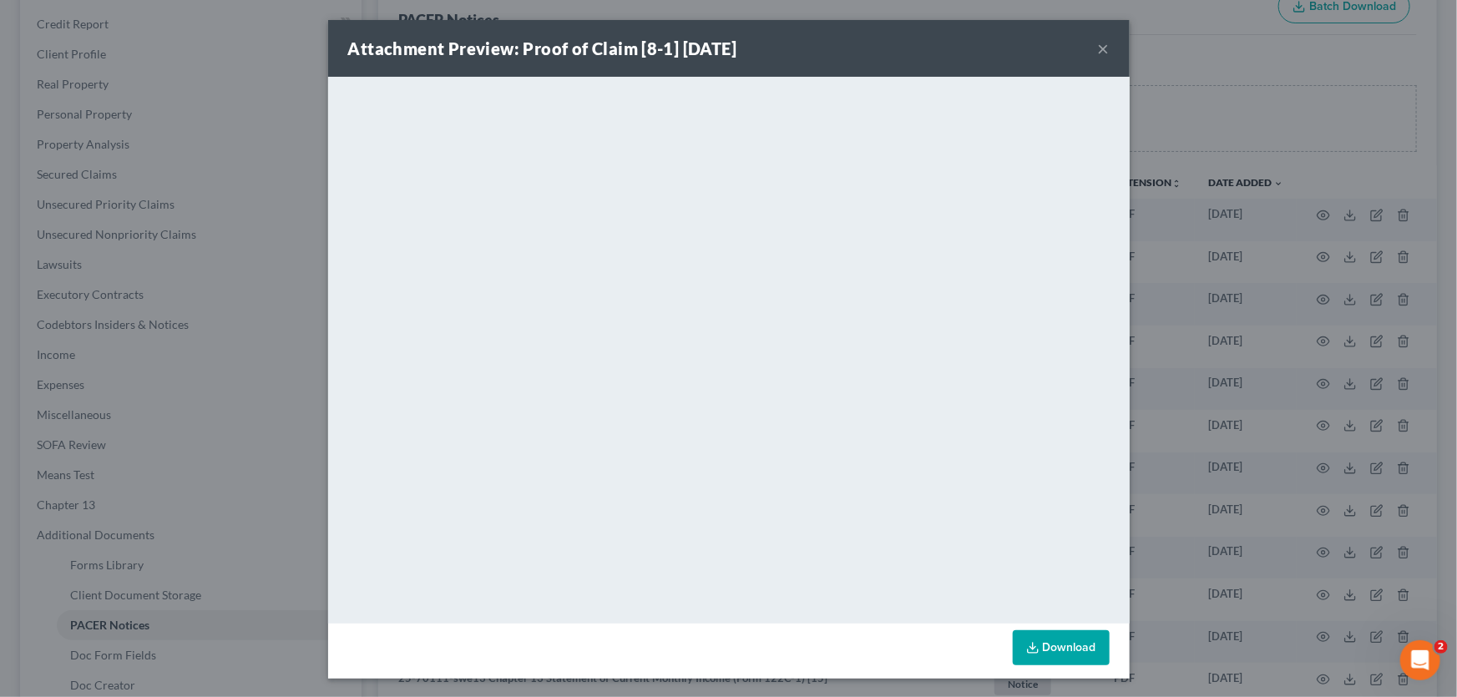
click at [1098, 44] on button "×" at bounding box center [1104, 48] width 12 height 20
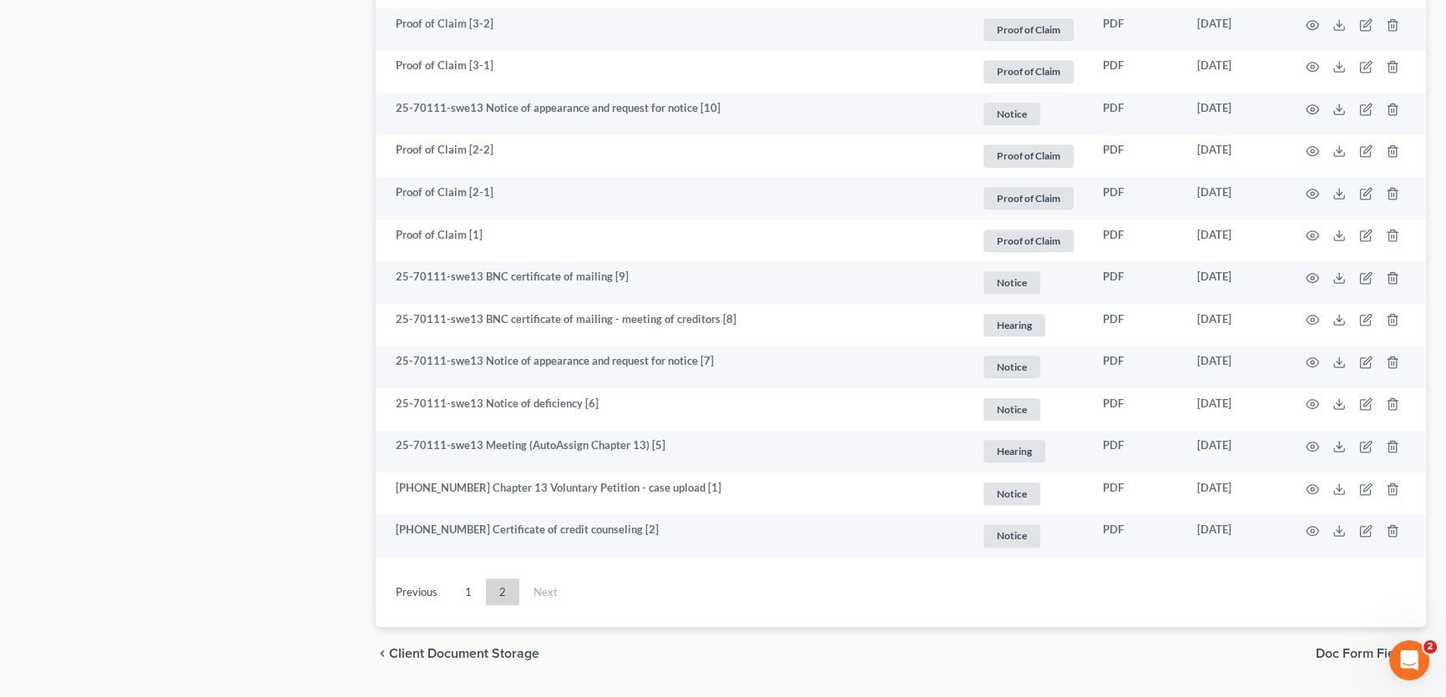
scroll to position [1135, 0]
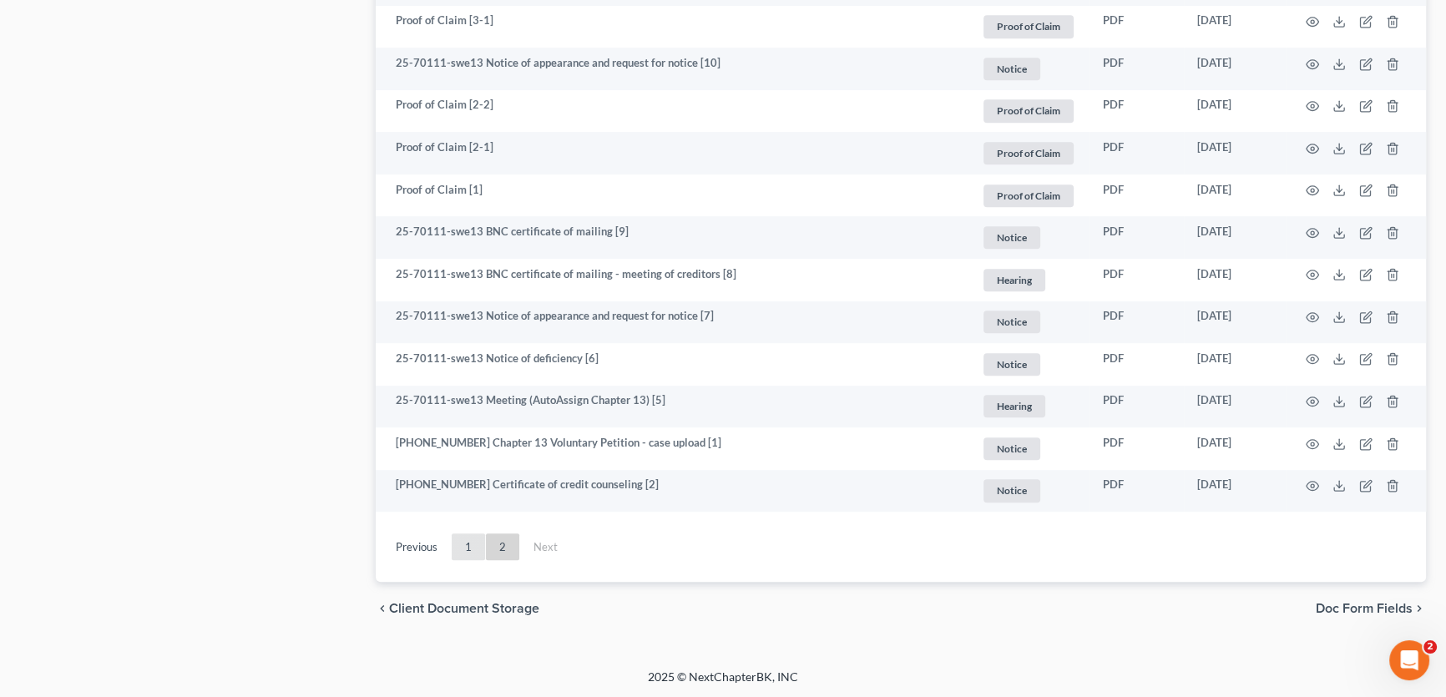
click at [464, 546] on link "1" at bounding box center [468, 546] width 33 height 27
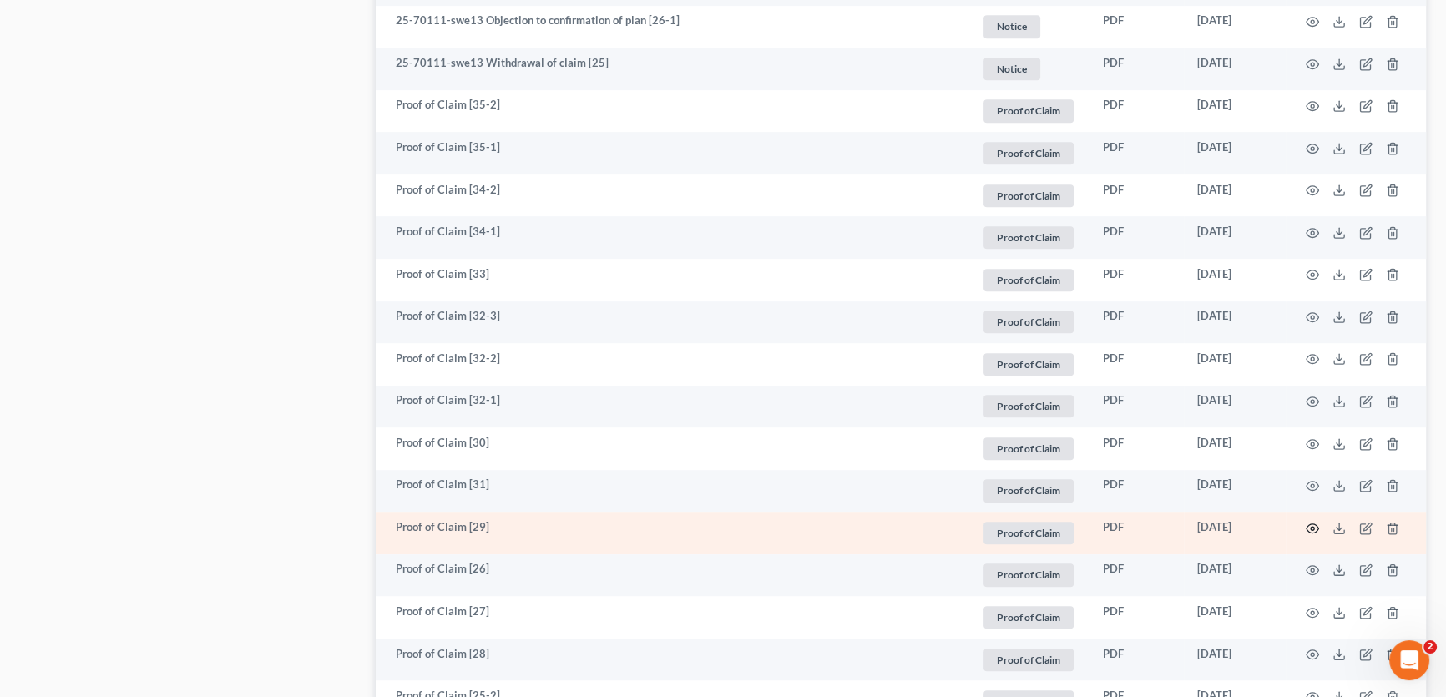
click at [1312, 528] on icon "button" at bounding box center [1312, 528] width 13 height 13
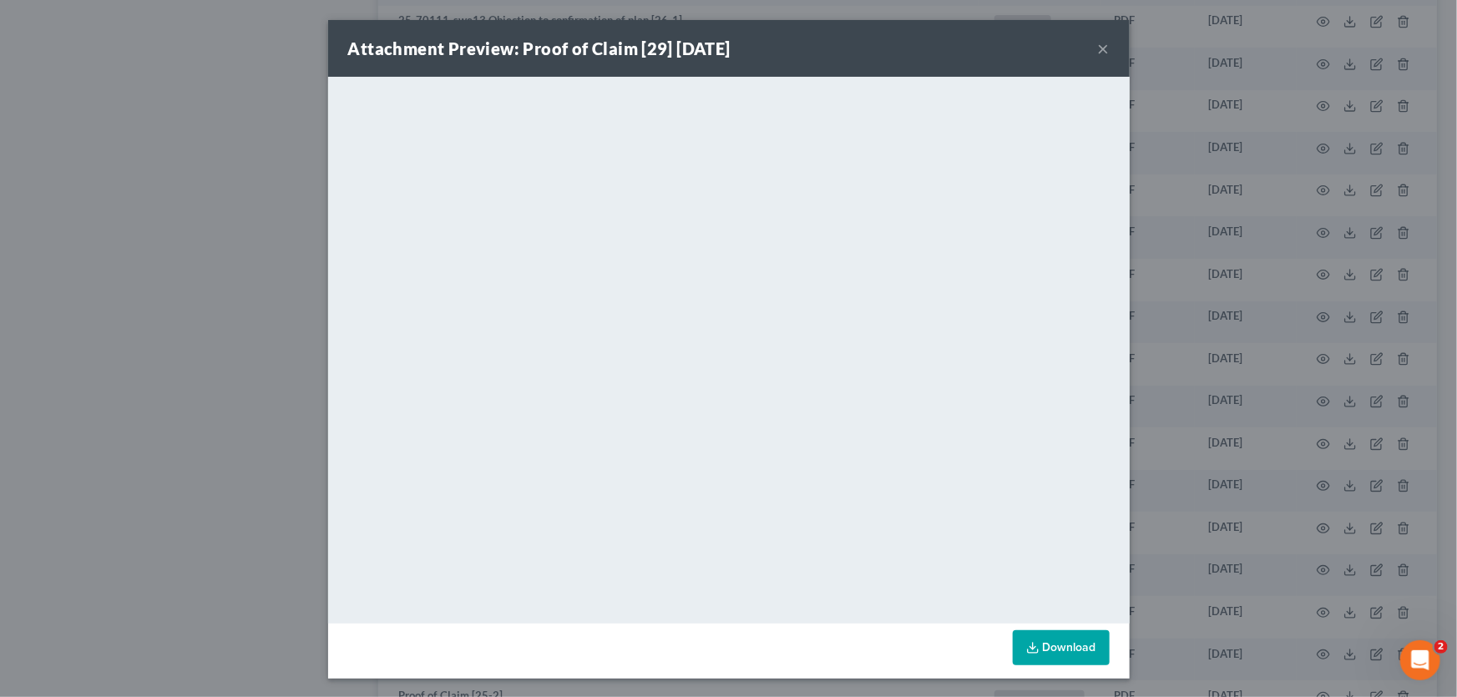
click at [1099, 52] on button "×" at bounding box center [1104, 48] width 12 height 20
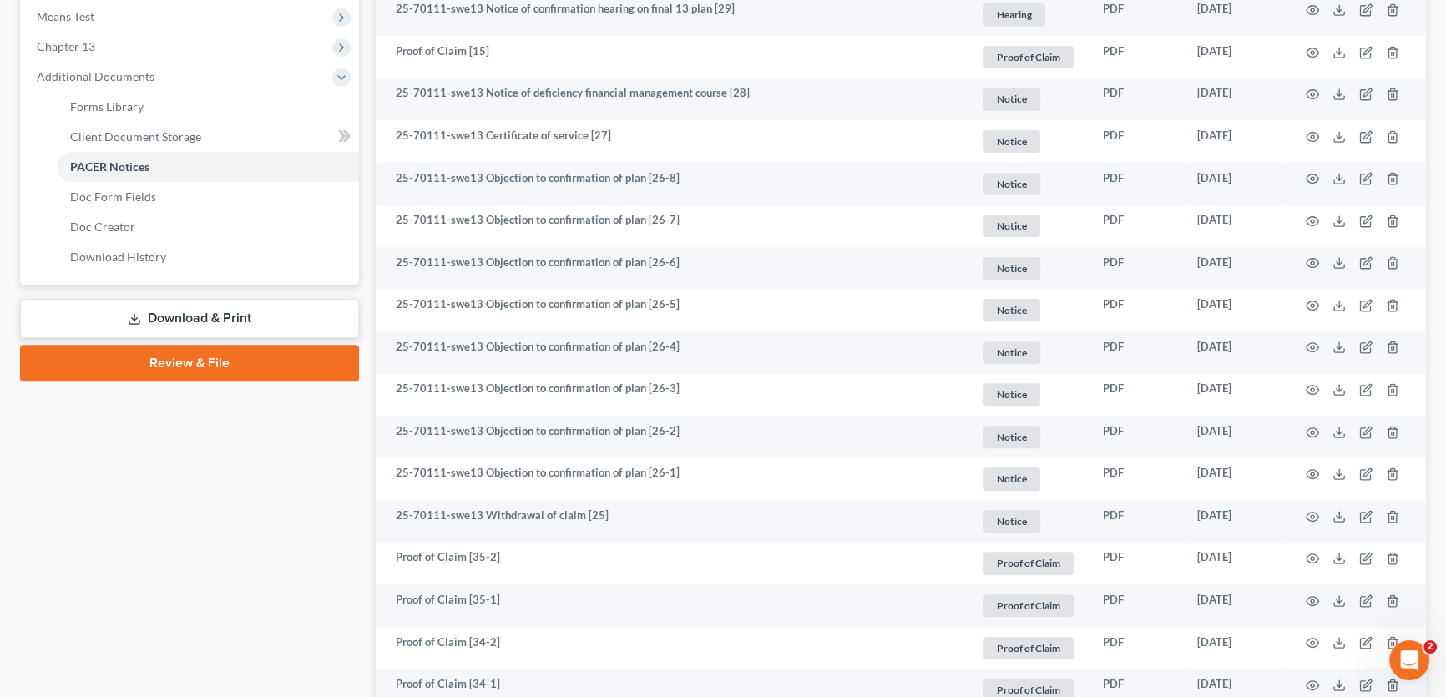
scroll to position [1290, 0]
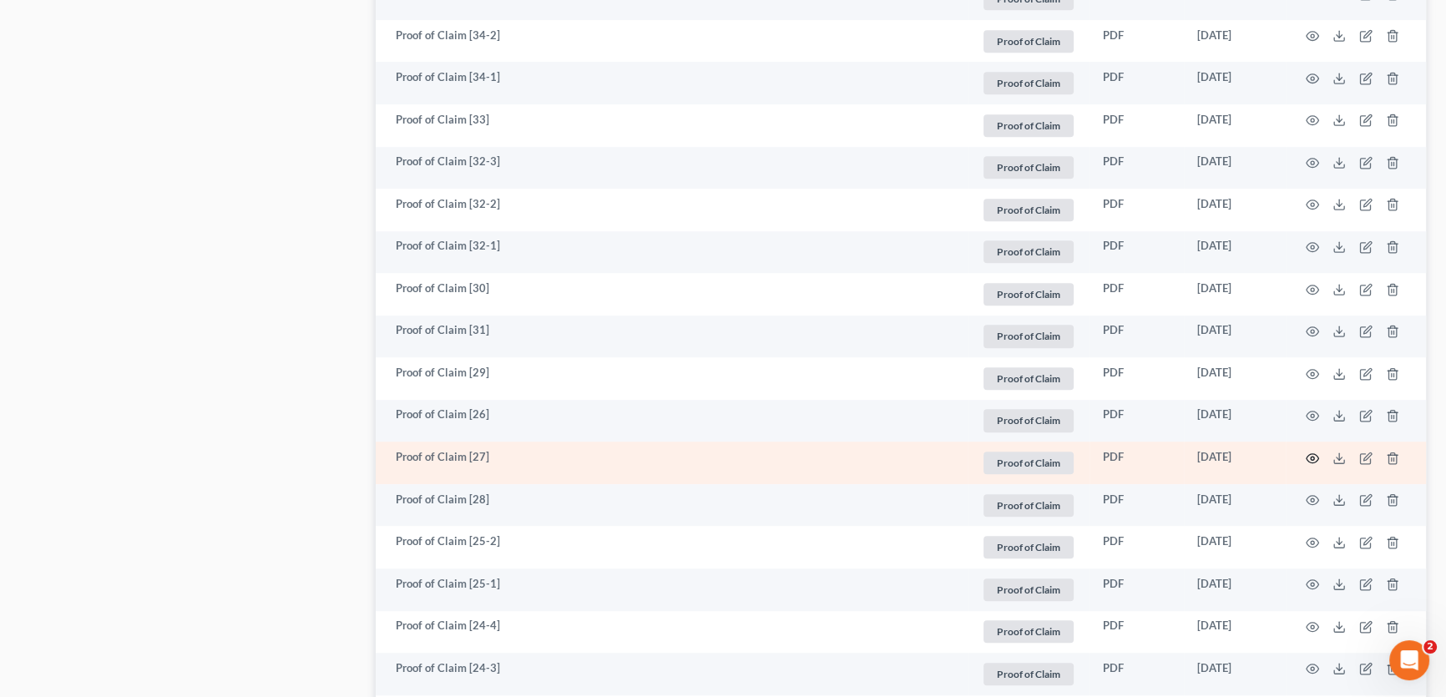
click at [1315, 458] on icon "button" at bounding box center [1312, 458] width 13 height 13
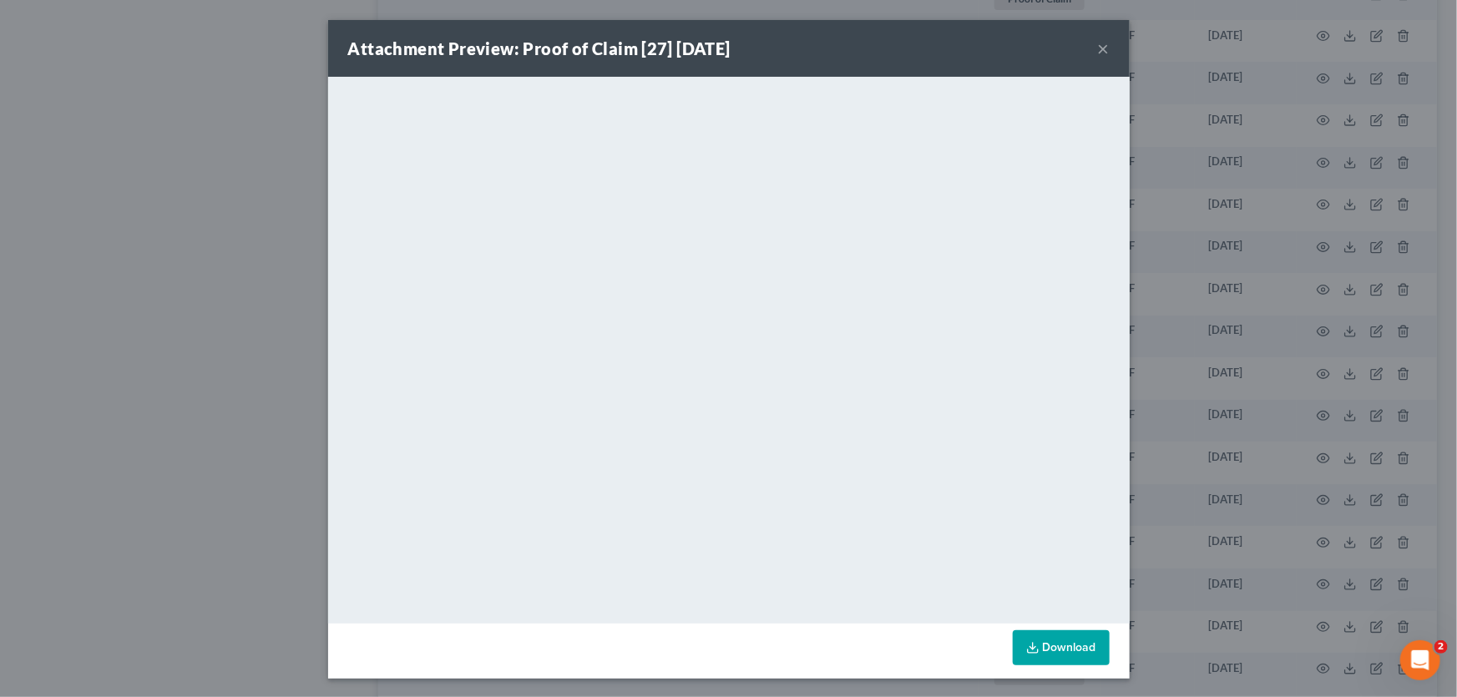
click at [1098, 49] on button "×" at bounding box center [1104, 48] width 12 height 20
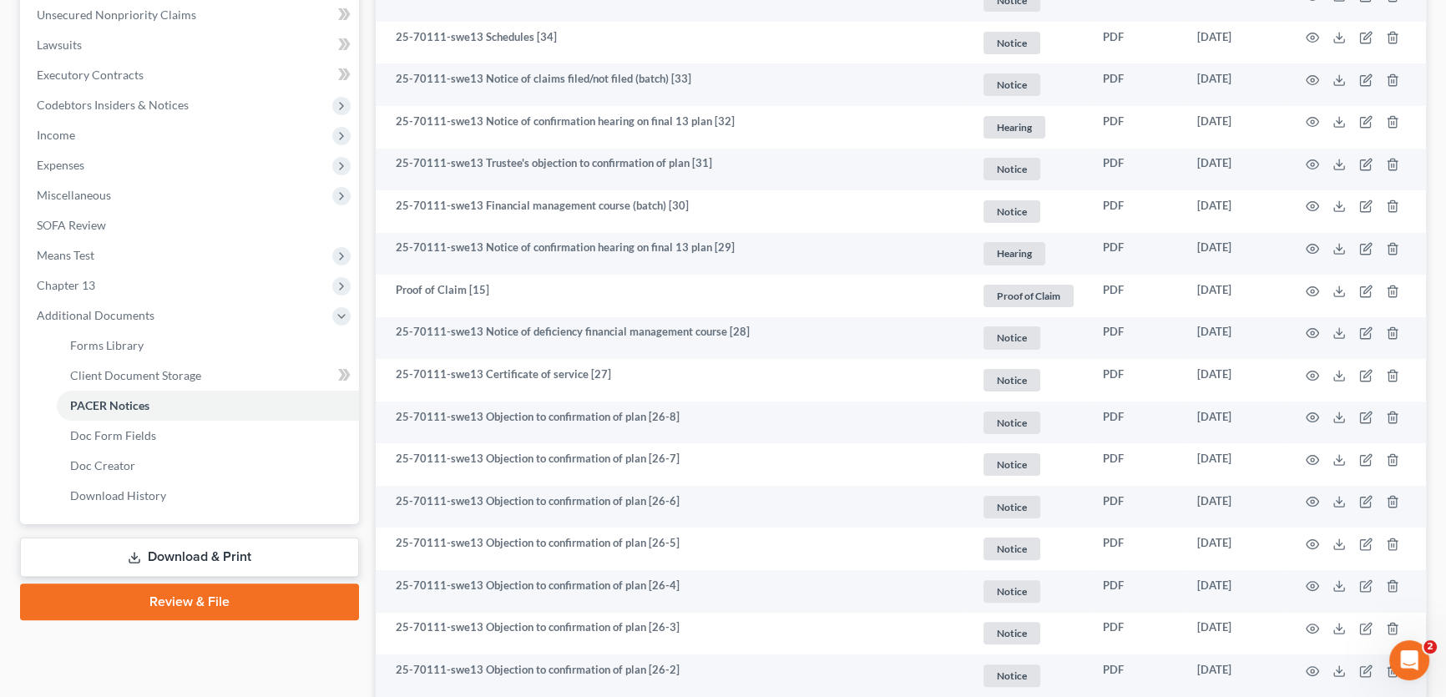
scroll to position [455, 0]
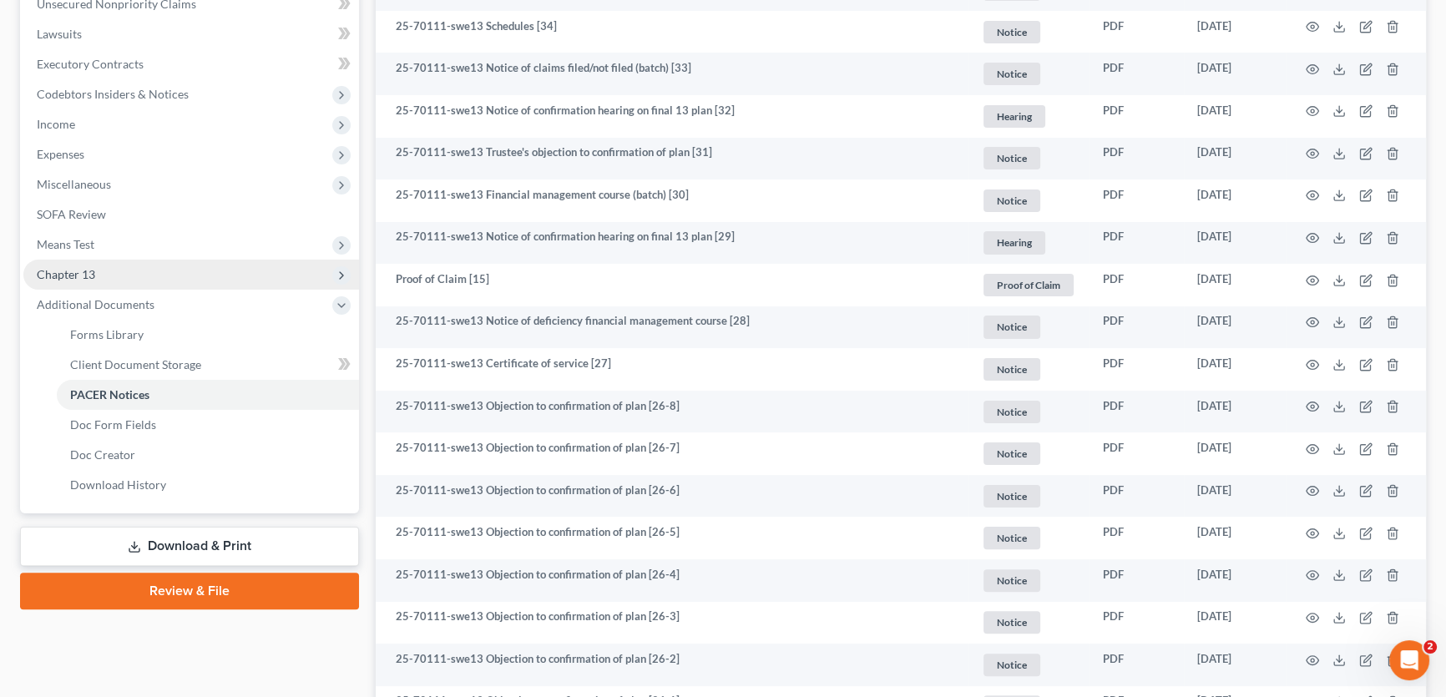
click at [83, 267] on span "Chapter 13" at bounding box center [66, 274] width 58 height 14
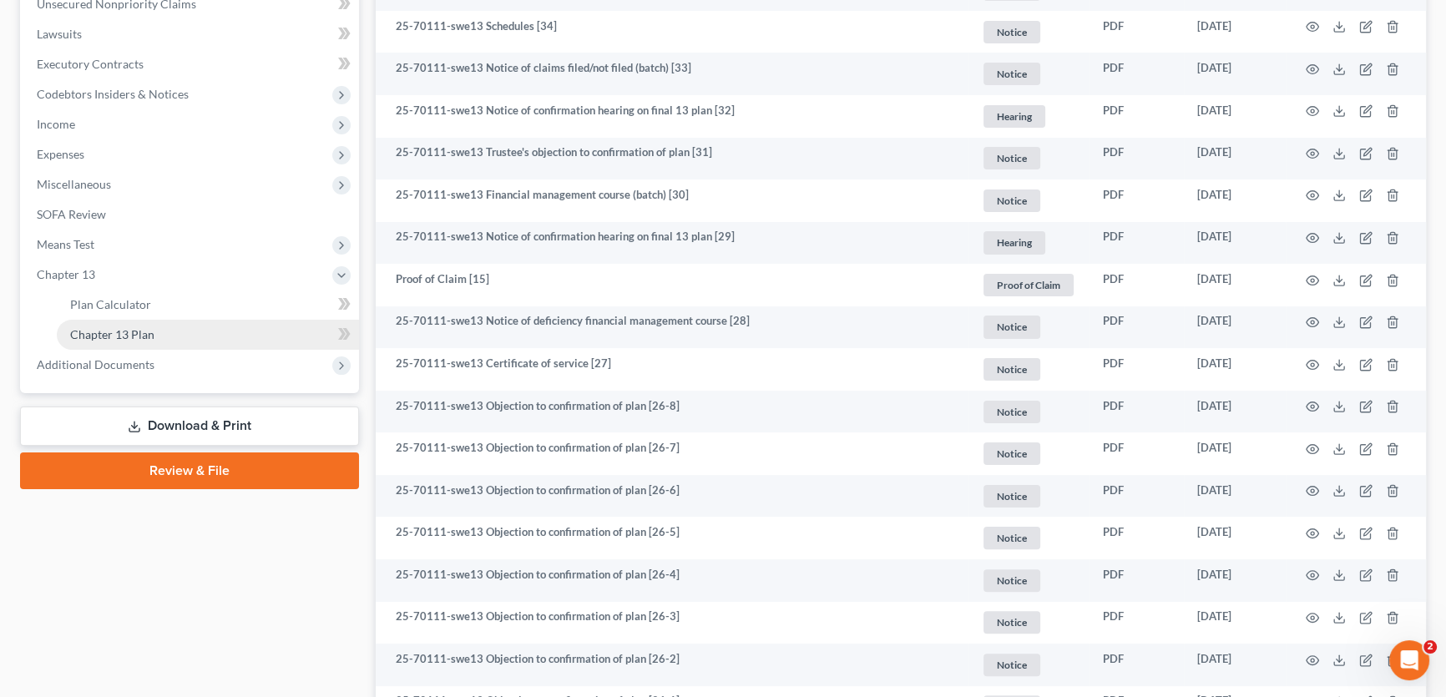
click at [104, 329] on span "Chapter 13 Plan" at bounding box center [112, 334] width 84 height 14
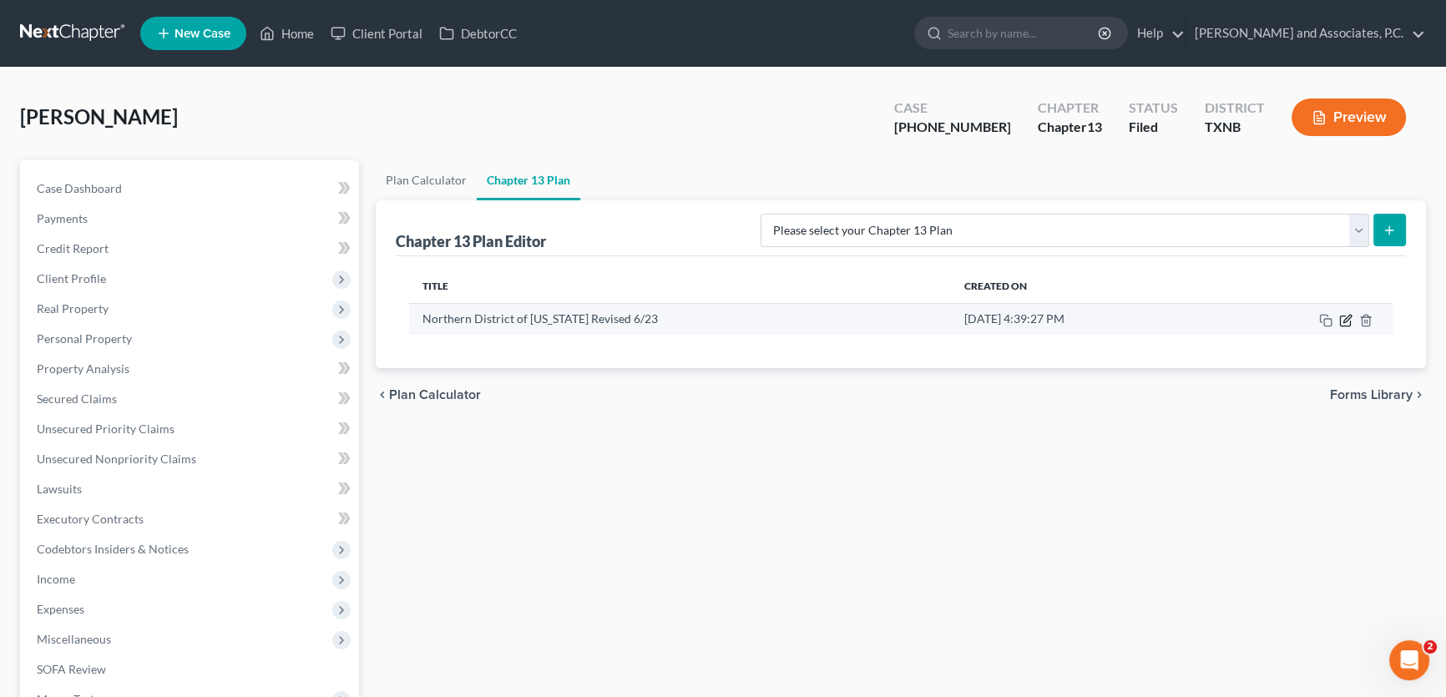
click at [1344, 319] on icon "button" at bounding box center [1345, 320] width 13 height 13
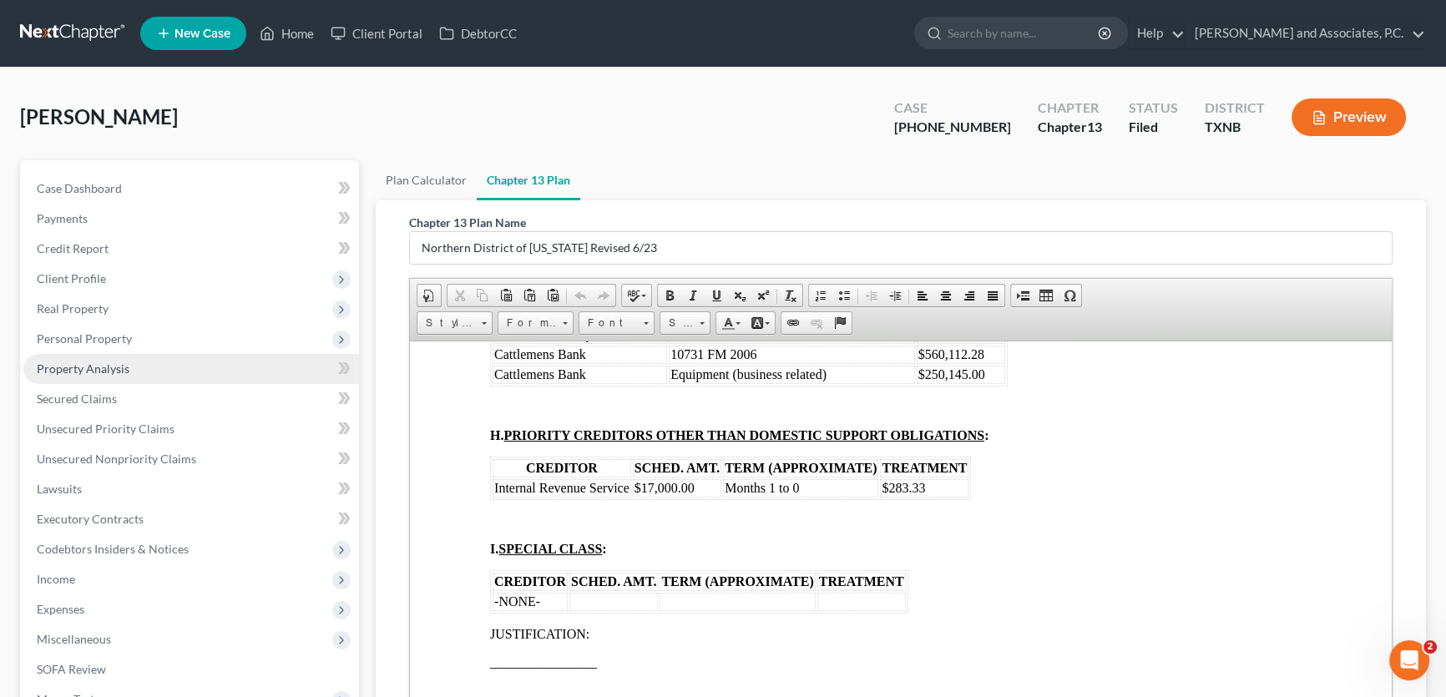
scroll to position [308, 0]
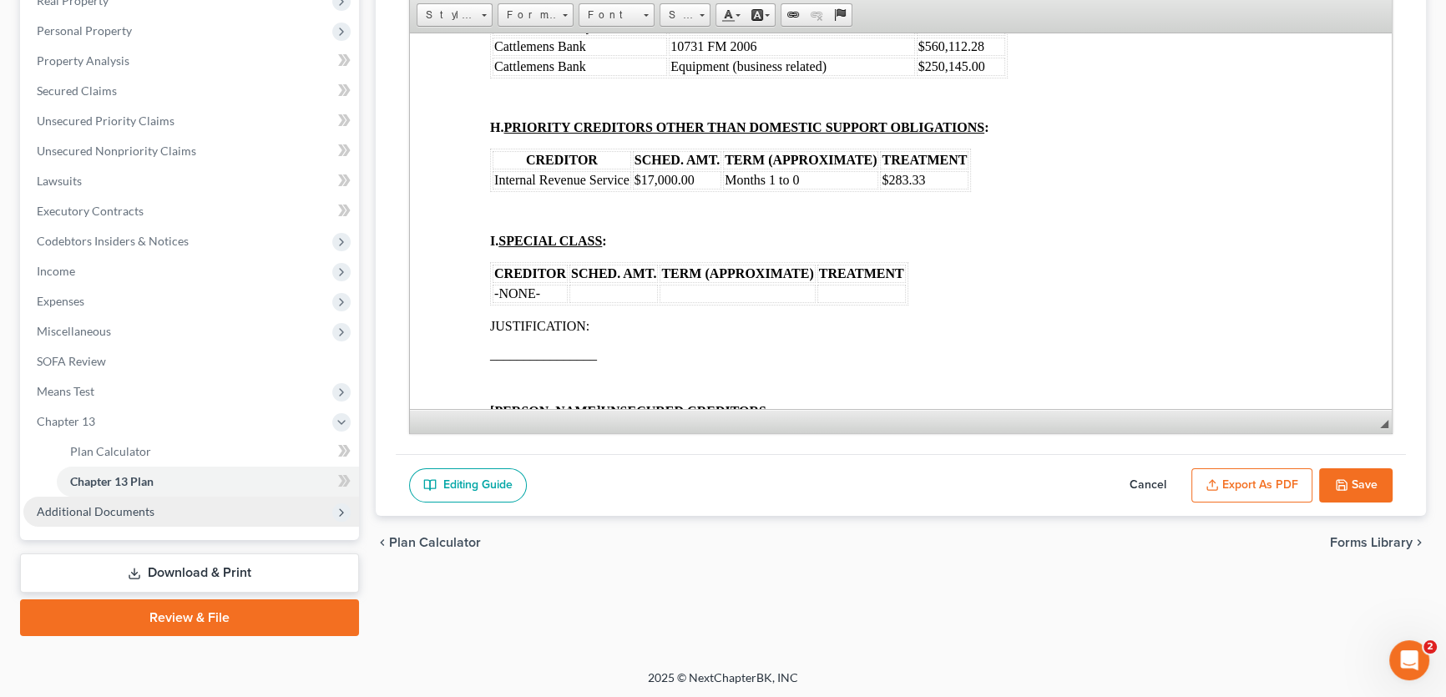
click at [121, 501] on span "Additional Documents" at bounding box center [191, 512] width 336 height 30
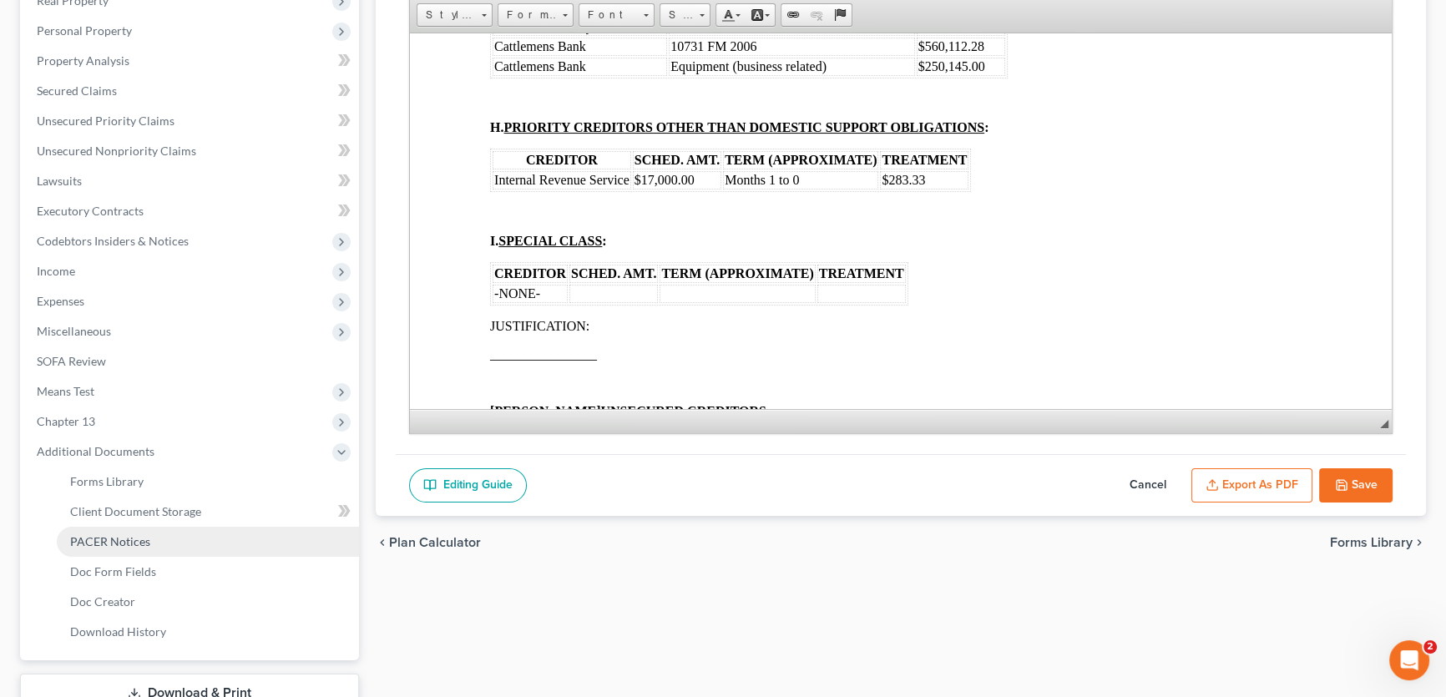
click at [121, 535] on span "PACER Notices" at bounding box center [110, 541] width 80 height 14
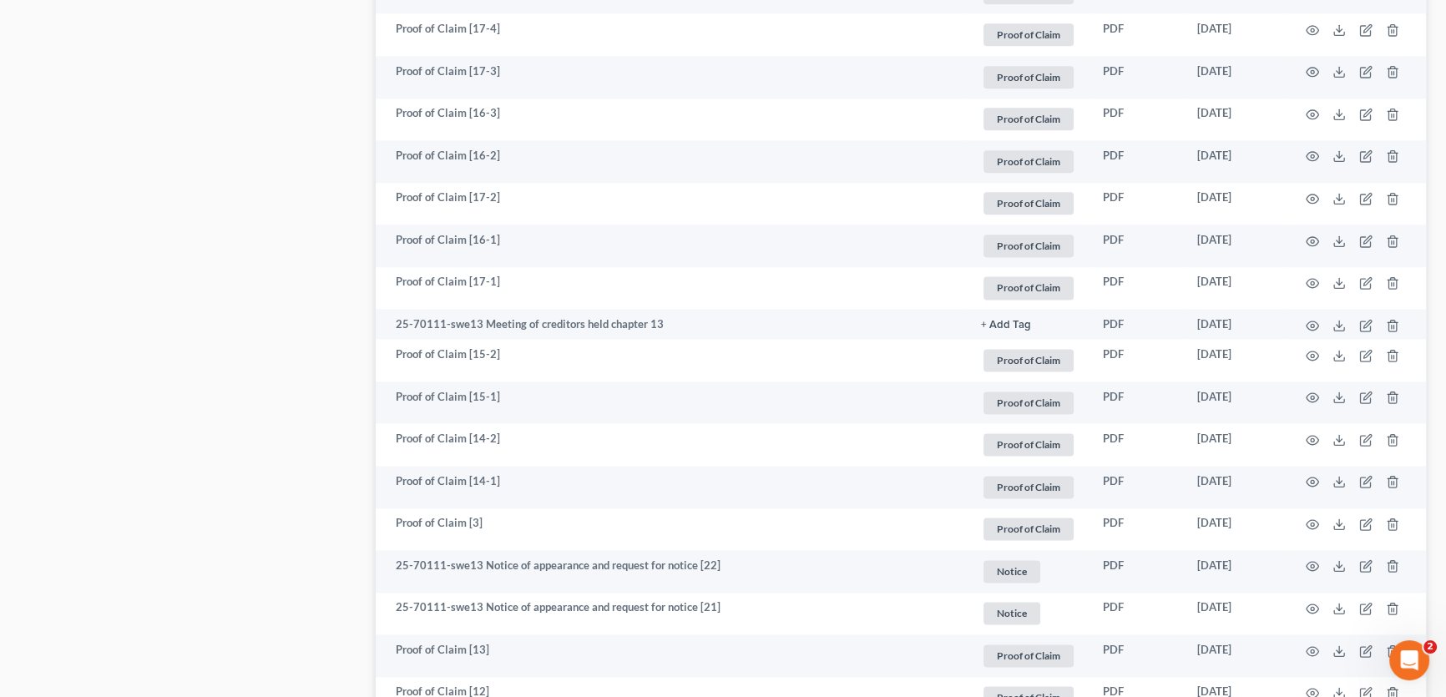
scroll to position [2731, 0]
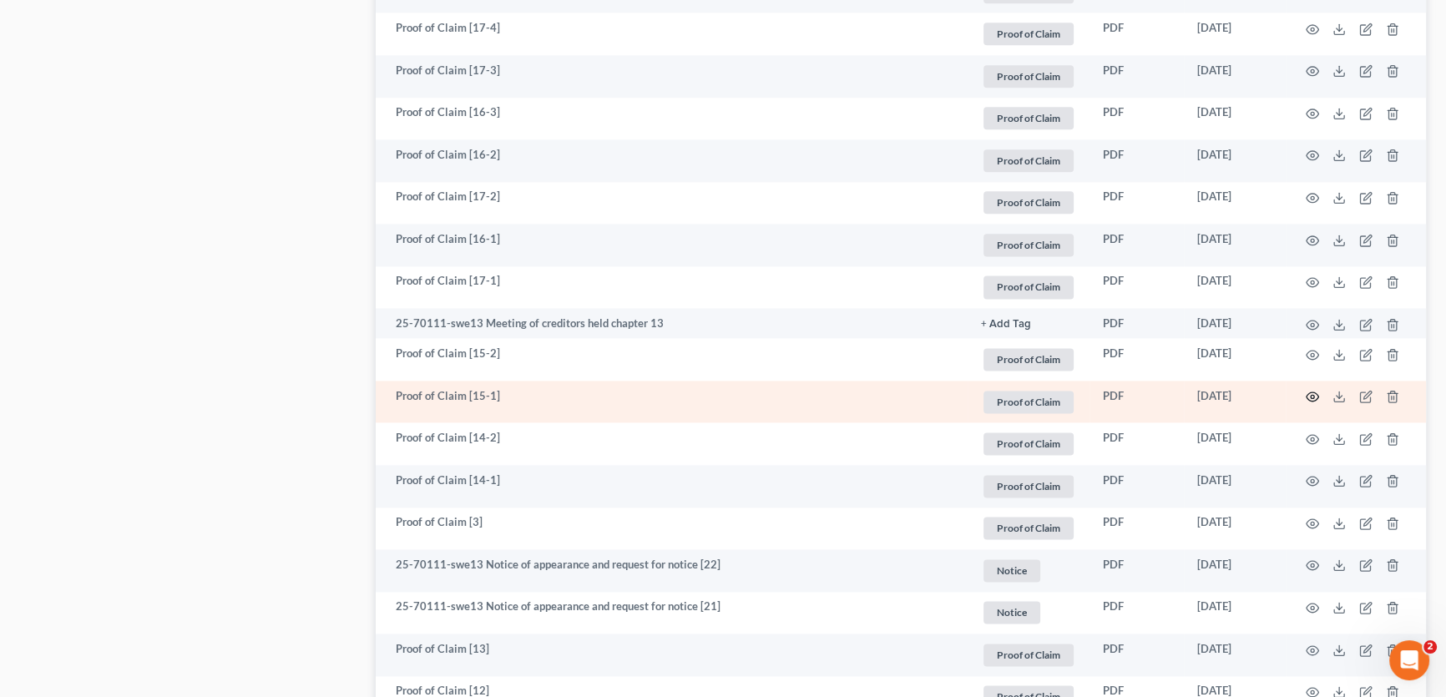
click at [1309, 393] on icon "button" at bounding box center [1312, 396] width 13 height 13
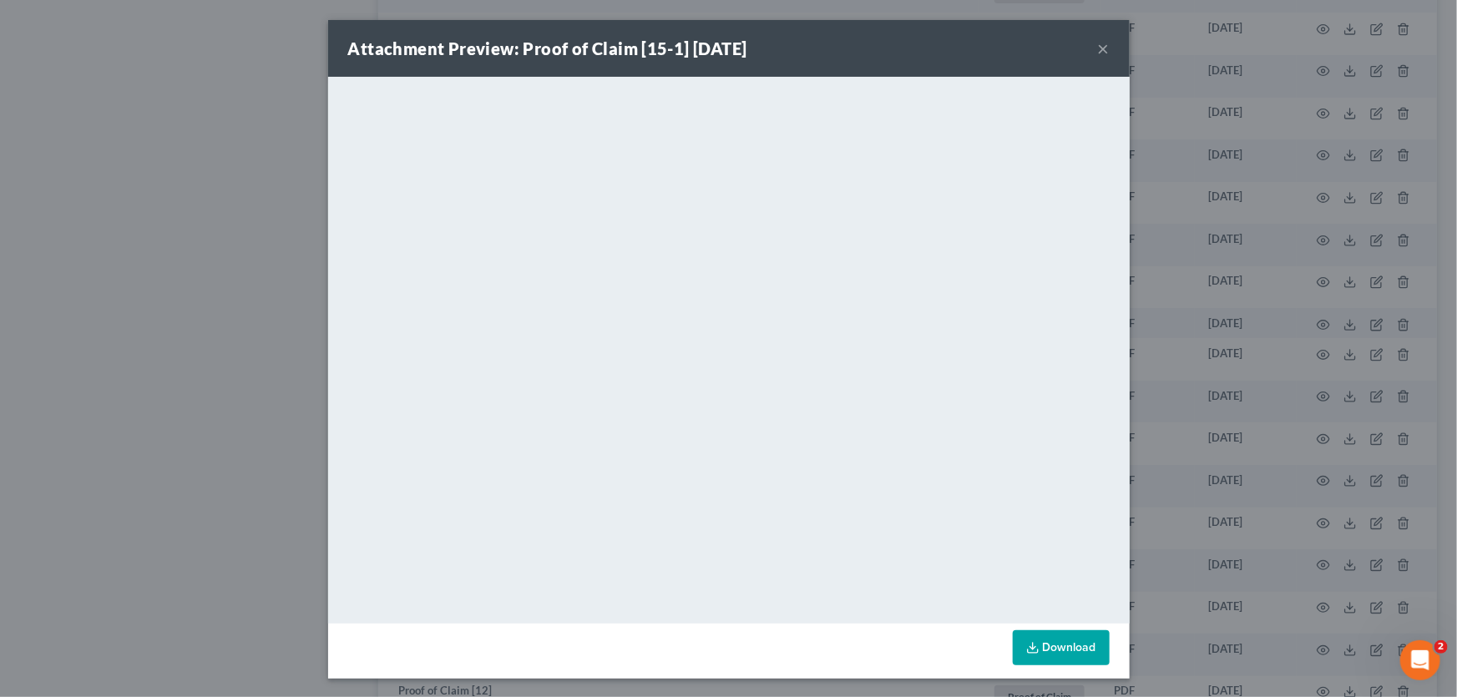
click at [1099, 48] on button "×" at bounding box center [1104, 48] width 12 height 20
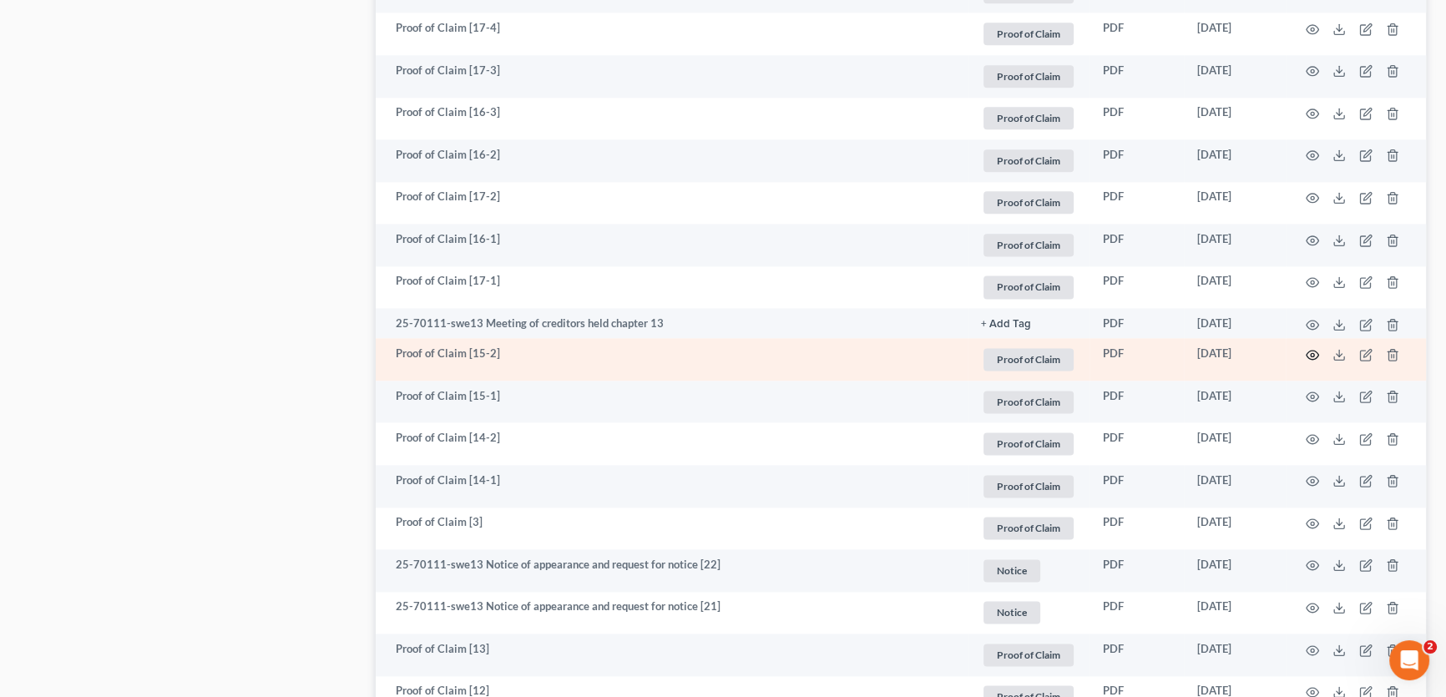
click at [1309, 351] on icon "button" at bounding box center [1312, 354] width 13 height 13
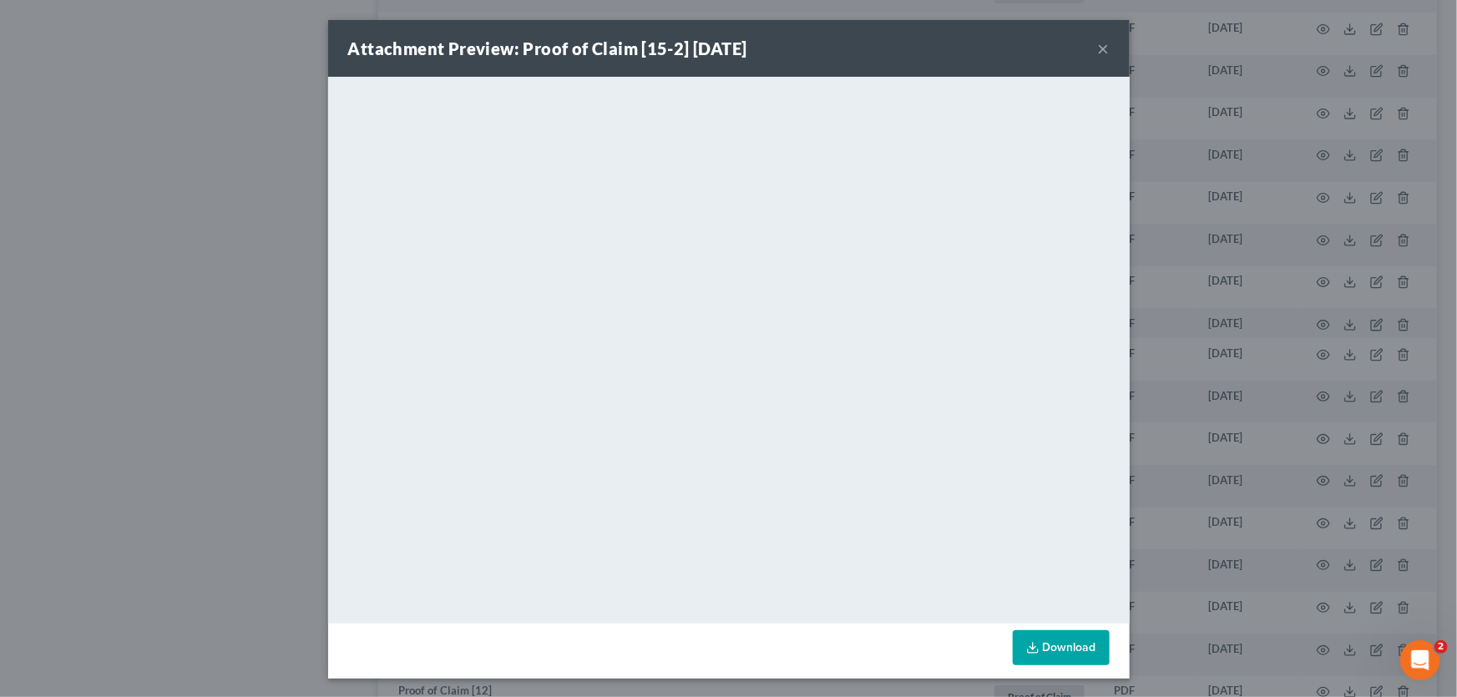
click at [1098, 44] on button "×" at bounding box center [1104, 48] width 12 height 20
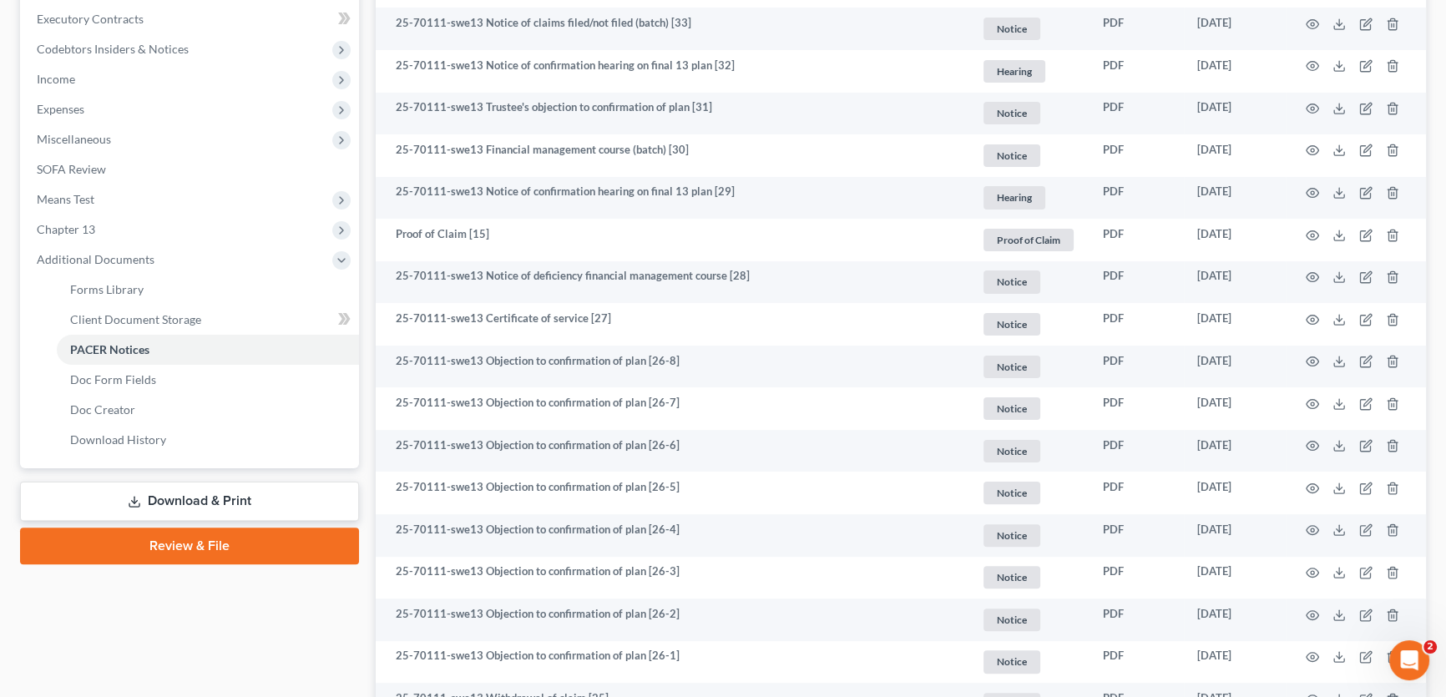
scroll to position [455, 0]
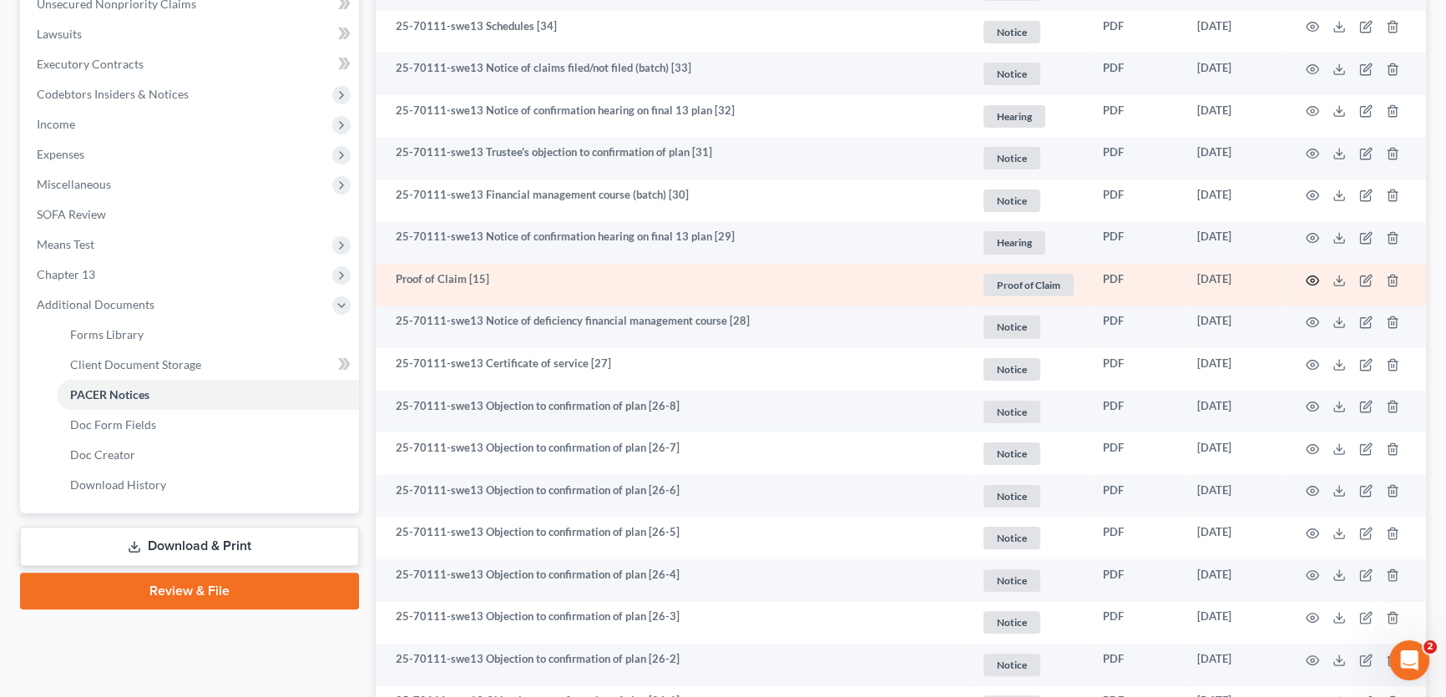
click at [1313, 275] on icon "button" at bounding box center [1312, 280] width 13 height 13
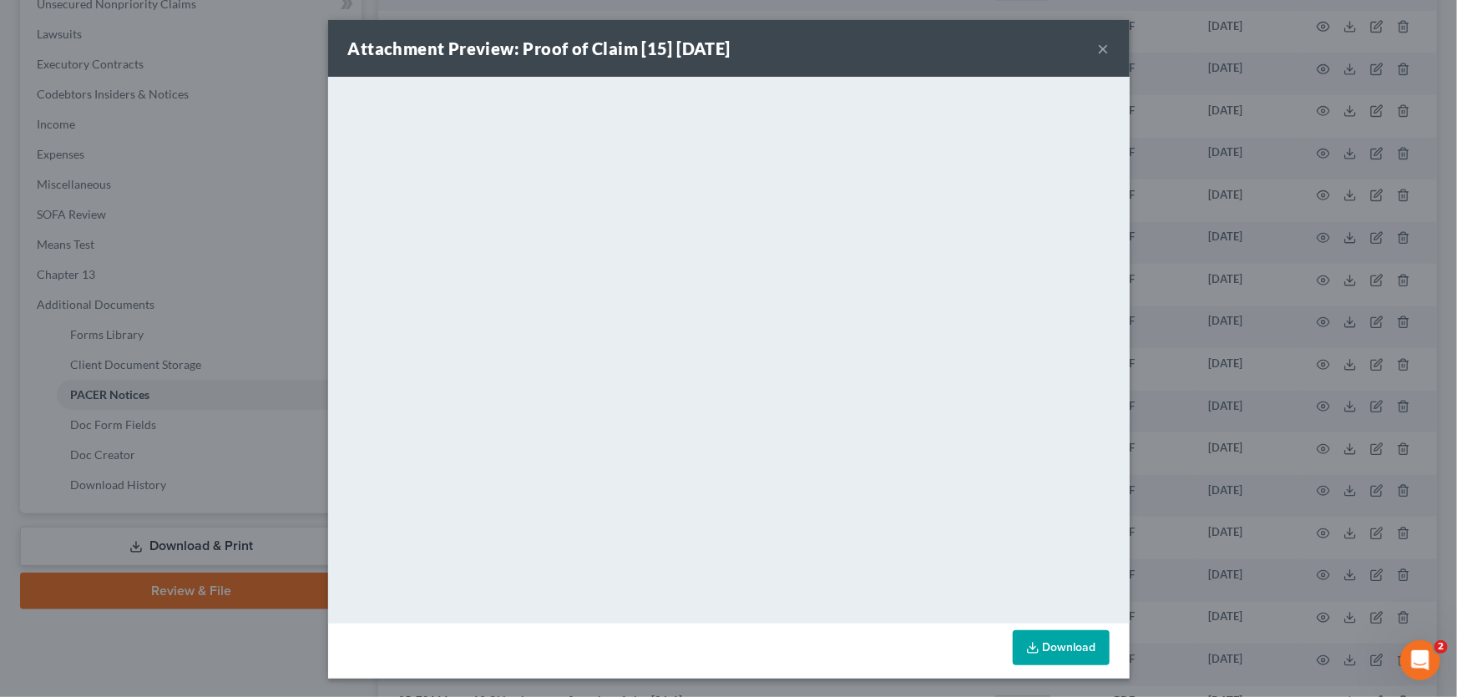
click at [1099, 50] on button "×" at bounding box center [1104, 48] width 12 height 20
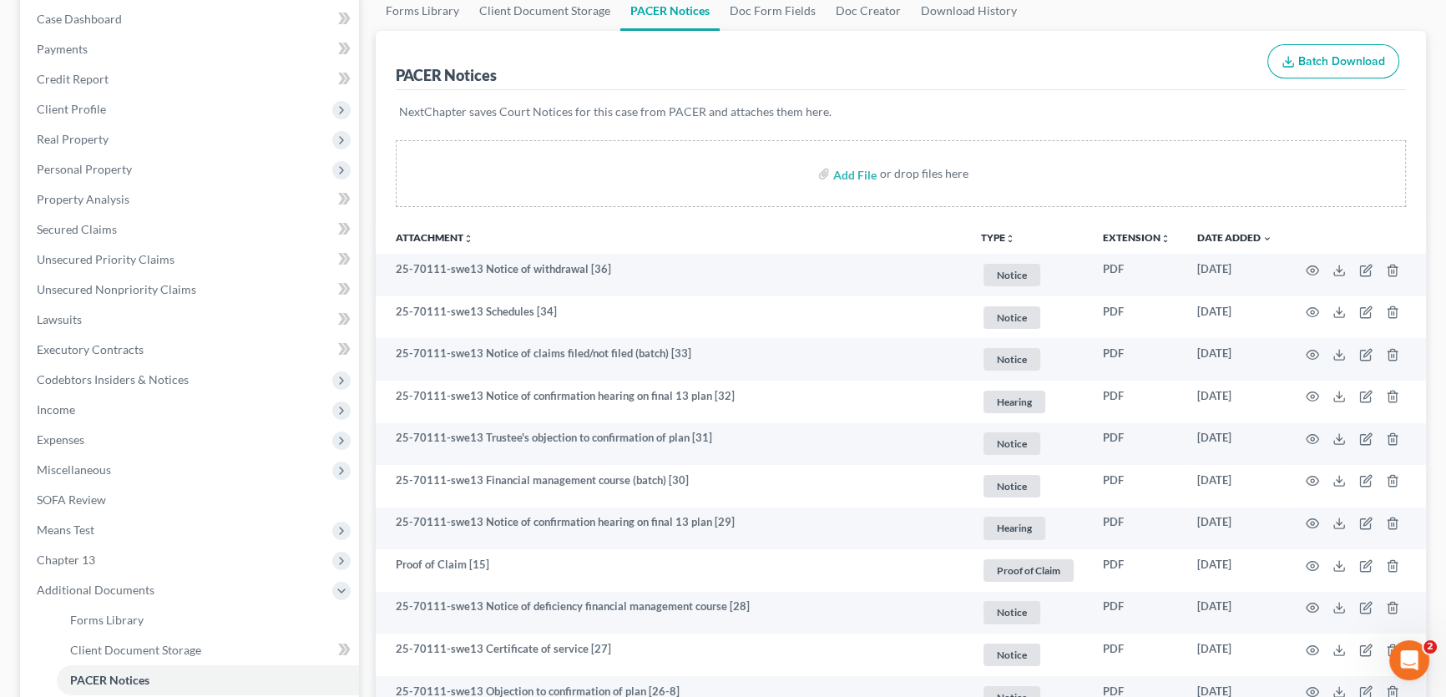
scroll to position [0, 0]
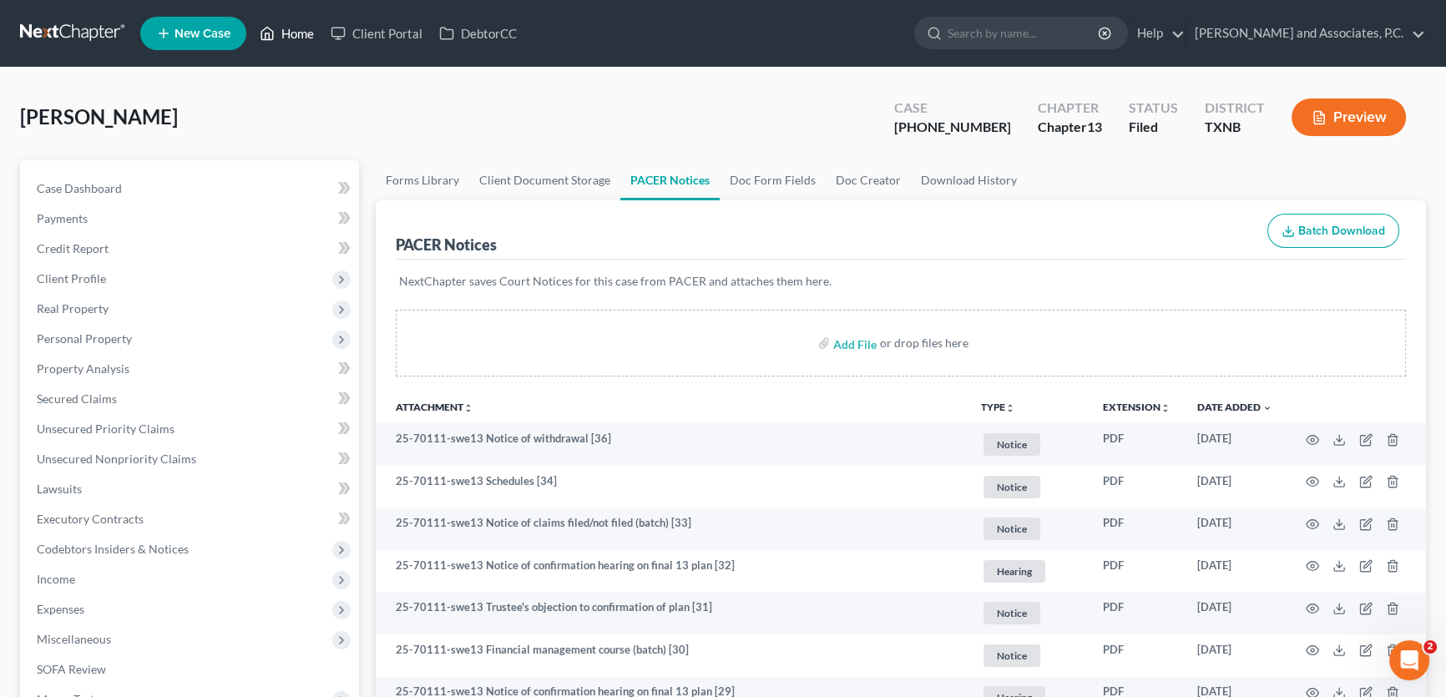
click at [311, 25] on link "Home" at bounding box center [286, 33] width 71 height 30
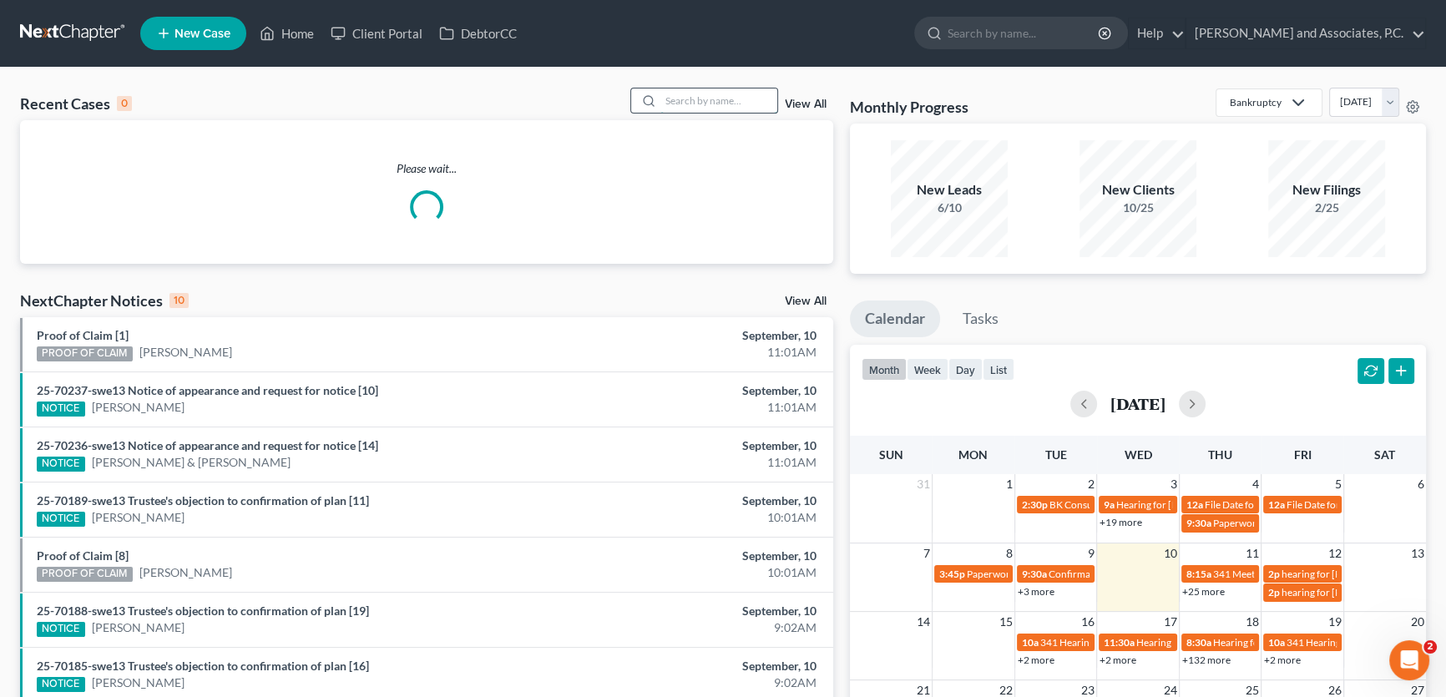
click at [669, 102] on input "search" at bounding box center [718, 100] width 117 height 24
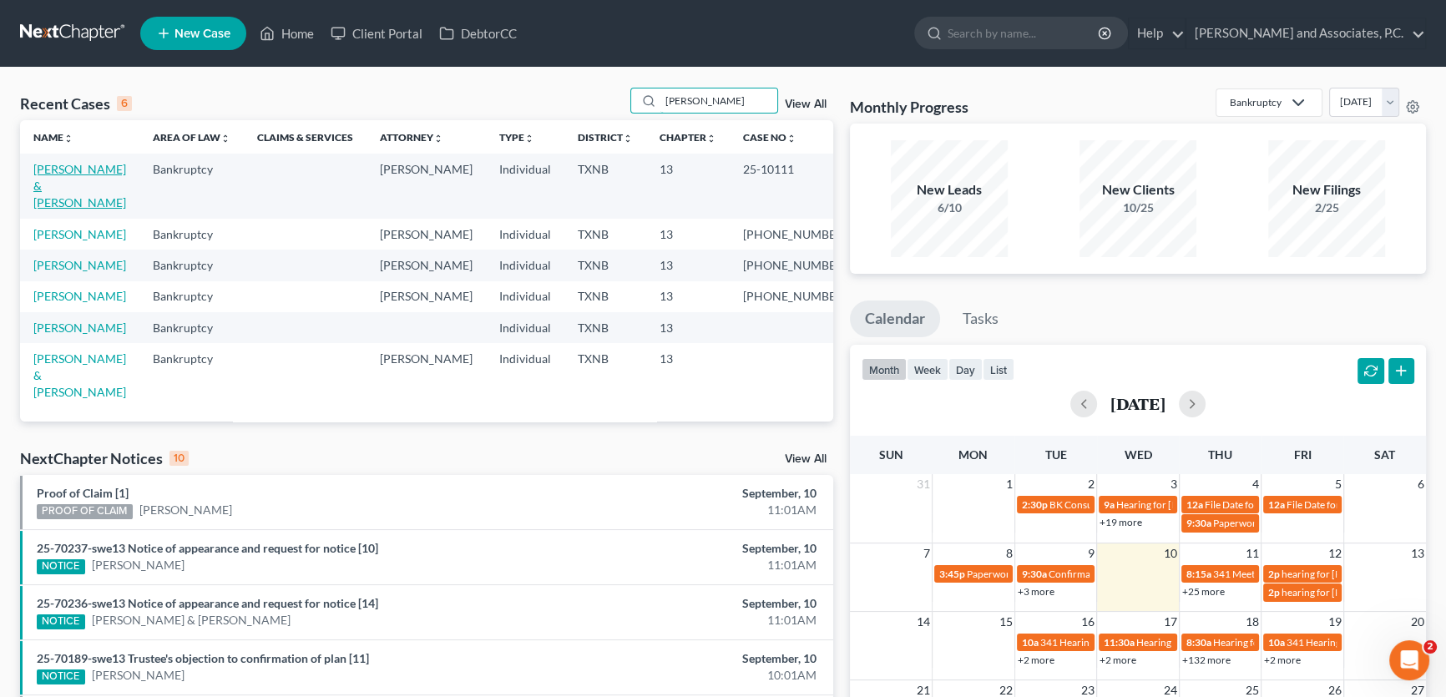
type input "[PERSON_NAME]"
click at [82, 171] on link "[PERSON_NAME] & [PERSON_NAME]" at bounding box center [79, 186] width 93 height 48
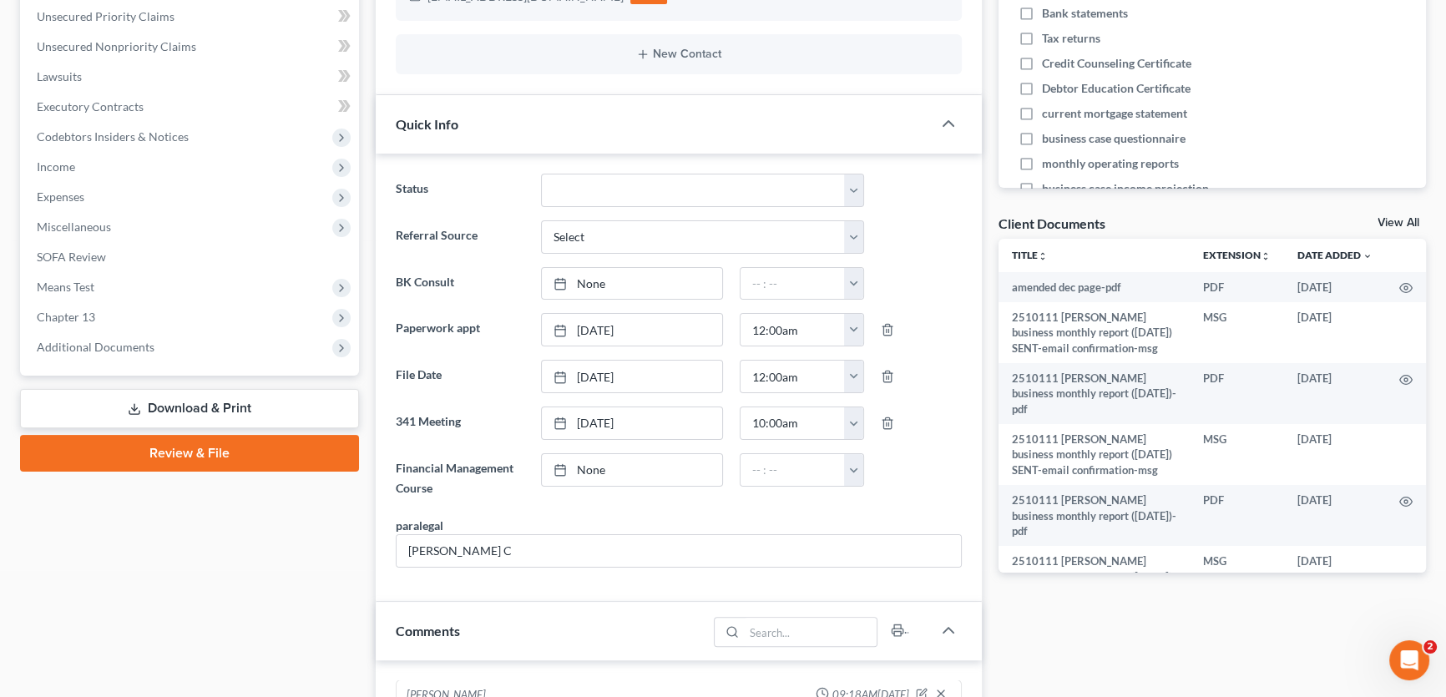
scroll to position [455, 0]
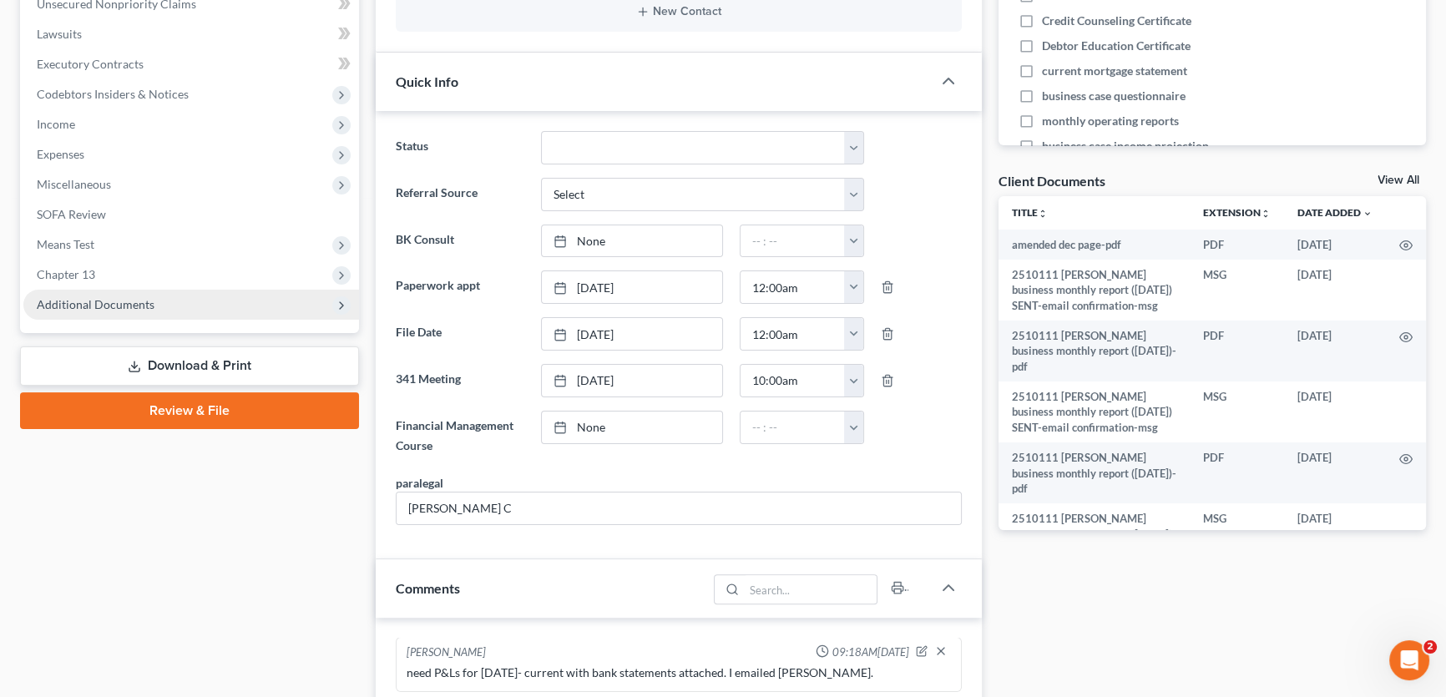
click at [124, 295] on span "Additional Documents" at bounding box center [191, 305] width 336 height 30
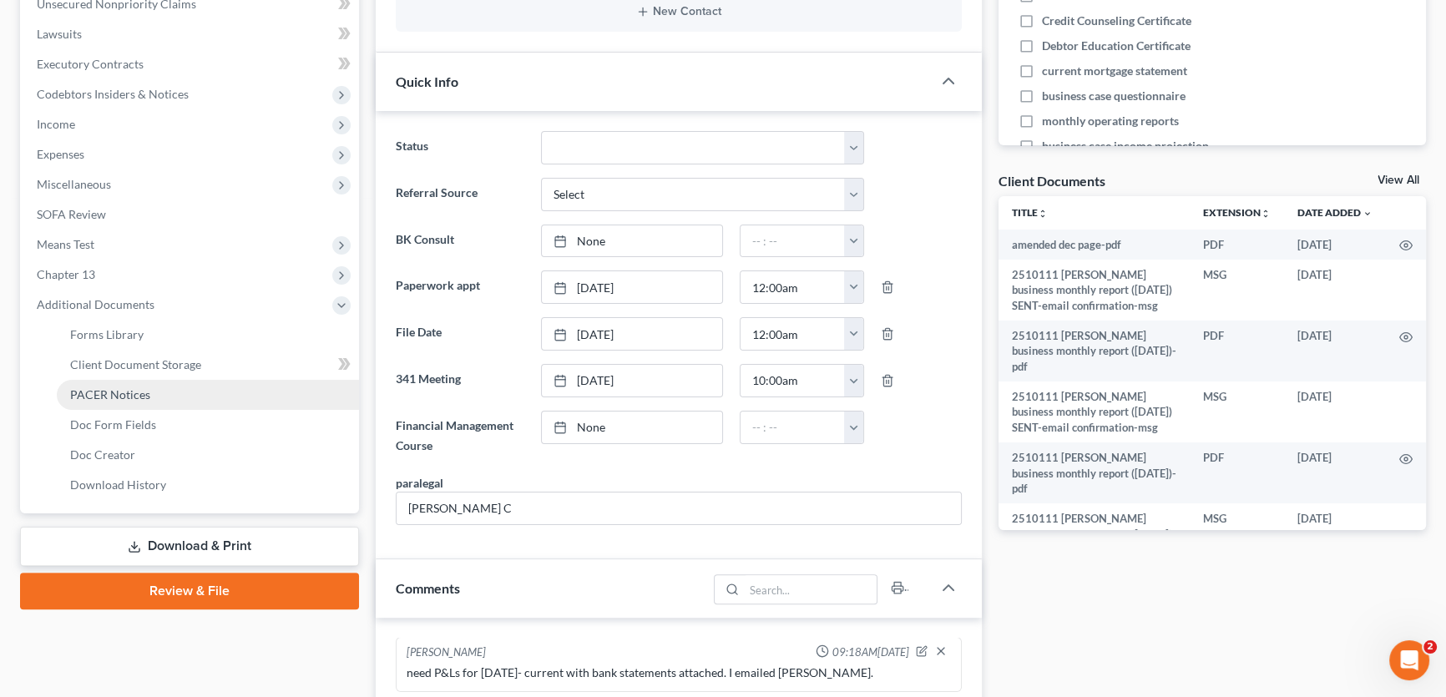
click at [114, 391] on span "PACER Notices" at bounding box center [110, 394] width 80 height 14
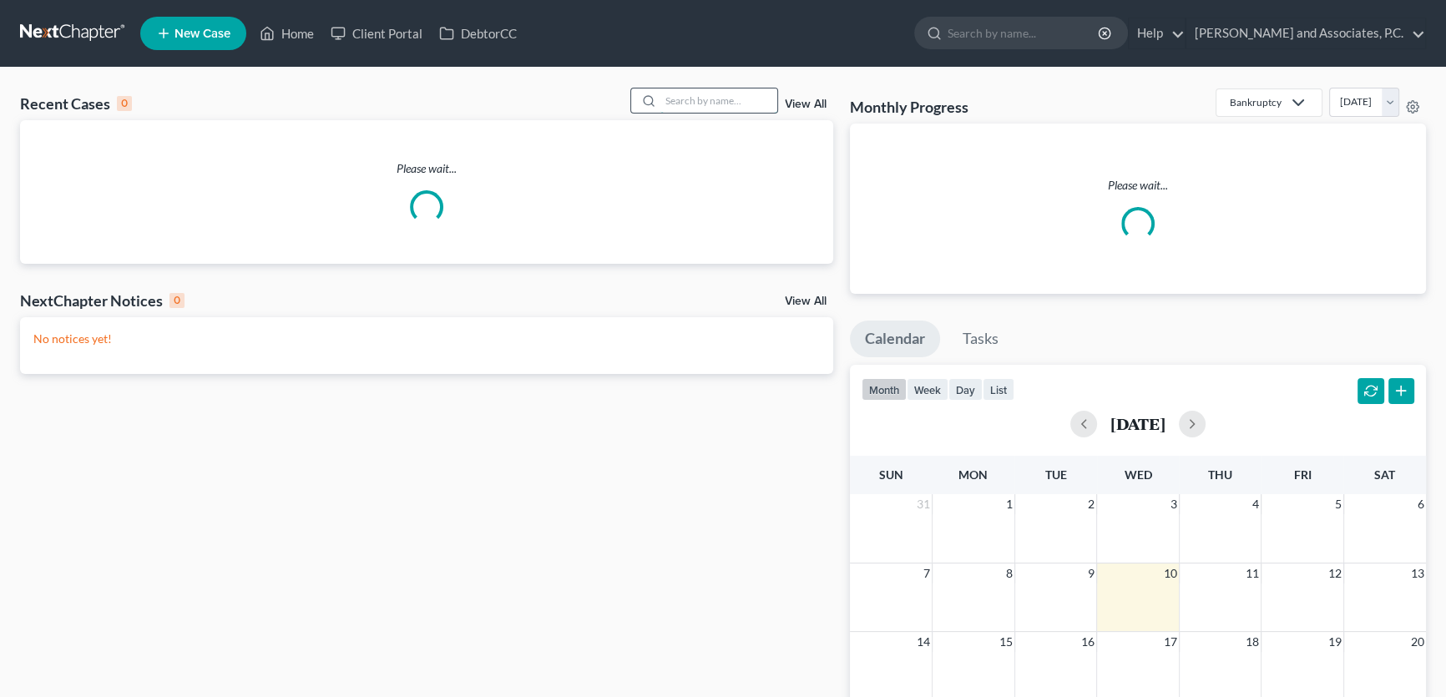
click at [718, 99] on input "search" at bounding box center [718, 100] width 117 height 24
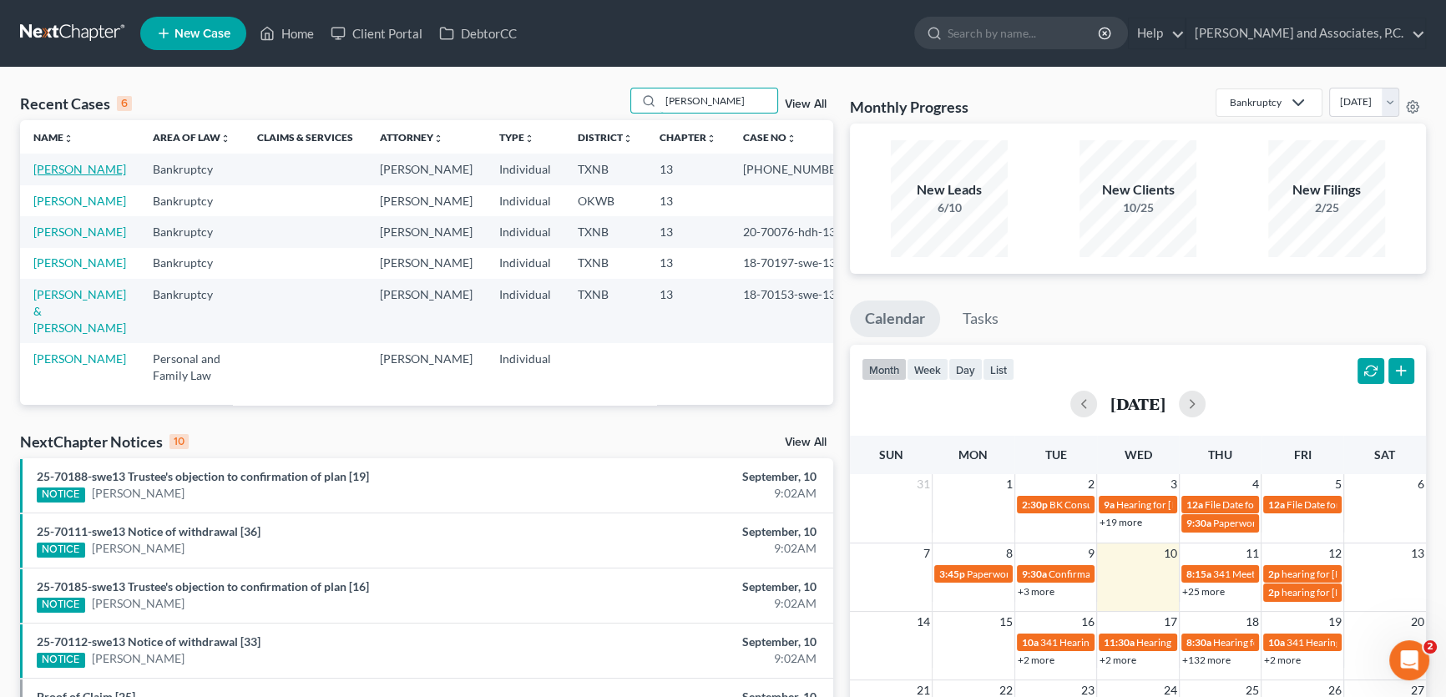
type input "murphy"
click at [101, 173] on link "[PERSON_NAME]" at bounding box center [79, 169] width 93 height 14
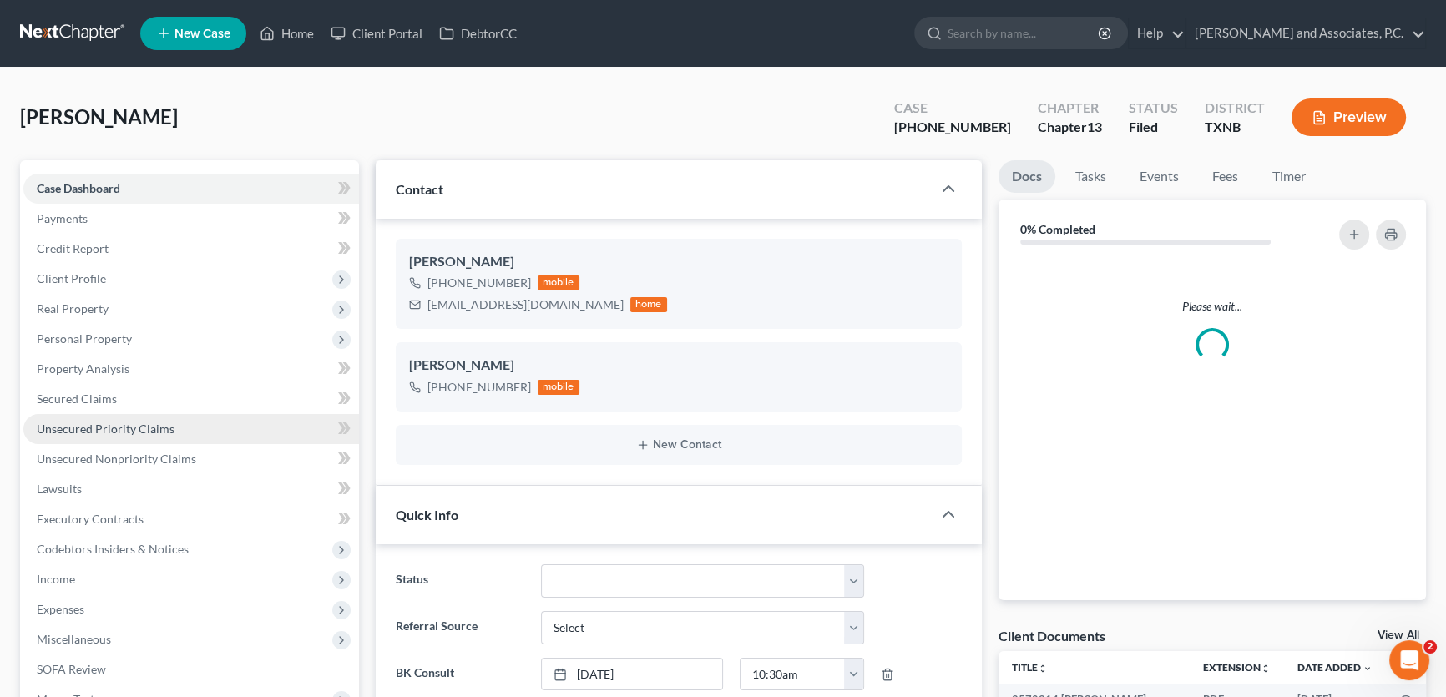
click at [100, 429] on span "Unsecured Priority Claims" at bounding box center [106, 429] width 138 height 14
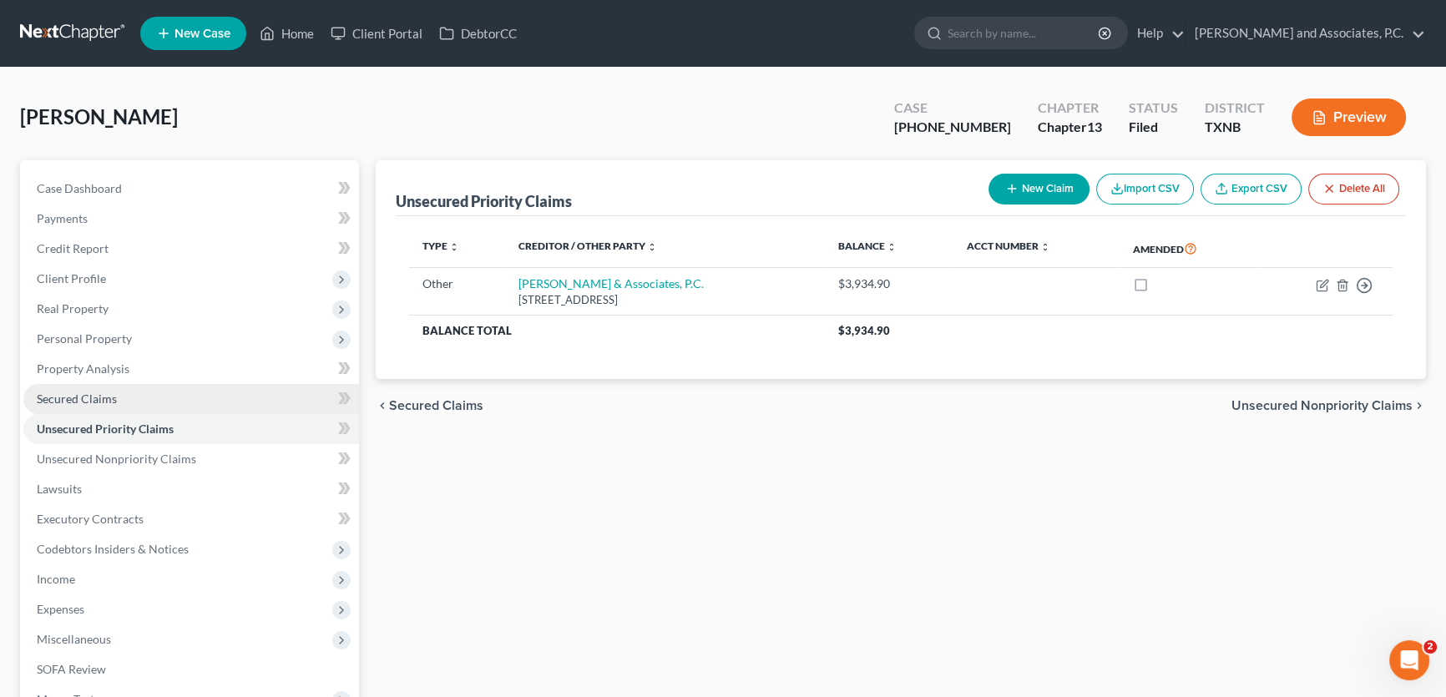
click at [122, 404] on link "Secured Claims" at bounding box center [191, 399] width 336 height 30
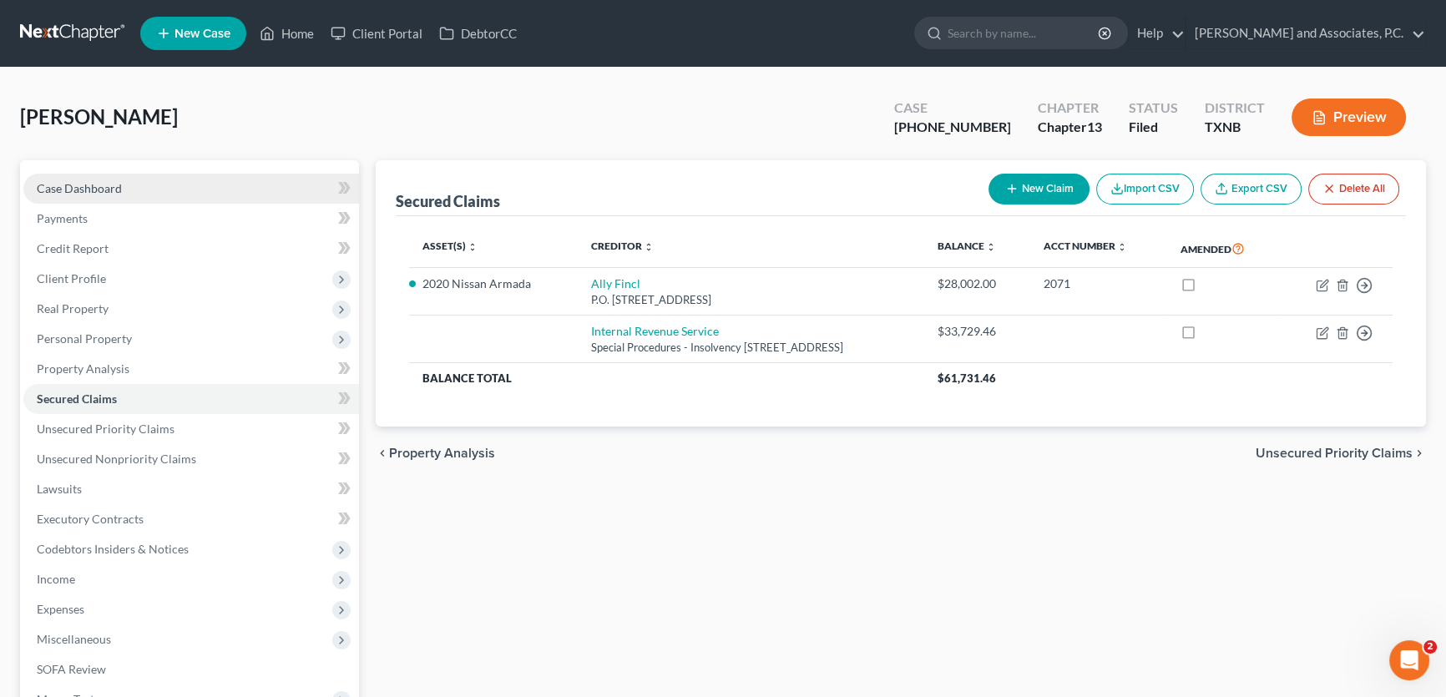
click at [125, 181] on link "Case Dashboard" at bounding box center [191, 189] width 336 height 30
select select "5"
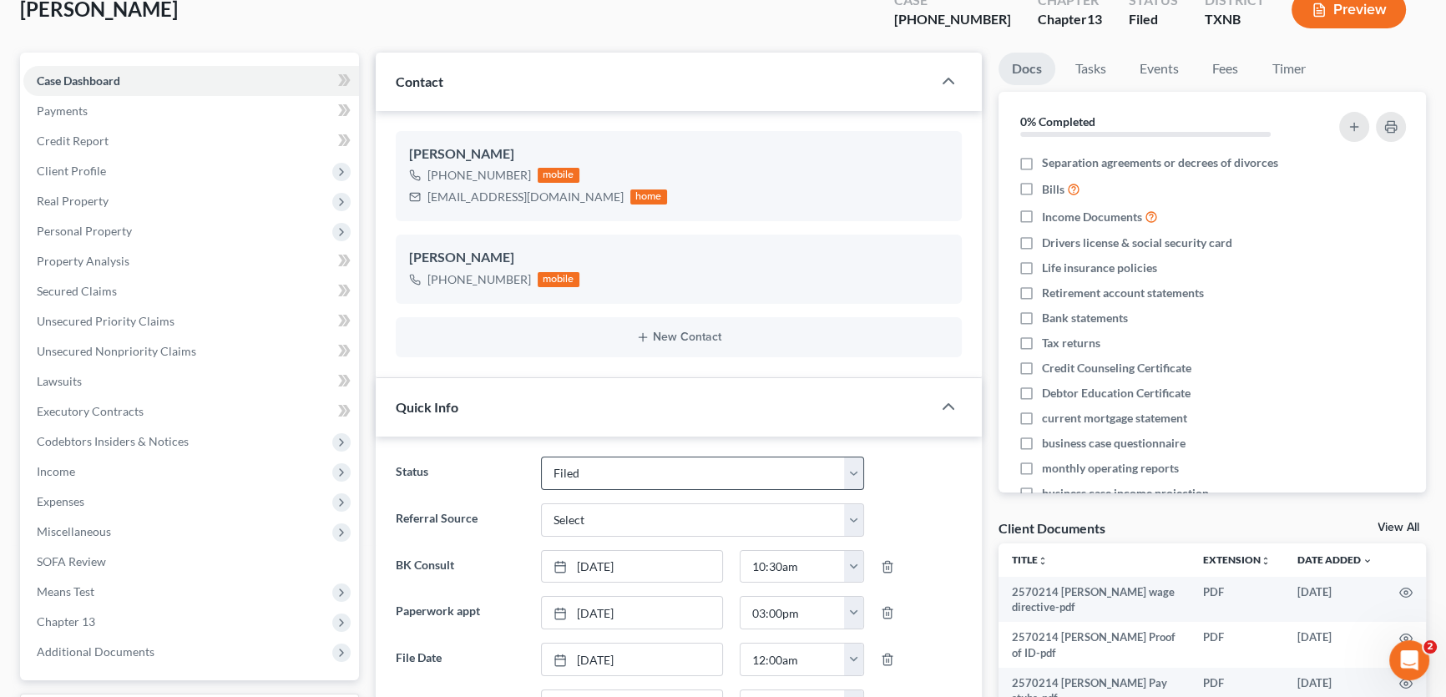
scroll to position [75, 0]
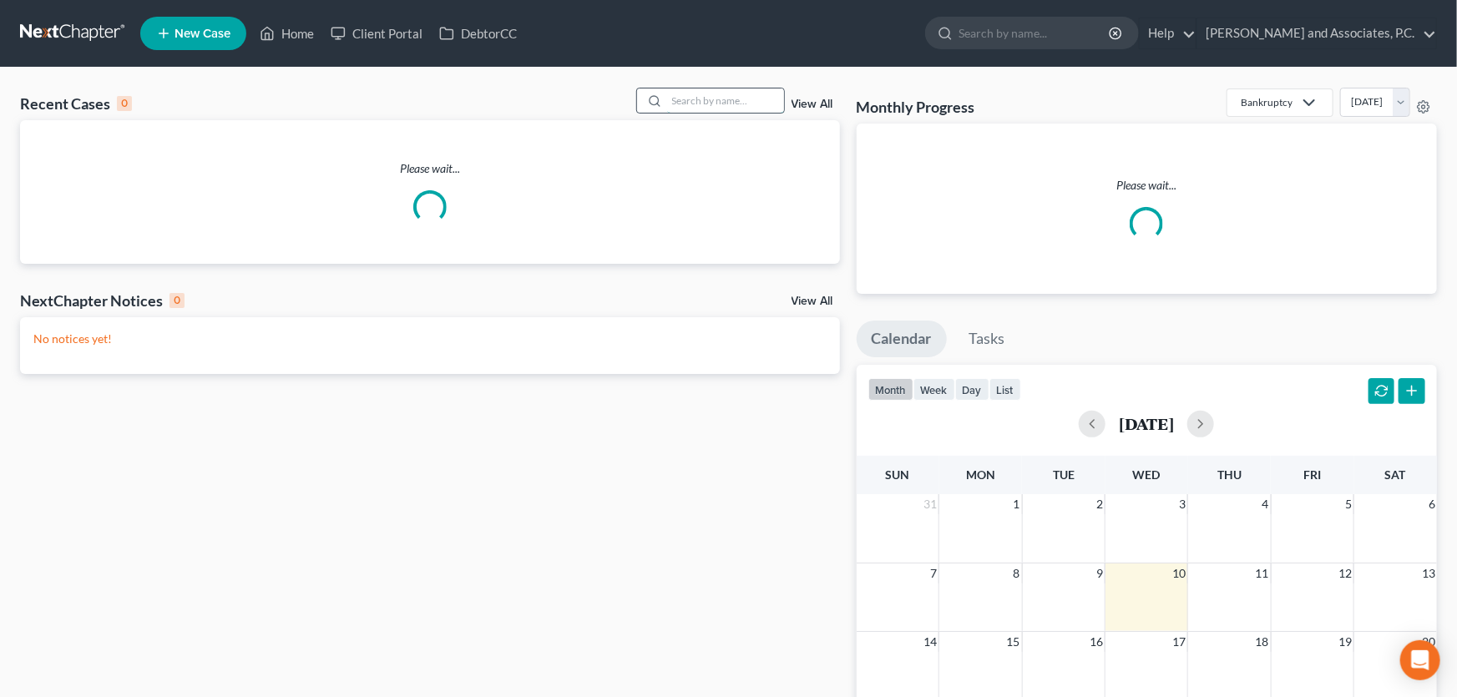
click at [766, 106] on input "search" at bounding box center [725, 100] width 117 height 24
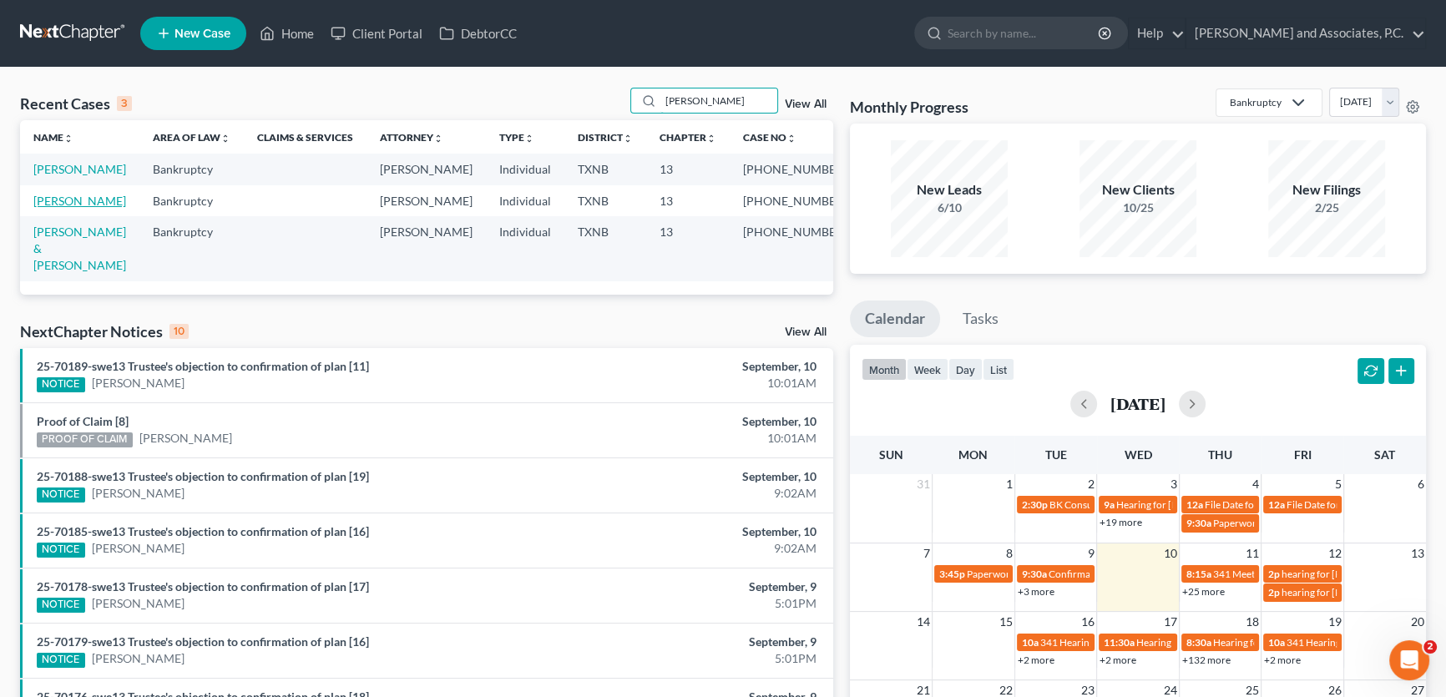
type input "barnes"
click at [94, 202] on link "[PERSON_NAME]" at bounding box center [79, 201] width 93 height 14
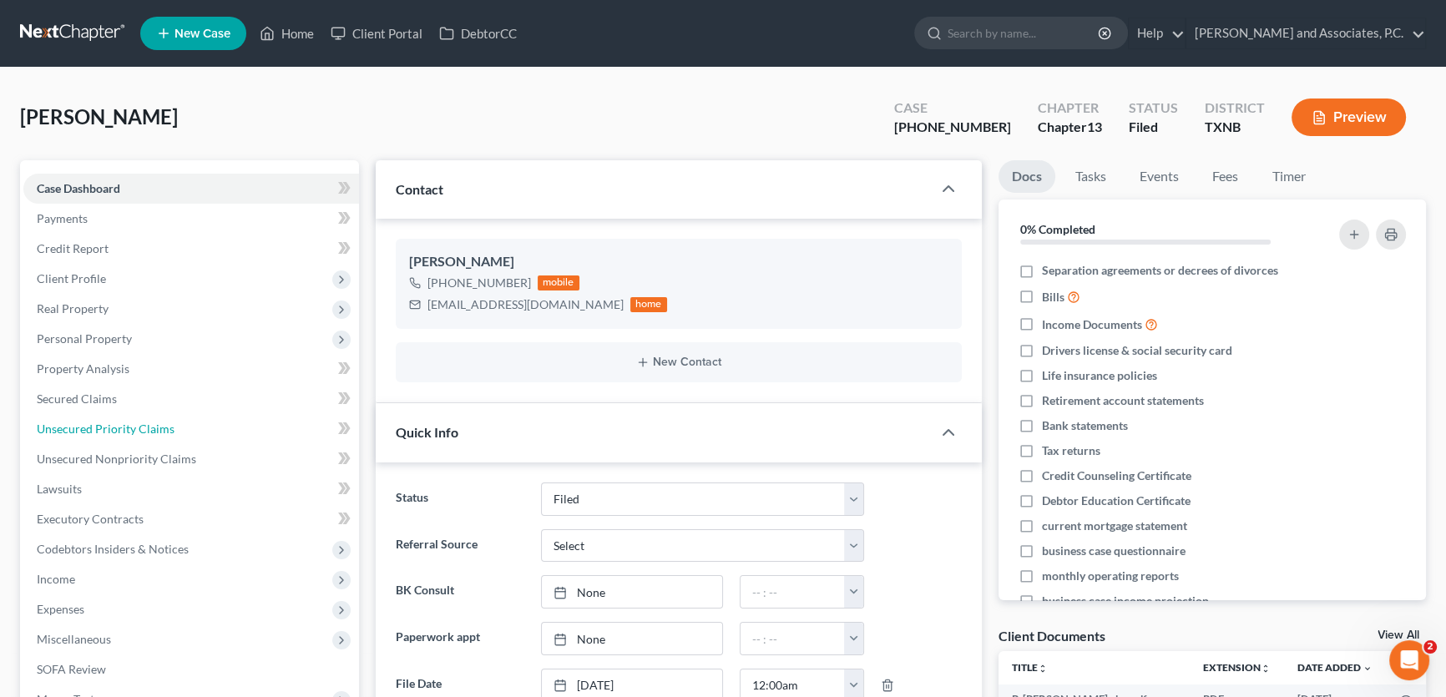
click at [99, 425] on span "Unsecured Priority Claims" at bounding box center [106, 429] width 138 height 14
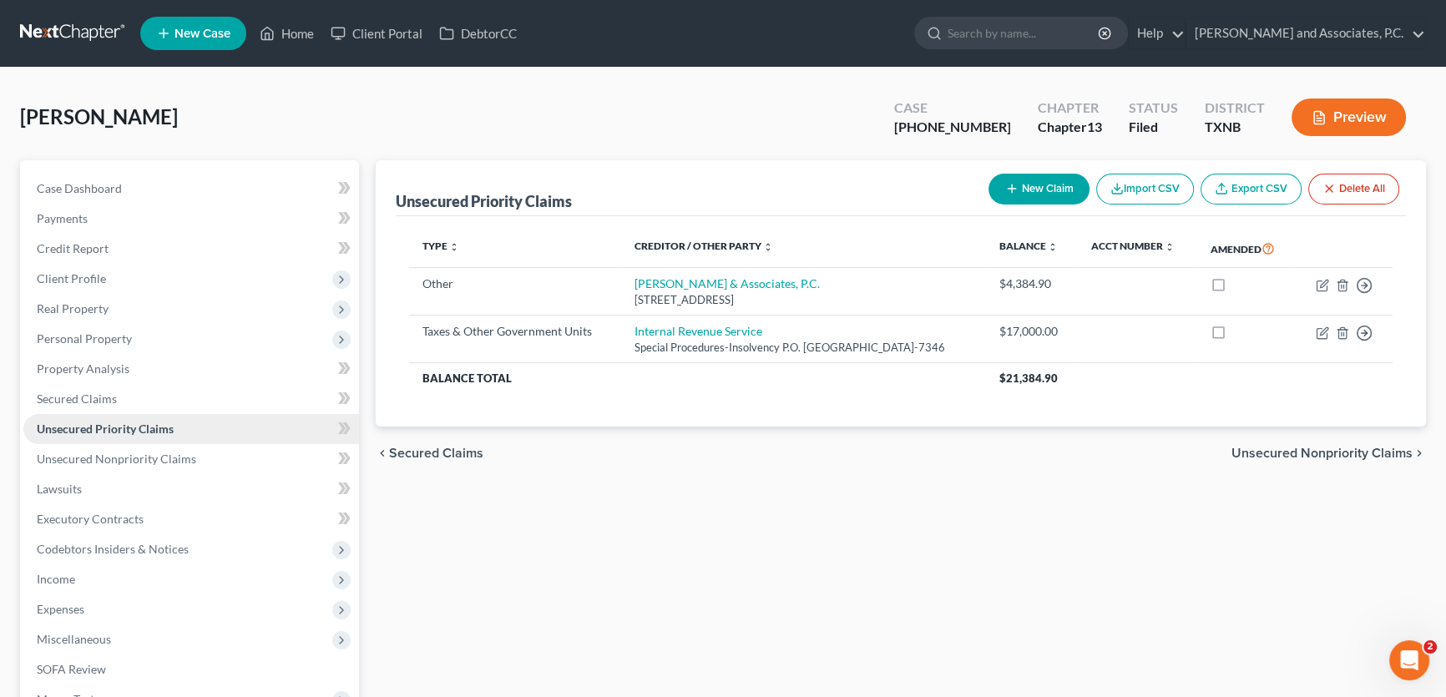
scroll to position [248, 0]
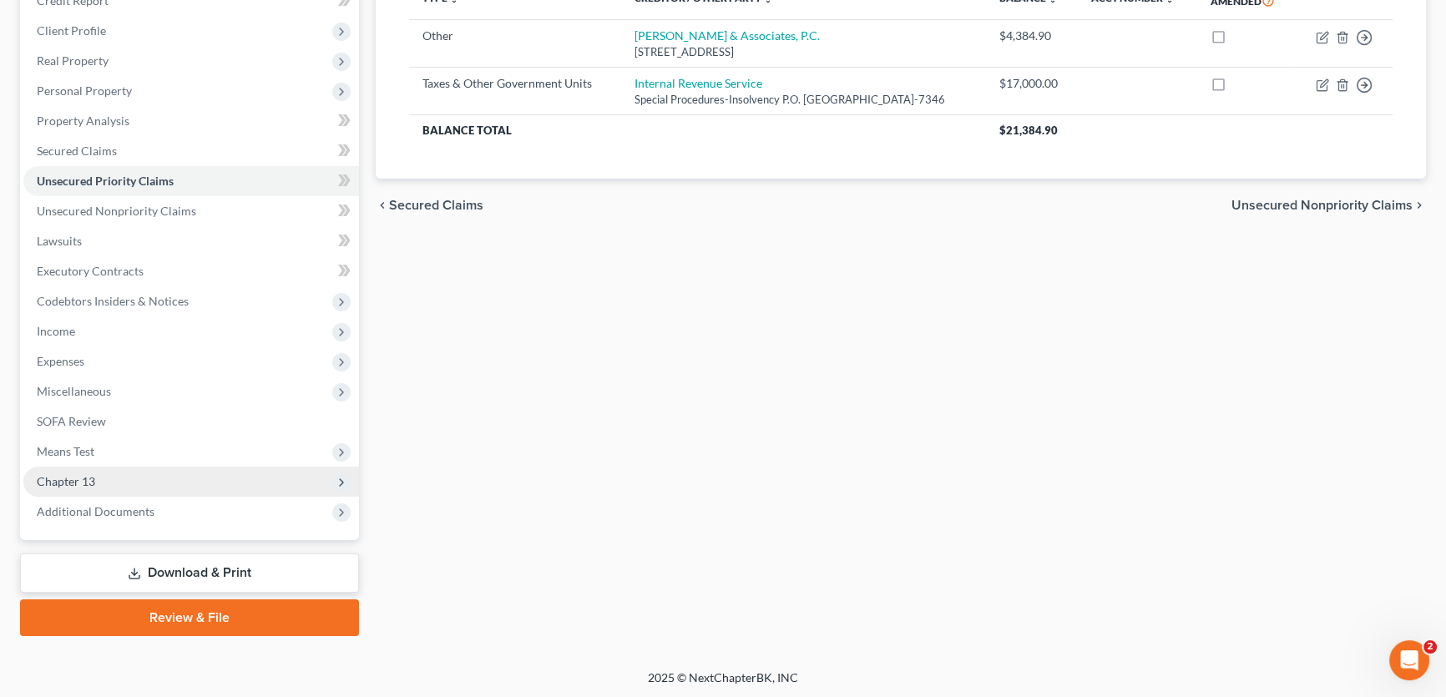
click at [129, 478] on span "Chapter 13" at bounding box center [191, 482] width 336 height 30
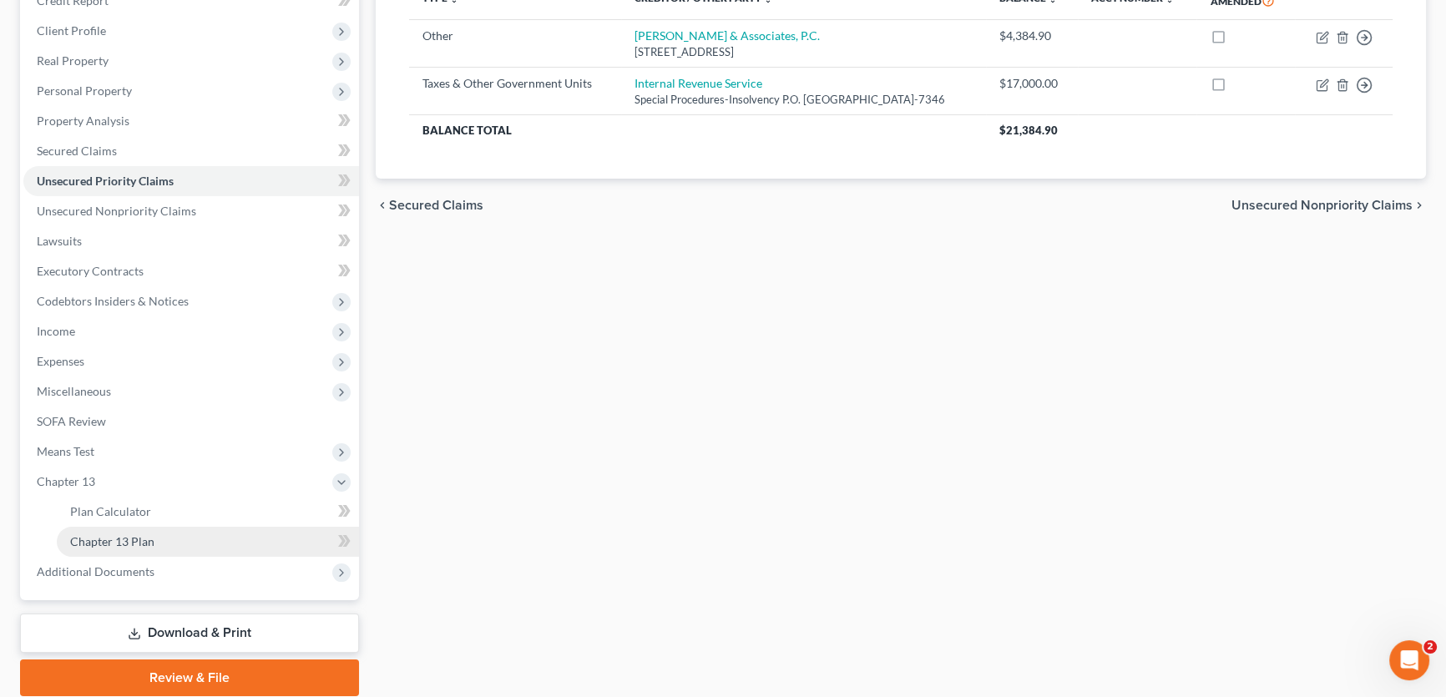
click at [117, 536] on span "Chapter 13 Plan" at bounding box center [112, 541] width 84 height 14
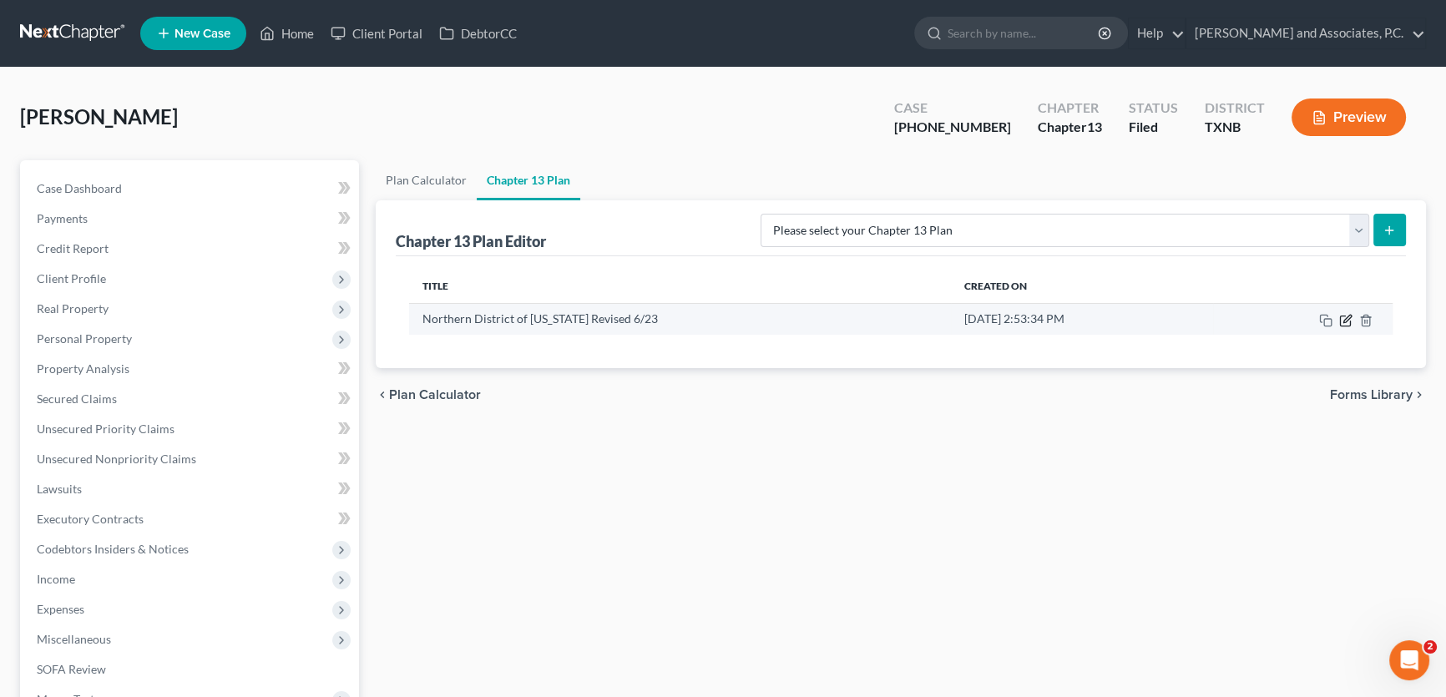
click at [1345, 317] on icon "button" at bounding box center [1347, 319] width 8 height 8
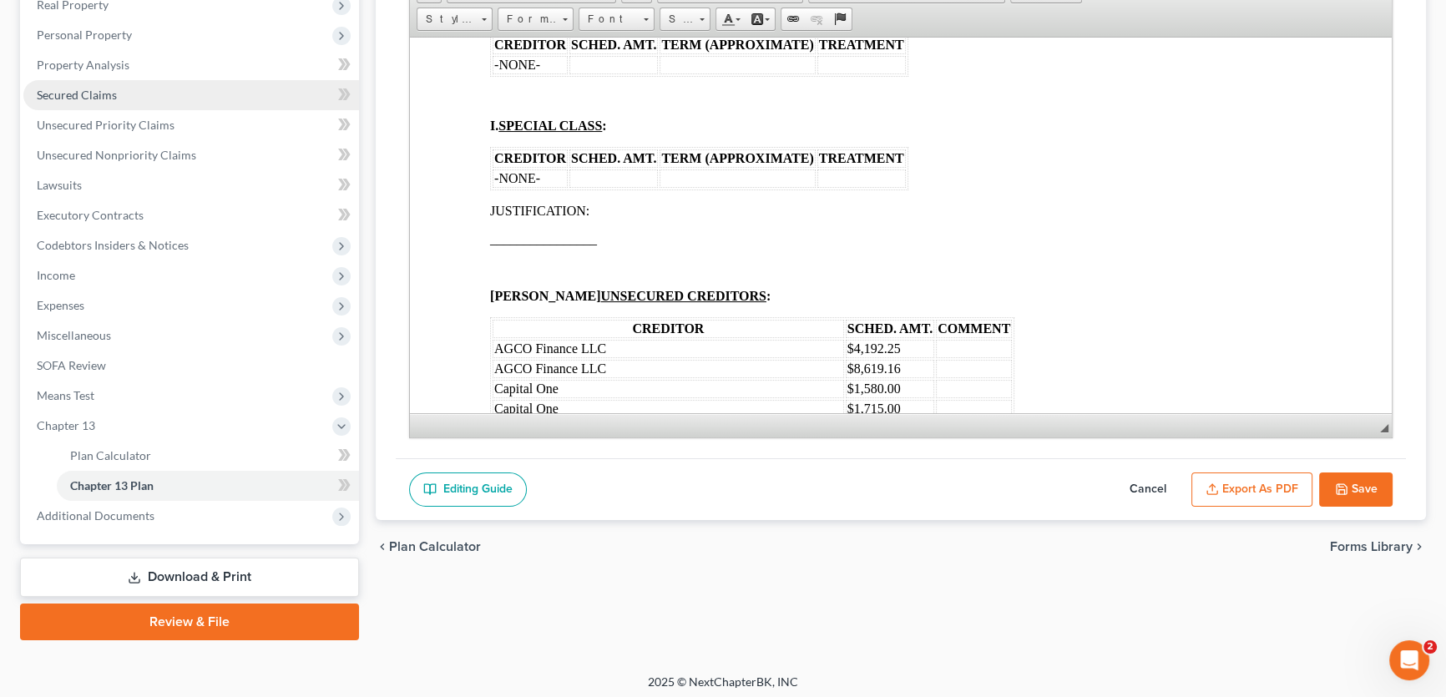
scroll to position [308, 0]
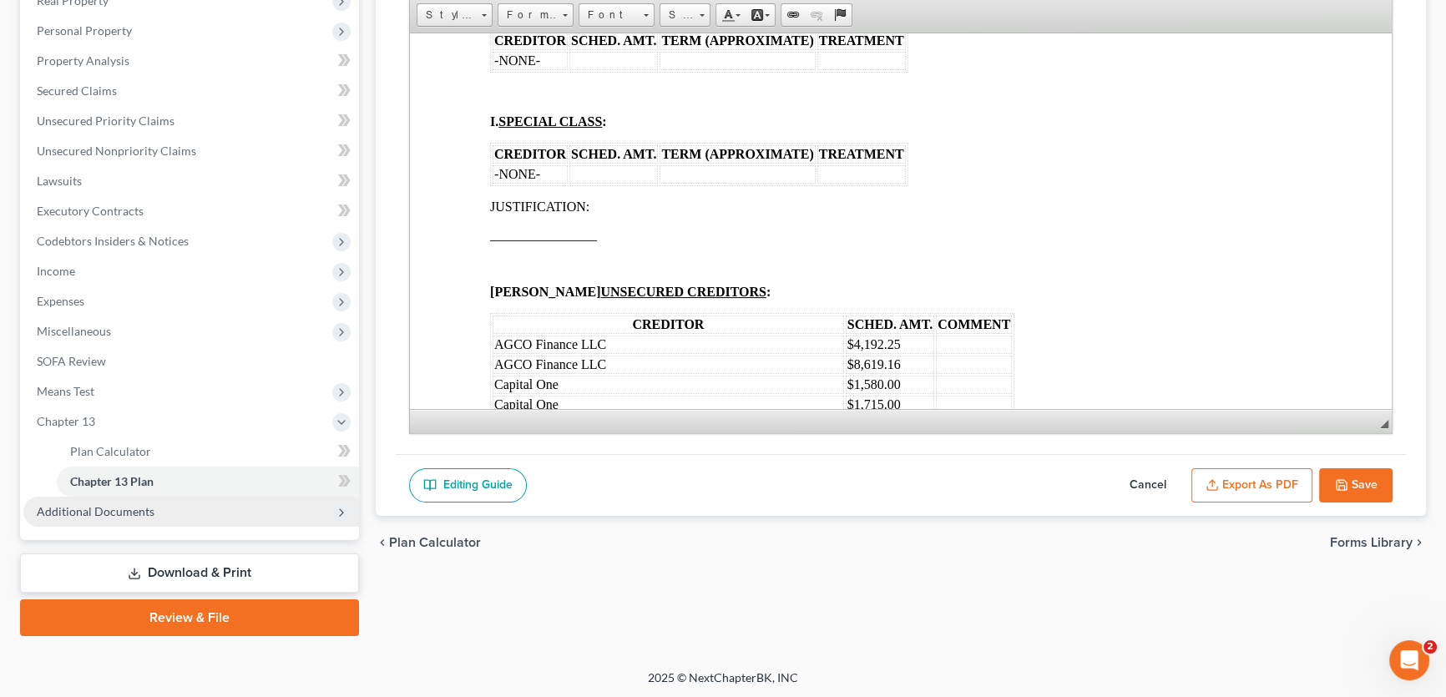
click at [104, 508] on span "Additional Documents" at bounding box center [96, 511] width 118 height 14
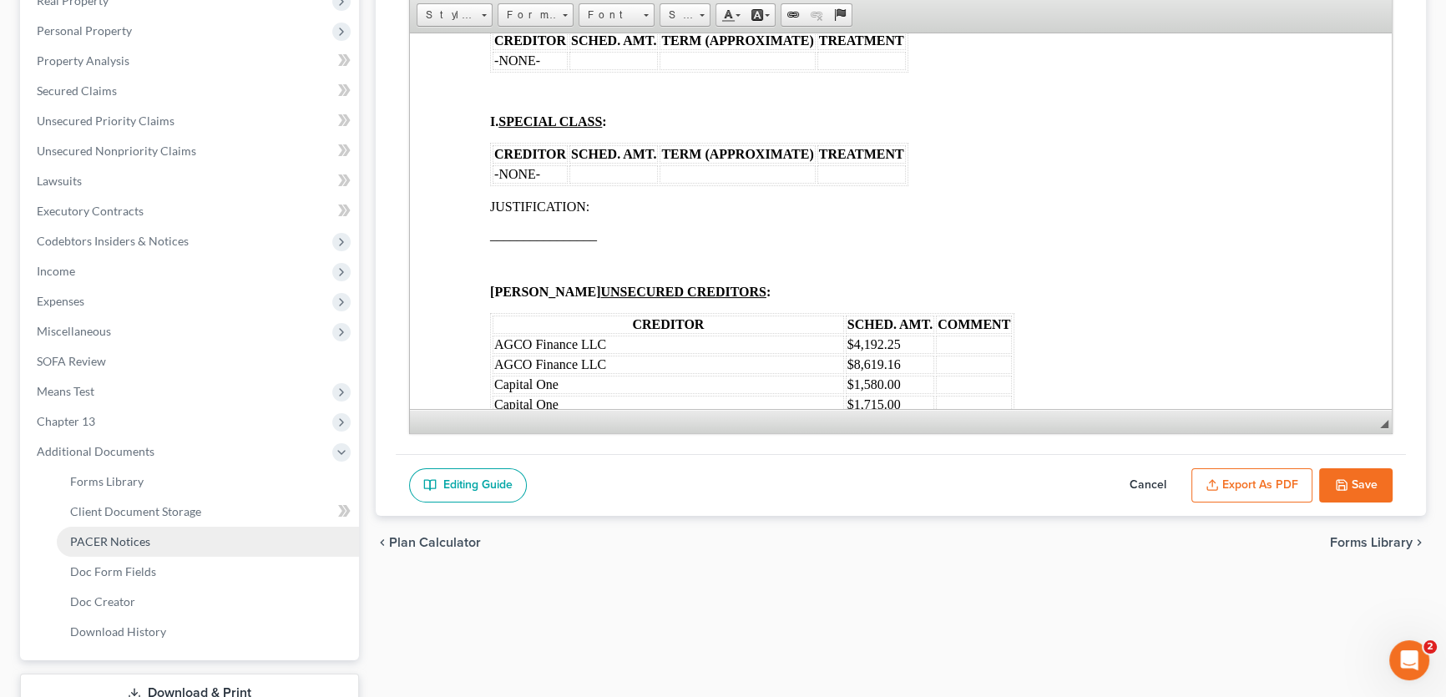
click at [95, 539] on span "PACER Notices" at bounding box center [110, 541] width 80 height 14
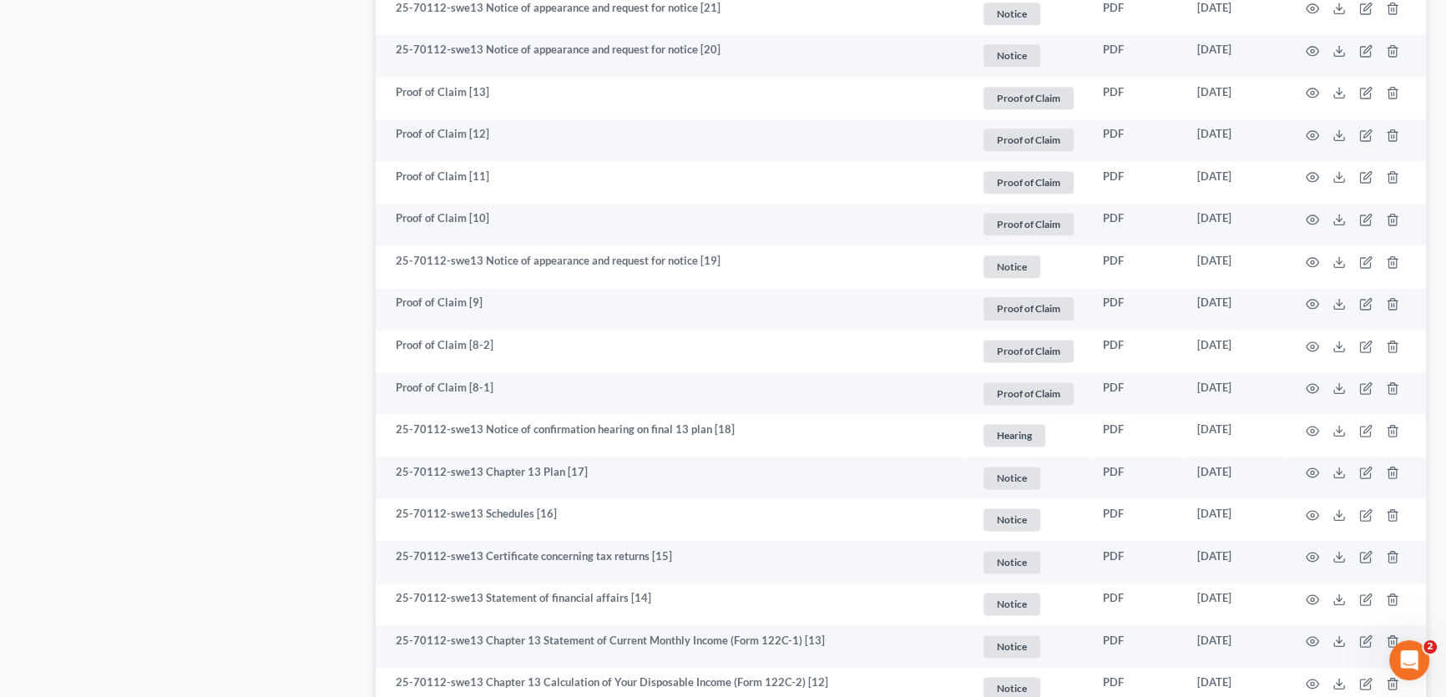
scroll to position [3052, 0]
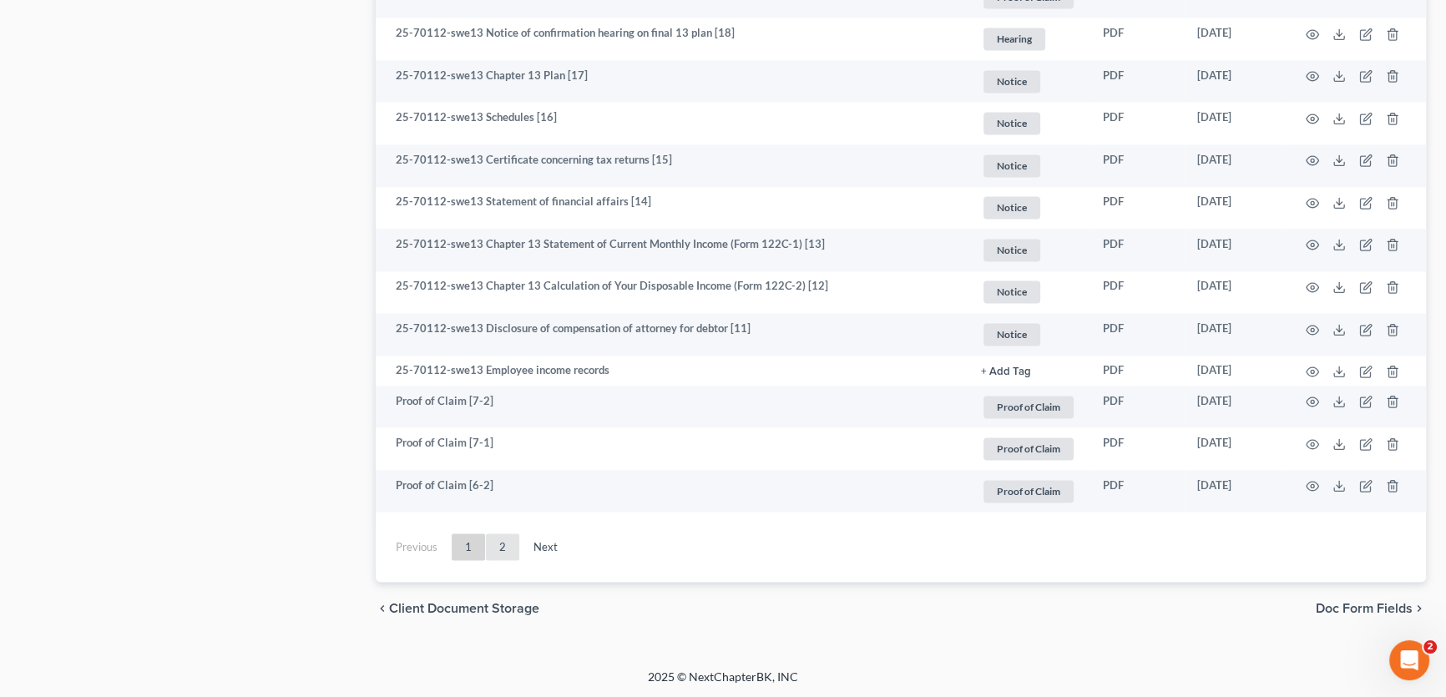
click at [499, 543] on link "2" at bounding box center [502, 546] width 33 height 27
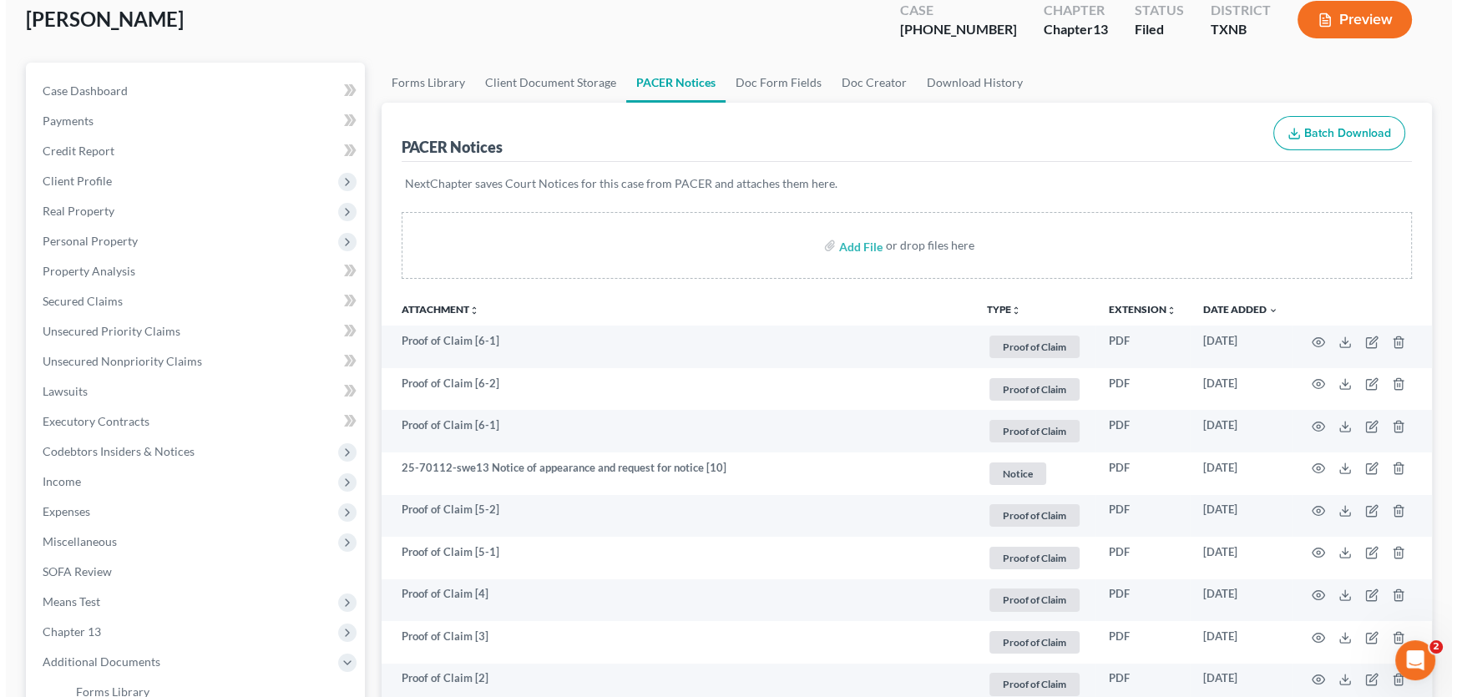
scroll to position [0, 0]
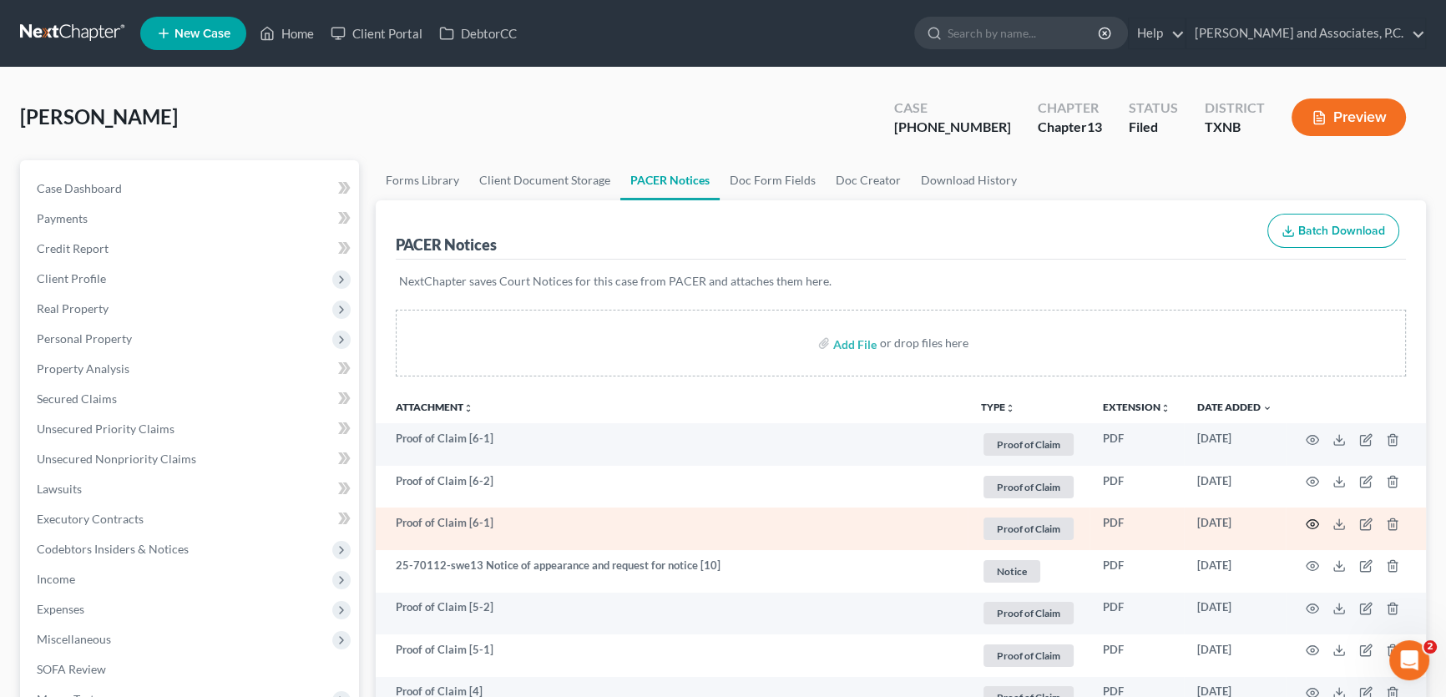
click at [1311, 523] on circle "button" at bounding box center [1312, 524] width 3 height 3
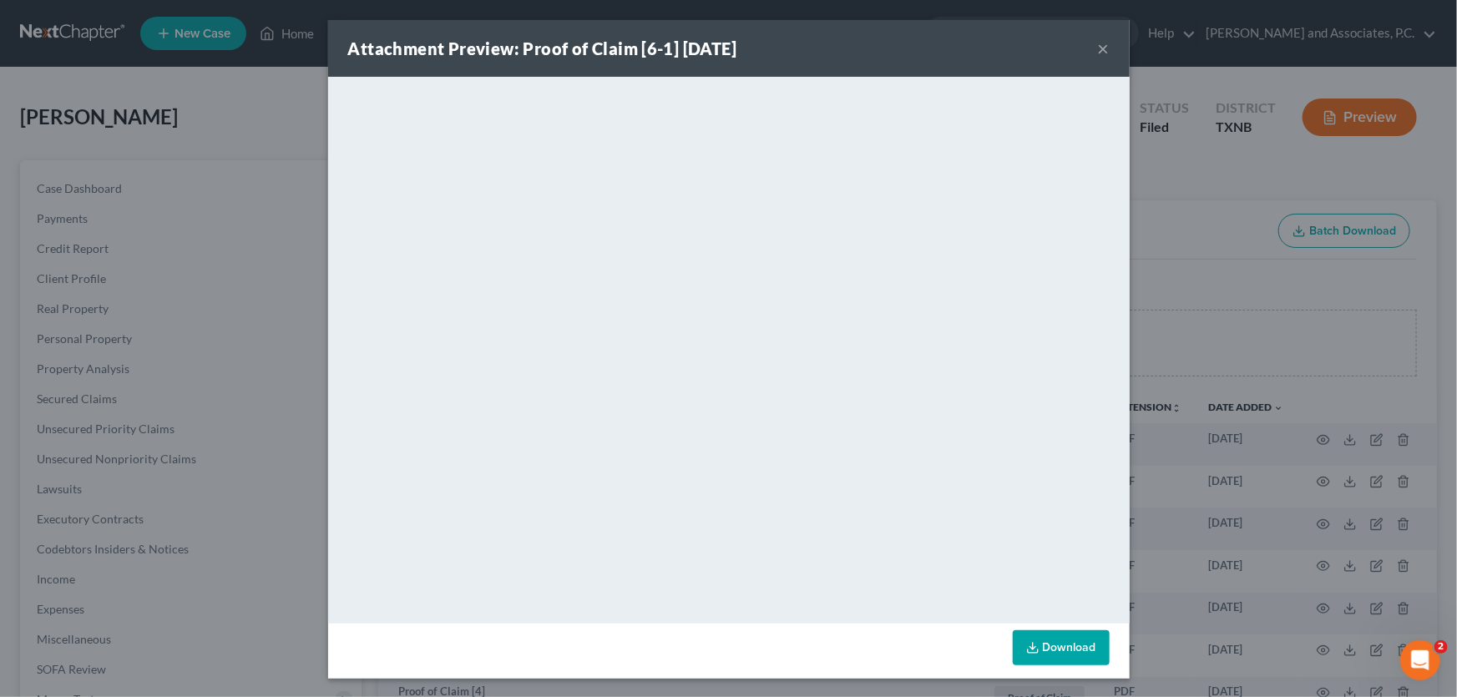
click at [1100, 48] on button "×" at bounding box center [1104, 48] width 12 height 20
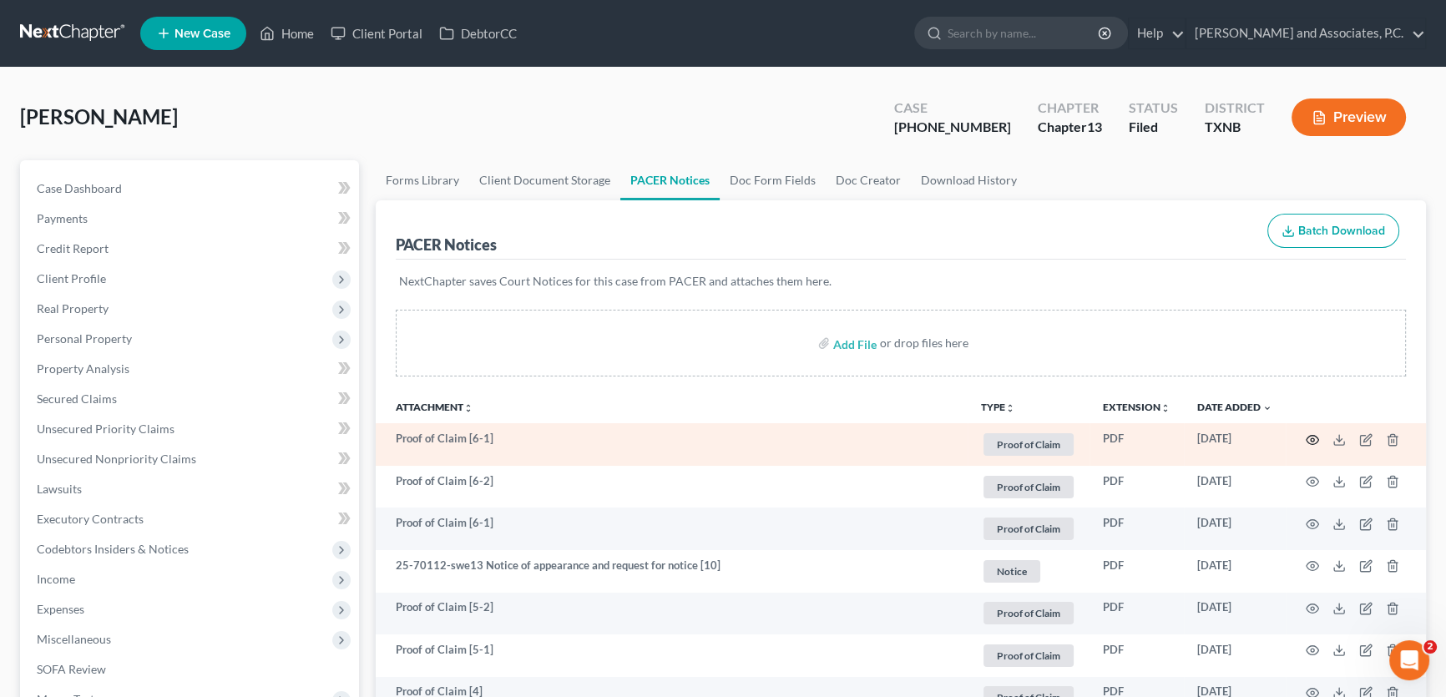
click at [1316, 438] on icon "button" at bounding box center [1312, 439] width 13 height 13
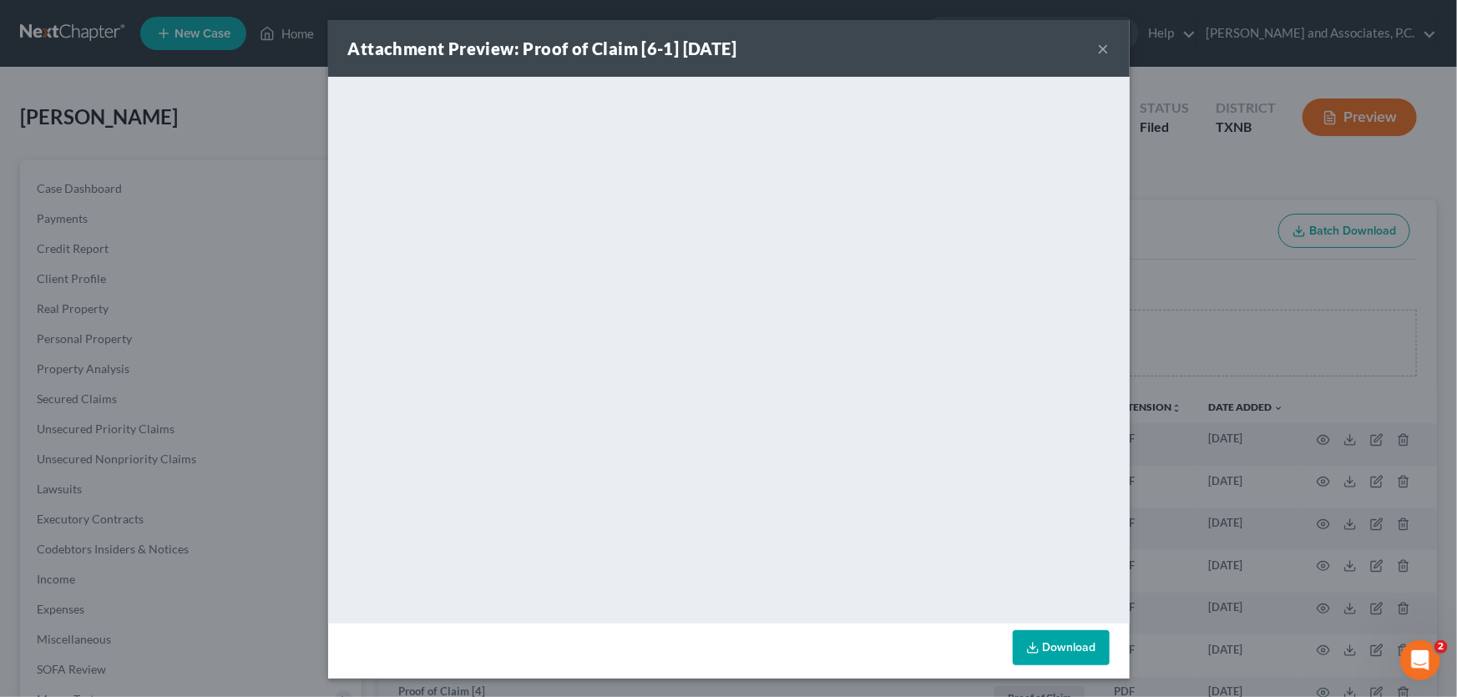
click at [1098, 49] on button "×" at bounding box center [1104, 48] width 12 height 20
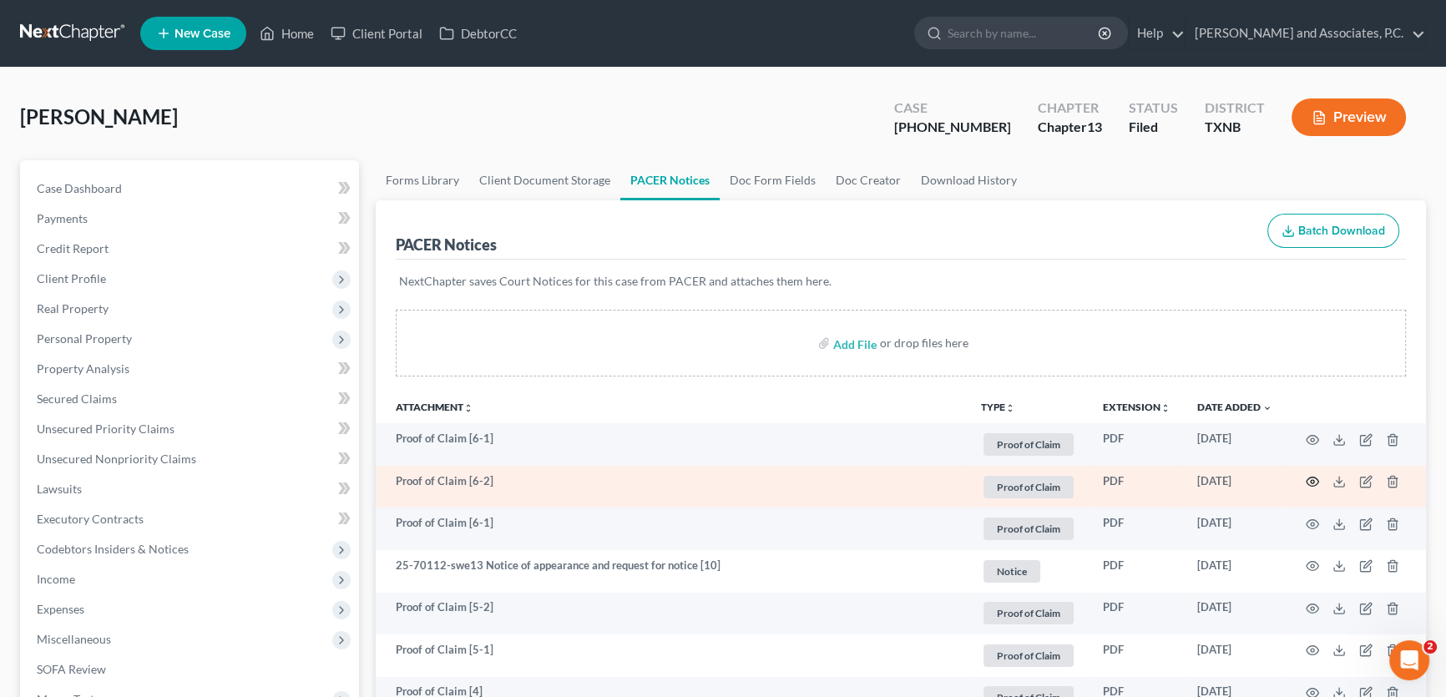
click at [1311, 480] on circle "button" at bounding box center [1312, 481] width 3 height 3
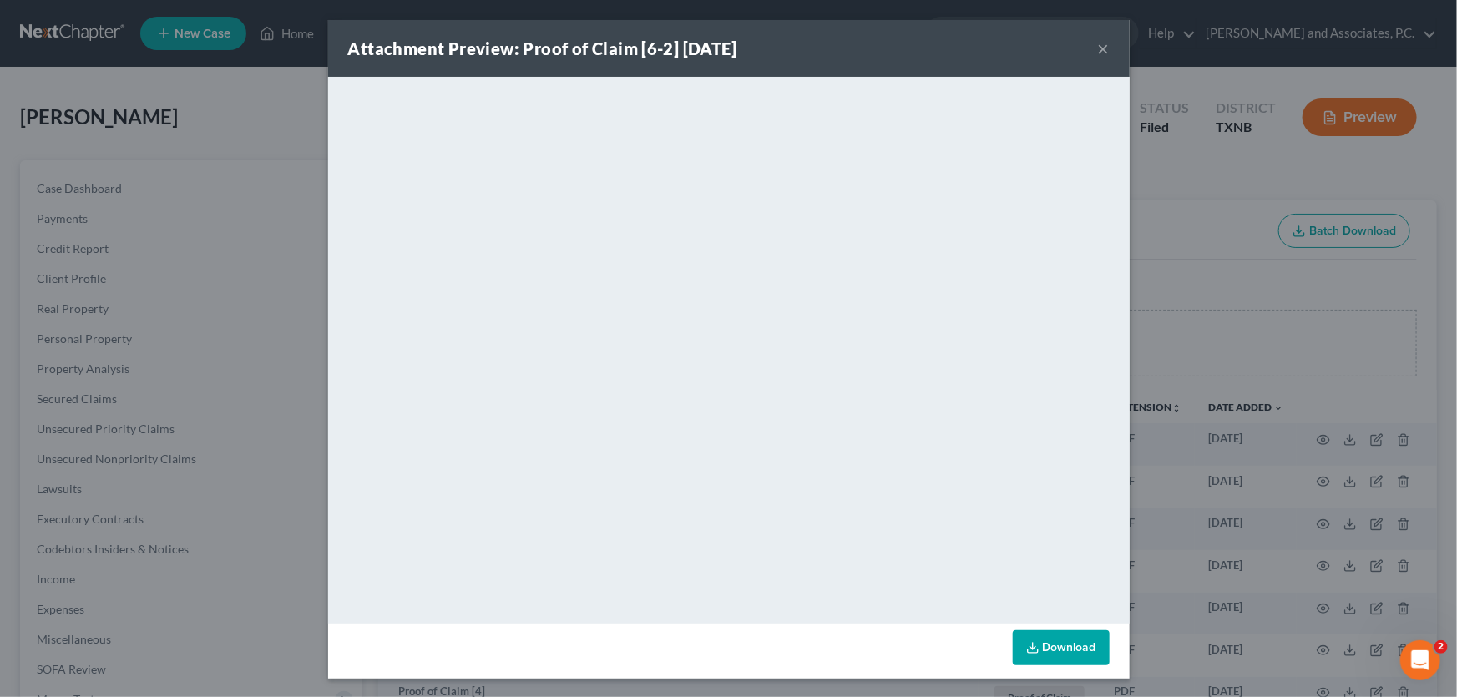
click at [1098, 48] on button "×" at bounding box center [1104, 48] width 12 height 20
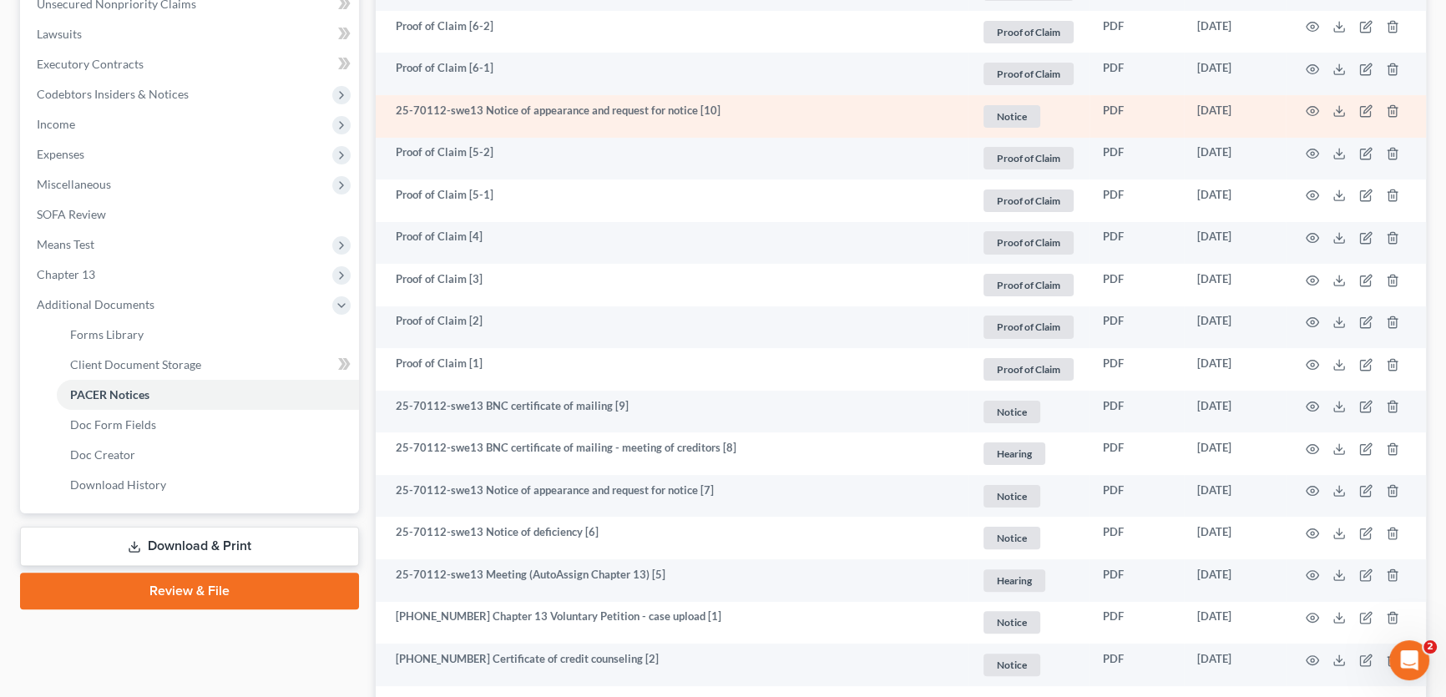
scroll to position [629, 0]
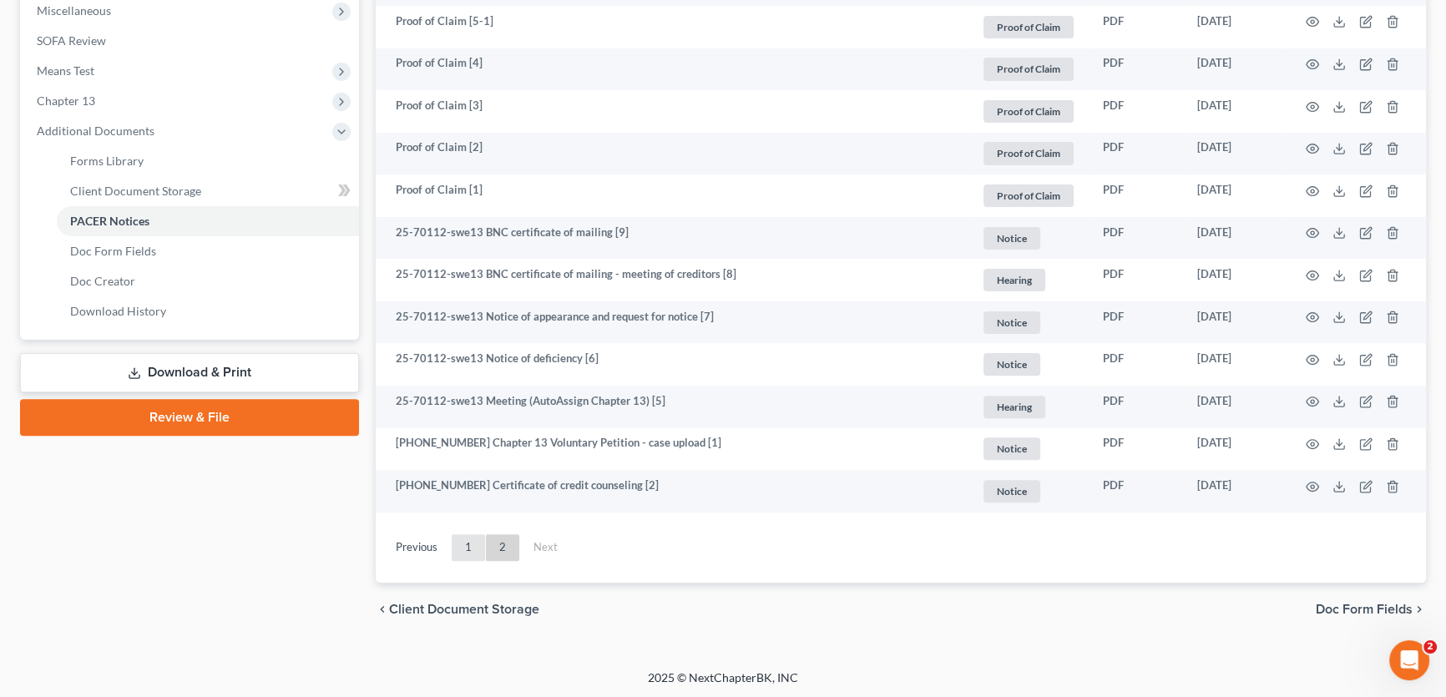
click at [475, 549] on link "1" at bounding box center [468, 547] width 33 height 27
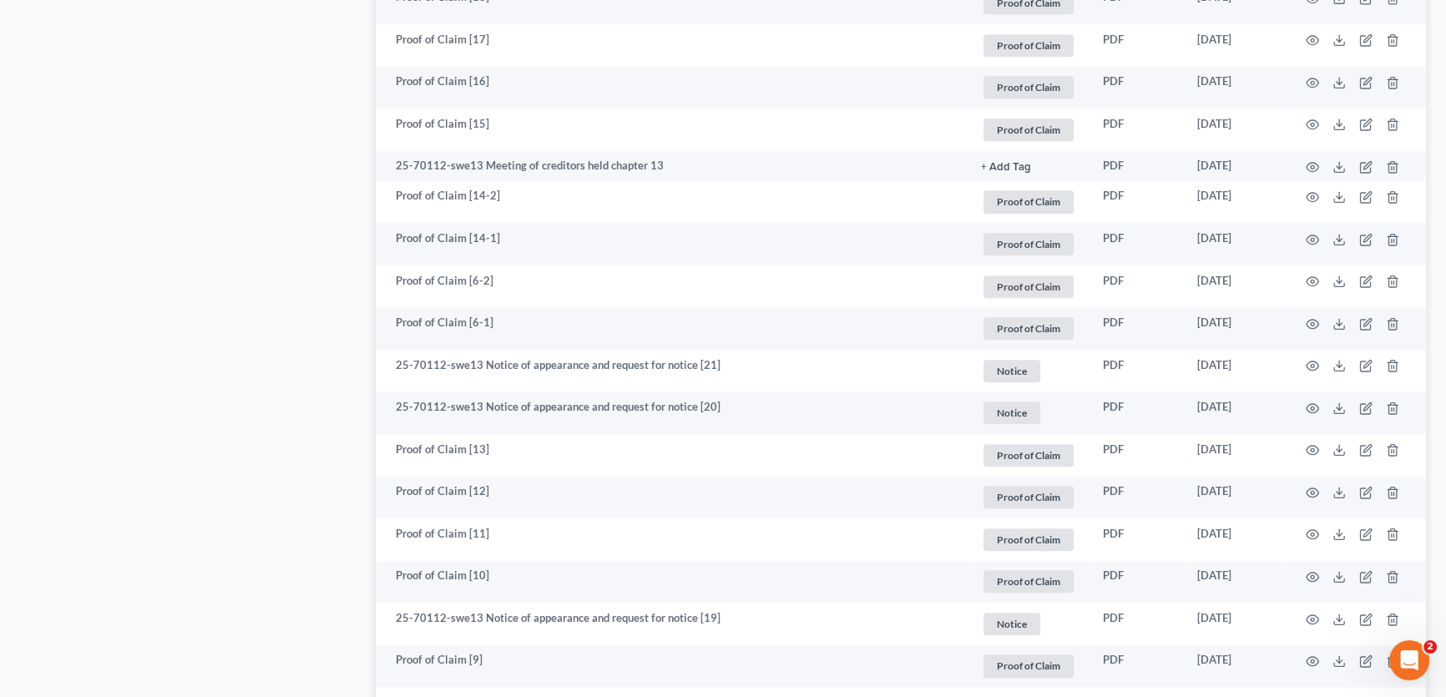
scroll to position [2450, 0]
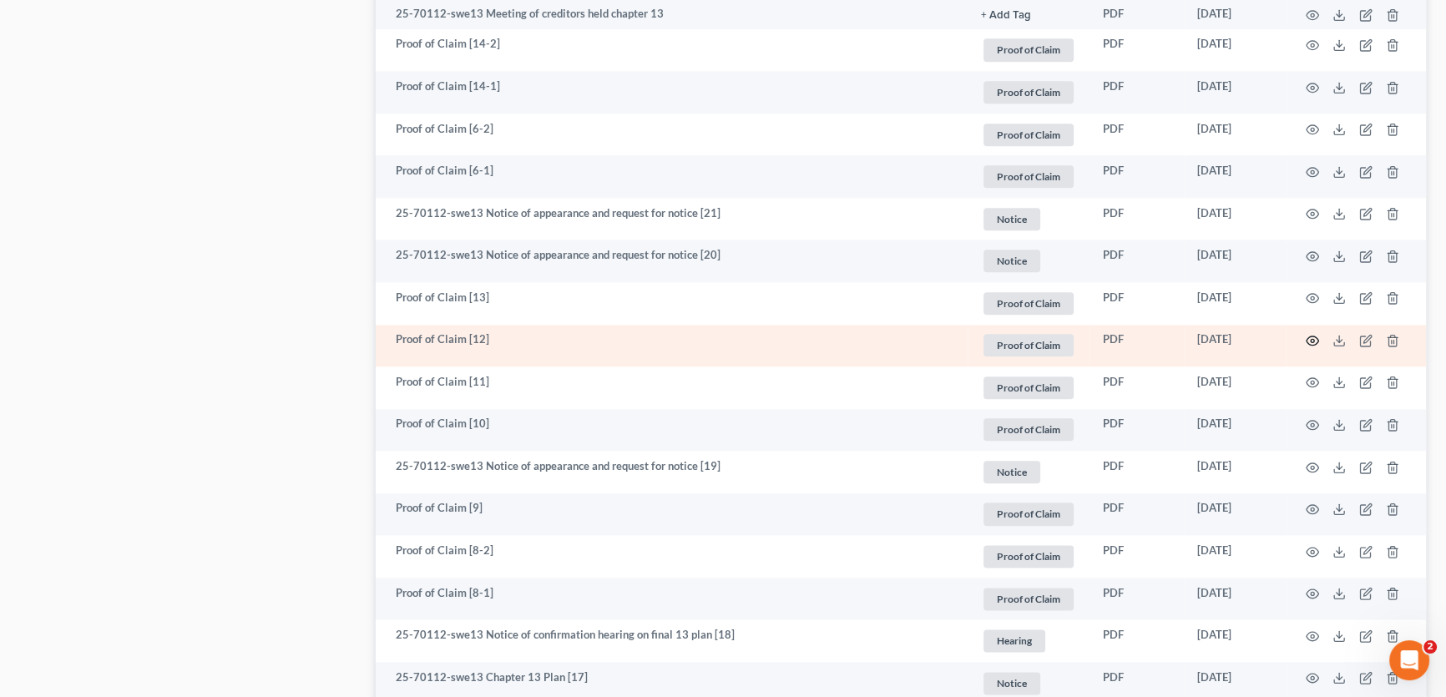
click at [1314, 336] on icon "button" at bounding box center [1312, 340] width 13 height 13
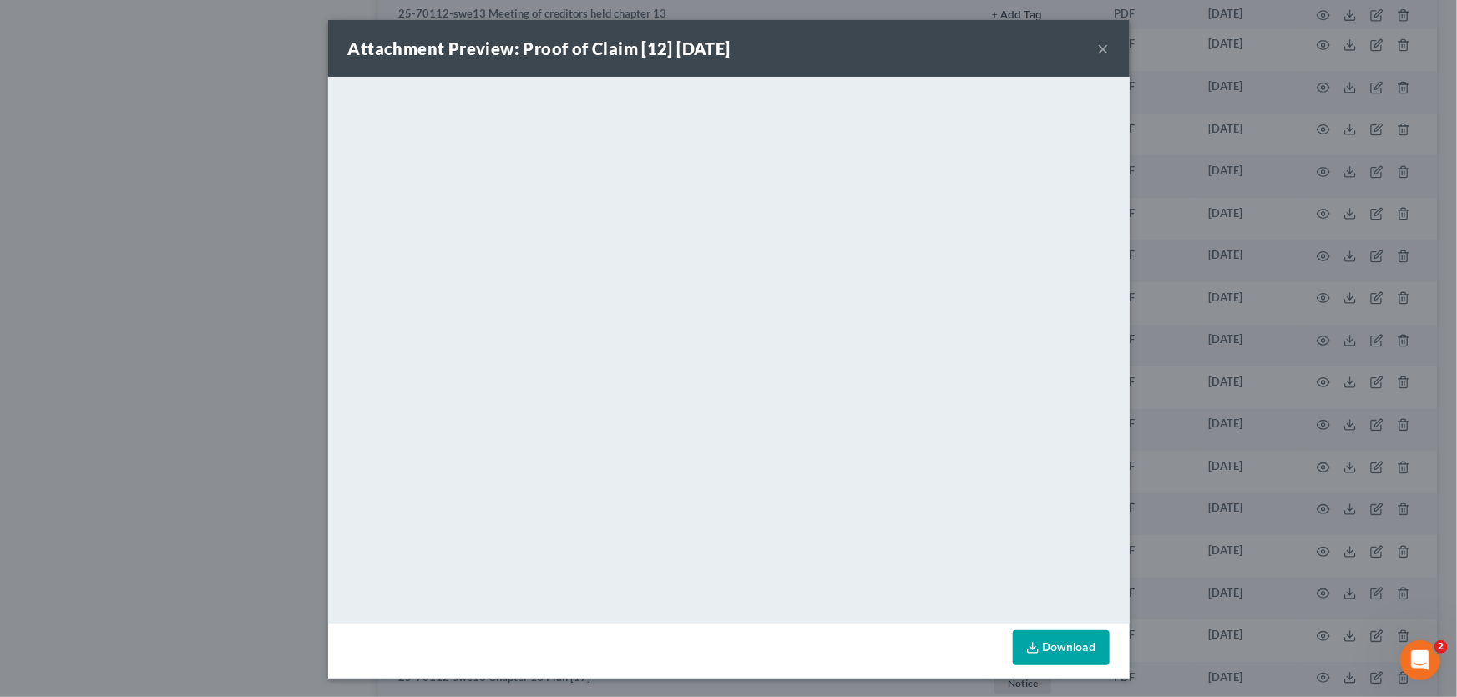
click at [1098, 51] on button "×" at bounding box center [1104, 48] width 12 height 20
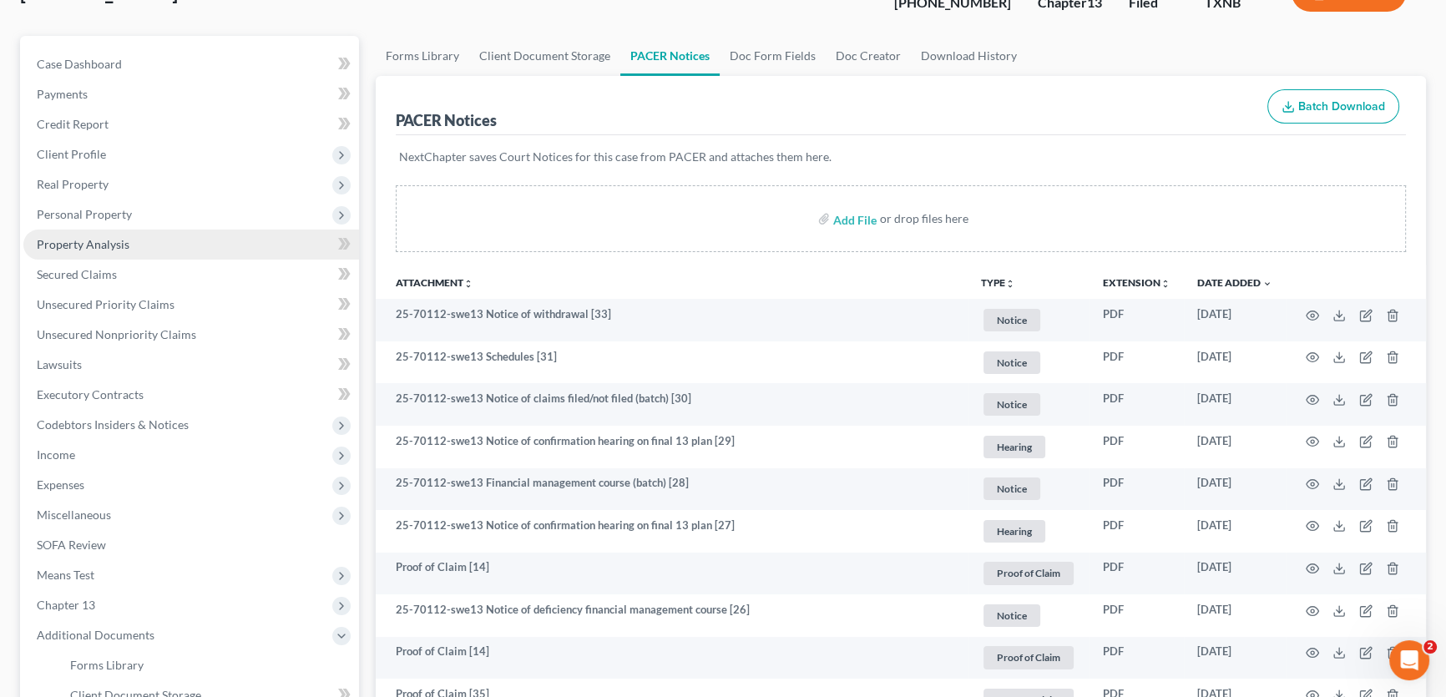
scroll to position [98, 0]
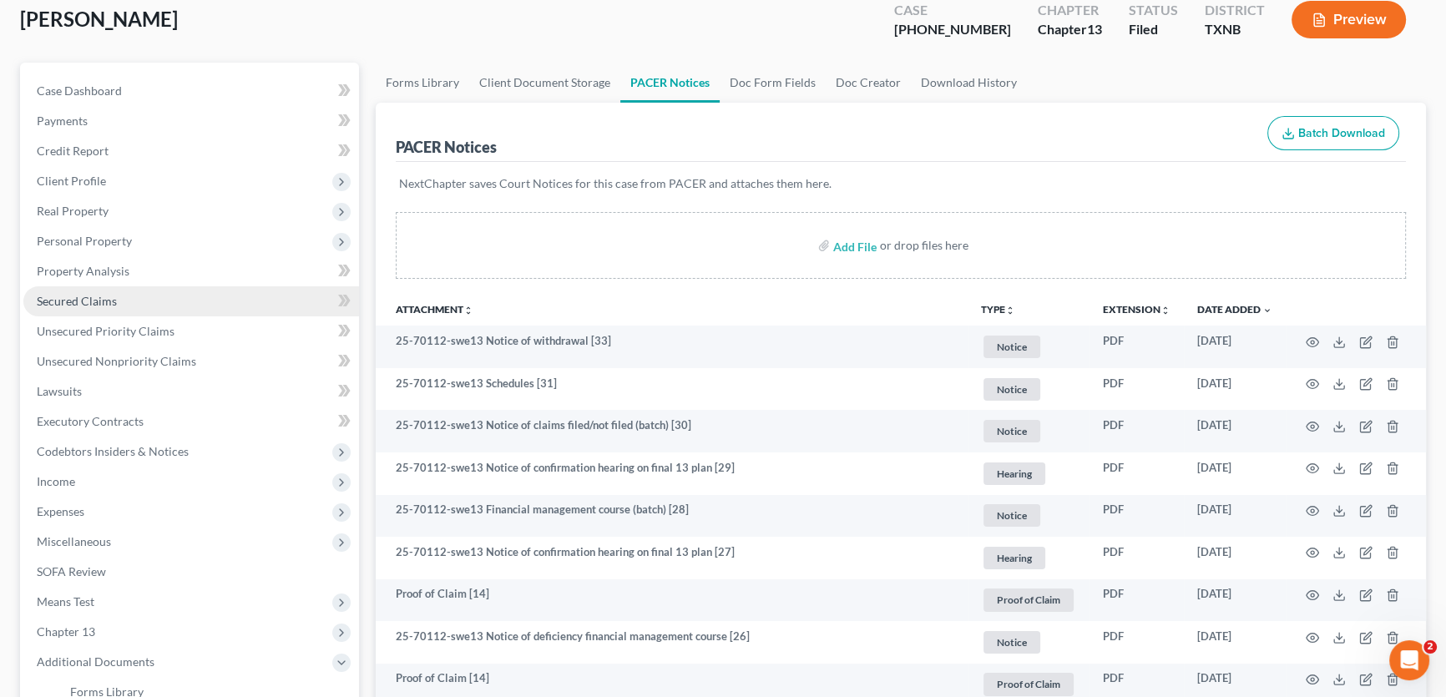
click at [86, 296] on span "Secured Claims" at bounding box center [77, 301] width 80 height 14
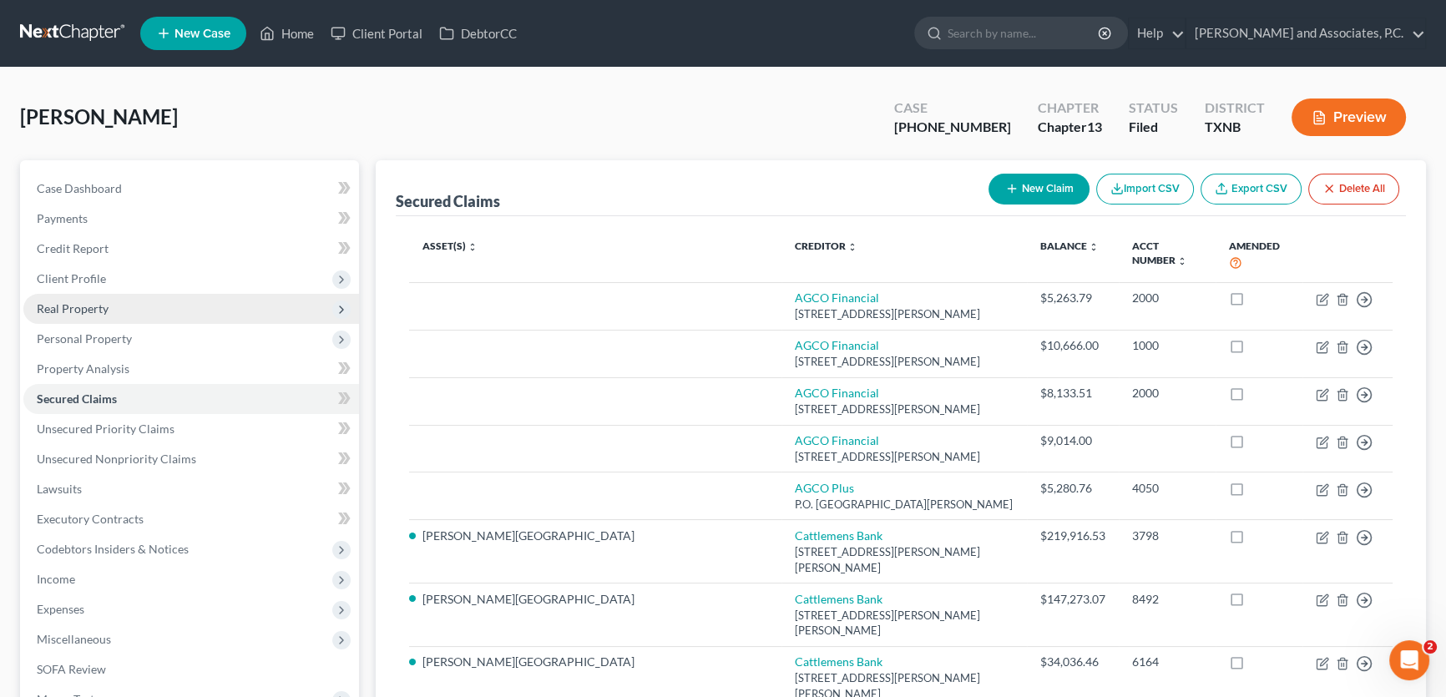
click at [99, 304] on span "Real Property" at bounding box center [73, 308] width 72 height 14
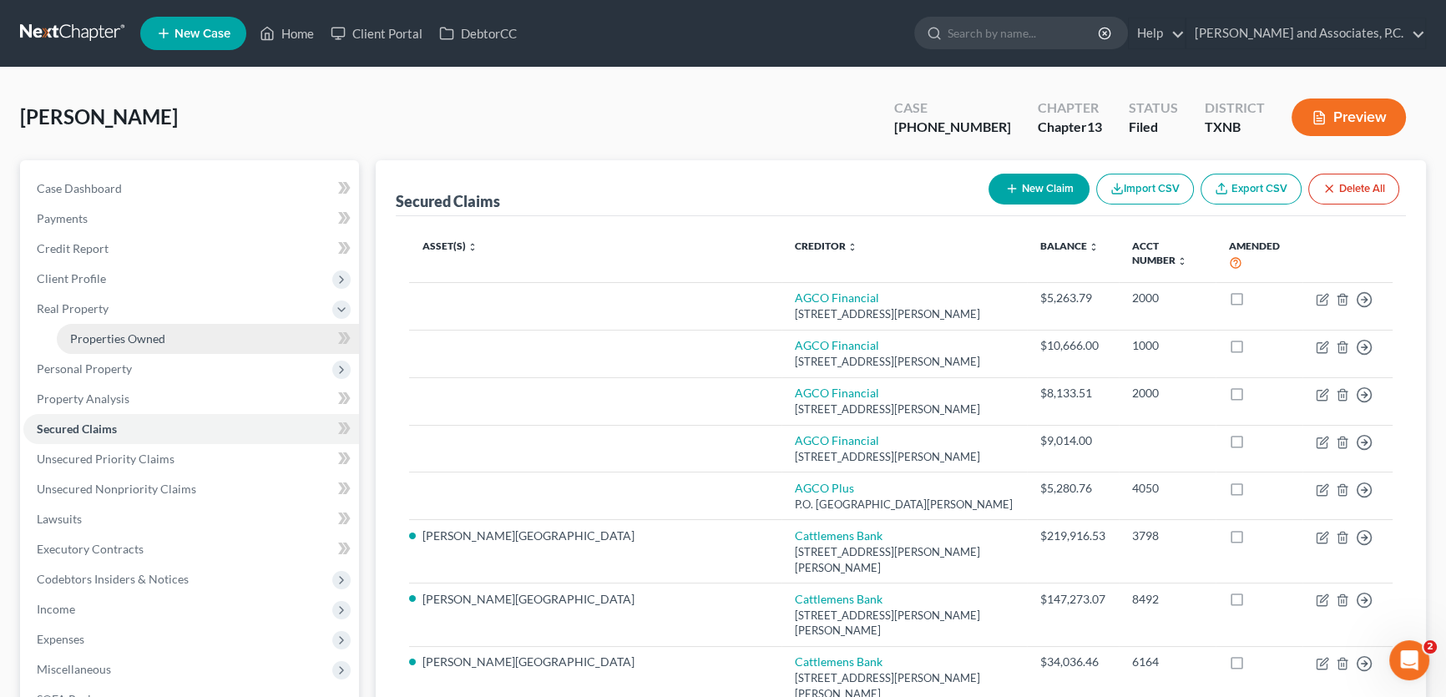
click at [109, 346] on link "Properties Owned" at bounding box center [208, 339] width 302 height 30
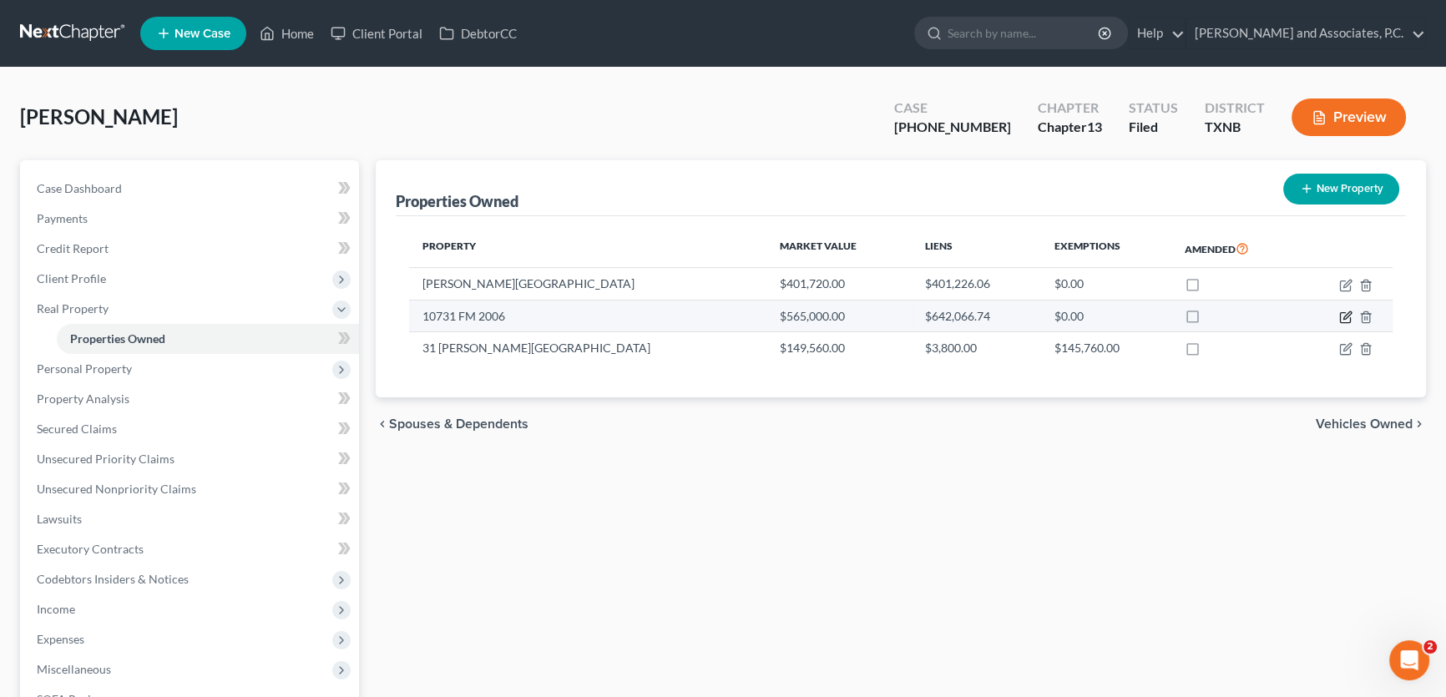
click at [1342, 316] on icon "button" at bounding box center [1345, 317] width 13 height 13
select select "45"
select select "4"
select select "0"
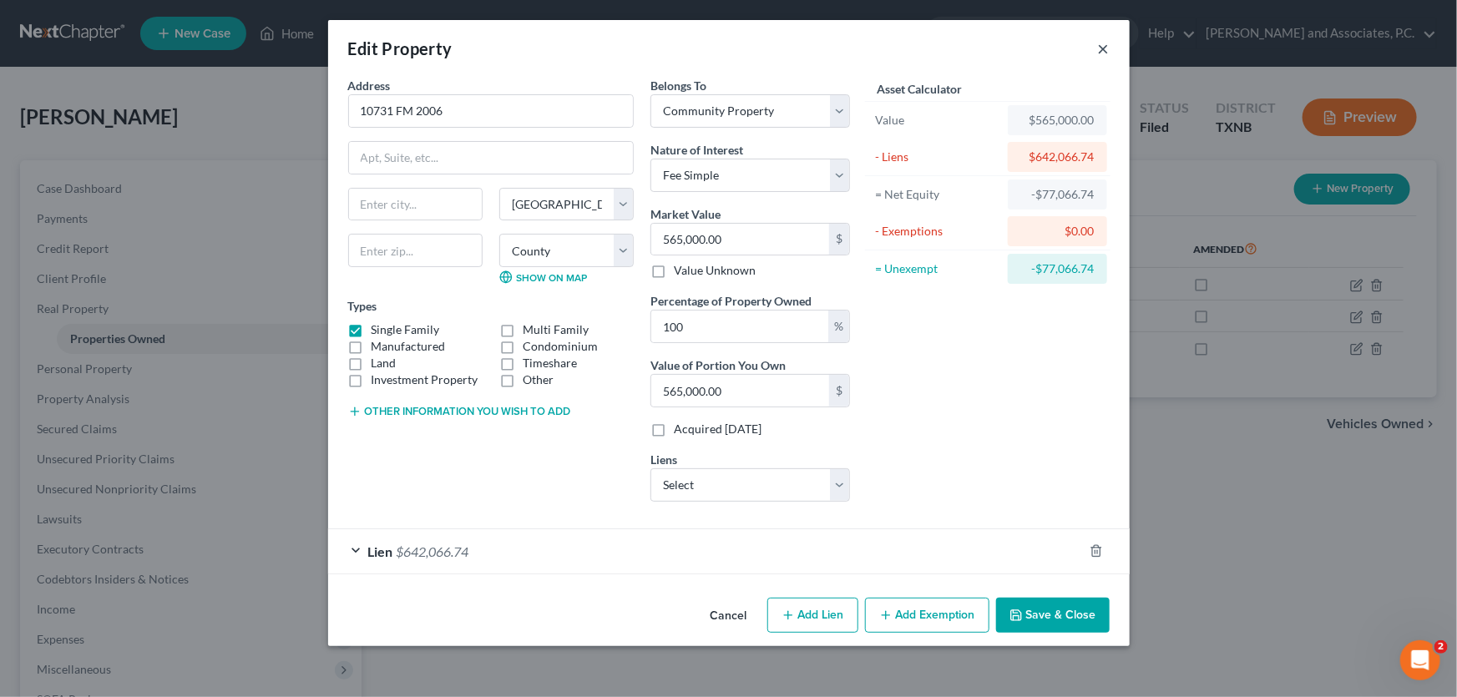
click at [1102, 50] on button "×" at bounding box center [1104, 48] width 12 height 20
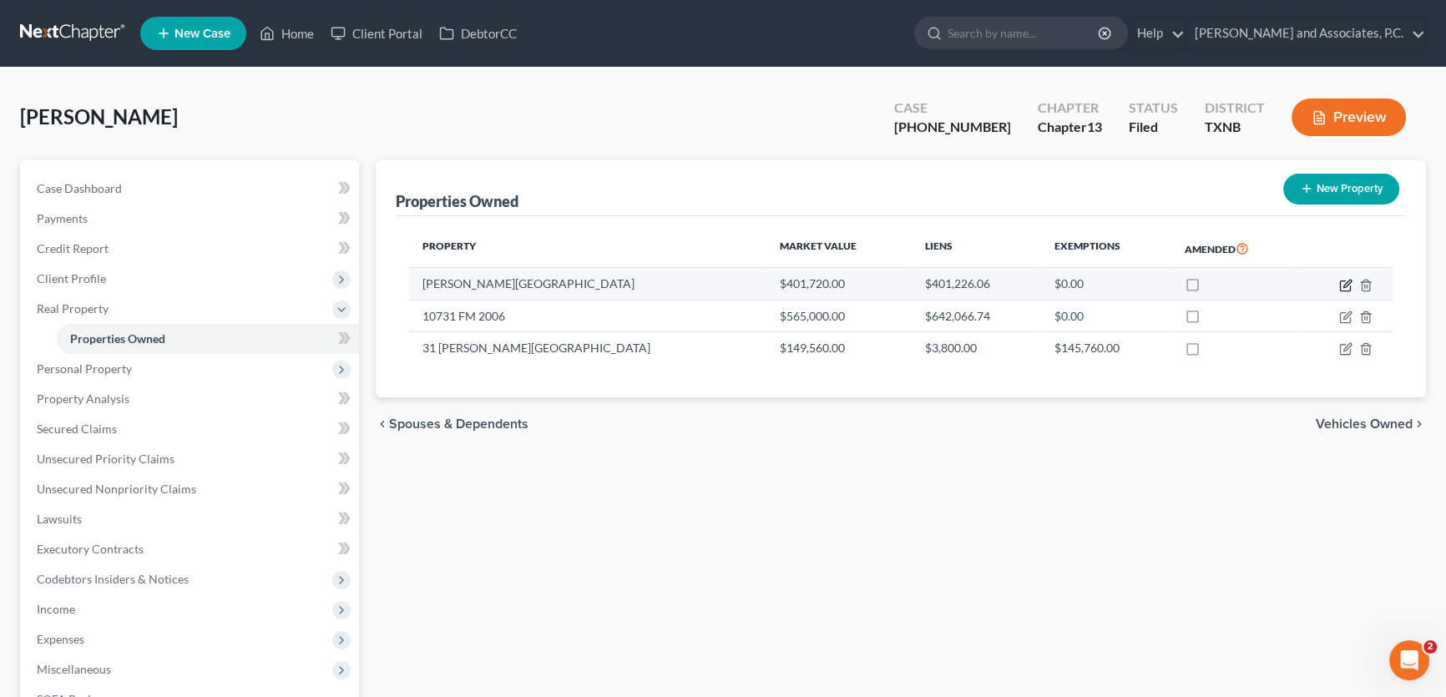
click at [1348, 284] on icon "button" at bounding box center [1345, 285] width 13 height 13
select select "45"
select select "98"
select select "4"
select select "0"
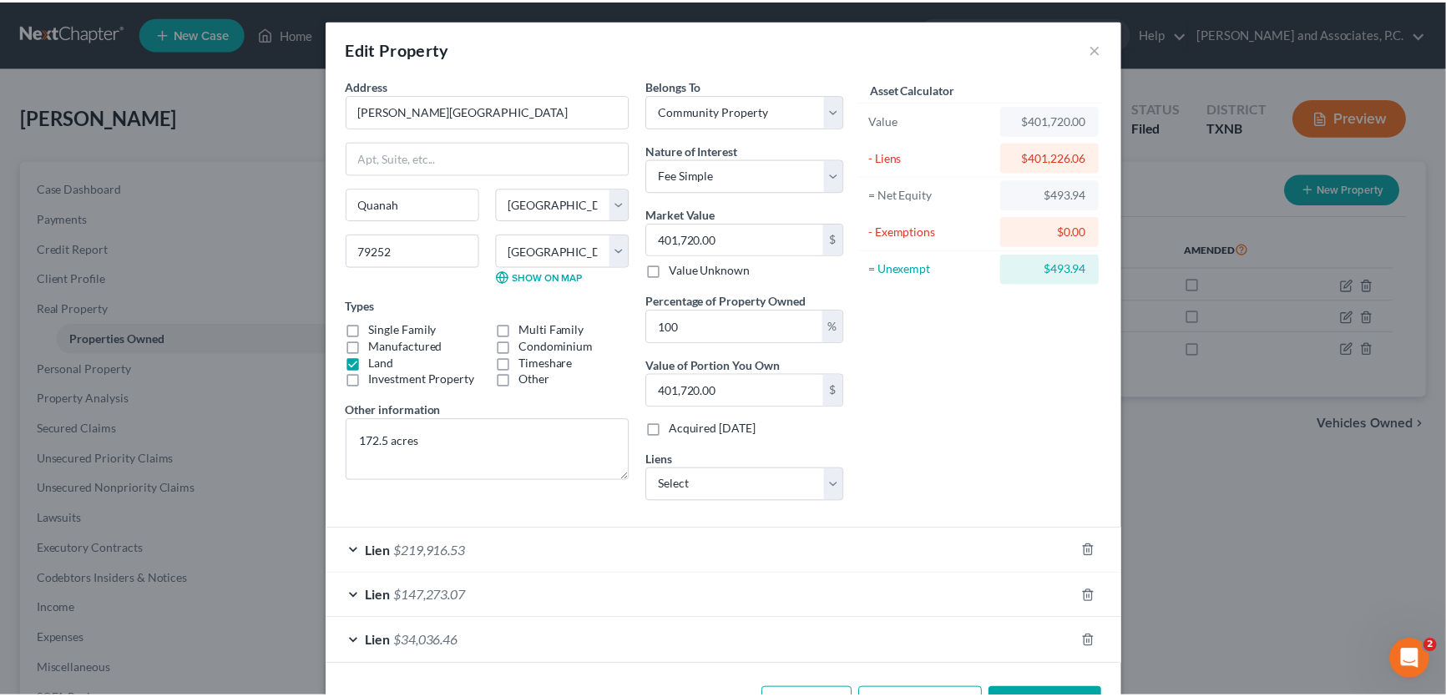
scroll to position [58, 0]
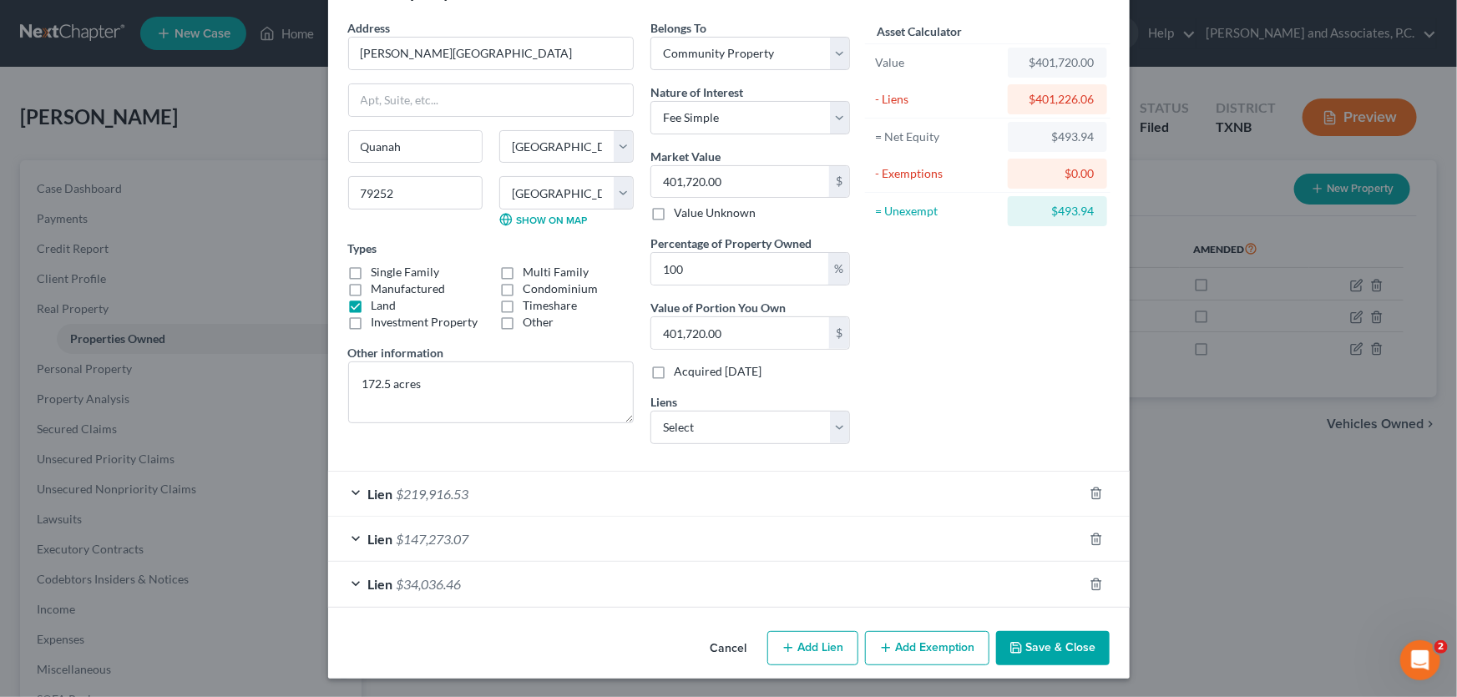
click at [728, 650] on button "Cancel" at bounding box center [728, 649] width 63 height 33
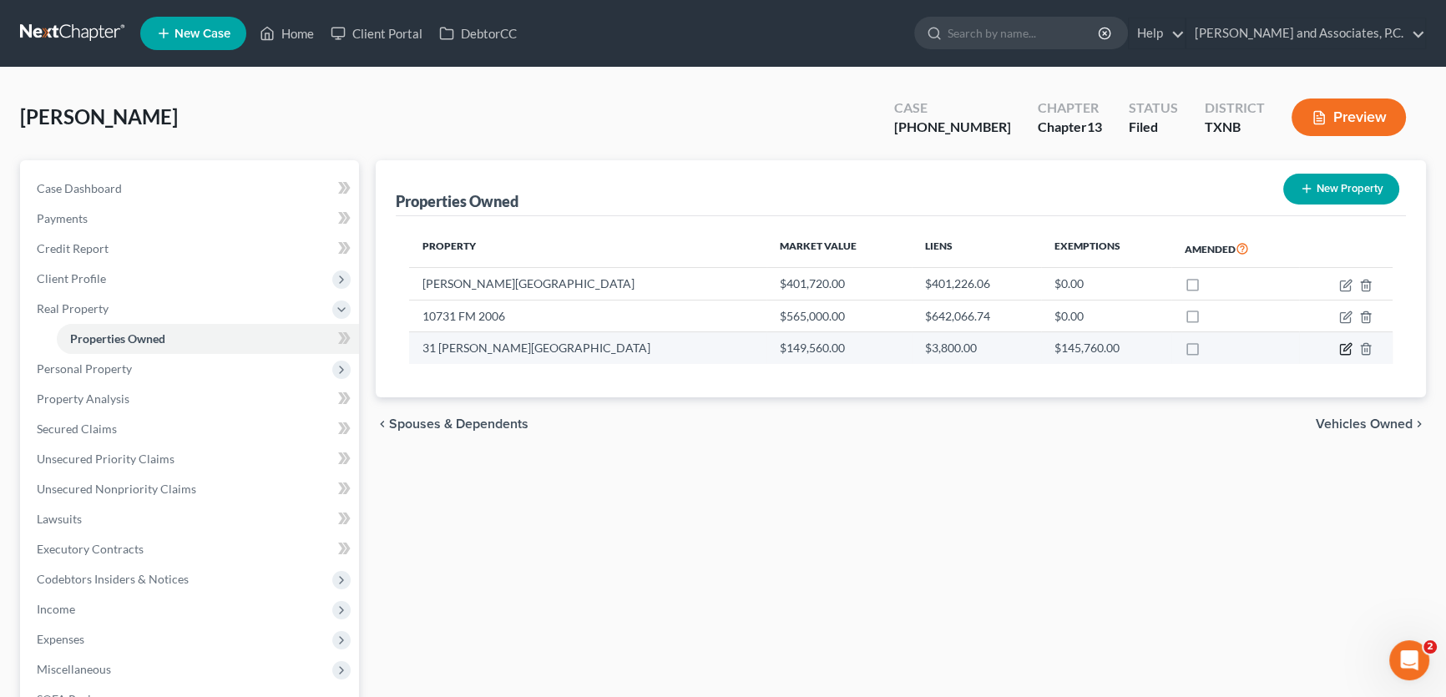
click at [1345, 350] on icon "button" at bounding box center [1347, 348] width 8 height 8
select select "45"
select select "98"
select select "0"
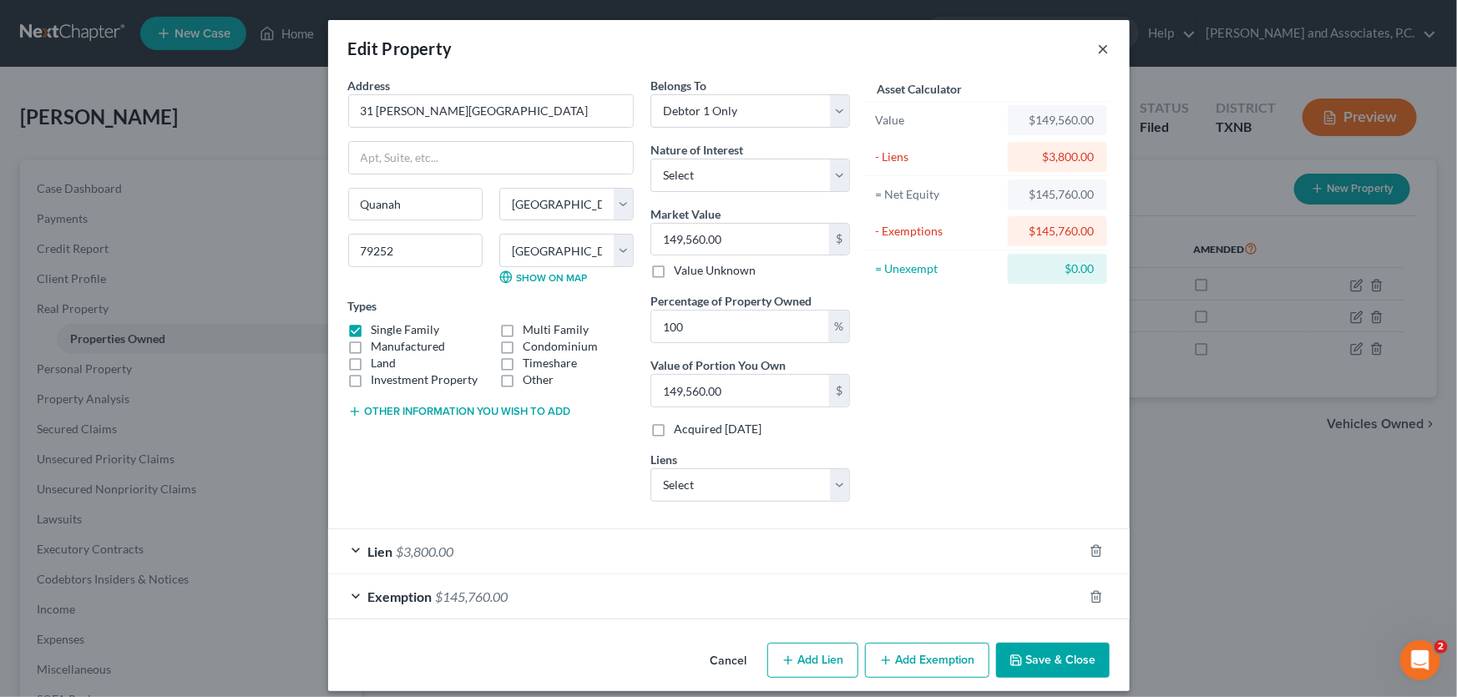
click at [1098, 50] on button "×" at bounding box center [1104, 48] width 12 height 20
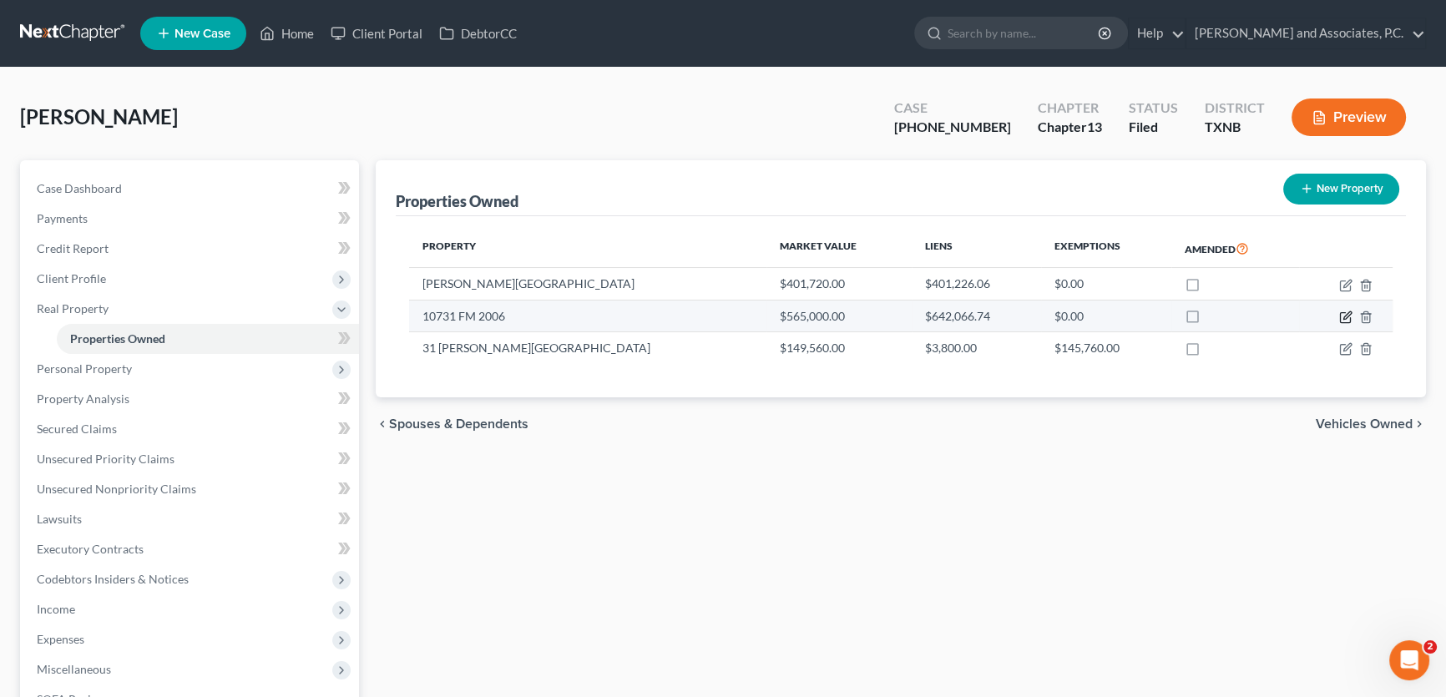
click at [1347, 316] on icon "button" at bounding box center [1345, 317] width 13 height 13
select select "45"
select select "98"
select select "4"
select select "0"
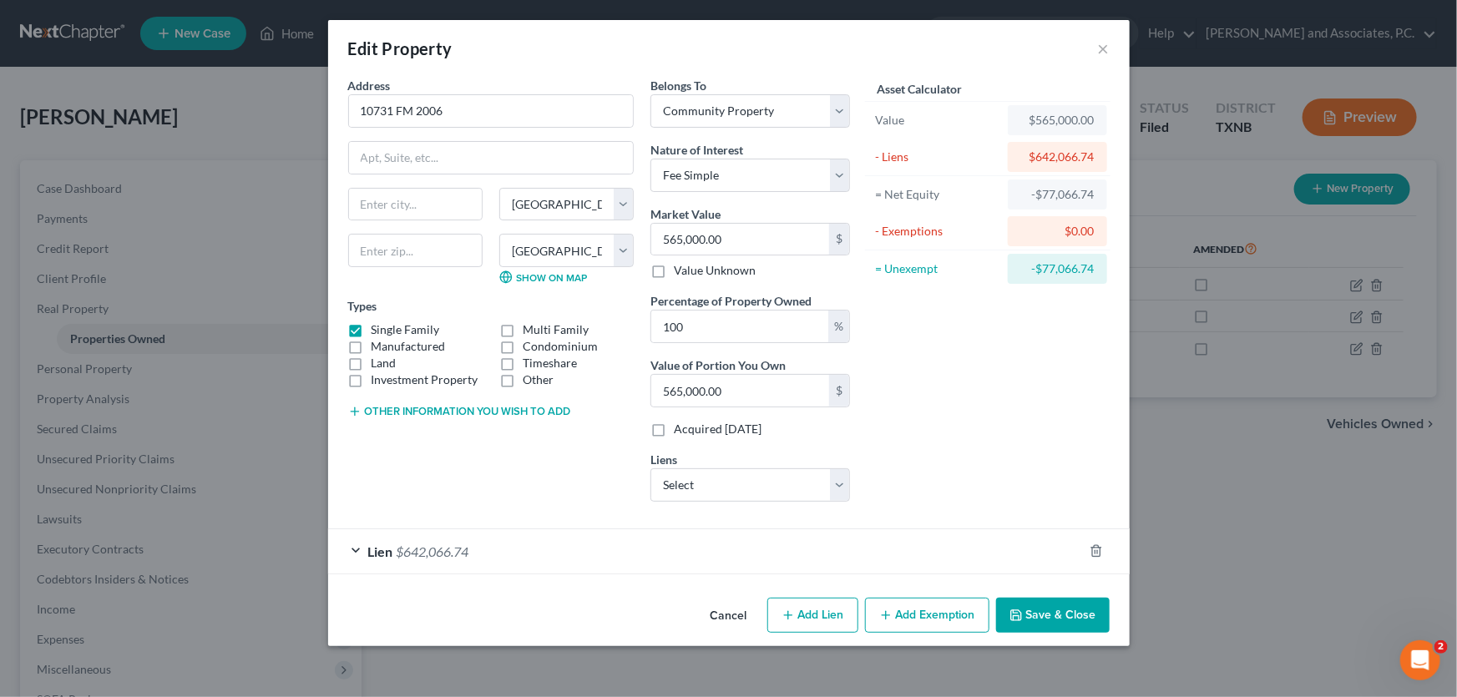
click at [718, 614] on button "Cancel" at bounding box center [728, 615] width 63 height 33
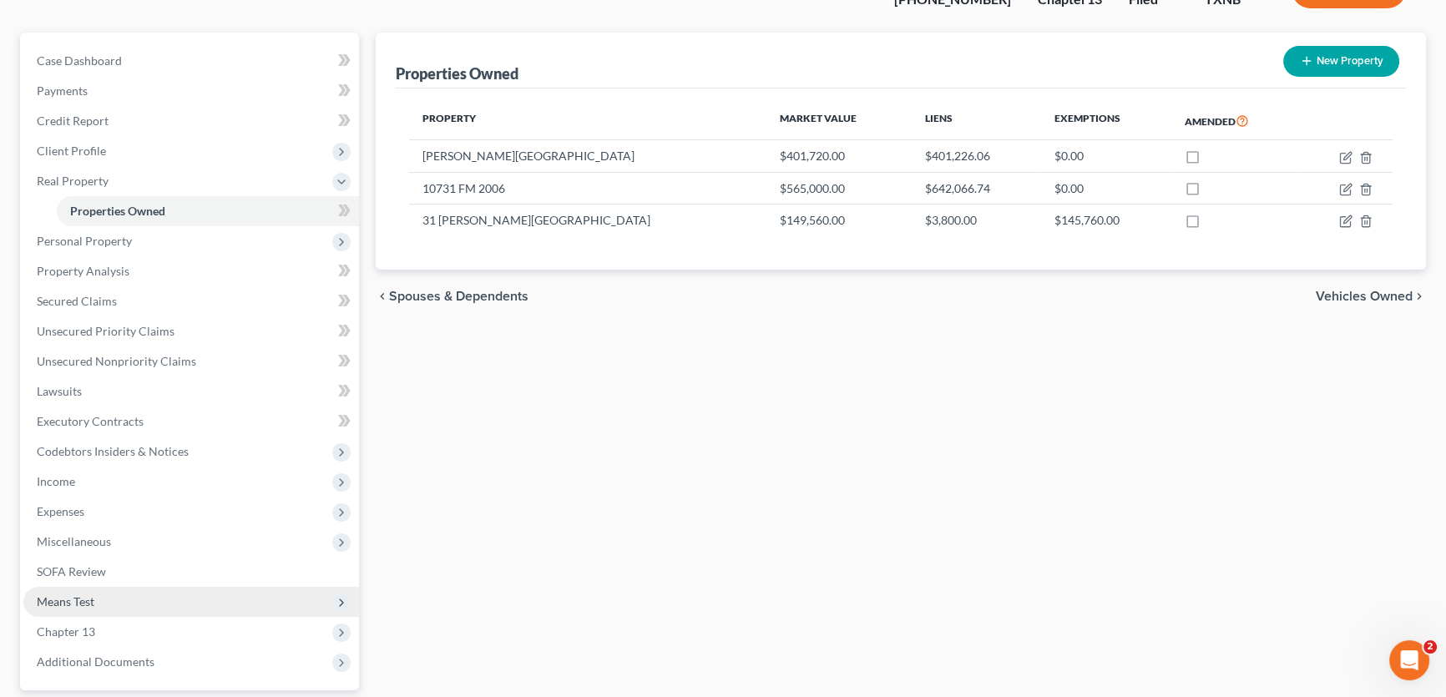
scroll to position [278, 0]
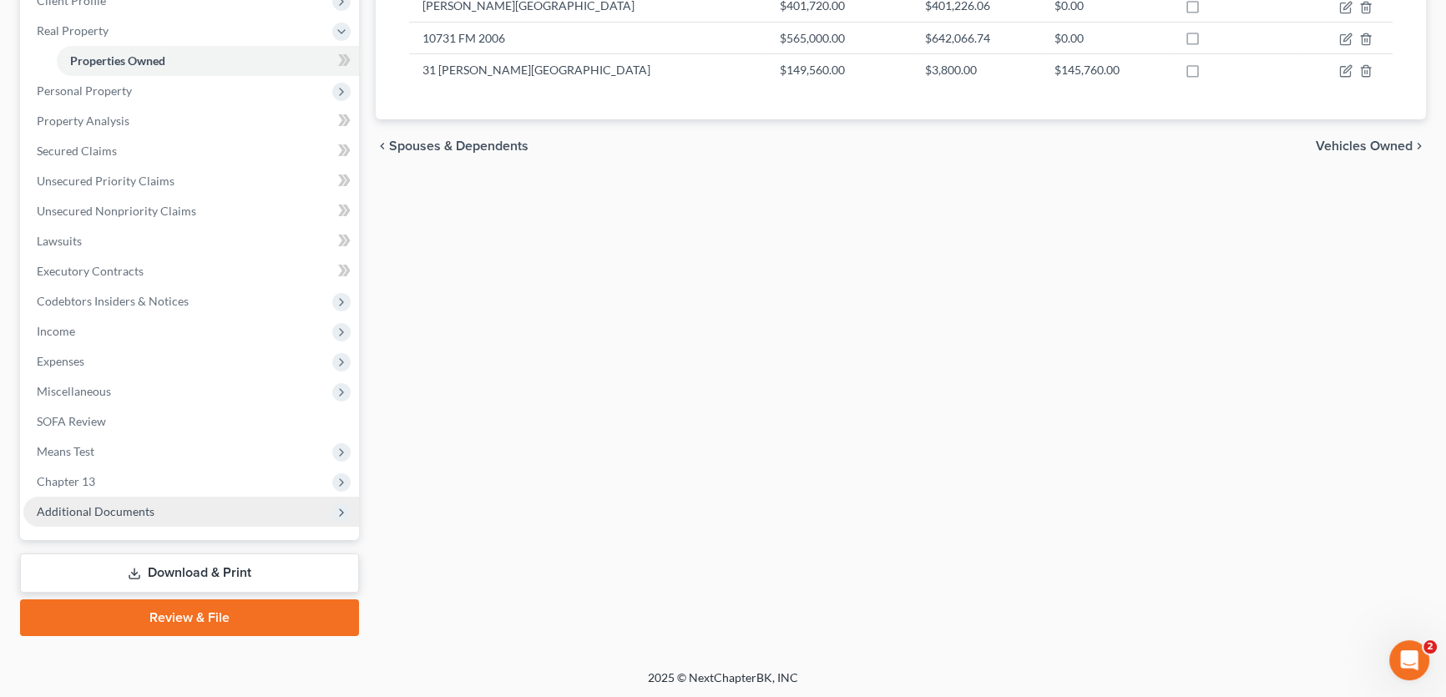
click at [110, 504] on span "Additional Documents" at bounding box center [96, 511] width 118 height 14
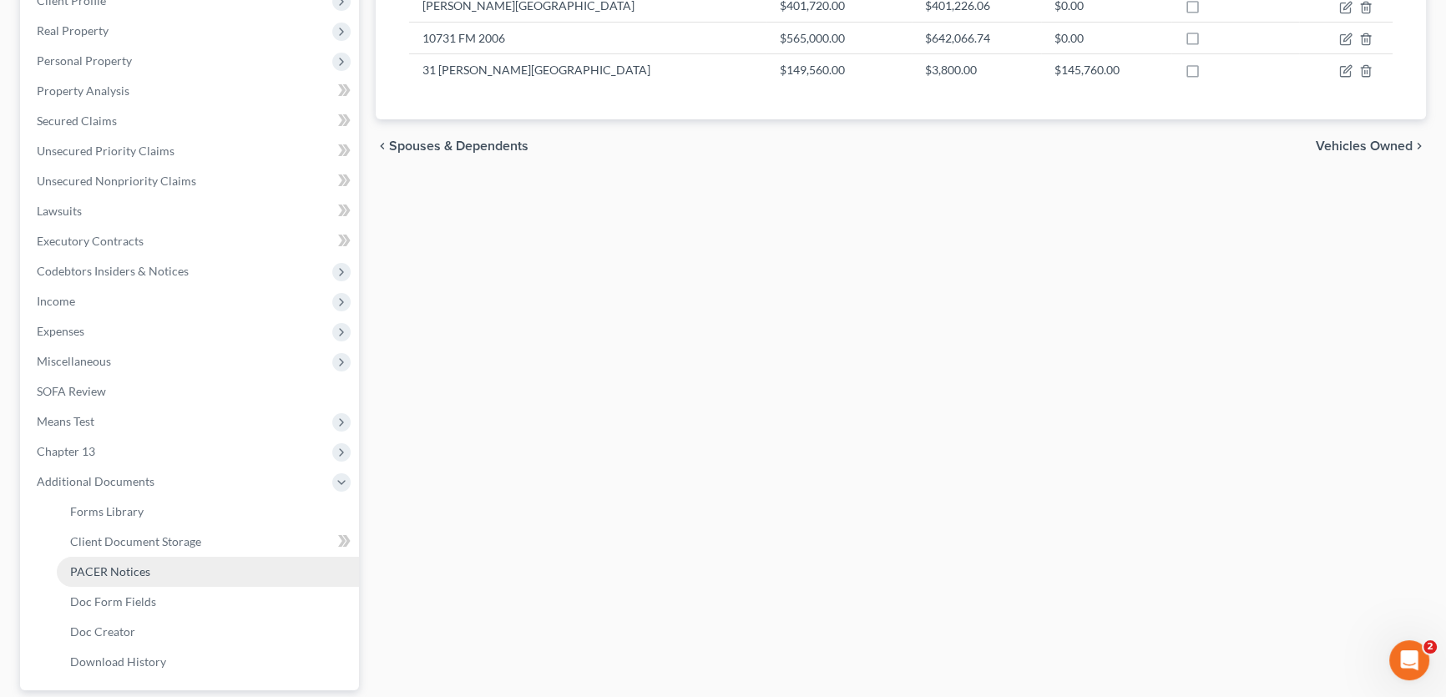
click at [114, 569] on span "PACER Notices" at bounding box center [110, 571] width 80 height 14
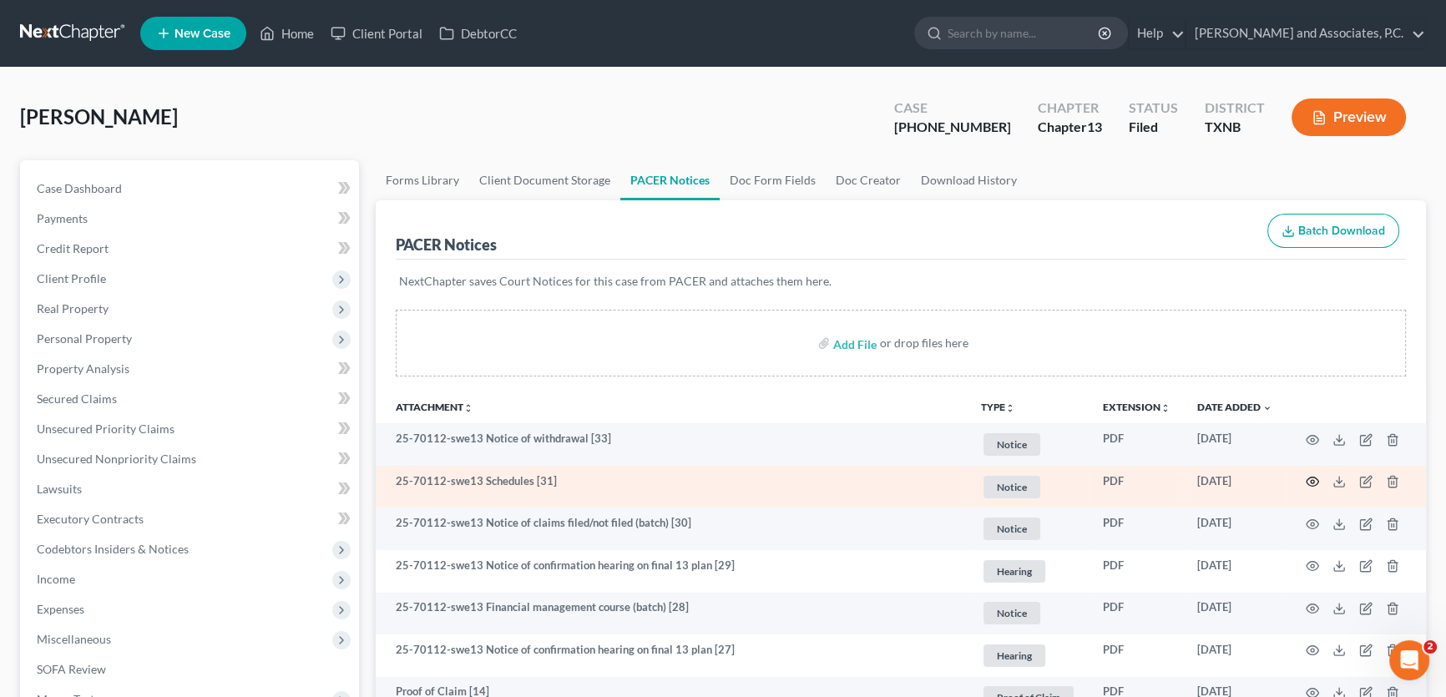
click at [1313, 475] on icon "button" at bounding box center [1312, 481] width 13 height 13
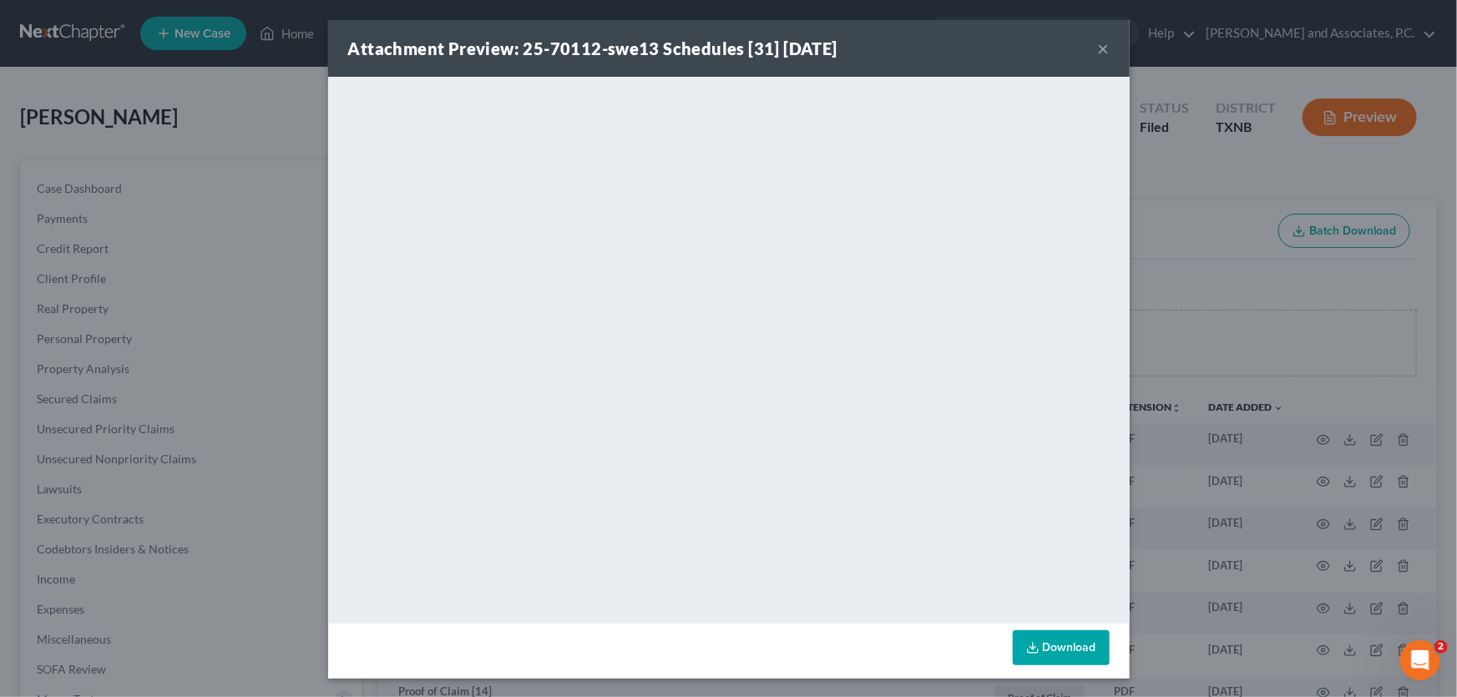
click at [1100, 49] on button "×" at bounding box center [1104, 48] width 12 height 20
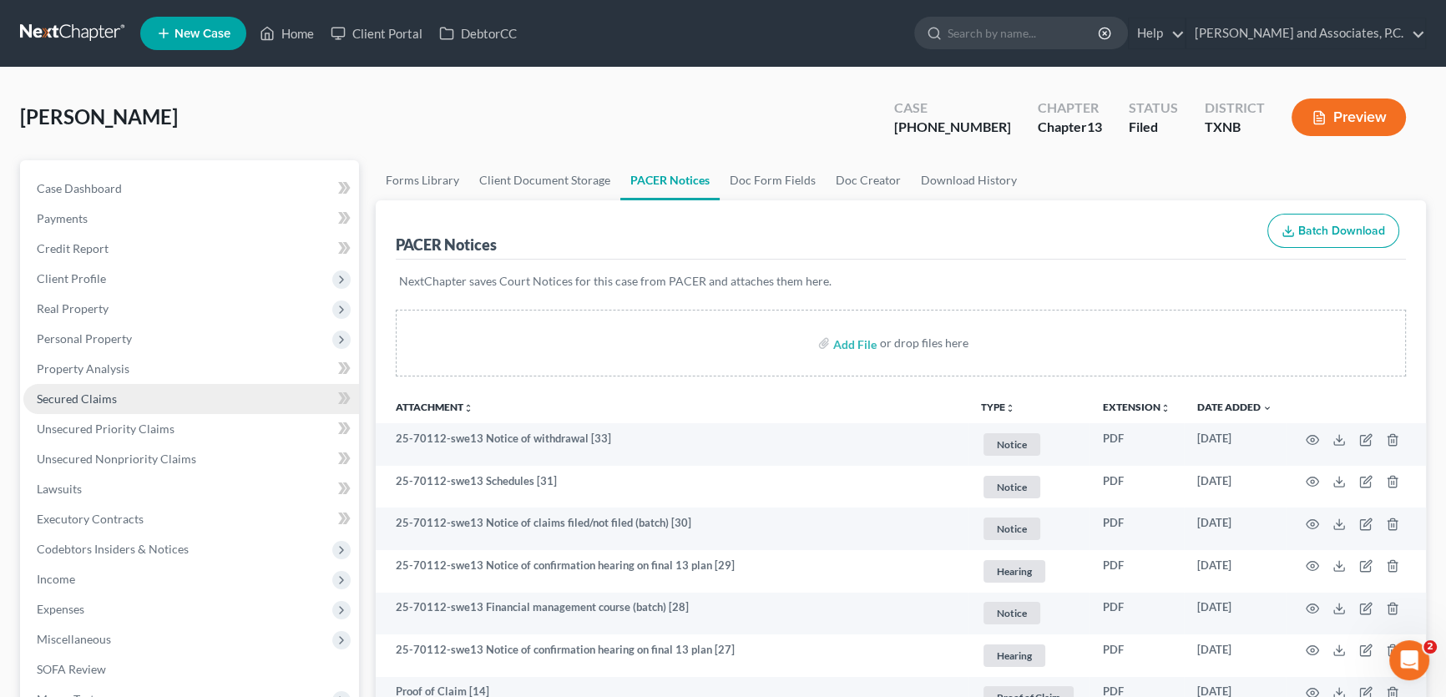
click at [96, 397] on span "Secured Claims" at bounding box center [77, 399] width 80 height 14
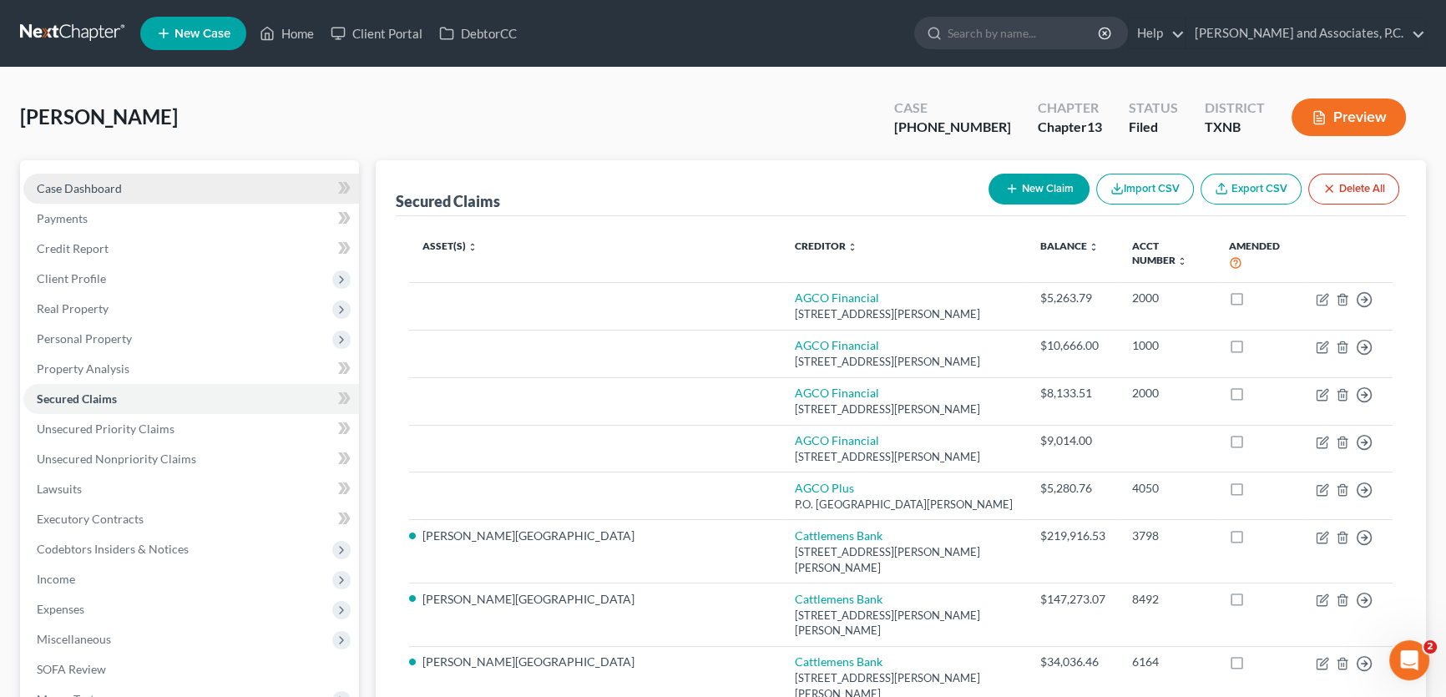
click at [146, 180] on link "Case Dashboard" at bounding box center [191, 189] width 336 height 30
select select "5"
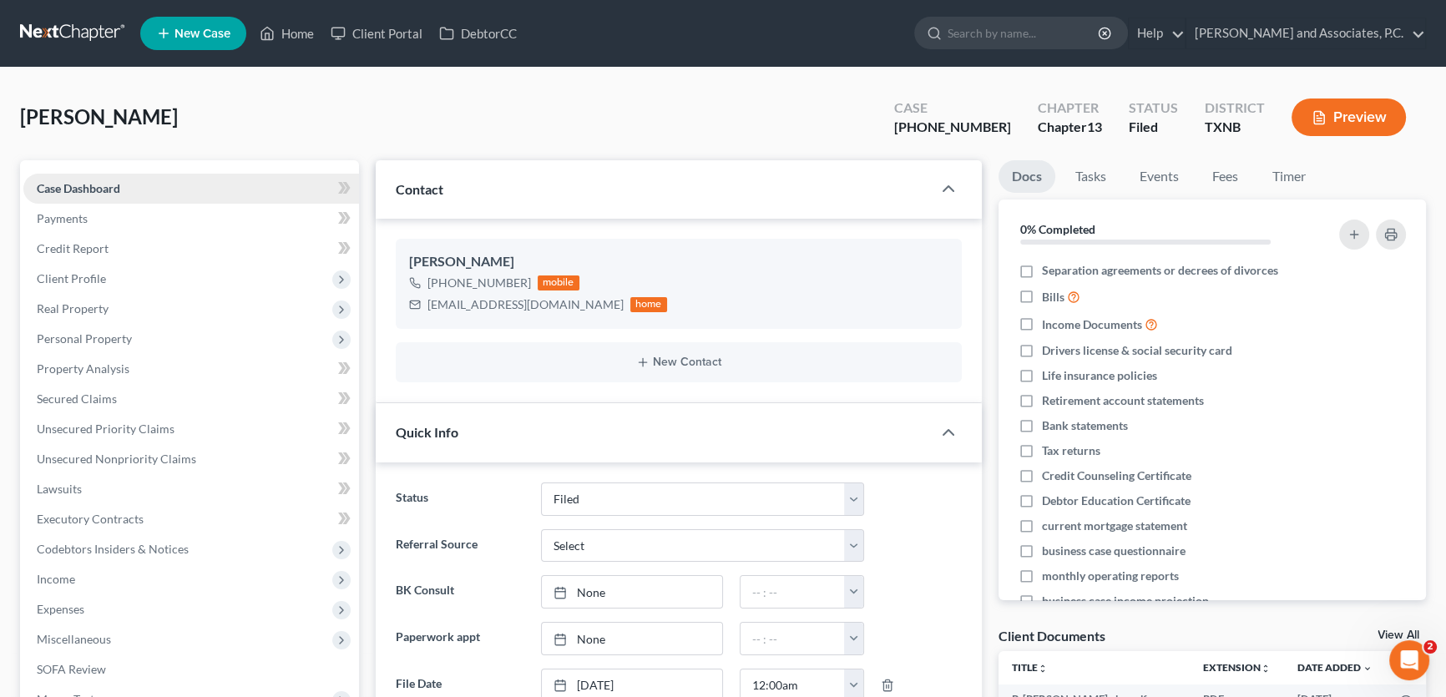
scroll to position [1583, 0]
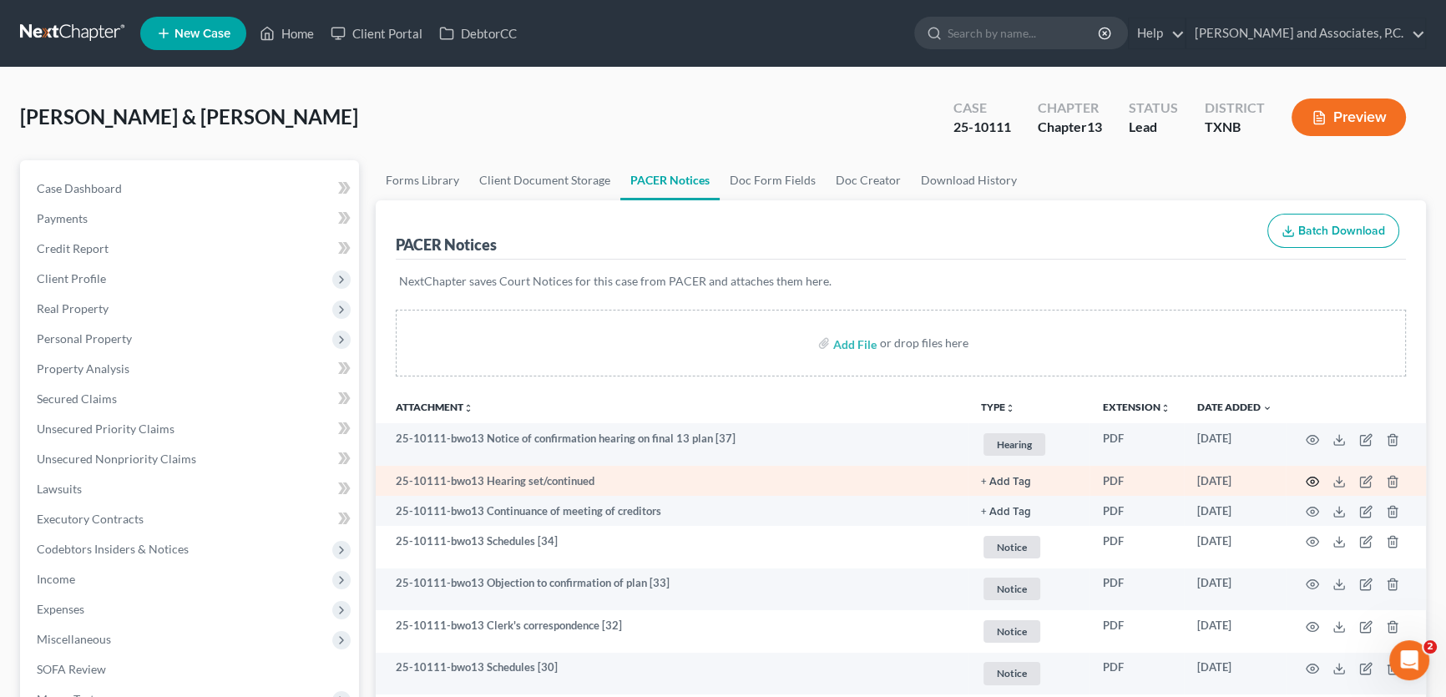
click at [1306, 476] on icon "button" at bounding box center [1312, 481] width 13 height 13
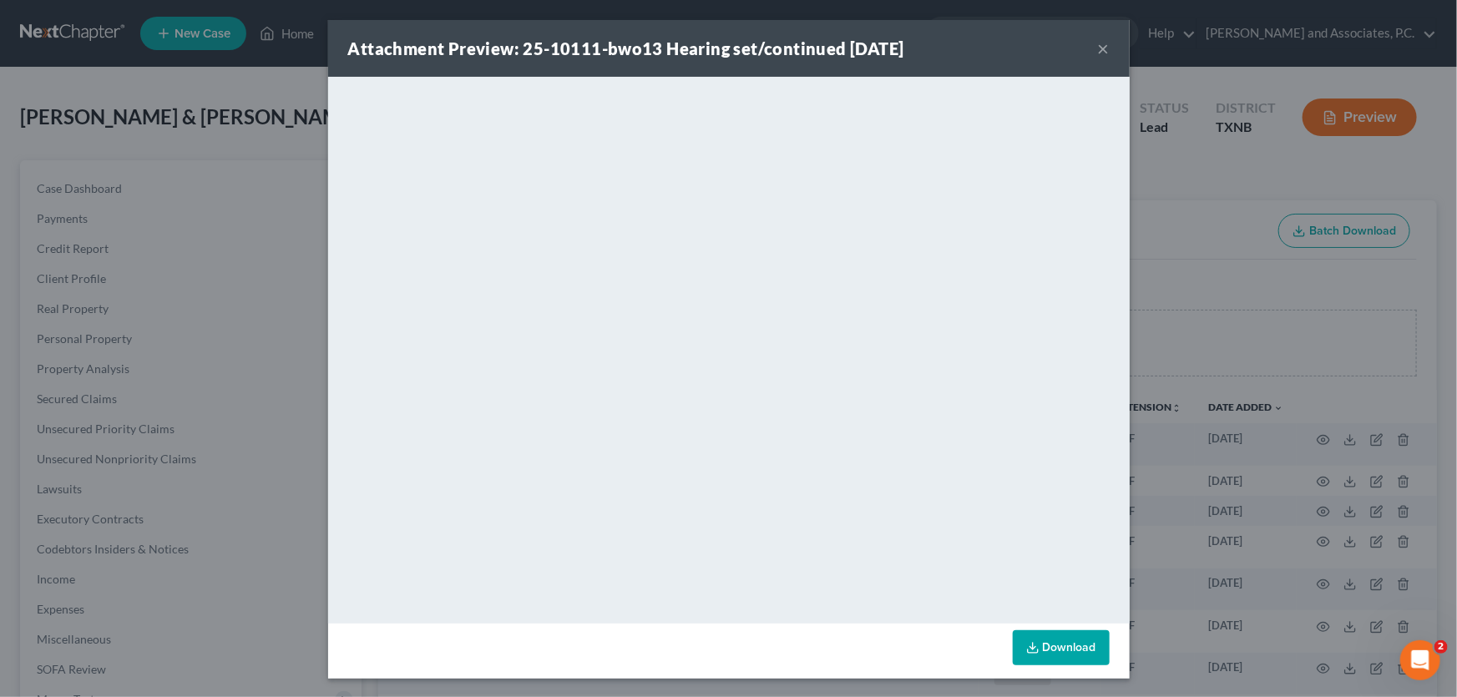
click at [1098, 44] on button "×" at bounding box center [1104, 48] width 12 height 20
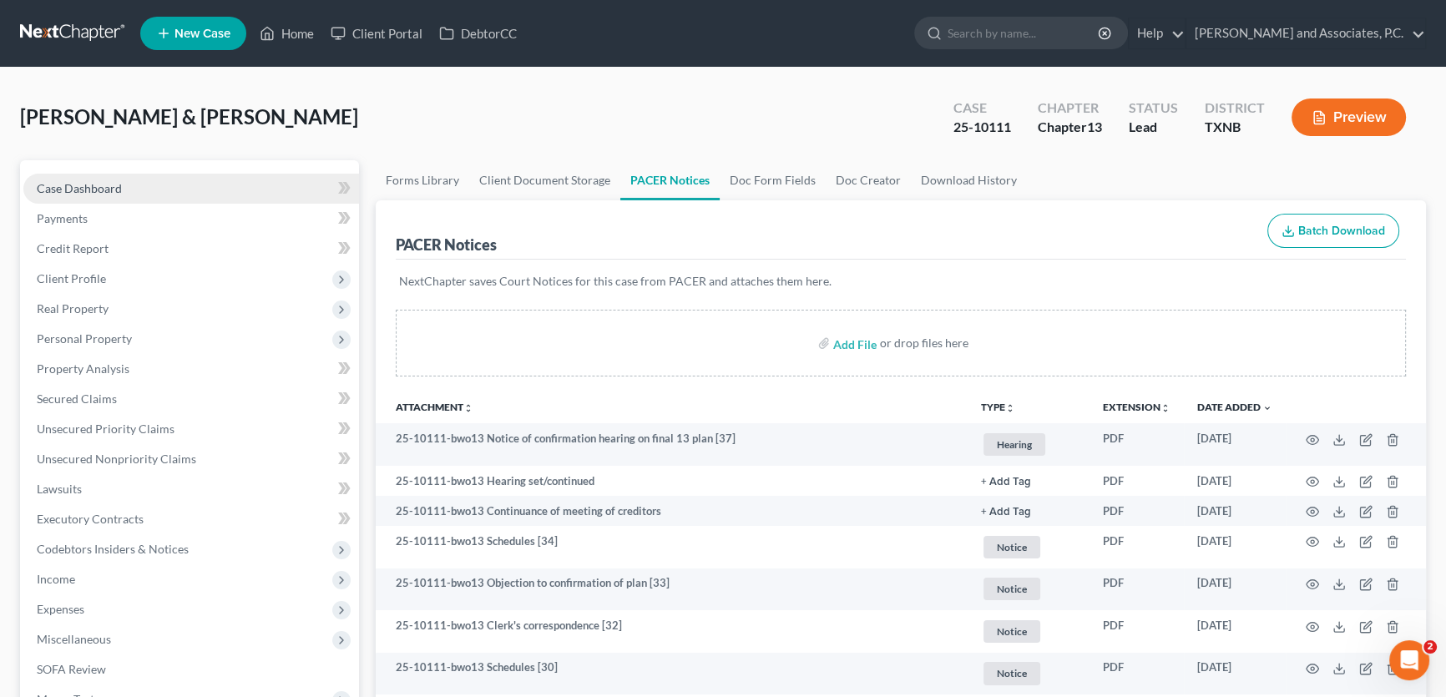
click at [216, 186] on link "Case Dashboard" at bounding box center [191, 189] width 336 height 30
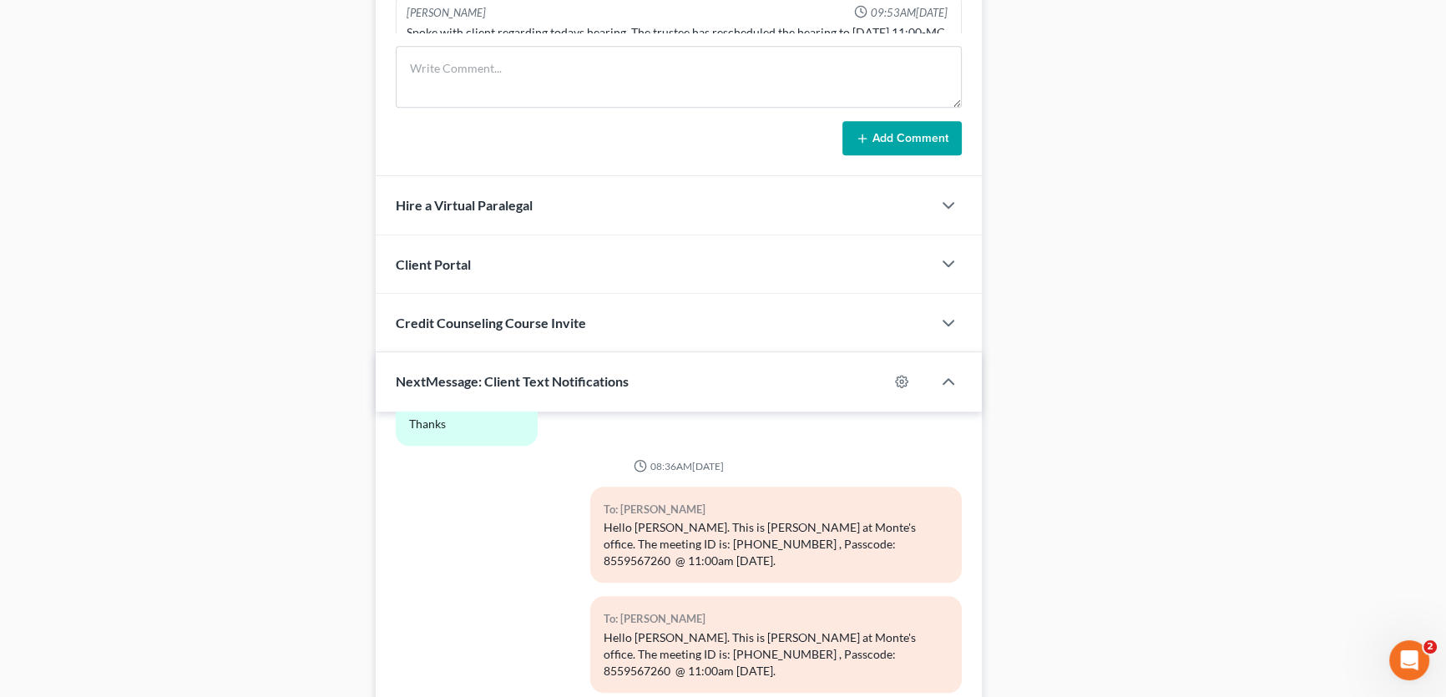
scroll to position [1475, 0]
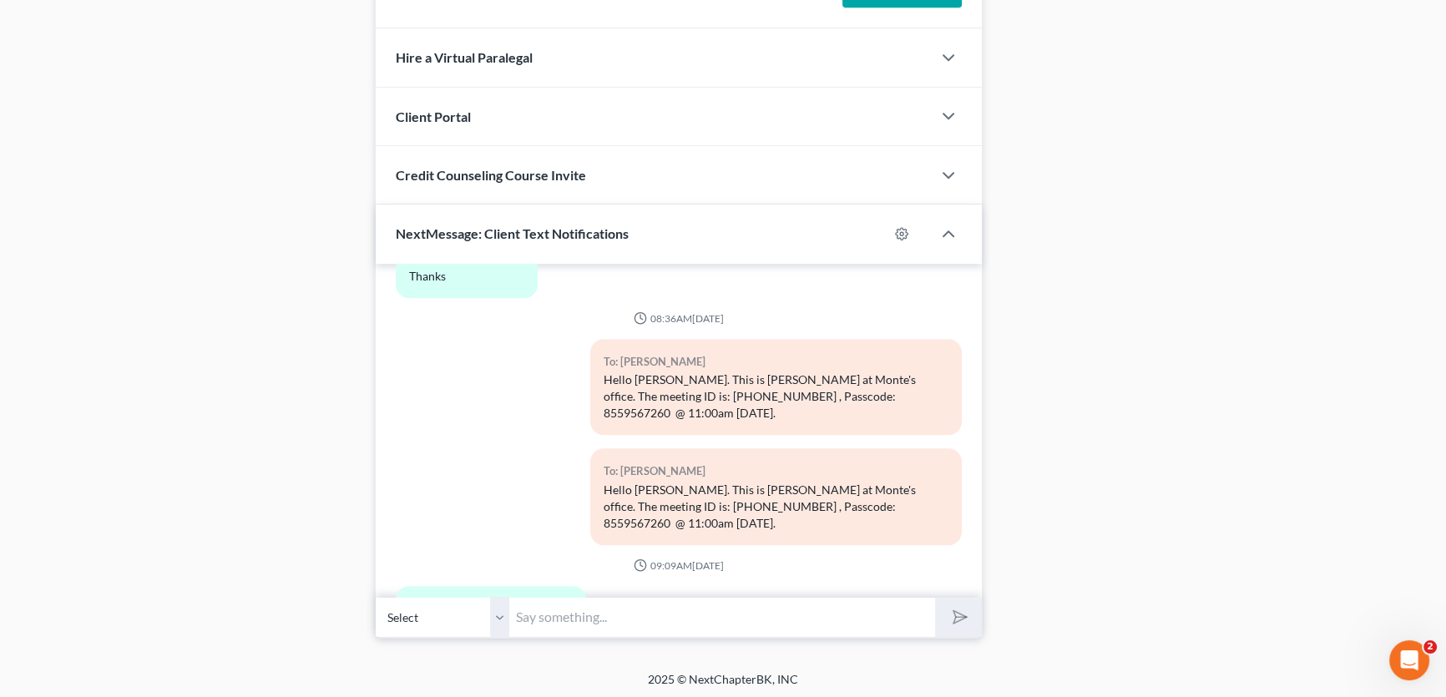
drag, startPoint x: 493, startPoint y: 614, endPoint x: 499, endPoint y: 631, distance: 18.8
click at [493, 614] on select "Select [PHONE_NUMBER] - [PERSON_NAME] [PHONE_NUMBER] - [PERSON_NAME]" at bounding box center [443, 617] width 134 height 41
select select "1"
click at [376, 597] on select "Select [PHONE_NUMBER] - [PERSON_NAME] [PHONE_NUMBER] - [PERSON_NAME]" at bounding box center [443, 617] width 134 height 41
click at [550, 609] on input "text" at bounding box center [722, 617] width 426 height 41
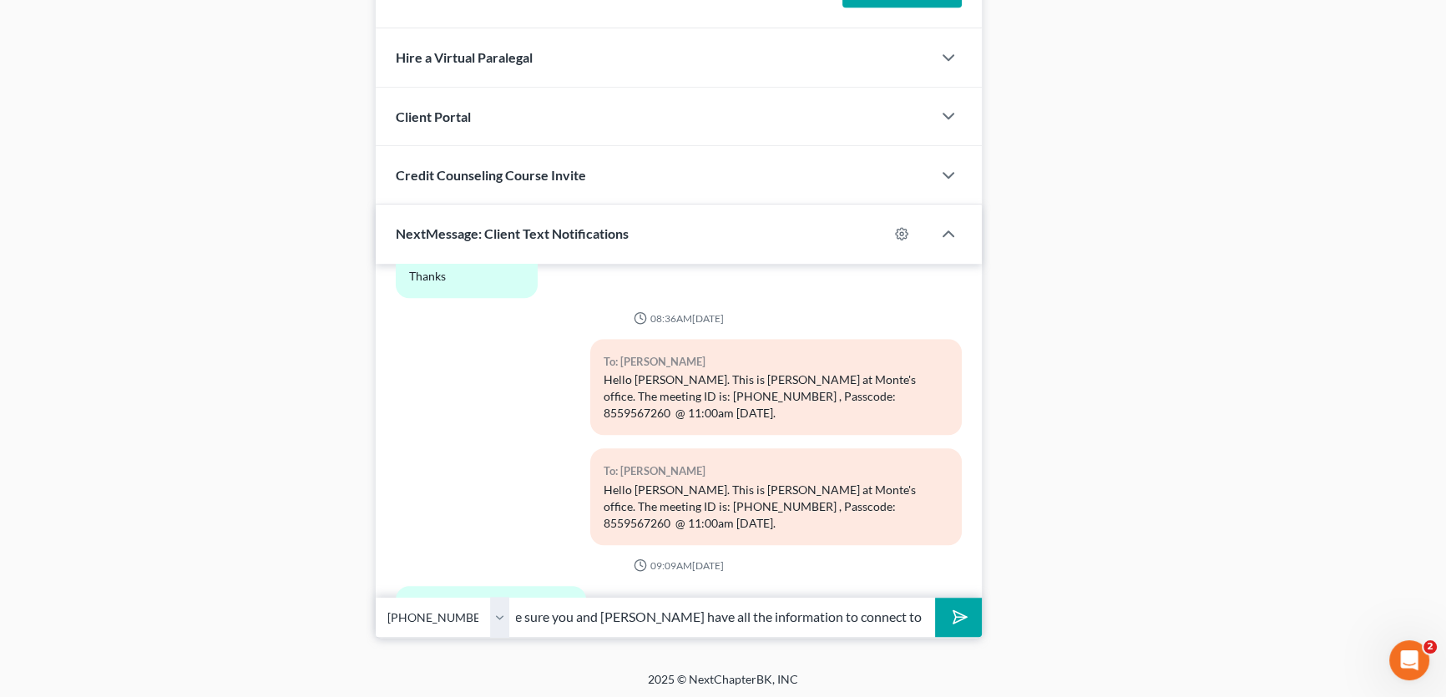
scroll to position [0, 467]
drag, startPoint x: 495, startPoint y: 618, endPoint x: 693, endPoint y: 621, distance: 197.9
click at [495, 618] on select "Select [PHONE_NUMBER] - [PERSON_NAME] [PHONE_NUMBER] - [PERSON_NAME]" at bounding box center [443, 617] width 134 height 41
click at [833, 614] on input "[PERSON_NAME], I tried to call you but was unable to reach you. I just want to …" at bounding box center [722, 617] width 426 height 41
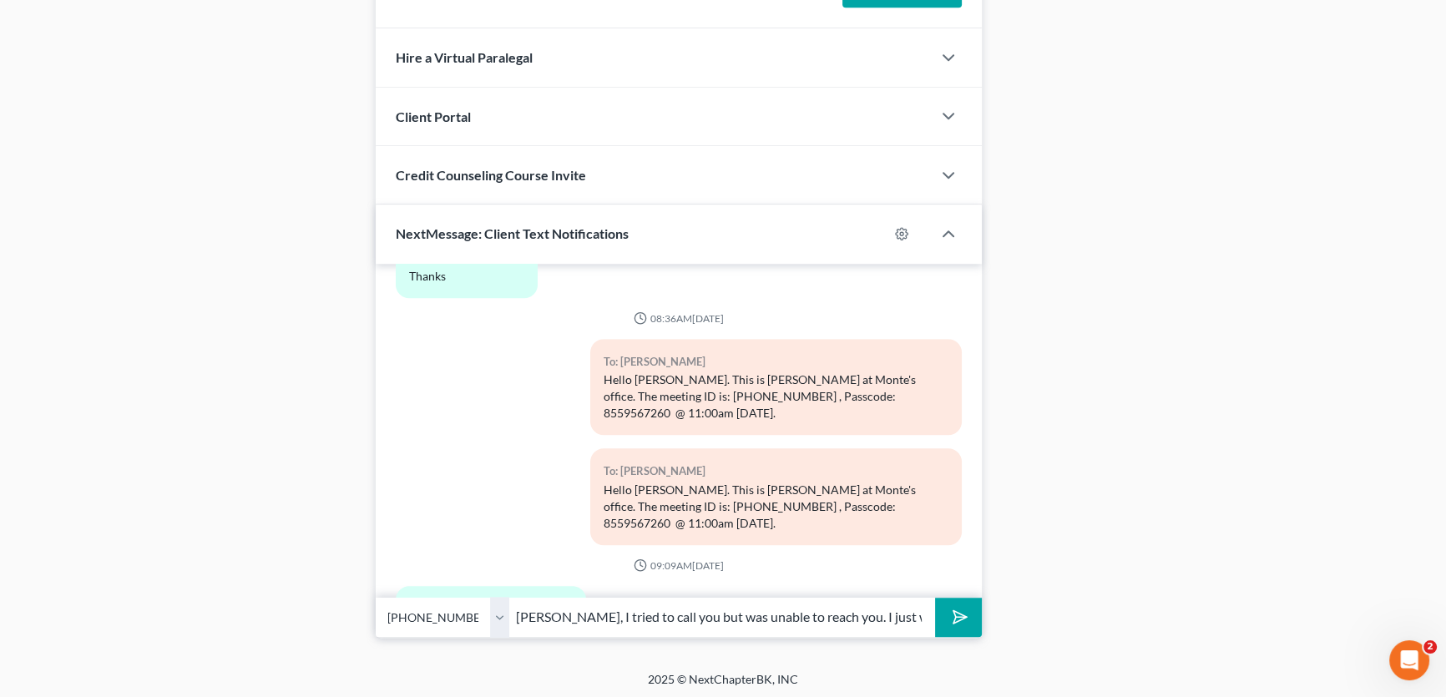
click at [868, 612] on input "[PERSON_NAME], I tried to call you but was unable to reach you. I just want to …" at bounding box center [722, 617] width 426 height 41
drag, startPoint x: 868, startPoint y: 612, endPoint x: 1035, endPoint y: 609, distance: 167.0
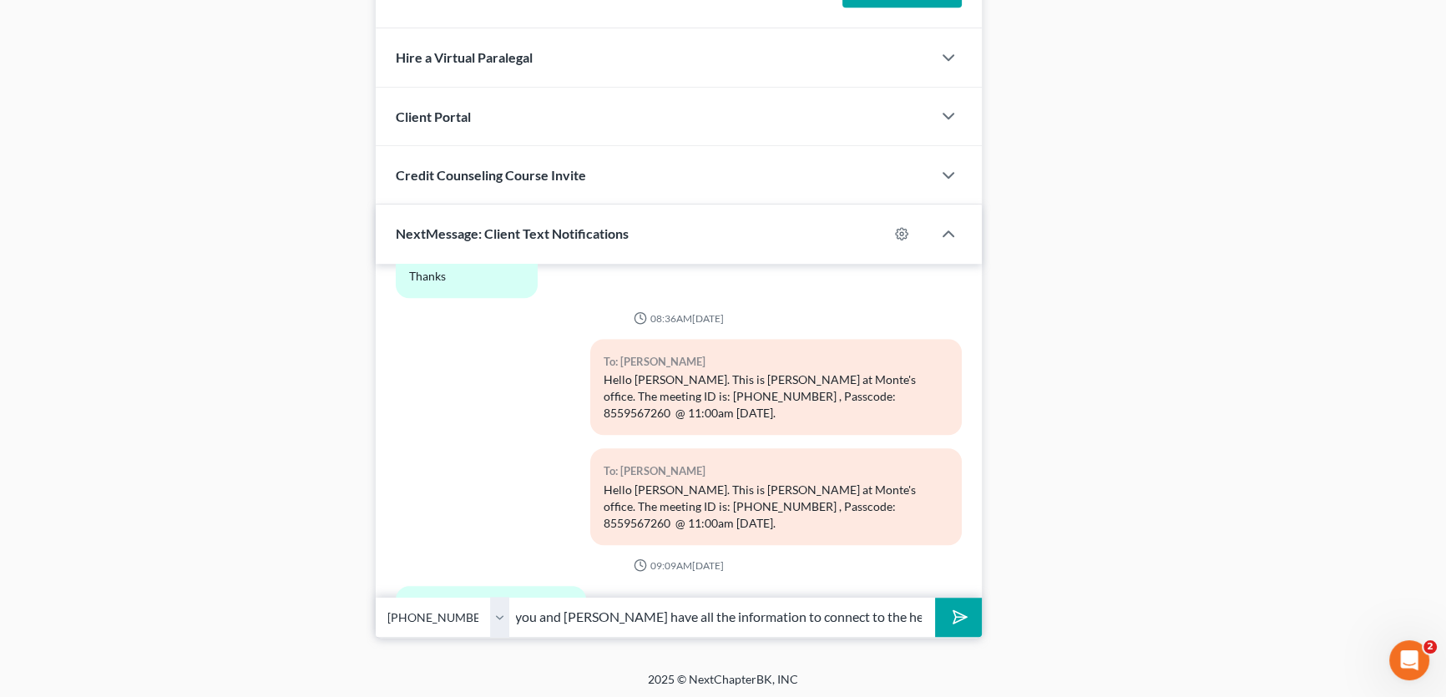
type input "[PERSON_NAME], I tried to call you but was unable to reach you. I wanted to mak…"
drag, startPoint x: 503, startPoint y: 616, endPoint x: 877, endPoint y: 614, distance: 374.8
click at [503, 616] on select "Select [PHONE_NUMBER] - [PERSON_NAME] [PHONE_NUMBER] - [PERSON_NAME]" at bounding box center [443, 617] width 134 height 41
click at [963, 609] on icon "submit" at bounding box center [956, 616] width 23 height 23
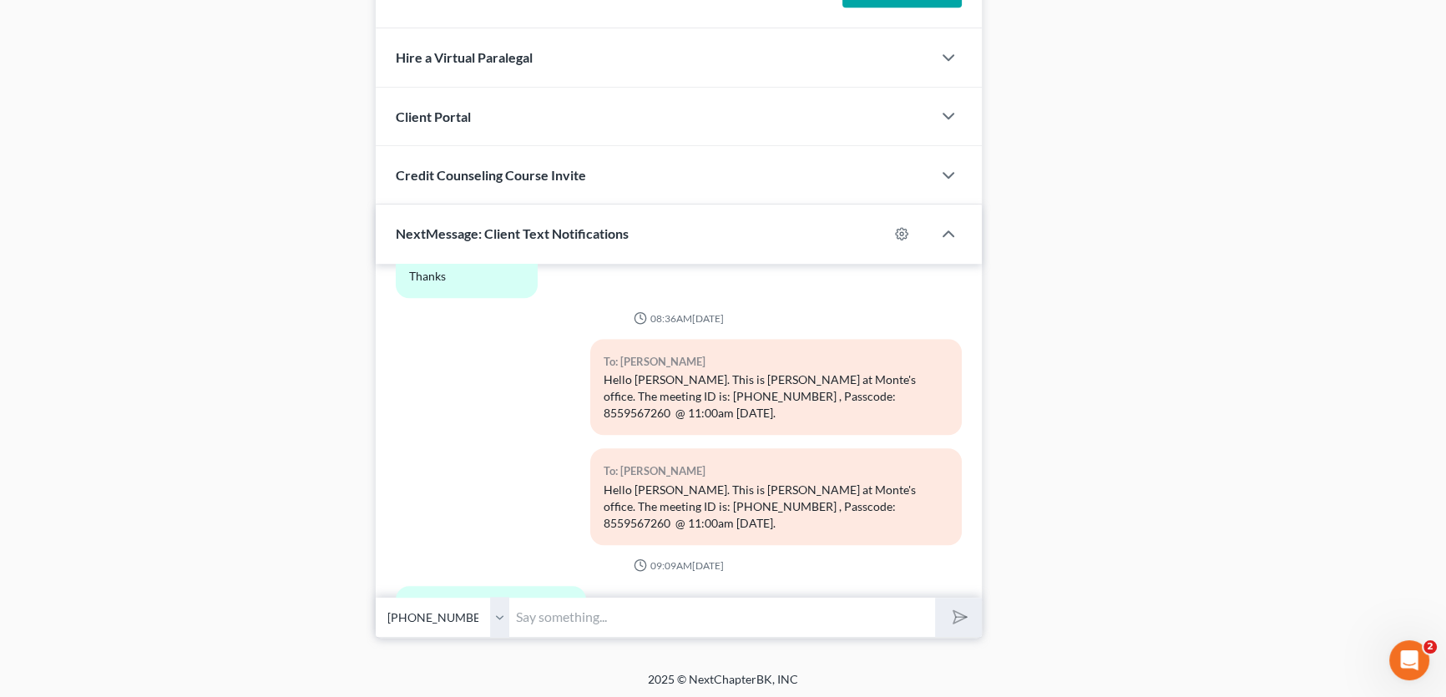
scroll to position [1953, 0]
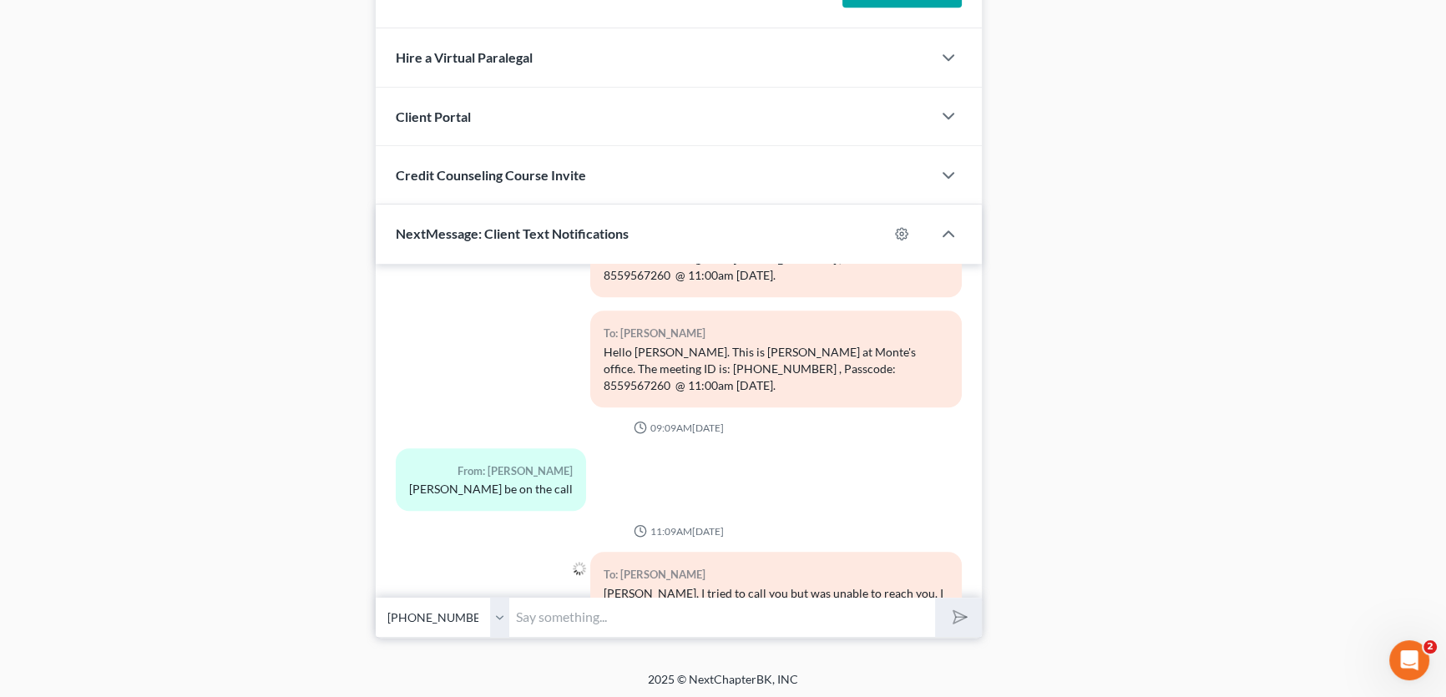
click at [552, 613] on input "text" at bounding box center [722, 617] width 426 height 41
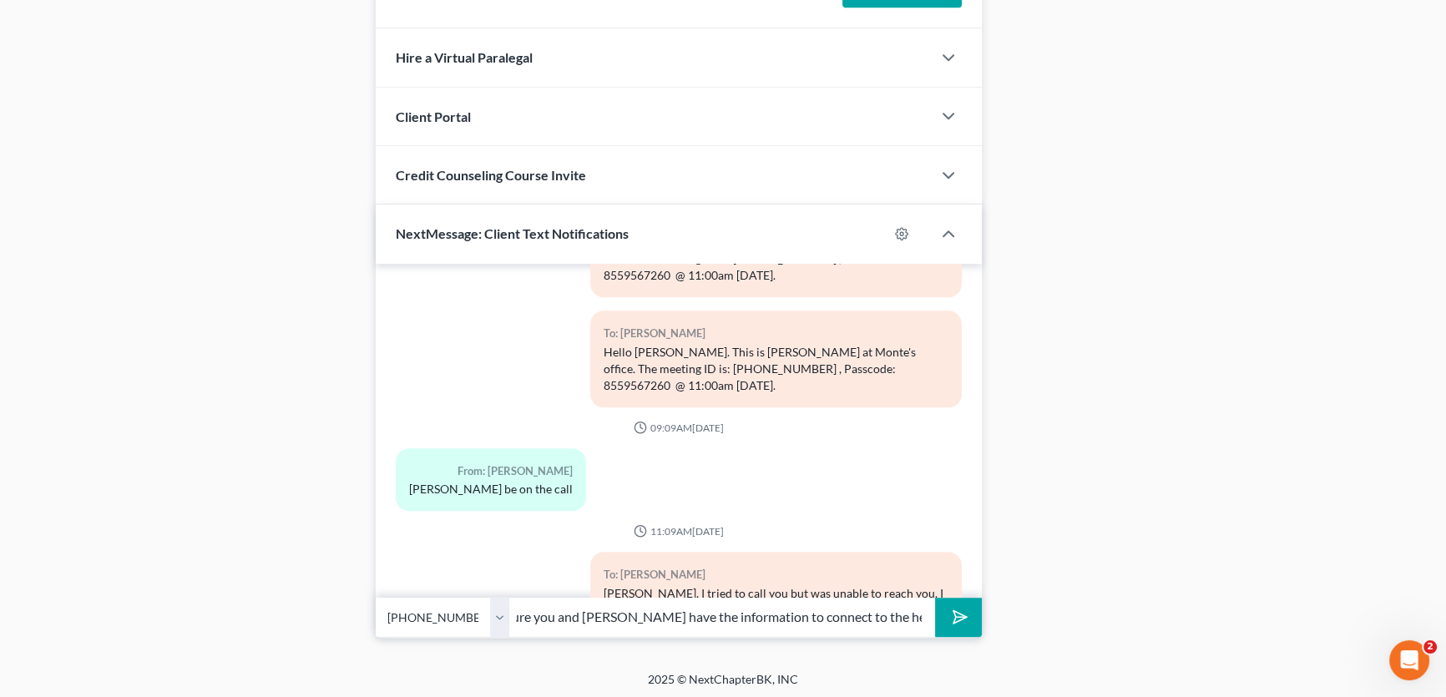
scroll to position [0, 488]
type input "[PERSON_NAME], I tried to call you but was unable to reach you. I wanted to mak…"
drag, startPoint x: 495, startPoint y: 612, endPoint x: 498, endPoint y: 631, distance: 19.5
click at [495, 612] on select "Select [PHONE_NUMBER] - [PERSON_NAME] [PHONE_NUMBER] - [PERSON_NAME]" at bounding box center [443, 617] width 134 height 41
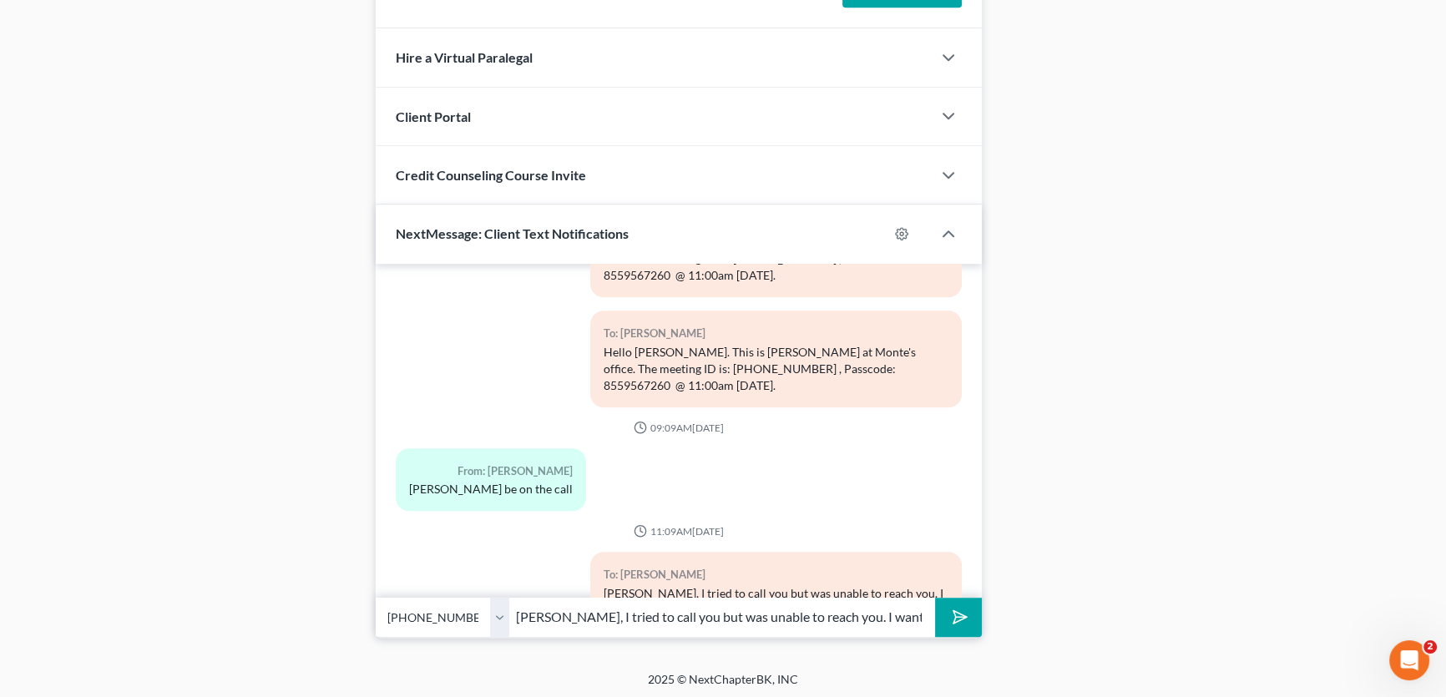
select select "0"
click at [376, 597] on select "Select [PHONE_NUMBER] - [PERSON_NAME] [PHONE_NUMBER] - [PERSON_NAME]" at bounding box center [443, 617] width 134 height 41
click at [960, 619] on icon "submit" at bounding box center [956, 616] width 23 height 23
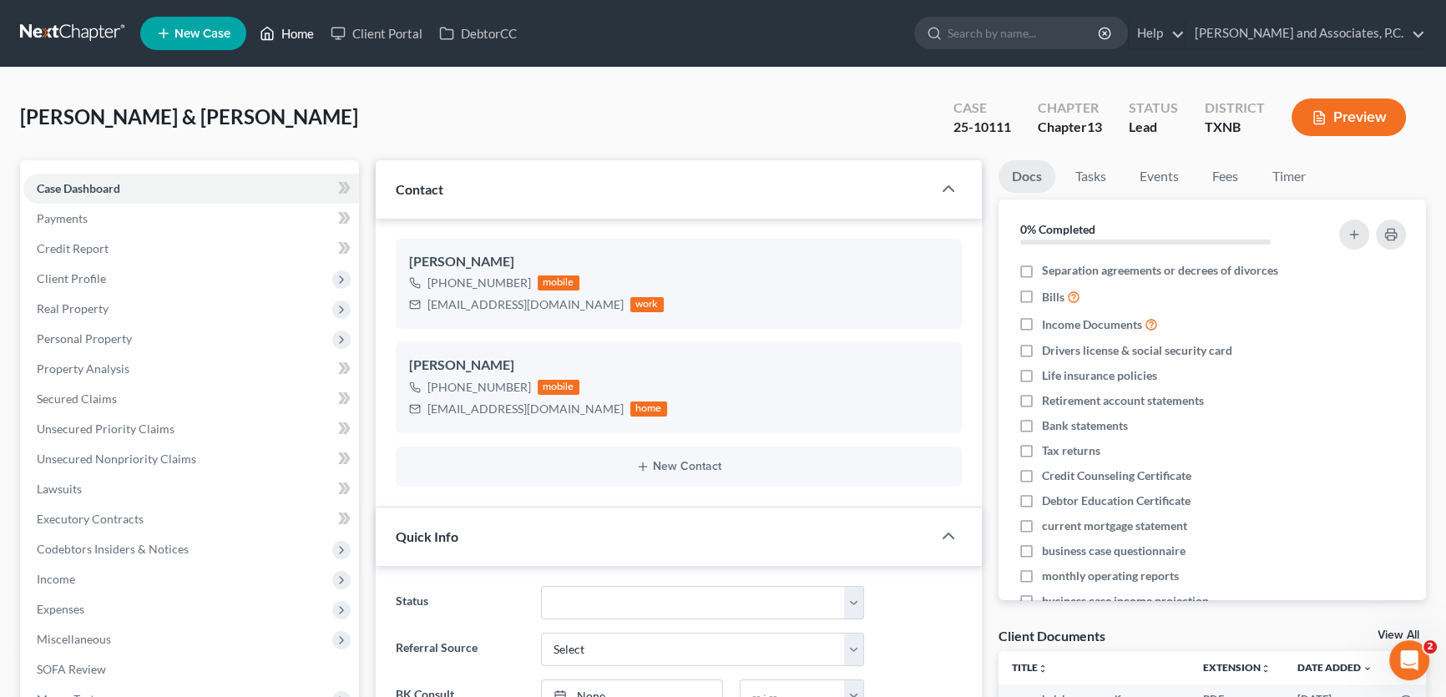
click at [306, 34] on link "Home" at bounding box center [286, 33] width 71 height 30
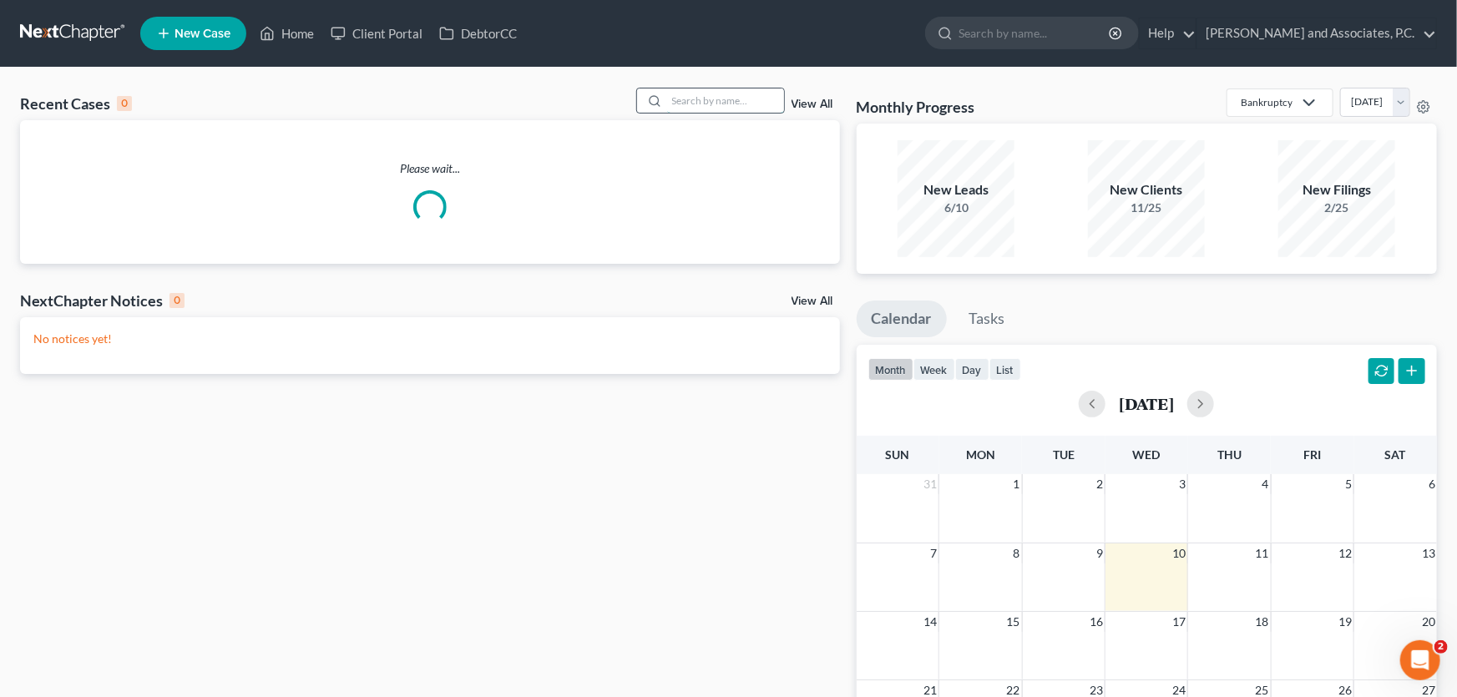
click at [699, 104] on input "search" at bounding box center [725, 100] width 117 height 24
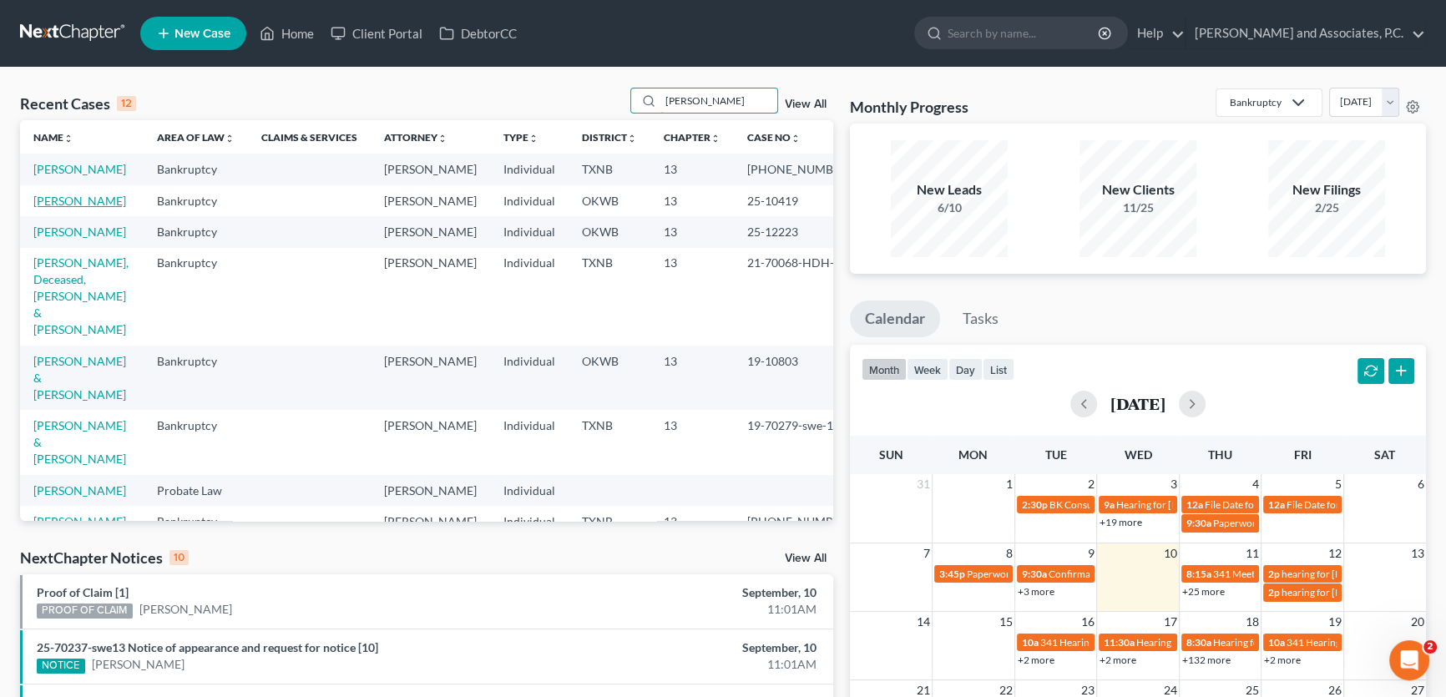
type input "[PERSON_NAME]"
click at [81, 208] on link "[PERSON_NAME]" at bounding box center [79, 201] width 93 height 14
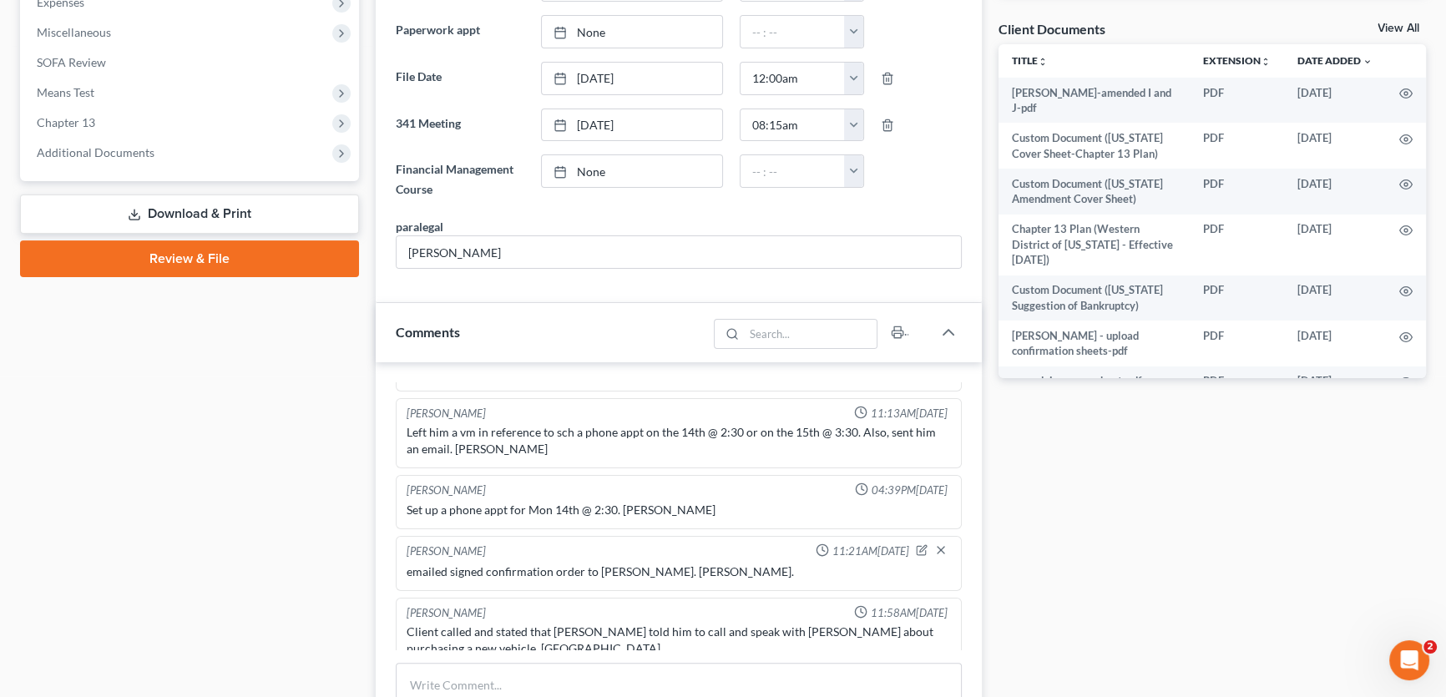
scroll to position [531, 0]
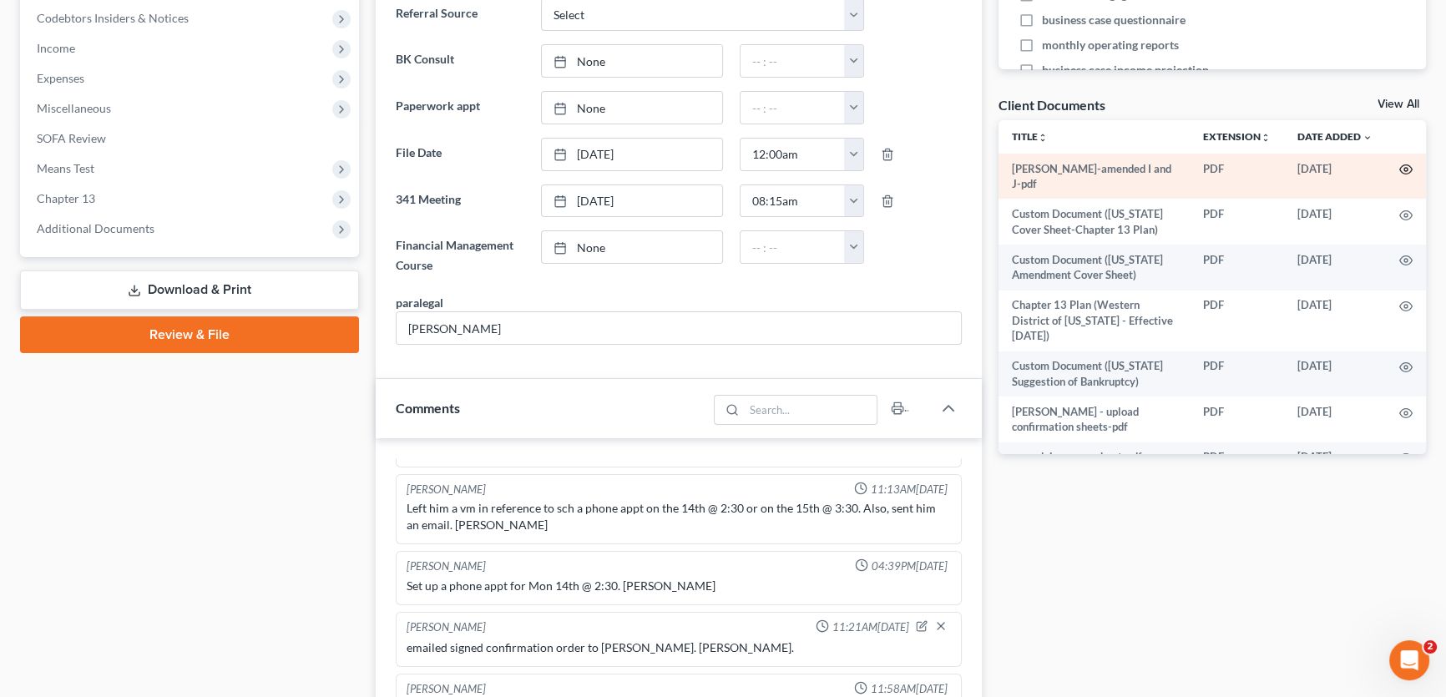
click at [1399, 169] on icon "button" at bounding box center [1405, 169] width 13 height 13
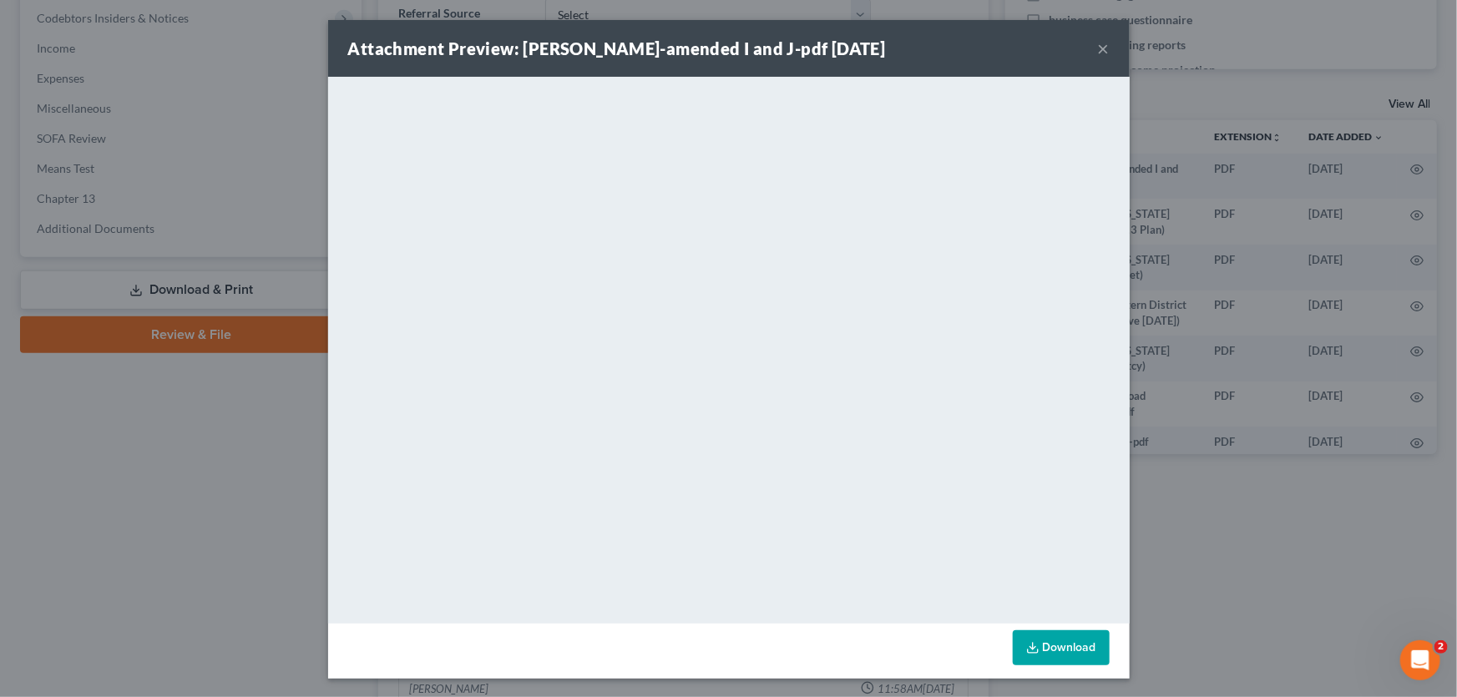
click at [1099, 49] on button "×" at bounding box center [1104, 48] width 12 height 20
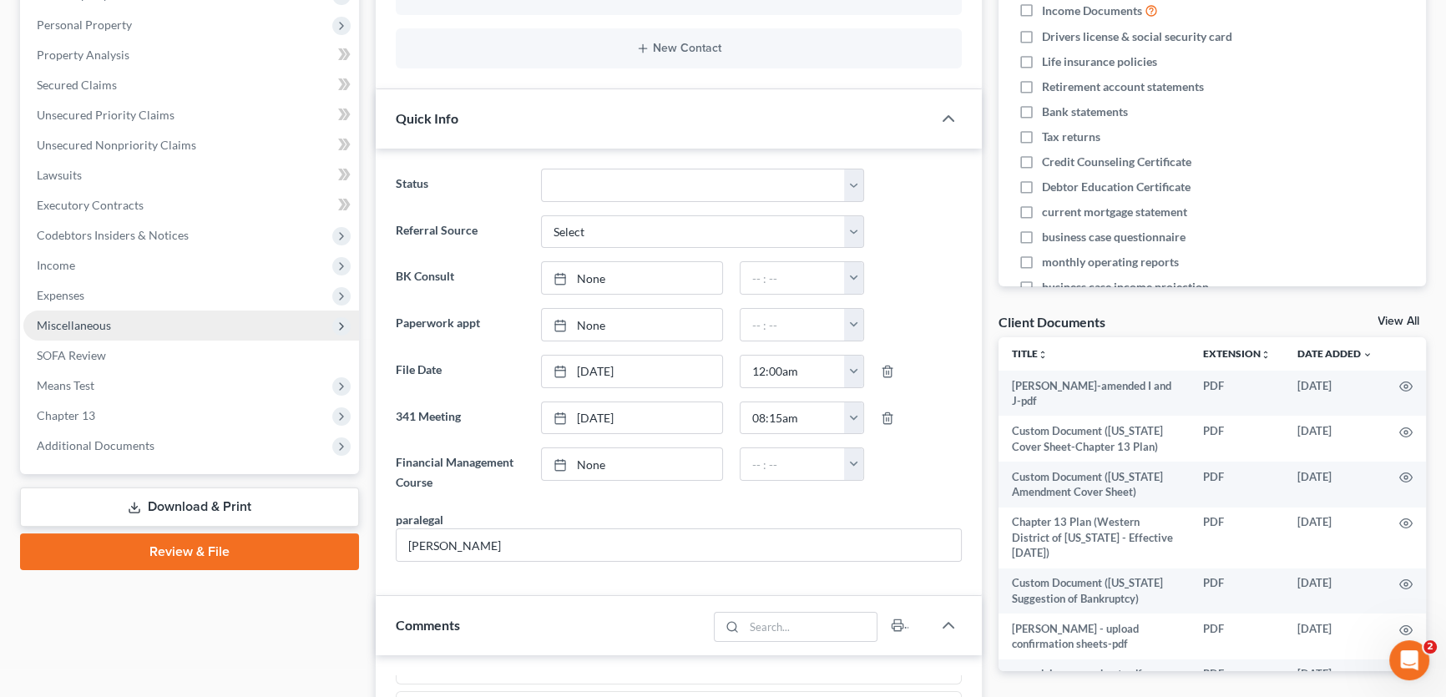
scroll to position [303, 0]
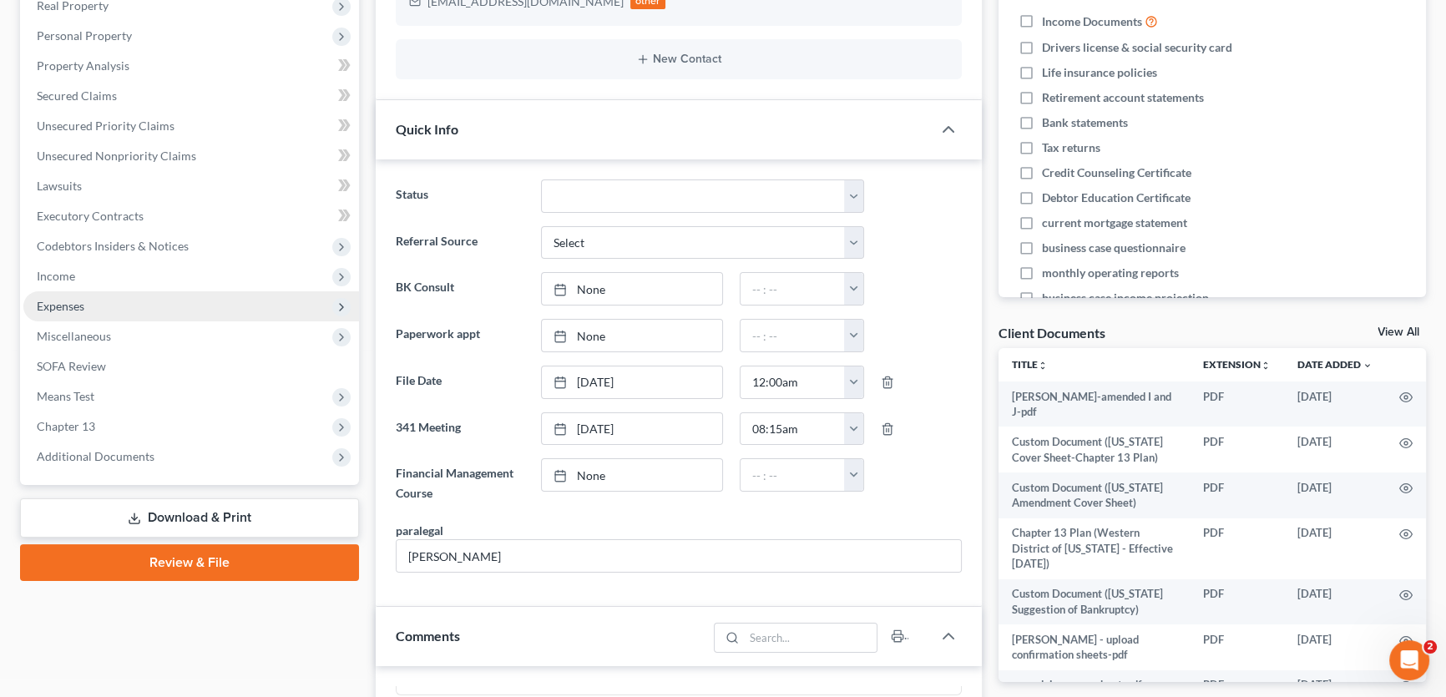
click at [74, 305] on span "Expenses" at bounding box center [61, 306] width 48 height 14
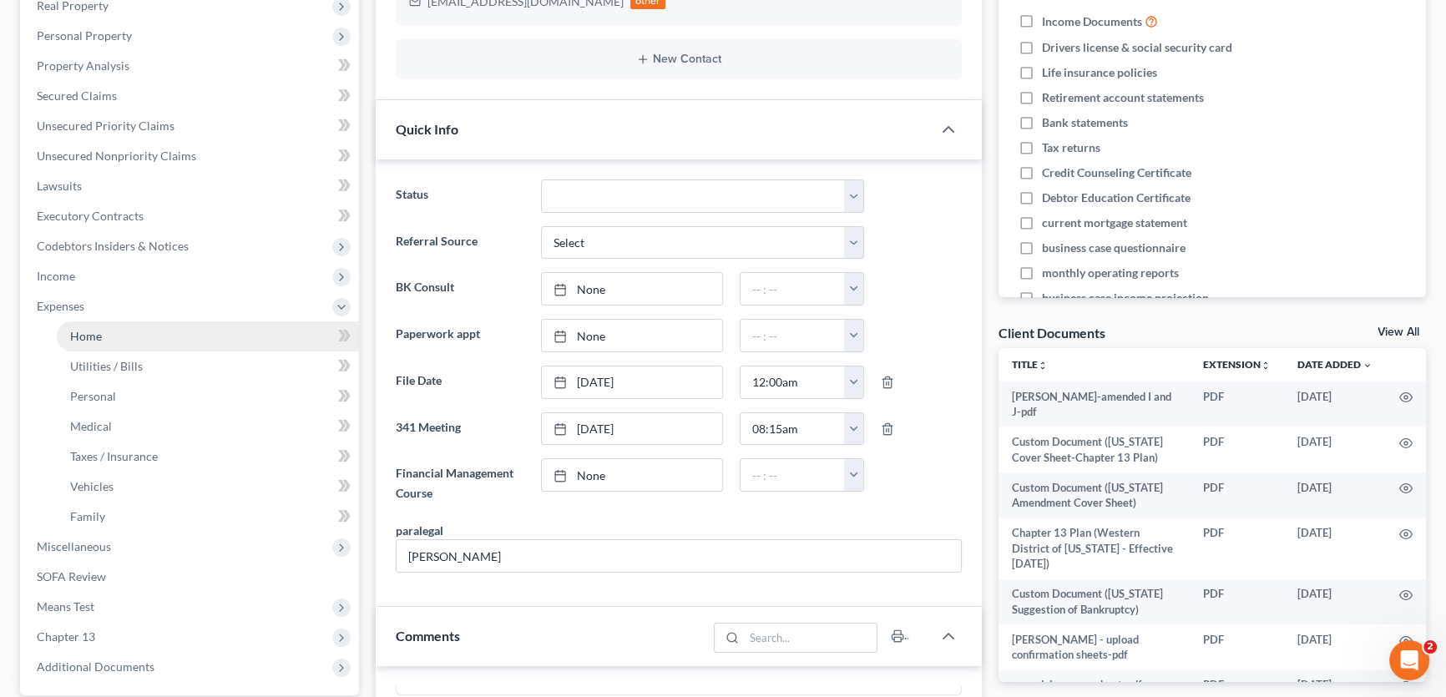
click at [76, 341] on link "Home" at bounding box center [208, 336] width 302 height 30
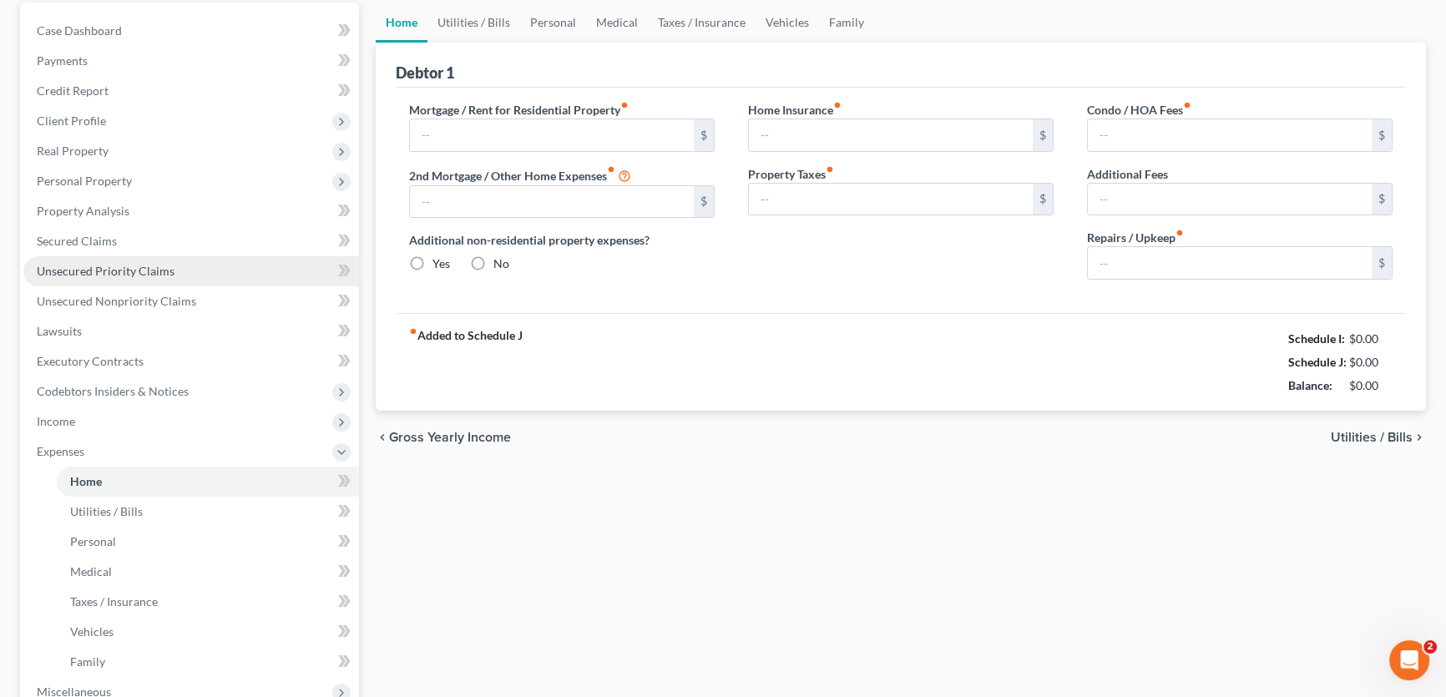
type input "800.00"
type input "0.00"
radio input "true"
type input "0.00"
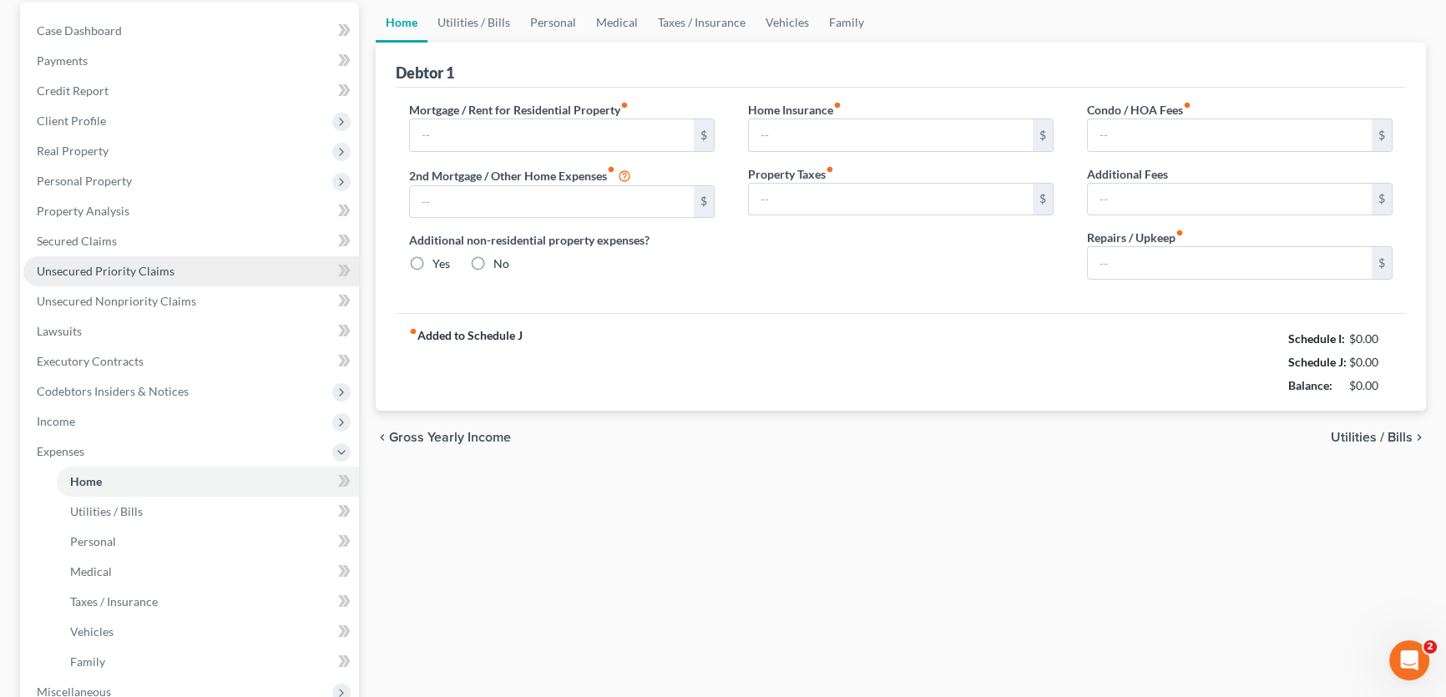
type input "0.00"
type input "50.00"
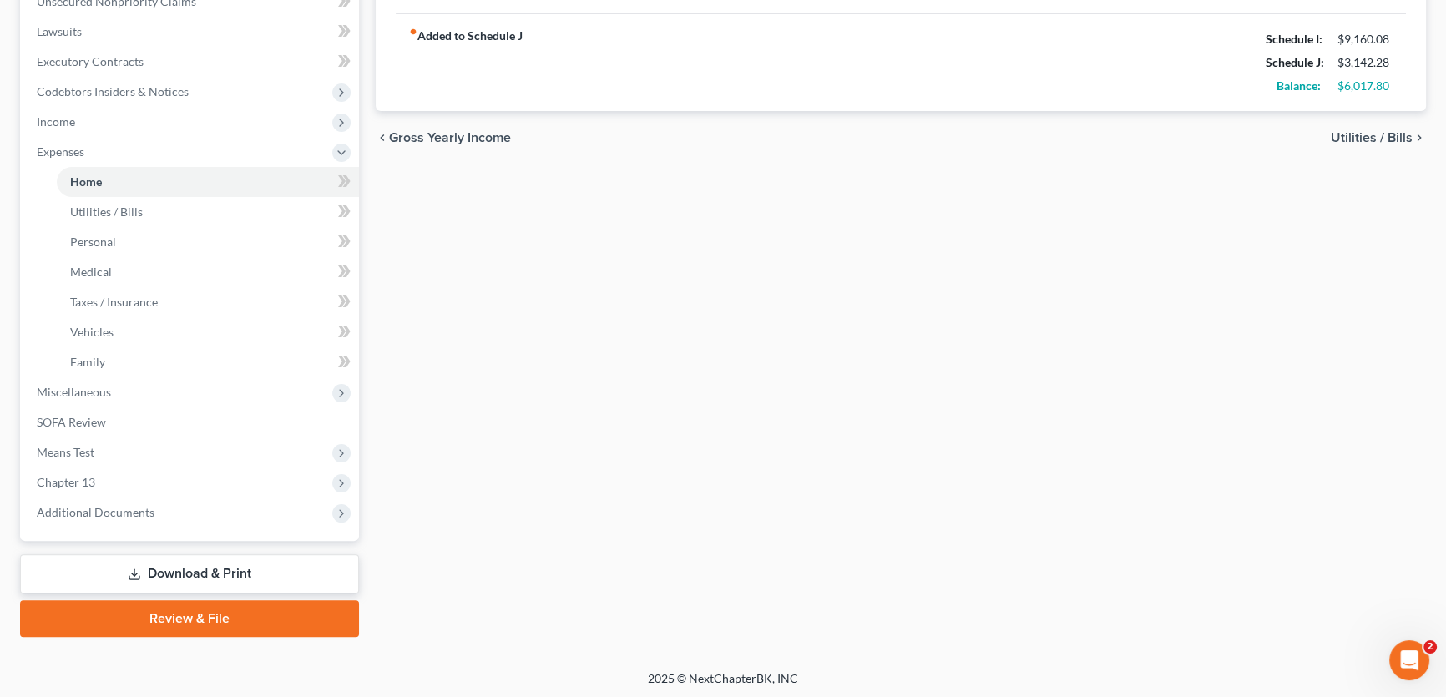
scroll to position [458, 0]
click at [104, 483] on span "Chapter 13" at bounding box center [191, 482] width 336 height 30
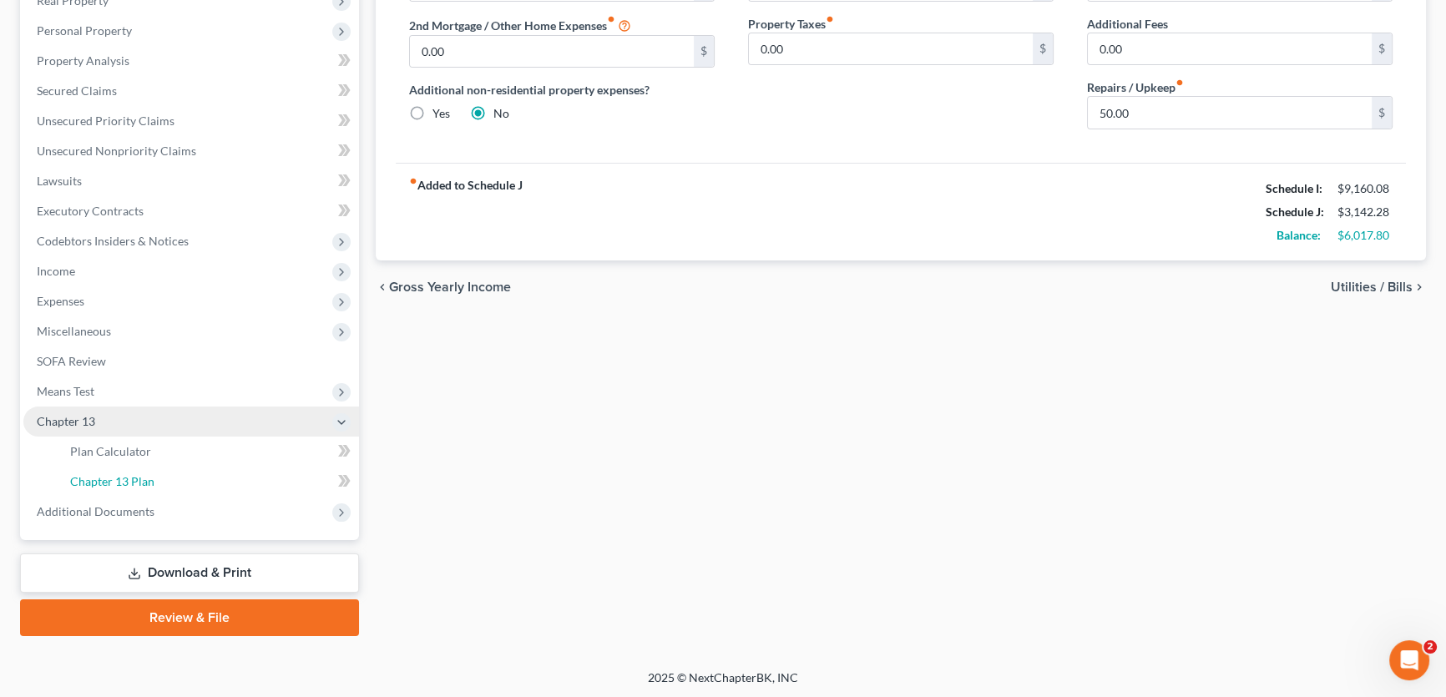
click at [104, 483] on span "Chapter 13 Plan" at bounding box center [112, 481] width 84 height 14
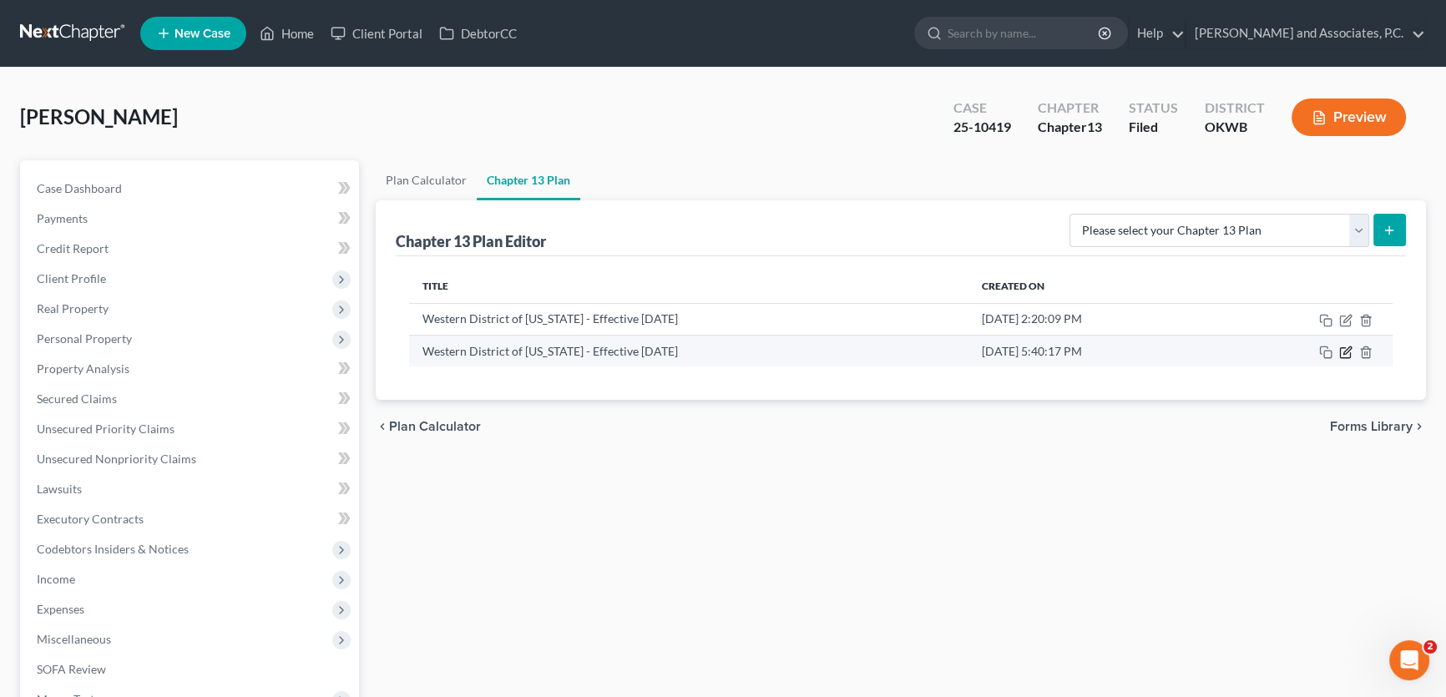
click at [1343, 351] on icon "button" at bounding box center [1345, 352] width 13 height 13
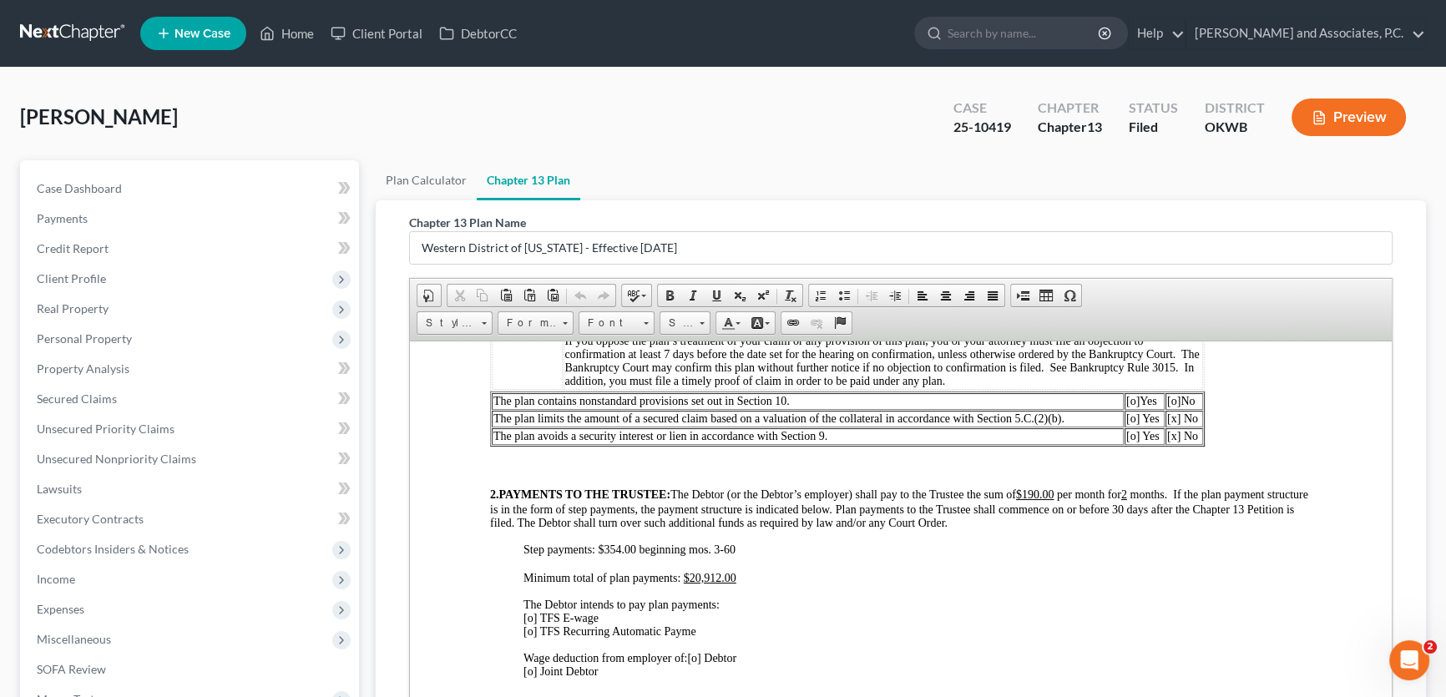
scroll to position [531, 0]
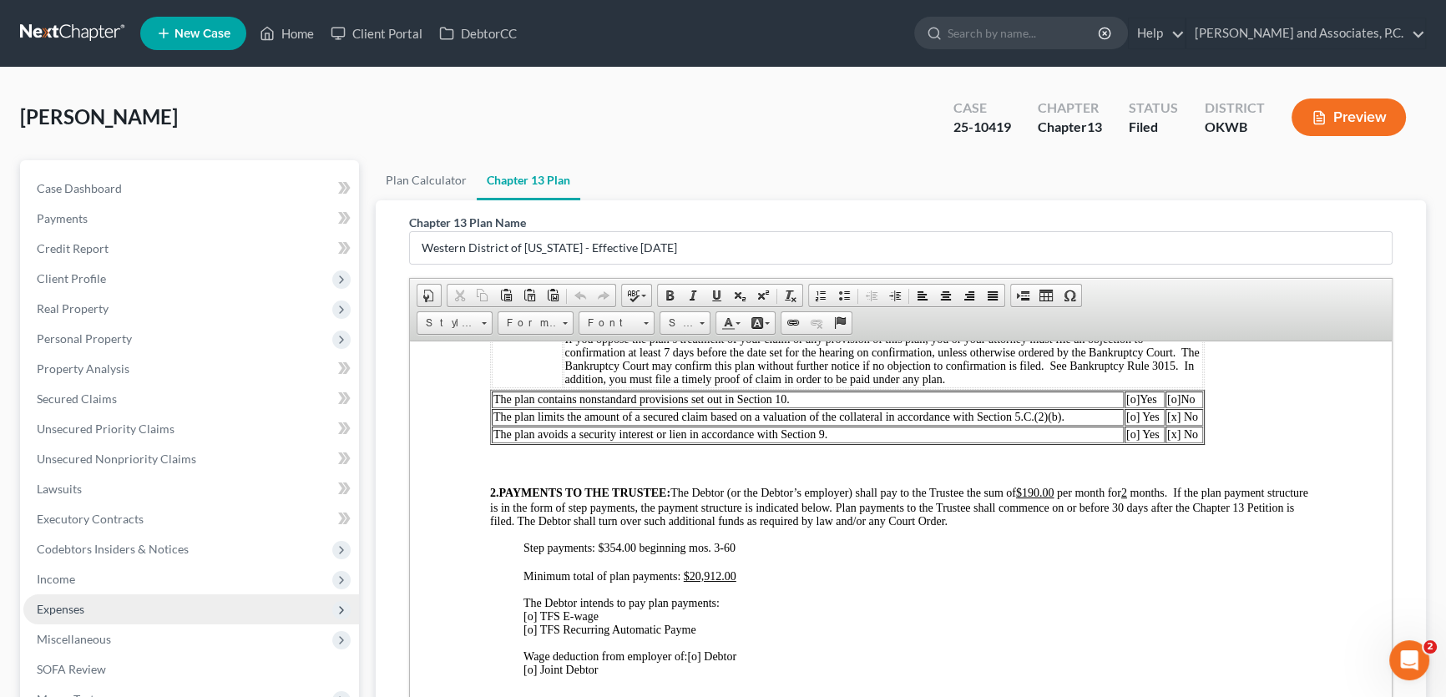
click at [78, 606] on span "Expenses" at bounding box center [61, 609] width 48 height 14
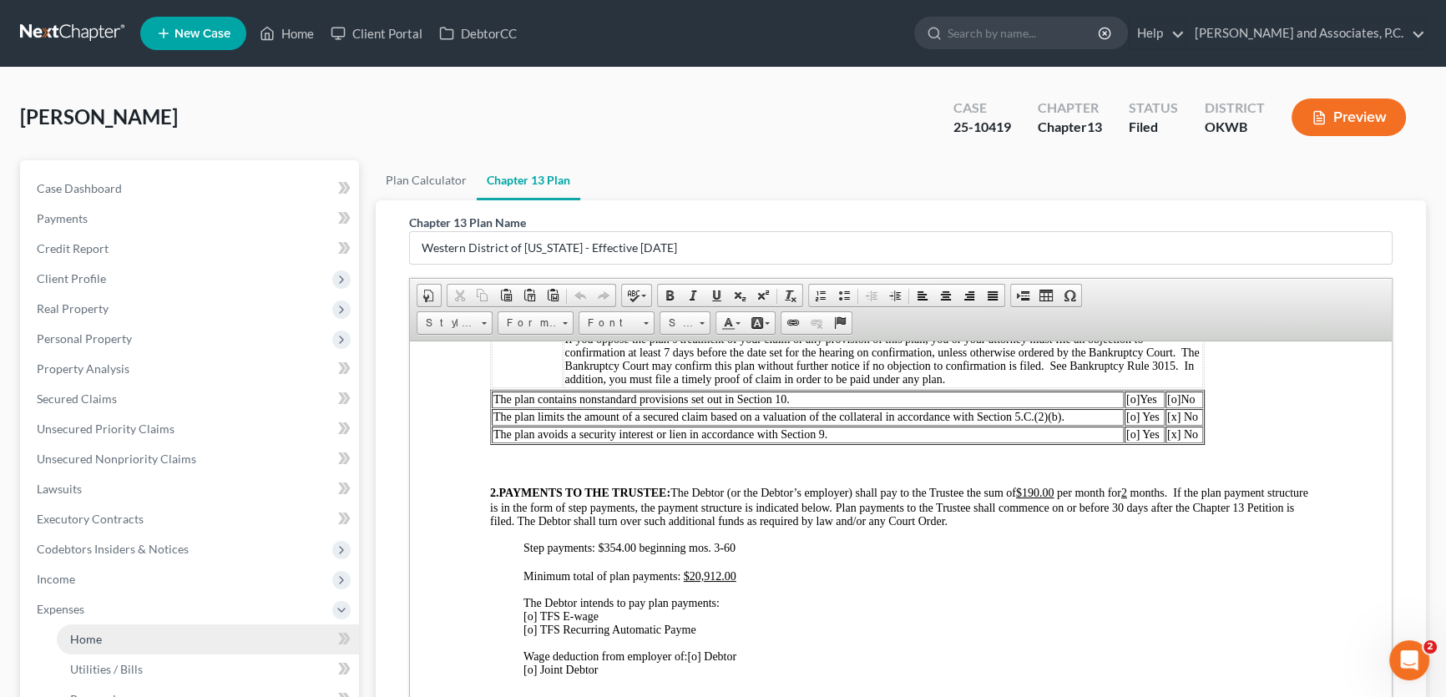
click at [79, 640] on span "Home" at bounding box center [86, 639] width 32 height 14
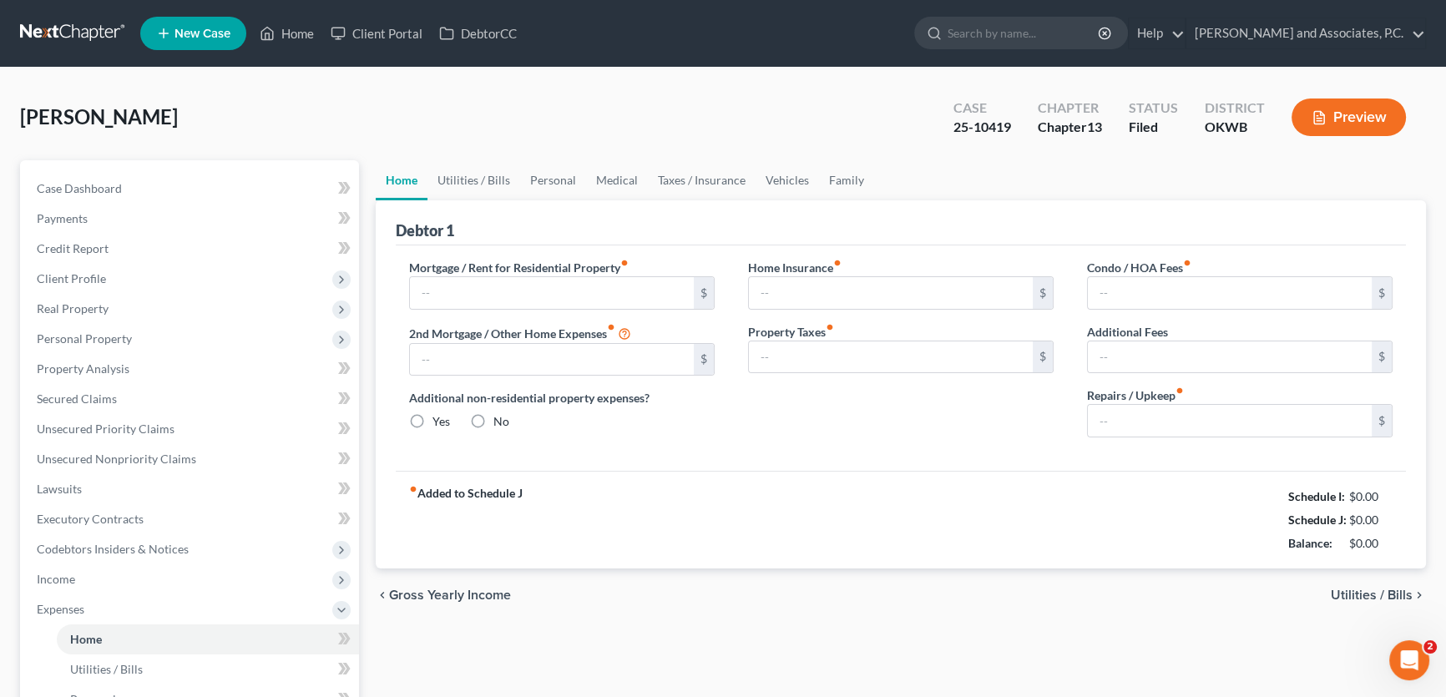
type input "800.00"
type input "0.00"
radio input "true"
type input "0.00"
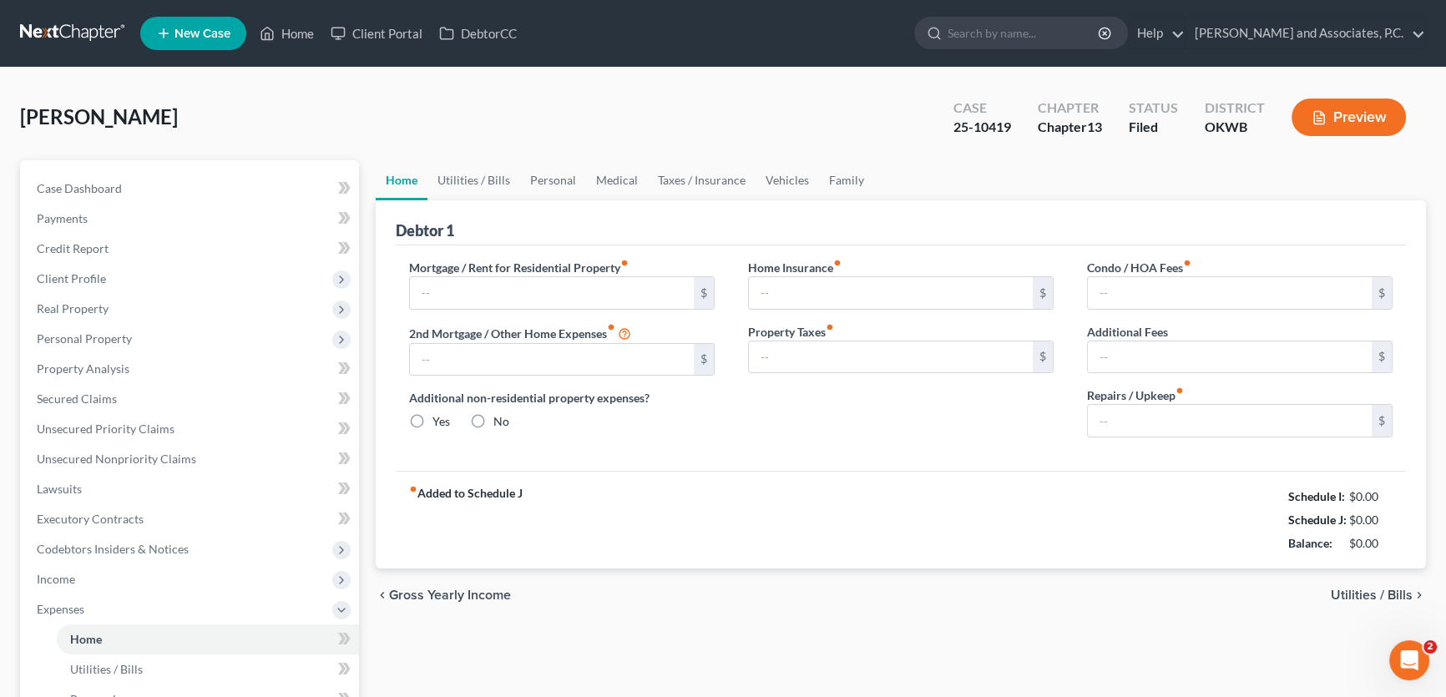
type input "0.00"
type input "50.00"
click at [791, 175] on link "Vehicles" at bounding box center [786, 180] width 63 height 40
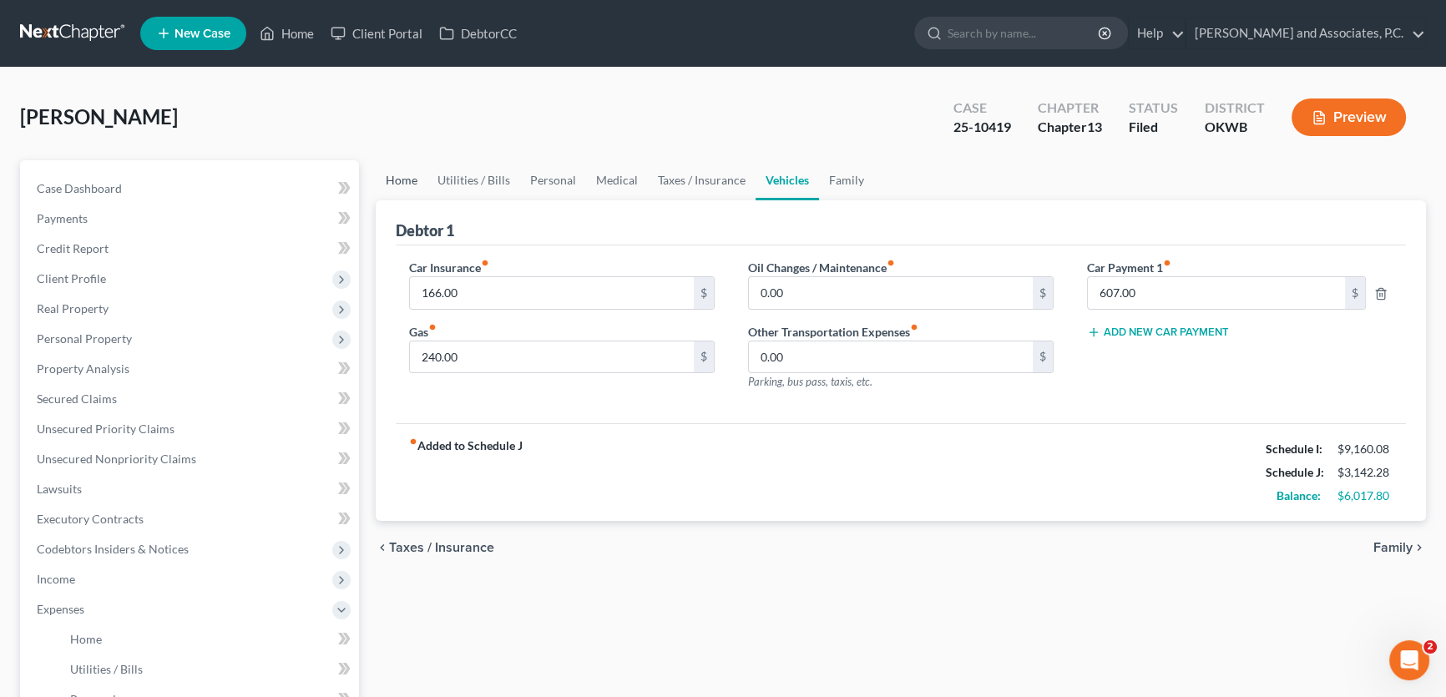
click at [389, 177] on link "Home" at bounding box center [402, 180] width 52 height 40
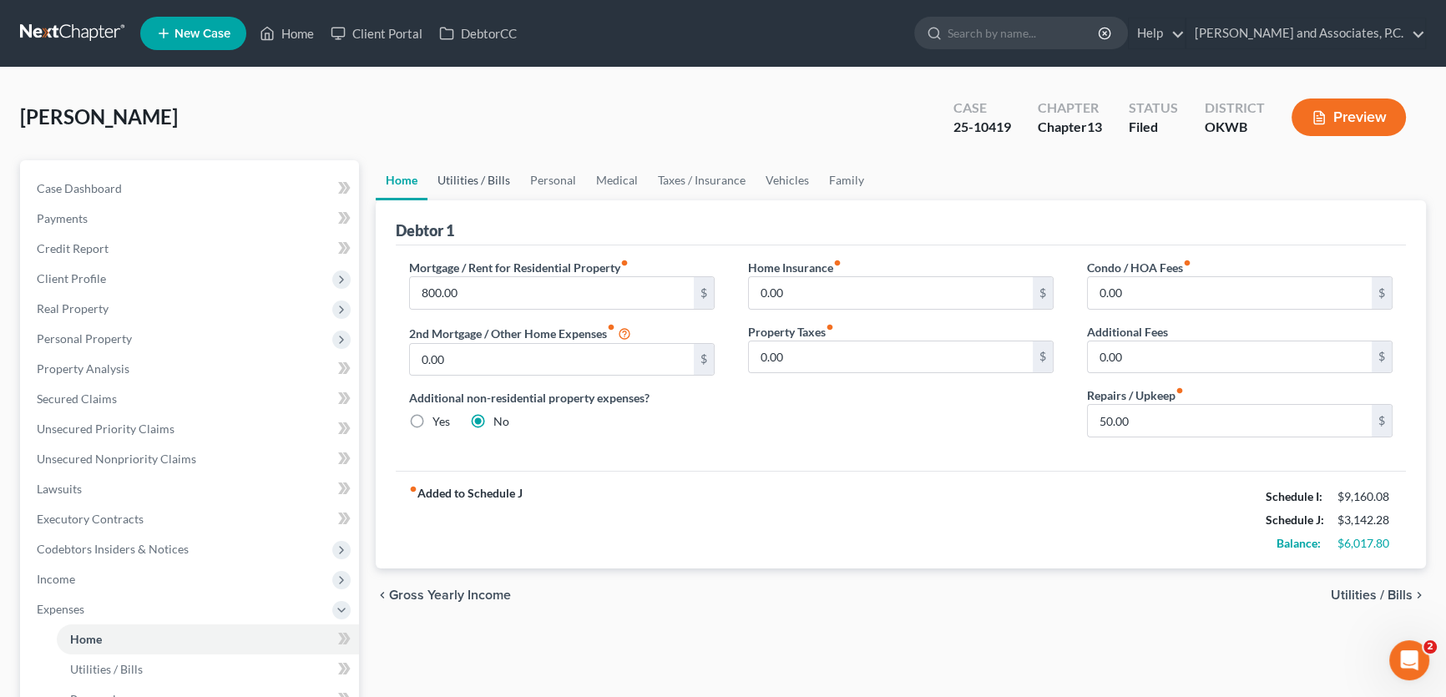
click at [474, 175] on link "Utilities / Bills" at bounding box center [473, 180] width 93 height 40
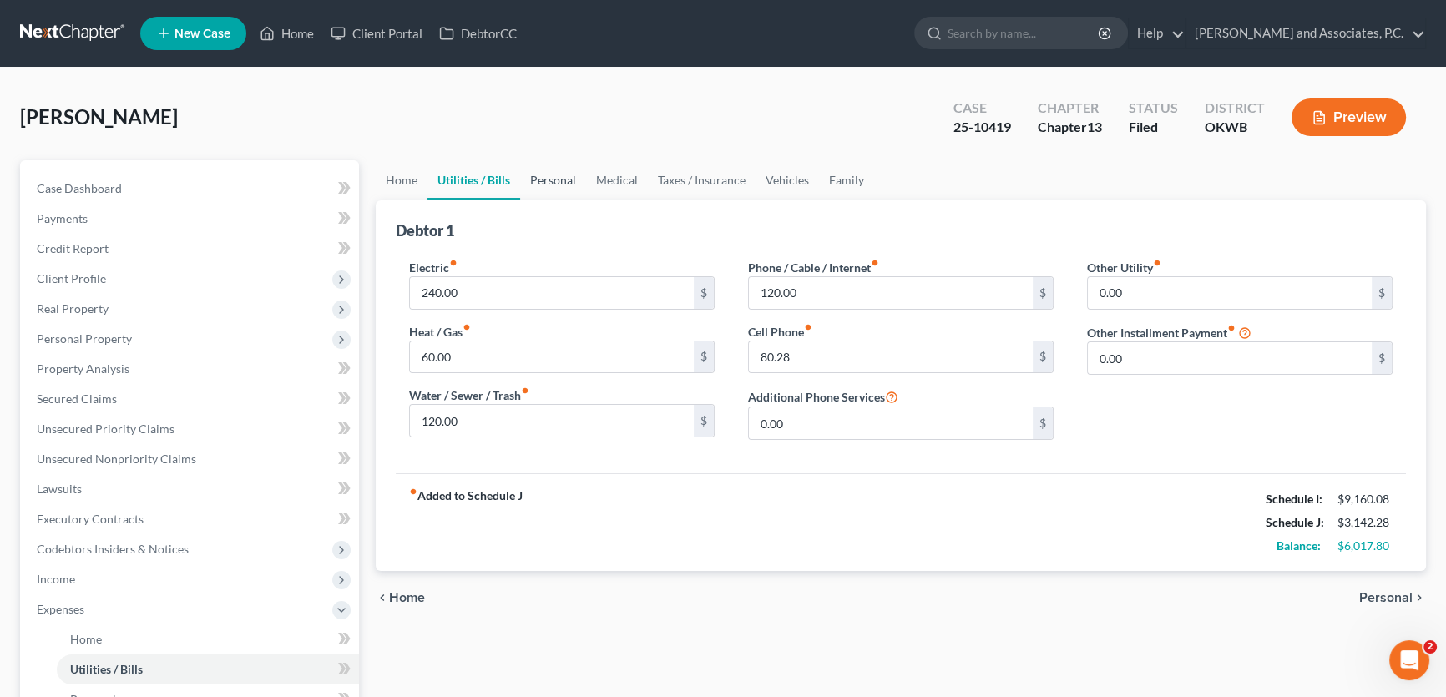
click at [551, 175] on link "Personal" at bounding box center [553, 180] width 66 height 40
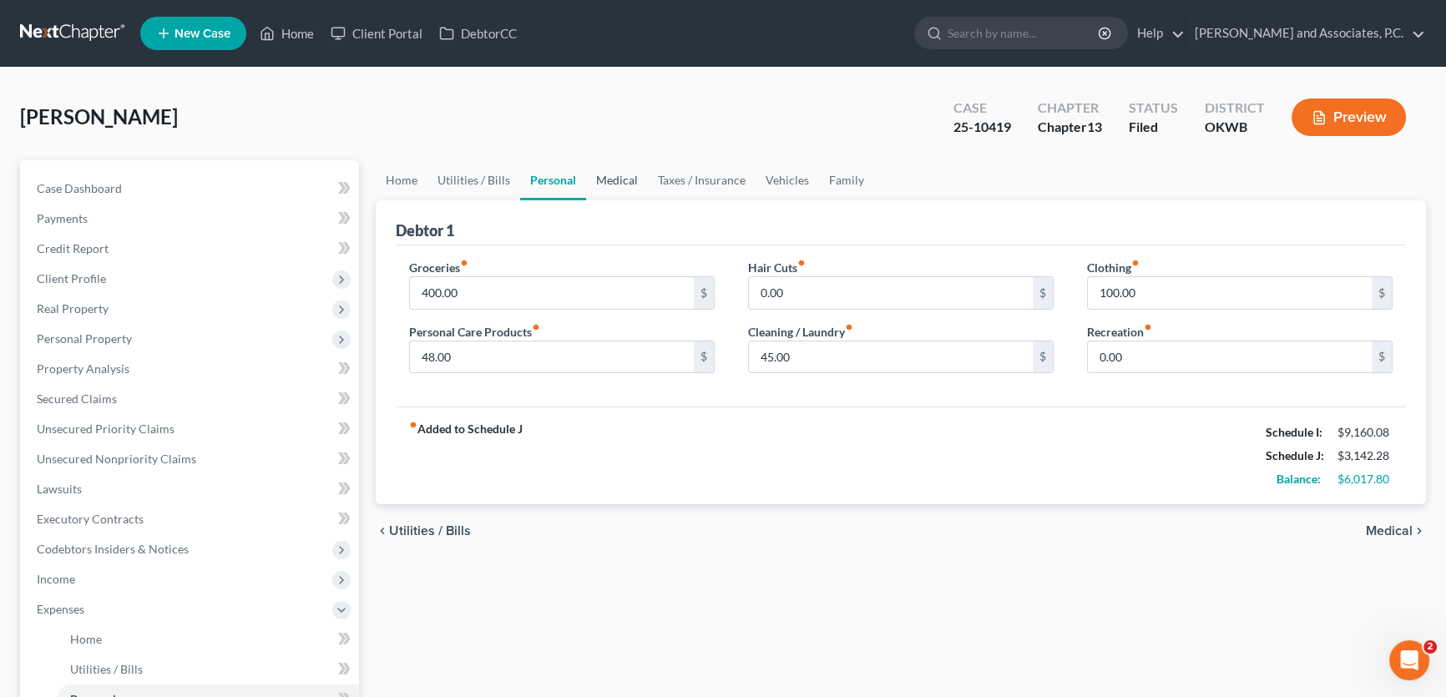
click at [622, 176] on link "Medical" at bounding box center [617, 180] width 62 height 40
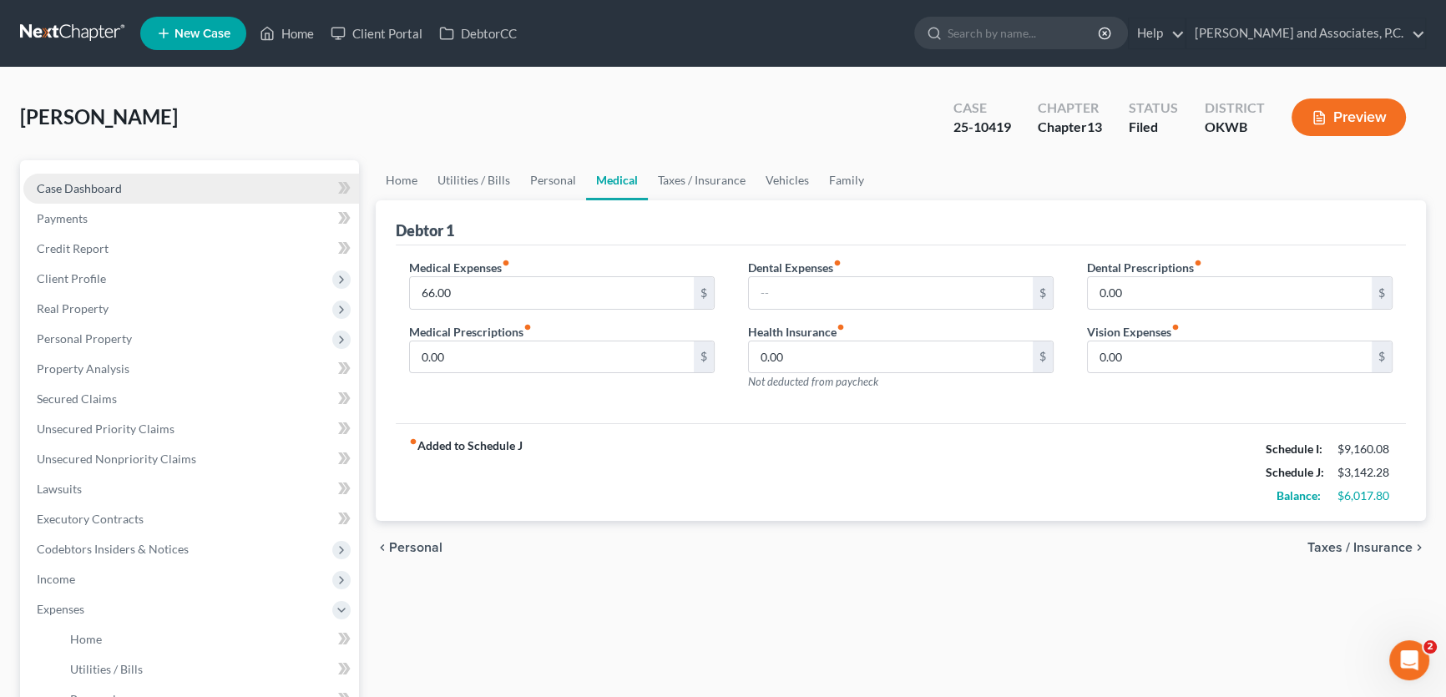
click at [110, 187] on span "Case Dashboard" at bounding box center [79, 188] width 85 height 14
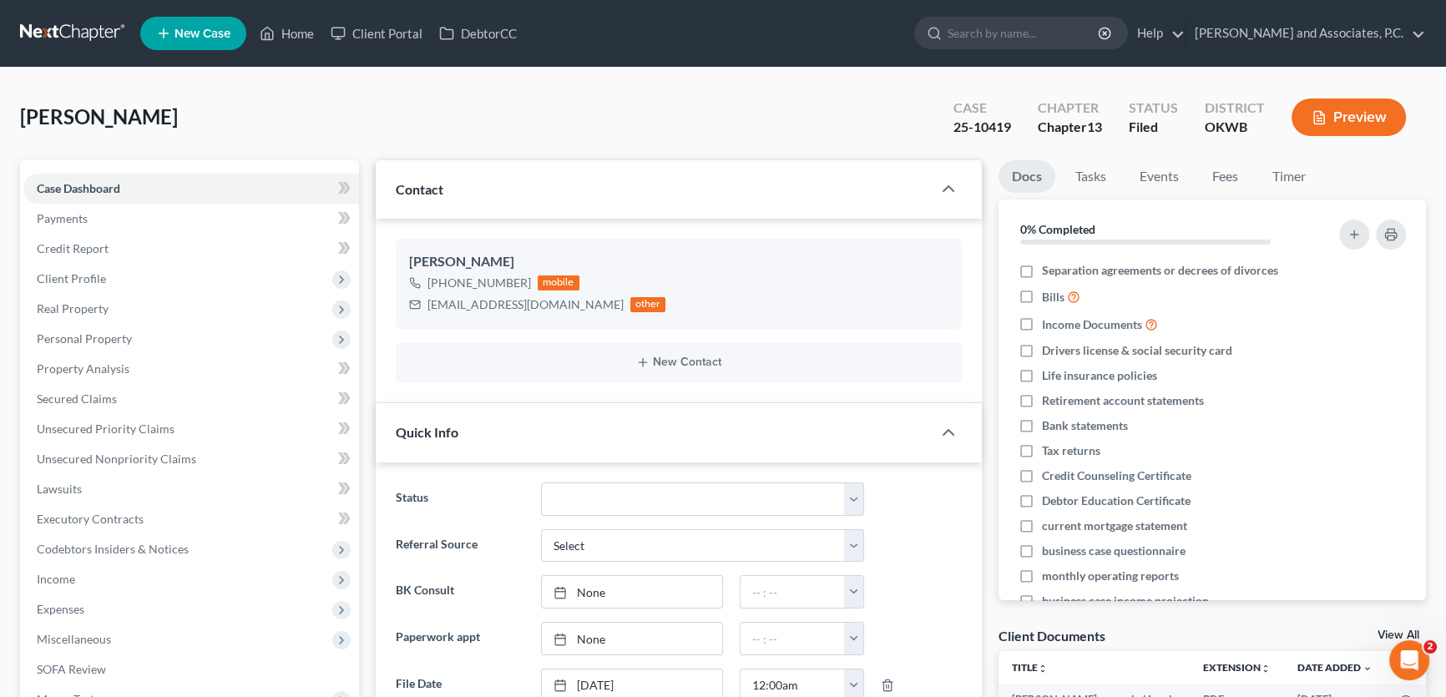
scroll to position [455, 0]
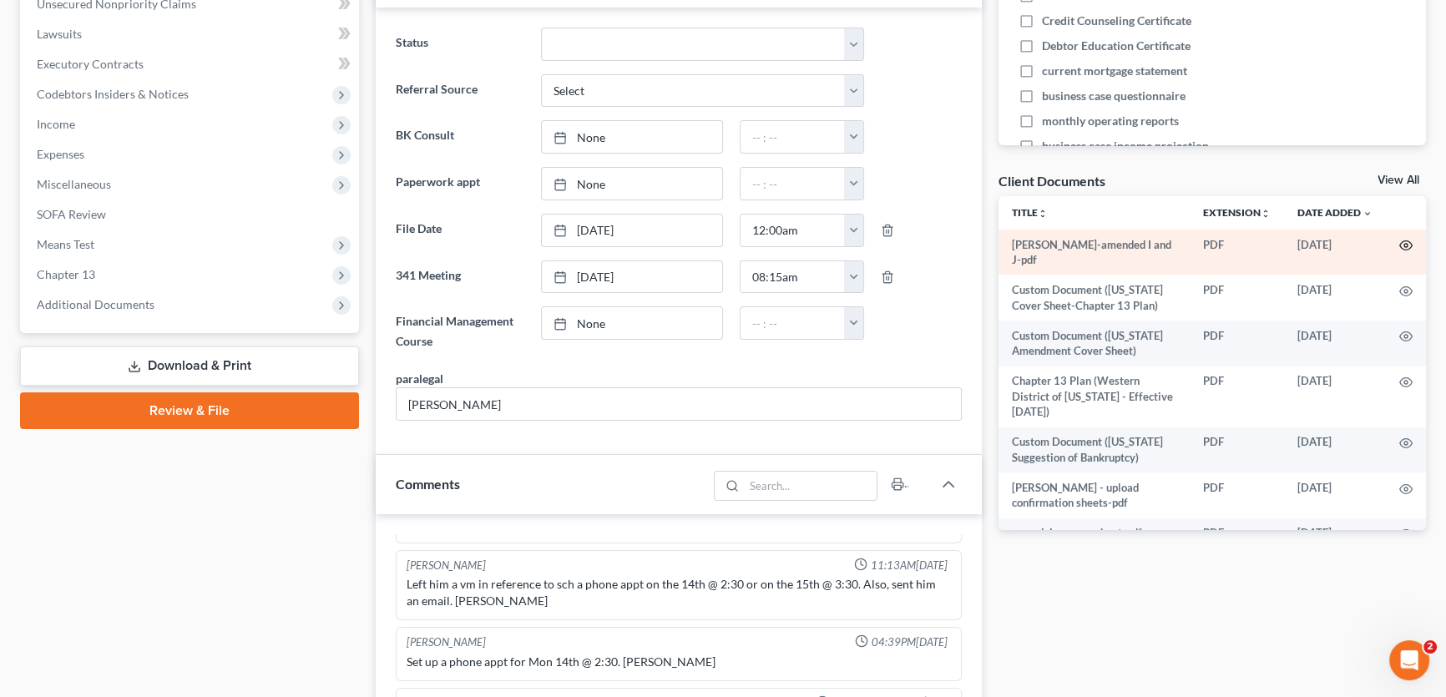
click at [1399, 242] on icon "button" at bounding box center [1405, 245] width 13 height 13
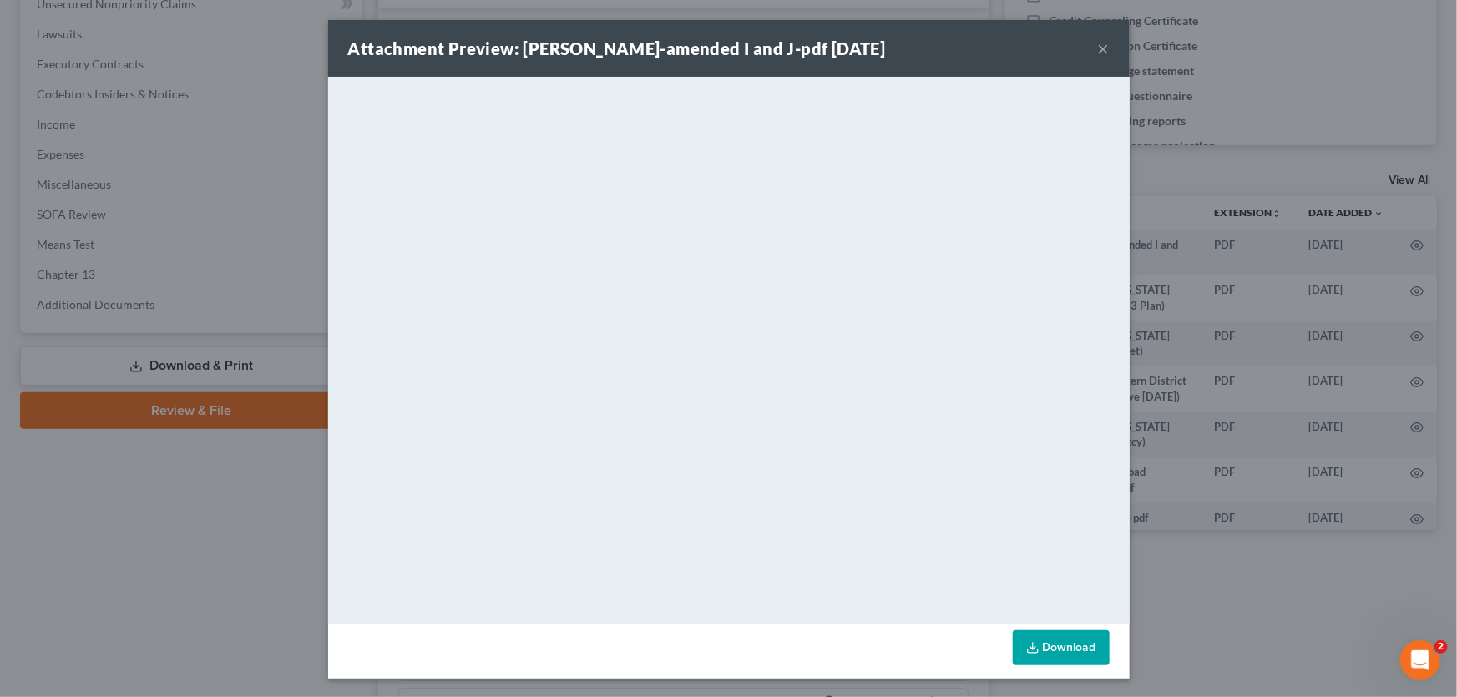
drag, startPoint x: 1102, startPoint y: 50, endPoint x: 273, endPoint y: 315, distance: 870.2
click at [1102, 50] on button "×" at bounding box center [1104, 48] width 12 height 20
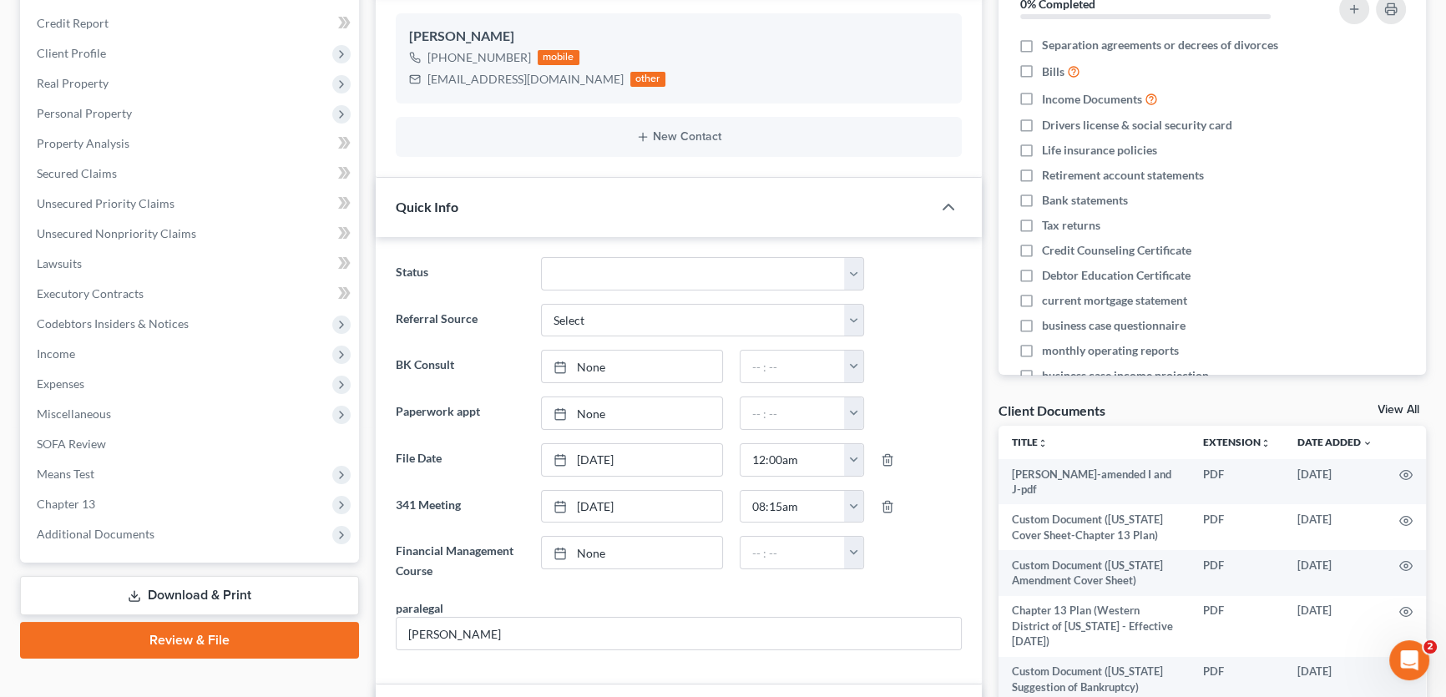
scroll to position [0, 0]
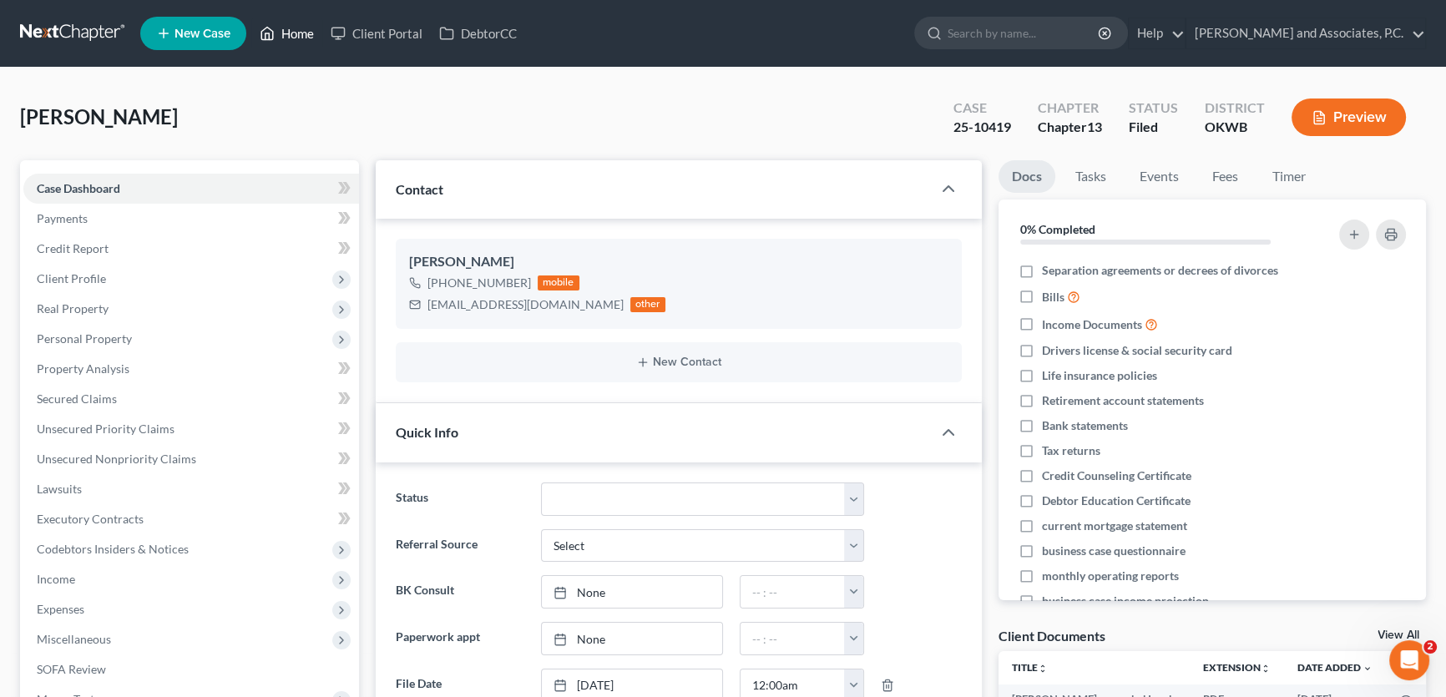
click at [296, 33] on link "Home" at bounding box center [286, 33] width 71 height 30
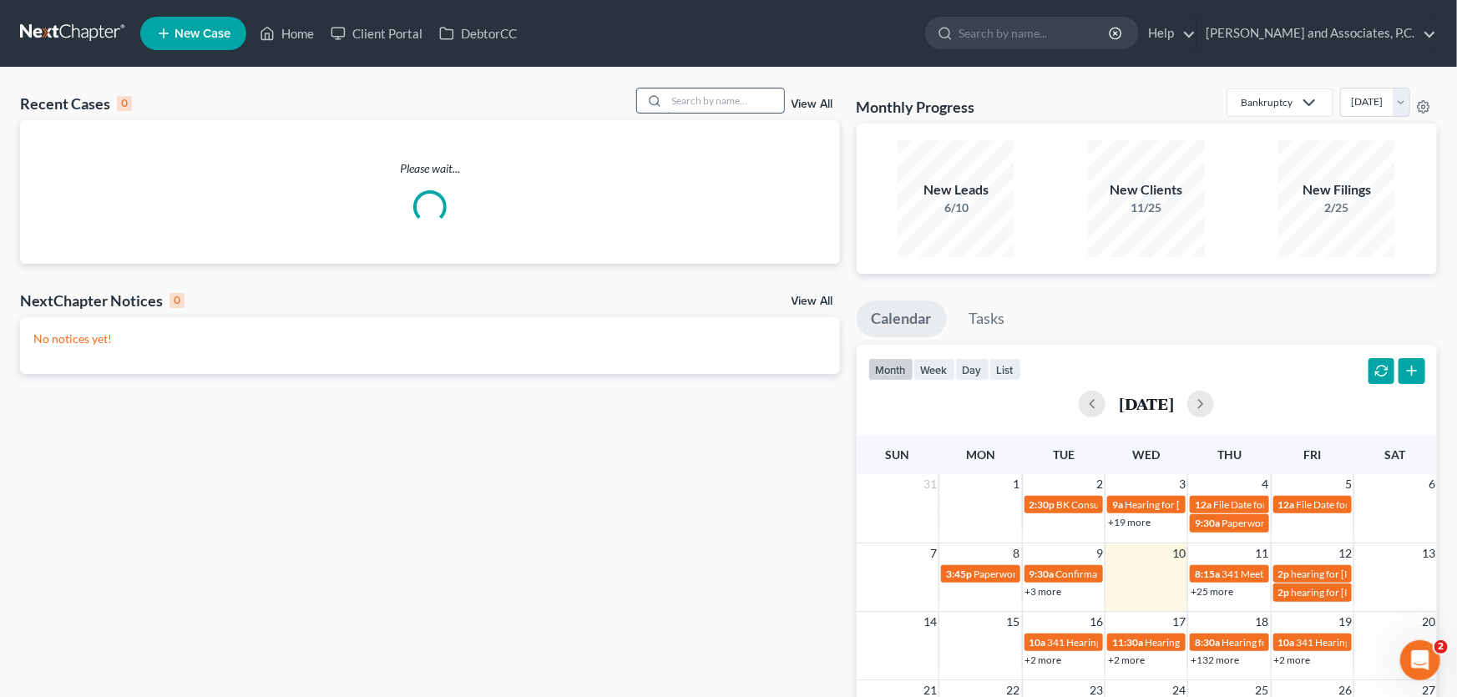
click at [700, 95] on input "search" at bounding box center [725, 100] width 117 height 24
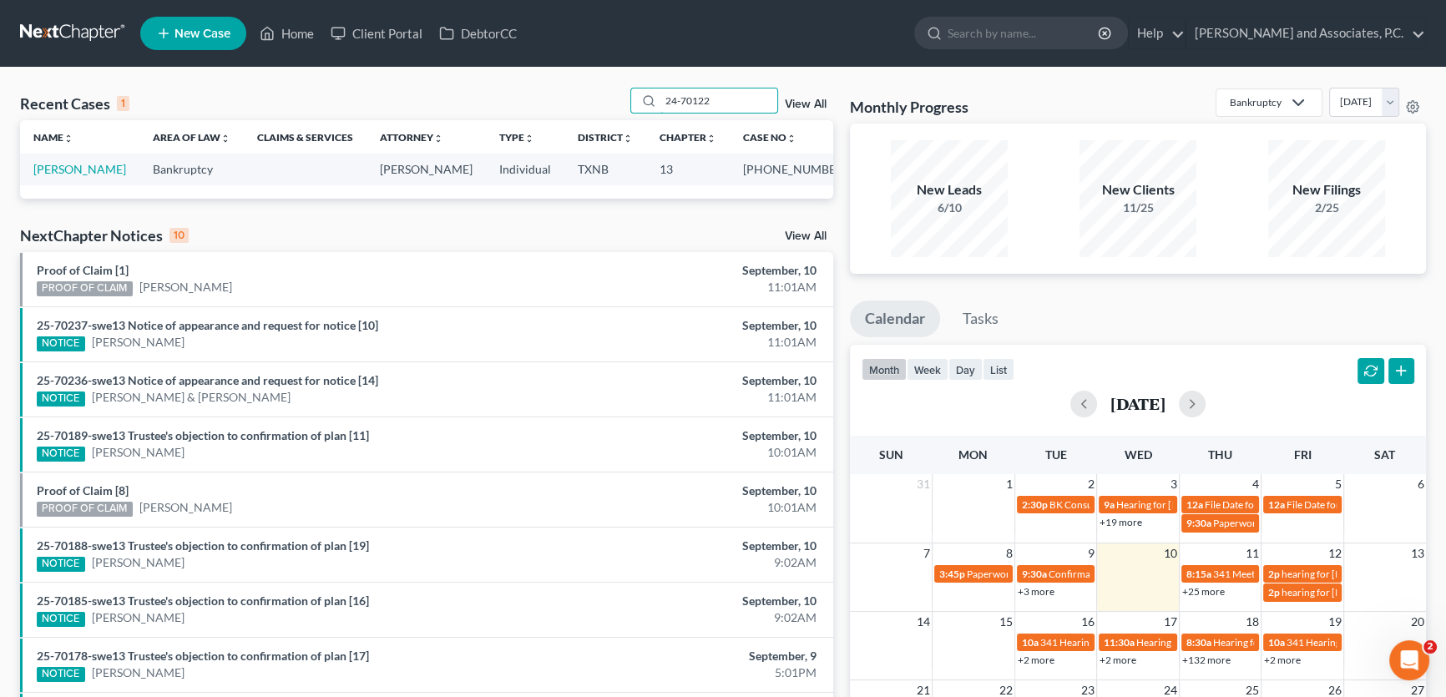
type input "24-70122"
drag, startPoint x: 711, startPoint y: 103, endPoint x: 601, endPoint y: 111, distance: 110.5
click at [601, 111] on div "Recent Cases 1 24-70122 View All" at bounding box center [426, 104] width 813 height 33
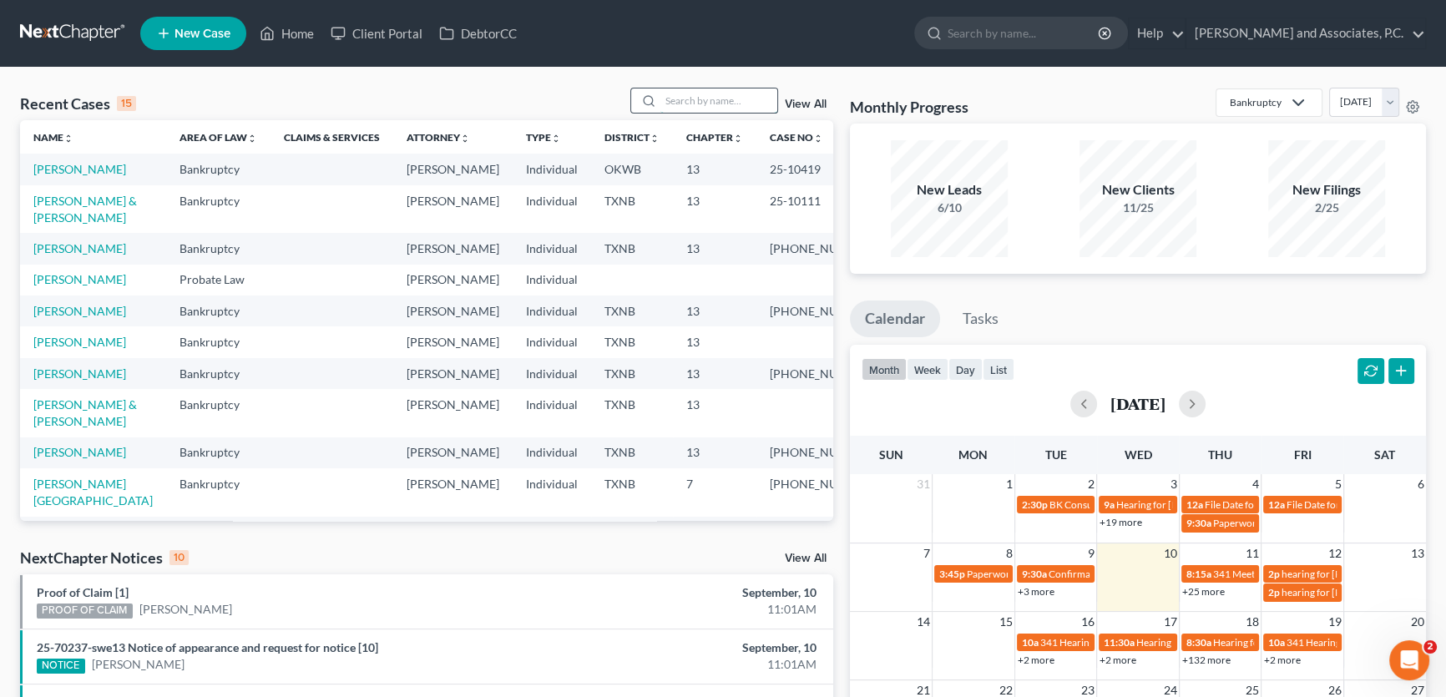
click at [664, 101] on input "search" at bounding box center [718, 100] width 117 height 24
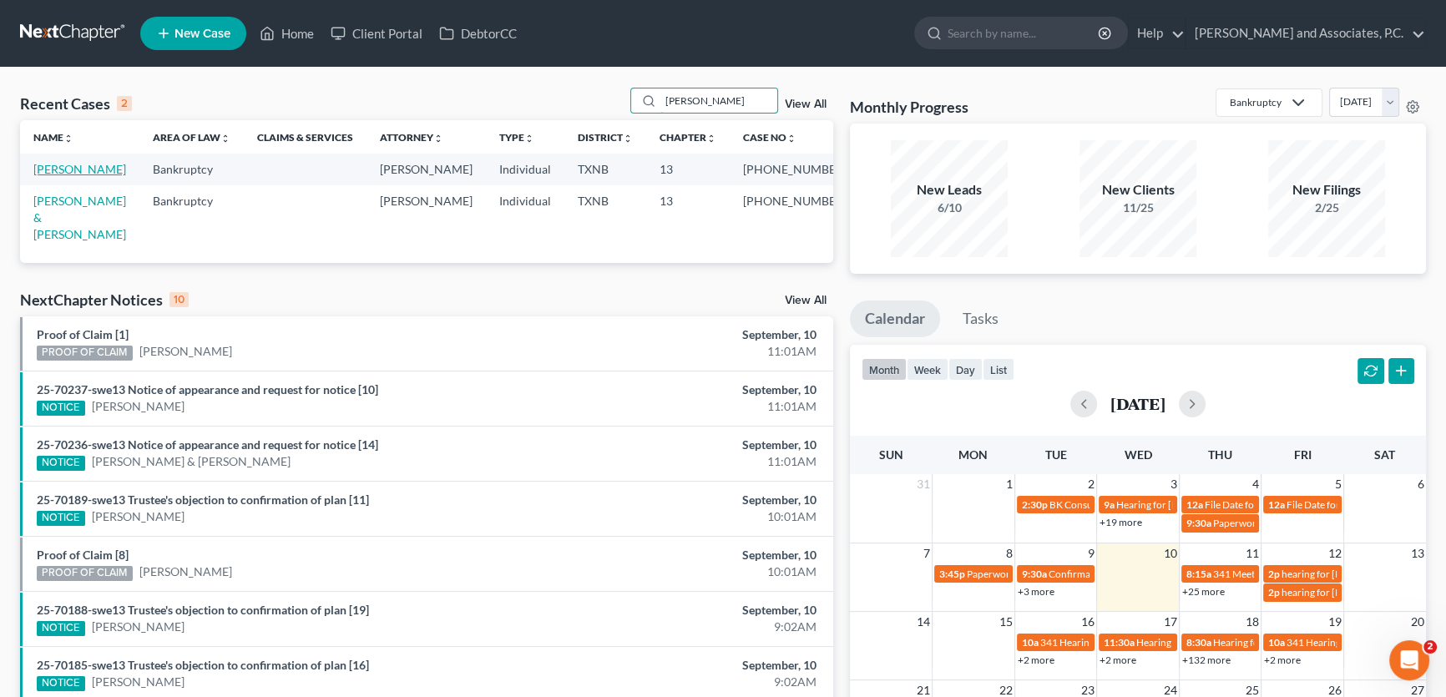
type input "[PERSON_NAME]"
click at [104, 169] on link "[PERSON_NAME]" at bounding box center [79, 169] width 93 height 14
select select "1"
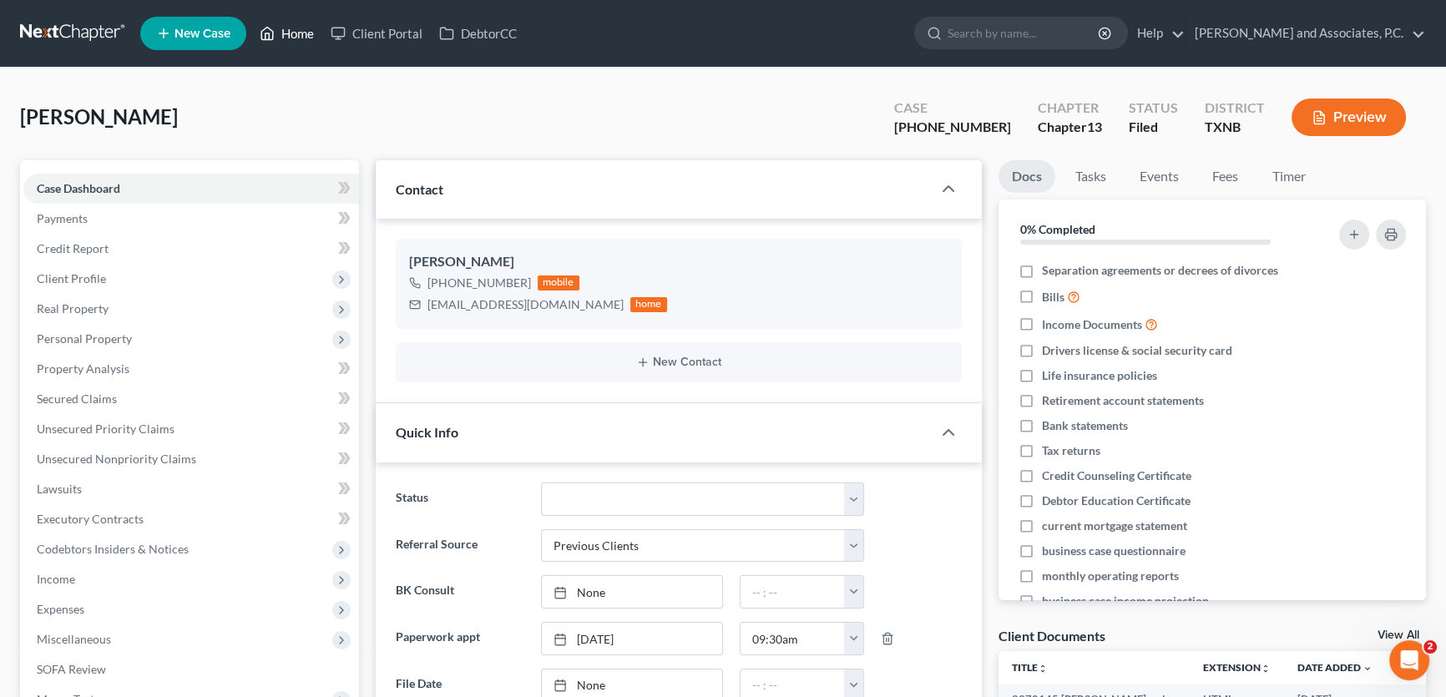
drag, startPoint x: 298, startPoint y: 28, endPoint x: 8, endPoint y: 80, distance: 294.4
click at [298, 28] on link "Home" at bounding box center [286, 33] width 71 height 30
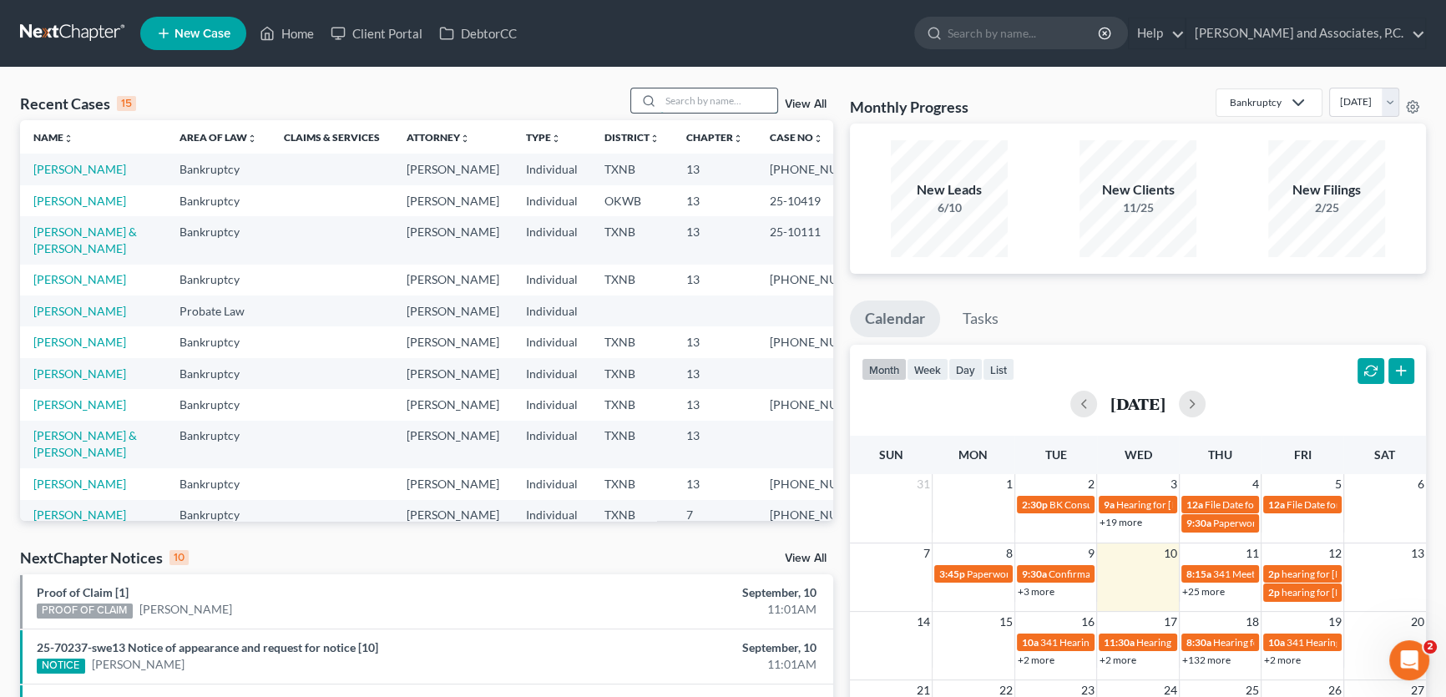
click at [725, 95] on input "search" at bounding box center [718, 100] width 117 height 24
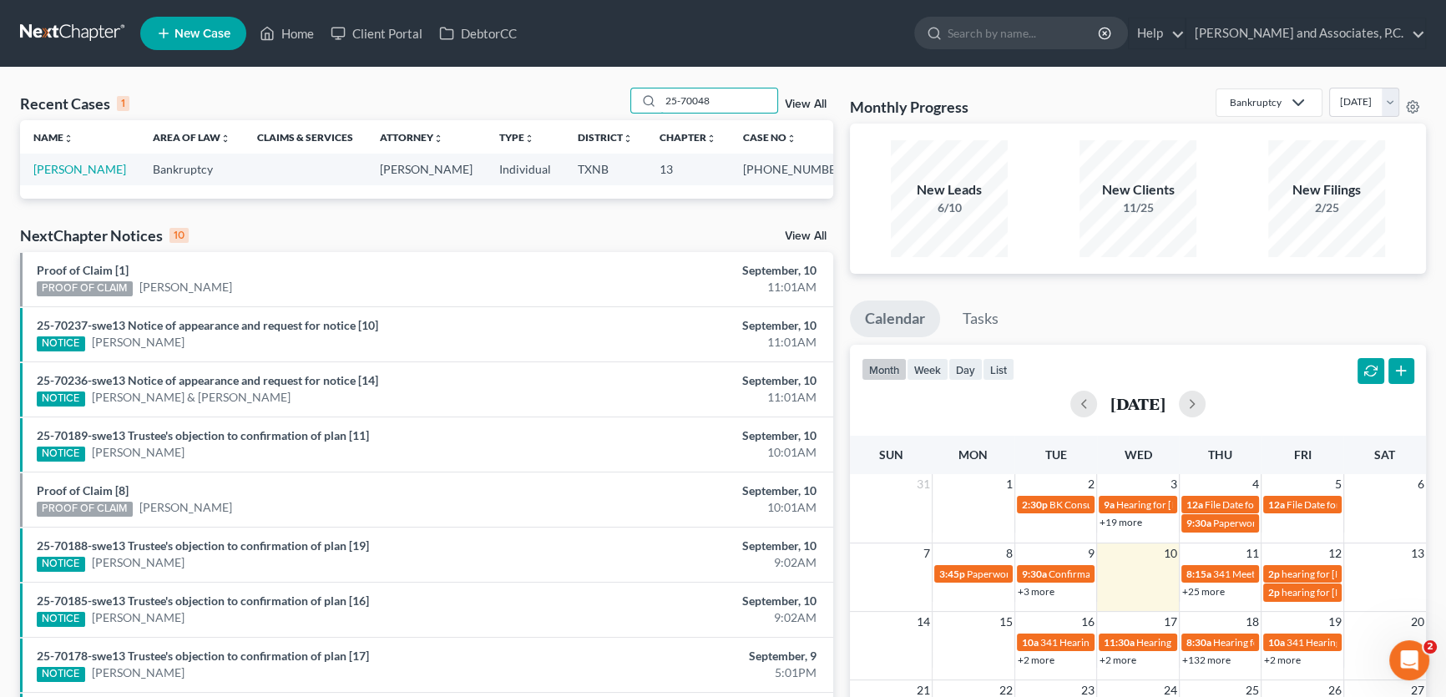
type input "25-70048"
click at [64, 170] on link "[PERSON_NAME]" at bounding box center [79, 169] width 93 height 14
select select "1"
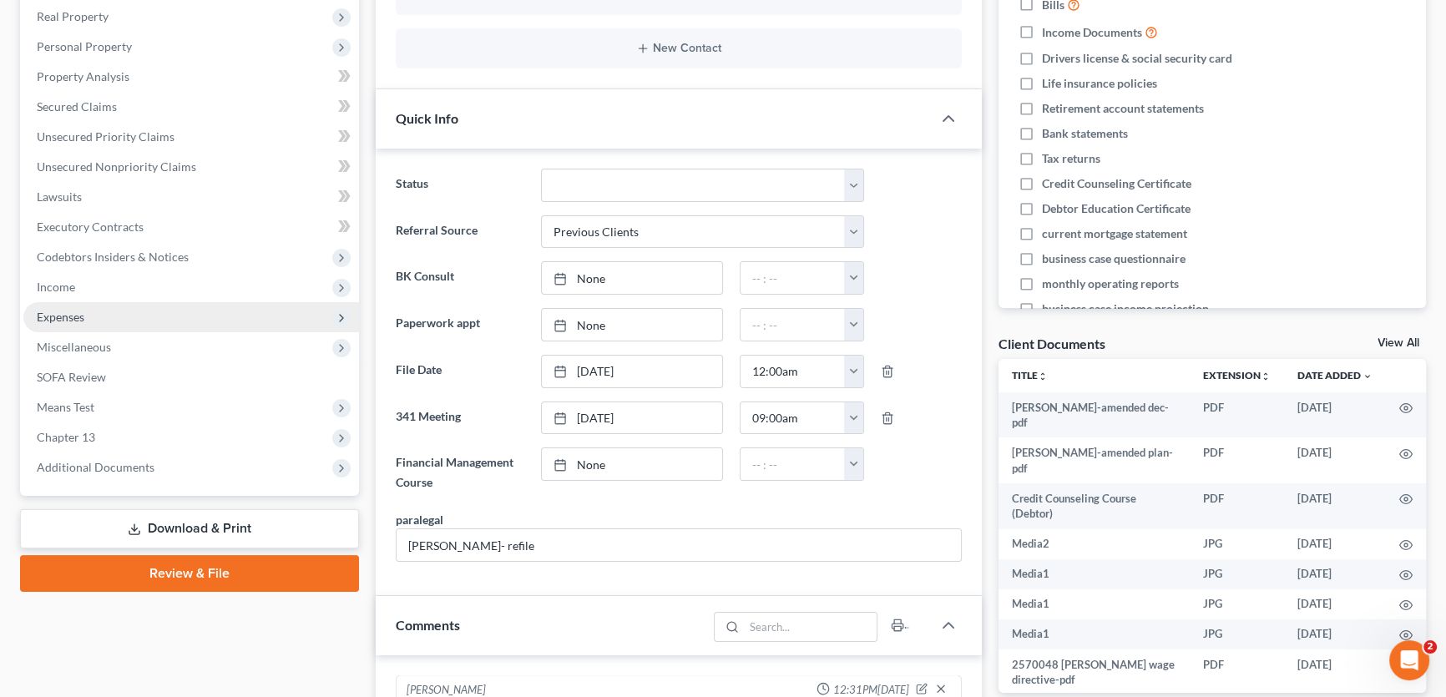
scroll to position [286, 0]
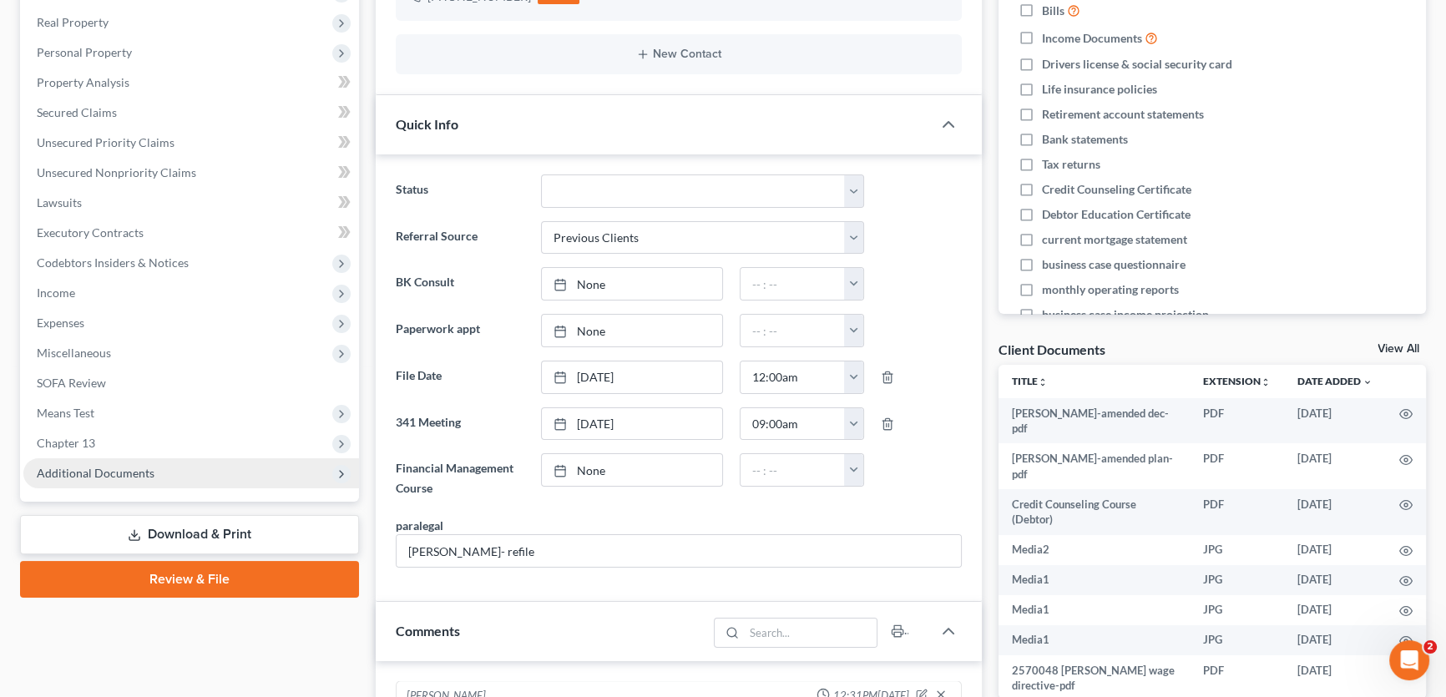
click at [143, 473] on span "Additional Documents" at bounding box center [96, 473] width 118 height 14
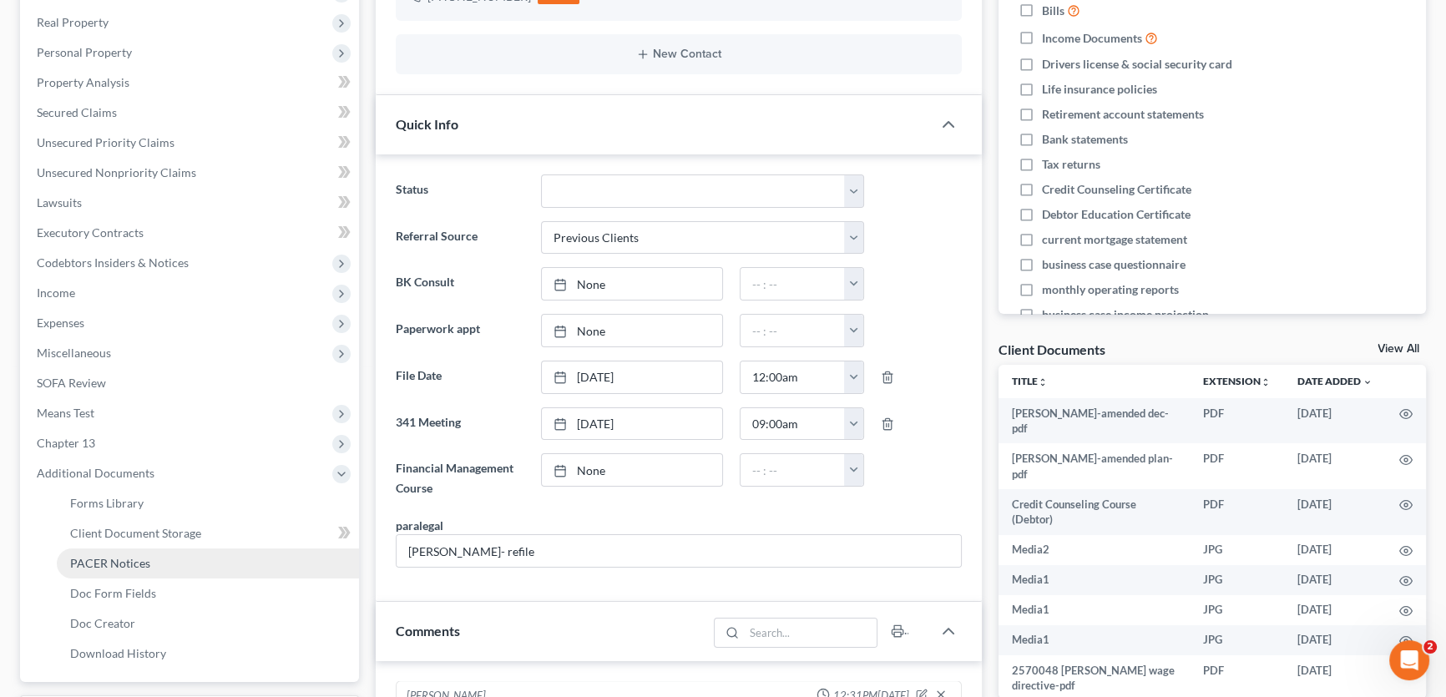
click at [129, 556] on span "PACER Notices" at bounding box center [110, 563] width 80 height 14
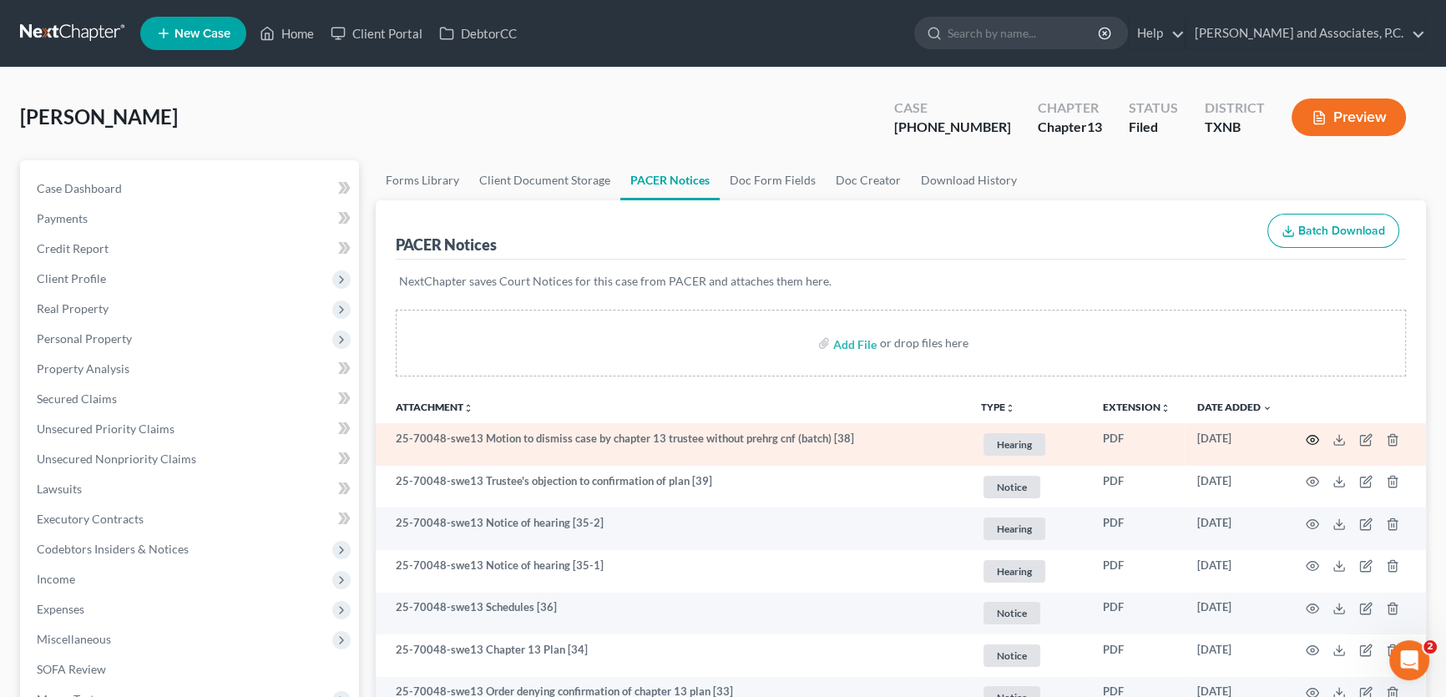
click at [1313, 442] on icon "button" at bounding box center [1312, 439] width 13 height 9
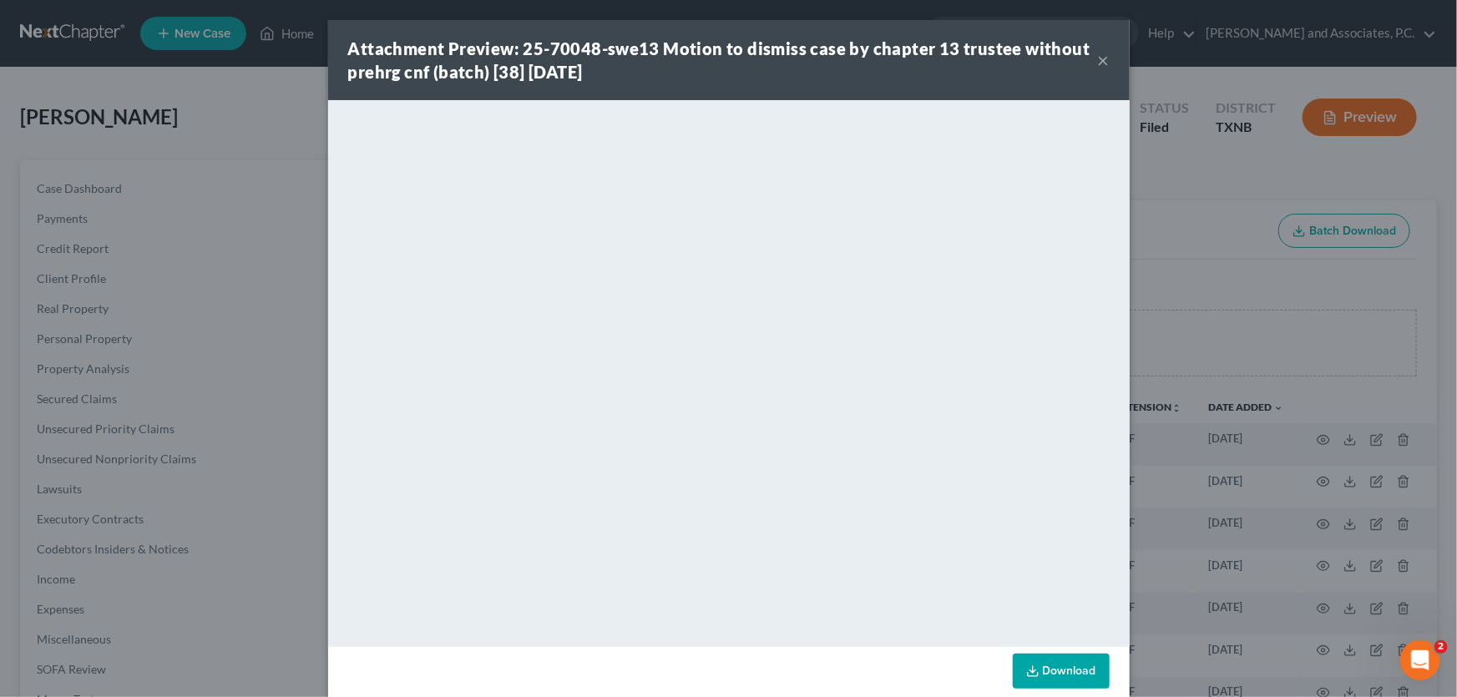
click at [1098, 57] on button "×" at bounding box center [1104, 60] width 12 height 20
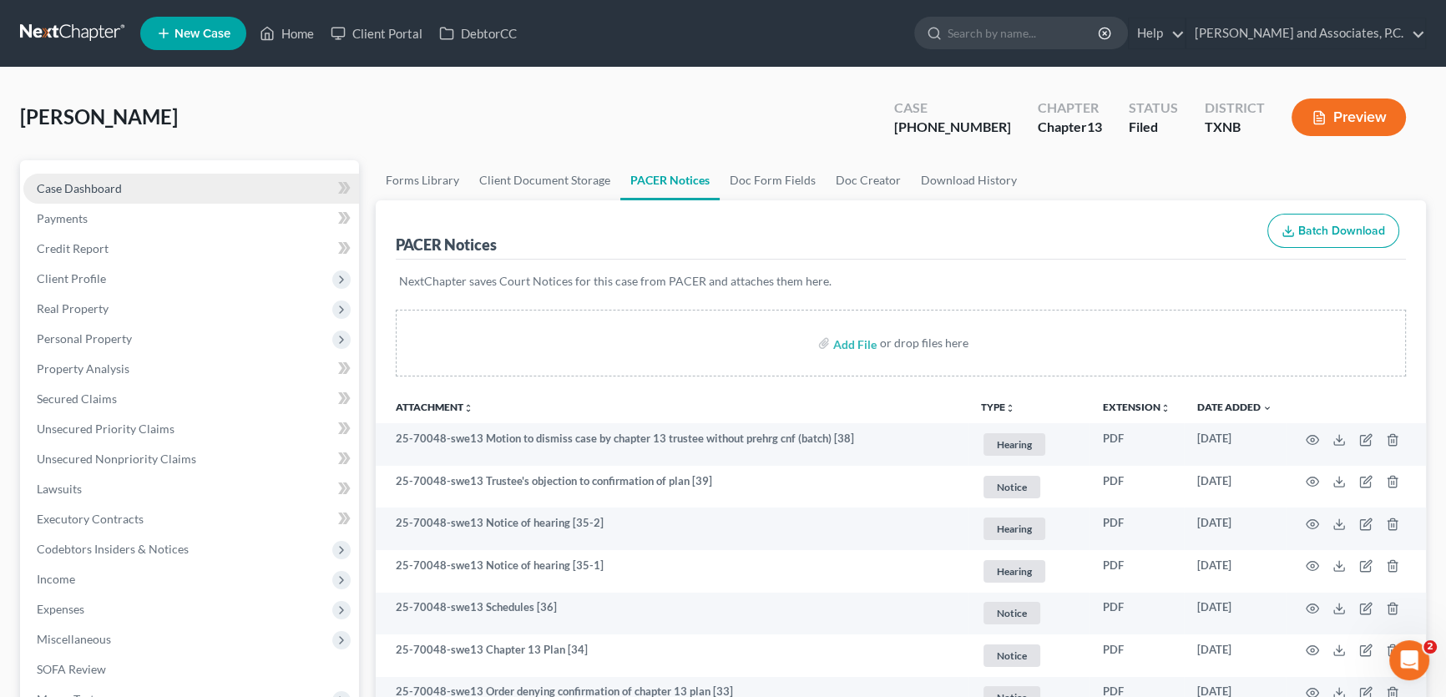
click at [201, 179] on link "Case Dashboard" at bounding box center [191, 189] width 336 height 30
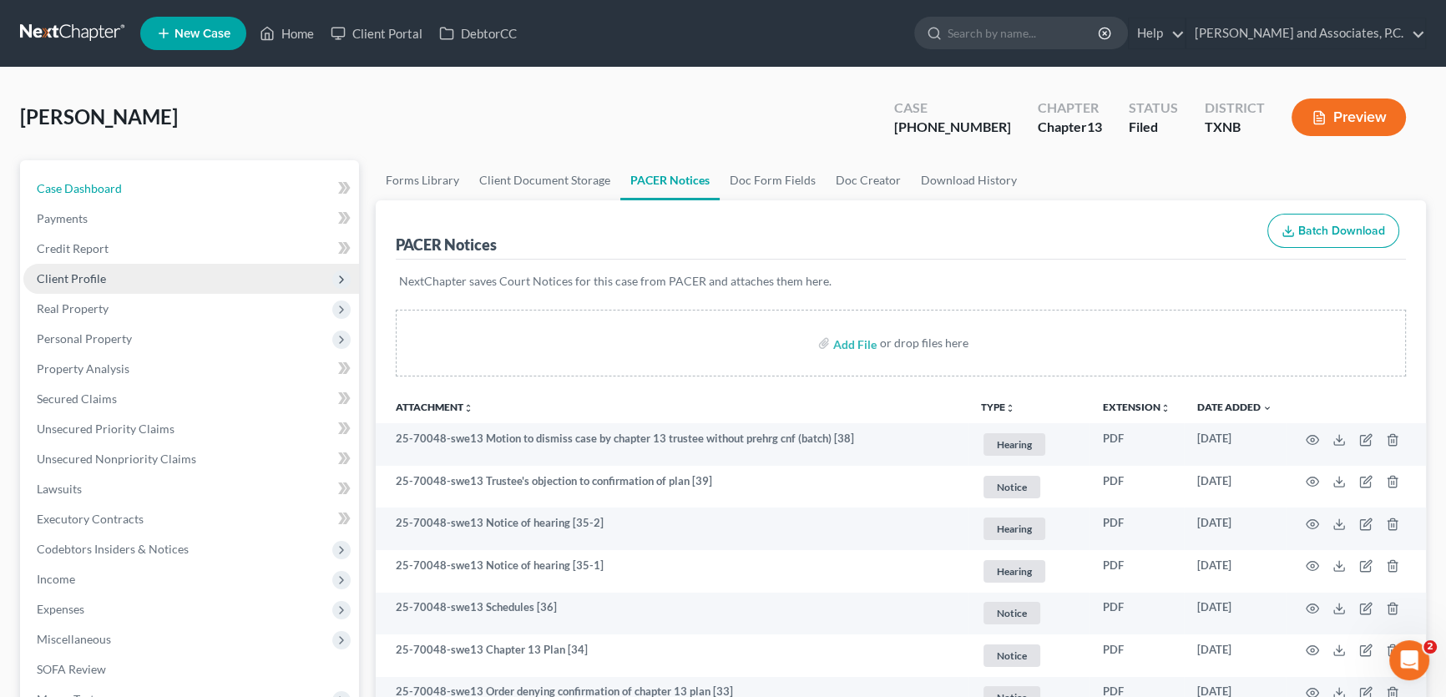
select select "1"
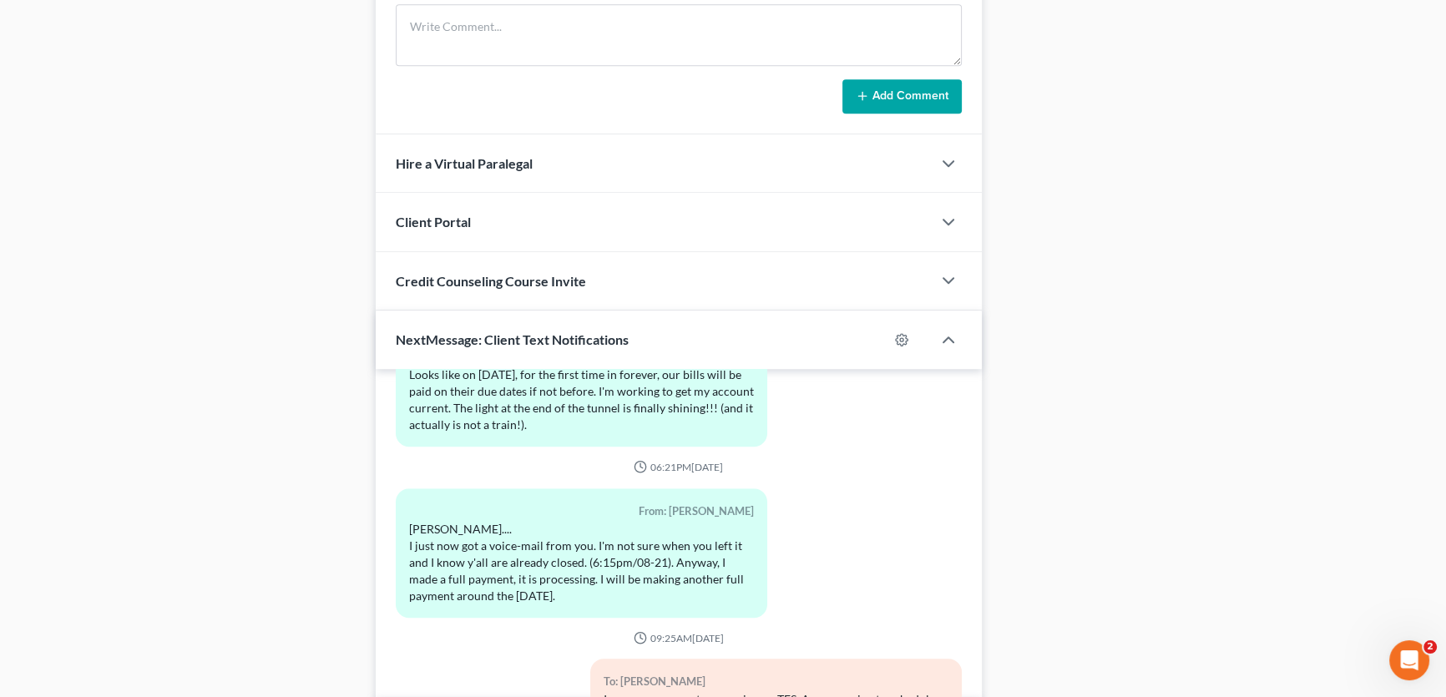
scroll to position [1349, 0]
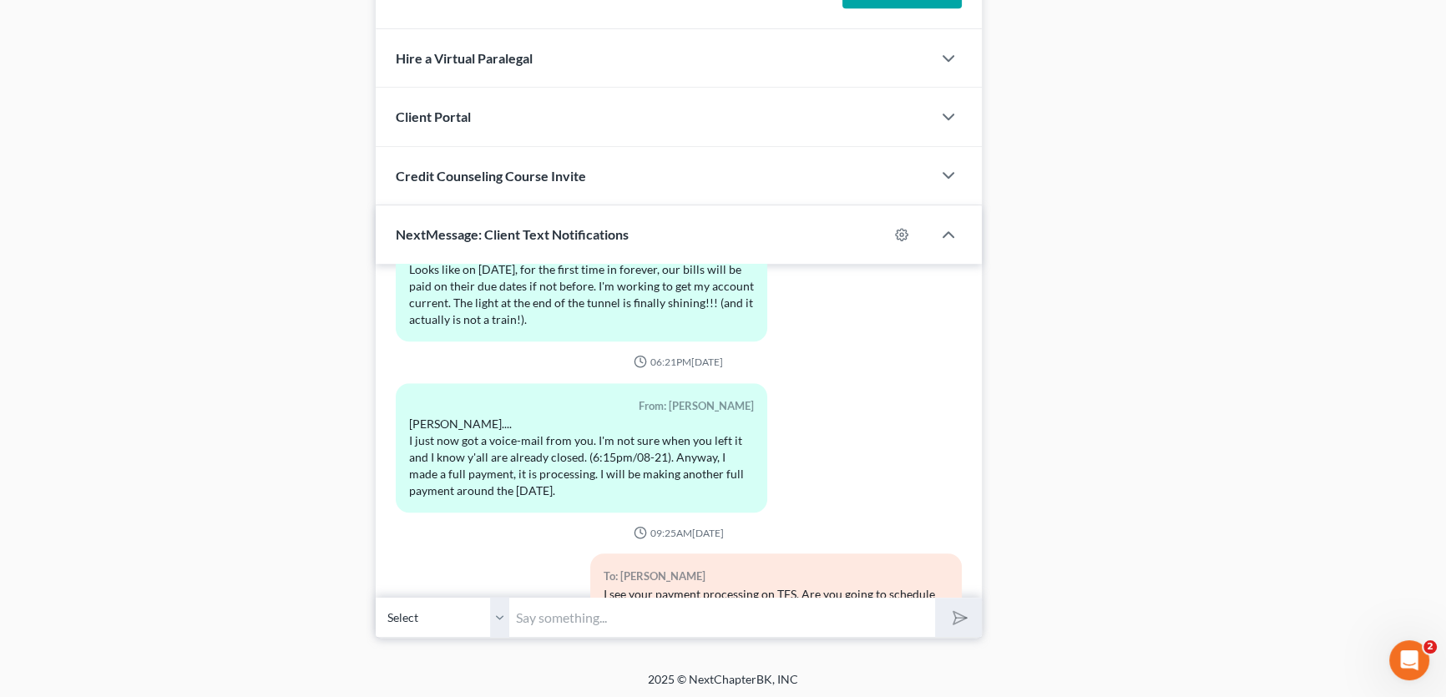
click at [503, 616] on select "Select [PHONE_NUMBER] - [PERSON_NAME]" at bounding box center [443, 617] width 134 height 41
click at [503, 611] on select "Select [PHONE_NUMBER] - [PERSON_NAME]" at bounding box center [443, 617] width 134 height 41
drag, startPoint x: 498, startPoint y: 609, endPoint x: 556, endPoint y: 614, distance: 57.8
click at [498, 609] on select "Select [PHONE_NUMBER] - [PERSON_NAME]" at bounding box center [443, 617] width 134 height 41
click at [556, 613] on input "text" at bounding box center [722, 617] width 426 height 41
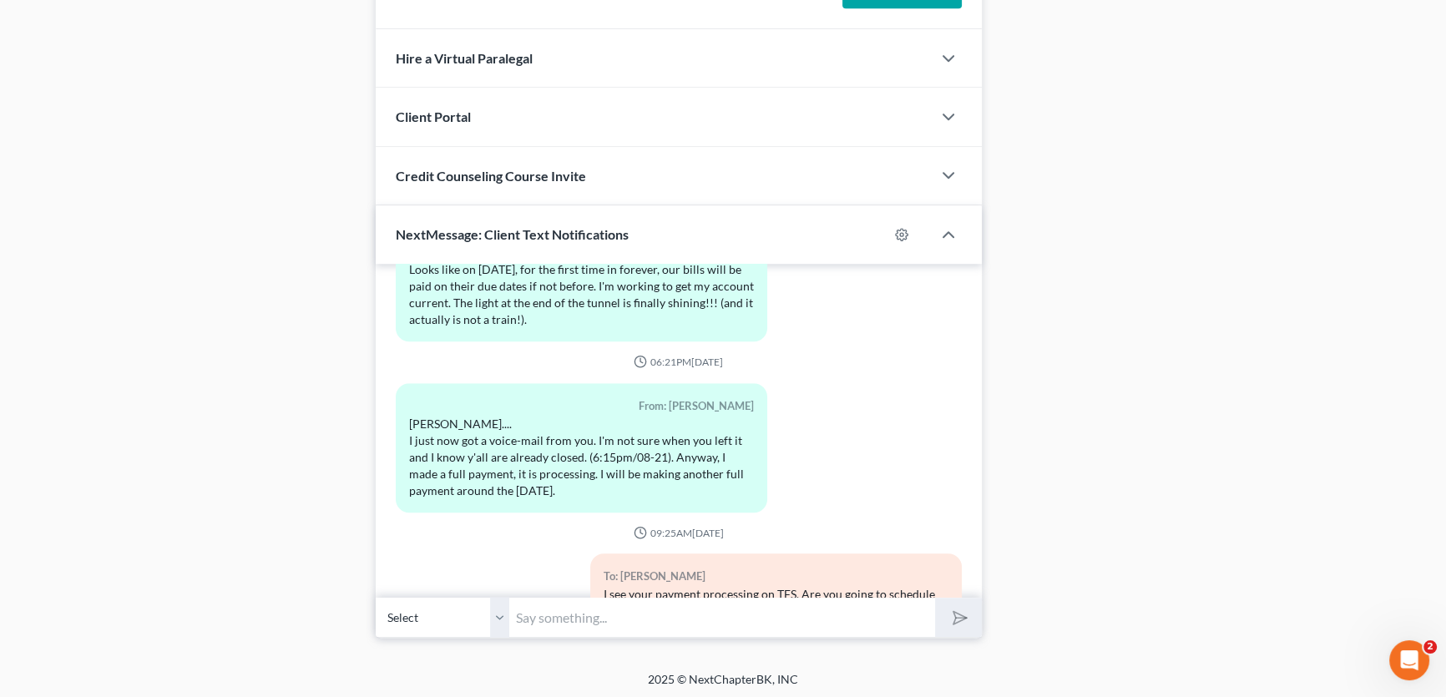
click at [556, 614] on input "text" at bounding box center [722, 617] width 426 height 41
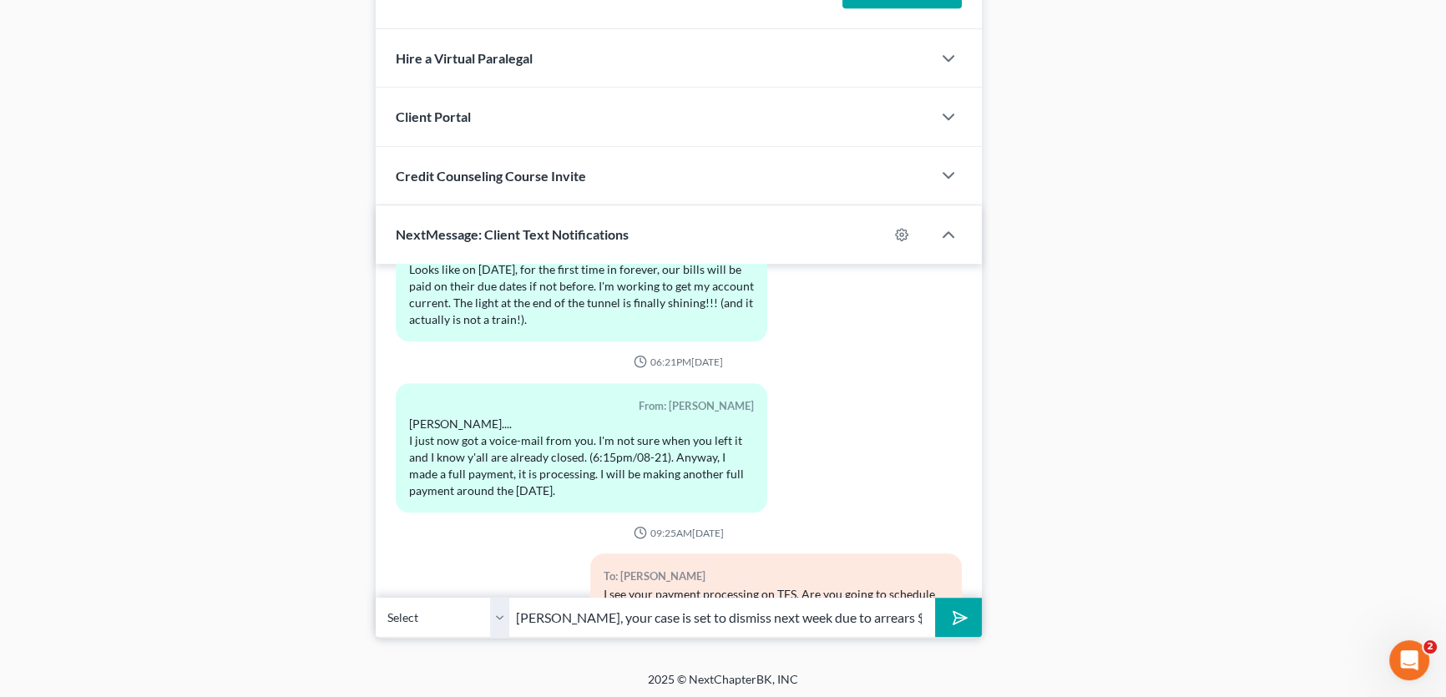
drag, startPoint x: 634, startPoint y: 624, endPoint x: 388, endPoint y: 628, distance: 245.5
click at [388, 628] on div "Select [PHONE_NUMBER] - [PERSON_NAME] [PERSON_NAME], your case is set to dismis…" at bounding box center [679, 617] width 606 height 39
type input "[PERSON_NAME], your case is set to dismiss next week due to arrears $1,894.52 t…"
click at [882, 619] on input "[PERSON_NAME], your case is set to dismiss next week due to arrears $1,894.52 t…" at bounding box center [722, 617] width 426 height 41
click at [913, 614] on input "[PERSON_NAME], your case is set to dismiss next week due to arrears $1,894.52 t…" at bounding box center [722, 617] width 426 height 41
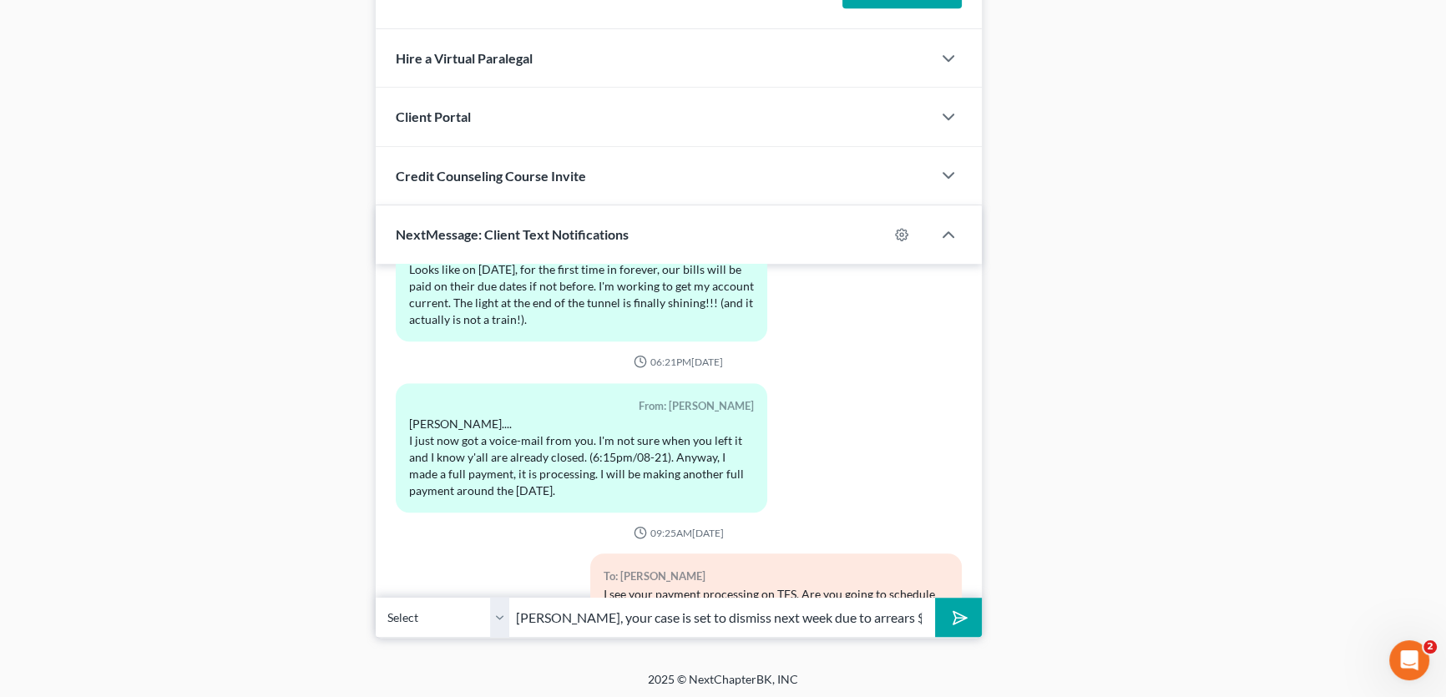
click at [899, 615] on input "[PERSON_NAME], your case is set to dismiss next week due to arrears $1,894.52 t…" at bounding box center [722, 617] width 426 height 41
drag, startPoint x: 797, startPoint y: 613, endPoint x: 1076, endPoint y: 614, distance: 278.8
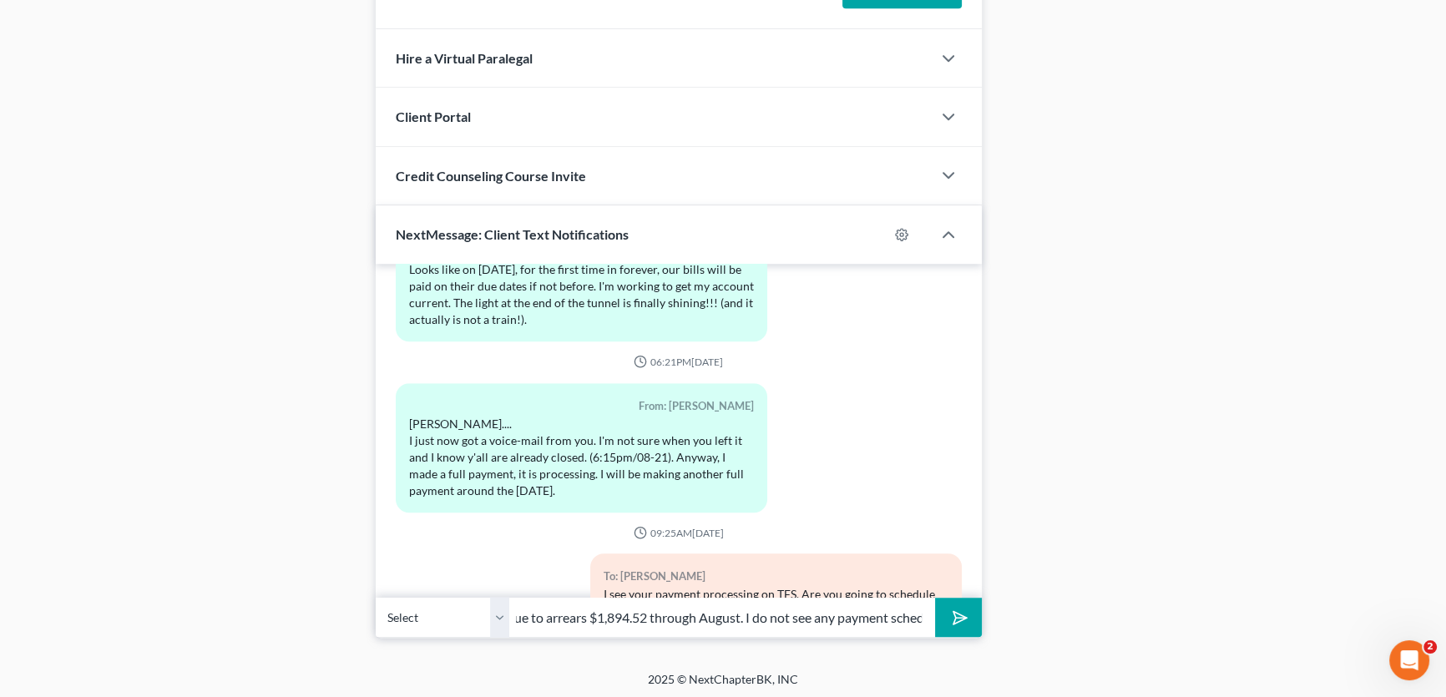
click at [871, 618] on input "[PERSON_NAME], your case is set to dismiss next week due to arrears $1,894.52 t…" at bounding box center [722, 617] width 426 height 41
click at [498, 614] on select "Select [PHONE_NUMBER] - [PERSON_NAME]" at bounding box center [443, 617] width 134 height 41
click at [952, 613] on icon "submit" at bounding box center [956, 617] width 23 height 23
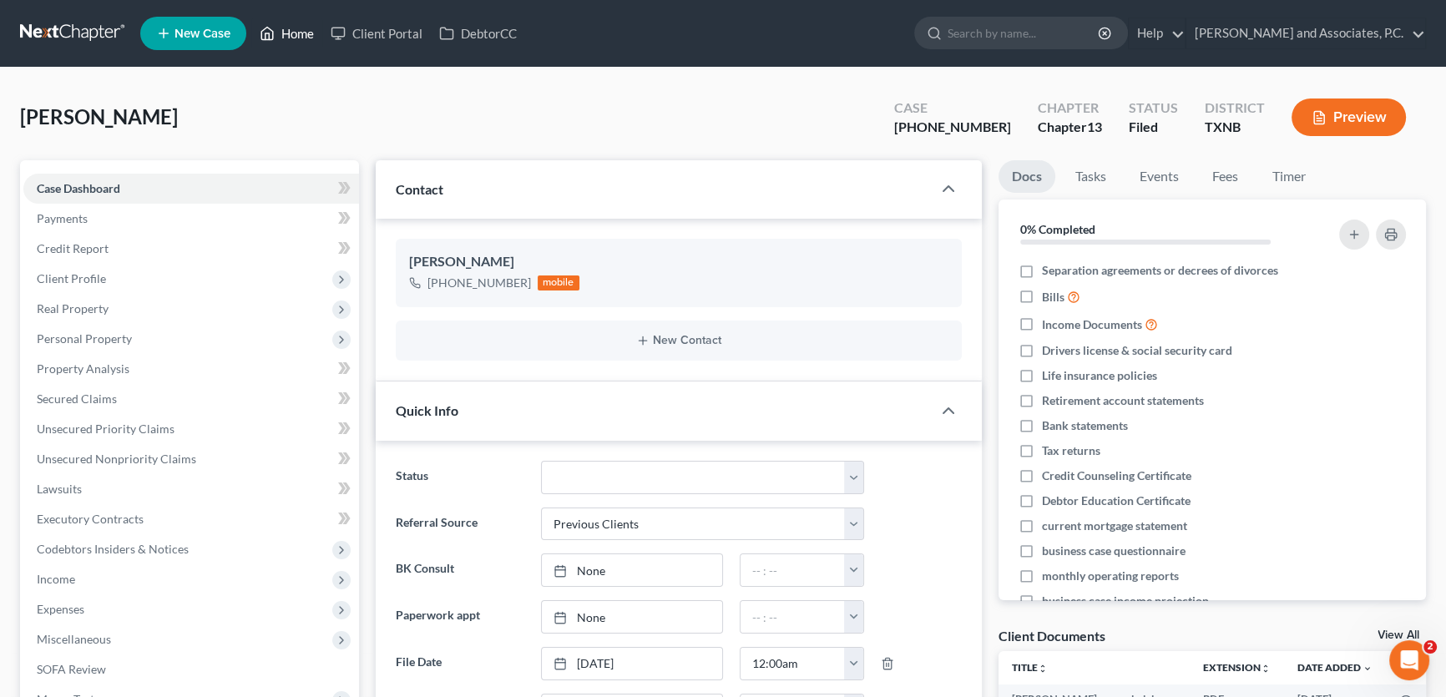
drag, startPoint x: 298, startPoint y: 36, endPoint x: 702, endPoint y: 106, distance: 410.1
click at [298, 36] on link "Home" at bounding box center [286, 33] width 71 height 30
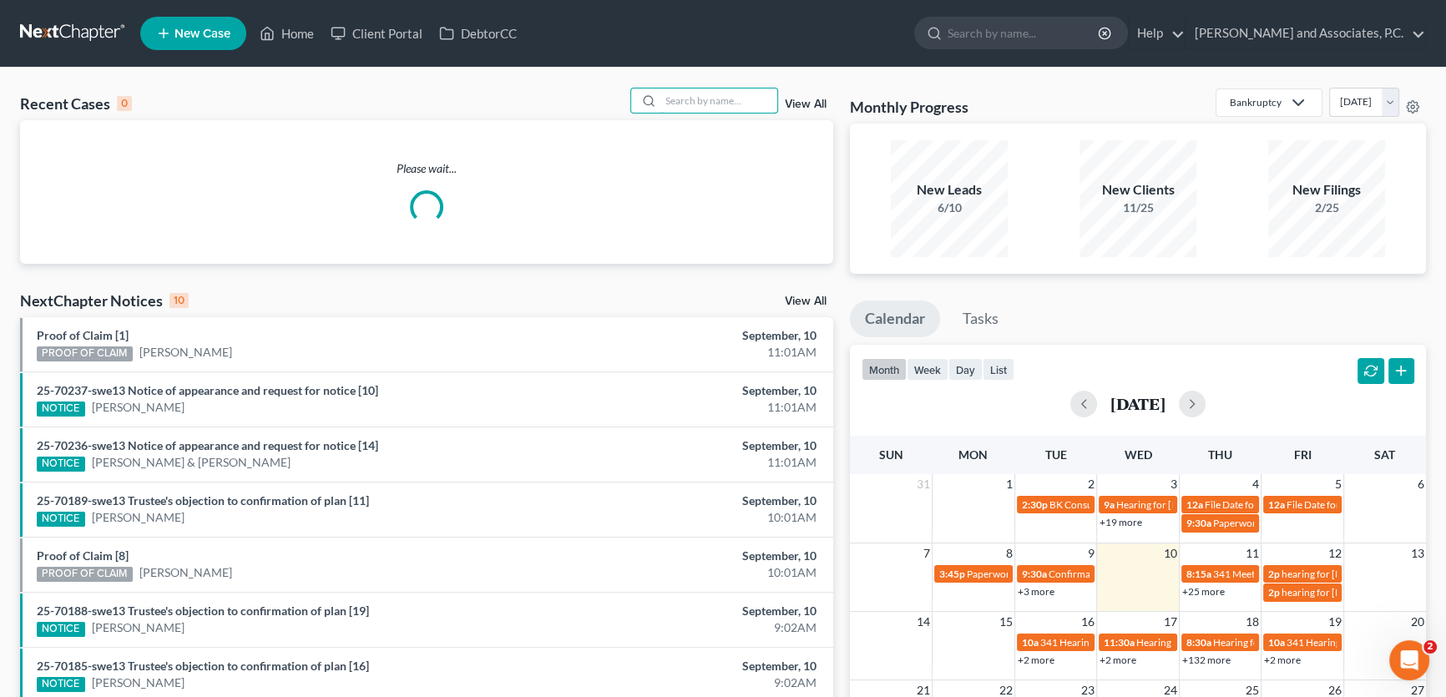
click at [703, 104] on input "search" at bounding box center [718, 100] width 117 height 24
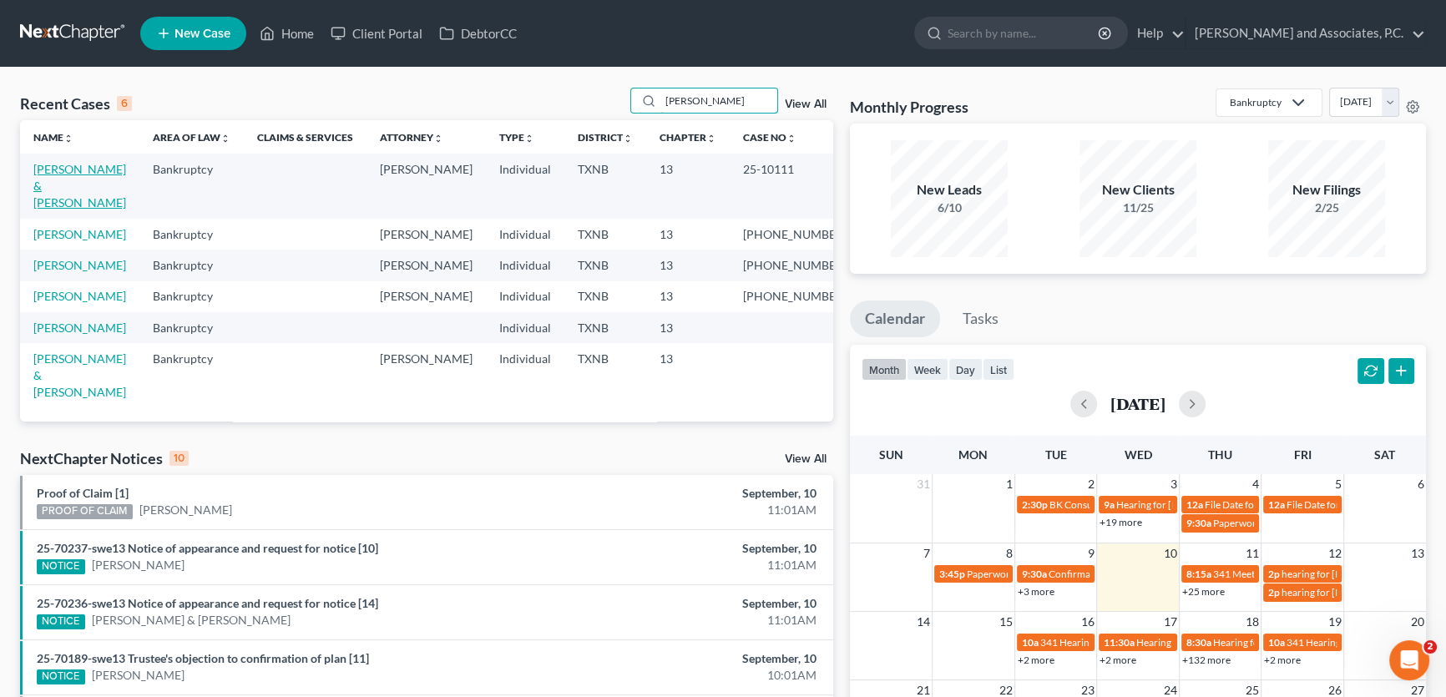
type input "[PERSON_NAME]"
click at [48, 174] on link "[PERSON_NAME] & [PERSON_NAME]" at bounding box center [79, 186] width 93 height 48
select select "8"
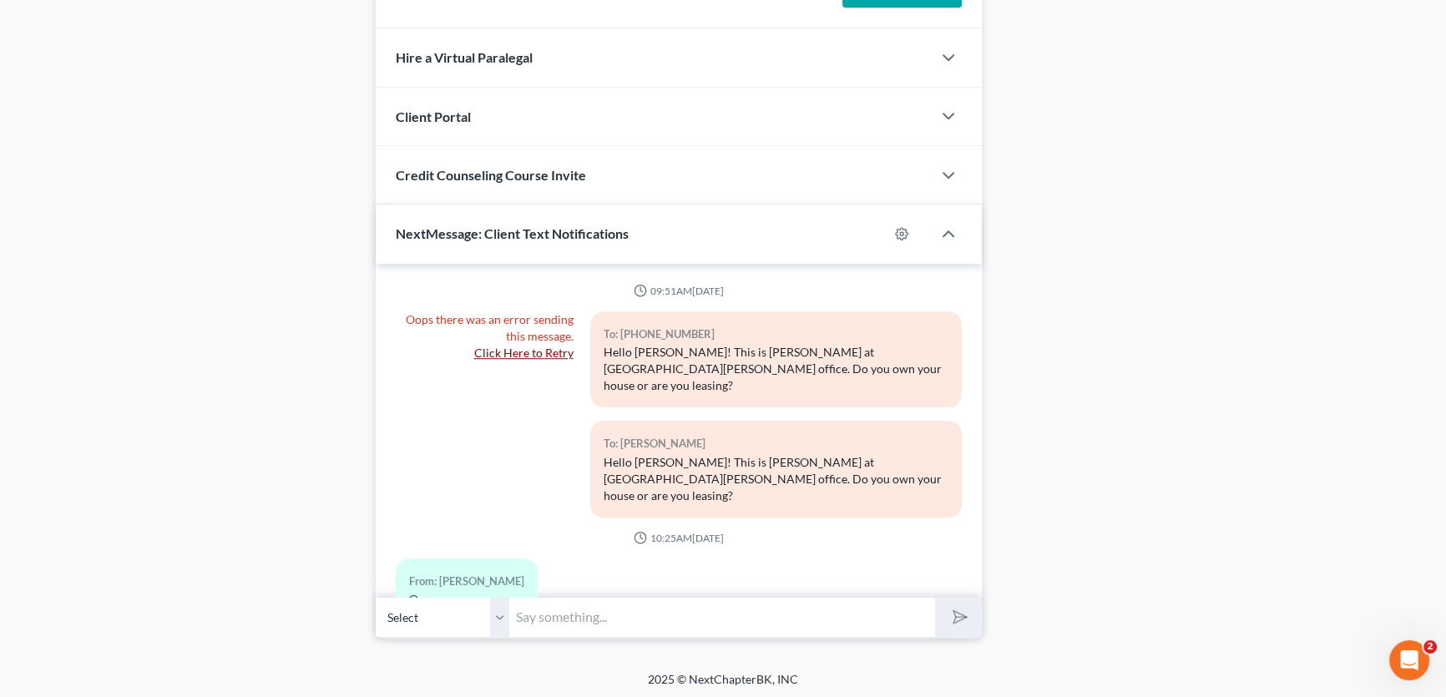
scroll to position [2166, 0]
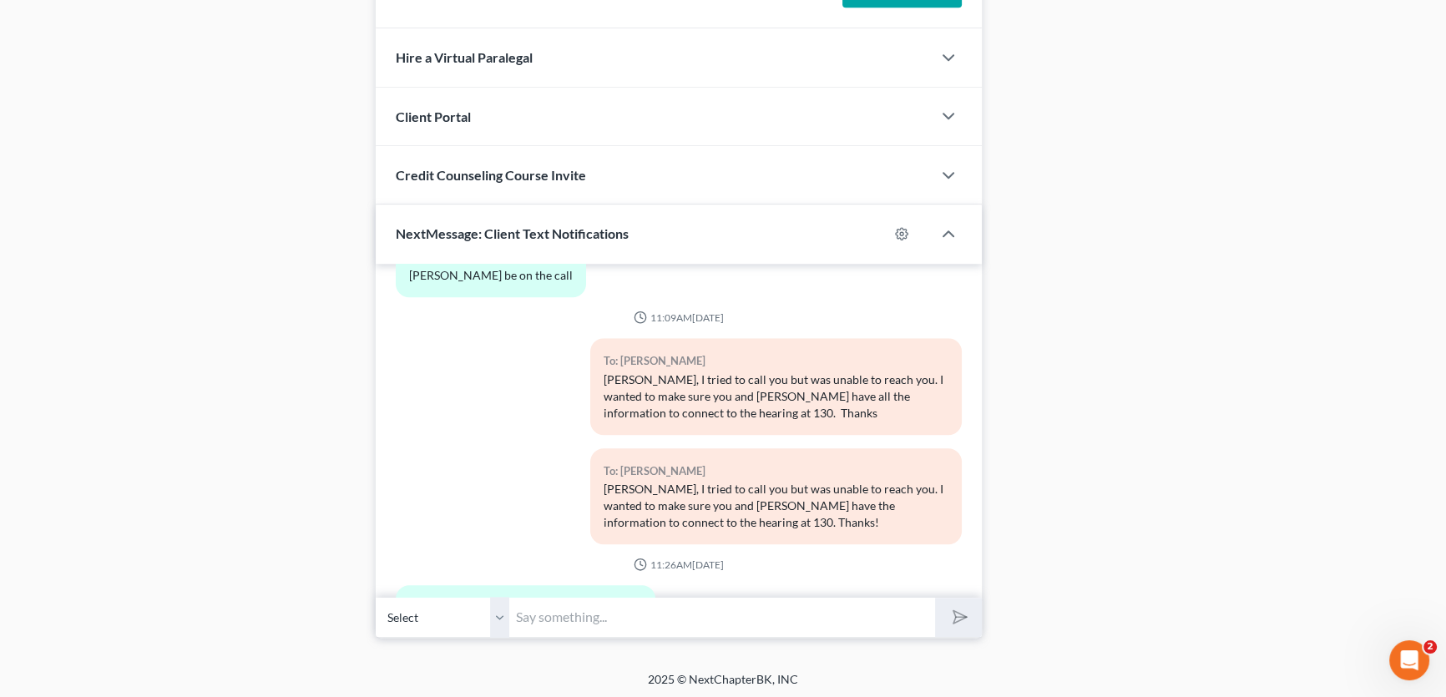
click at [499, 607] on select "Select [PHONE_NUMBER] - [PERSON_NAME] [PHONE_NUMBER] - [PERSON_NAME]" at bounding box center [443, 617] width 134 height 41
select select "1"
click at [376, 597] on select "Select [PHONE_NUMBER] - [PERSON_NAME] [PHONE_NUMBER] - [PERSON_NAME]" at bounding box center [443, 617] width 134 height 41
click at [547, 618] on input "text" at bounding box center [722, 617] width 426 height 41
click at [510, 614] on input "the hearing is by zoom" at bounding box center [722, 617] width 426 height 41
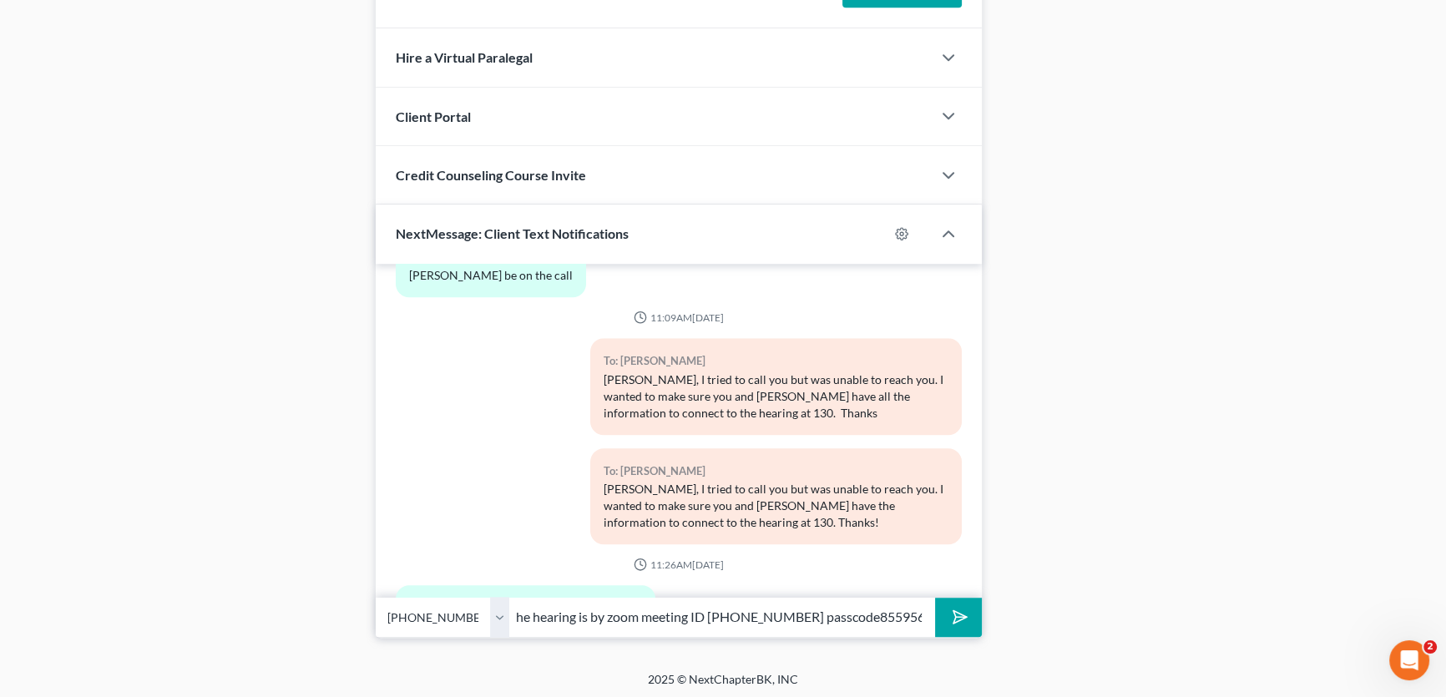
scroll to position [0, 282]
click at [842, 614] on input "it's the same connection information as before. the hearing is by zoom meeting …" at bounding box center [722, 617] width 426 height 41
drag, startPoint x: 892, startPoint y: 613, endPoint x: 910, endPoint y: 614, distance: 18.4
click at [936, 617] on div "Select [PHONE_NUMBER] - [PERSON_NAME] [PHONE_NUMBER] - [PERSON_NAME] it's the s…" at bounding box center [679, 617] width 606 height 39
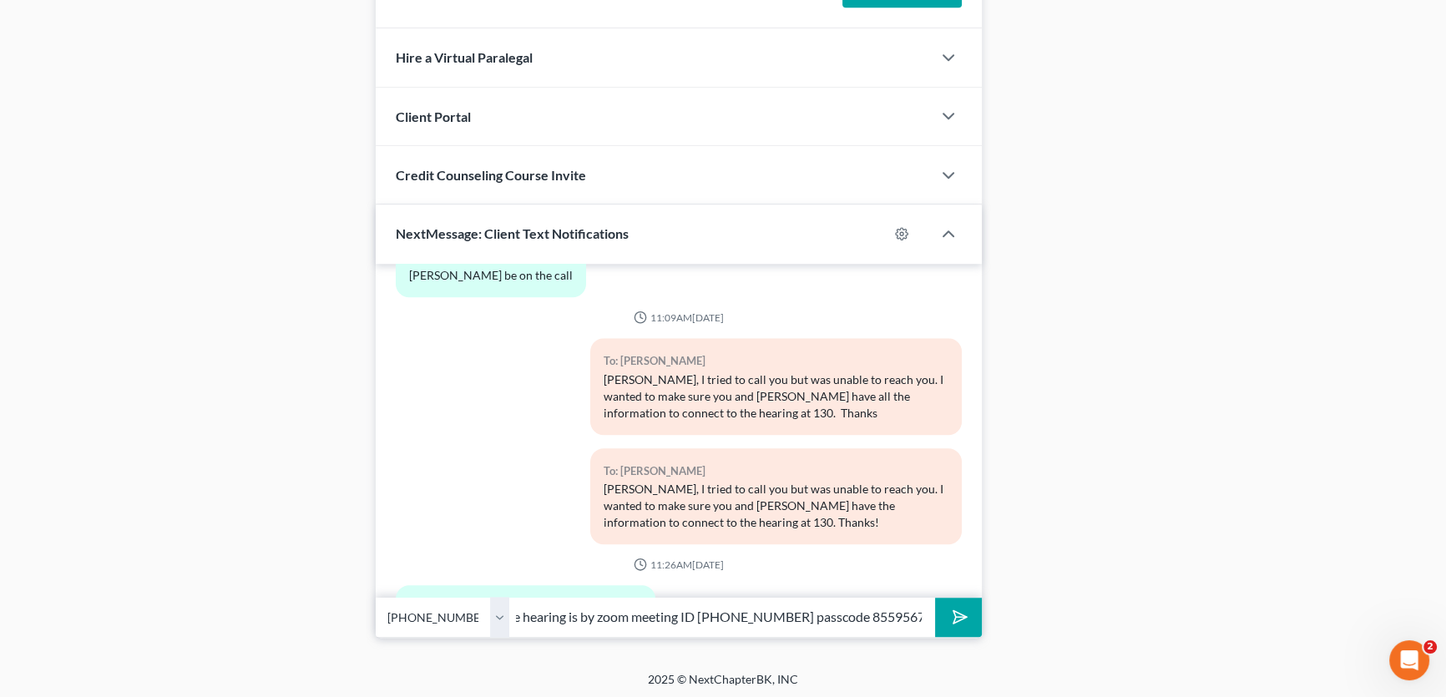
click at [910, 614] on input "it's the same connection information as before. the hearing is by zoom meeting …" at bounding box center [722, 617] width 426 height 41
type input "it's the same connection information as before. the hearing is by zoom meeting …"
drag, startPoint x: 501, startPoint y: 613, endPoint x: 509, endPoint y: 630, distance: 19.4
click at [501, 613] on select "Select [PHONE_NUMBER] - [PERSON_NAME] [PHONE_NUMBER] - [PERSON_NAME]" at bounding box center [443, 617] width 134 height 41
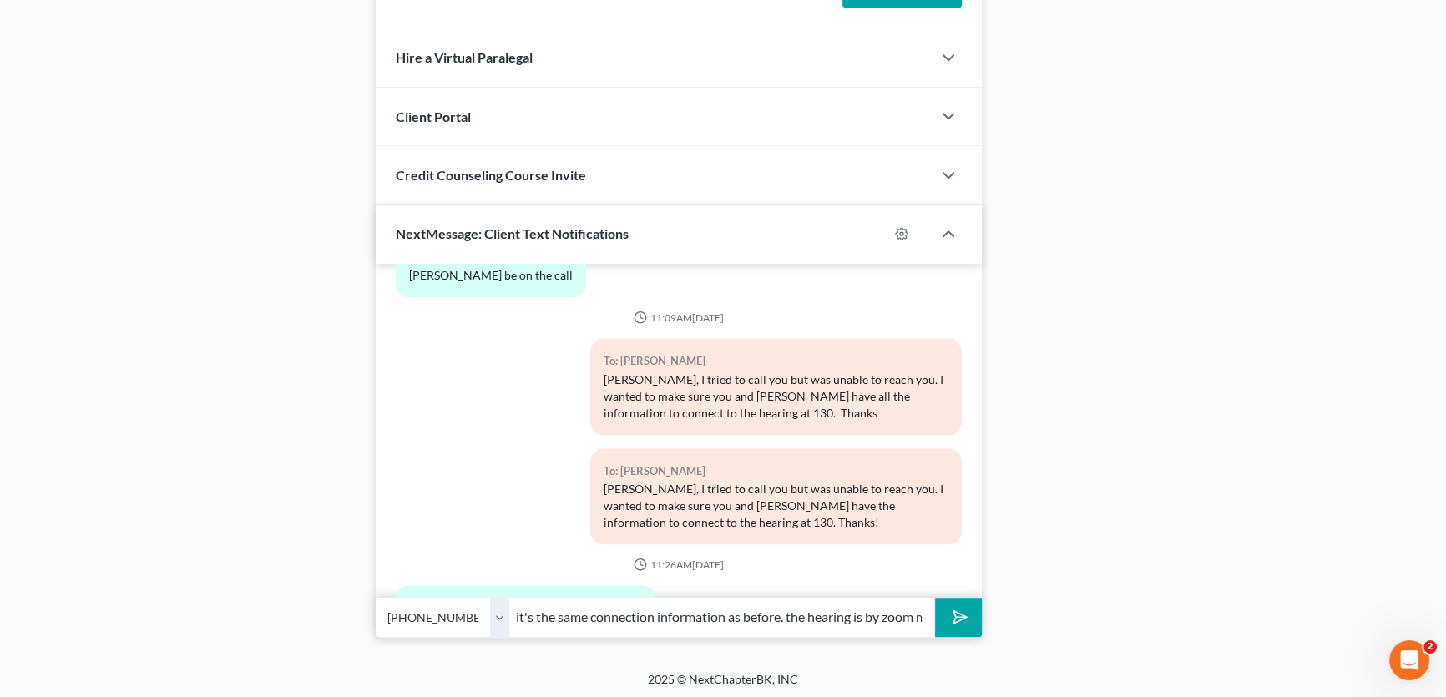
click at [376, 597] on select "Select [PHONE_NUMBER] - [PERSON_NAME] [PHONE_NUMBER] - [PERSON_NAME]" at bounding box center [443, 617] width 134 height 41
click at [958, 614] on icon "submit" at bounding box center [956, 616] width 23 height 23
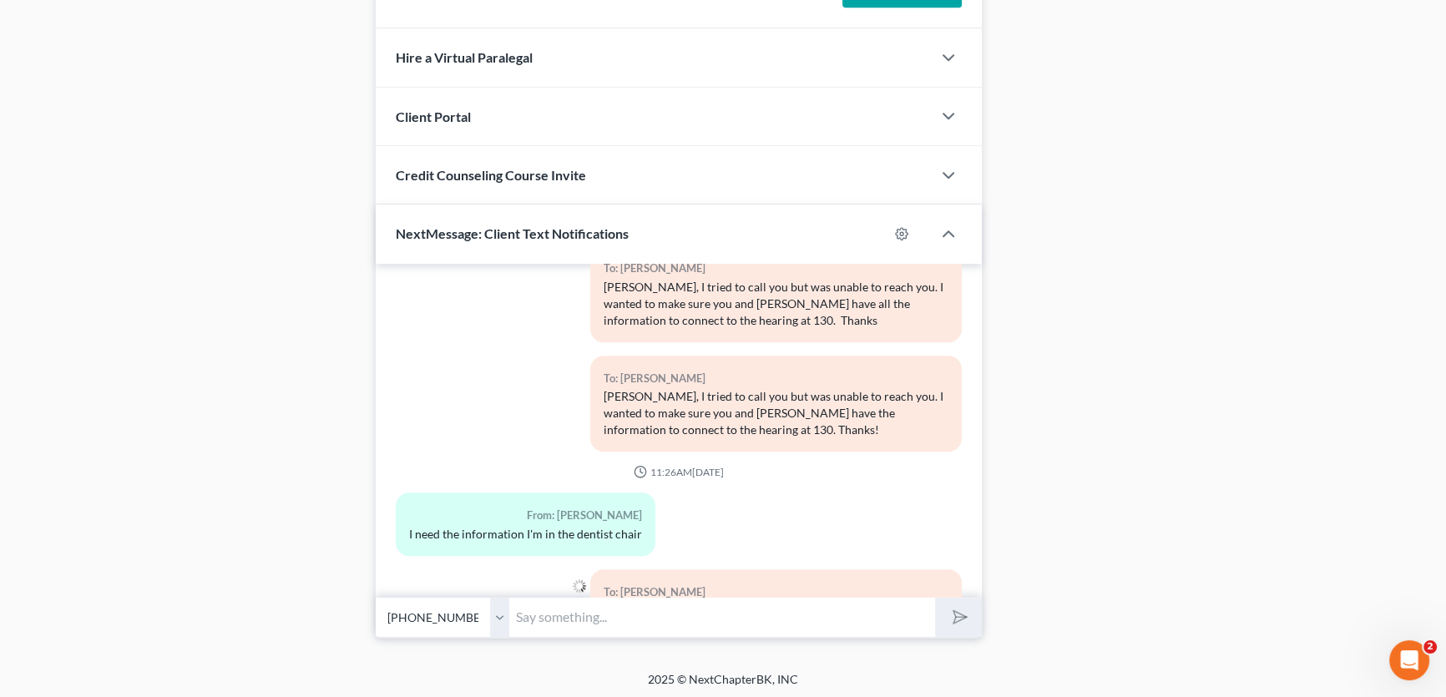
click at [739, 614] on input "text" at bounding box center [722, 617] width 426 height 41
type input "d"
type input "I am going to text the information to [PERSON_NAME] too."
drag, startPoint x: 493, startPoint y: 619, endPoint x: 508, endPoint y: 694, distance: 75.8
click at [493, 619] on select "Select [PHONE_NUMBER] - [PERSON_NAME] [PHONE_NUMBER] - [PERSON_NAME]" at bounding box center [443, 617] width 134 height 41
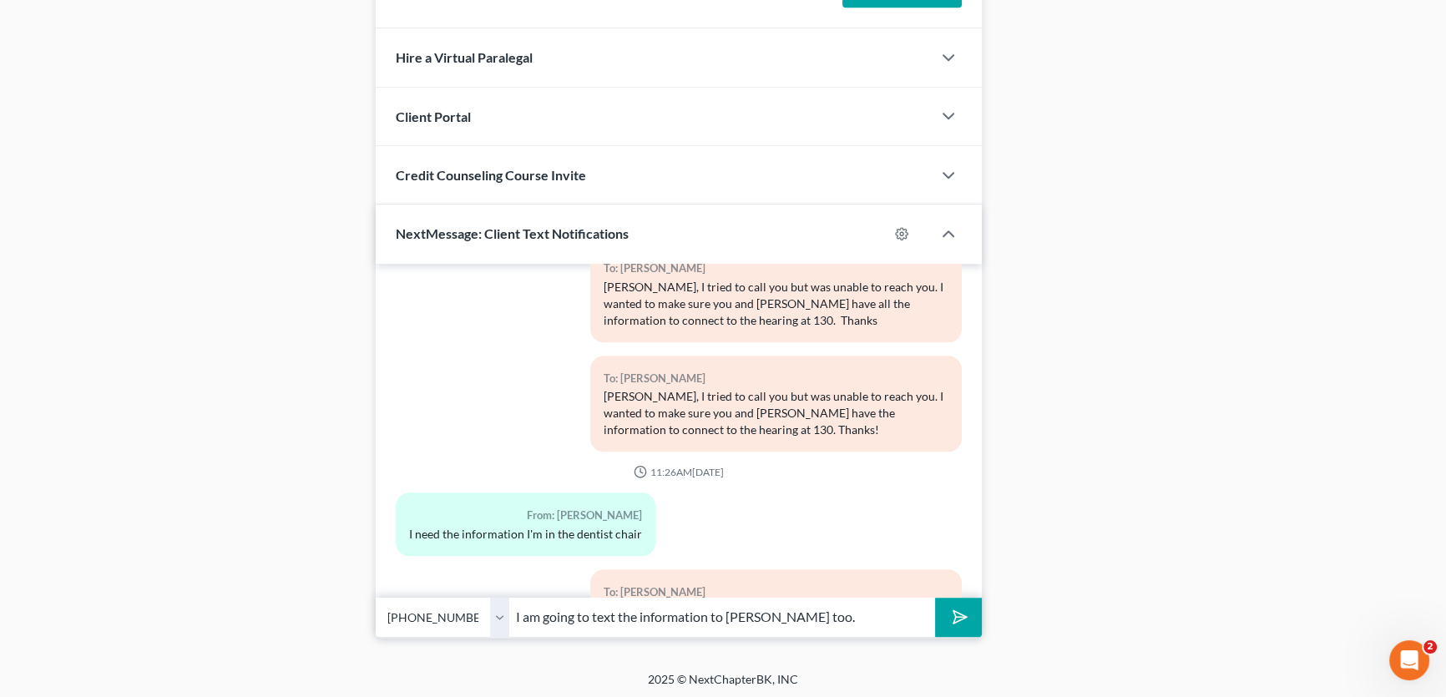
click at [376, 597] on select "Select [PHONE_NUMBER] - [PERSON_NAME] [PHONE_NUMBER] - [PERSON_NAME]" at bounding box center [443, 617] width 134 height 41
click at [952, 606] on icon "submit" at bounding box center [956, 616] width 23 height 23
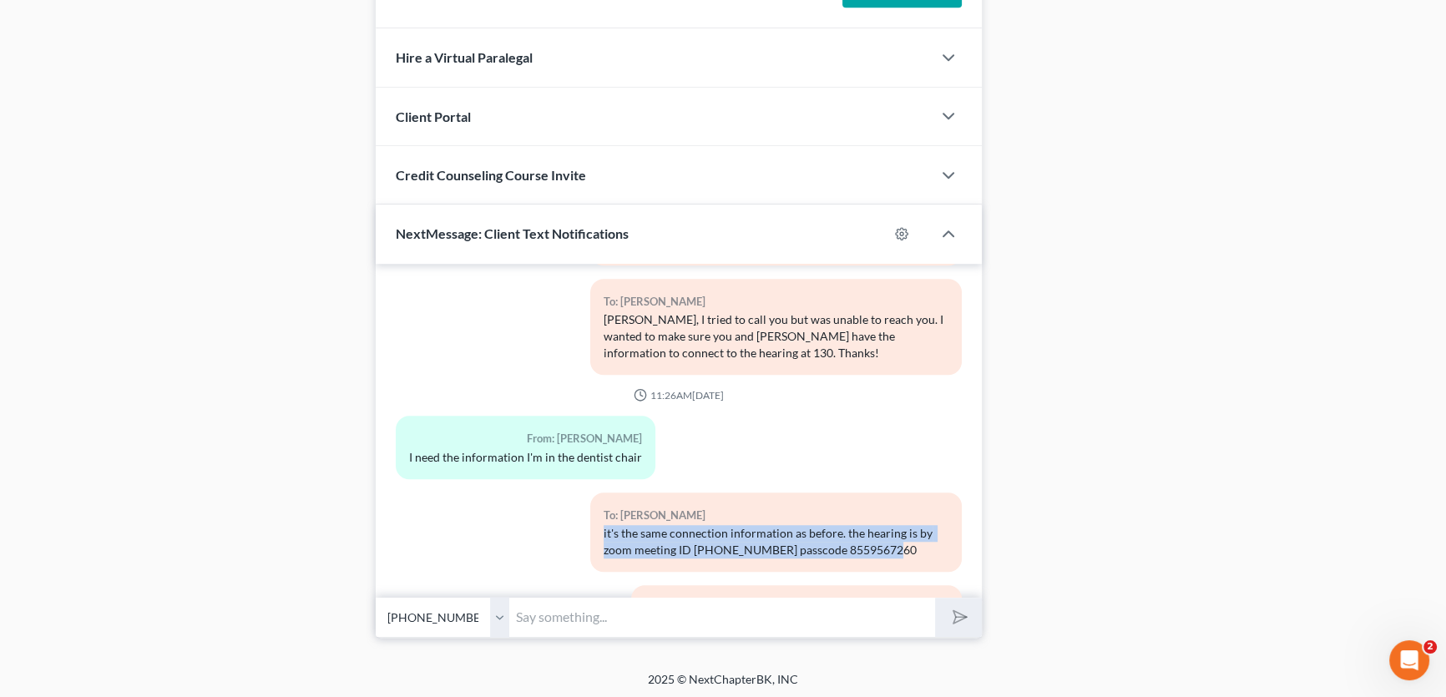
drag, startPoint x: 895, startPoint y: 461, endPoint x: 589, endPoint y: 450, distance: 305.7
click at [590, 493] on div "To: [PERSON_NAME] it's the same connection information as before. the hearing i…" at bounding box center [775, 532] width 371 height 79
copy div "it's the same connection information as before. the hearing is by zoom meeting …"
click at [608, 614] on input "text" at bounding box center [722, 617] width 426 height 41
paste input "it's the same connection information as before. the hearing is by zoom meeting …"
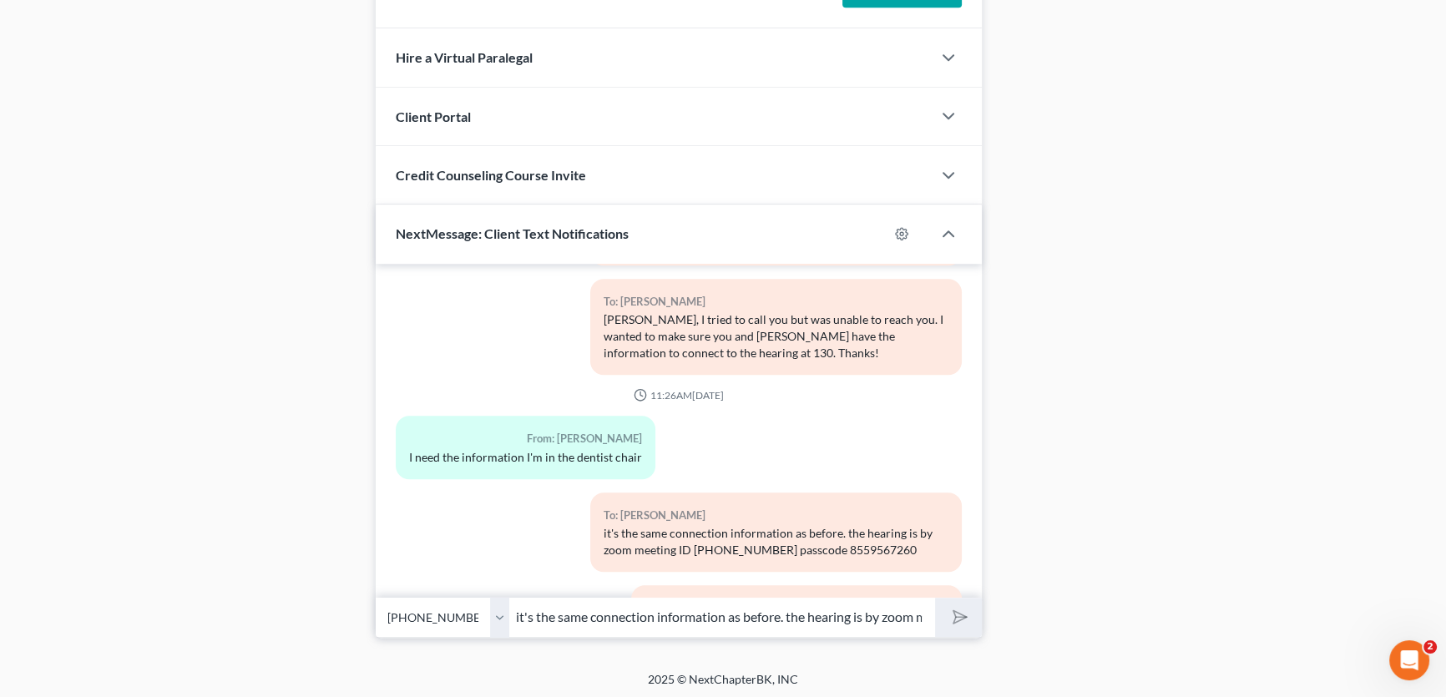
scroll to position [0, 285]
type input "it's the same connection information as before. the hearing is by zoom meeting …"
drag, startPoint x: 501, startPoint y: 622, endPoint x: 499, endPoint y: 632, distance: 10.2
click at [501, 622] on select "Select [PHONE_NUMBER] - [PERSON_NAME] [PHONE_NUMBER] - [PERSON_NAME]" at bounding box center [443, 617] width 134 height 41
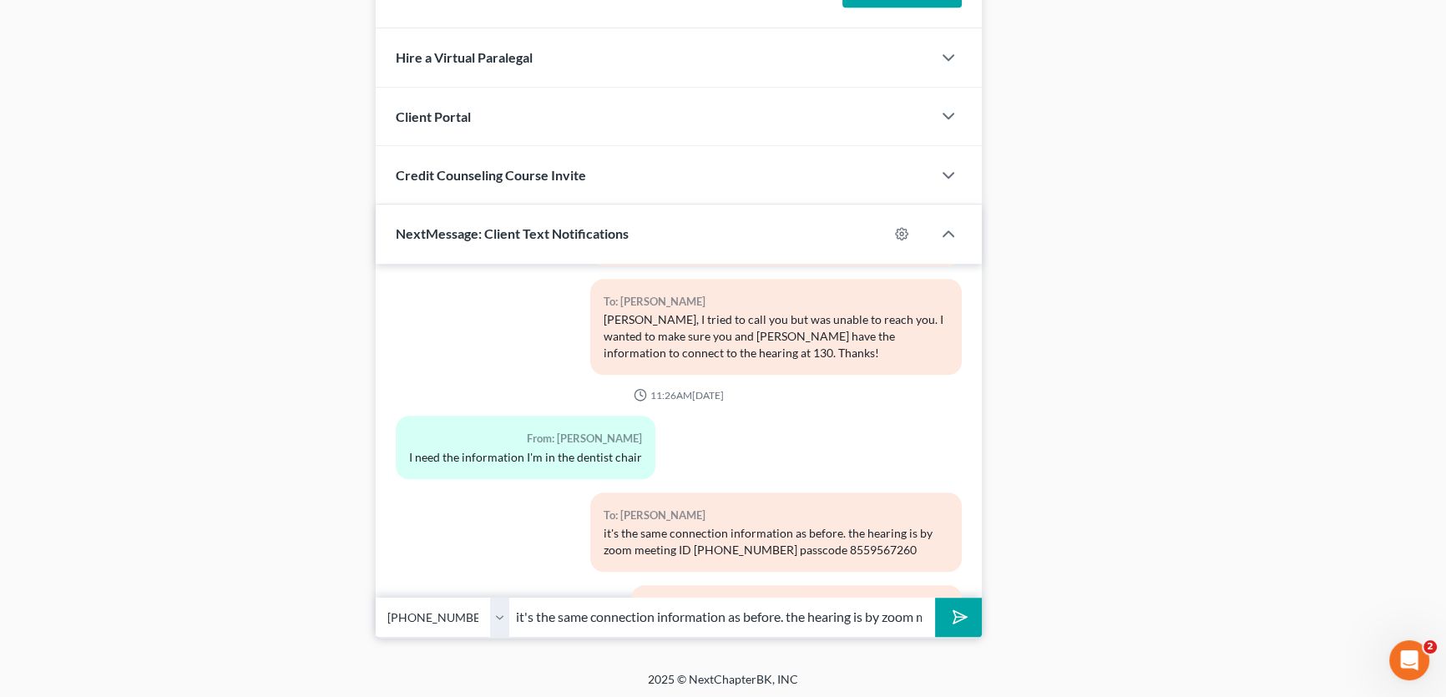
select select "0"
click at [376, 597] on select "Select [PHONE_NUMBER] - [PERSON_NAME] [PHONE_NUMBER] - [PERSON_NAME]" at bounding box center [443, 617] width 134 height 41
click at [960, 610] on icon "submit" at bounding box center [956, 616] width 23 height 23
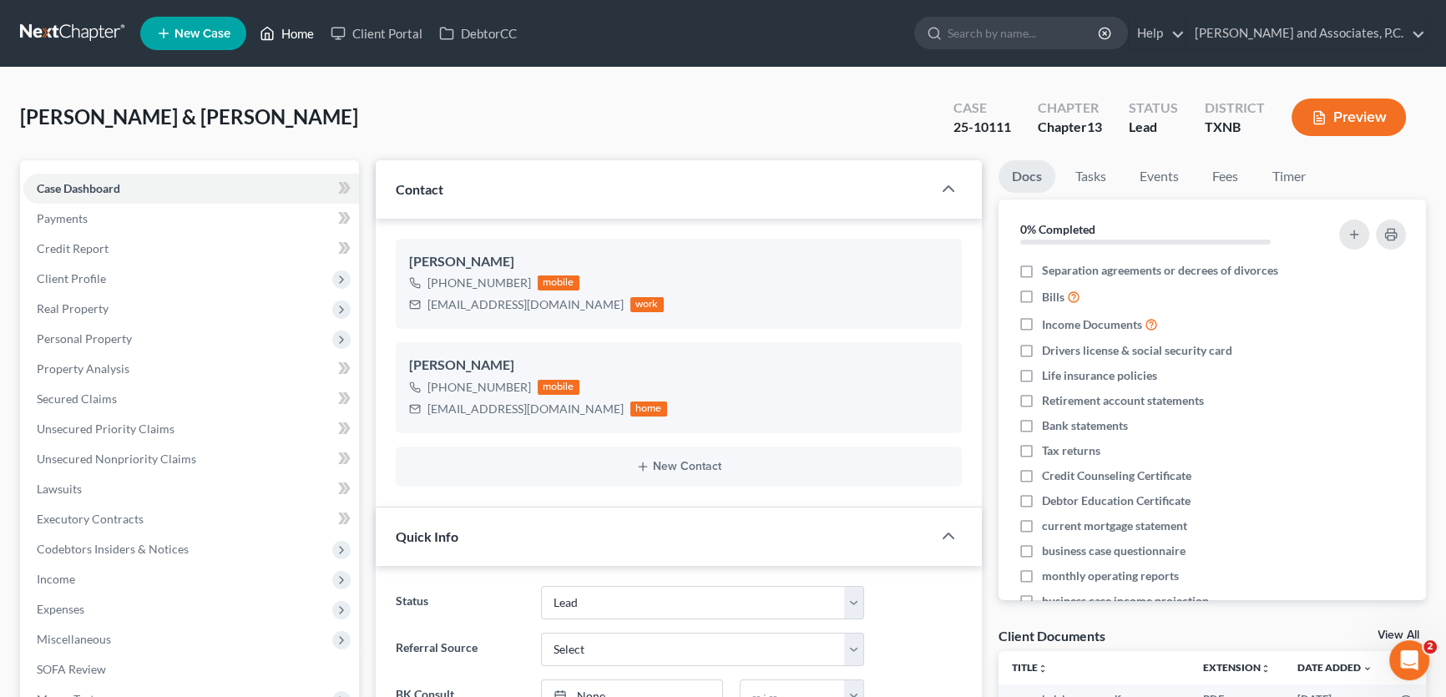
click at [298, 37] on link "Home" at bounding box center [286, 33] width 71 height 30
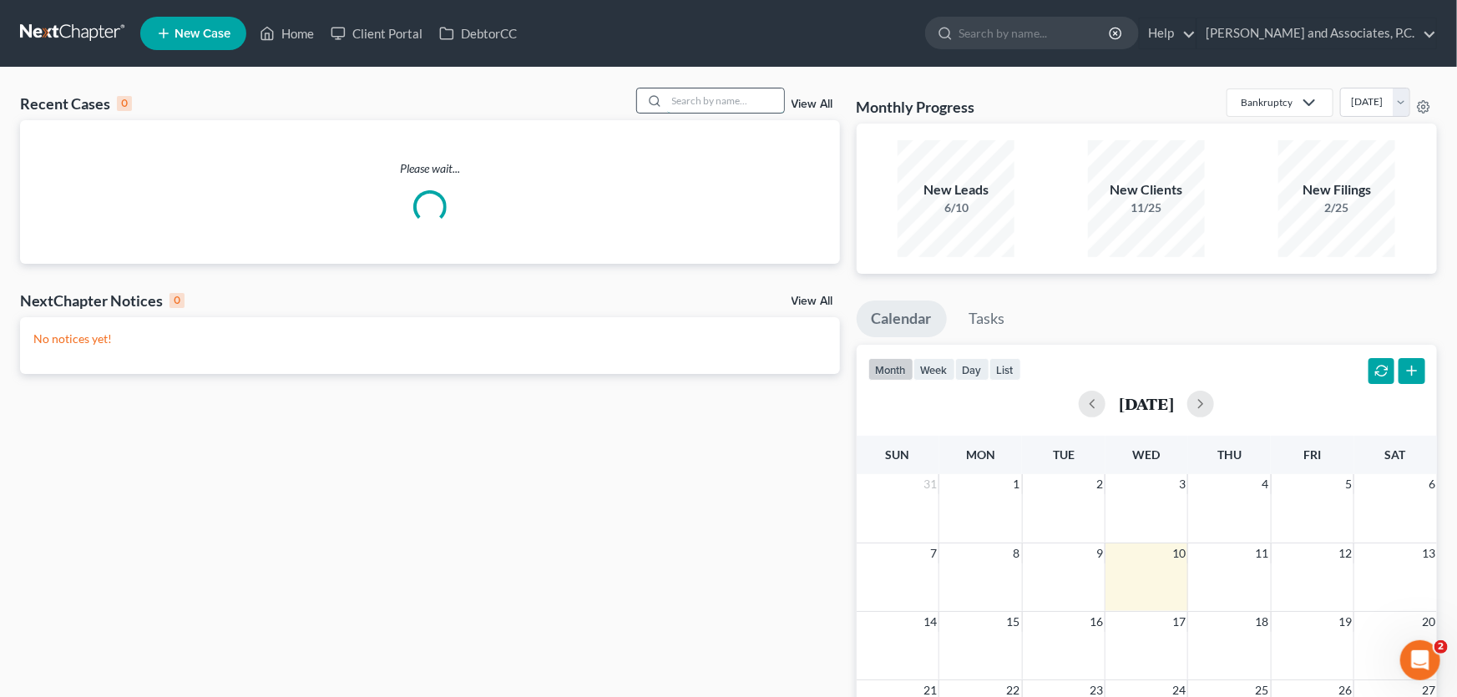
click at [745, 102] on input "search" at bounding box center [725, 100] width 117 height 24
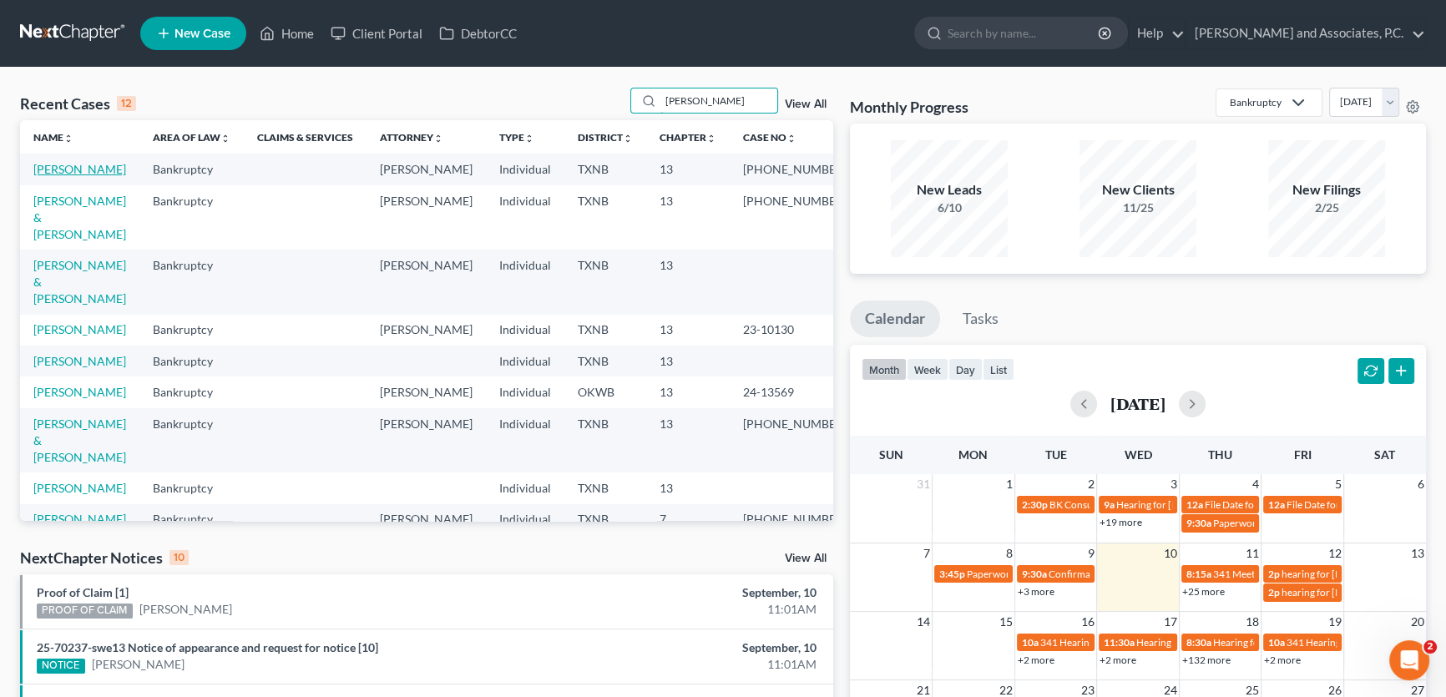
type input "[PERSON_NAME]"
click at [114, 168] on link "[PERSON_NAME]" at bounding box center [79, 169] width 93 height 14
select select "5"
select select "1"
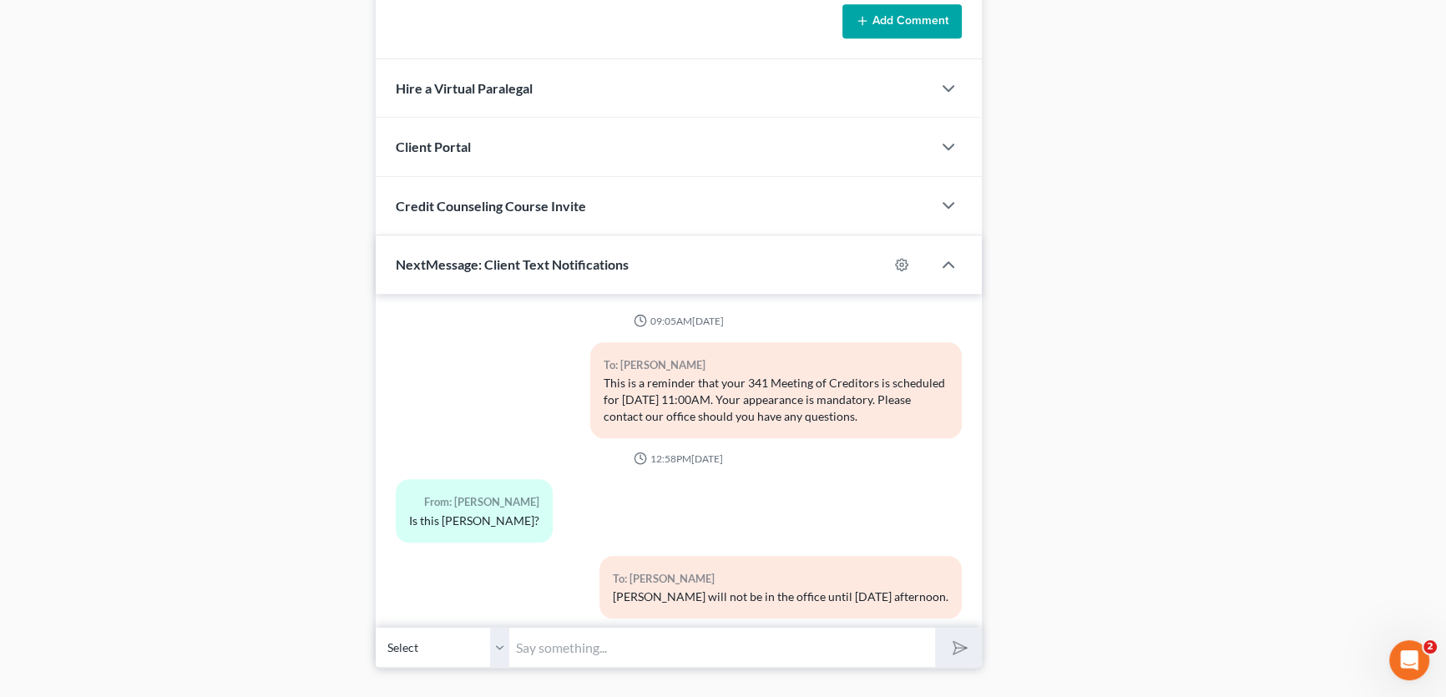
scroll to position [9999, 0]
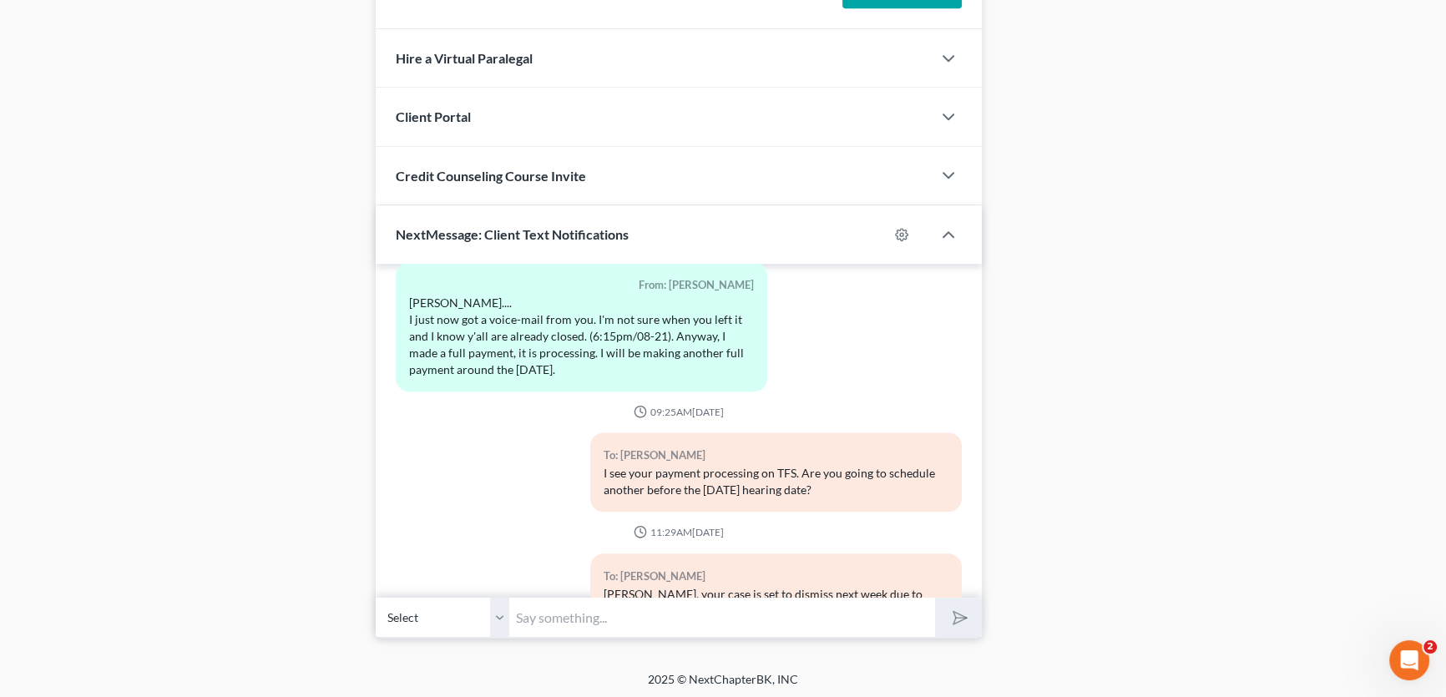
drag, startPoint x: 498, startPoint y: 608, endPoint x: 540, endPoint y: 610, distance: 41.8
click at [498, 608] on select "Select [PHONE_NUMBER] - [PERSON_NAME]" at bounding box center [443, 617] width 134 height 41
click at [536, 611] on input "text" at bounding box center [722, 617] width 426 height 41
click at [536, 612] on input "text" at bounding box center [722, 617] width 426 height 41
type input "Please advise!"
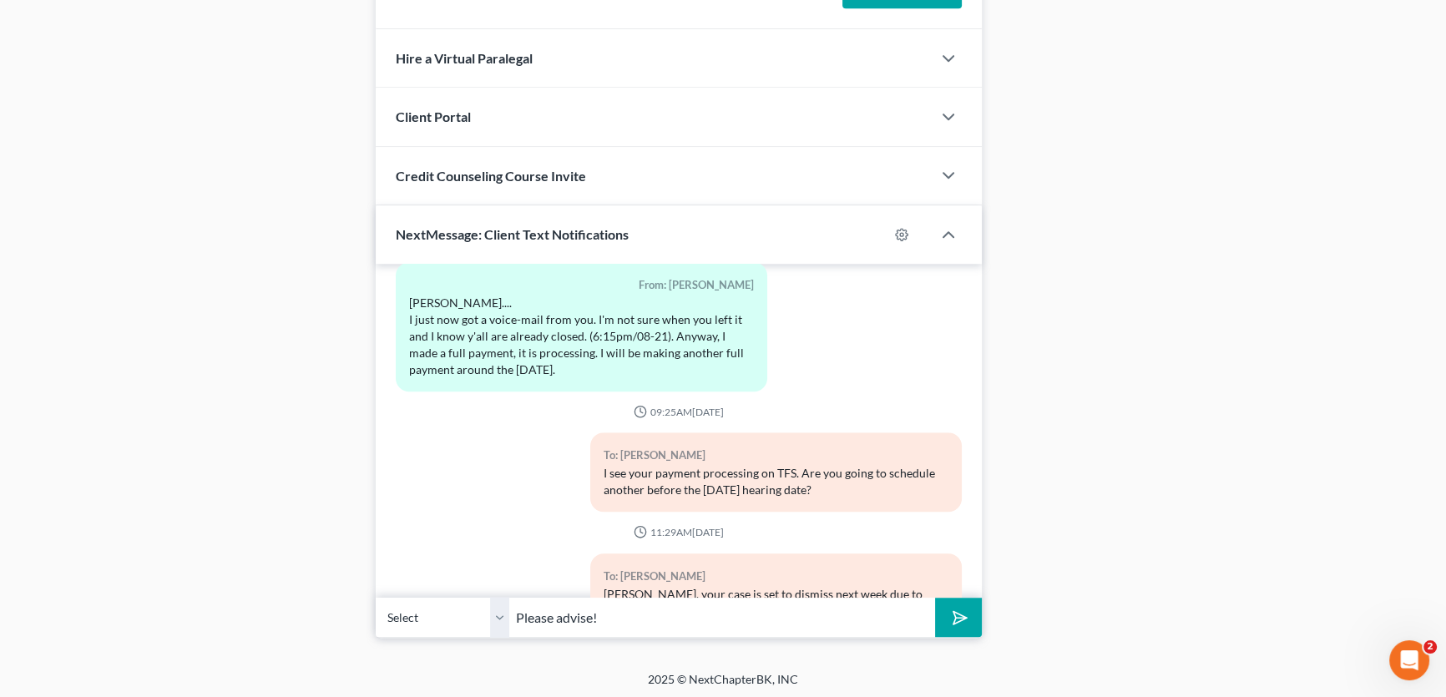
click at [935, 598] on button "submit" at bounding box center [958, 617] width 46 height 39
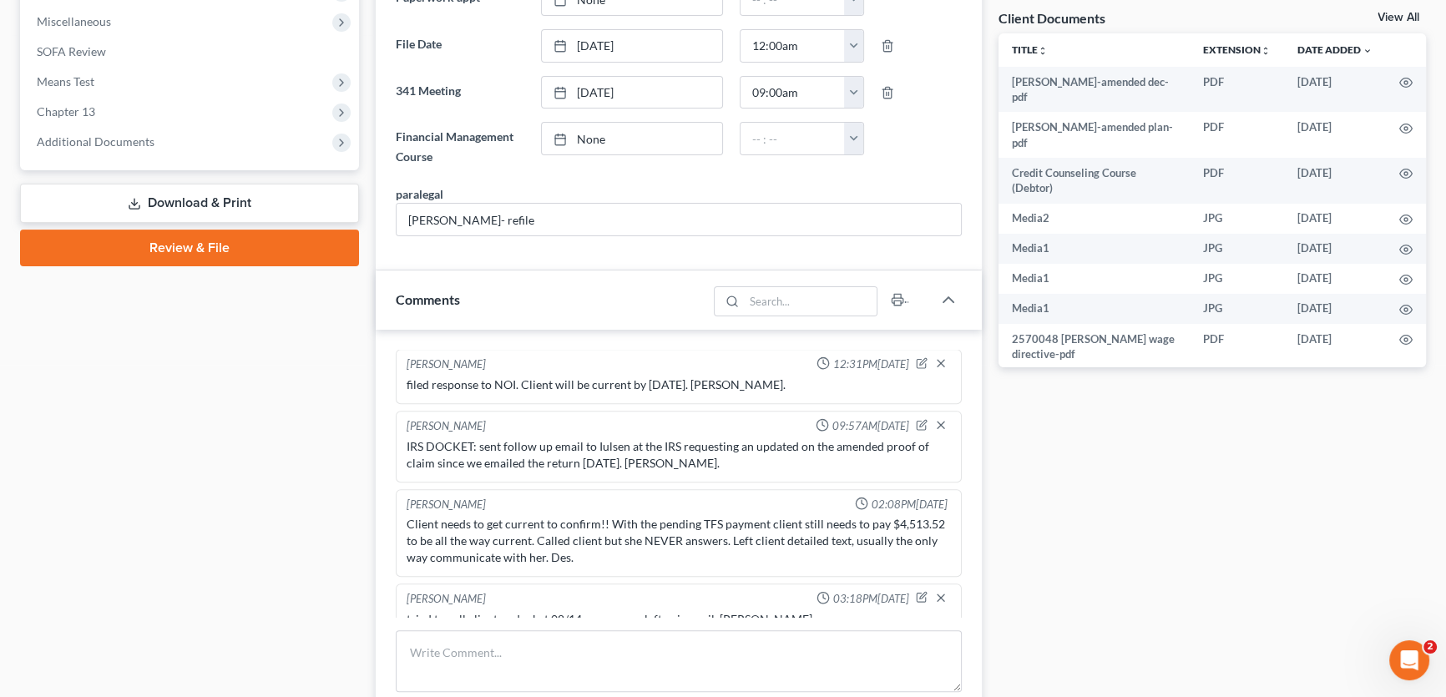
scroll to position [590, 0]
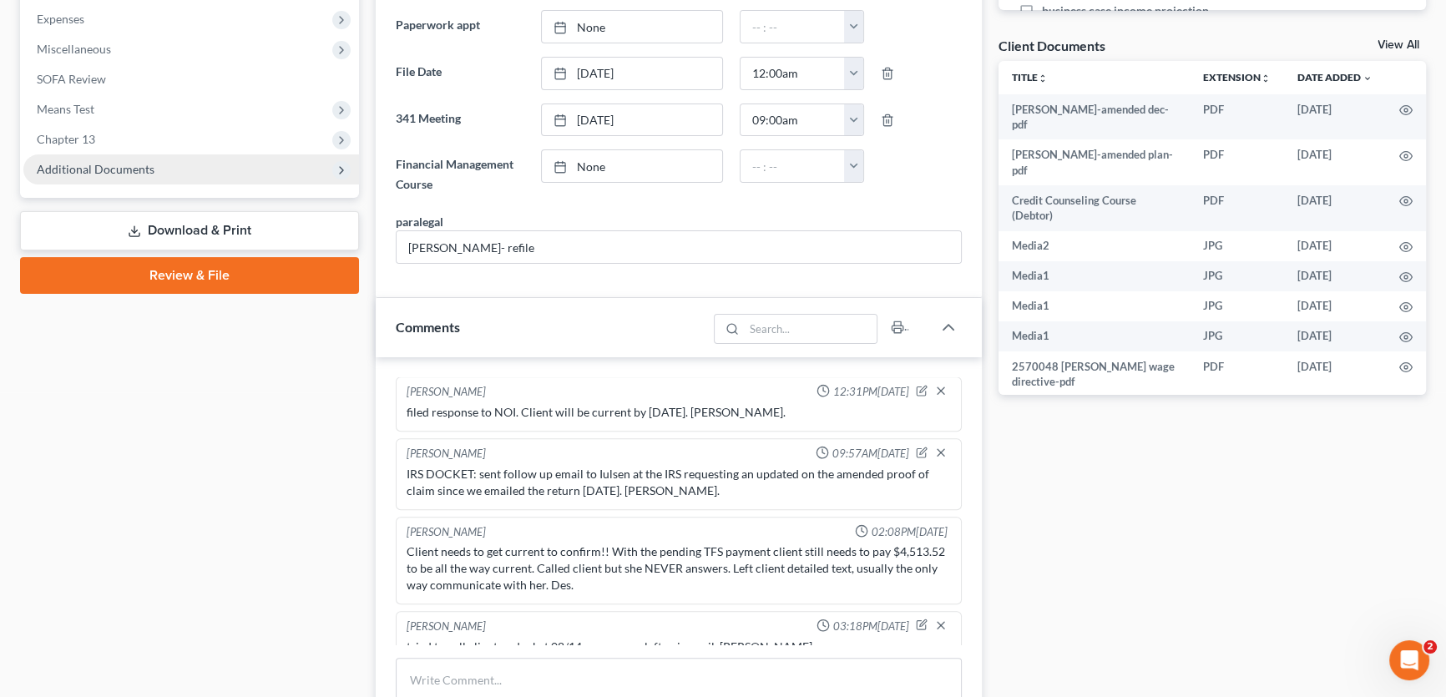
click at [127, 167] on span "Additional Documents" at bounding box center [96, 169] width 118 height 14
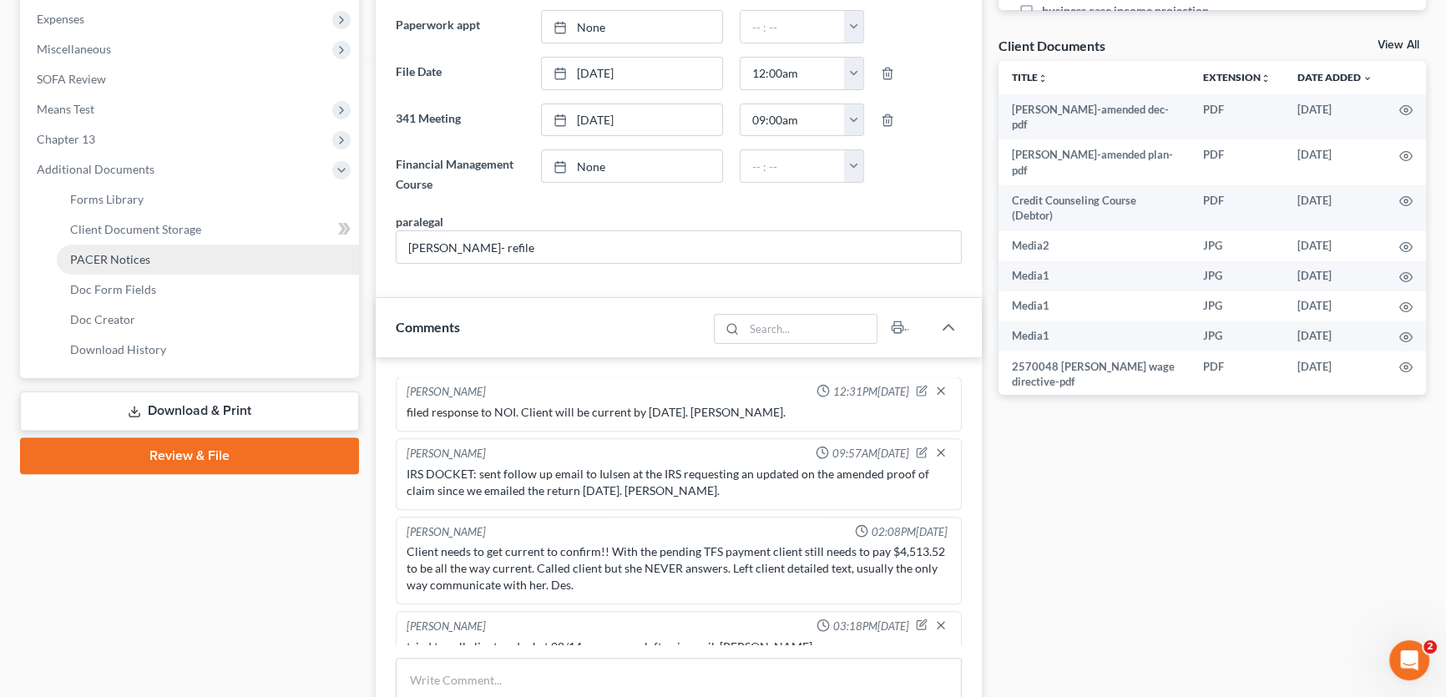
click at [114, 258] on span "PACER Notices" at bounding box center [110, 259] width 80 height 14
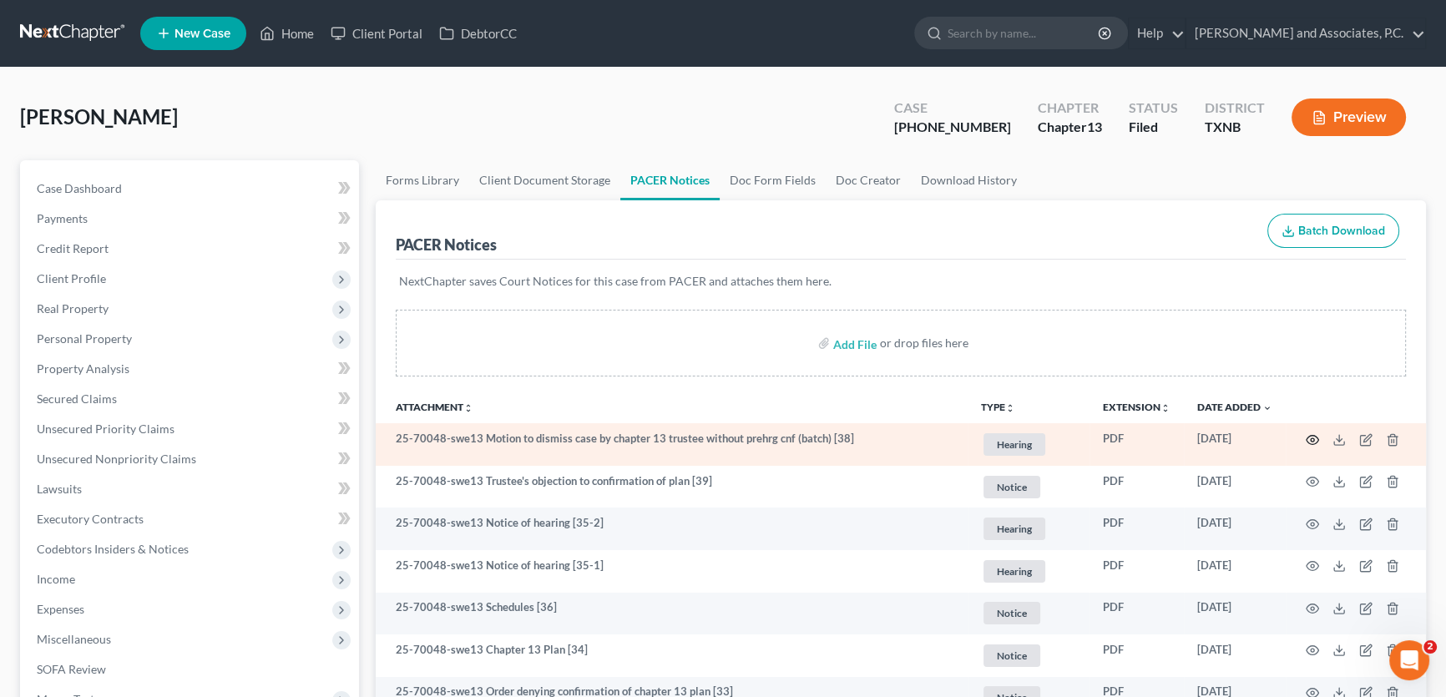
click at [1309, 439] on icon "button" at bounding box center [1312, 439] width 13 height 13
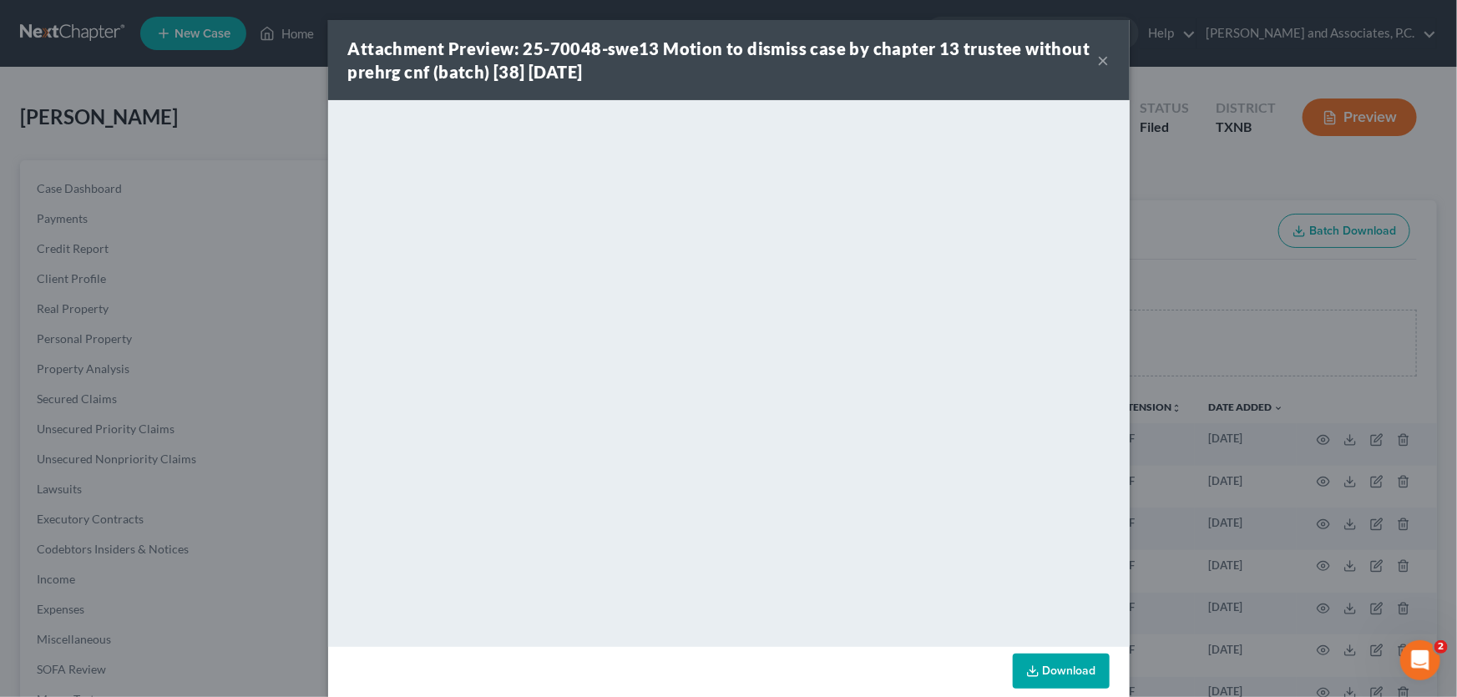
click at [1100, 56] on button "×" at bounding box center [1104, 60] width 12 height 20
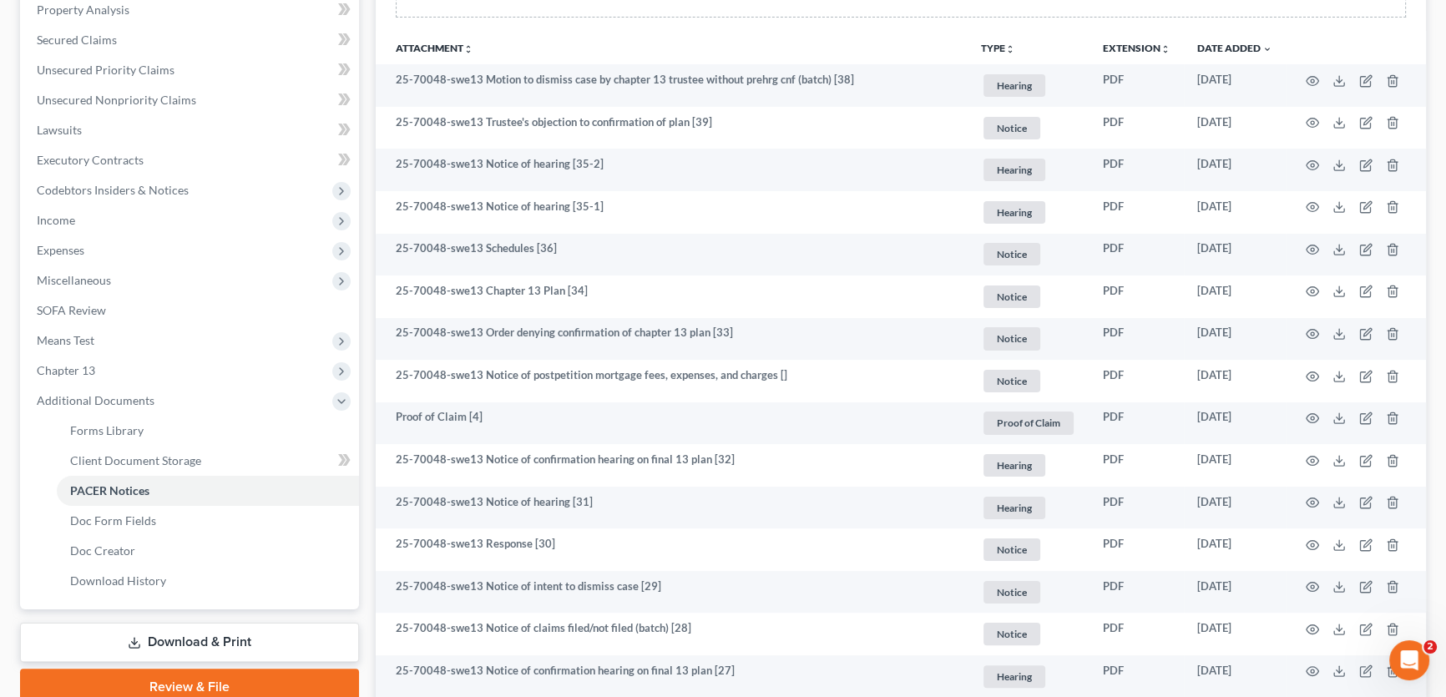
scroll to position [379, 0]
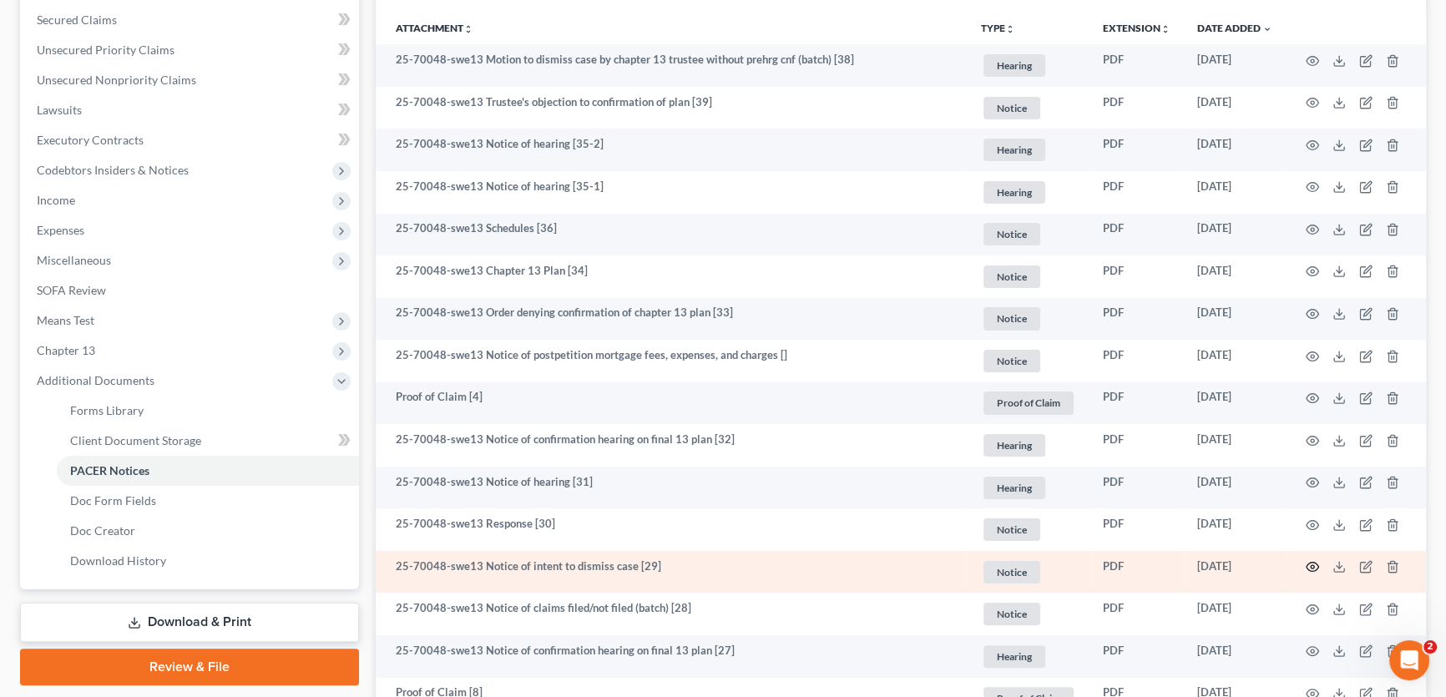
click at [1312, 565] on circle "button" at bounding box center [1312, 566] width 3 height 3
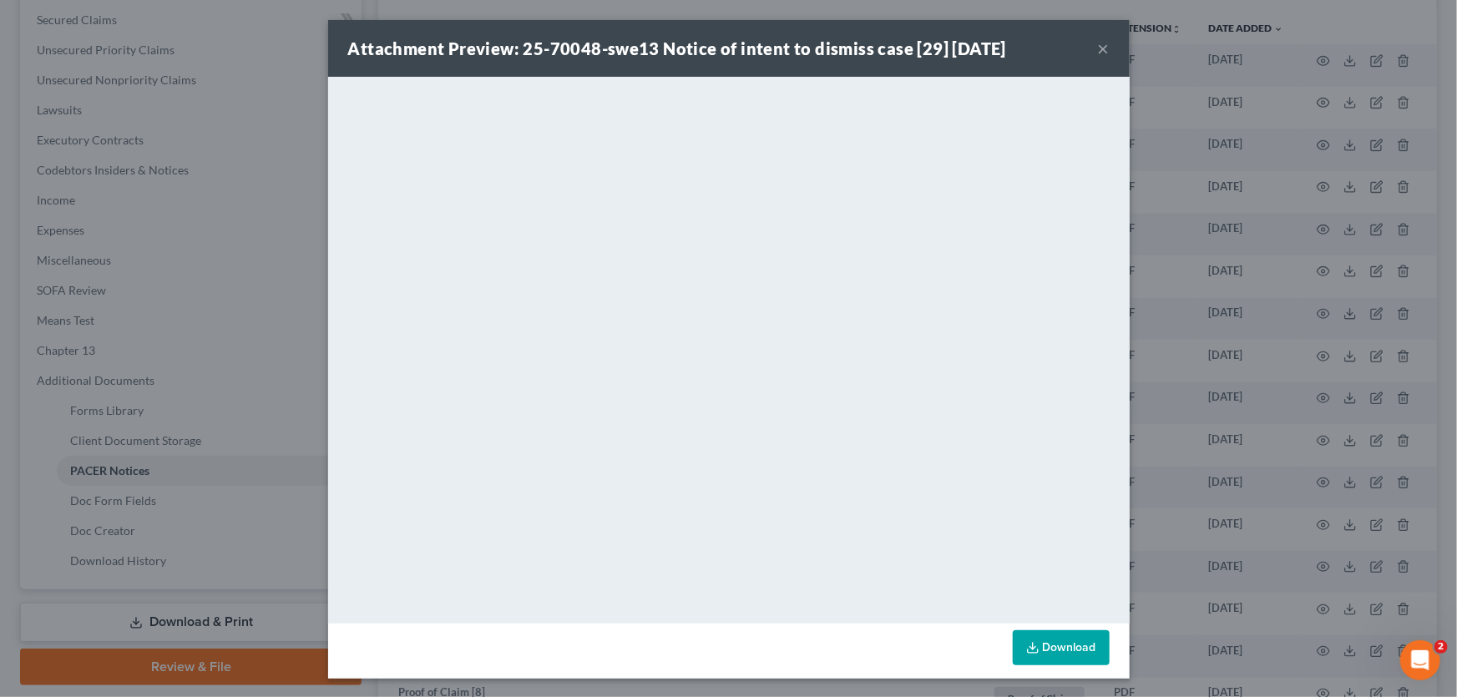
click at [1100, 50] on button "×" at bounding box center [1104, 48] width 12 height 20
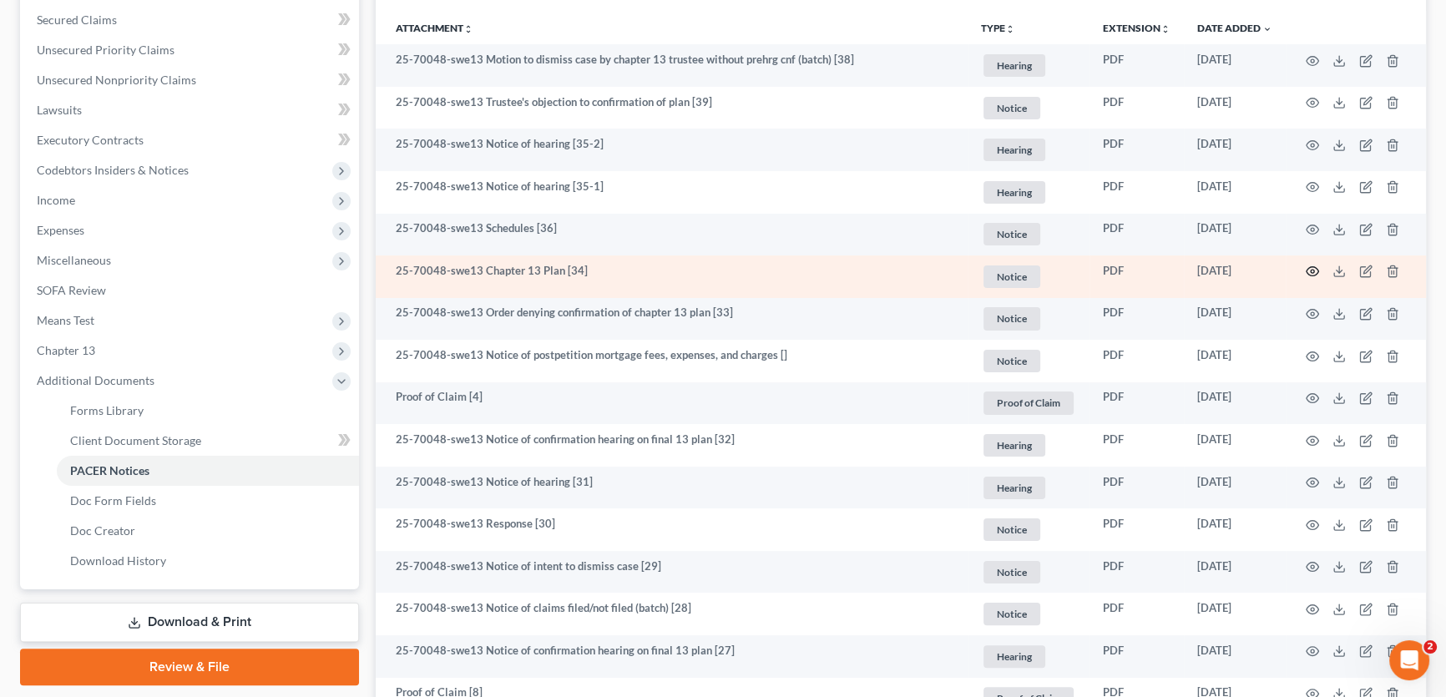
click at [1308, 269] on icon "button" at bounding box center [1312, 271] width 13 height 13
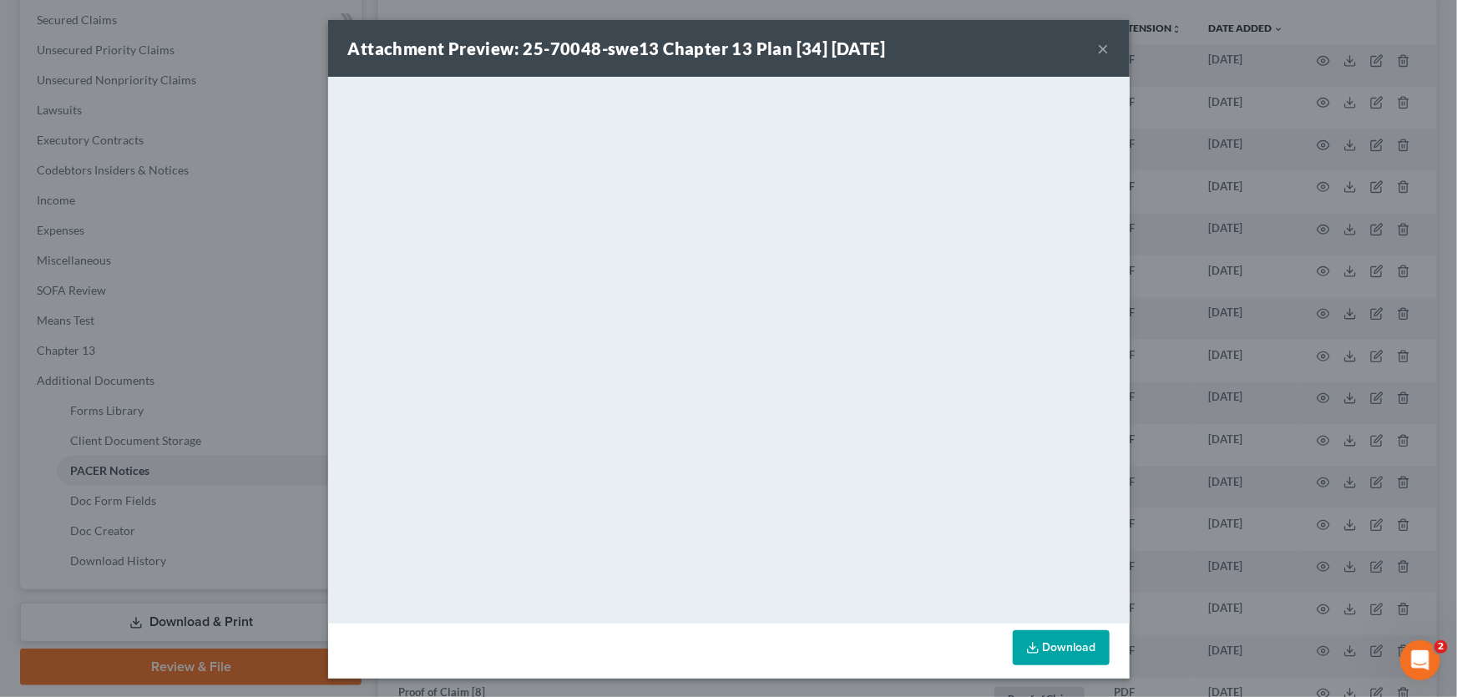
click at [1098, 48] on button "×" at bounding box center [1104, 48] width 12 height 20
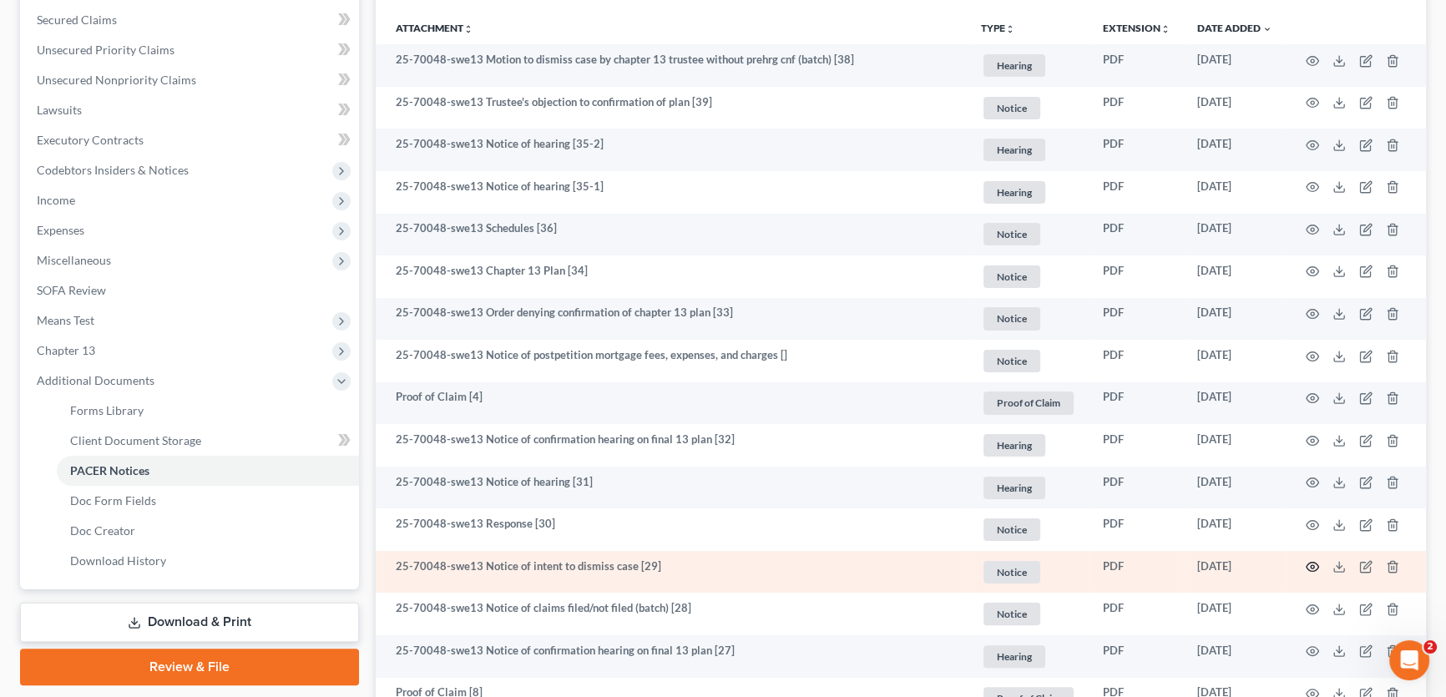
click at [1315, 565] on icon "button" at bounding box center [1312, 566] width 13 height 13
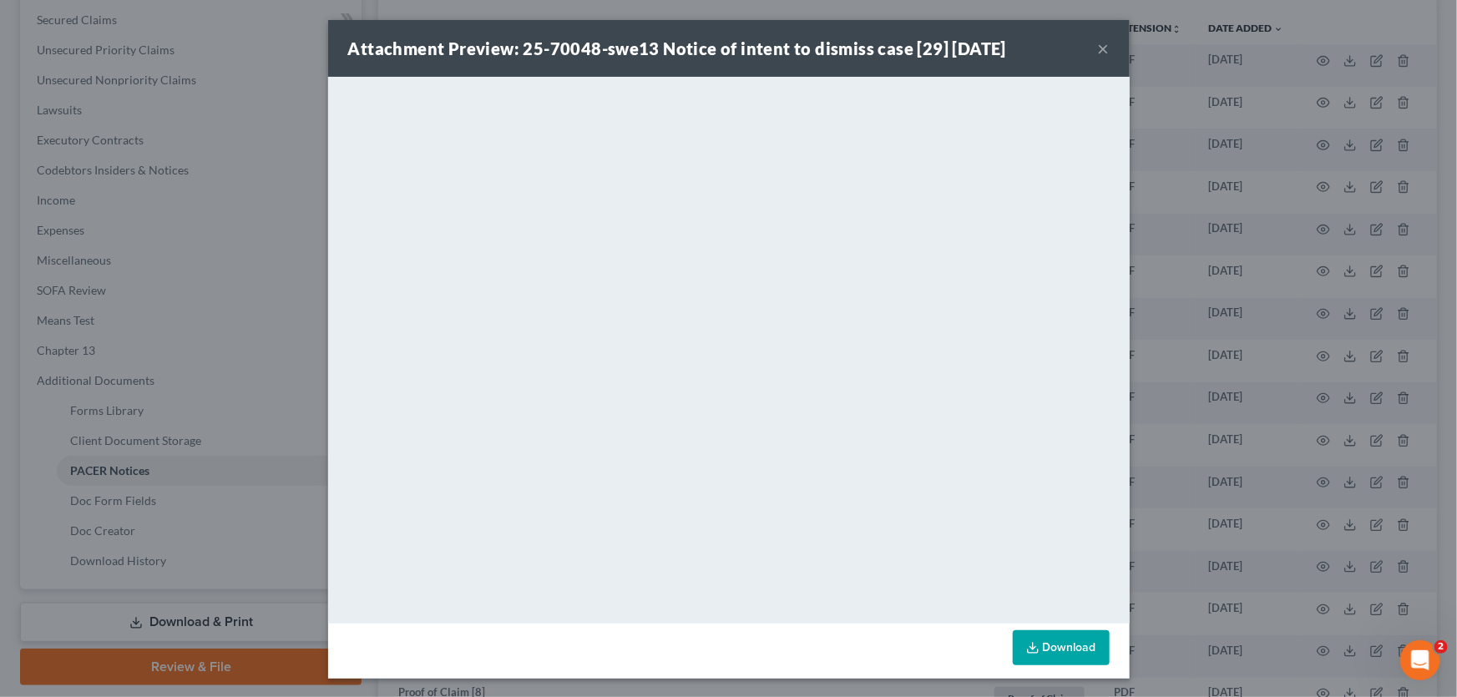
click at [1098, 46] on button "×" at bounding box center [1104, 48] width 12 height 20
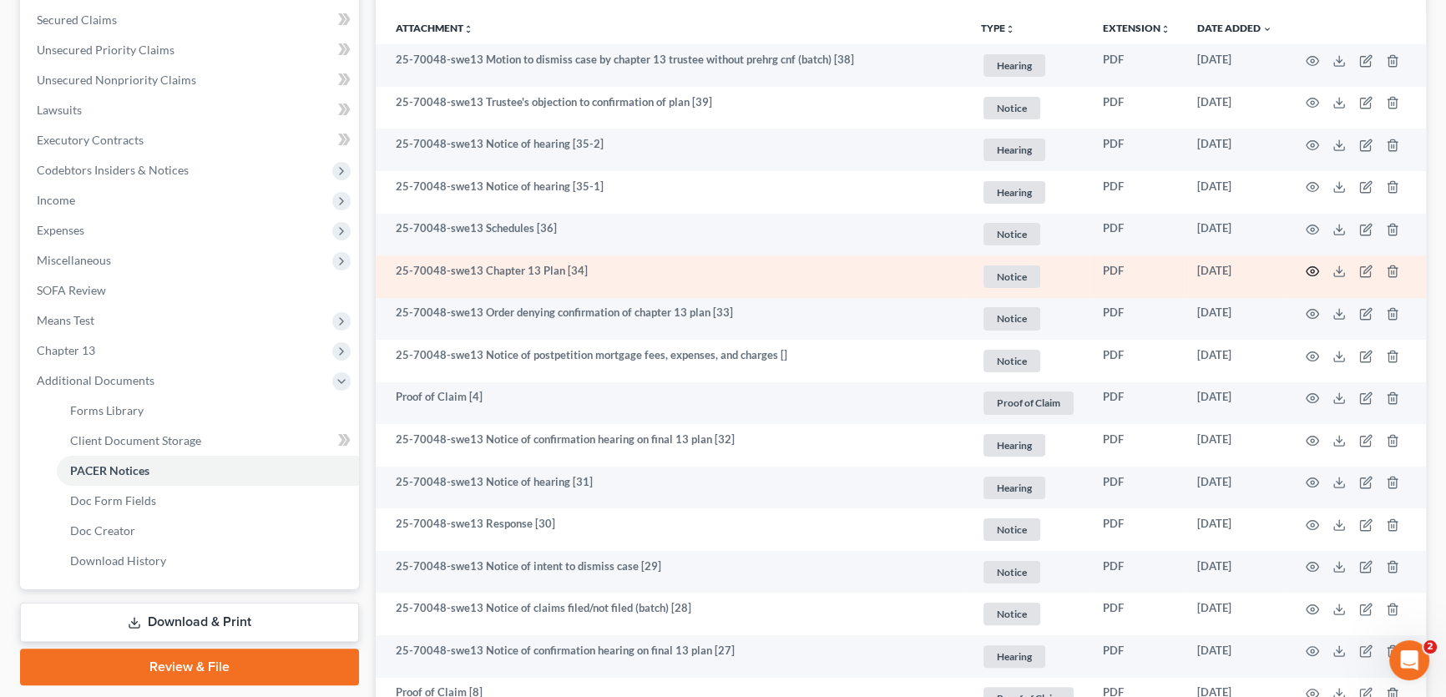
click at [1307, 270] on icon "button" at bounding box center [1312, 271] width 13 height 9
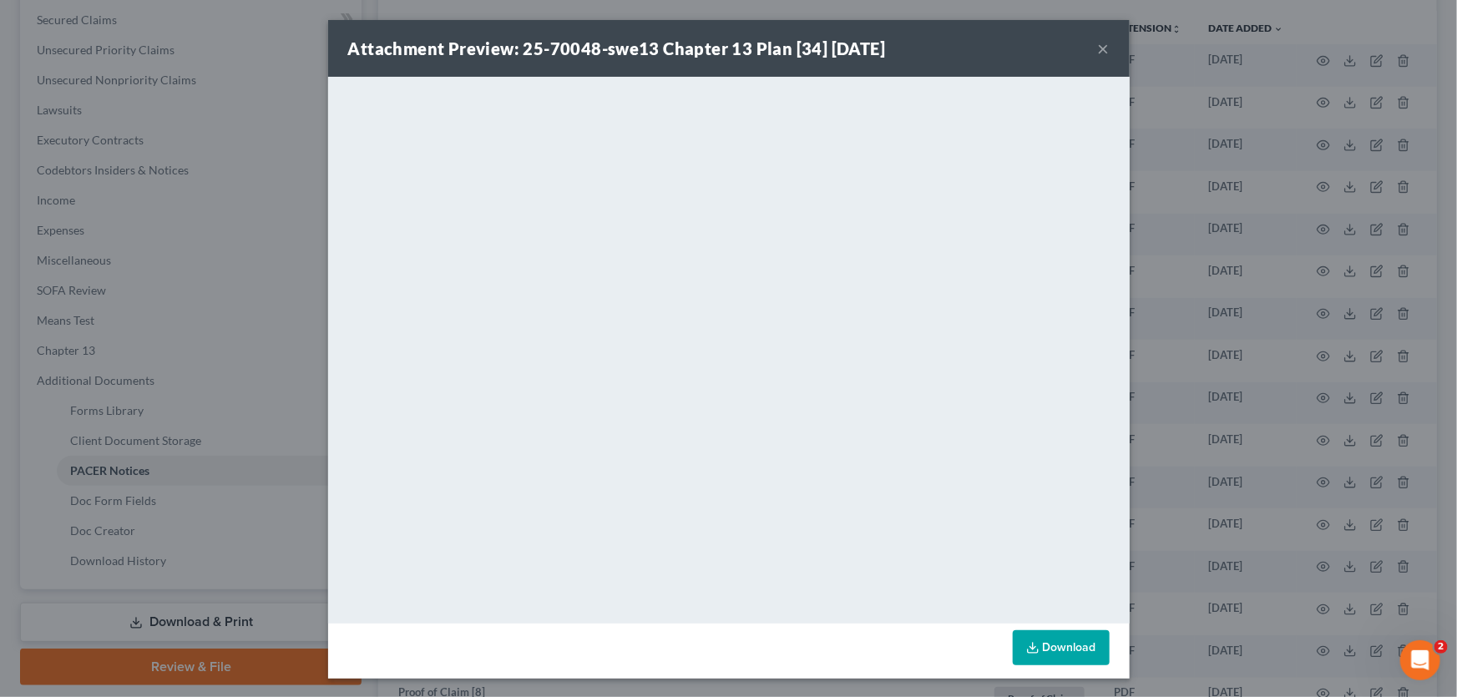
click at [1098, 49] on button "×" at bounding box center [1104, 48] width 12 height 20
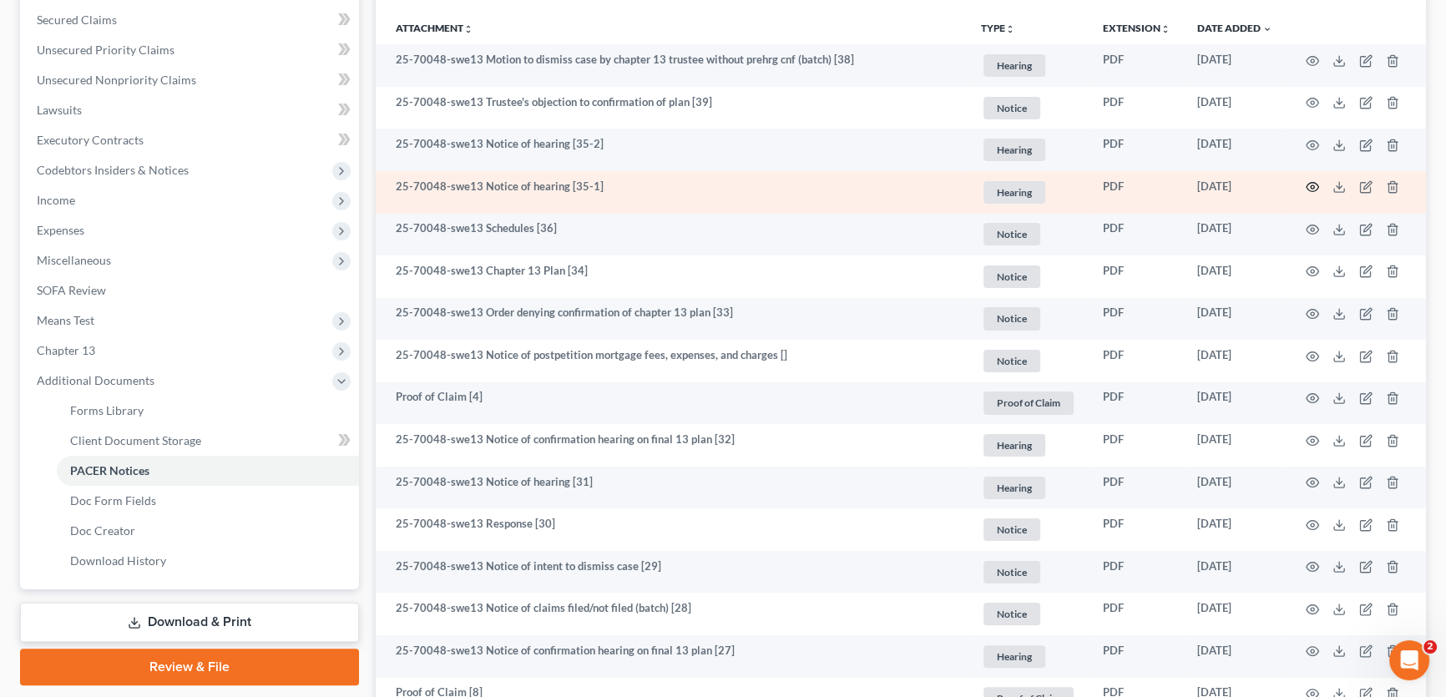
click at [1308, 180] on icon "button" at bounding box center [1312, 186] width 13 height 13
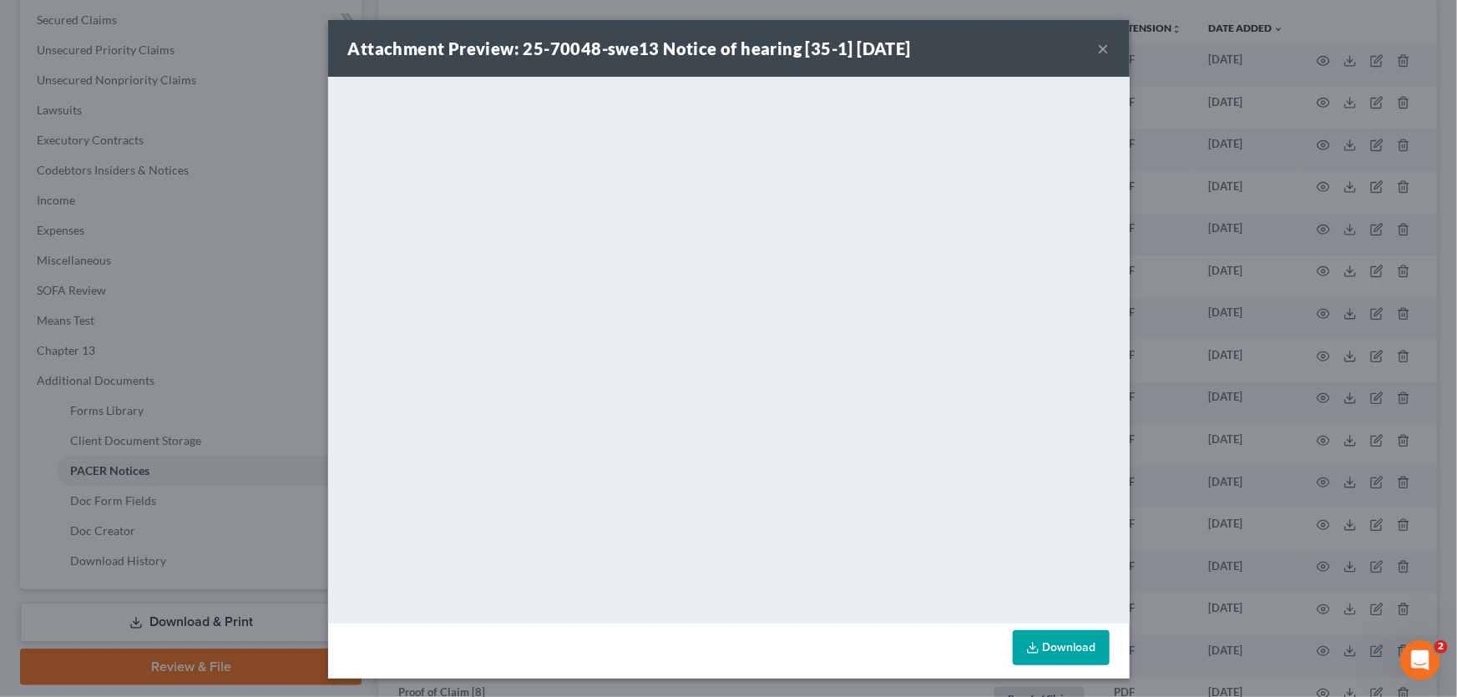
click at [1098, 48] on button "×" at bounding box center [1104, 48] width 12 height 20
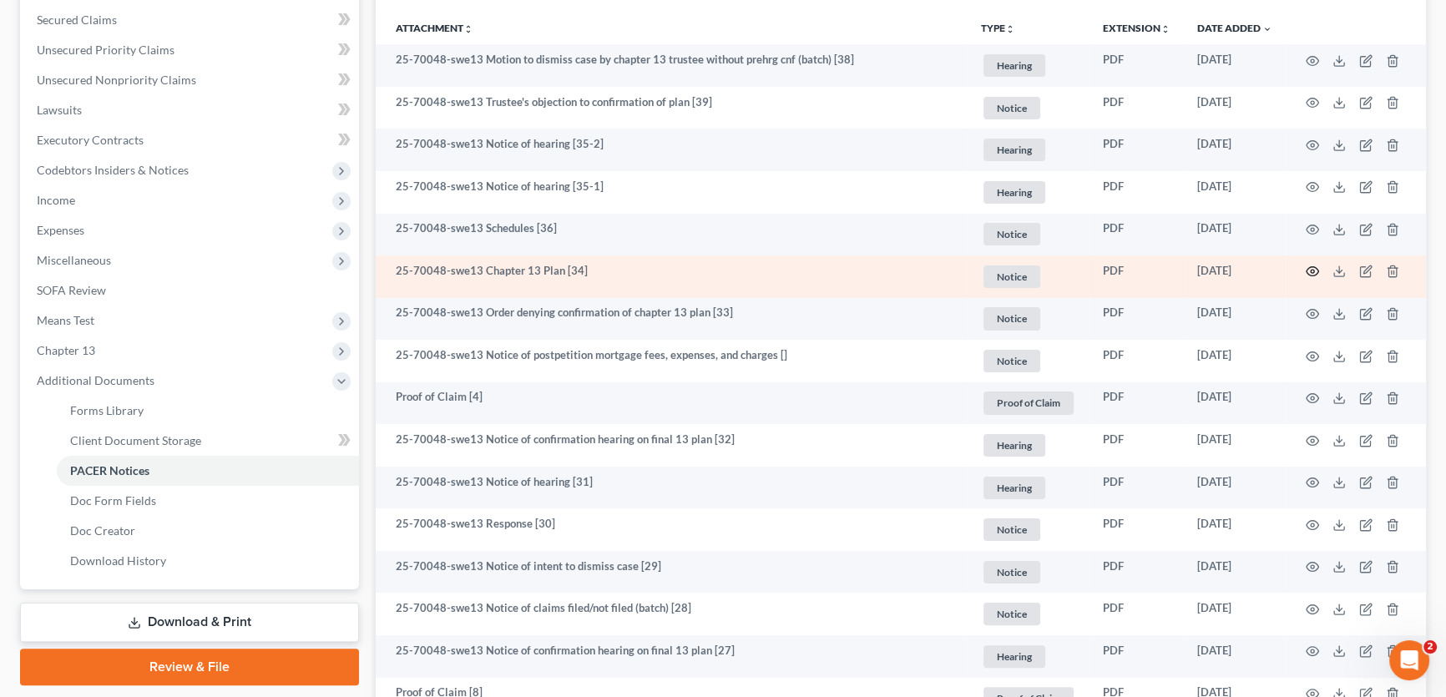
click at [1306, 268] on icon "button" at bounding box center [1312, 271] width 13 height 13
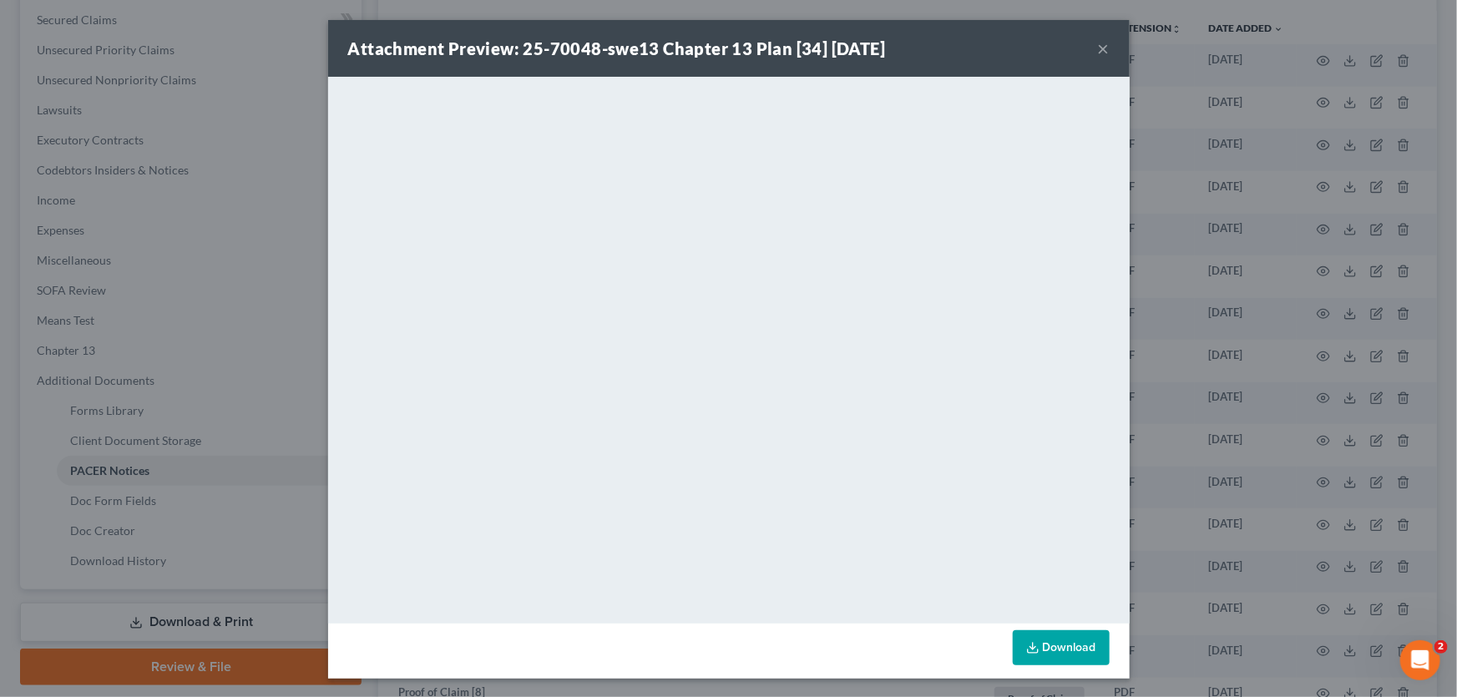
click at [1098, 43] on button "×" at bounding box center [1104, 48] width 12 height 20
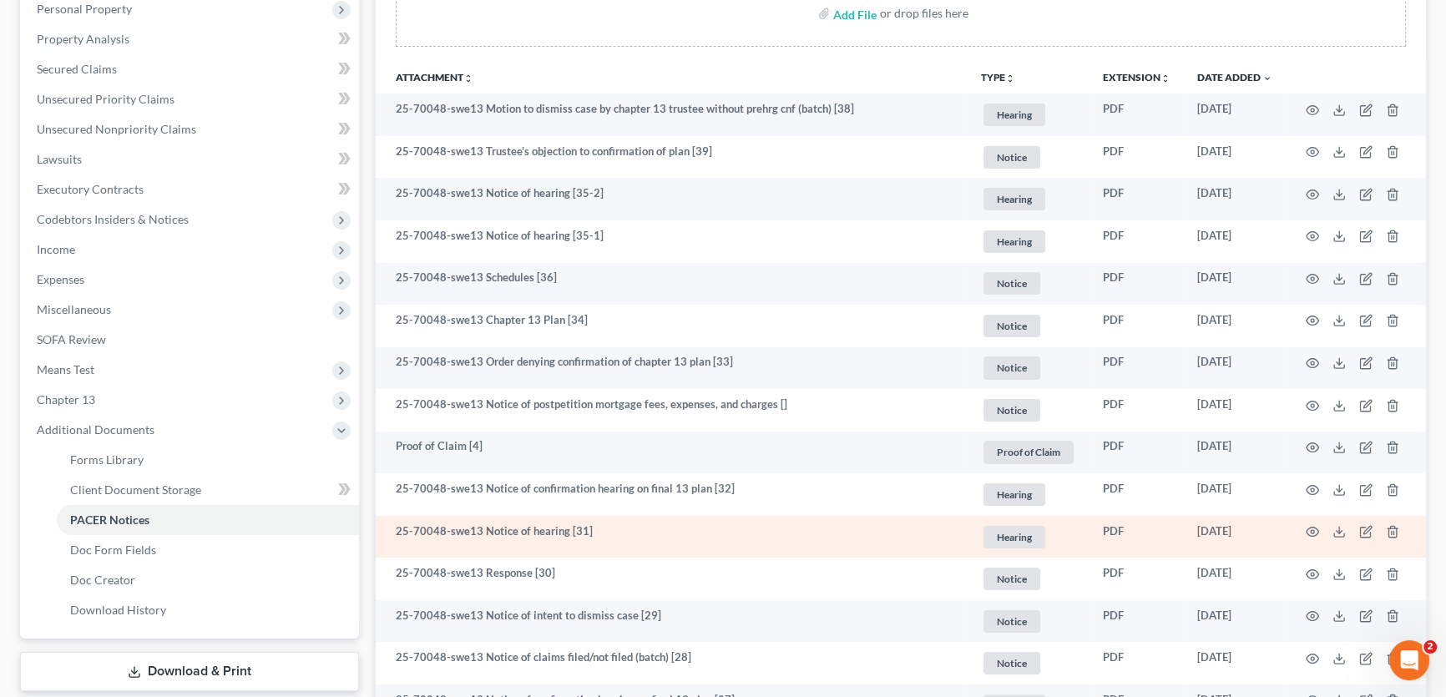
scroll to position [303, 0]
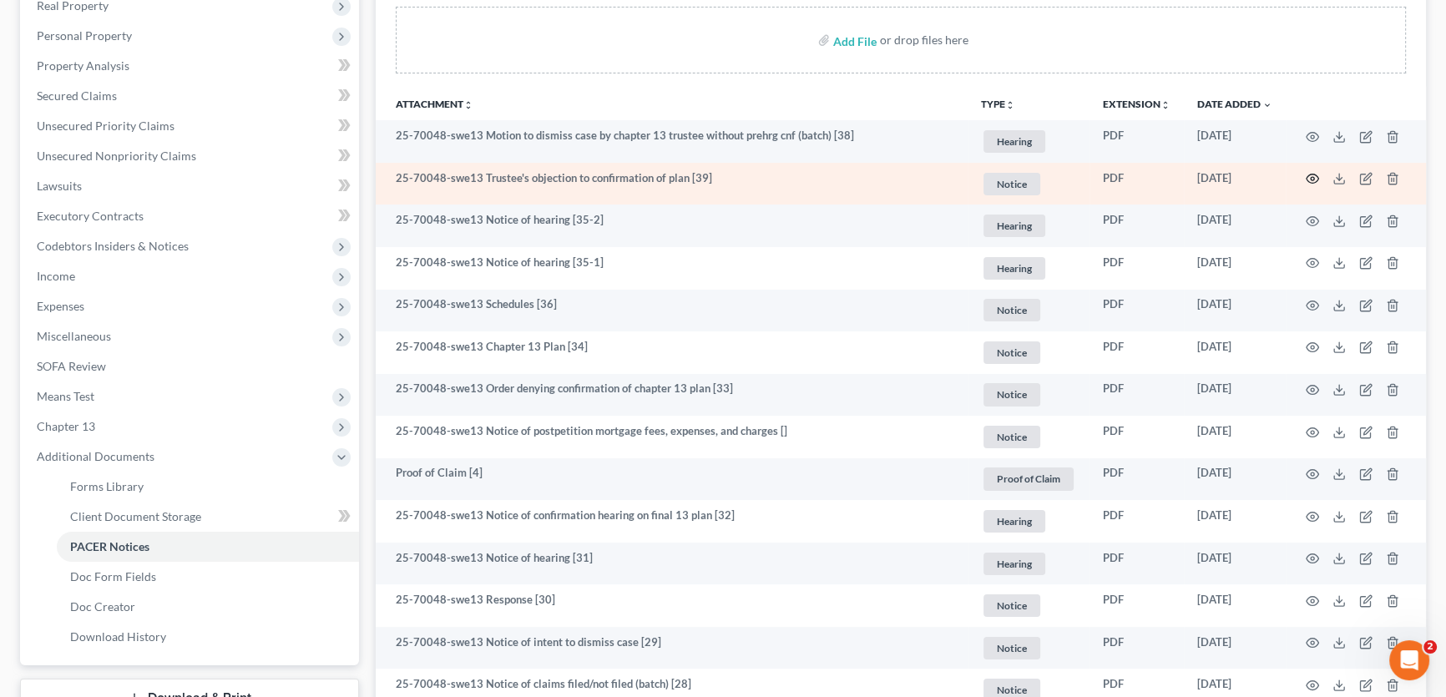
click at [1309, 172] on icon "button" at bounding box center [1312, 178] width 13 height 13
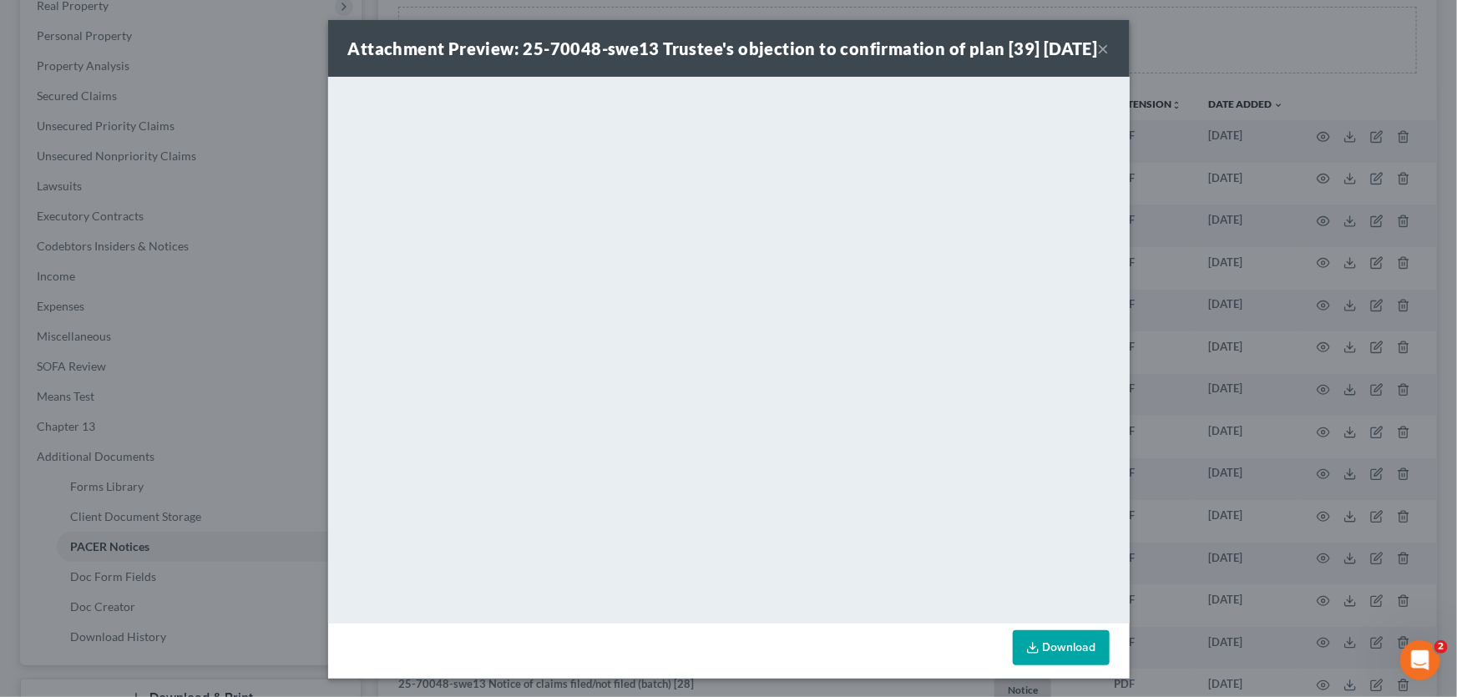
click at [1099, 58] on button "×" at bounding box center [1104, 48] width 12 height 20
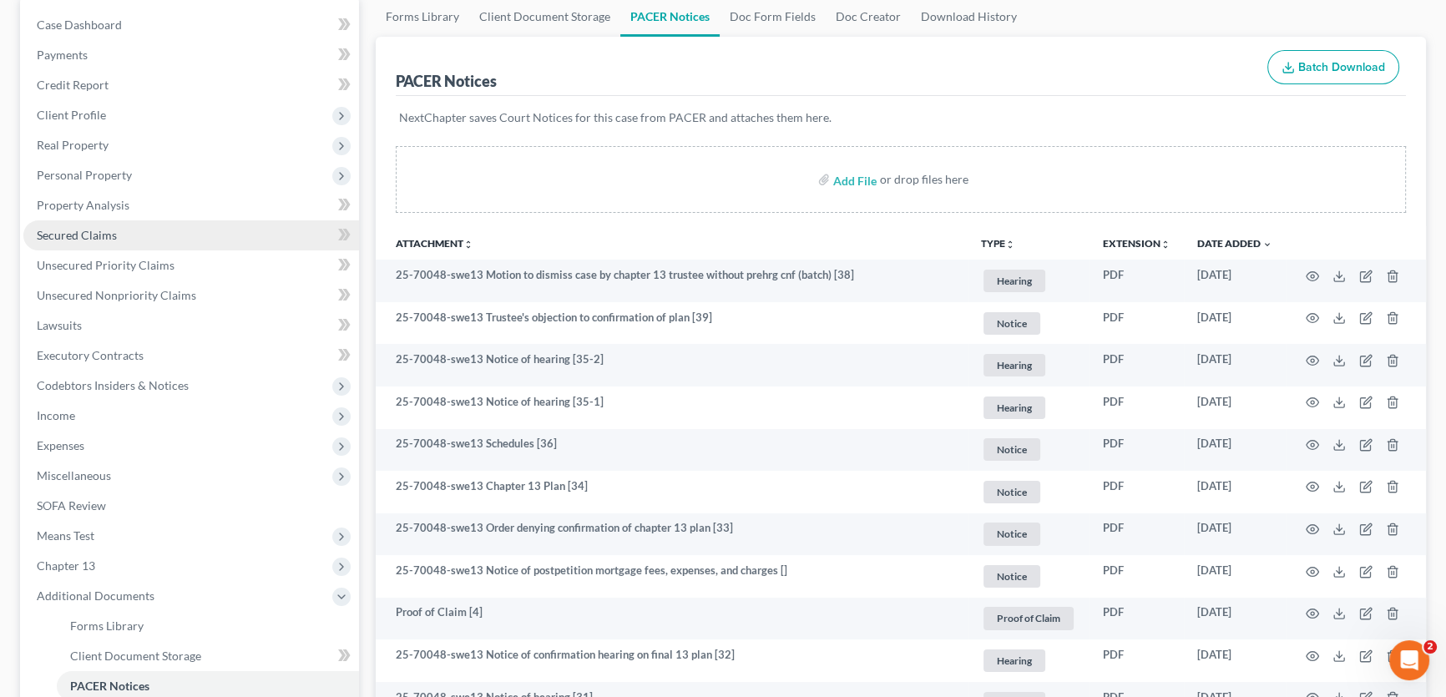
scroll to position [0, 0]
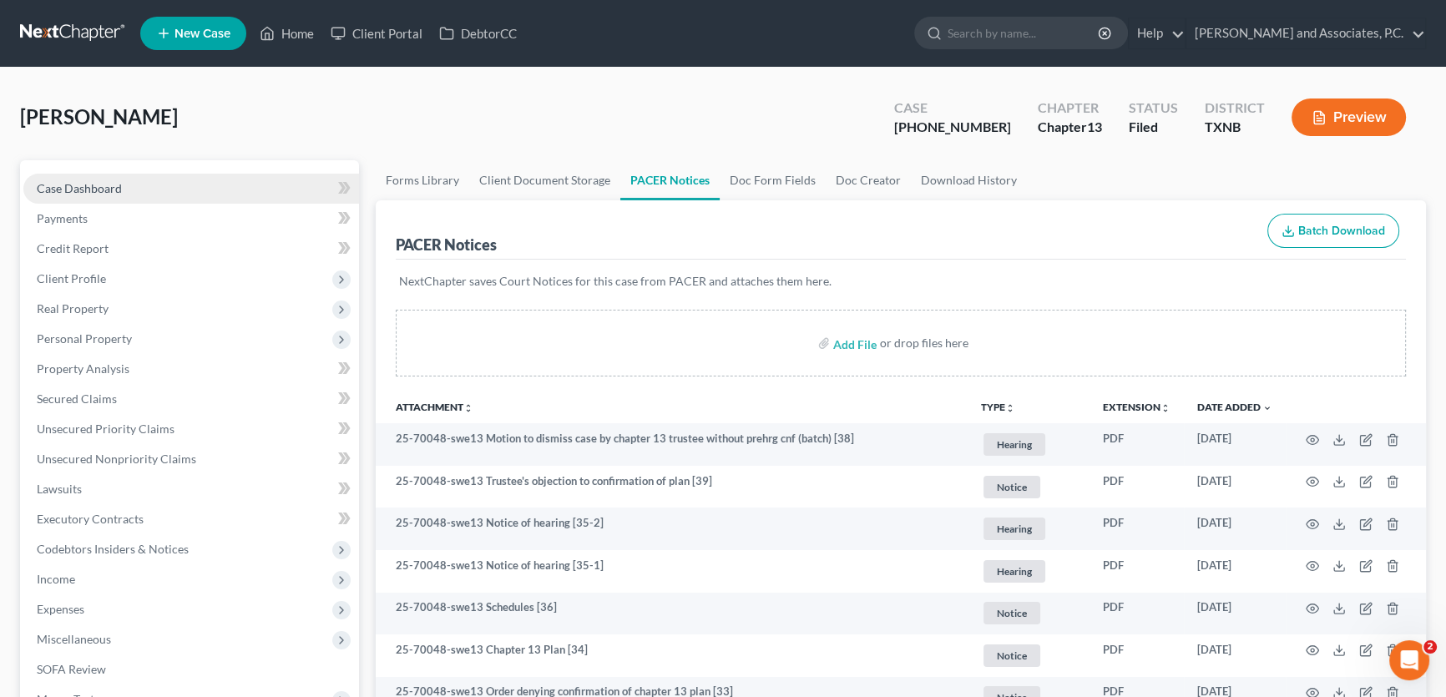
click at [109, 193] on span "Case Dashboard" at bounding box center [79, 188] width 85 height 14
select select "1"
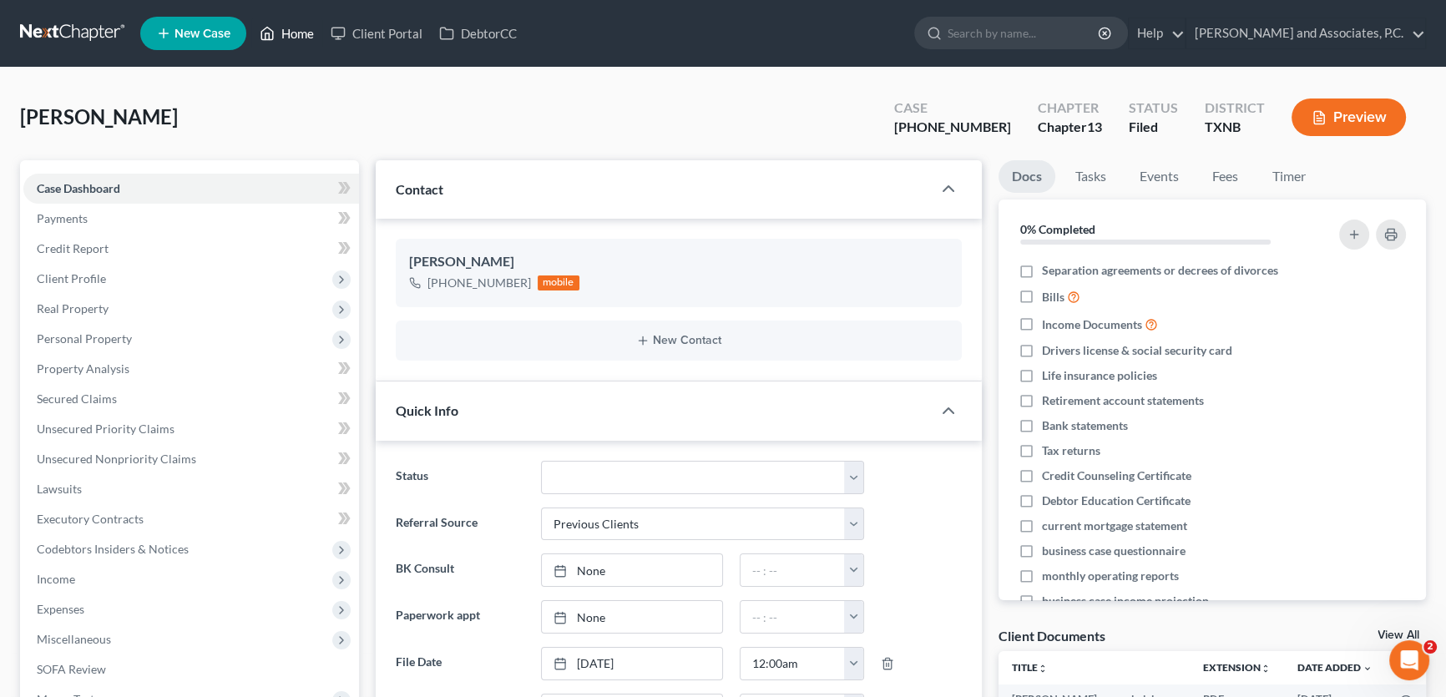
click at [314, 38] on link "Home" at bounding box center [286, 33] width 71 height 30
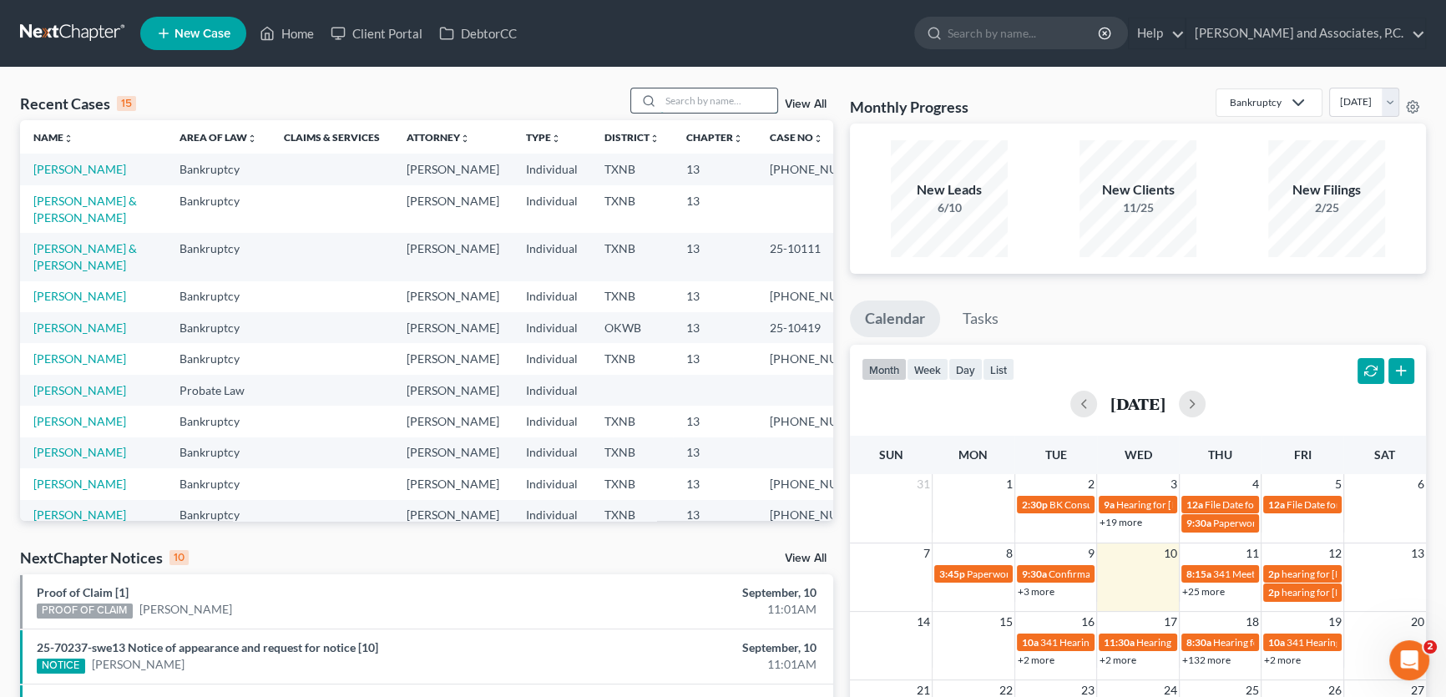
click at [723, 101] on input "search" at bounding box center [718, 100] width 117 height 24
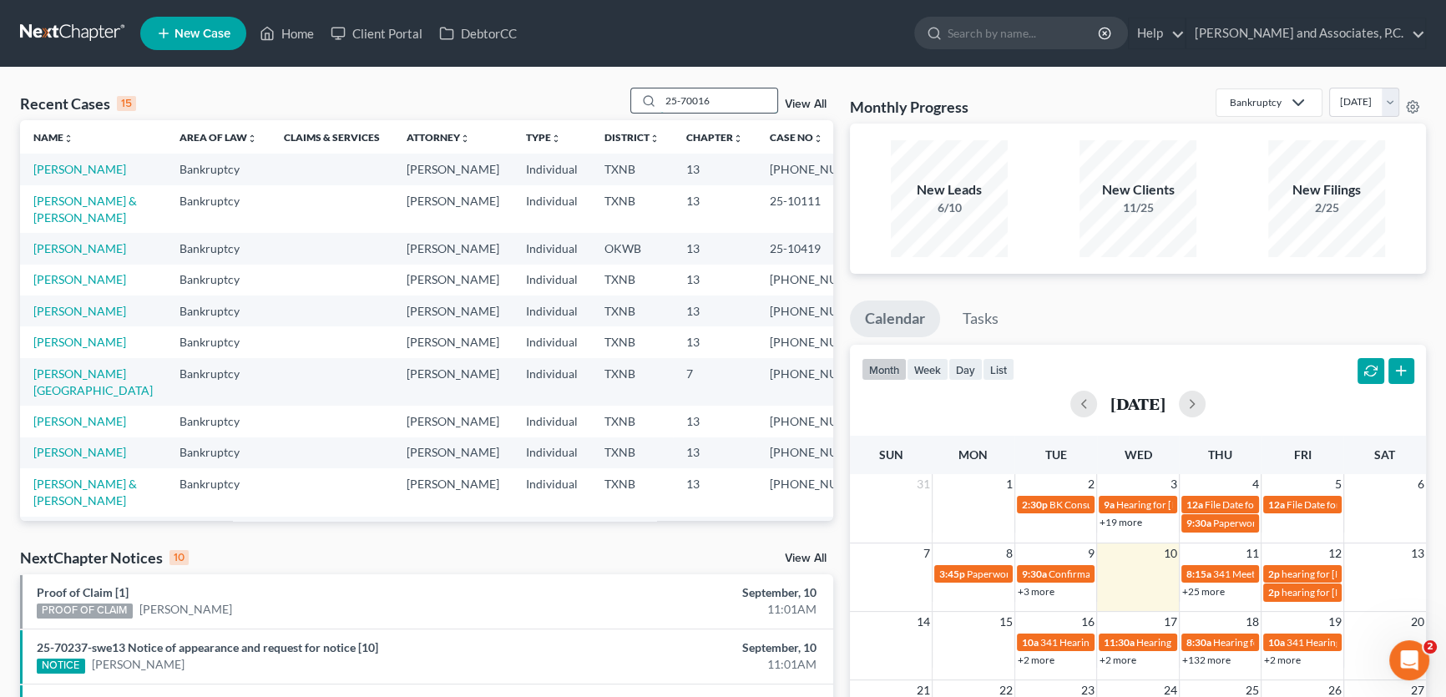
type input "25-70016"
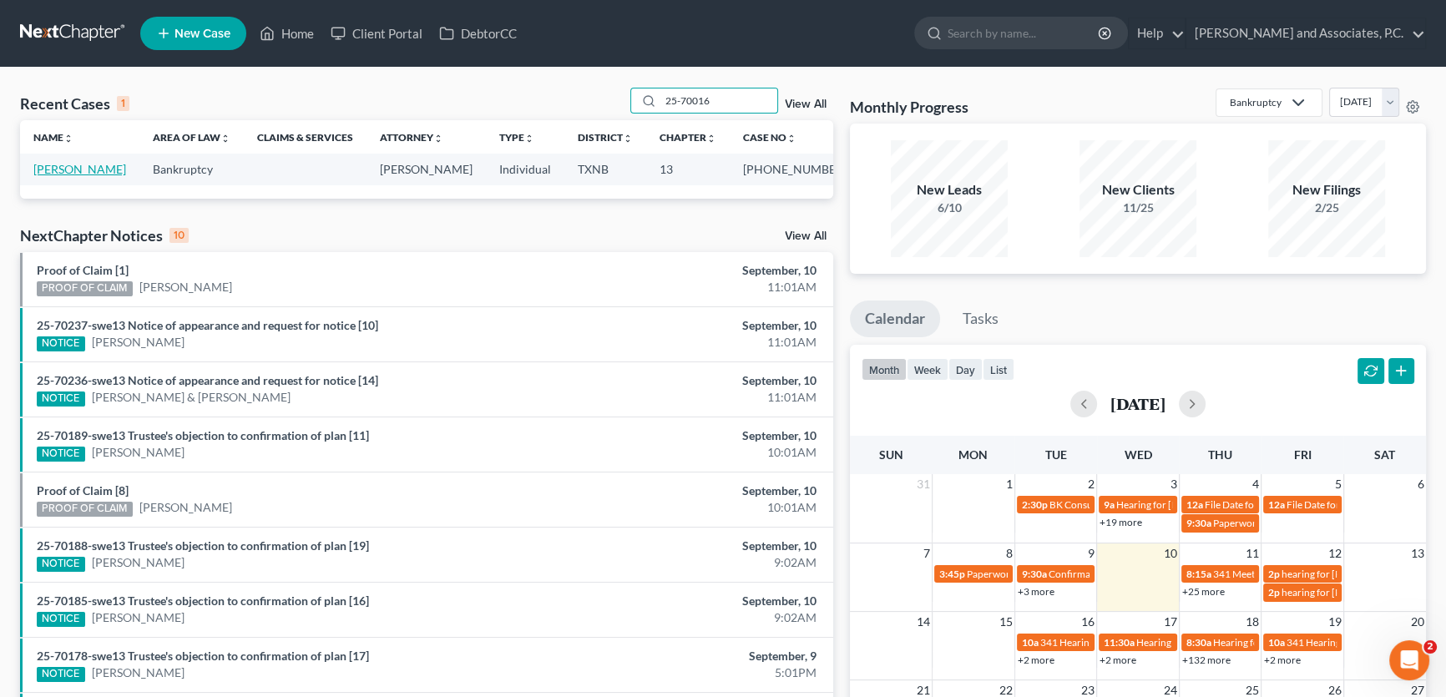
click at [76, 169] on link "[PERSON_NAME]" at bounding box center [79, 169] width 93 height 14
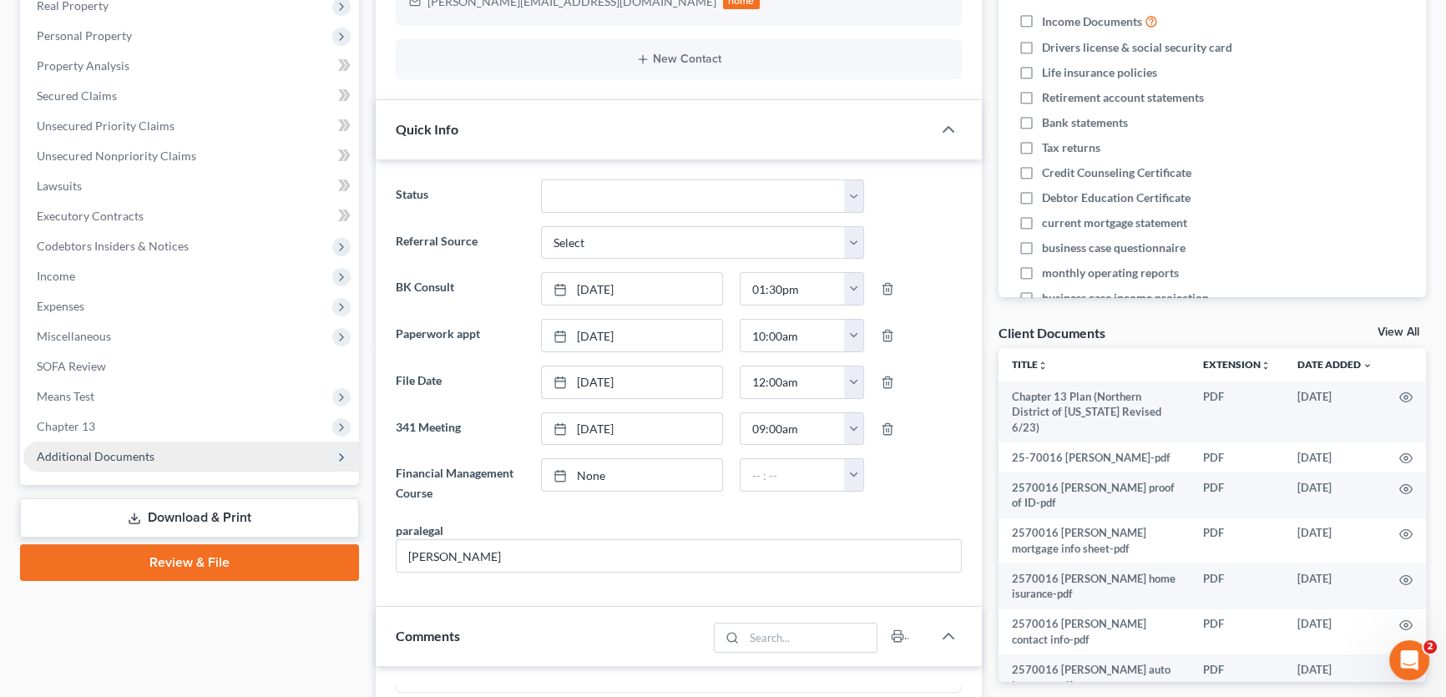
scroll to position [705, 0]
click at [124, 455] on span "Additional Documents" at bounding box center [96, 456] width 118 height 14
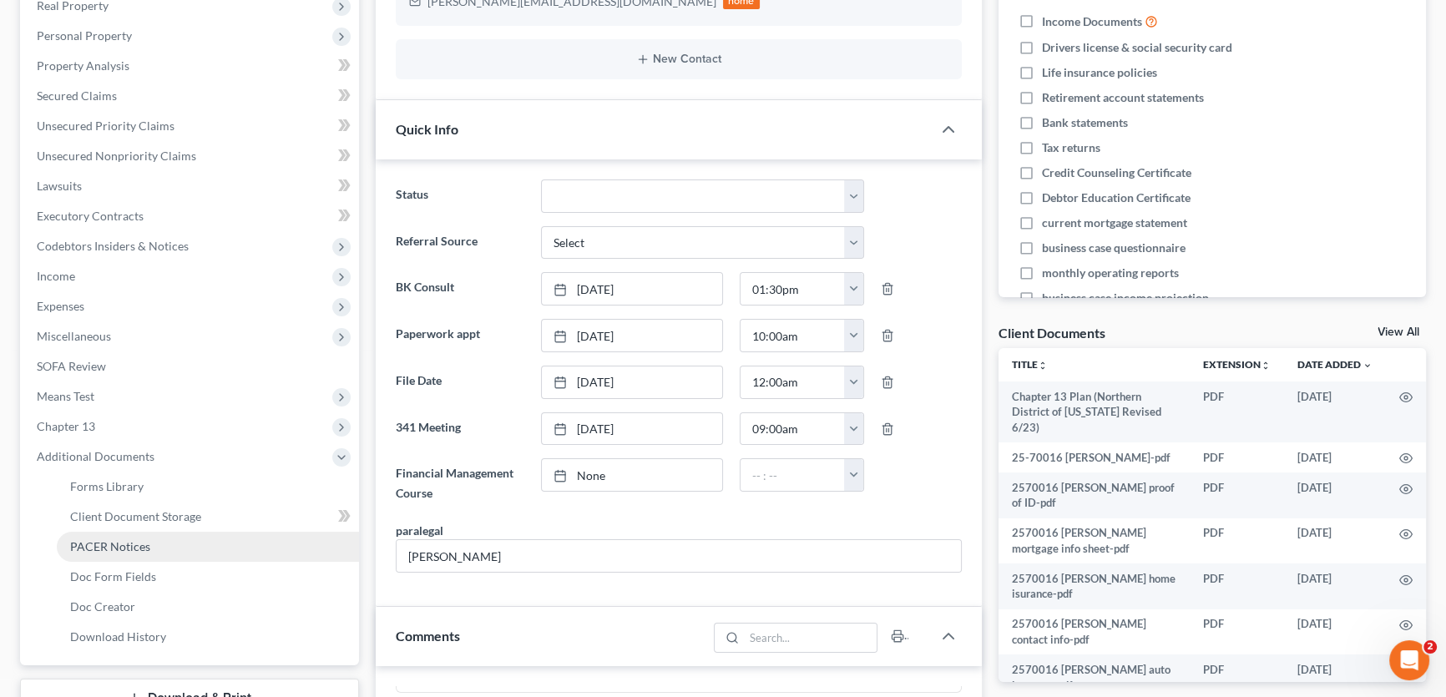
click at [118, 548] on span "PACER Notices" at bounding box center [110, 546] width 80 height 14
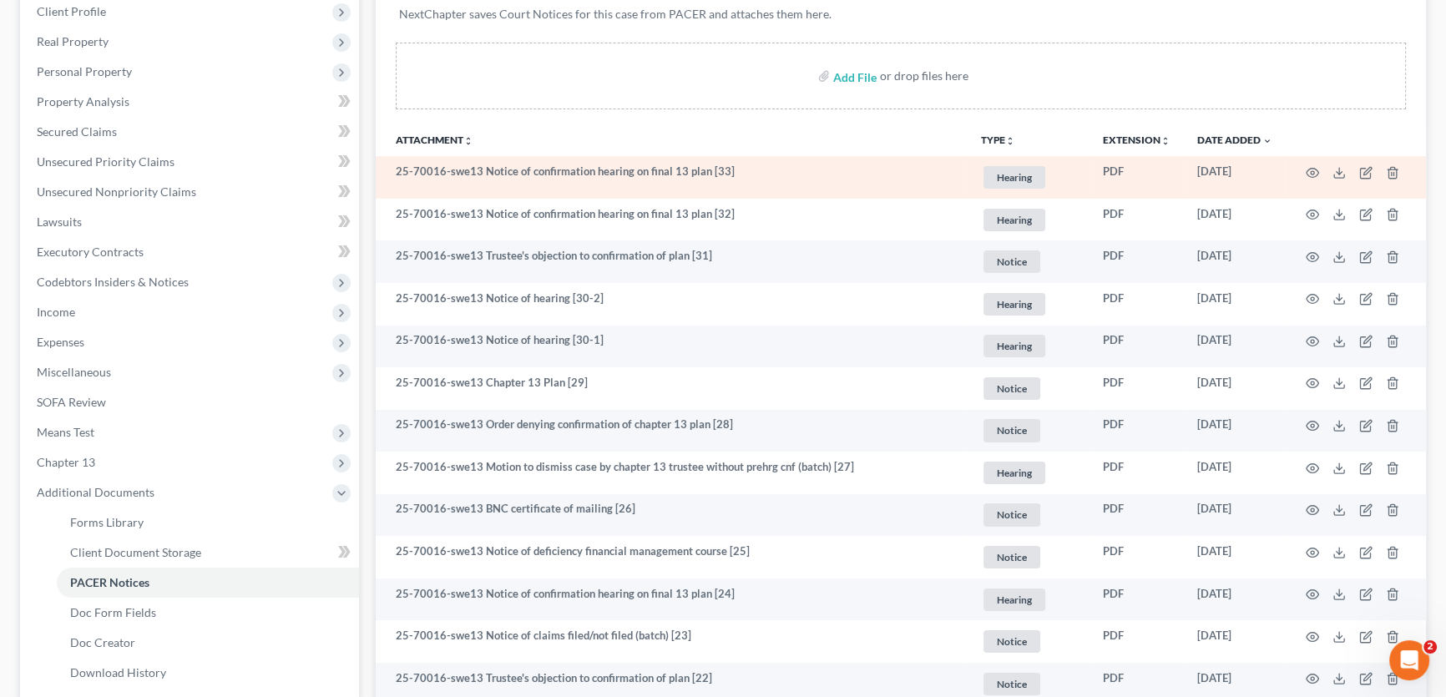
scroll to position [303, 0]
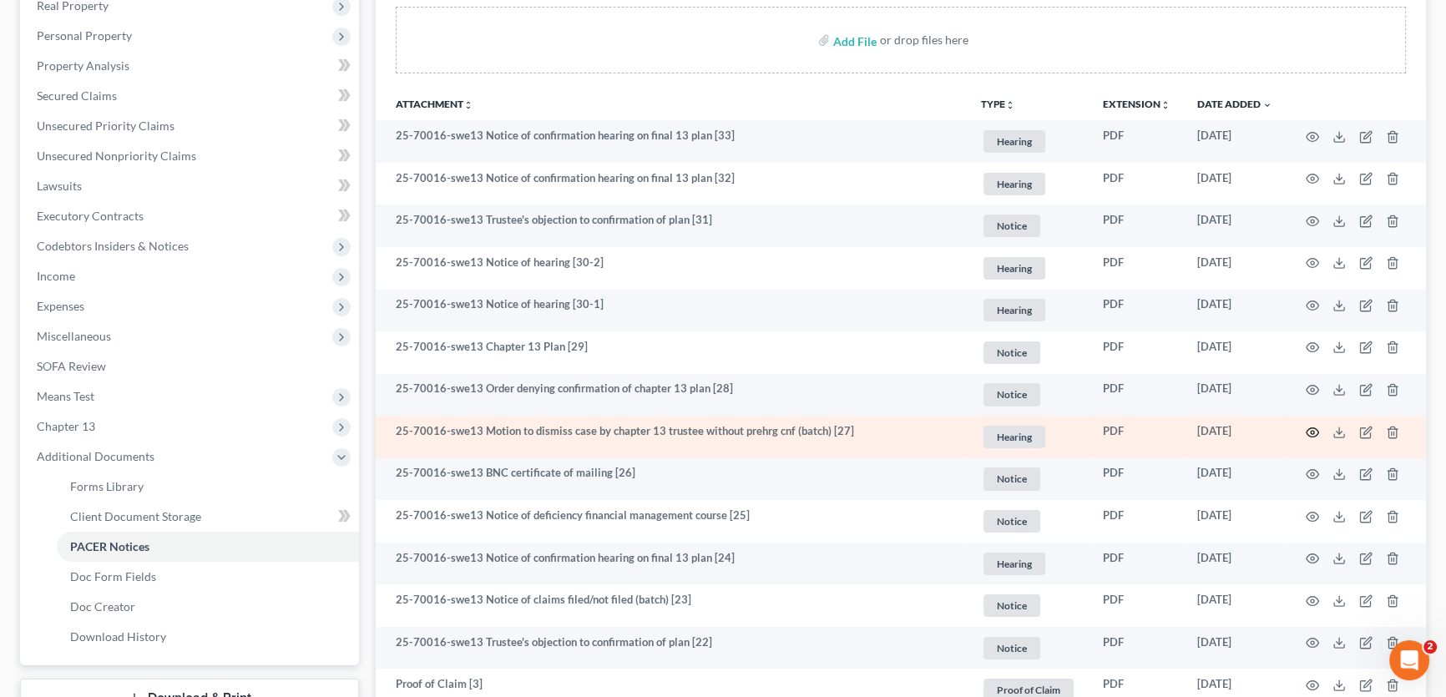
click at [1314, 427] on icon "button" at bounding box center [1312, 432] width 13 height 13
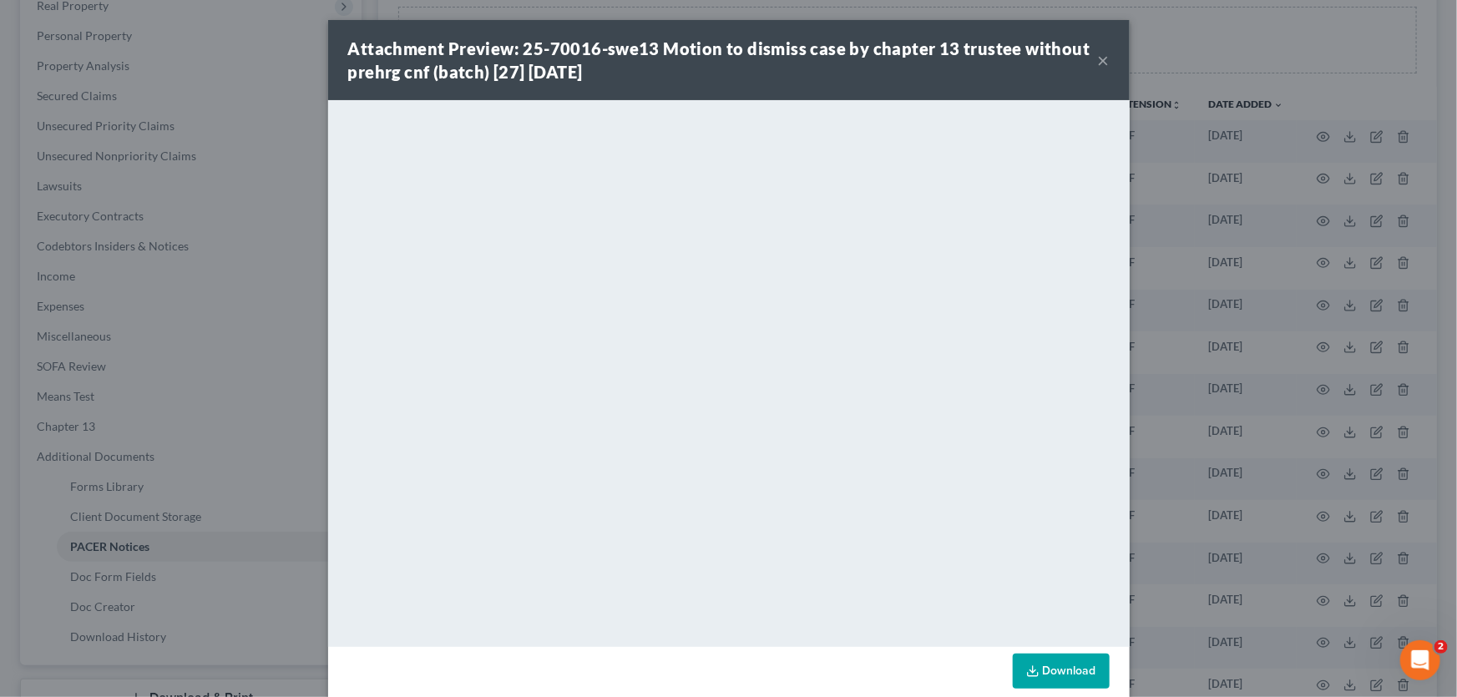
click at [1098, 53] on button "×" at bounding box center [1104, 60] width 12 height 20
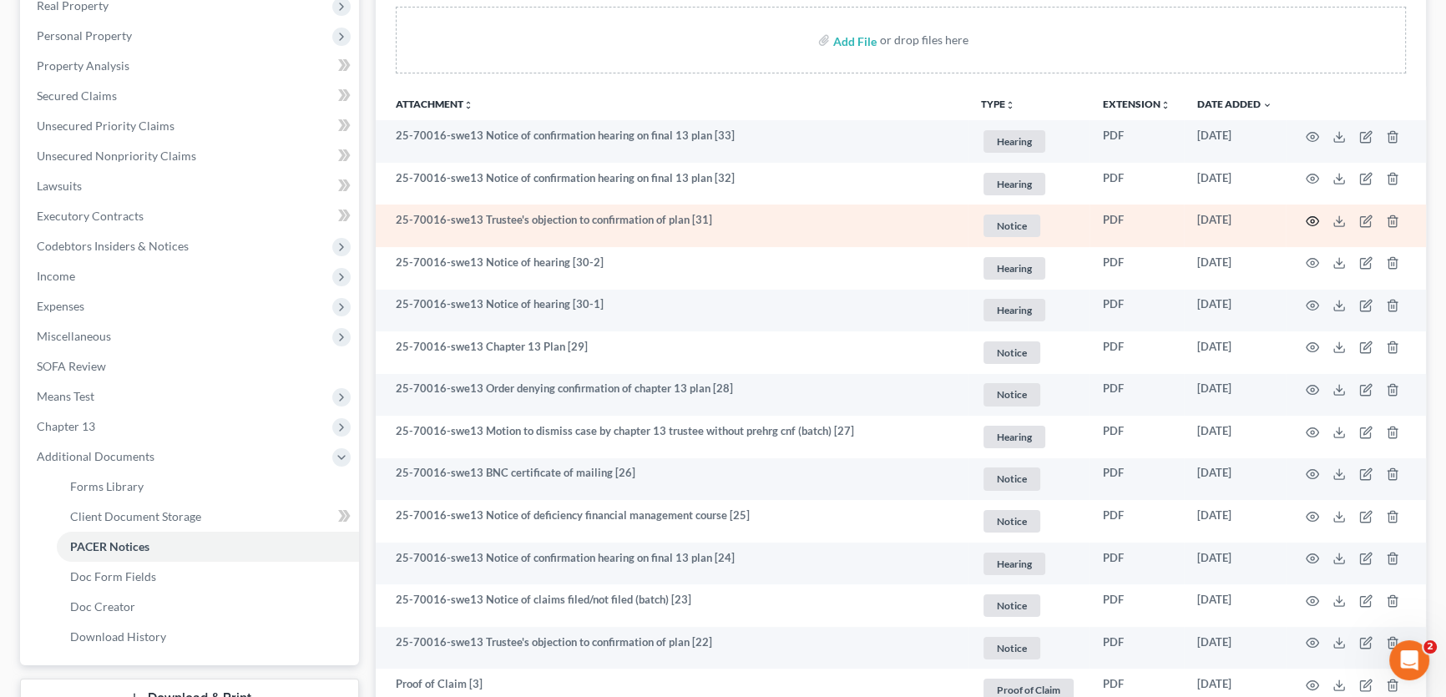
click at [1306, 216] on icon "button" at bounding box center [1312, 221] width 13 height 13
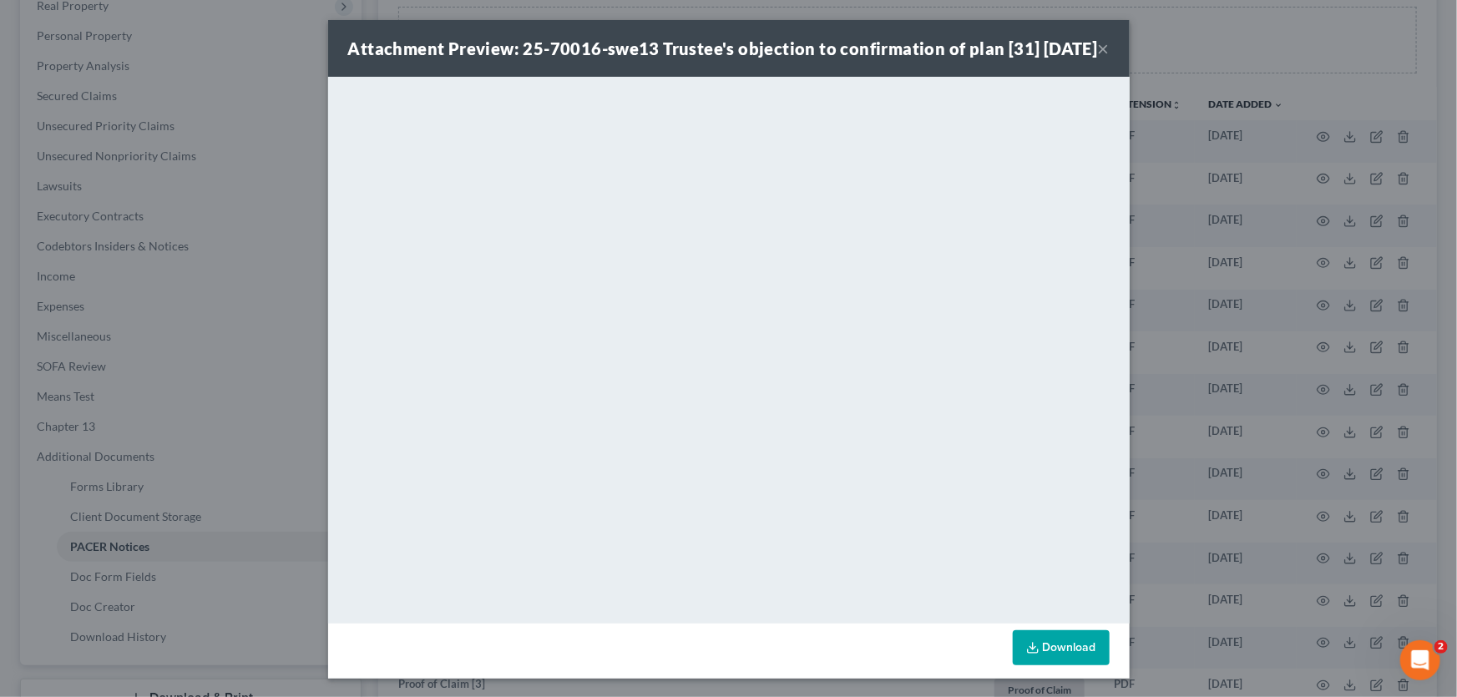
click at [1098, 58] on button "×" at bounding box center [1104, 48] width 12 height 20
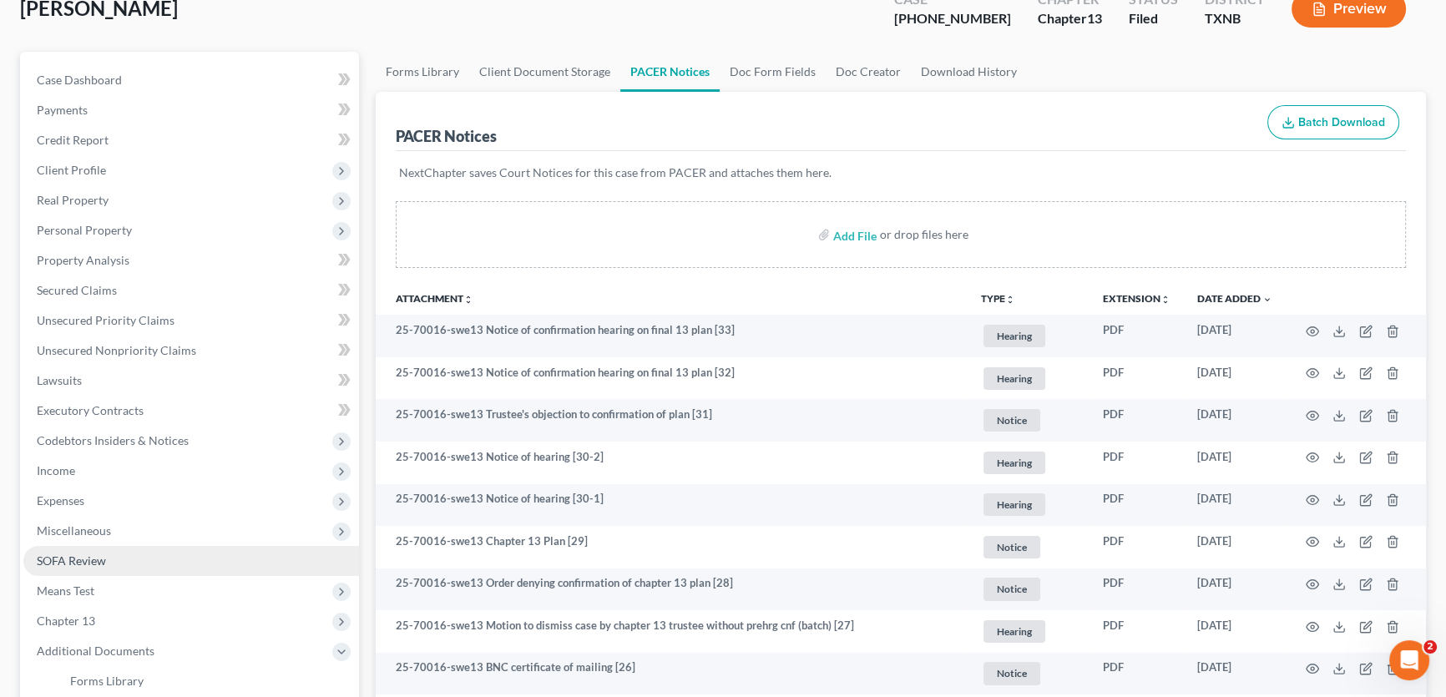
scroll to position [0, 0]
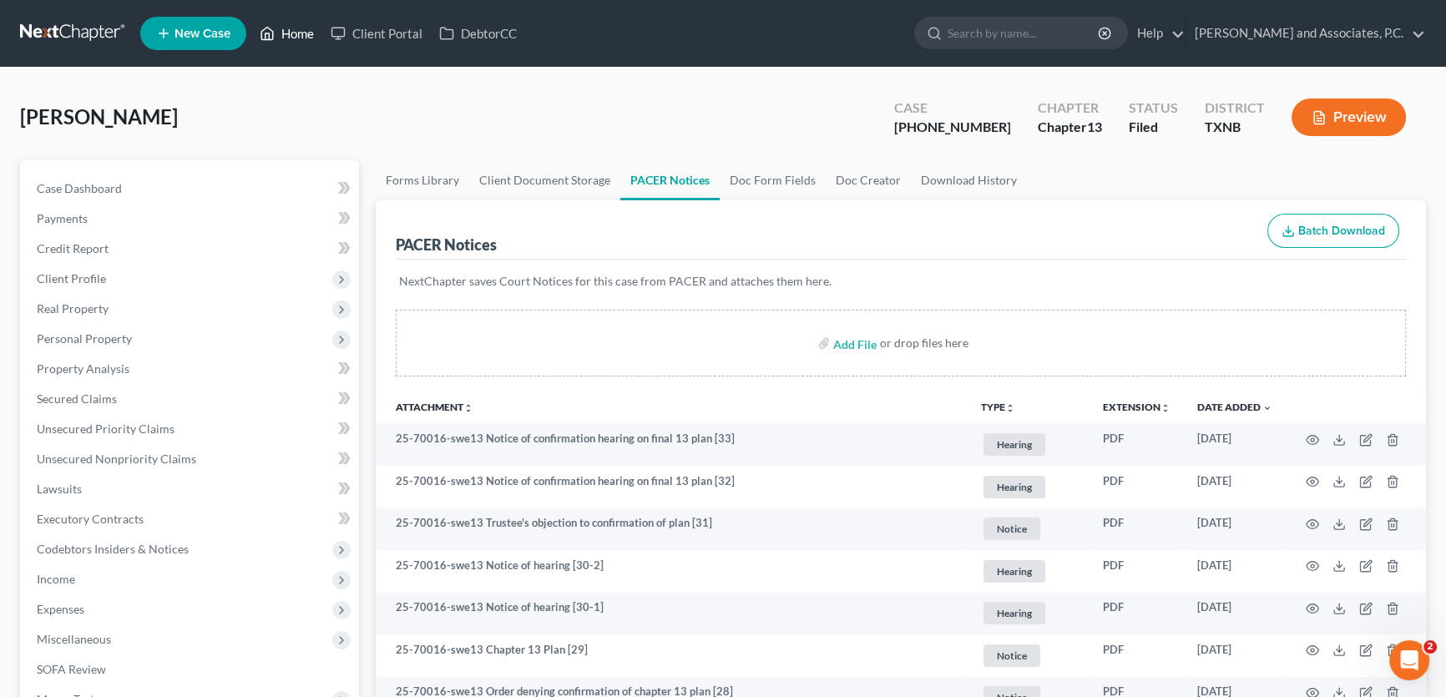
click at [293, 24] on link "Home" at bounding box center [286, 33] width 71 height 30
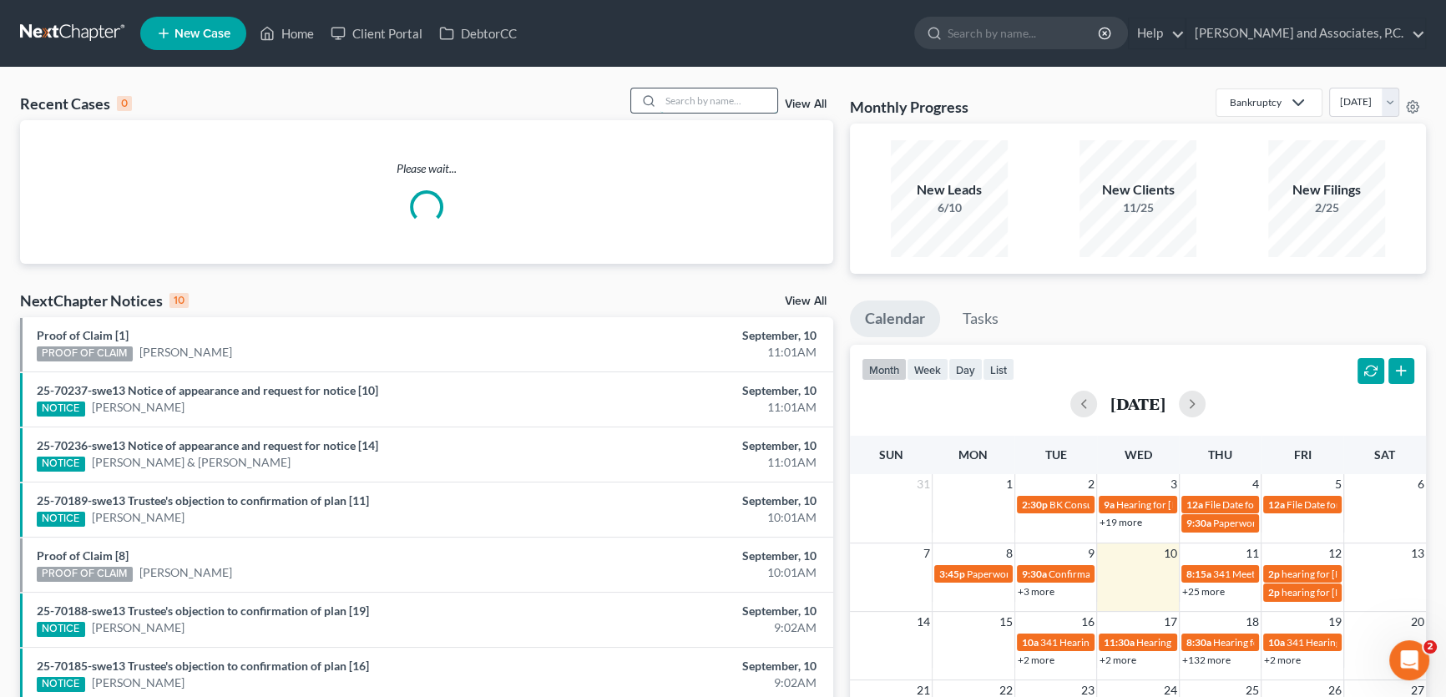
click at [721, 103] on input "search" at bounding box center [718, 100] width 117 height 24
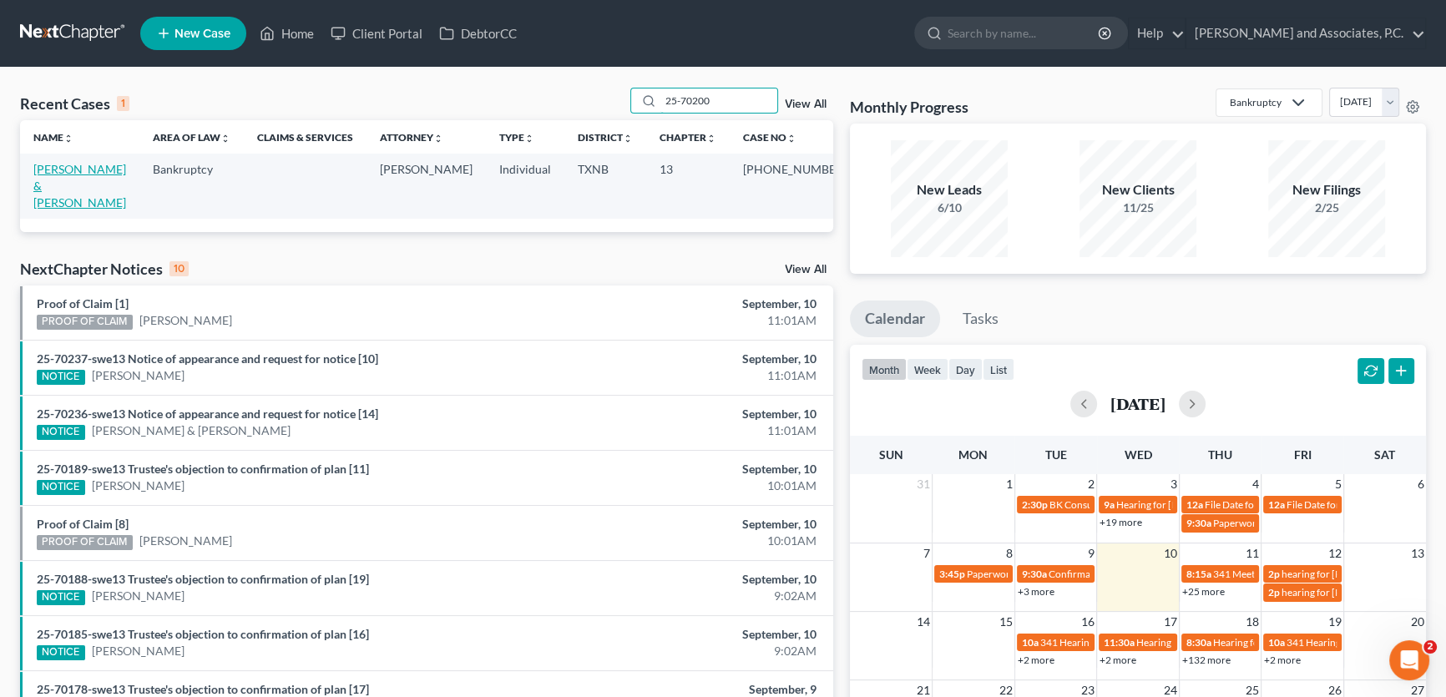
type input "25-70200"
click at [112, 169] on link "[PERSON_NAME] & [PERSON_NAME]" at bounding box center [79, 186] width 93 height 48
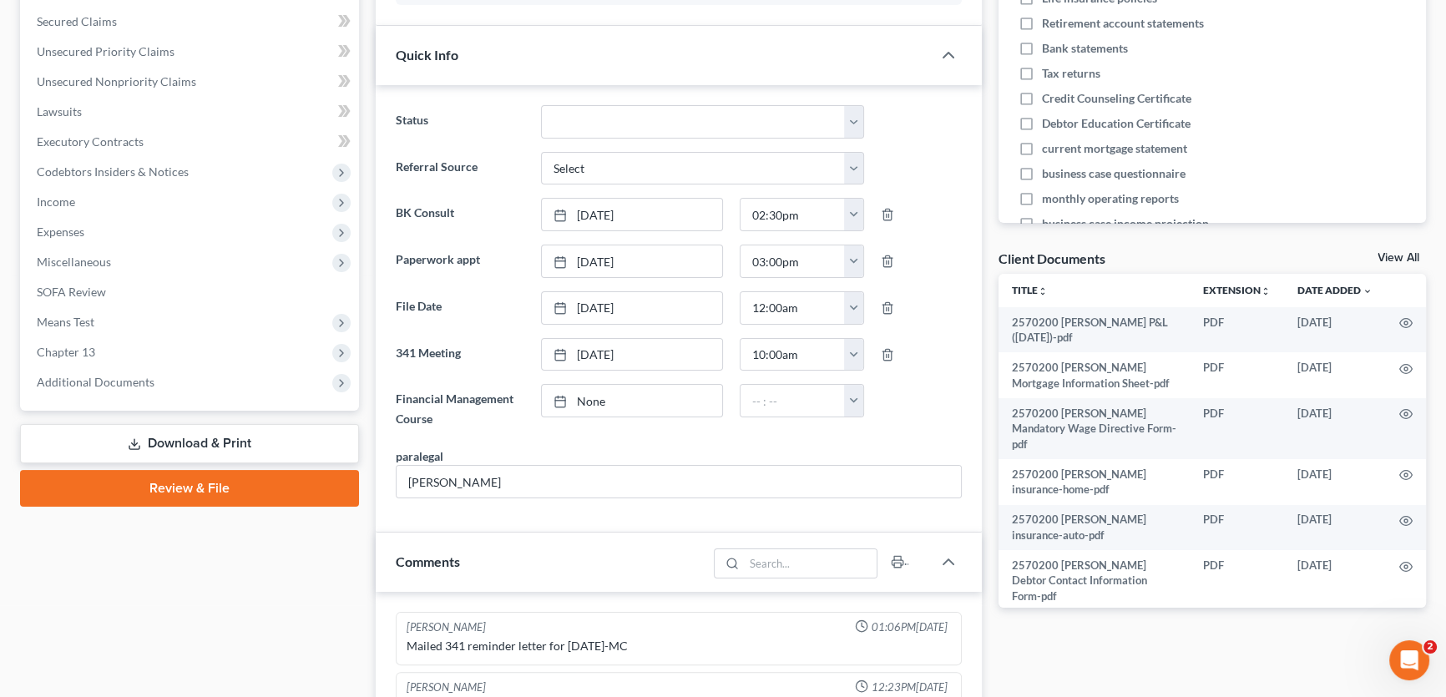
scroll to position [369, 0]
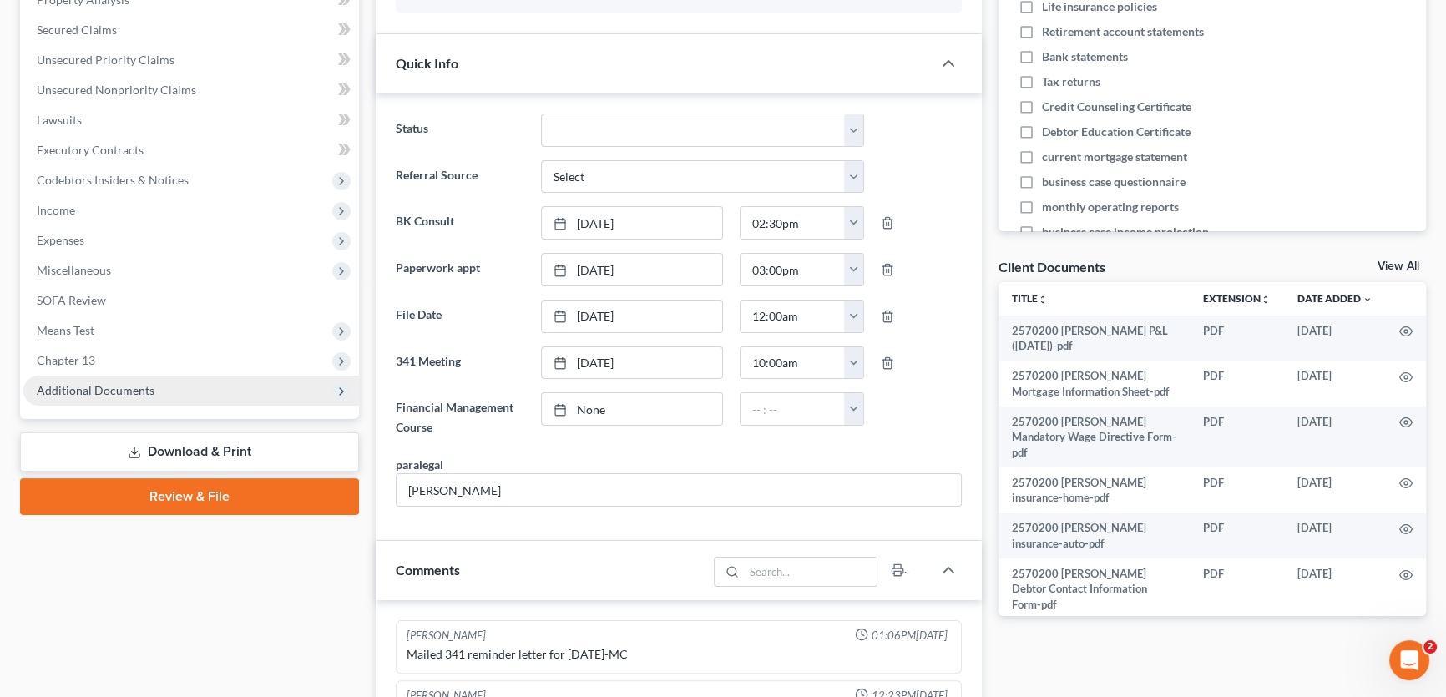
click at [142, 389] on span "Additional Documents" at bounding box center [96, 390] width 118 height 14
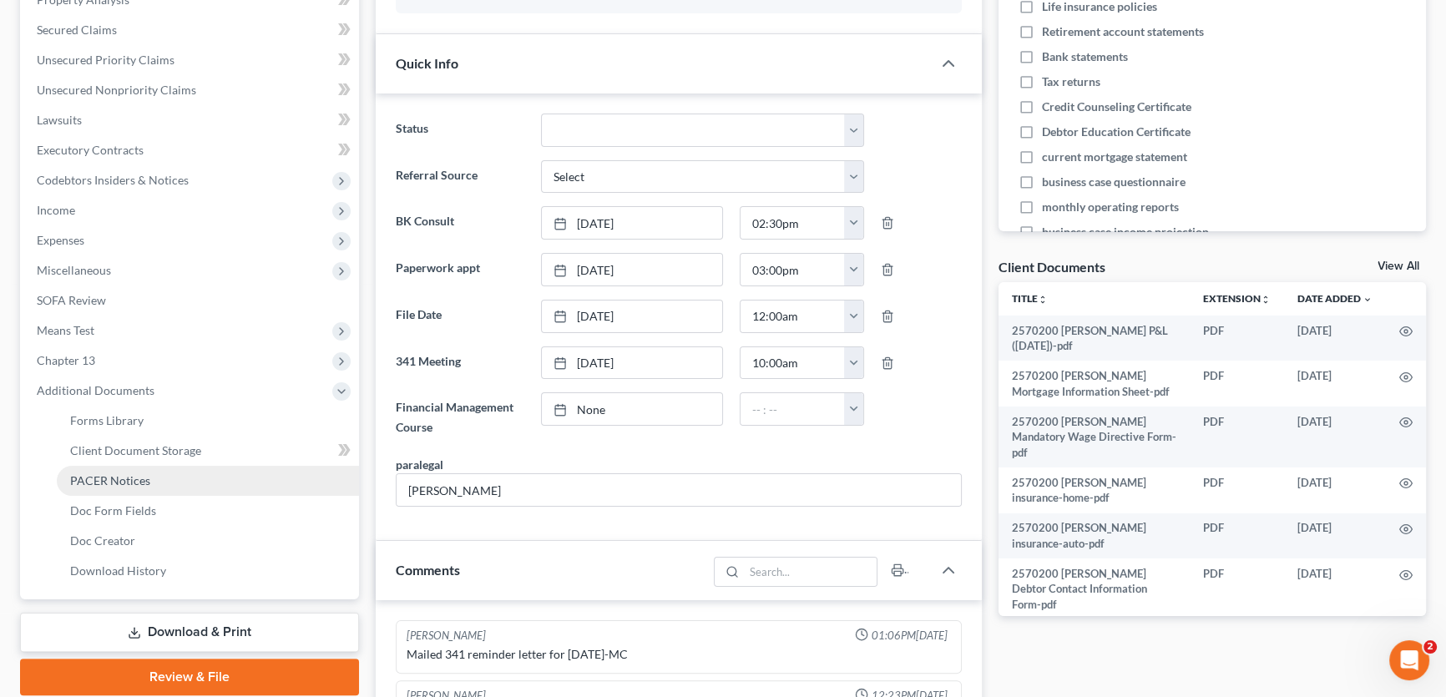
click at [119, 478] on span "PACER Notices" at bounding box center [110, 480] width 80 height 14
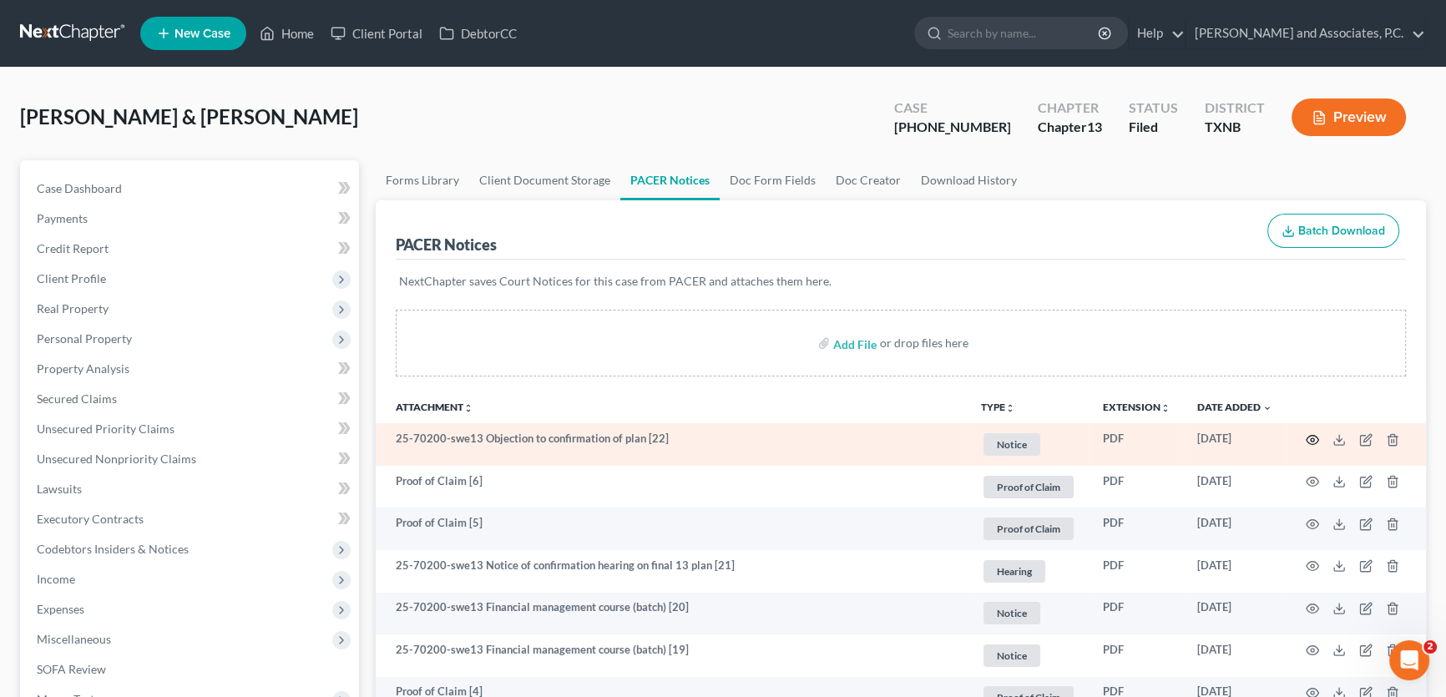
click at [1313, 441] on icon "button" at bounding box center [1312, 439] width 13 height 13
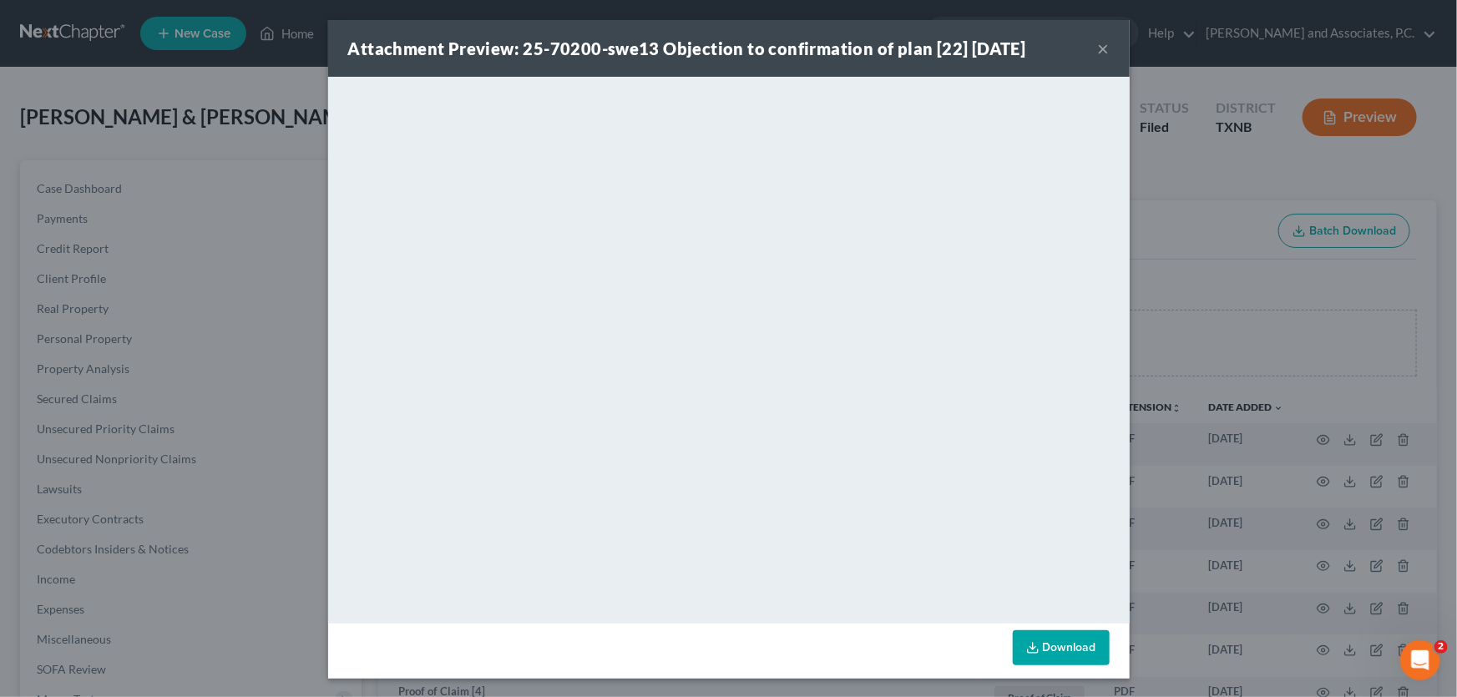
click at [1098, 47] on button "×" at bounding box center [1104, 48] width 12 height 20
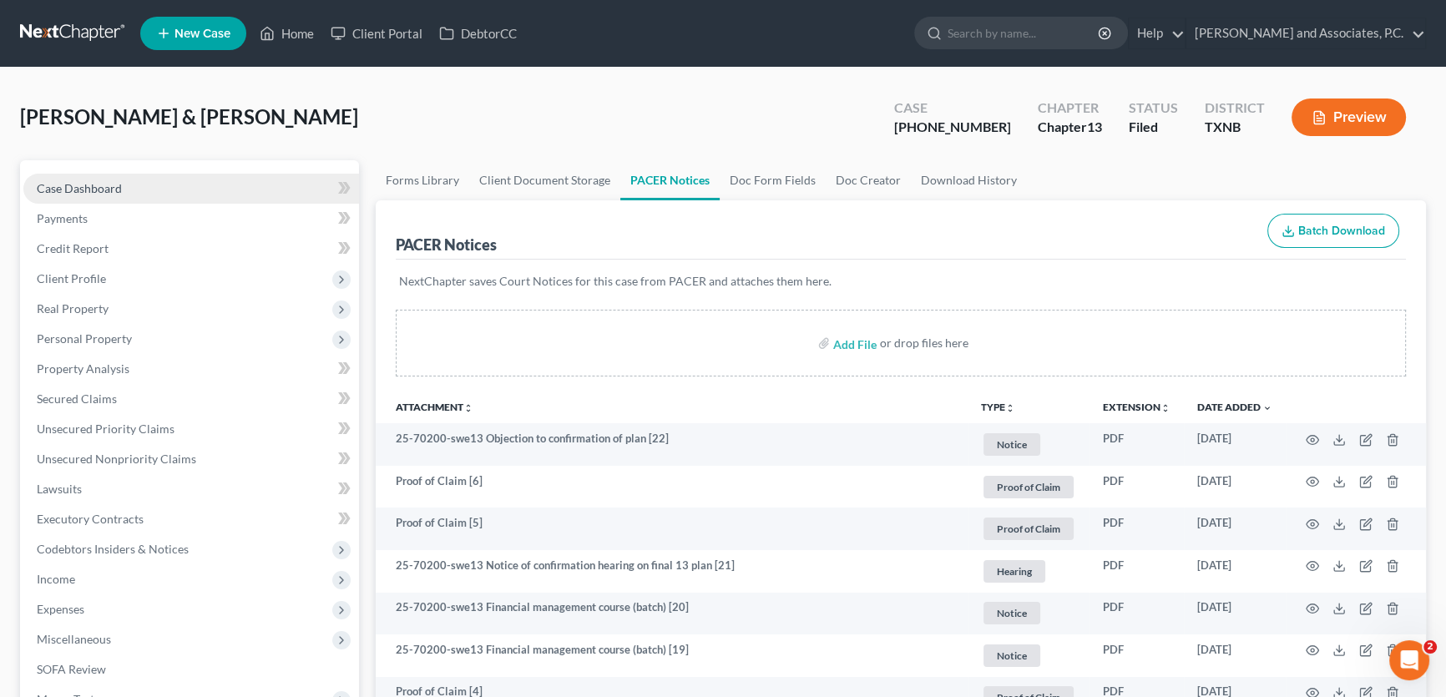
click at [136, 184] on link "Case Dashboard" at bounding box center [191, 189] width 336 height 30
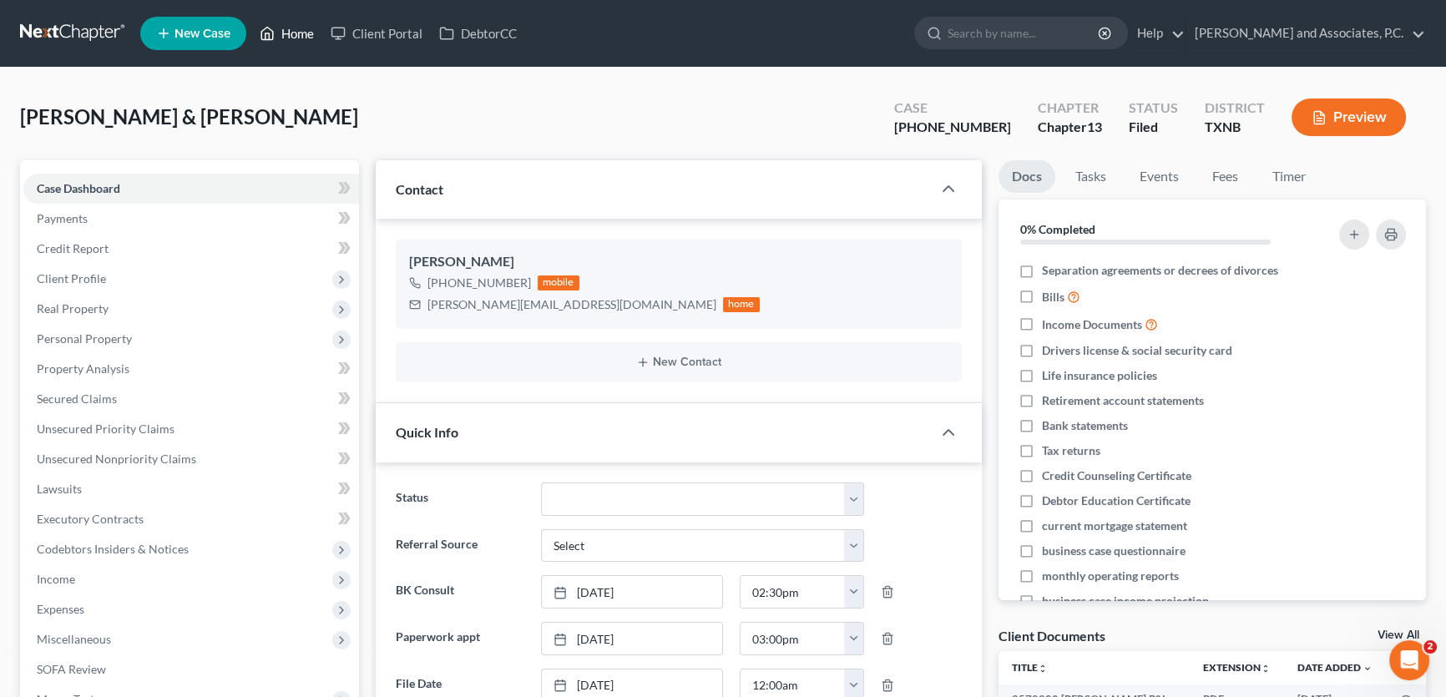
click at [302, 26] on link "Home" at bounding box center [286, 33] width 71 height 30
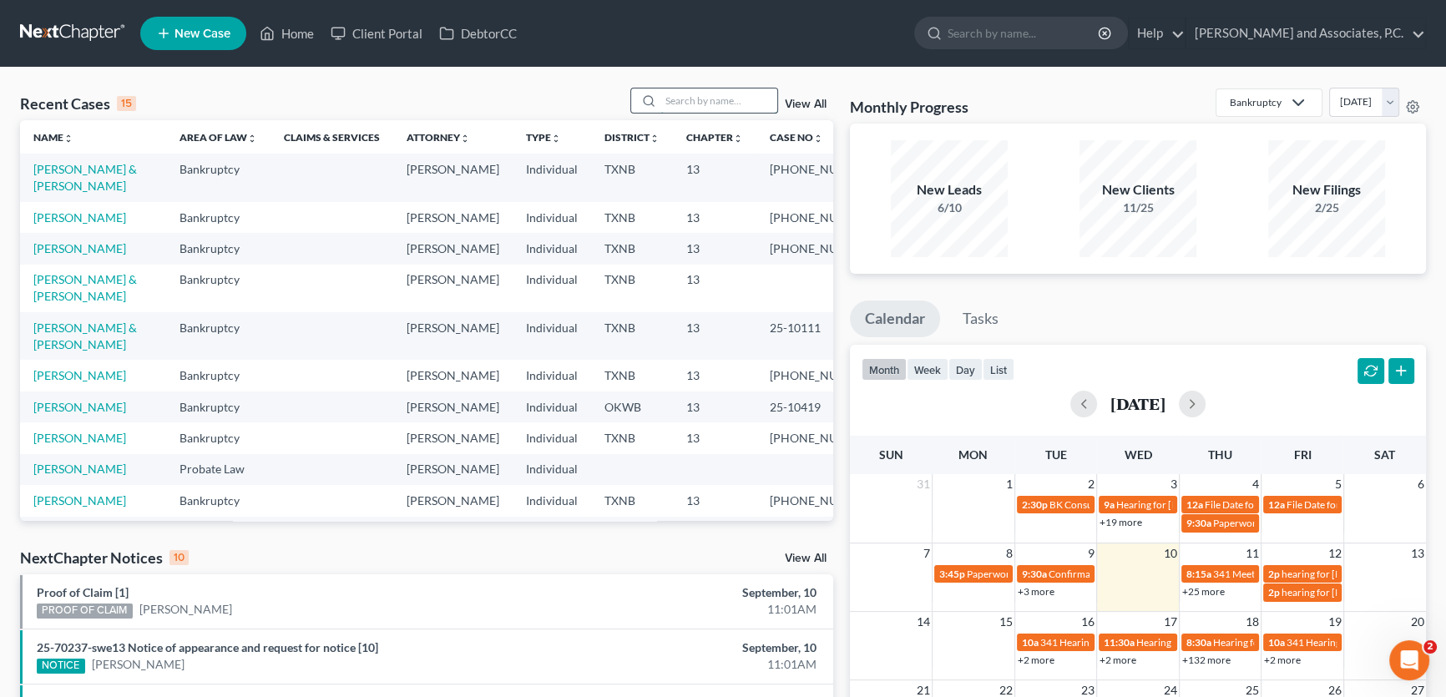
click at [666, 99] on input "search" at bounding box center [718, 100] width 117 height 24
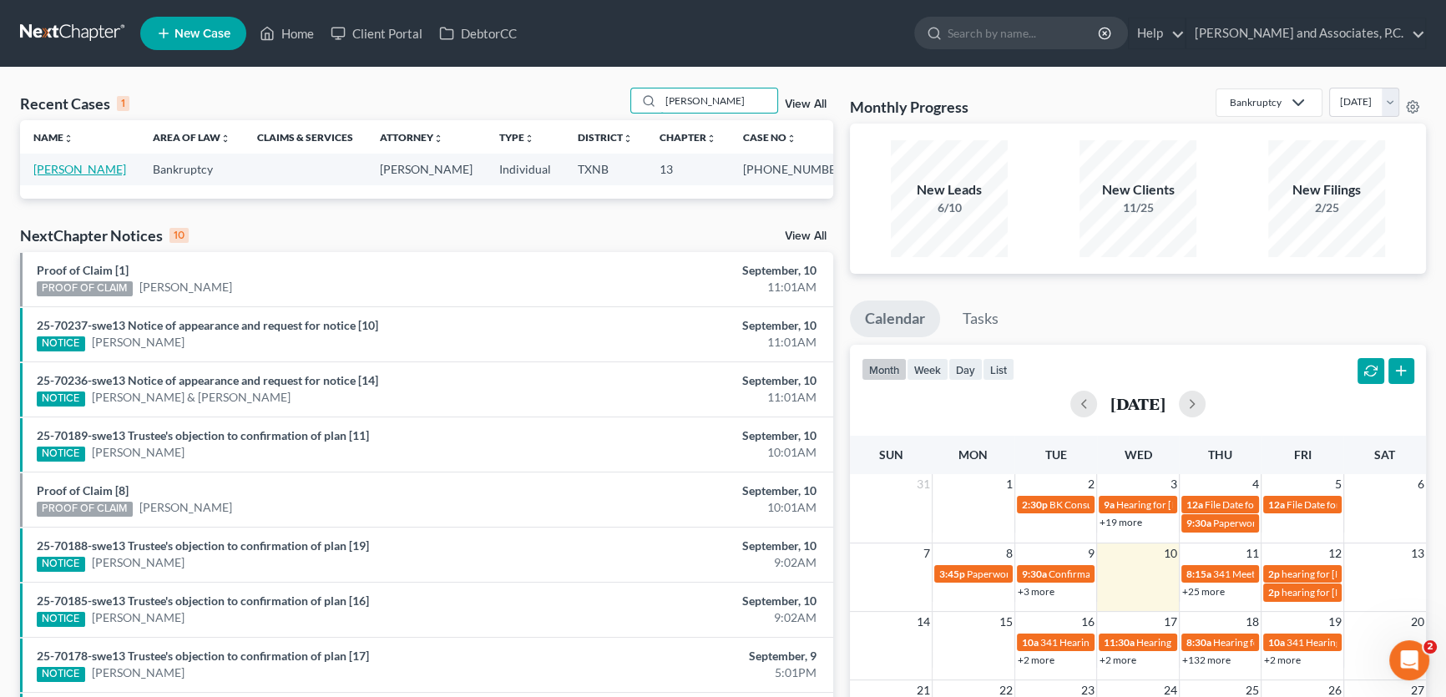
type input "[PERSON_NAME]"
click at [67, 165] on link "[PERSON_NAME]" at bounding box center [79, 169] width 93 height 14
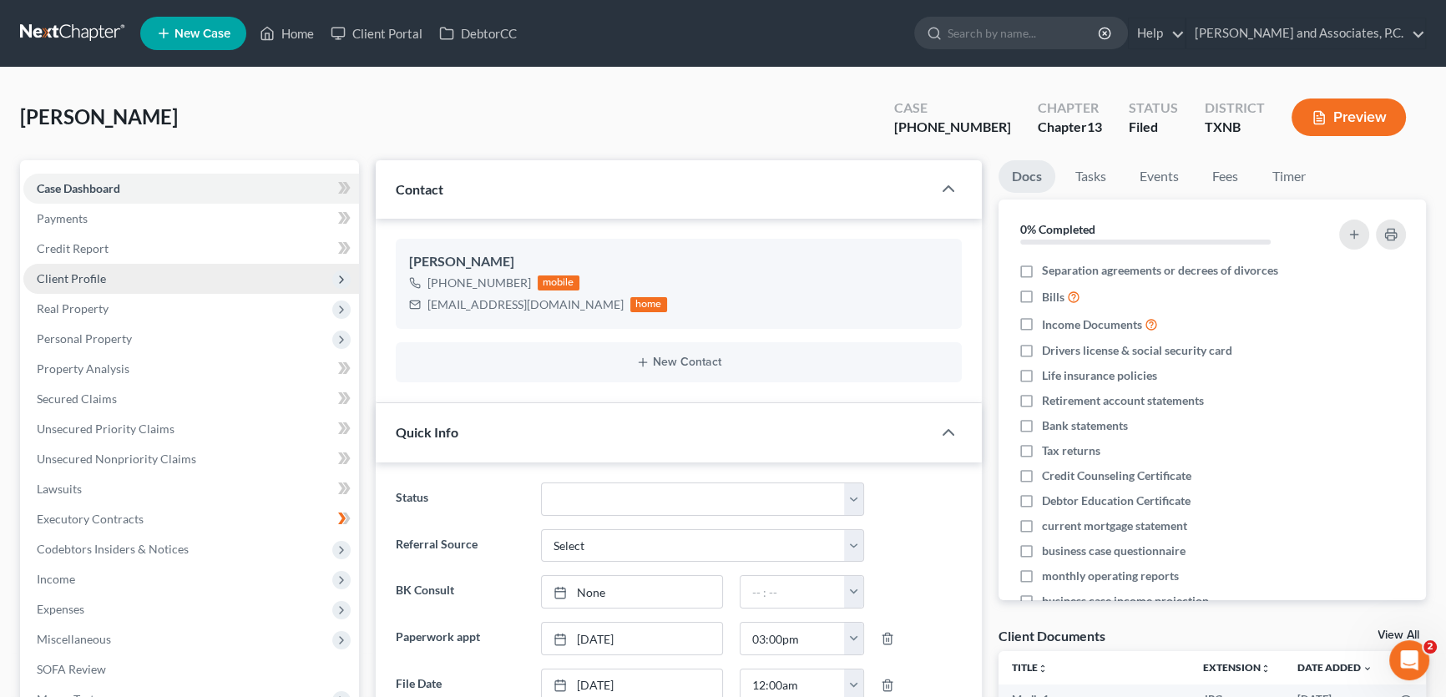
scroll to position [1453, 0]
click at [105, 280] on span "Client Profile" at bounding box center [191, 279] width 336 height 30
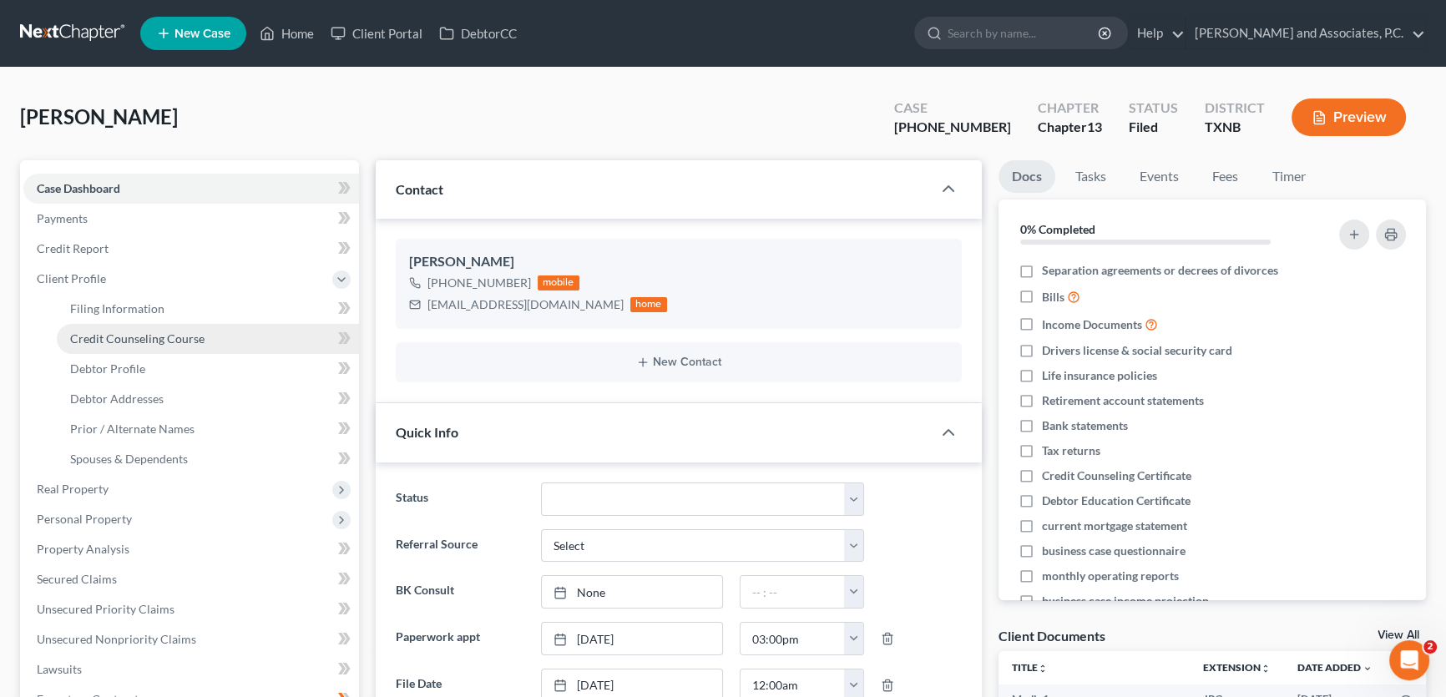
scroll to position [8115, 0]
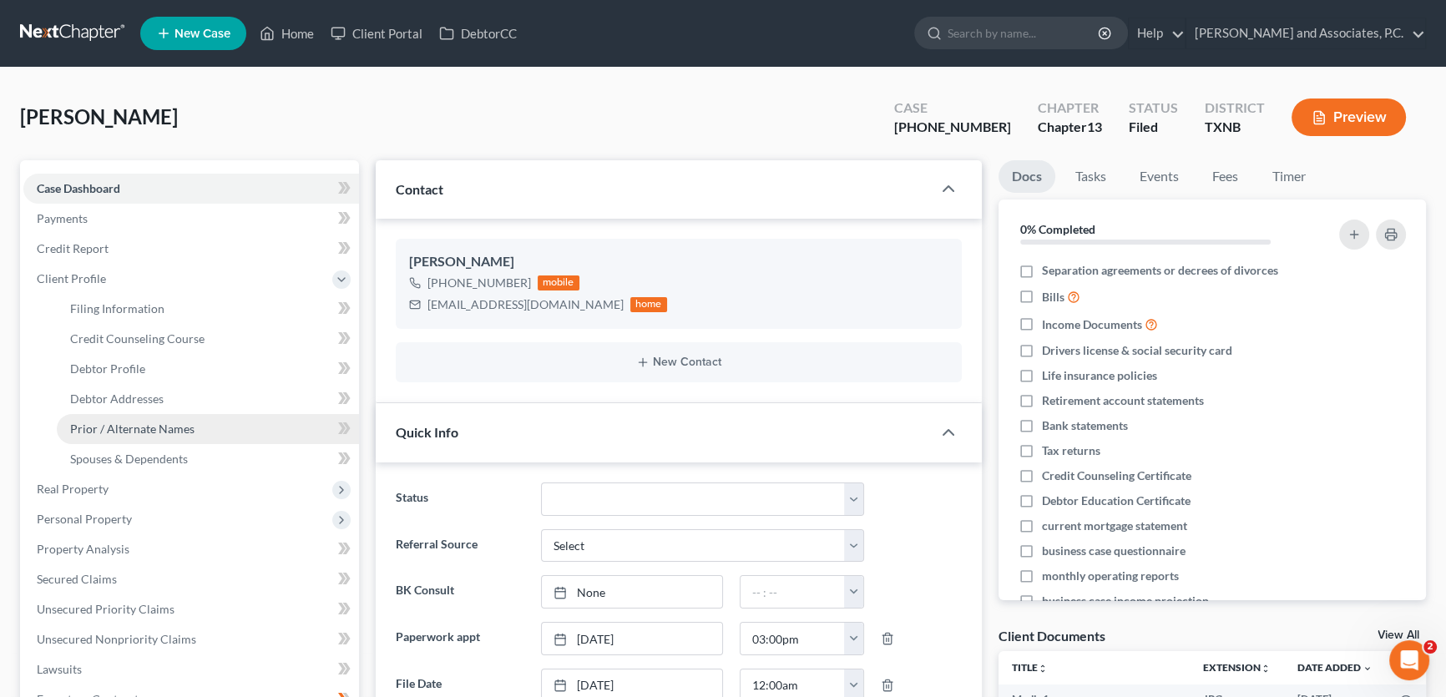
click at [138, 437] on link "Prior / Alternate Names" at bounding box center [208, 429] width 302 height 30
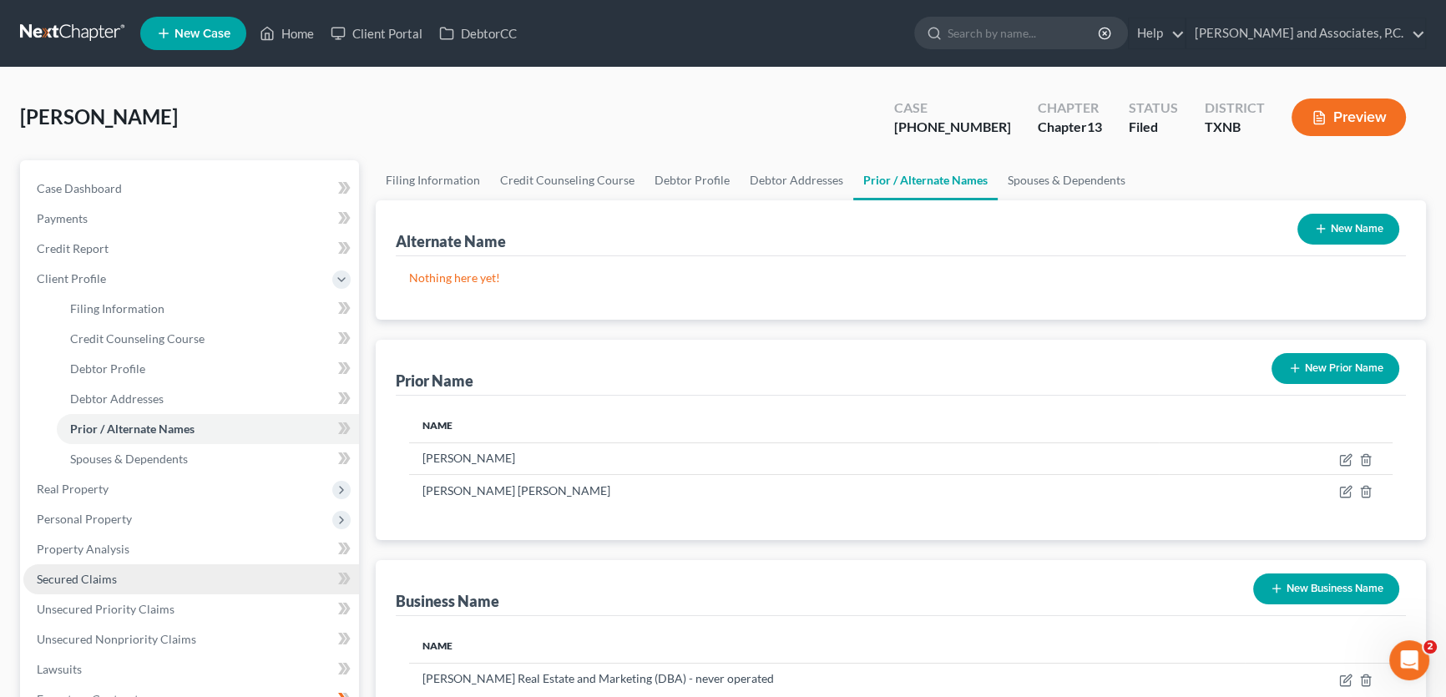
click at [78, 579] on span "Secured Claims" at bounding box center [77, 579] width 80 height 14
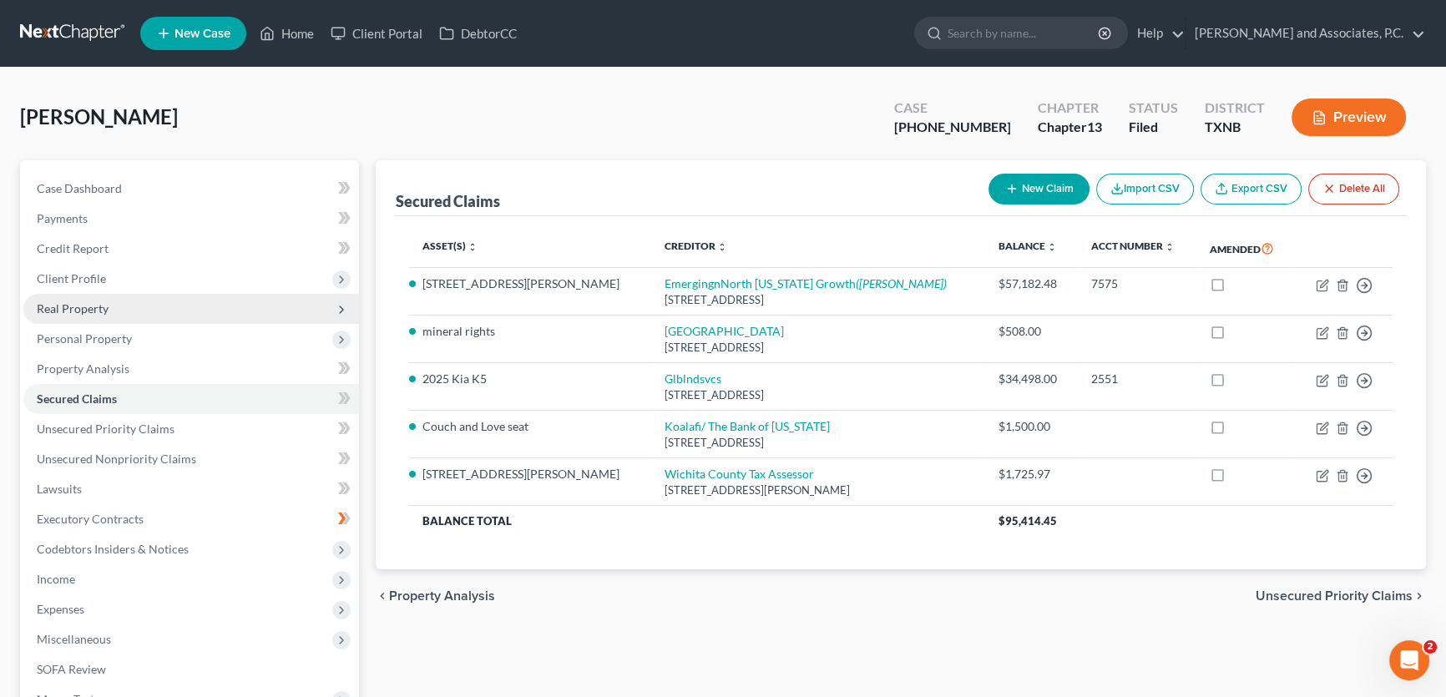
click at [95, 311] on span "Real Property" at bounding box center [73, 308] width 72 height 14
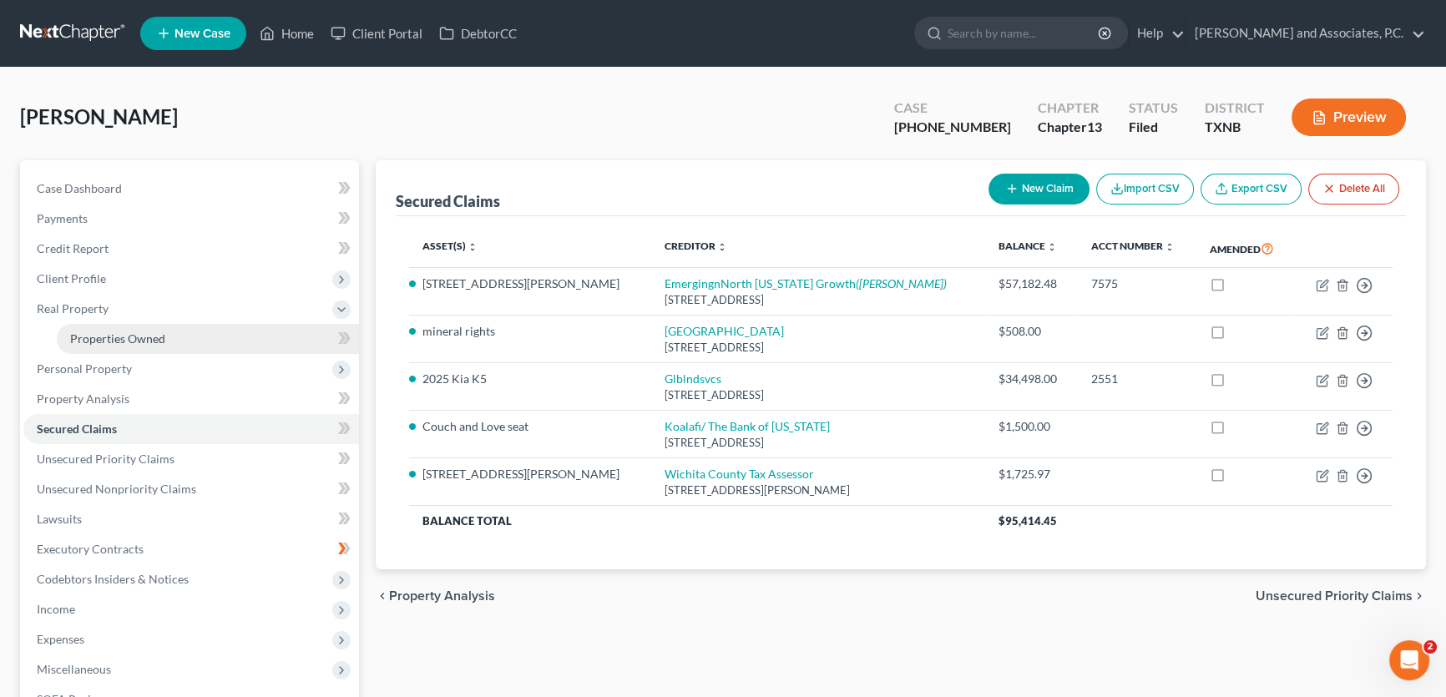
click at [102, 332] on span "Properties Owned" at bounding box center [117, 338] width 95 height 14
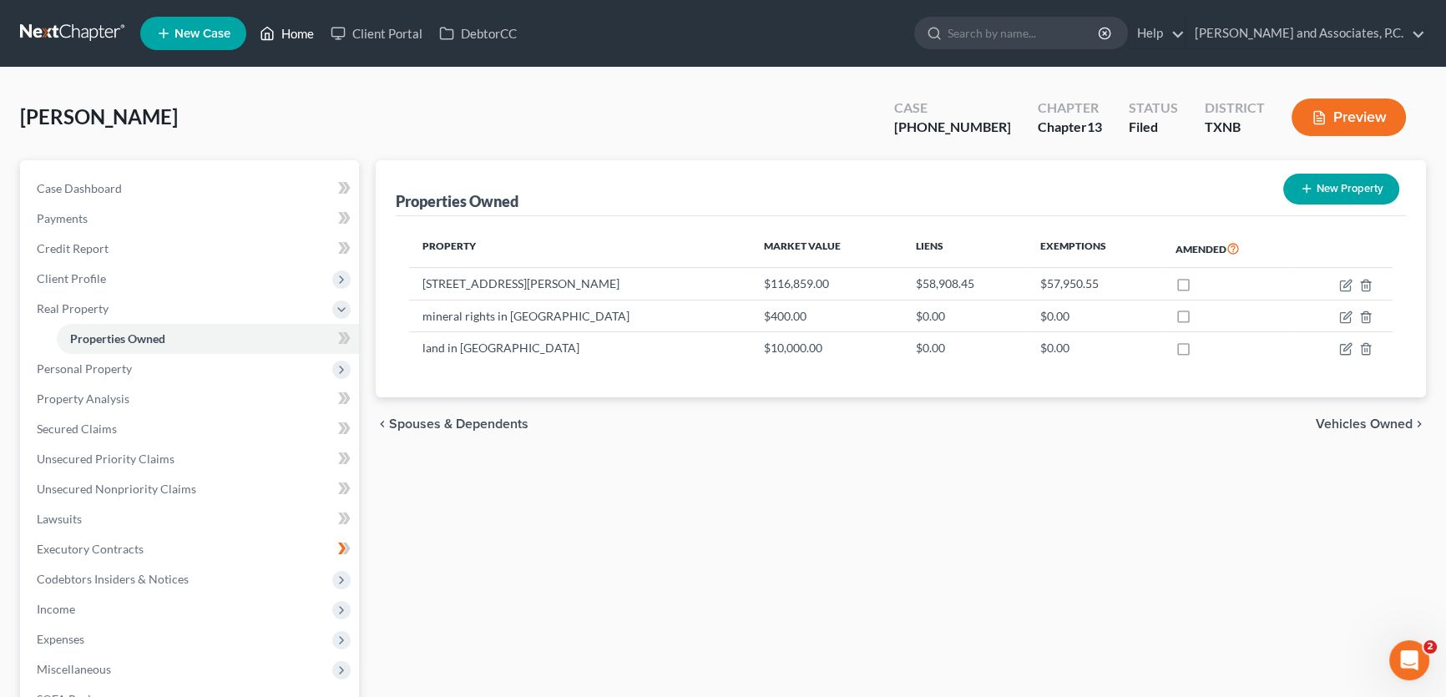
drag, startPoint x: 302, startPoint y: 28, endPoint x: 607, endPoint y: 79, distance: 308.9
click at [302, 28] on link "Home" at bounding box center [286, 33] width 71 height 30
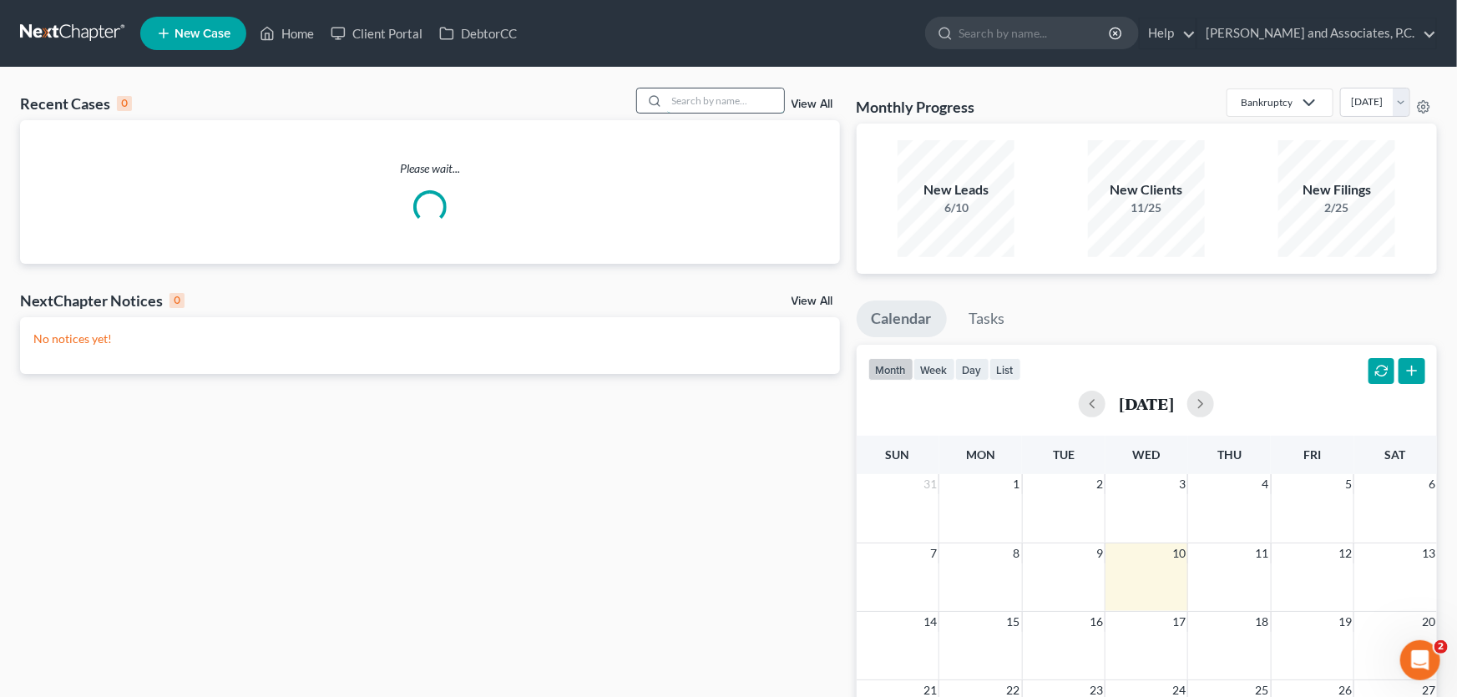
click at [682, 104] on input "search" at bounding box center [725, 100] width 117 height 24
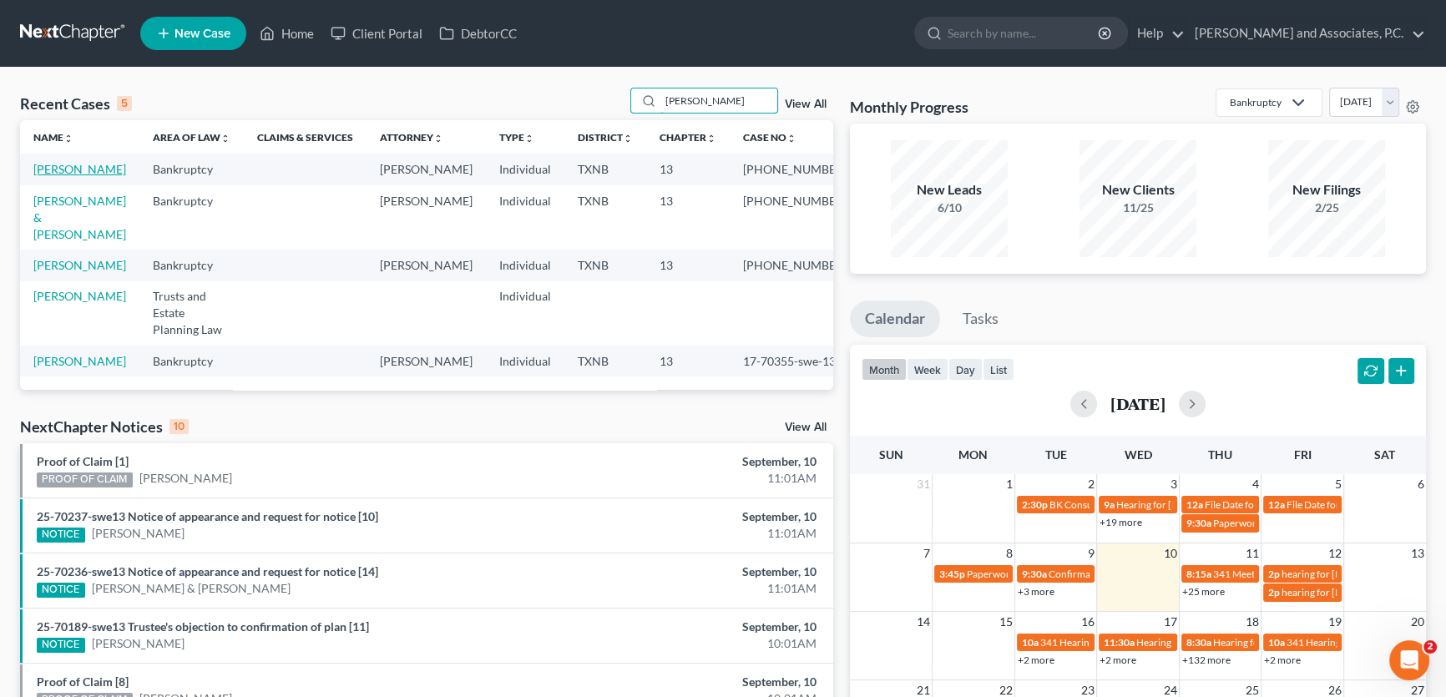
type input "[PERSON_NAME]"
click at [93, 172] on link "[PERSON_NAME]" at bounding box center [79, 169] width 93 height 14
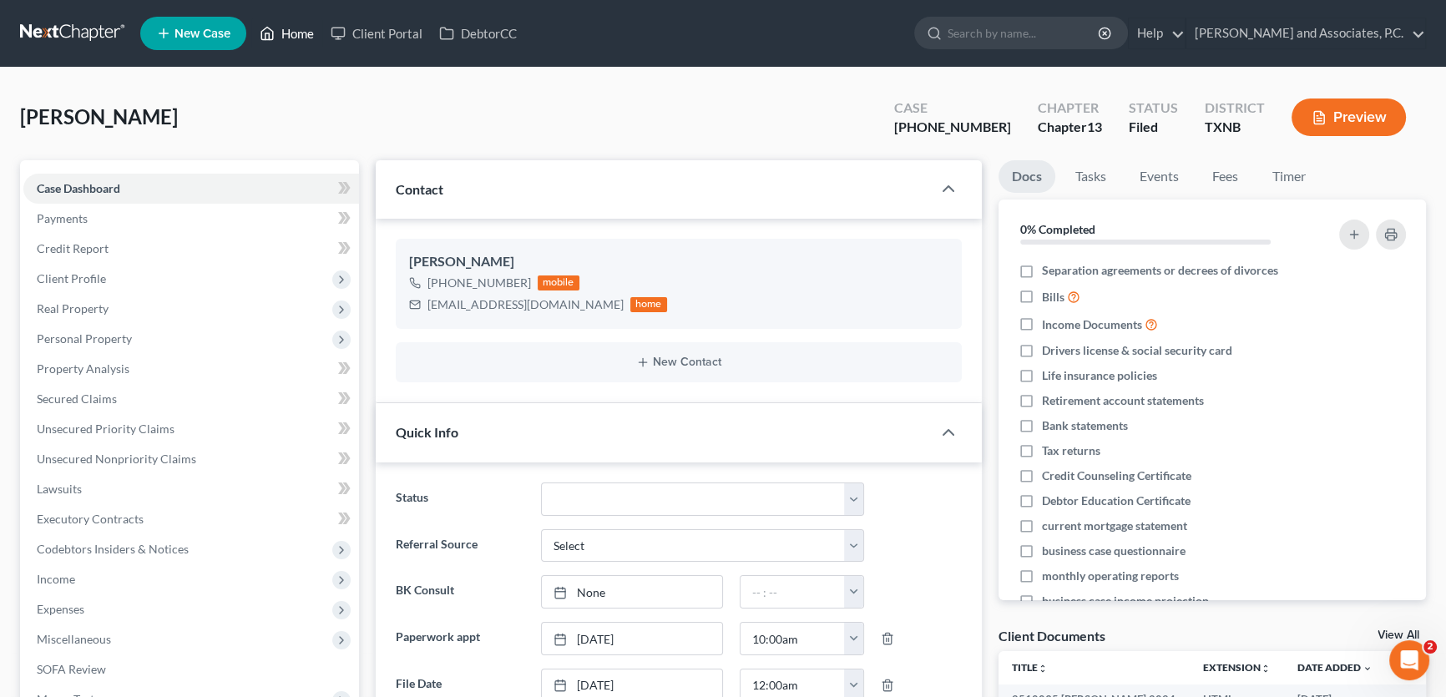
drag, startPoint x: 301, startPoint y: 33, endPoint x: 774, endPoint y: 99, distance: 478.0
click at [301, 33] on link "Home" at bounding box center [286, 33] width 71 height 30
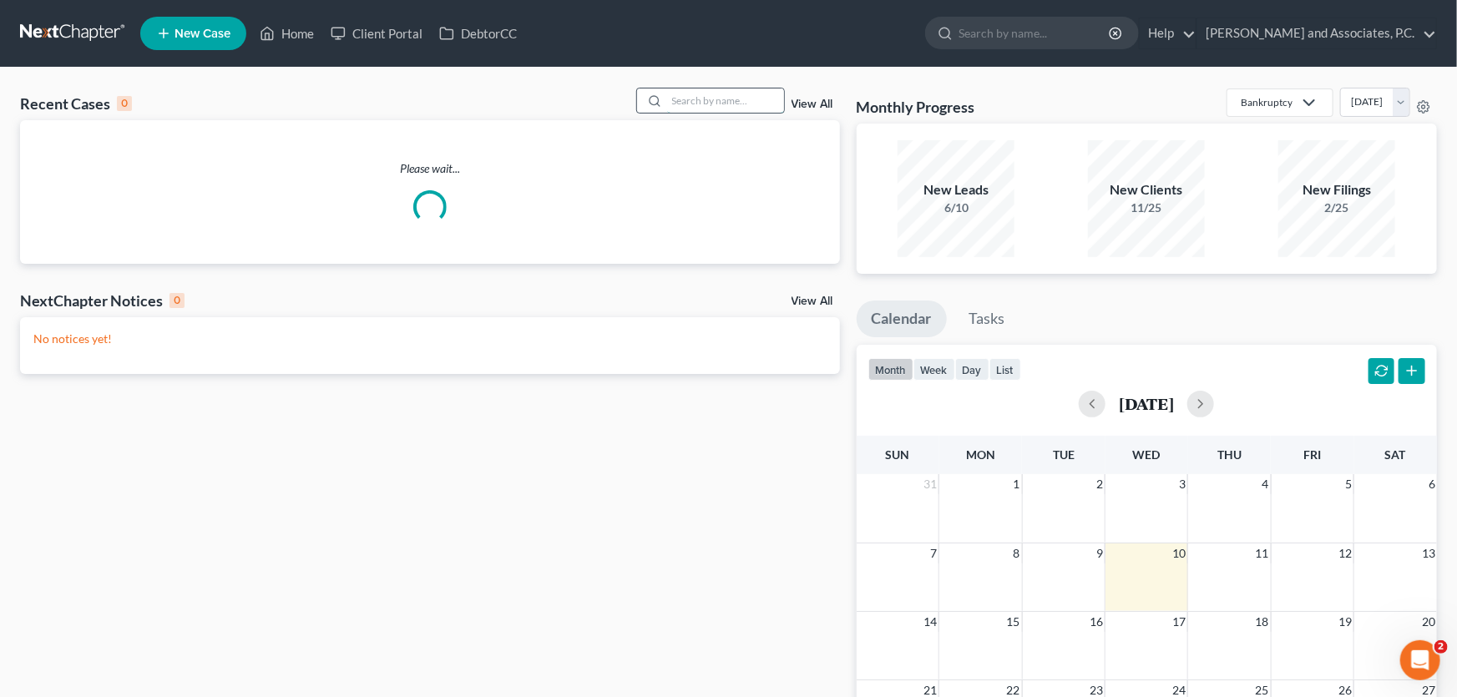
click at [766, 102] on input "search" at bounding box center [725, 100] width 117 height 24
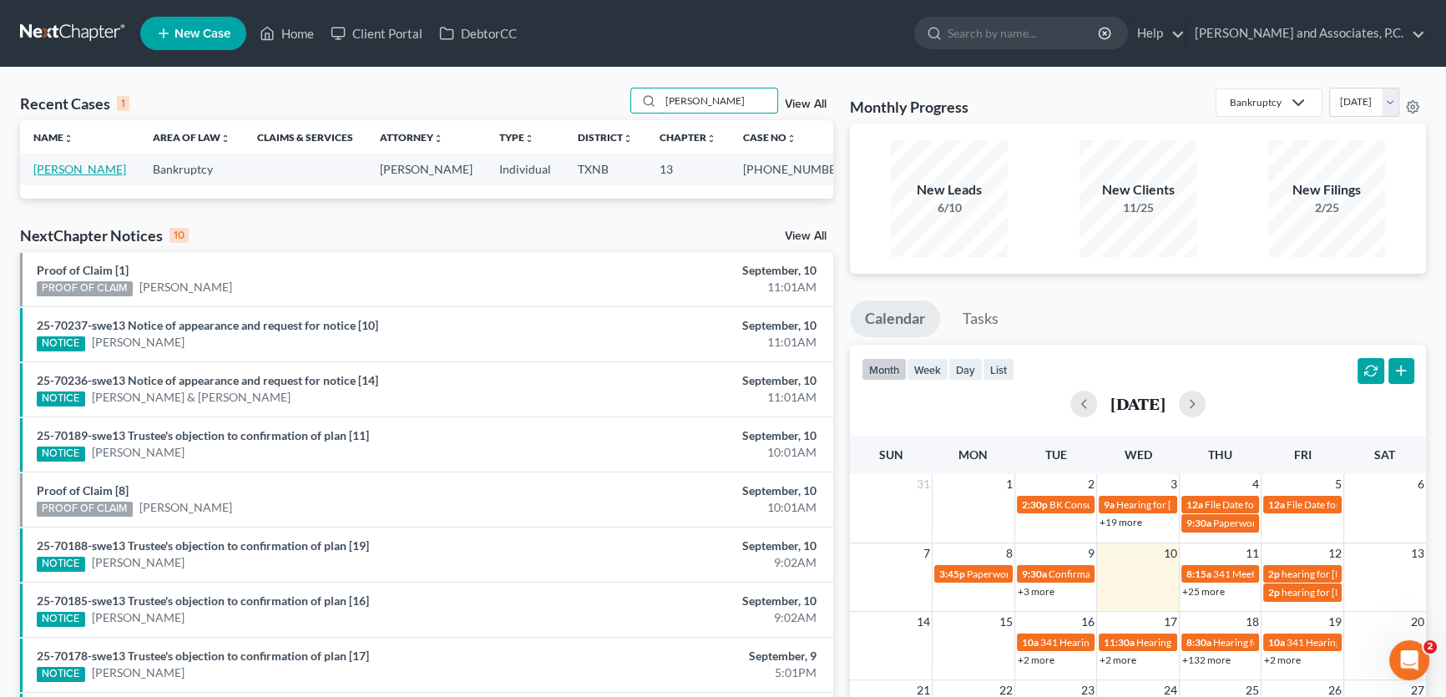
type input "[PERSON_NAME]"
click at [91, 173] on link "[PERSON_NAME]" at bounding box center [79, 169] width 93 height 14
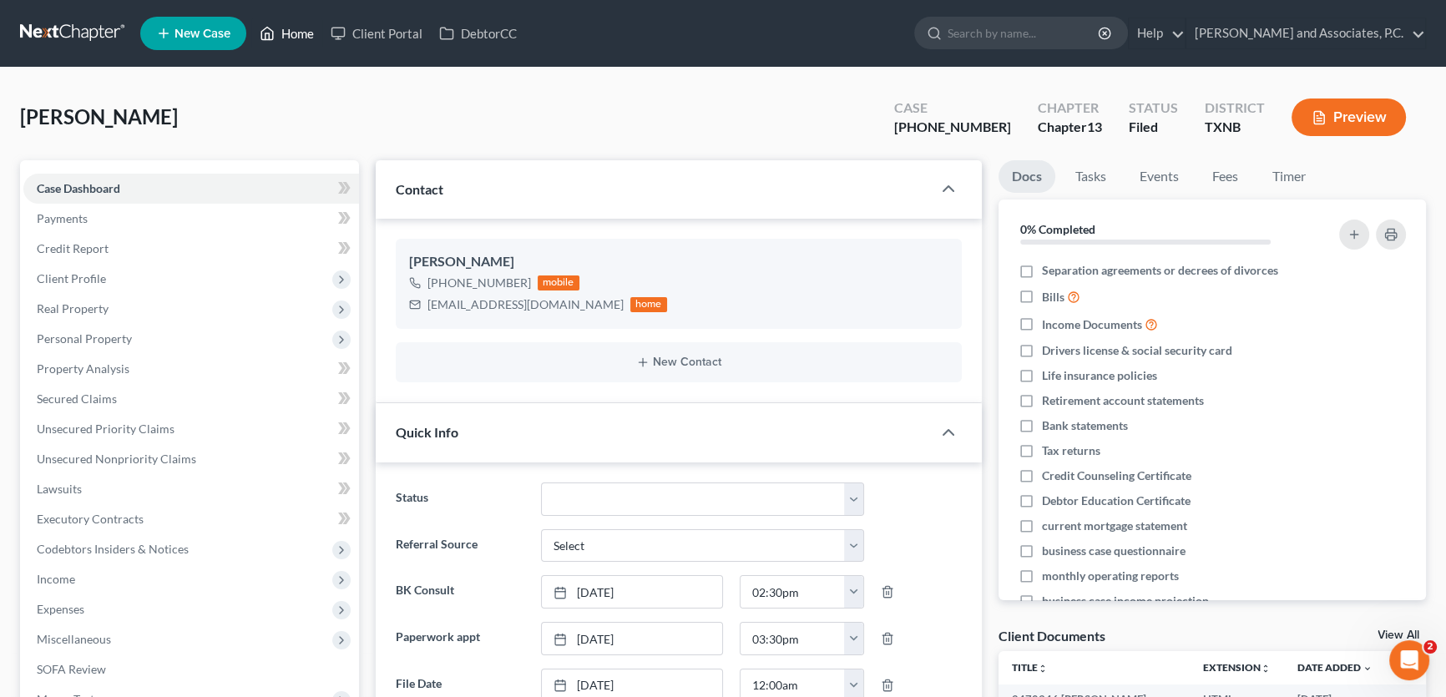
click at [294, 33] on link "Home" at bounding box center [286, 33] width 71 height 30
